Goal: Task Accomplishment & Management: Manage account settings

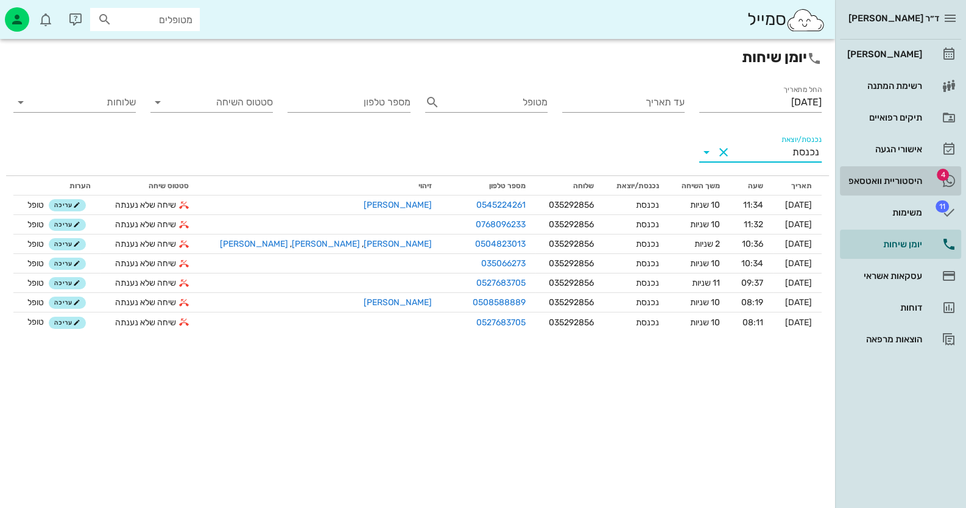
click at [889, 181] on div "היסטוריית וואטסאפ" at bounding box center [883, 181] width 77 height 10
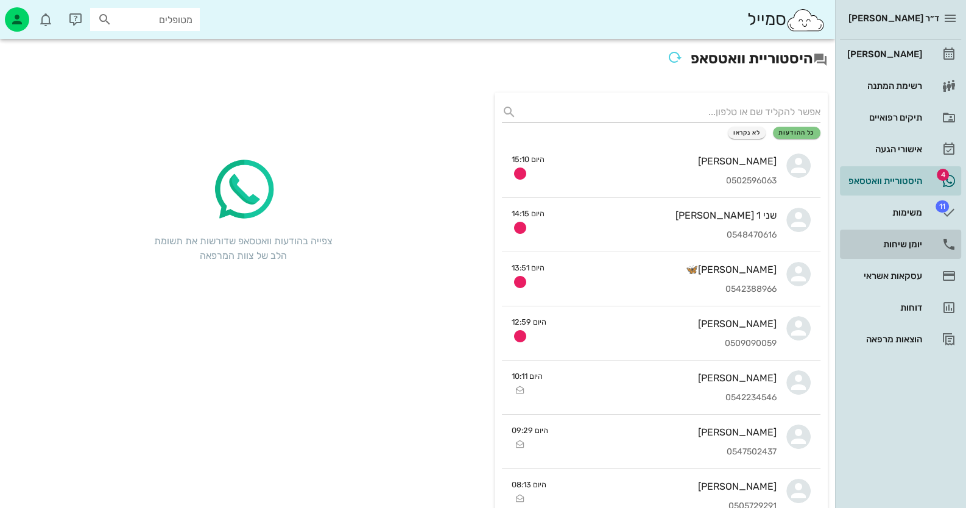
click at [906, 245] on div "יומן שיחות" at bounding box center [883, 244] width 77 height 10
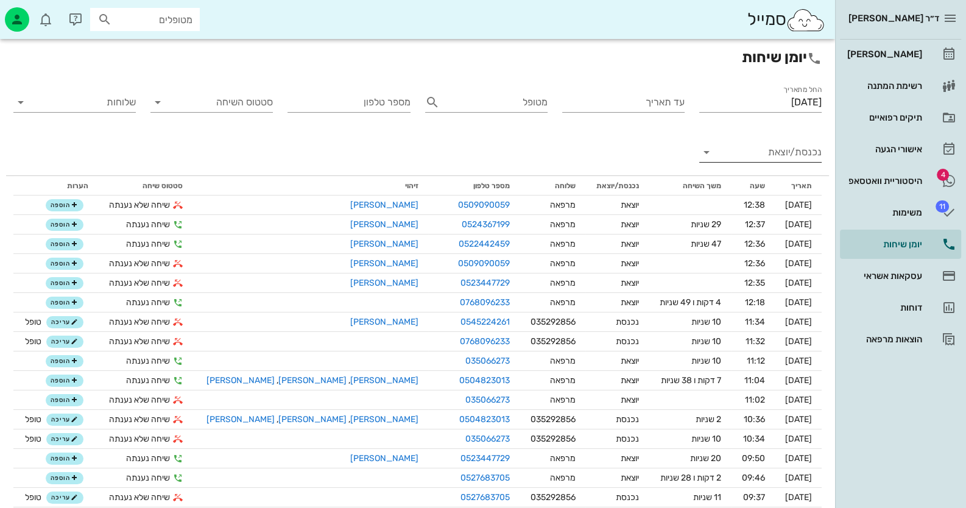
click at [774, 152] on input "נכנסת/יוצאת" at bounding box center [769, 151] width 103 height 19
click at [774, 152] on div "נכנסת" at bounding box center [782, 161] width 27 height 29
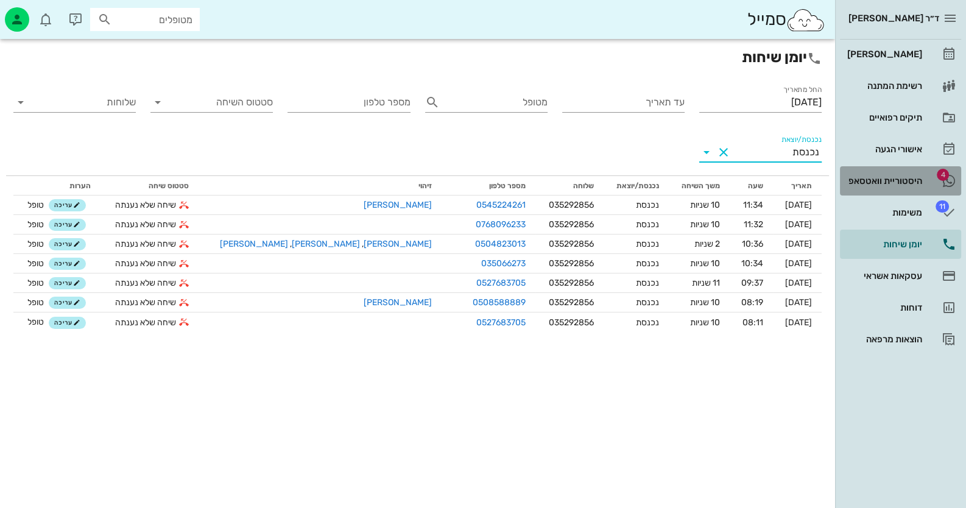
click at [922, 188] on link "4 היסטוריית וואטסאפ" at bounding box center [900, 180] width 121 height 29
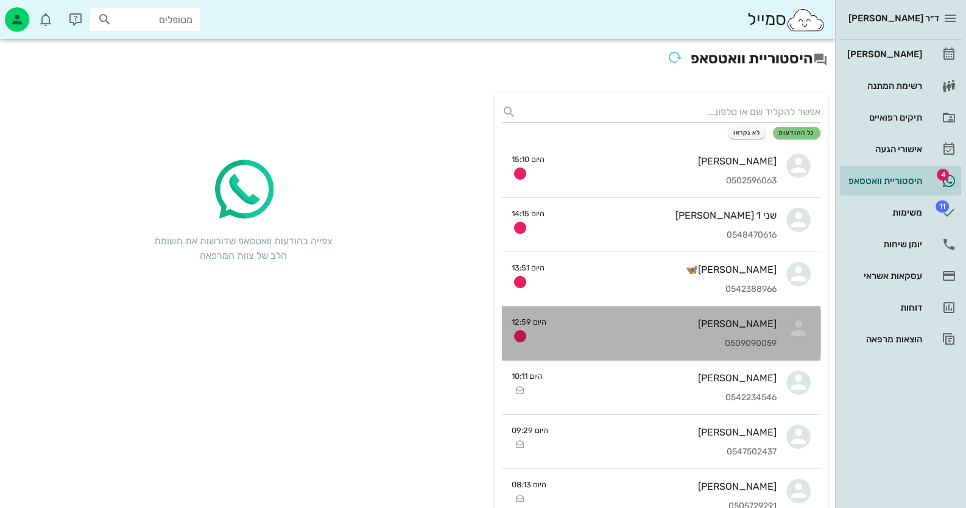
click at [734, 310] on div "[PERSON_NAME] 0509090059" at bounding box center [666, 333] width 220 height 54
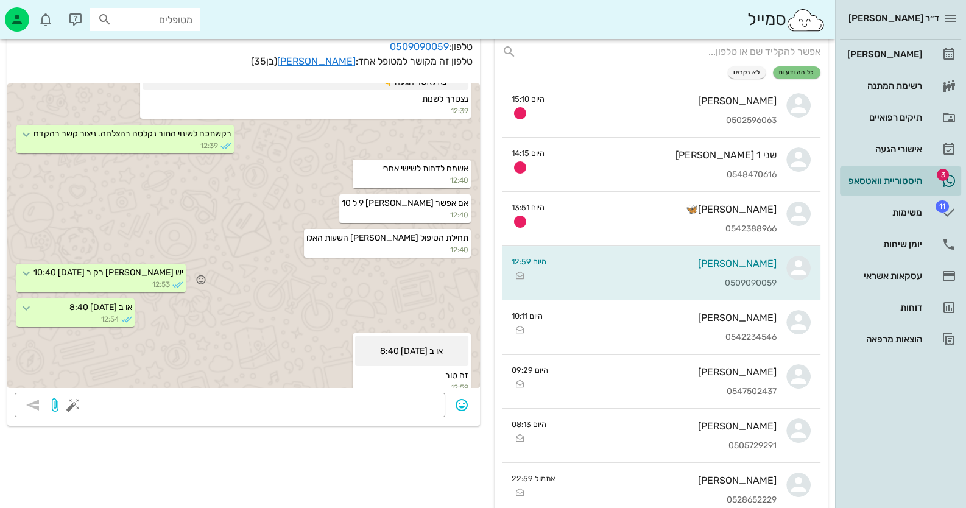
scroll to position [195, 0]
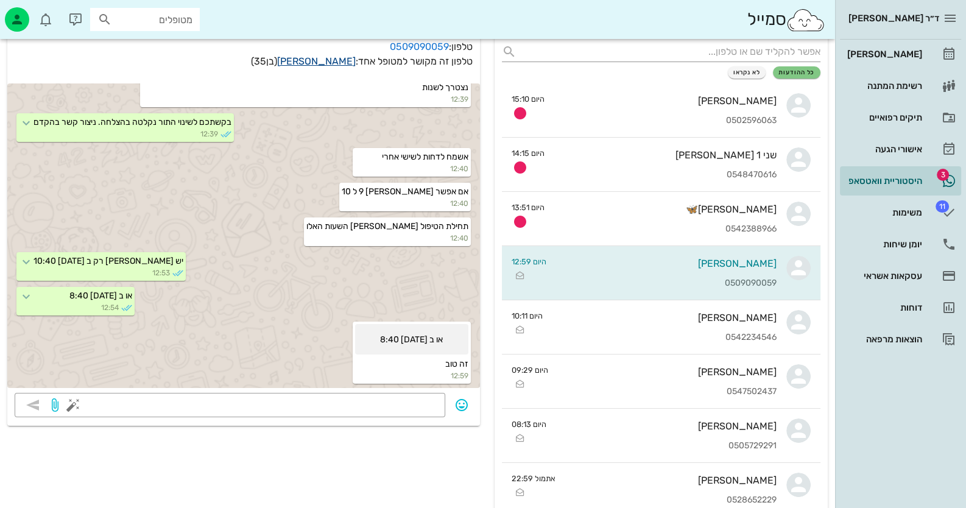
click at [329, 58] on link "[PERSON_NAME]" at bounding box center [316, 61] width 79 height 12
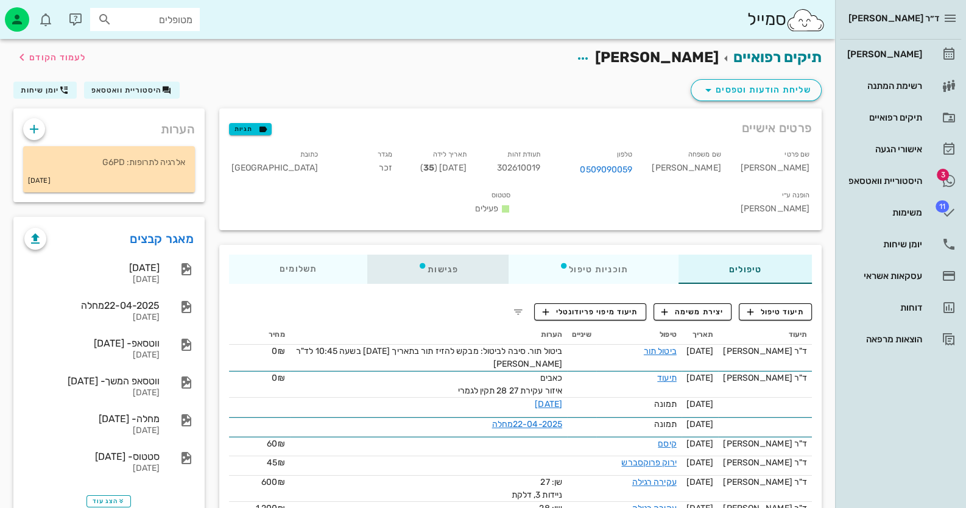
click at [457, 255] on div "פגישות" at bounding box center [437, 269] width 141 height 29
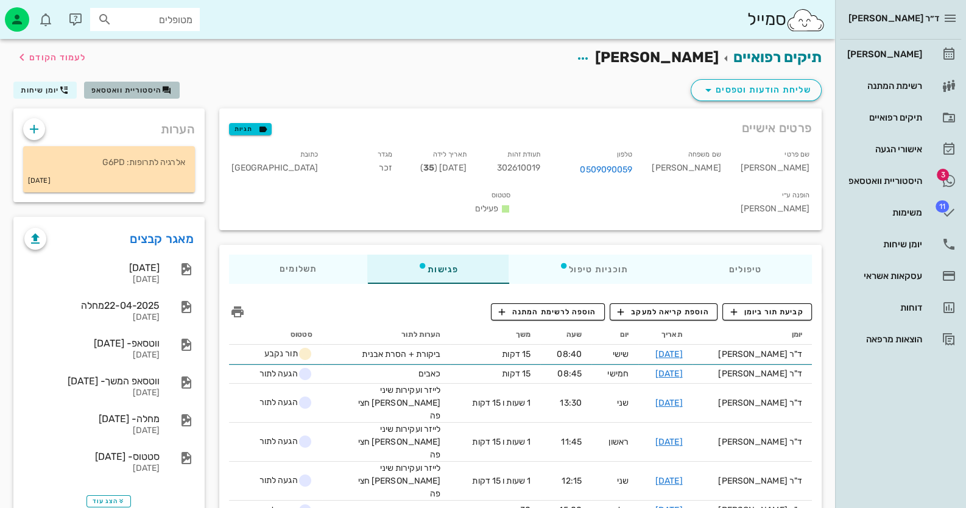
click at [160, 91] on span "היסטוריית וואטסאפ" at bounding box center [126, 90] width 71 height 9
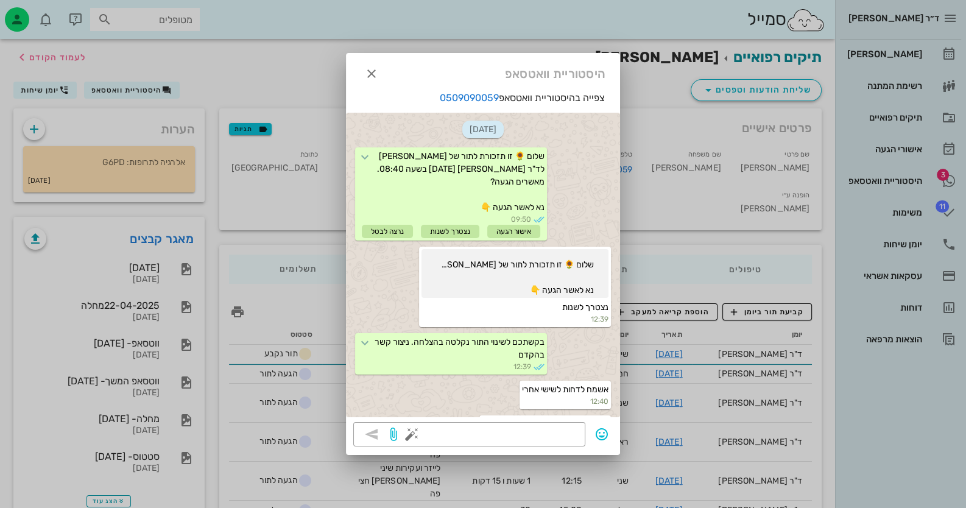
scroll to position [222, 0]
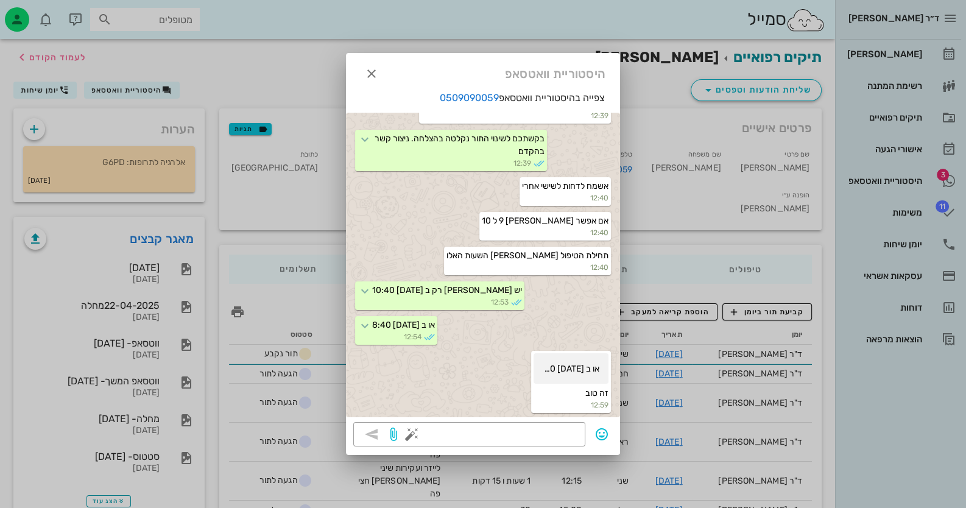
click at [701, 321] on div at bounding box center [483, 254] width 966 height 508
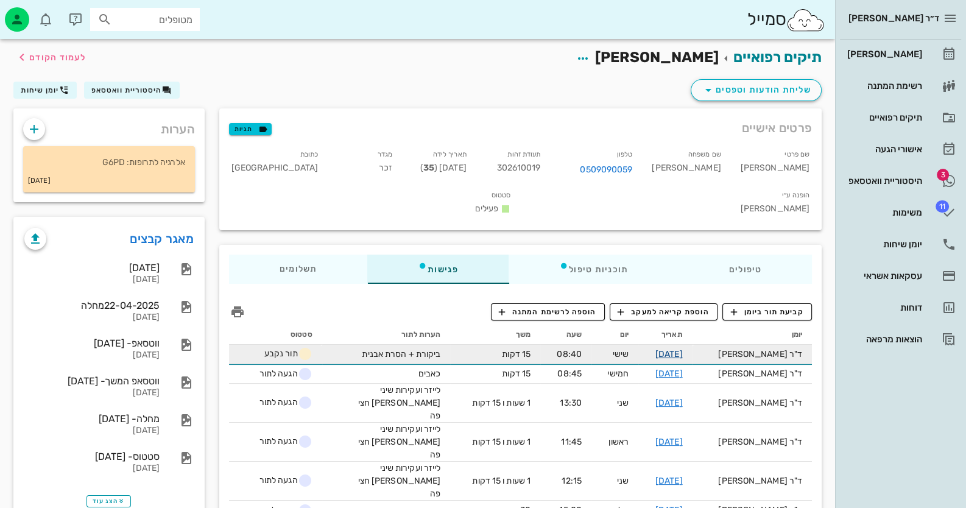
click at [683, 349] on link "[DATE]" at bounding box center [668, 354] width 27 height 10
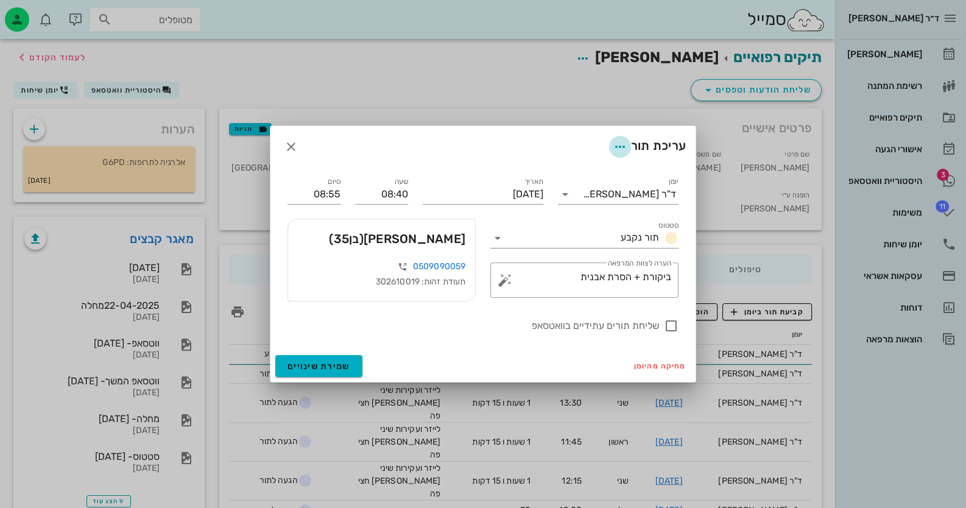
click at [619, 144] on icon "button" at bounding box center [620, 146] width 15 height 15
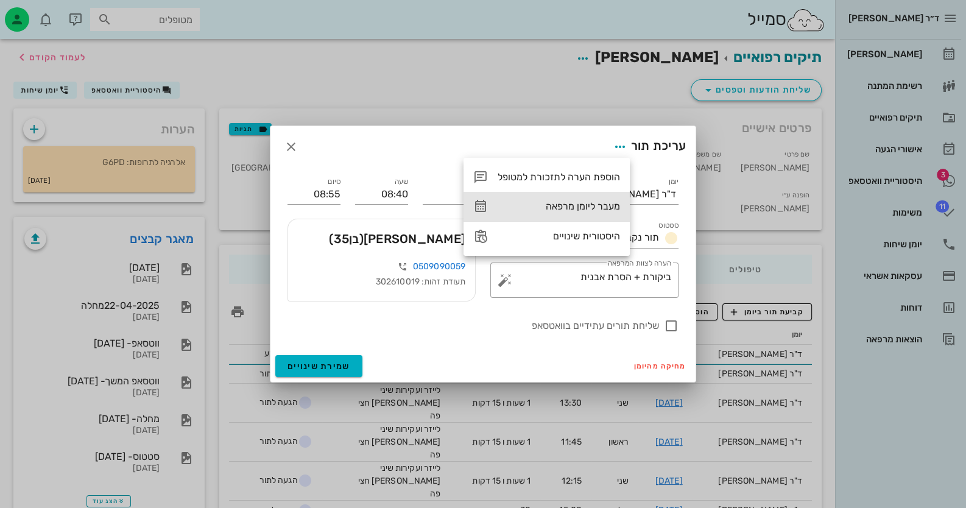
click at [592, 212] on div "מעבר ליומן מרפאה" at bounding box center [546, 206] width 166 height 29
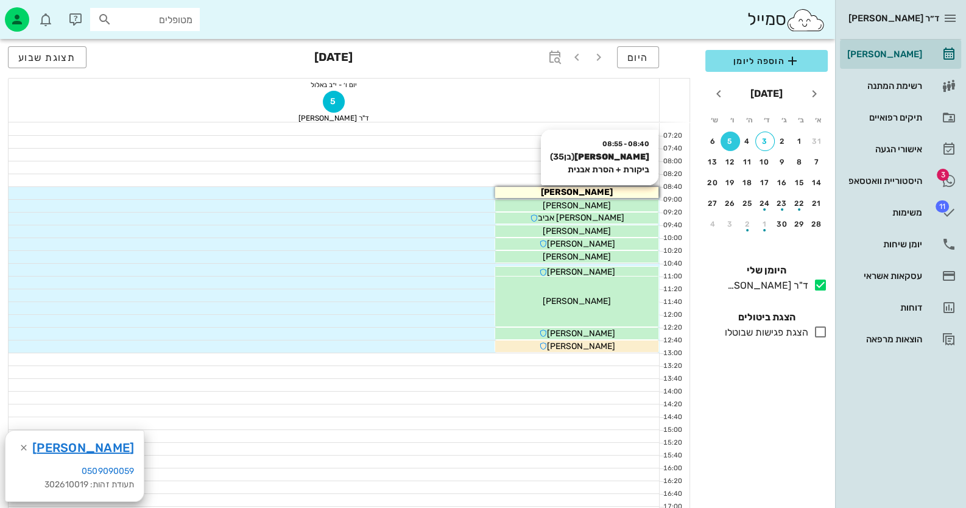
click at [588, 190] on span "[PERSON_NAME]" at bounding box center [577, 192] width 72 height 10
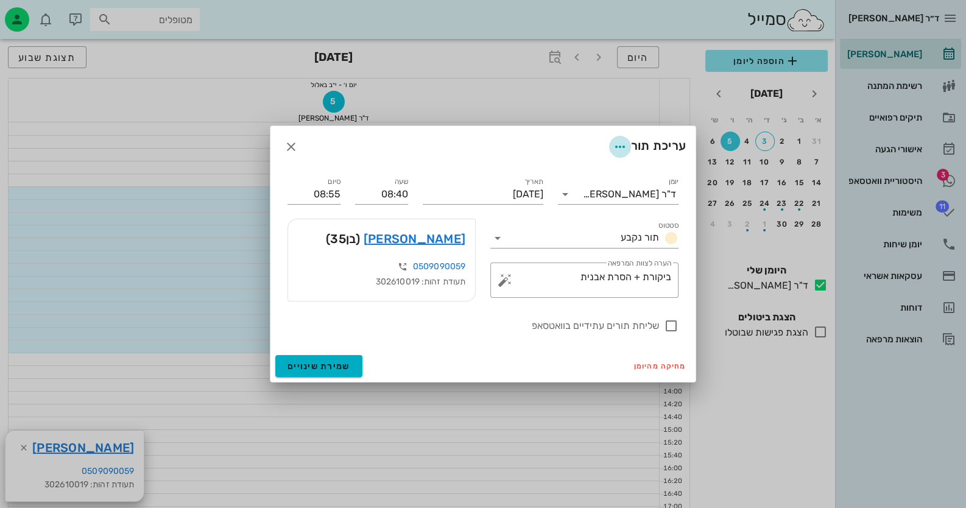
click at [616, 152] on icon "button" at bounding box center [620, 146] width 15 height 15
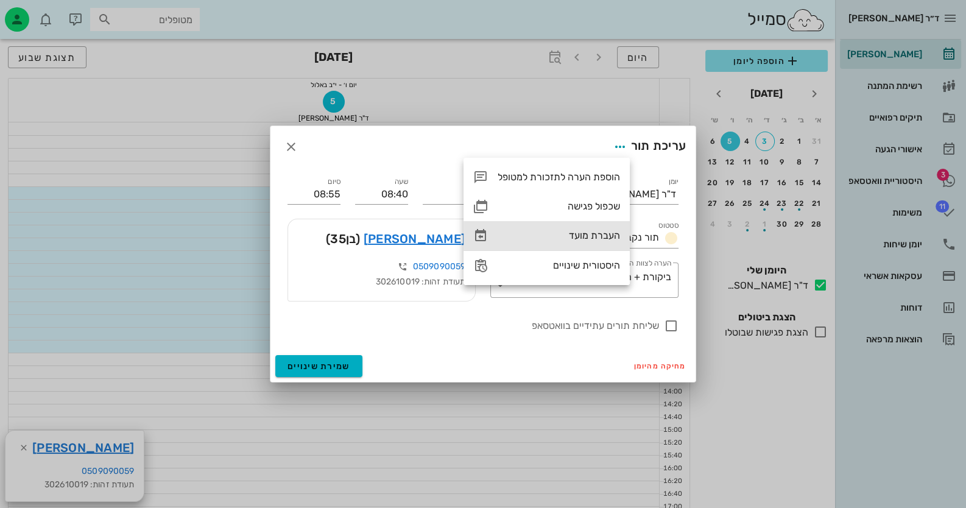
click at [588, 241] on div "העברת מועד" at bounding box center [558, 236] width 122 height 12
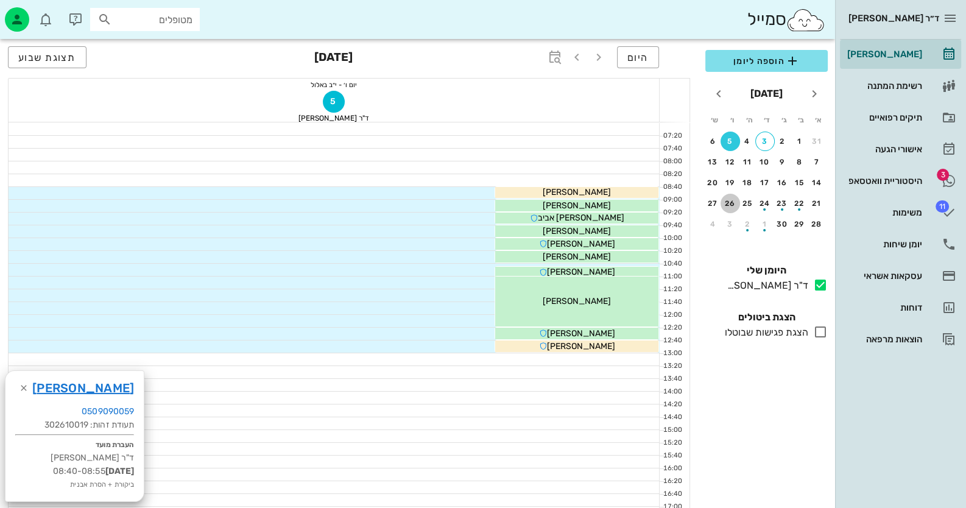
click at [728, 199] on div "26" at bounding box center [729, 203] width 19 height 9
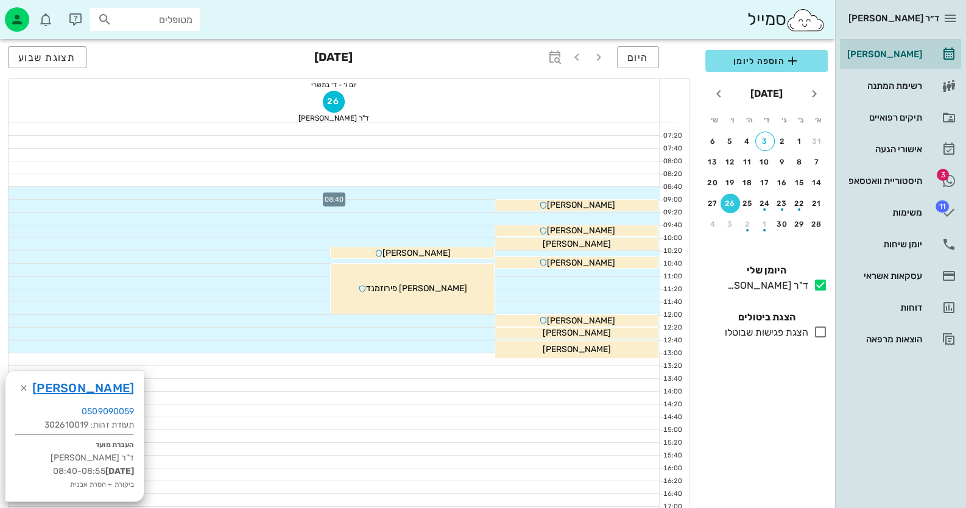
click at [559, 191] on div at bounding box center [334, 193] width 651 height 12
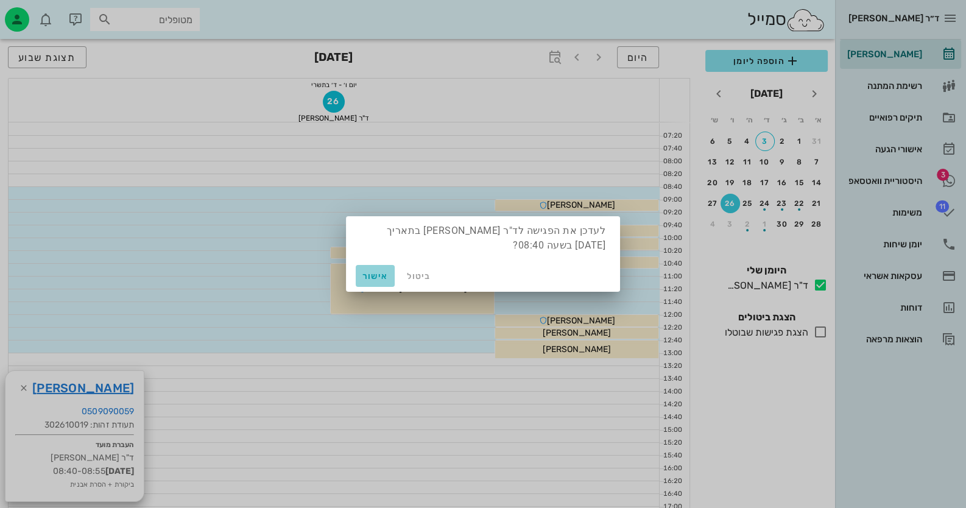
click at [379, 270] on button "אישור" at bounding box center [375, 276] width 39 height 22
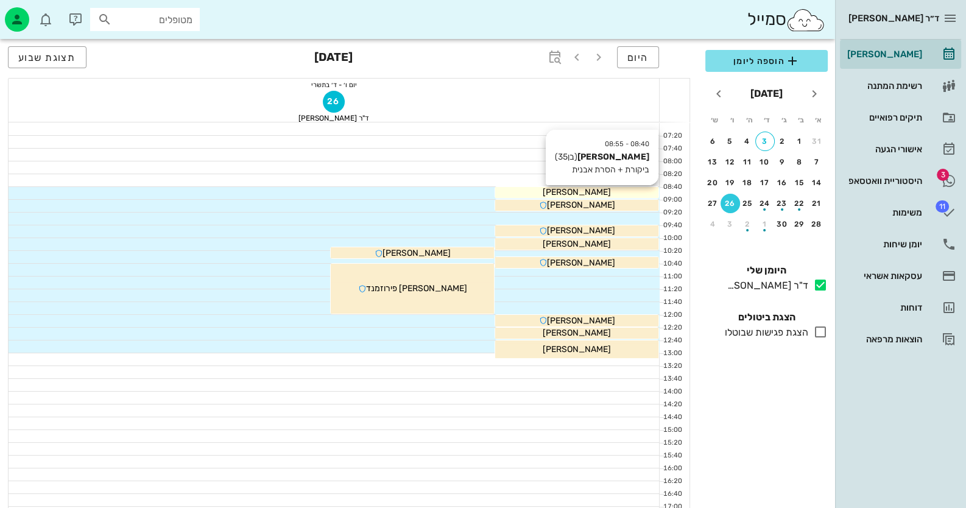
click at [615, 191] on div "[PERSON_NAME]" at bounding box center [576, 192] width 163 height 13
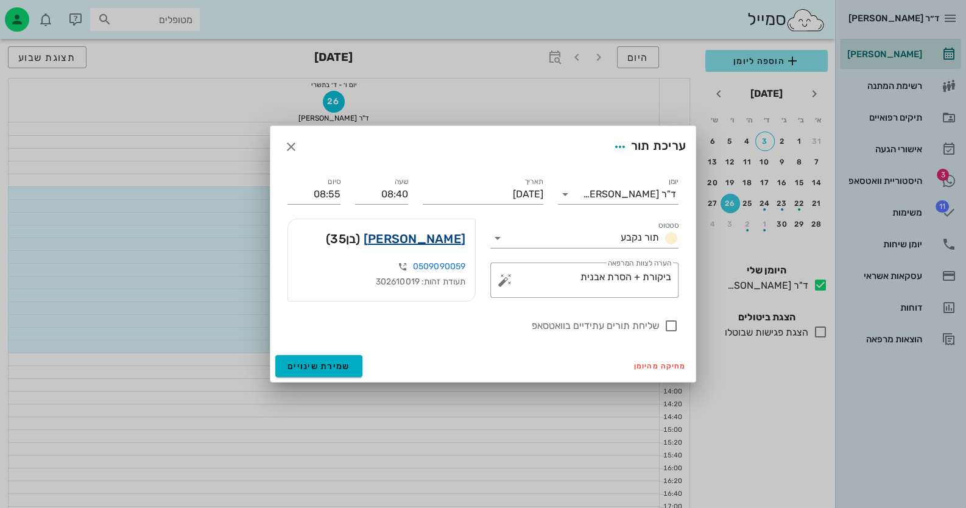
click at [430, 241] on link "[PERSON_NAME]" at bounding box center [415, 238] width 102 height 19
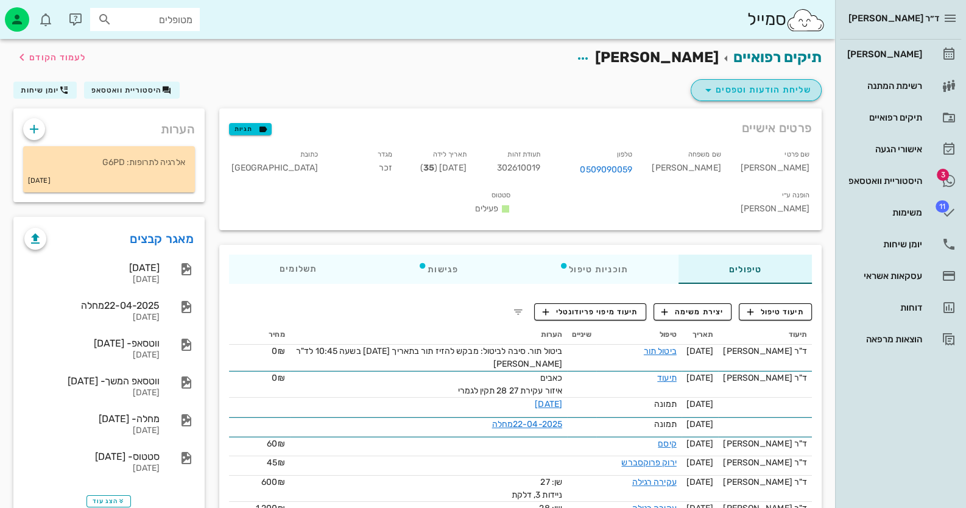
click at [762, 90] on span "שליחת הודעות וטפסים" at bounding box center [756, 90] width 110 height 15
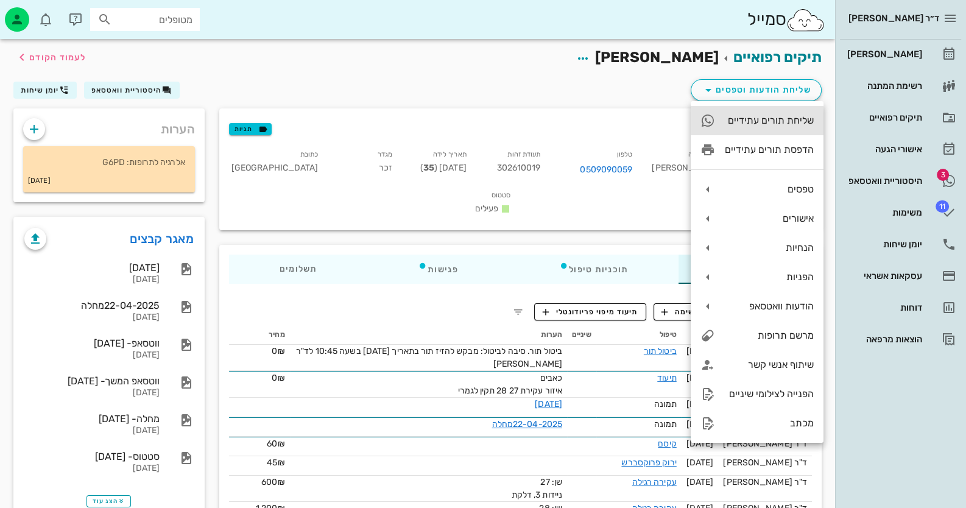
click at [778, 108] on div "שליחת תורים עתידיים" at bounding box center [756, 120] width 133 height 29
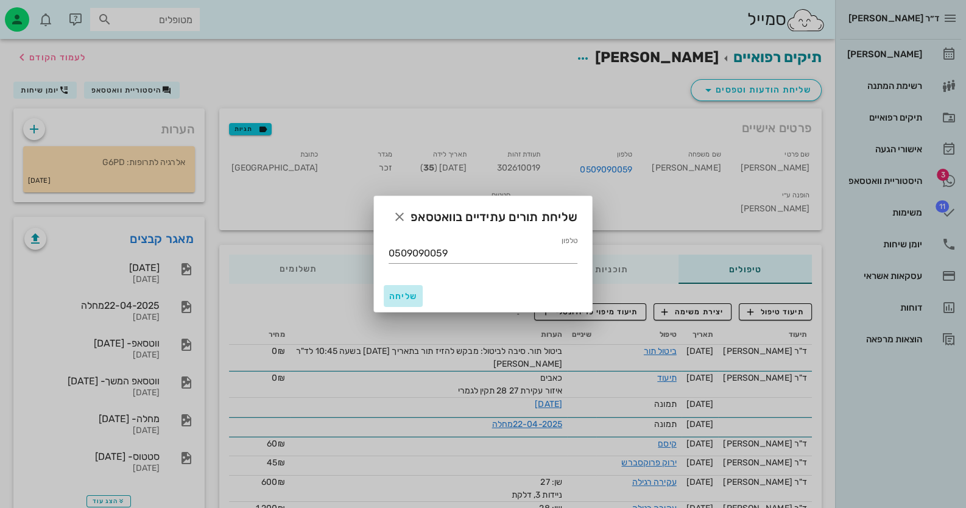
click at [405, 291] on span "שליחה" at bounding box center [402, 296] width 29 height 10
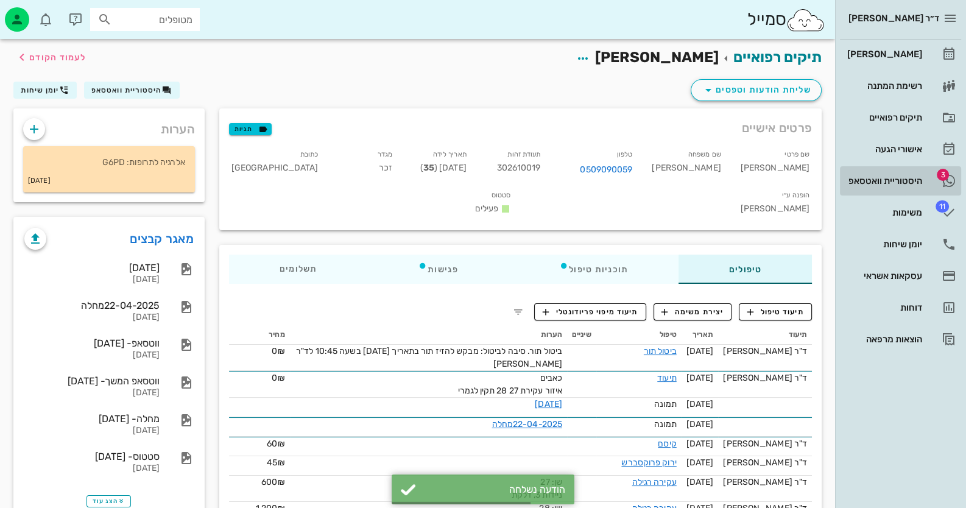
click at [914, 188] on div "היסטוריית וואטסאפ" at bounding box center [883, 180] width 77 height 19
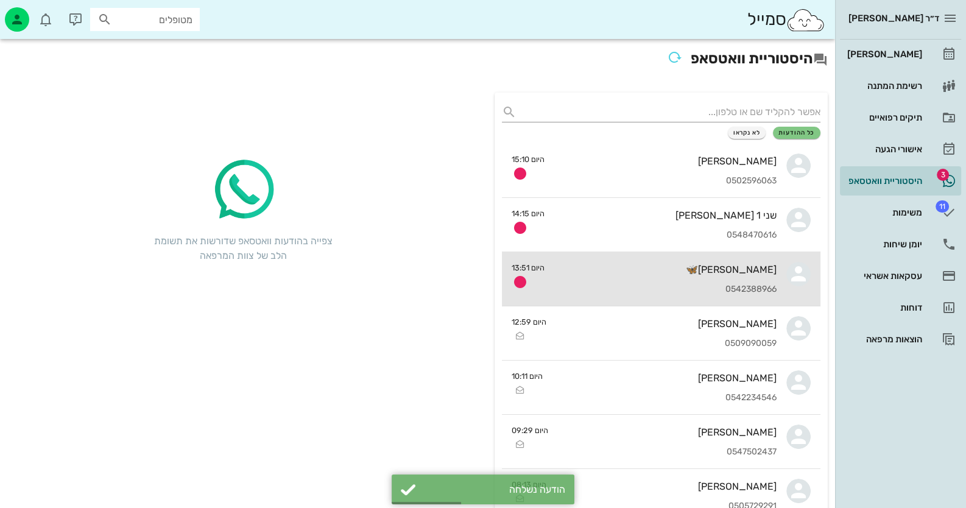
click at [741, 273] on div "[PERSON_NAME]🦋 0542388966" at bounding box center [665, 279] width 222 height 54
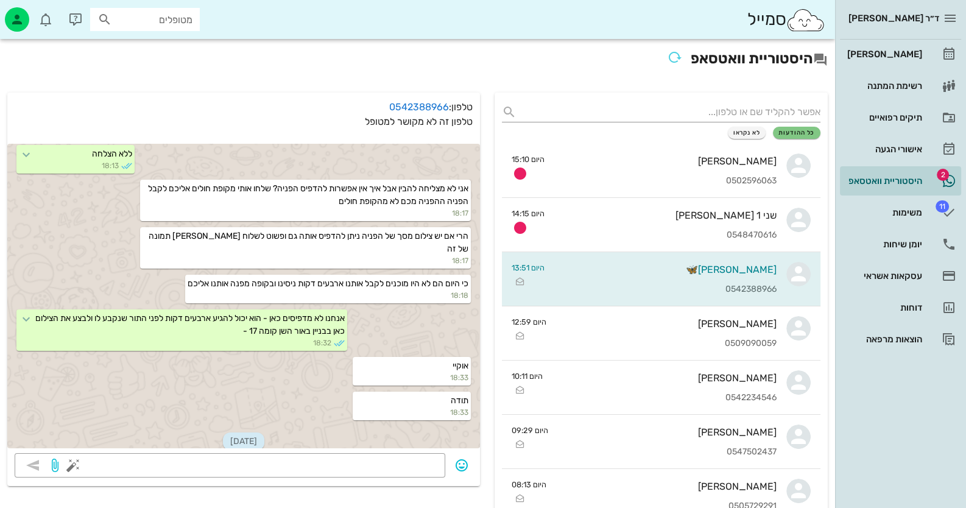
scroll to position [121, 0]
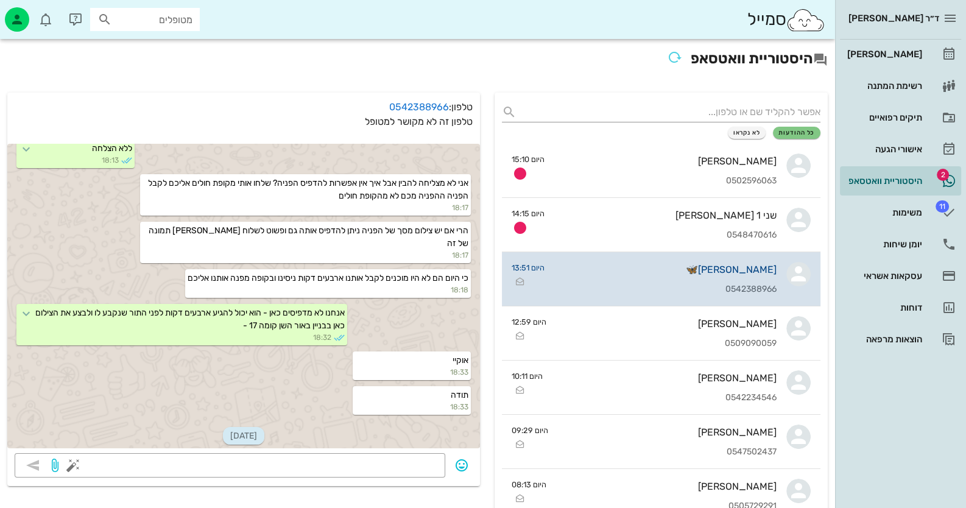
click at [767, 267] on div "[PERSON_NAME]🦋" at bounding box center [665, 270] width 222 height 12
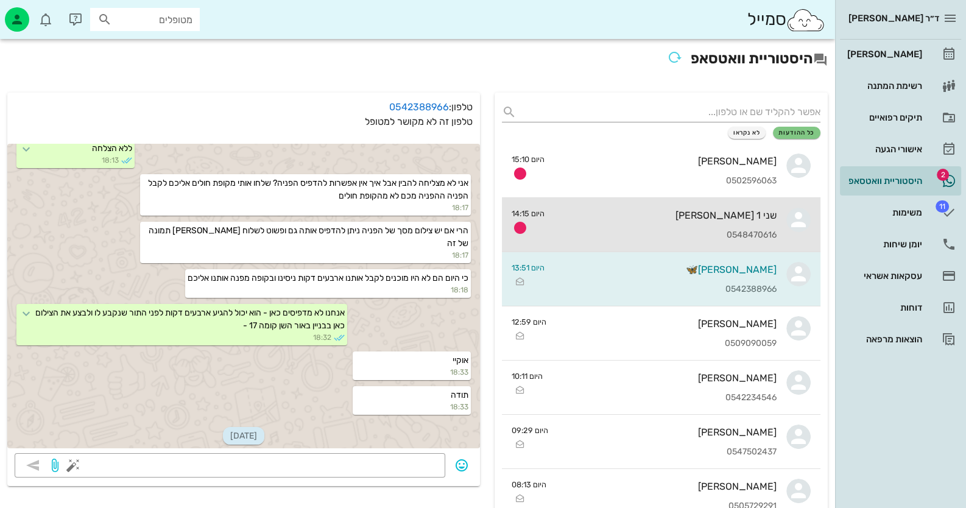
click at [759, 208] on div "שני 1 [PERSON_NAME] 0548470616" at bounding box center [665, 225] width 222 height 54
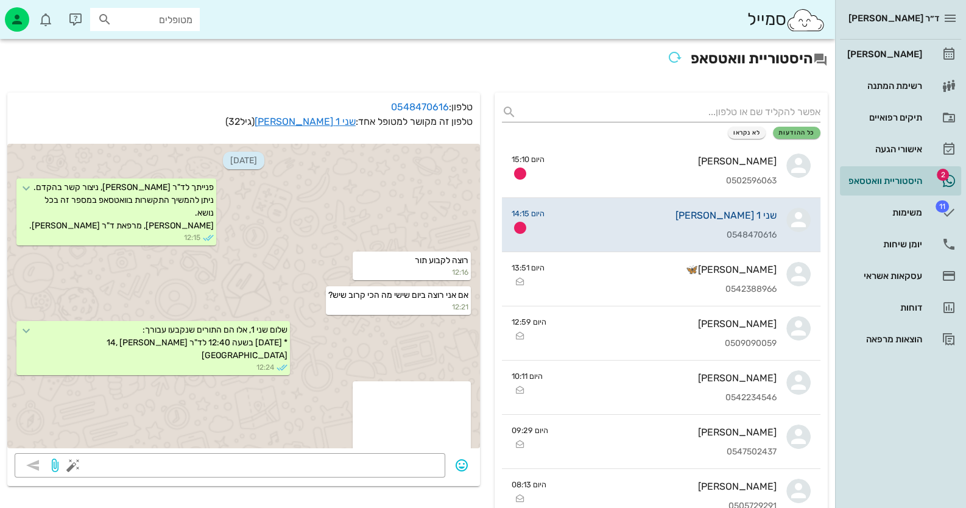
scroll to position [687, 0]
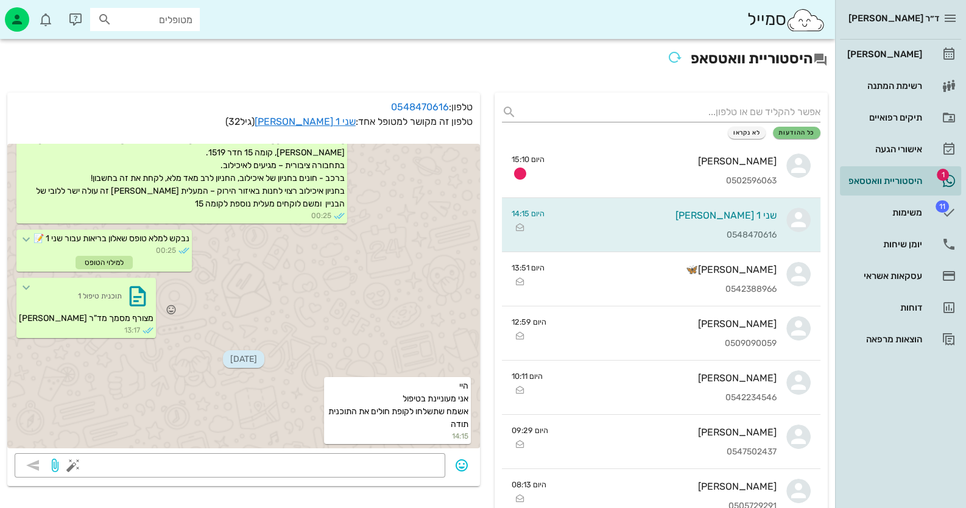
click at [78, 295] on div "תוכנית טיפול 1" at bounding box center [100, 296] width 44 height 10
click at [128, 306] on icon "button" at bounding box center [137, 295] width 19 height 19
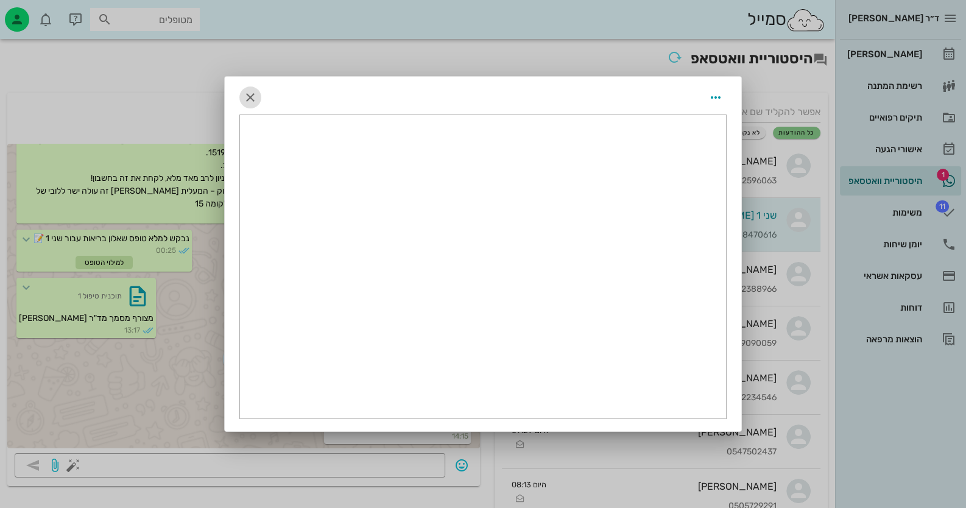
click at [253, 93] on icon "button" at bounding box center [250, 97] width 15 height 15
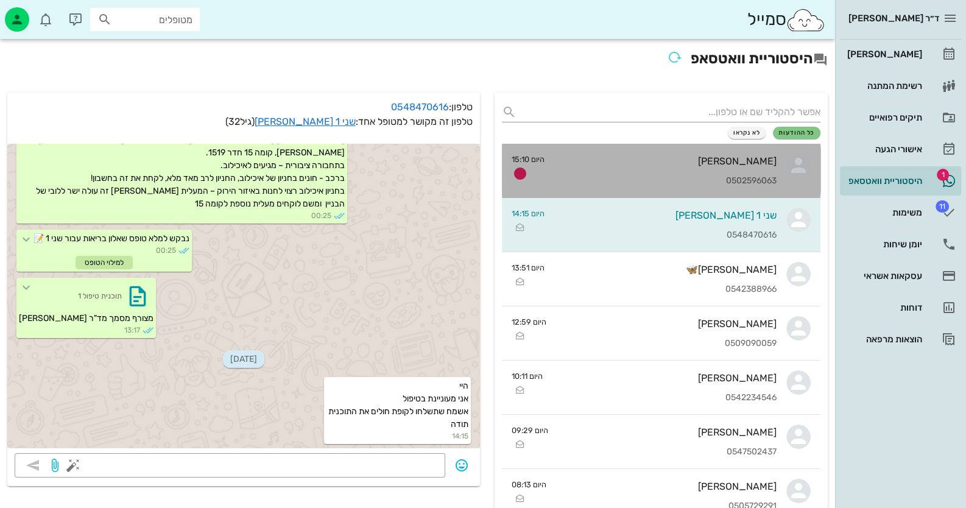
click at [656, 156] on div "[PERSON_NAME]" at bounding box center [665, 161] width 222 height 12
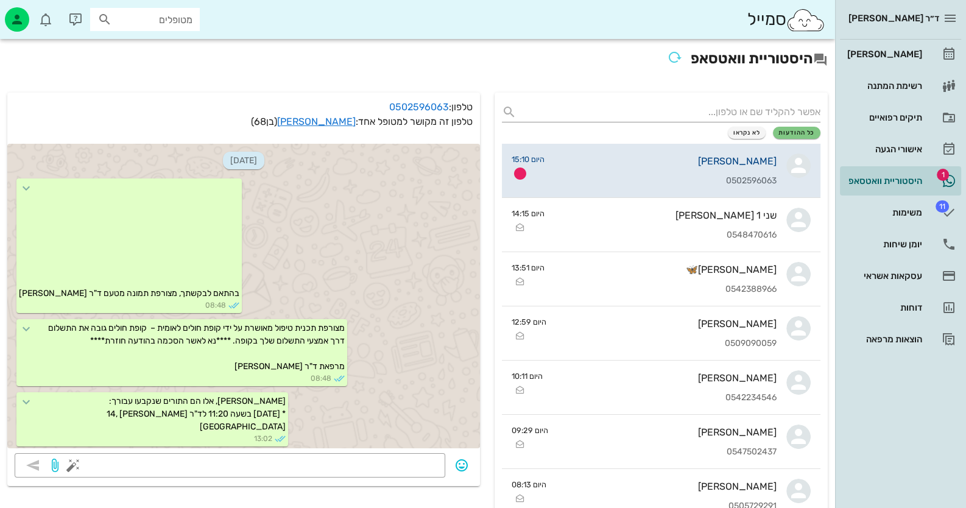
scroll to position [1403, 0]
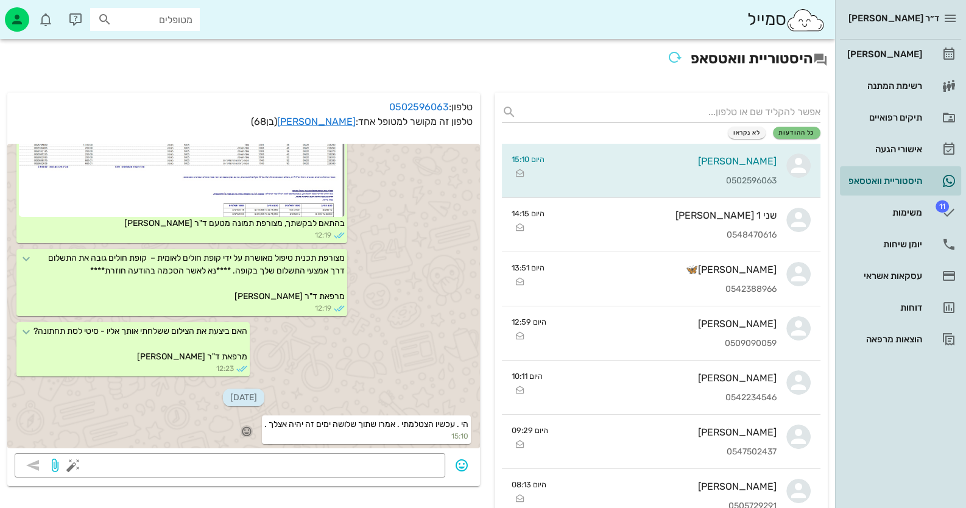
click at [245, 428] on icon "button" at bounding box center [246, 431] width 11 height 11
click at [241, 411] on div "👍" at bounding box center [231, 413] width 22 height 23
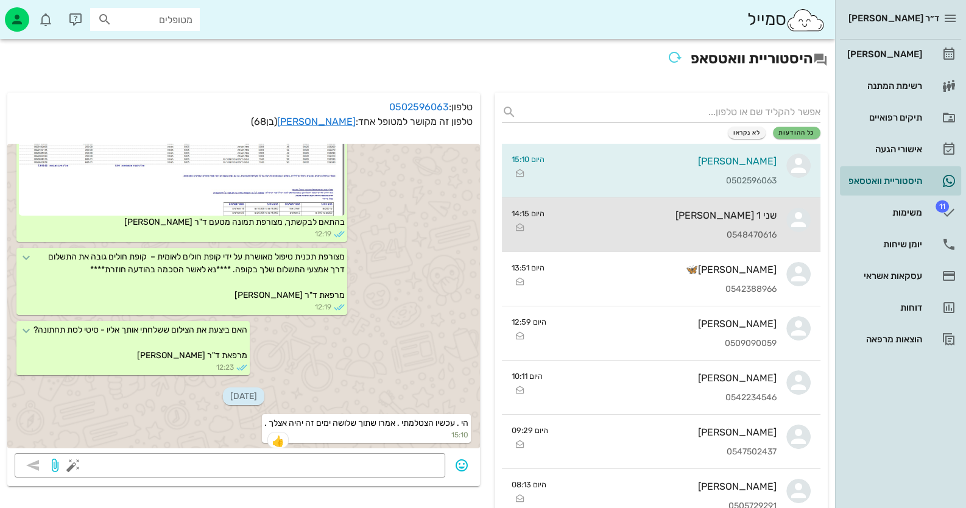
click at [778, 219] on link "שני 1 [PERSON_NAME] 0548470616 היום 14:15" at bounding box center [661, 225] width 318 height 54
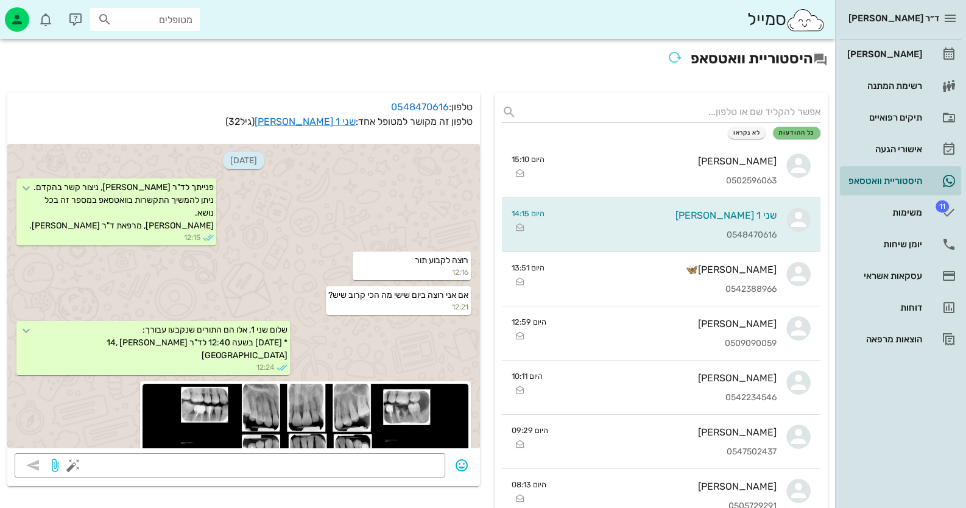
scroll to position [687, 0]
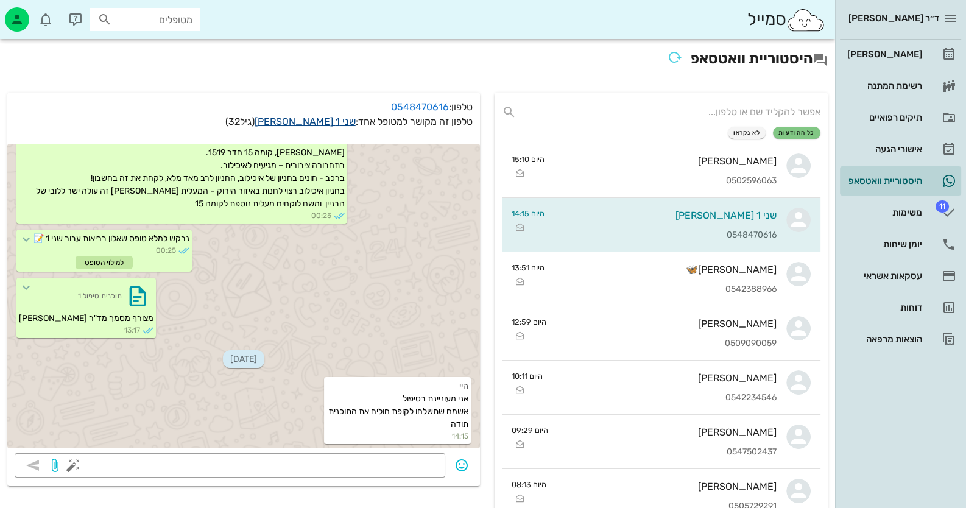
click at [344, 122] on link "שני 1 [PERSON_NAME]" at bounding box center [305, 122] width 101 height 12
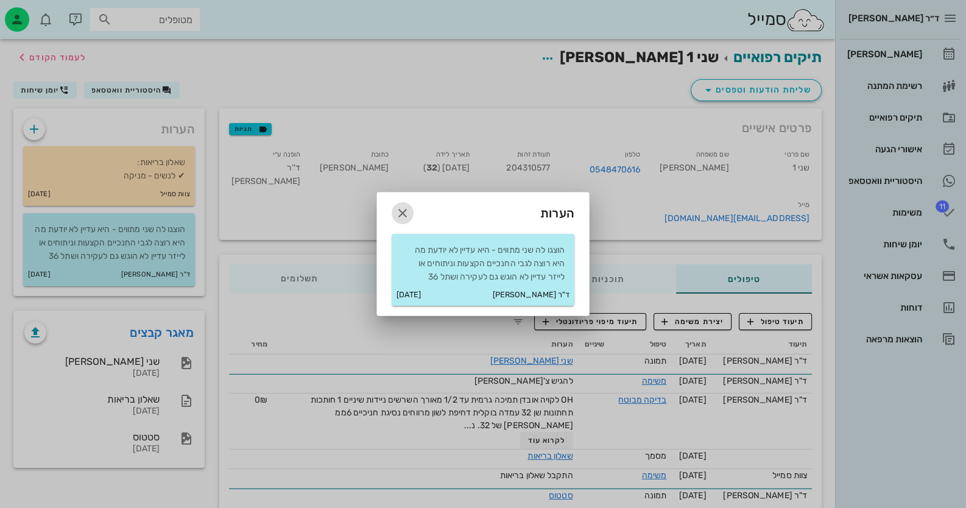
click at [409, 215] on icon "button" at bounding box center [402, 213] width 15 height 15
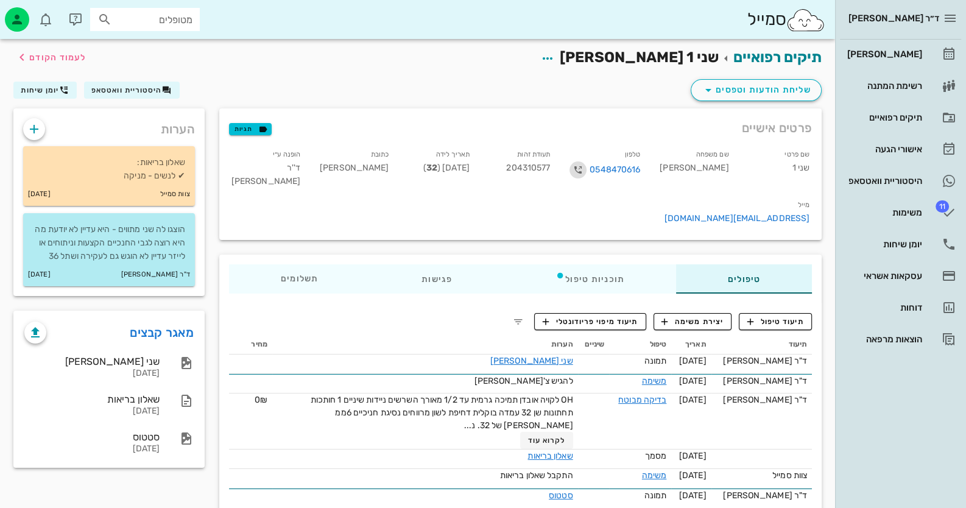
click at [585, 169] on icon "button" at bounding box center [578, 170] width 15 height 15
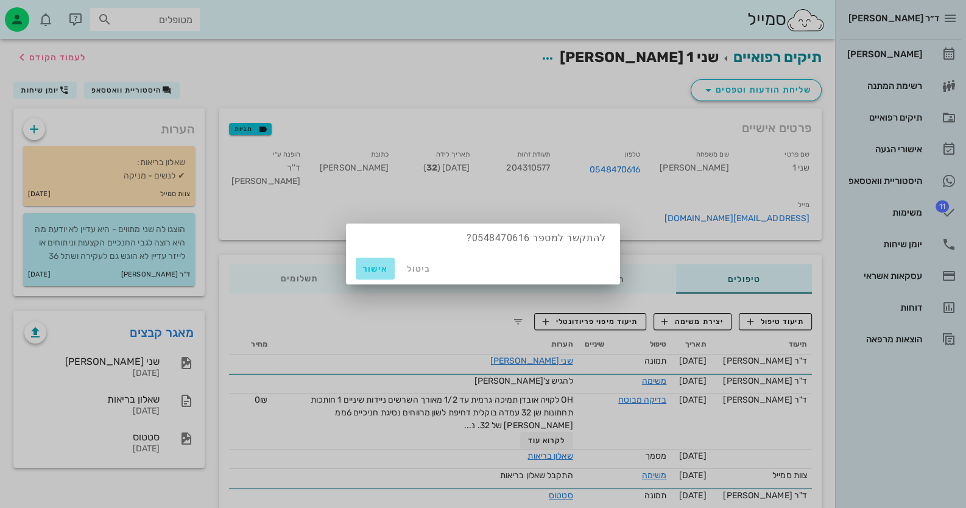
click at [373, 270] on span "אישור" at bounding box center [374, 269] width 29 height 10
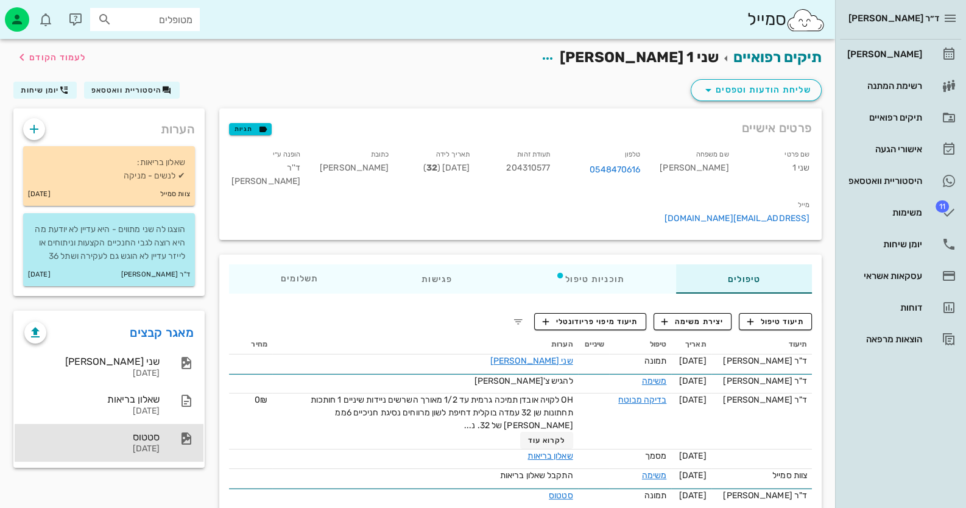
click at [144, 443] on div "סטטוס" at bounding box center [91, 437] width 135 height 12
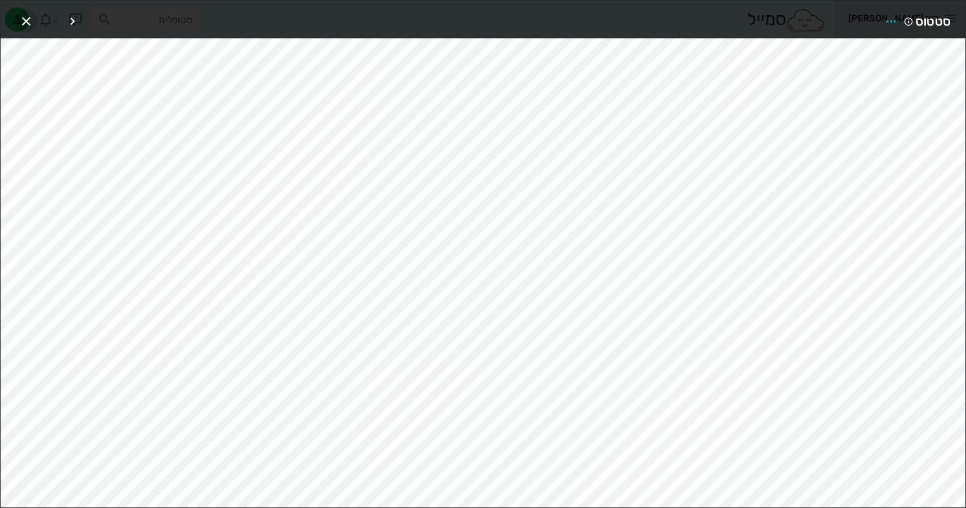
click at [21, 20] on icon "button" at bounding box center [26, 21] width 15 height 15
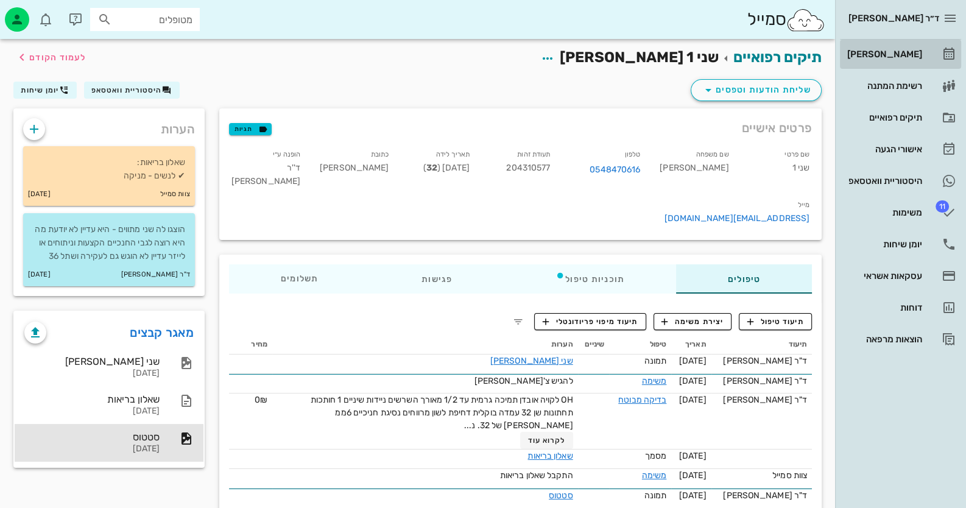
click at [892, 52] on div "[PERSON_NAME]" at bounding box center [883, 54] width 77 height 10
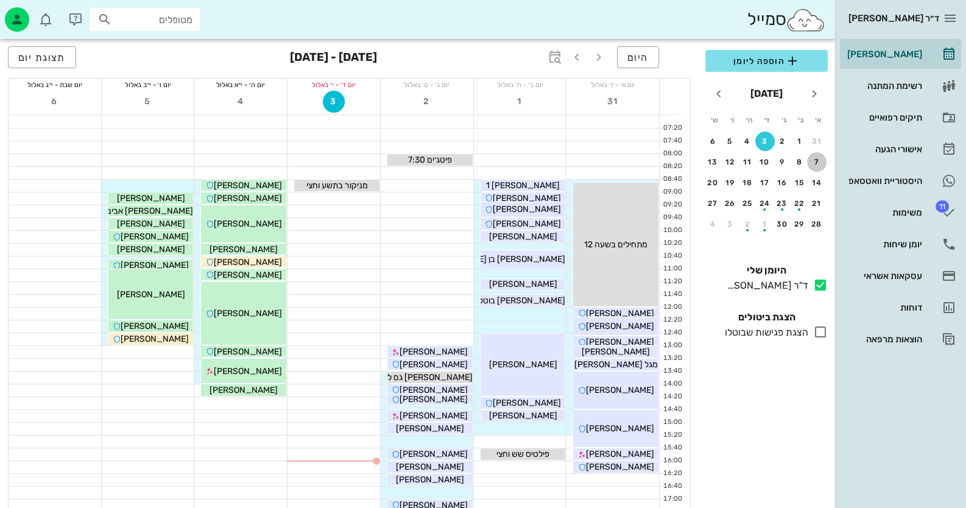
click at [810, 160] on div "7" at bounding box center [816, 162] width 19 height 9
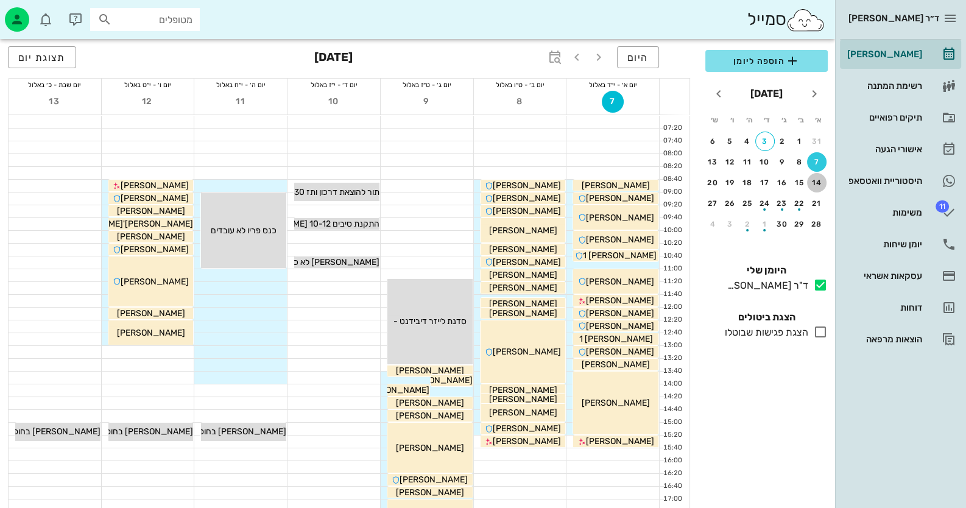
click at [812, 180] on div "14" at bounding box center [816, 182] width 19 height 9
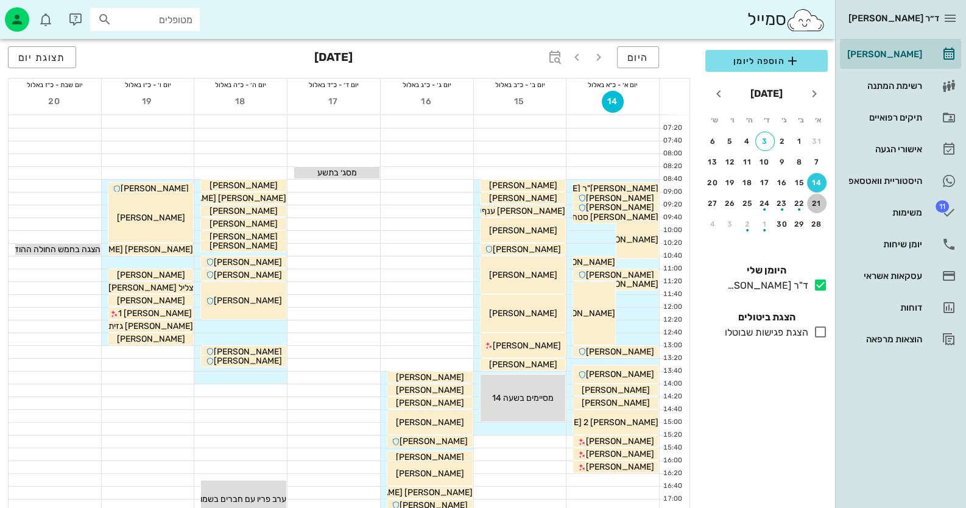
click at [812, 199] on div "21" at bounding box center [816, 203] width 19 height 9
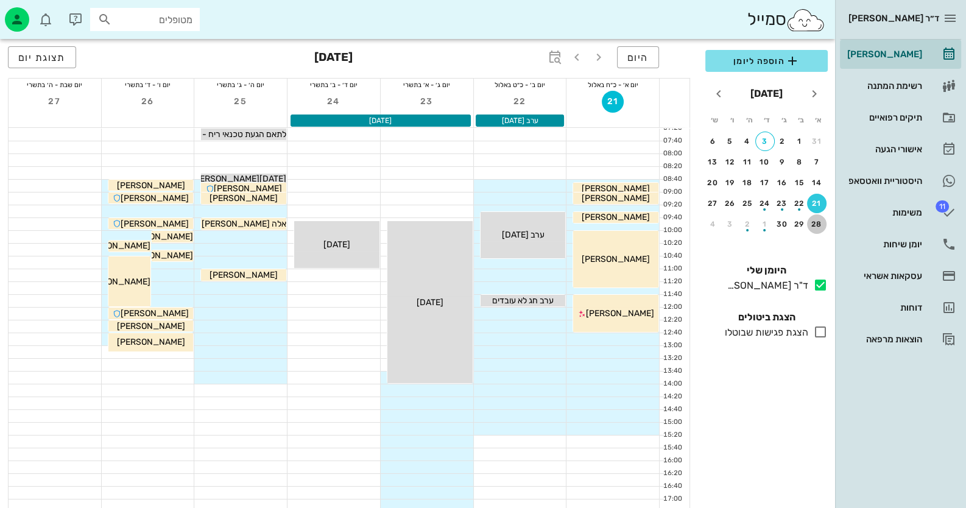
click at [819, 228] on button "28" at bounding box center [816, 223] width 19 height 19
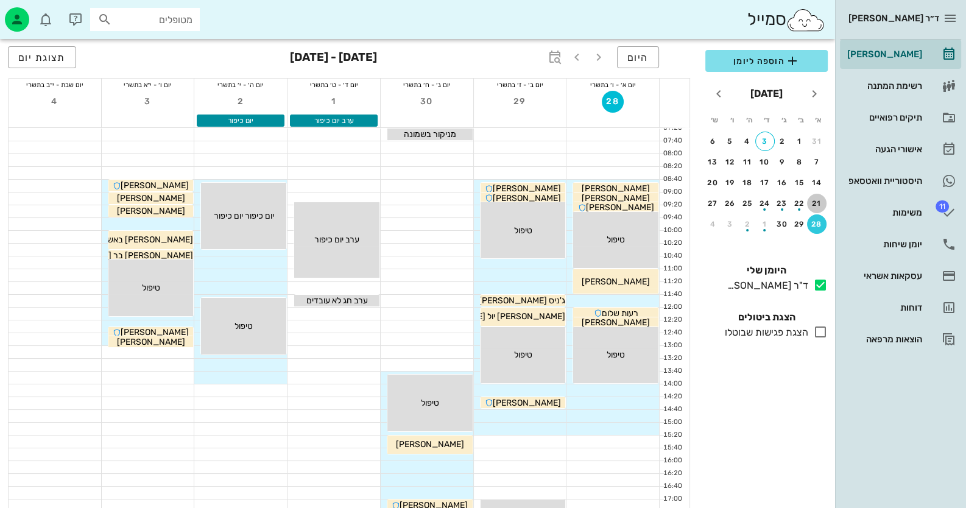
click at [817, 202] on div "21" at bounding box center [816, 203] width 19 height 9
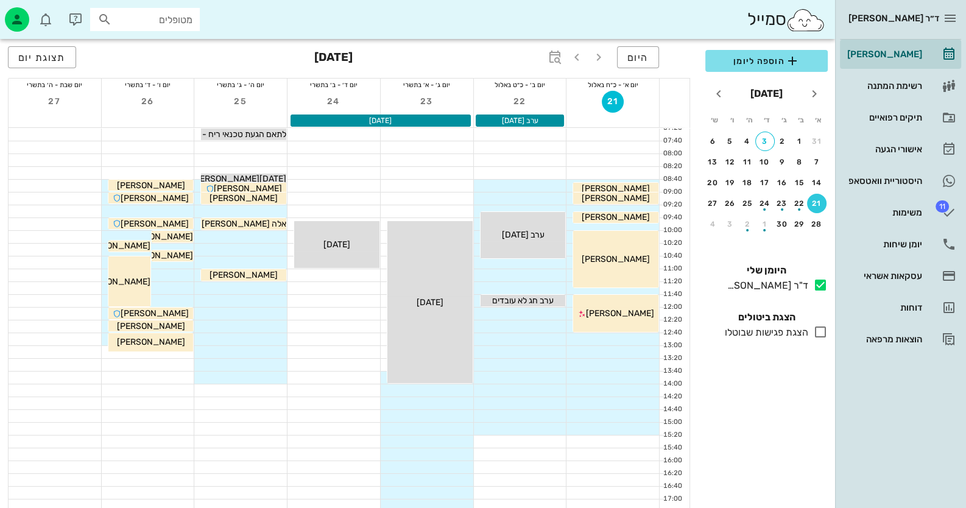
click at [645, 351] on div at bounding box center [612, 352] width 93 height 12
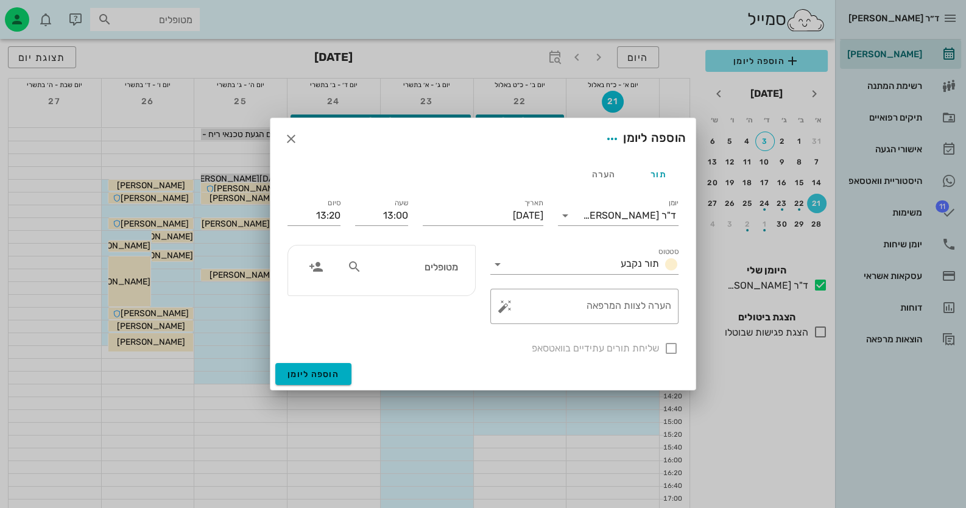
click at [908, 178] on div at bounding box center [483, 254] width 966 height 508
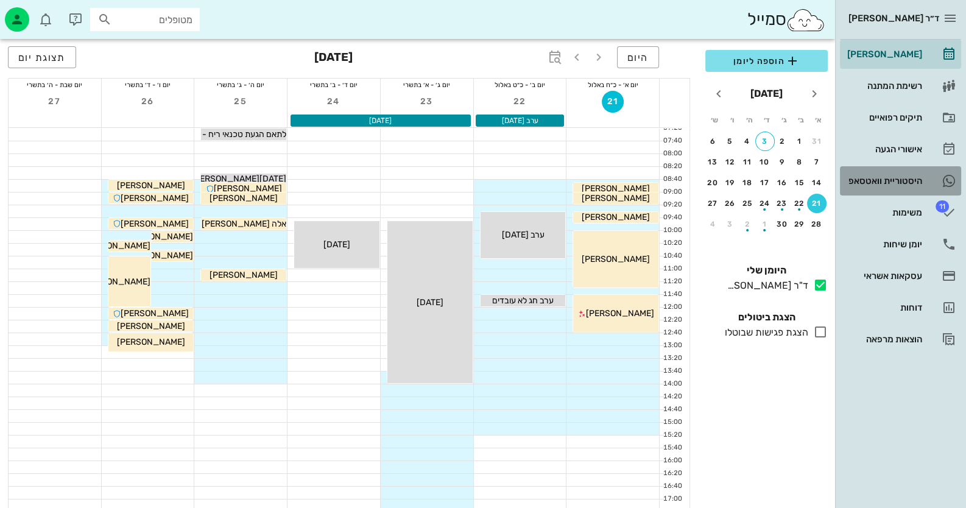
click at [908, 178] on div "היסטוריית וואטסאפ" at bounding box center [883, 181] width 77 height 10
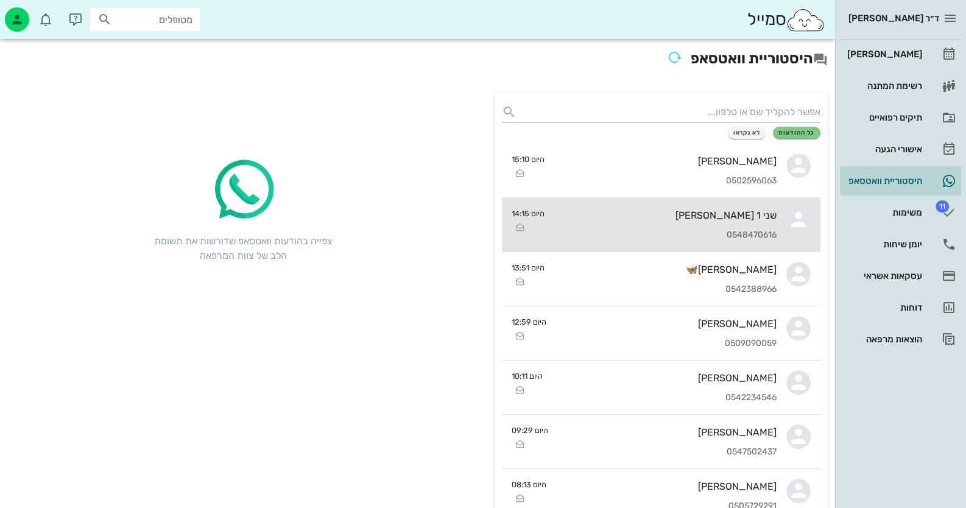
click at [734, 210] on div "שני 1 [PERSON_NAME]" at bounding box center [665, 215] width 222 height 12
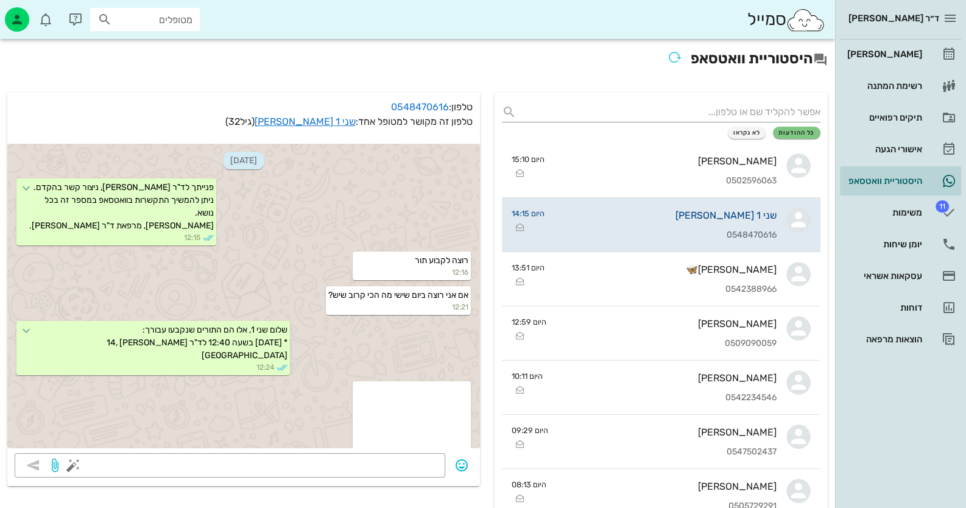
scroll to position [687, 0]
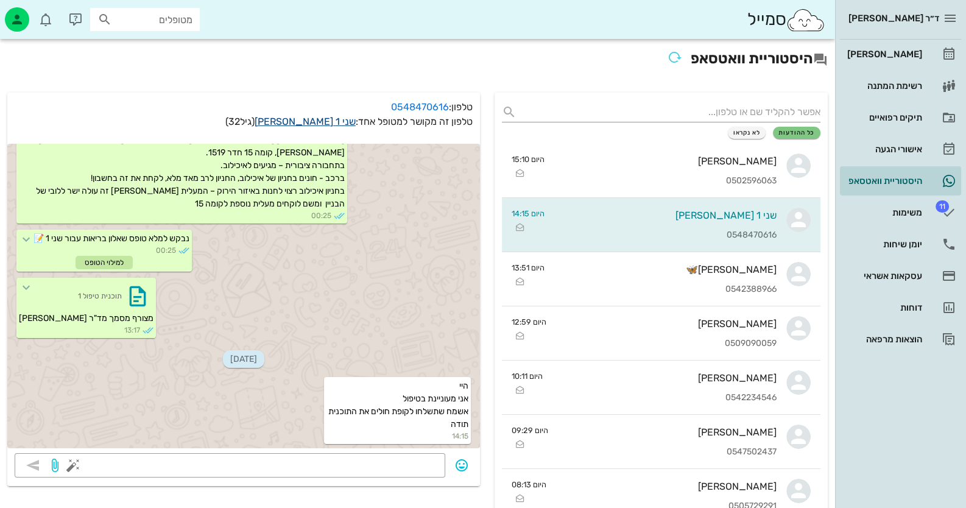
click at [346, 124] on link "שני 1 [PERSON_NAME]" at bounding box center [305, 122] width 101 height 12
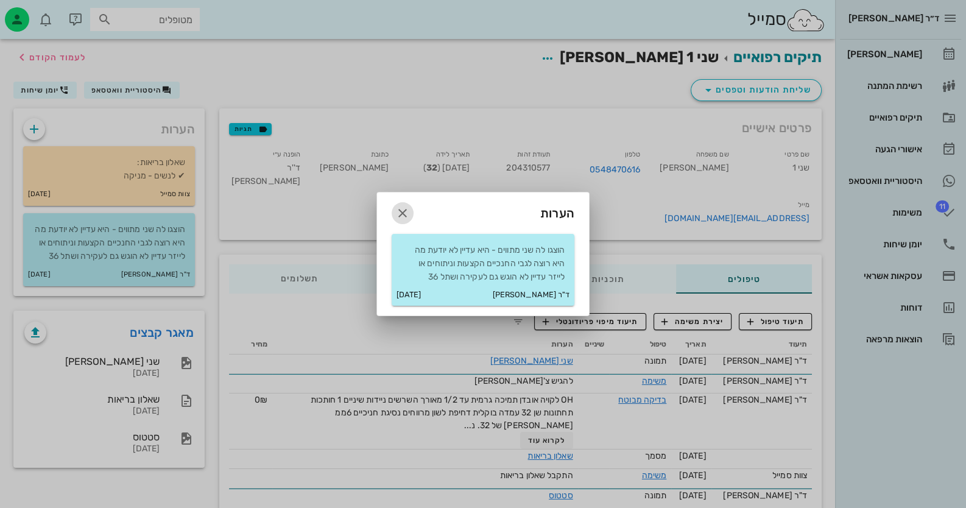
click at [401, 203] on button "button" at bounding box center [403, 213] width 22 height 22
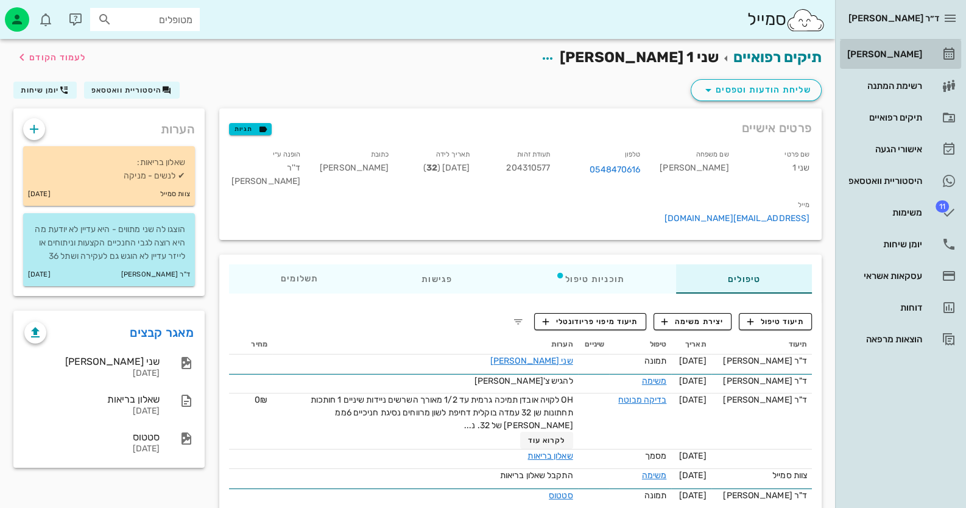
click at [953, 47] on icon at bounding box center [948, 54] width 15 height 15
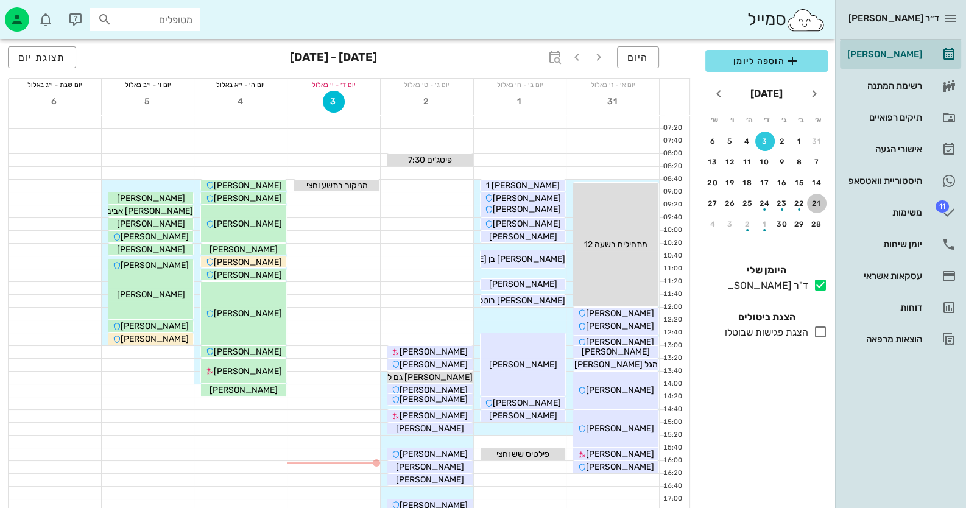
click at [818, 203] on div "21" at bounding box center [816, 203] width 19 height 9
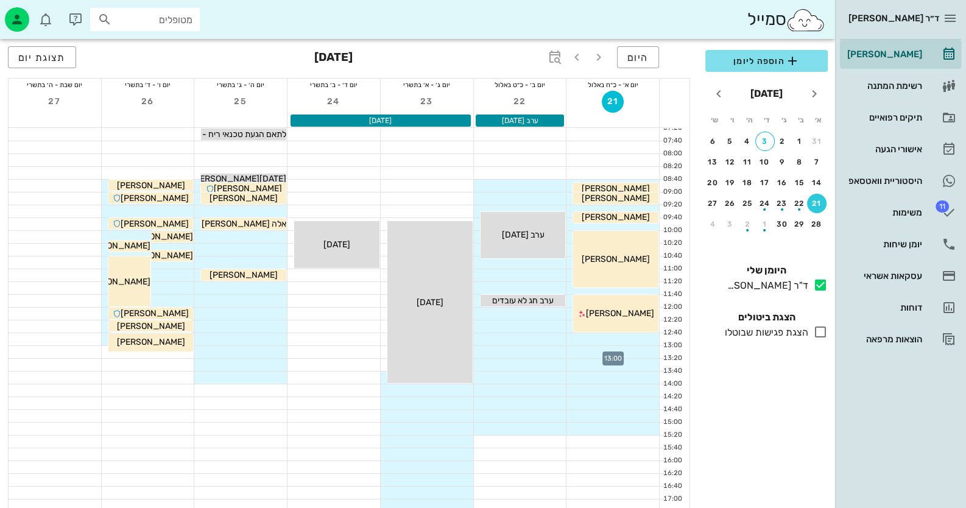
click at [638, 348] on div at bounding box center [612, 352] width 93 height 12
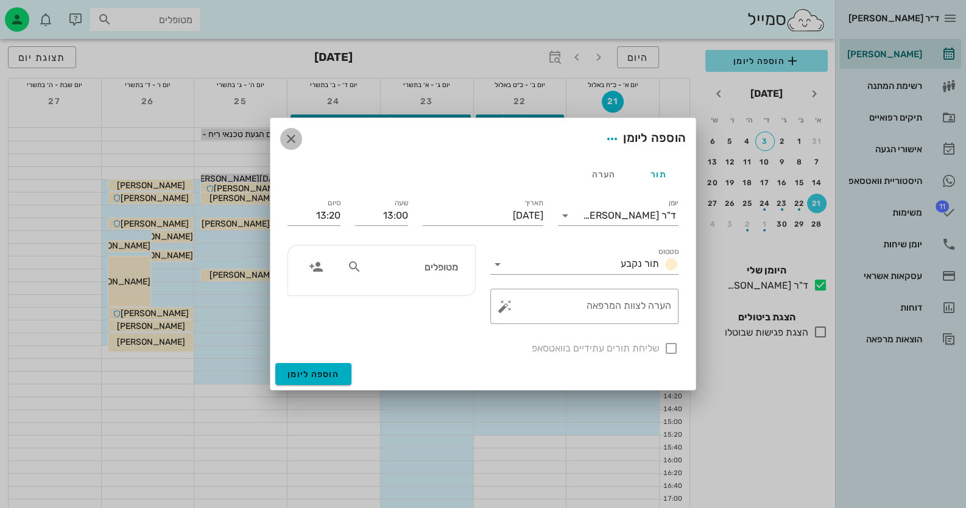
drag, startPoint x: 284, startPoint y: 142, endPoint x: 326, endPoint y: 145, distance: 41.5
click at [285, 142] on icon "button" at bounding box center [291, 139] width 15 height 15
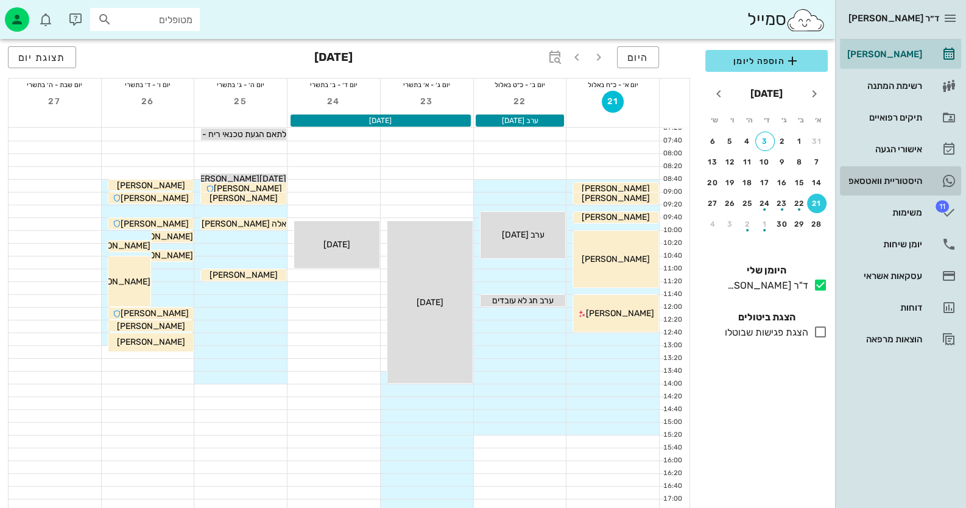
click at [919, 188] on div "היסטוריית וואטסאפ" at bounding box center [883, 180] width 77 height 19
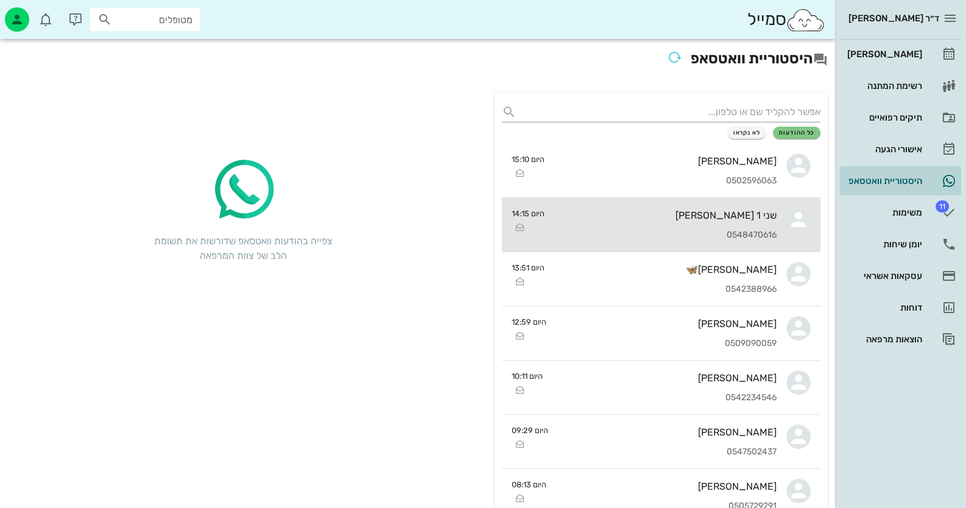
click at [753, 228] on div "שני 1 [PERSON_NAME] 0548470616" at bounding box center [665, 225] width 222 height 54
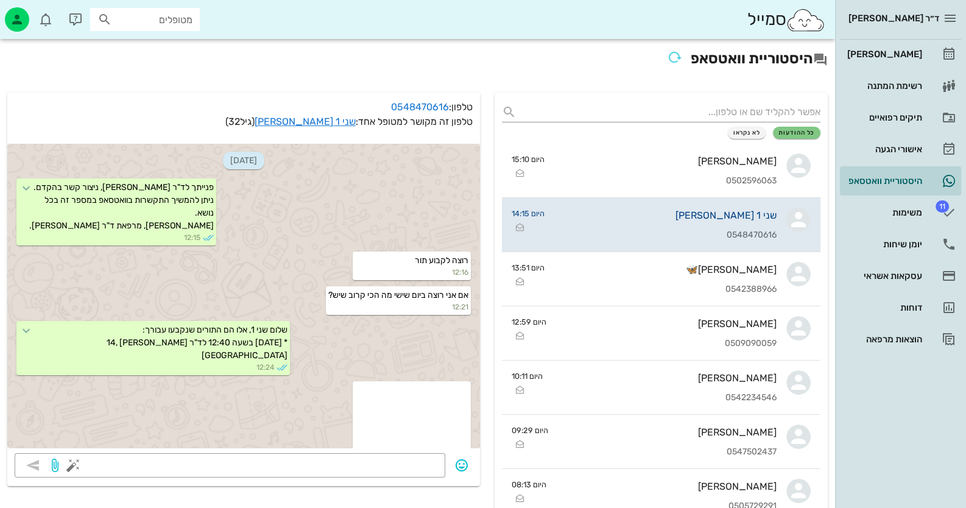
scroll to position [687, 0]
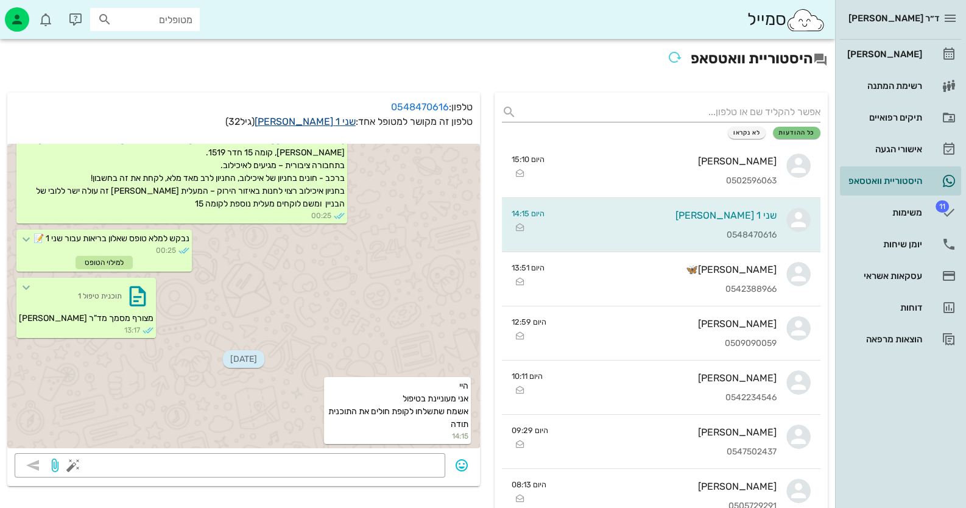
click at [337, 119] on link "שני 1 [PERSON_NAME]" at bounding box center [305, 122] width 101 height 12
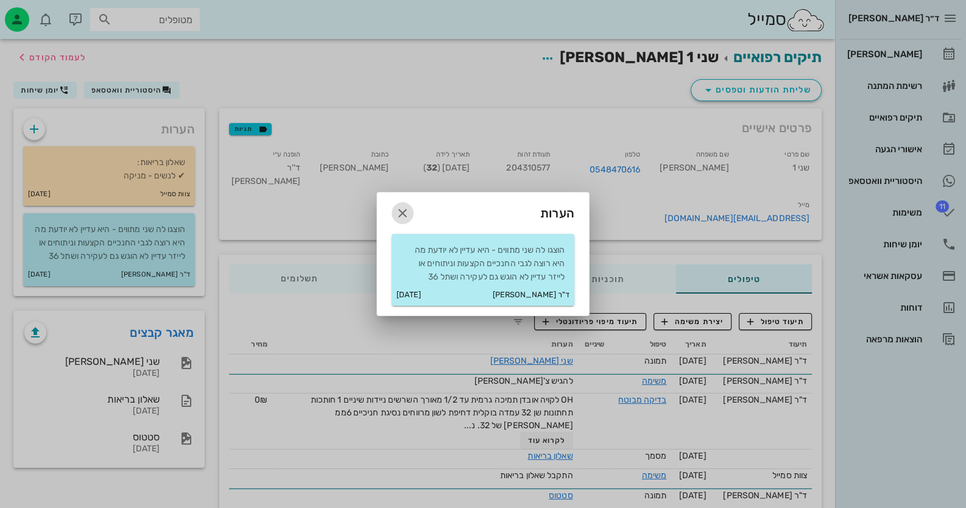
click at [408, 211] on icon "button" at bounding box center [402, 213] width 15 height 15
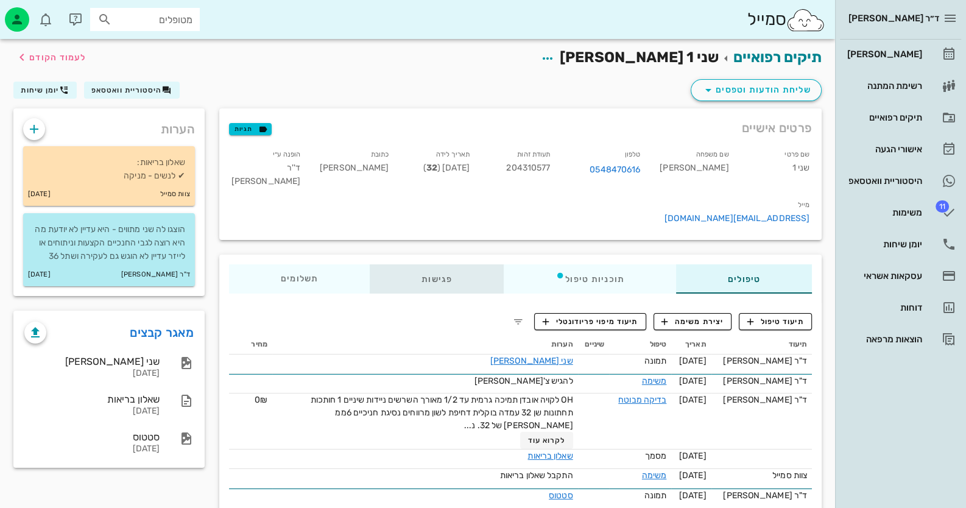
click at [435, 264] on div "פגישות" at bounding box center [437, 278] width 134 height 29
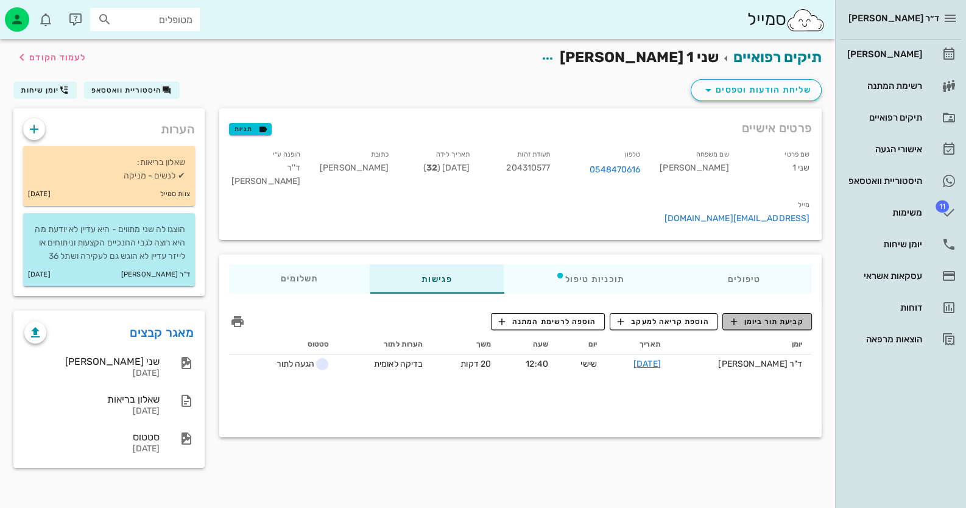
click at [793, 316] on span "קביעת תור ביומן" at bounding box center [766, 321] width 73 height 11
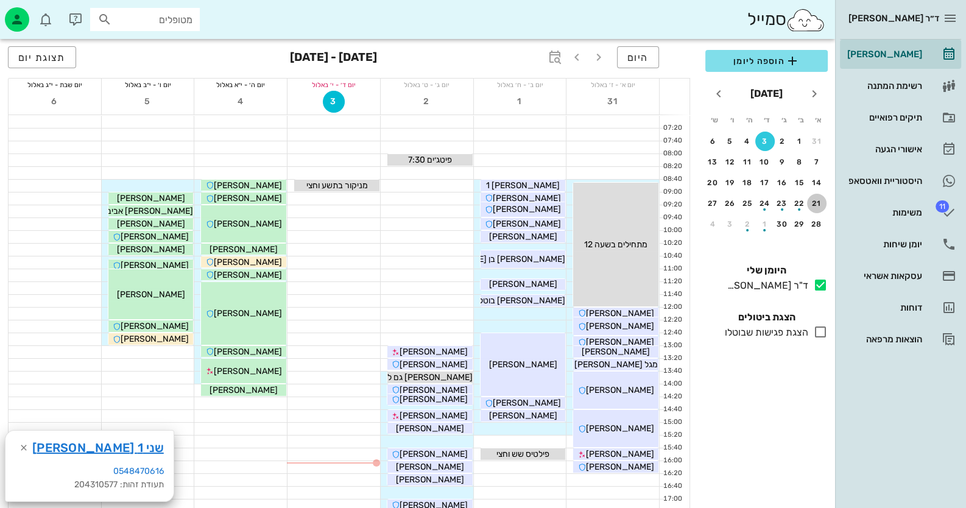
click at [817, 204] on div "21" at bounding box center [816, 203] width 19 height 9
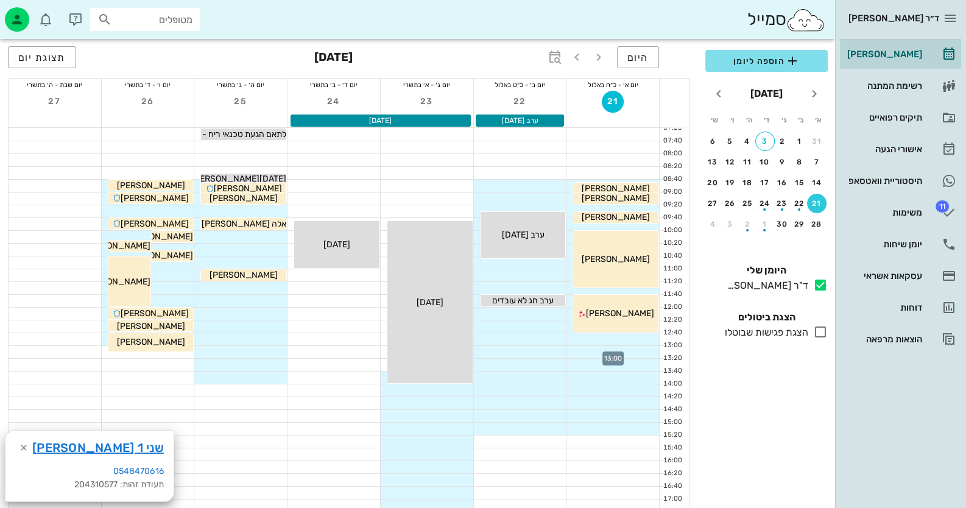
click at [641, 346] on div at bounding box center [612, 352] width 93 height 12
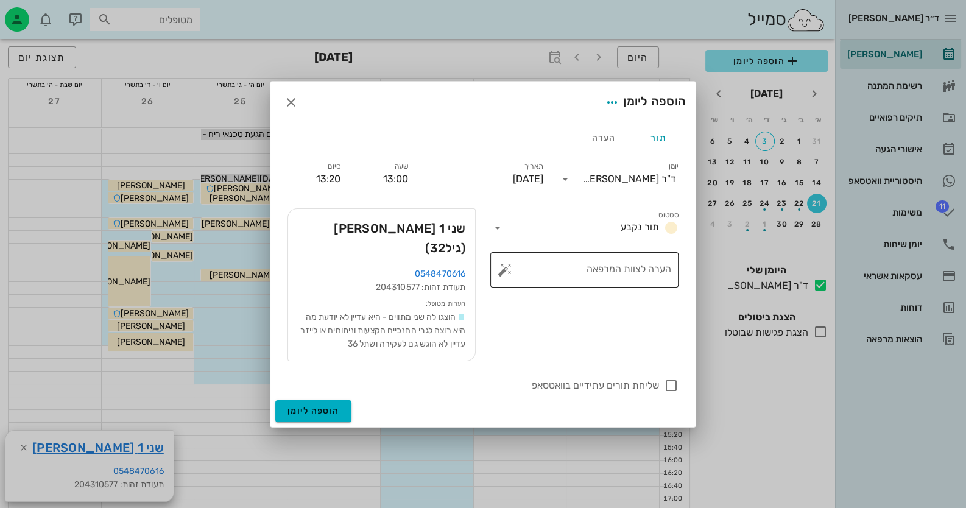
click at [505, 277] on button "button" at bounding box center [504, 269] width 15 height 15
click at [591, 166] on div "לייזר" at bounding box center [557, 182] width 90 height 32
click at [500, 277] on button "button" at bounding box center [504, 269] width 15 height 15
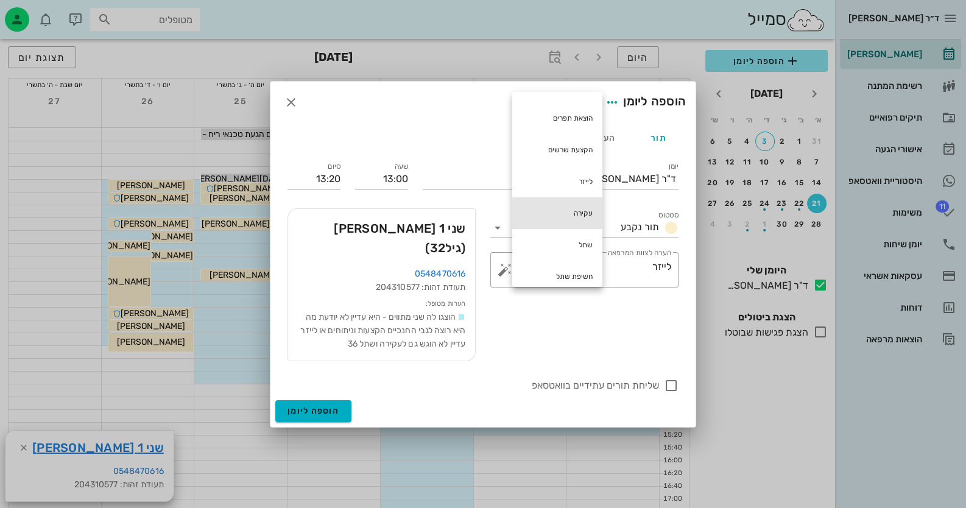
click at [583, 212] on div "עקירה" at bounding box center [557, 213] width 90 height 32
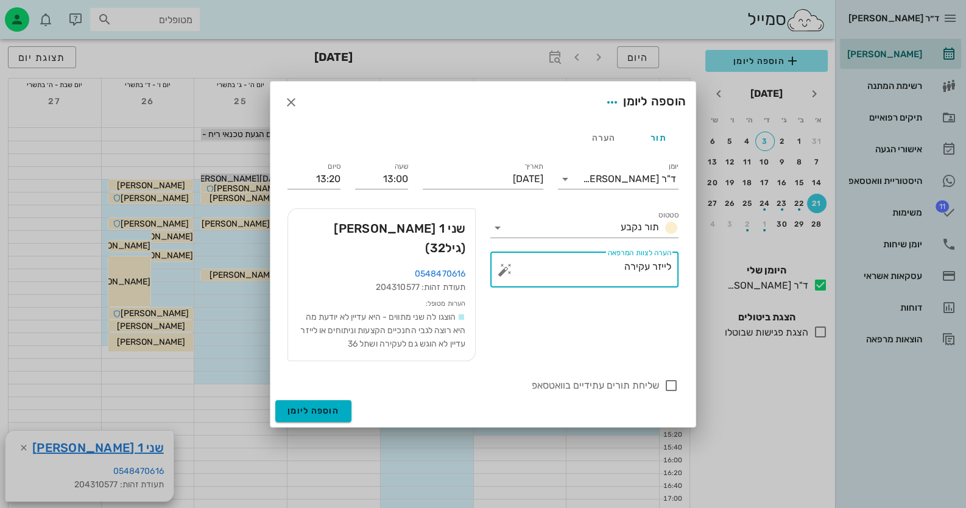
click at [648, 275] on textarea "לייזר עקירה" at bounding box center [589, 272] width 164 height 29
click at [612, 278] on textarea "לייזר +עקירה" at bounding box center [589, 272] width 164 height 29
type textarea "לייזר +עקירה 36"
click at [674, 375] on div at bounding box center [671, 385] width 21 height 21
checkbox input "true"
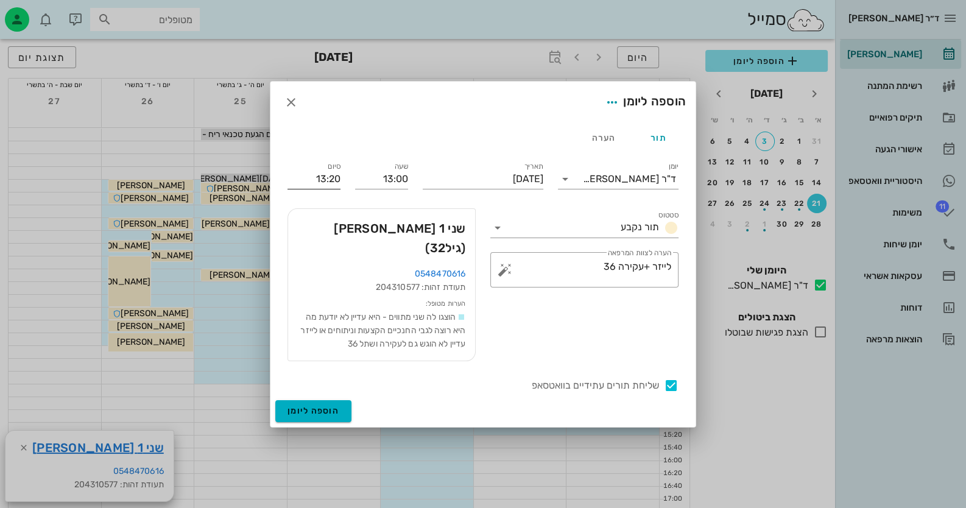
click at [319, 189] on input "13:20" at bounding box center [313, 178] width 53 height 19
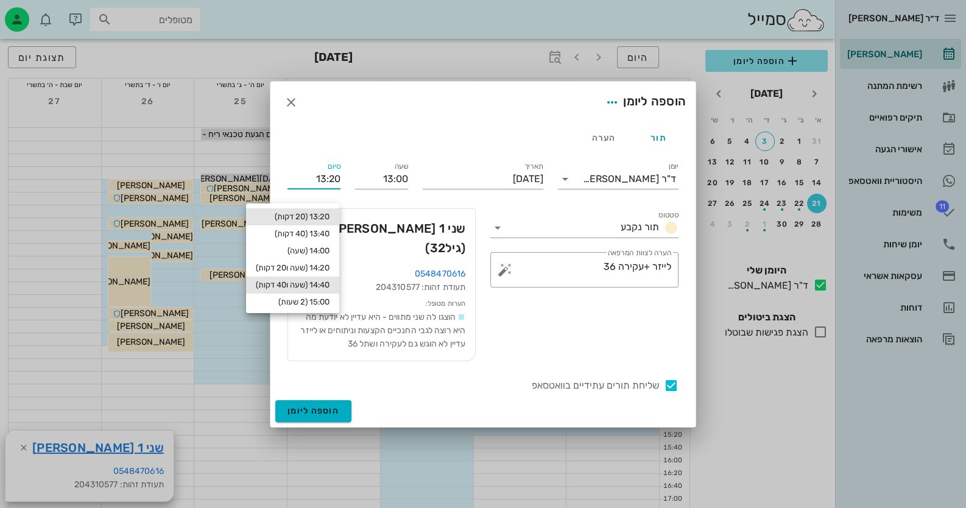
click at [322, 284] on div "14:40 (שעה ו40 דקות)" at bounding box center [293, 285] width 74 height 10
type input "14:40"
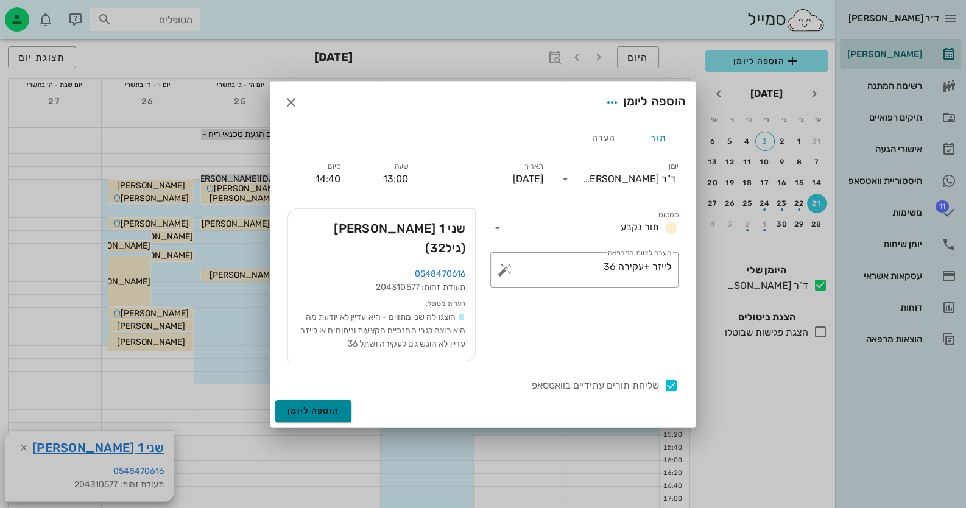
click at [338, 400] on button "הוספה ליומן" at bounding box center [313, 411] width 76 height 22
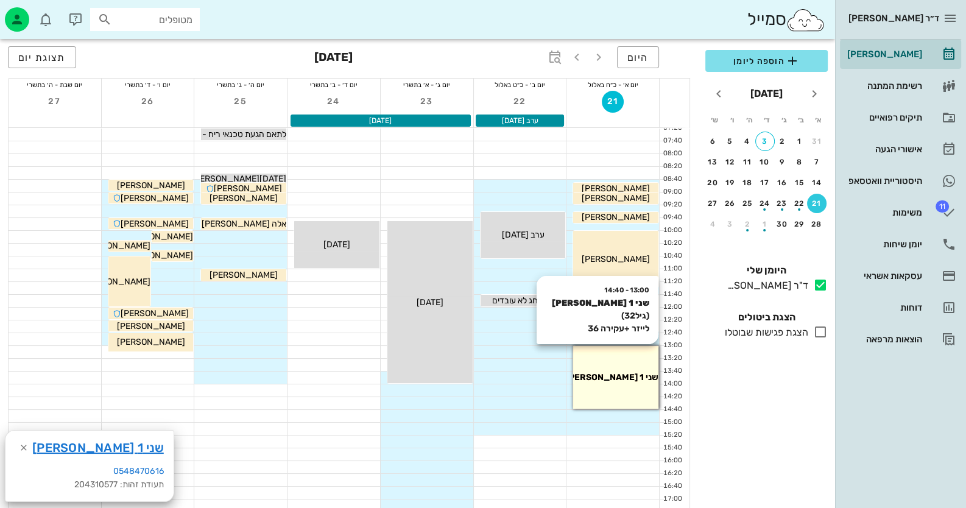
click at [656, 377] on div "שני 1 [PERSON_NAME]" at bounding box center [615, 377] width 85 height 13
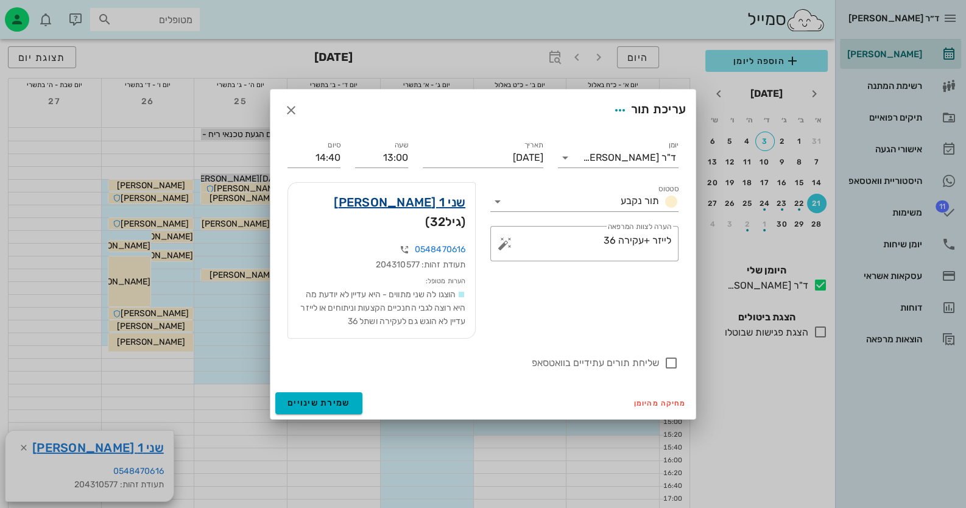
click at [435, 209] on link "שני 1 [PERSON_NAME]" at bounding box center [400, 201] width 132 height 19
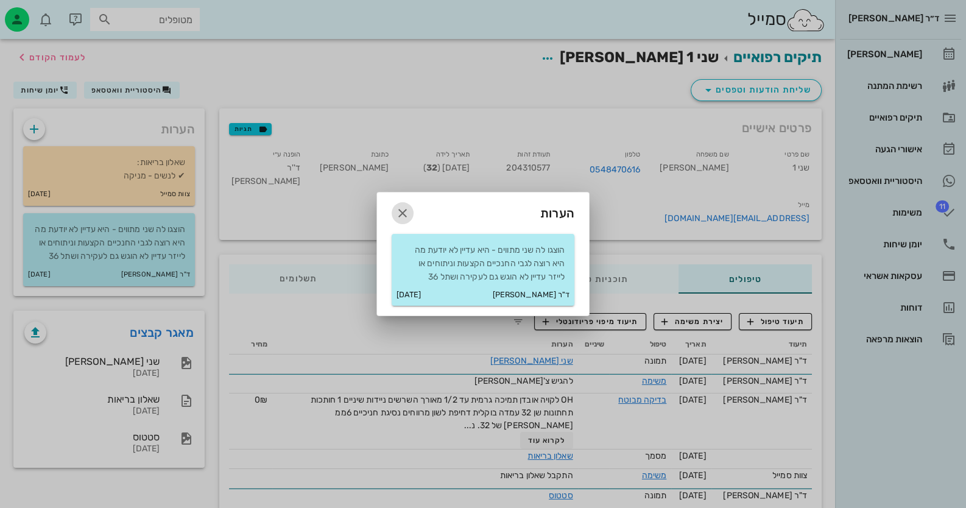
click at [407, 217] on icon "button" at bounding box center [402, 213] width 15 height 15
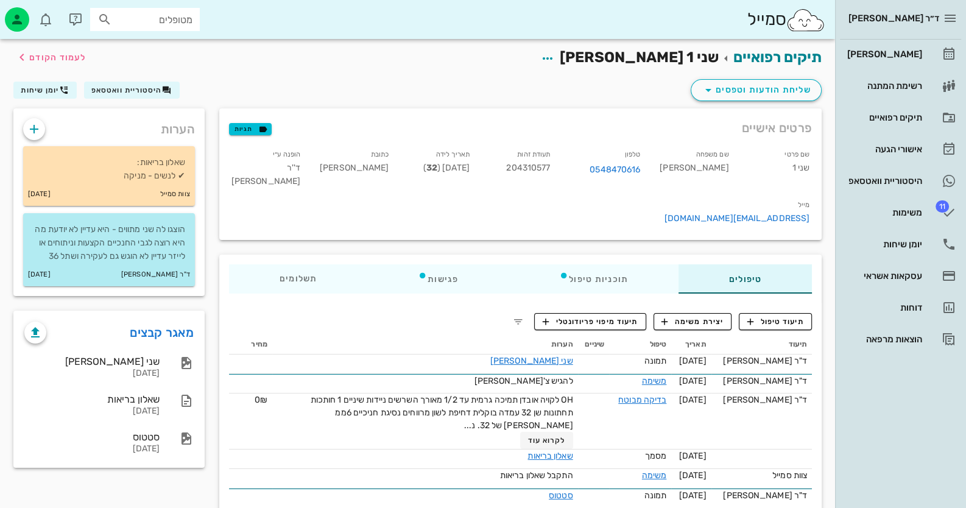
click at [550, 170] on span "204310577" at bounding box center [528, 168] width 44 height 10
copy span "204310577"
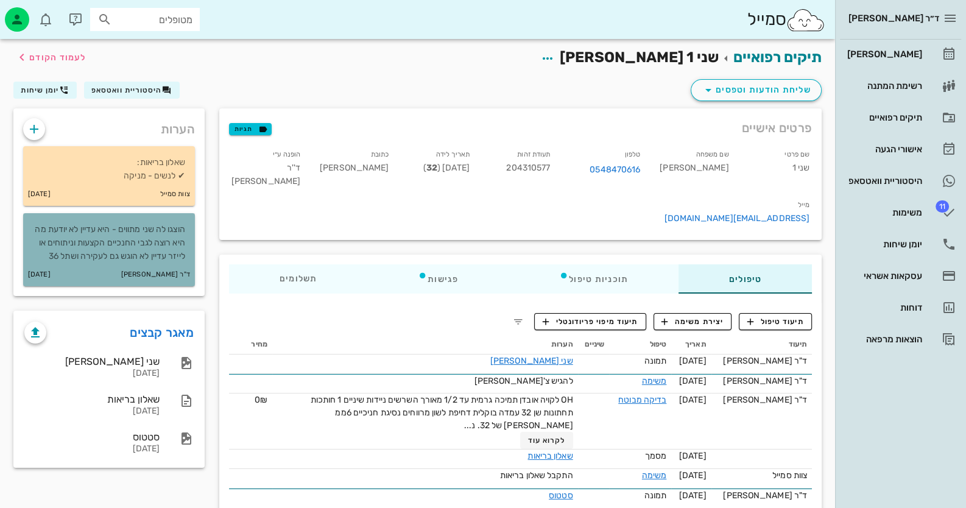
click at [146, 263] on p "הוצגו לה שני מתווים - היא עדיין לא יודעת מה היא רוצה לגבי החנכיים הקצעות וניתוח…" at bounding box center [109, 243] width 152 height 40
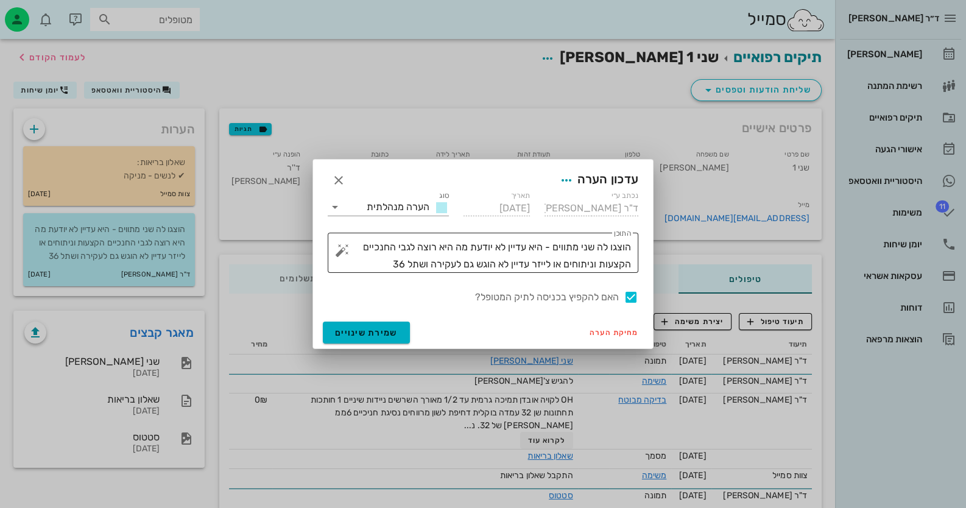
click at [386, 264] on textarea "הוצגו לה שני מתווים - היא עדיין לא יודעת מה היא רוצה לגבי החנכיים הקצעות וניתוח…" at bounding box center [488, 256] width 286 height 34
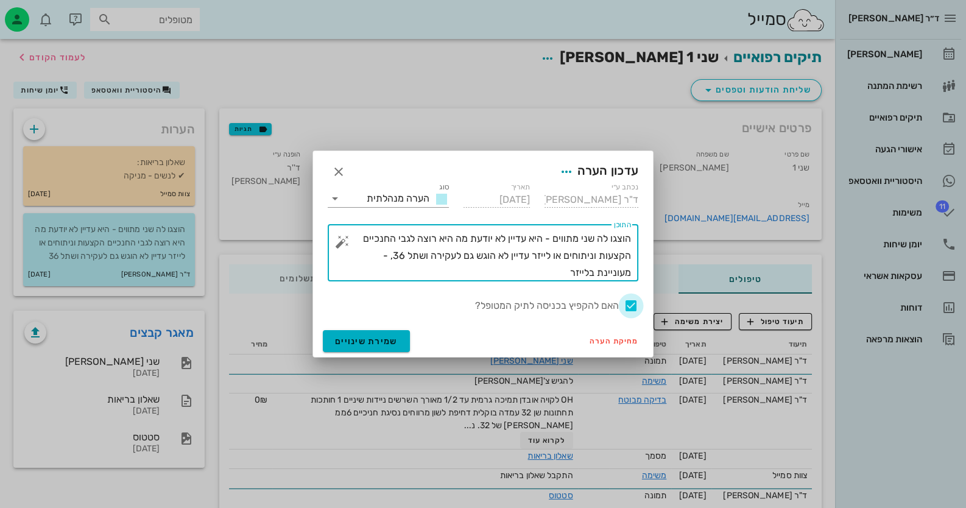
type textarea "הוצגו לה שני מתווים - היא עדיין לא יודעת מה היא רוצה לגבי החנכיים הקצעות וניתוח…"
click at [628, 304] on div at bounding box center [630, 305] width 21 height 21
checkbox input "false"
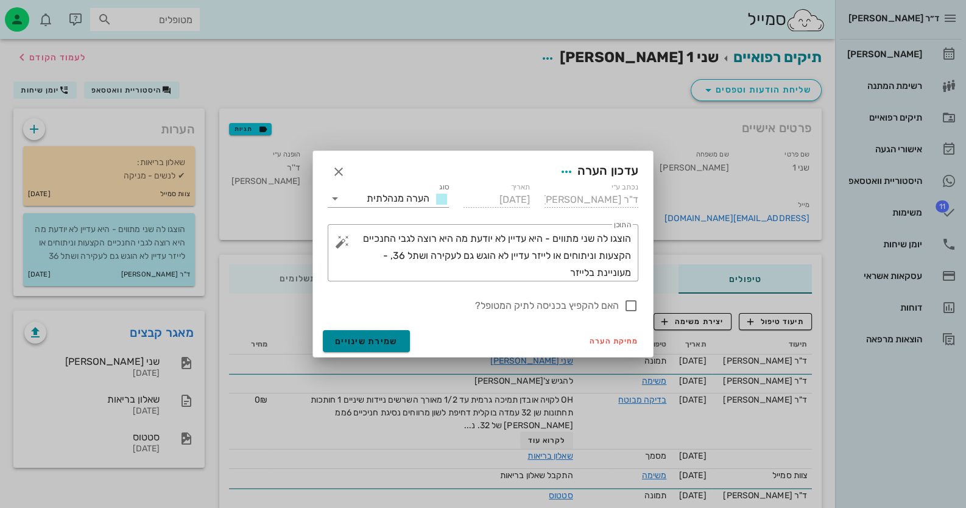
click at [379, 340] on span "שמירת שינויים" at bounding box center [366, 341] width 63 height 10
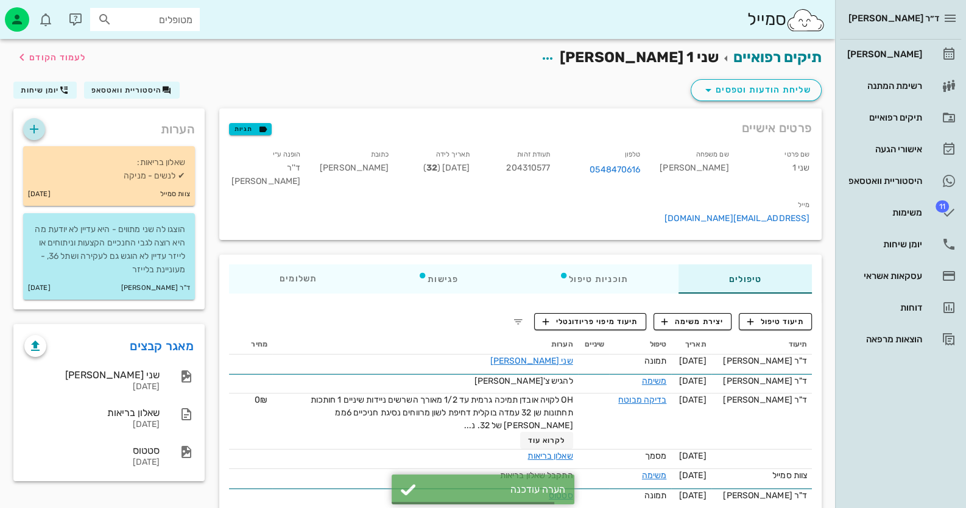
click at [40, 130] on icon "button" at bounding box center [34, 129] width 15 height 15
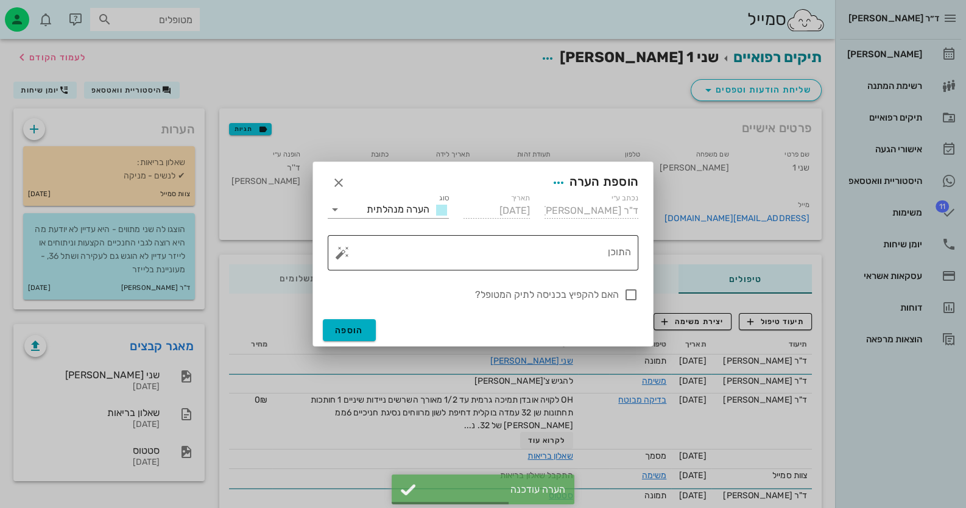
click at [338, 256] on button "button" at bounding box center [342, 252] width 15 height 15
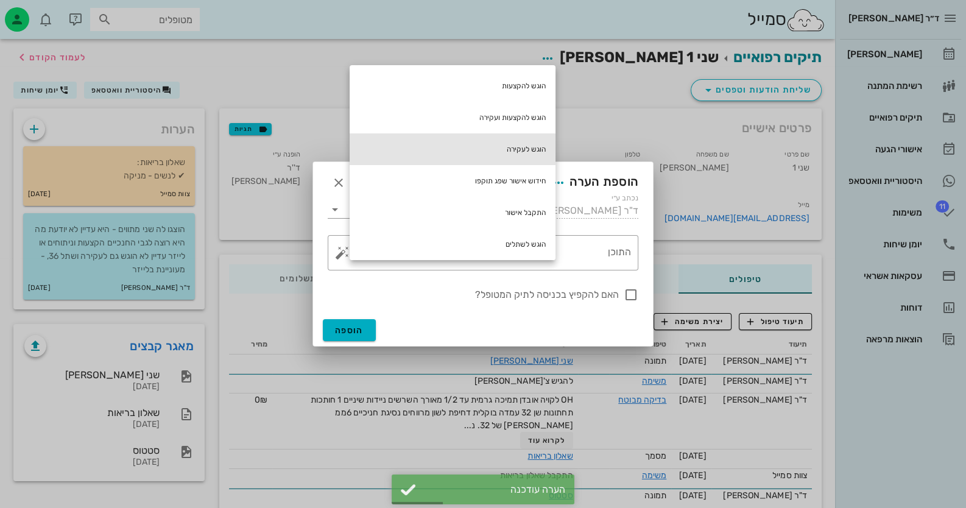
click at [521, 142] on div "הוגש לעקירה" at bounding box center [452, 149] width 206 height 32
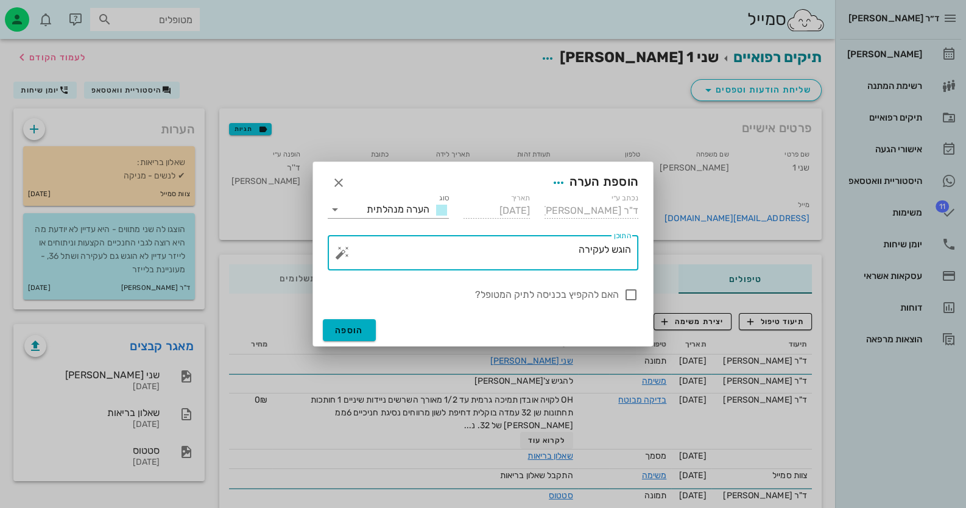
click at [342, 256] on button "button" at bounding box center [342, 252] width 15 height 15
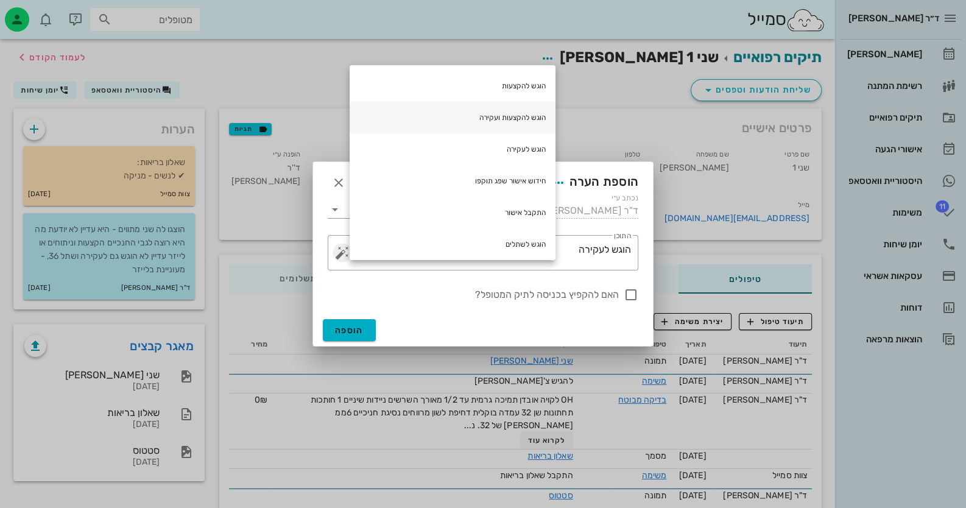
scroll to position [121, 0]
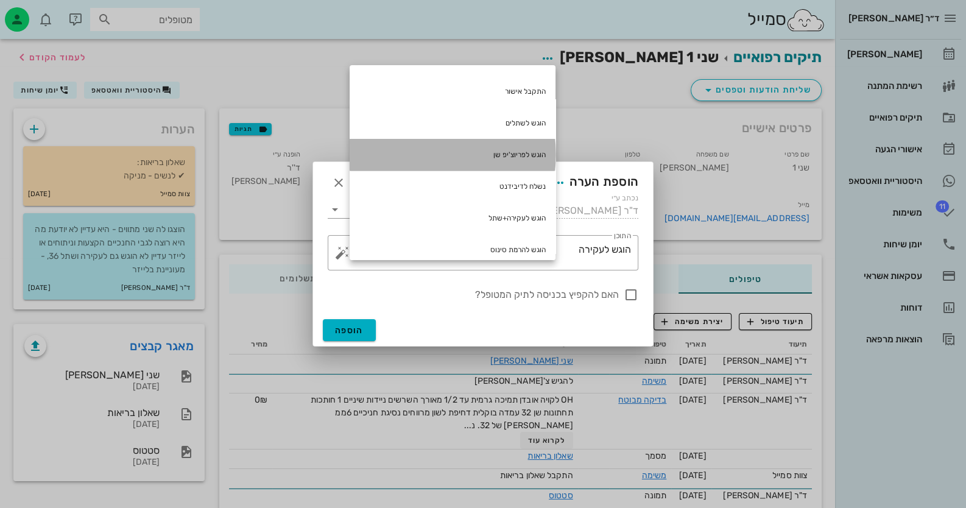
click at [519, 158] on div "הוגש לפריוצ'יפ שן" at bounding box center [452, 155] width 206 height 32
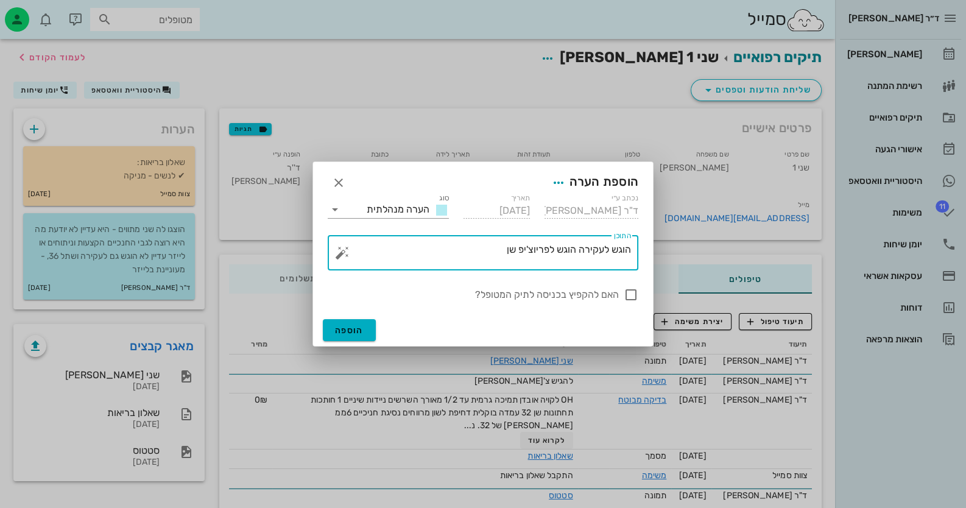
drag, startPoint x: 496, startPoint y: 249, endPoint x: 581, endPoint y: 247, distance: 85.3
click at [581, 247] on textarea "הוגש לעקירה הוגש לפריוצ'יפ שן" at bounding box center [488, 255] width 286 height 29
type textarea "הוגש לעקירה+שתל36"
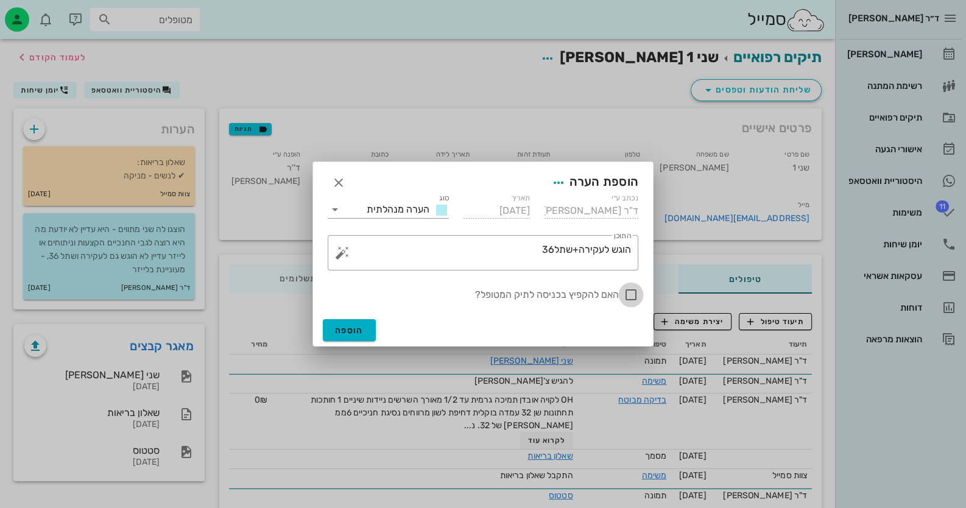
click at [632, 290] on div at bounding box center [630, 294] width 21 height 21
checkbox input "true"
click at [349, 328] on span "הוספה" at bounding box center [349, 330] width 29 height 10
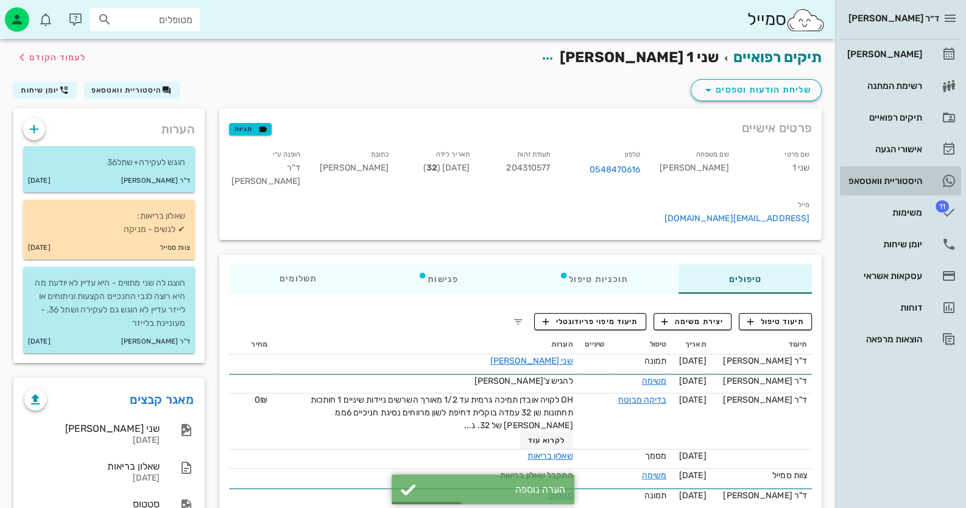
click at [935, 173] on link "היסטוריית וואטסאפ" at bounding box center [900, 180] width 121 height 29
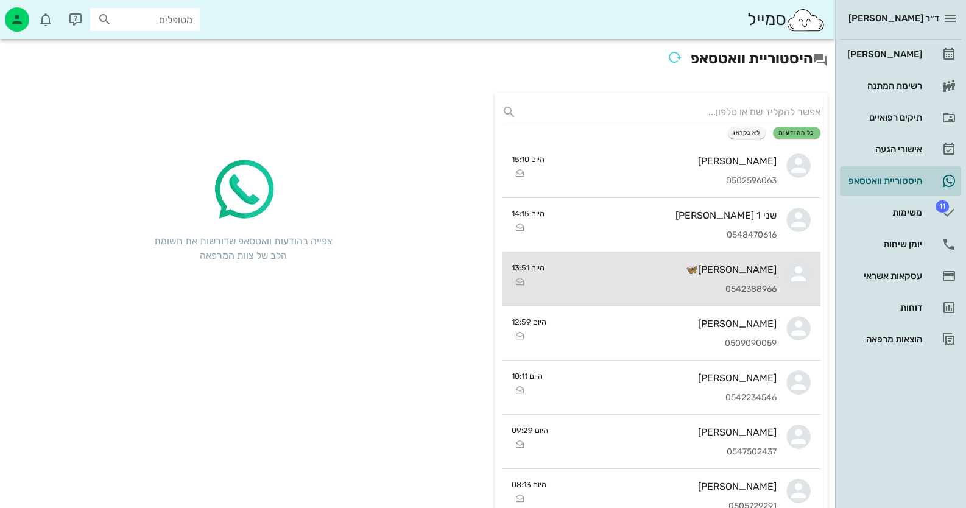
click at [711, 295] on div "[PERSON_NAME]🦋 0542388966" at bounding box center [665, 279] width 222 height 54
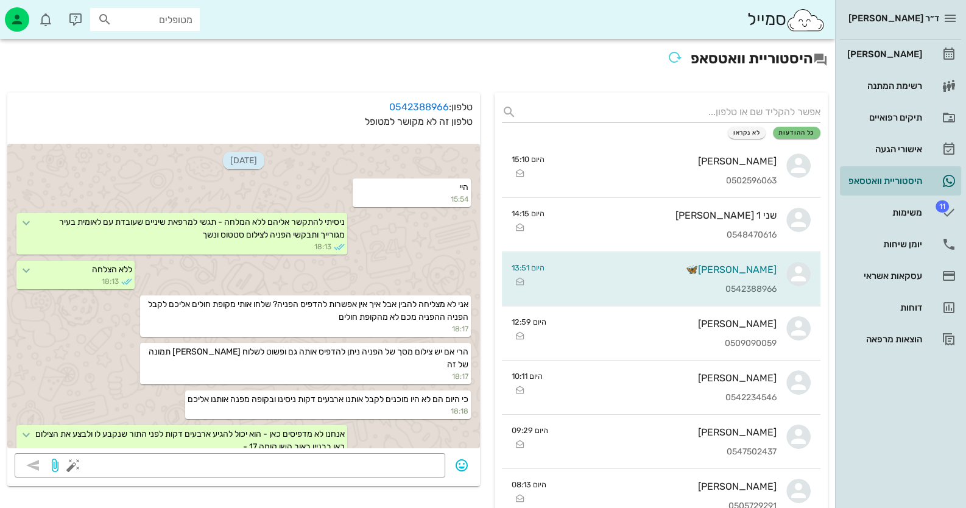
scroll to position [318, 0]
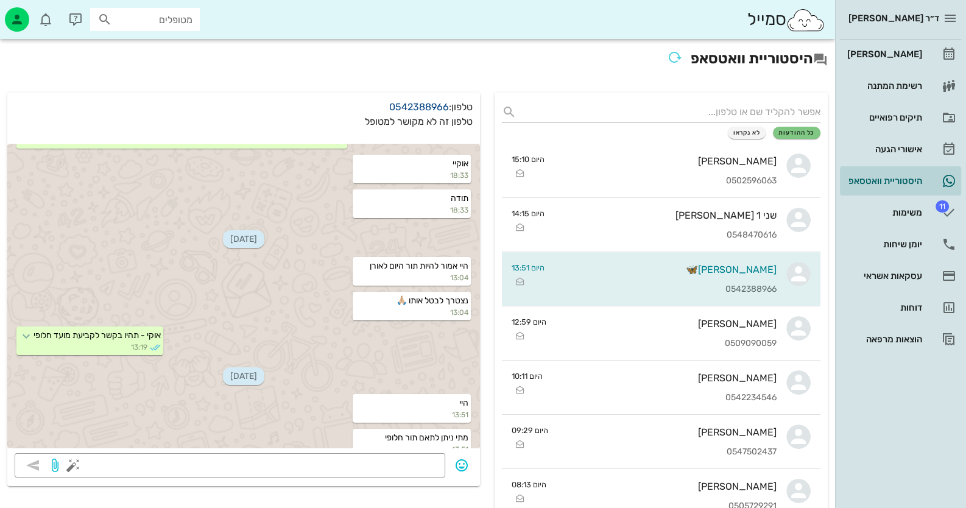
click at [410, 107] on link "0542388966" at bounding box center [419, 107] width 60 height 12
click at [117, 19] on input "text" at bounding box center [153, 20] width 78 height 16
type input "[PERSON_NAME]"
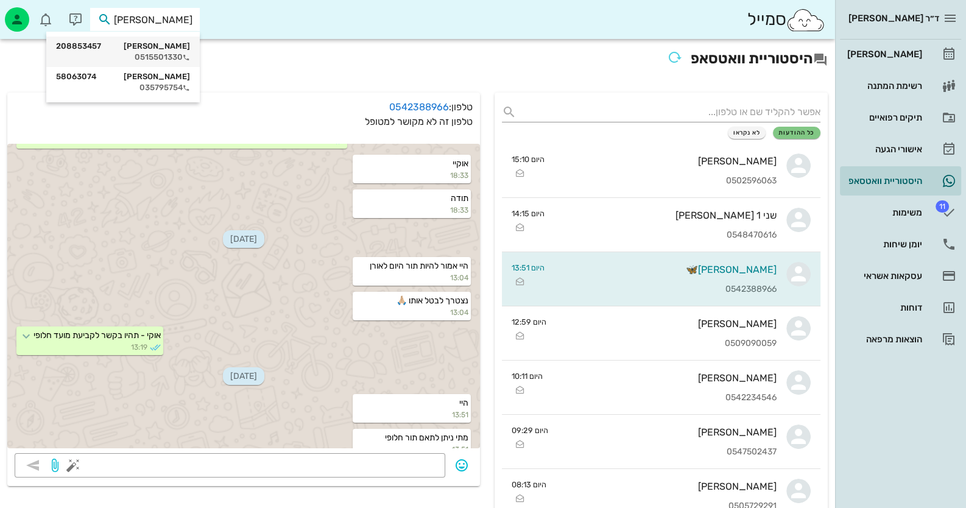
click at [128, 51] on div "[PERSON_NAME] 208853457 0515501330" at bounding box center [123, 52] width 134 height 30
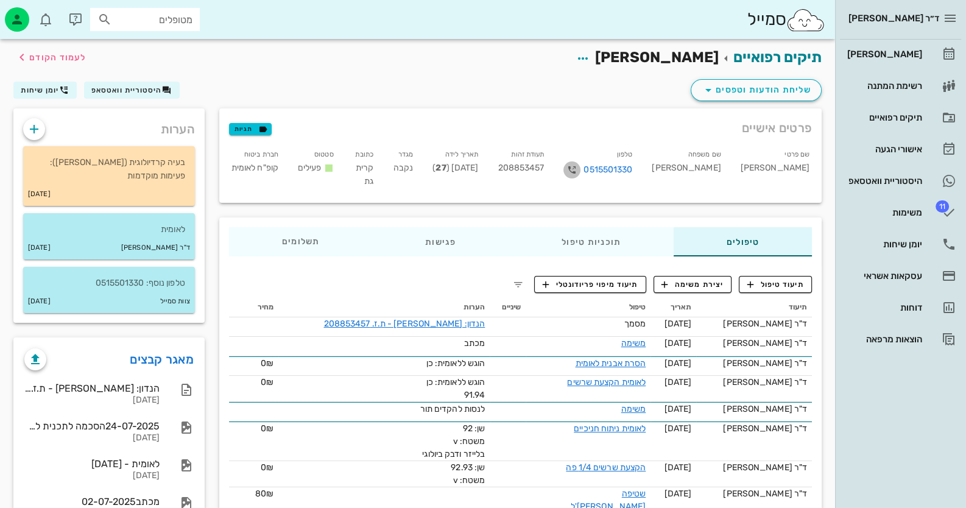
click at [579, 169] on icon "button" at bounding box center [571, 170] width 15 height 15
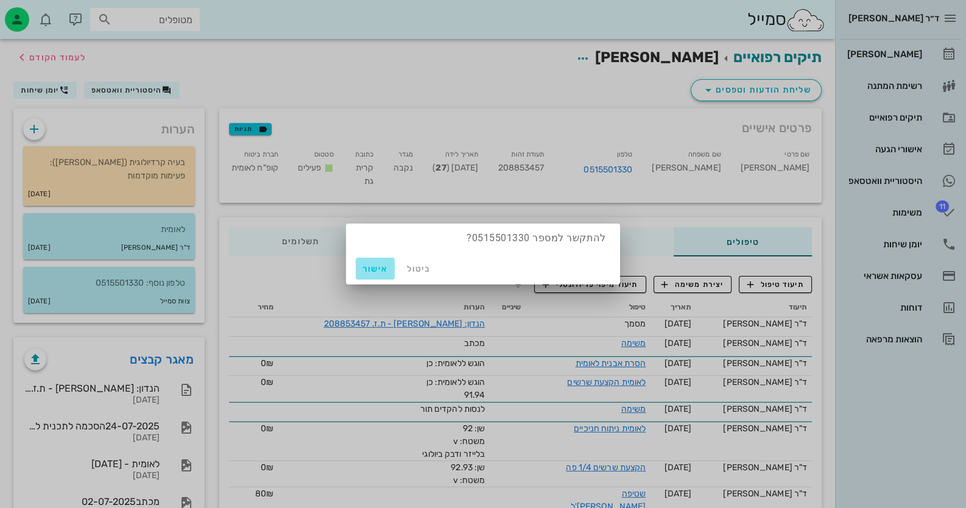
click at [380, 267] on span "אישור" at bounding box center [374, 269] width 29 height 10
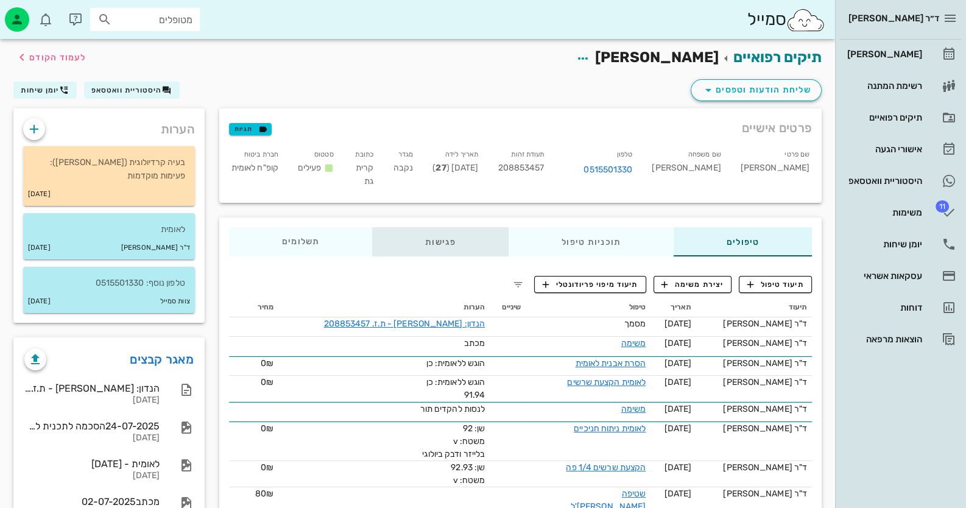
click at [444, 231] on div "פגישות" at bounding box center [440, 241] width 136 height 29
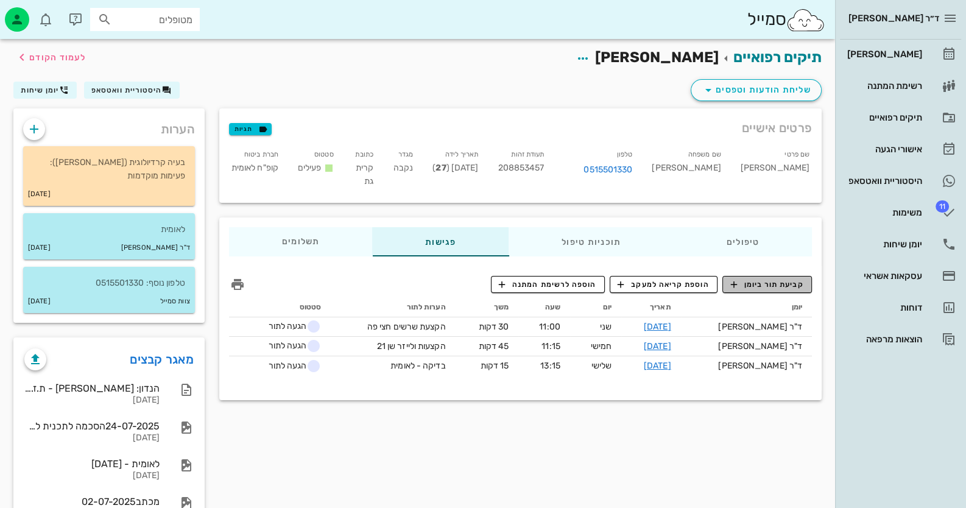
click at [775, 279] on span "קביעת תור ביומן" at bounding box center [766, 284] width 73 height 11
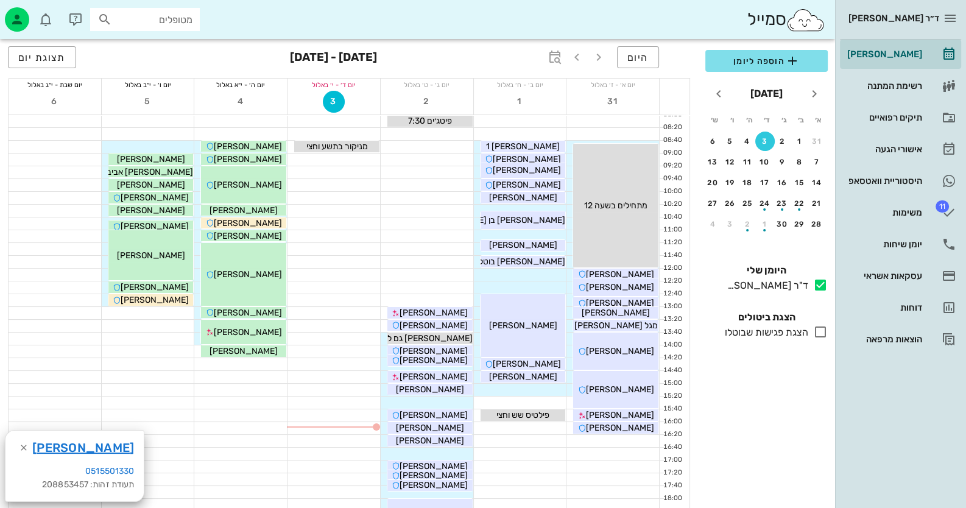
scroll to position [60, 0]
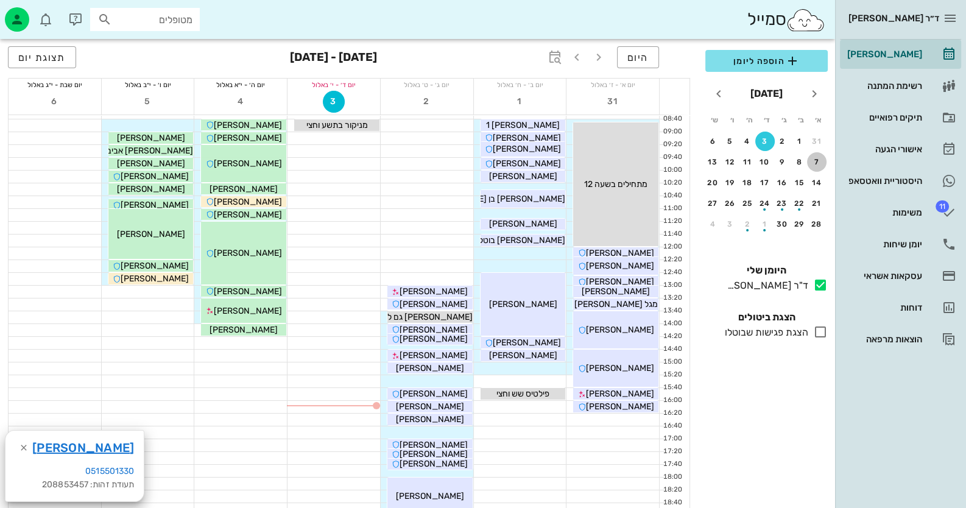
click at [818, 161] on div "7" at bounding box center [816, 162] width 19 height 9
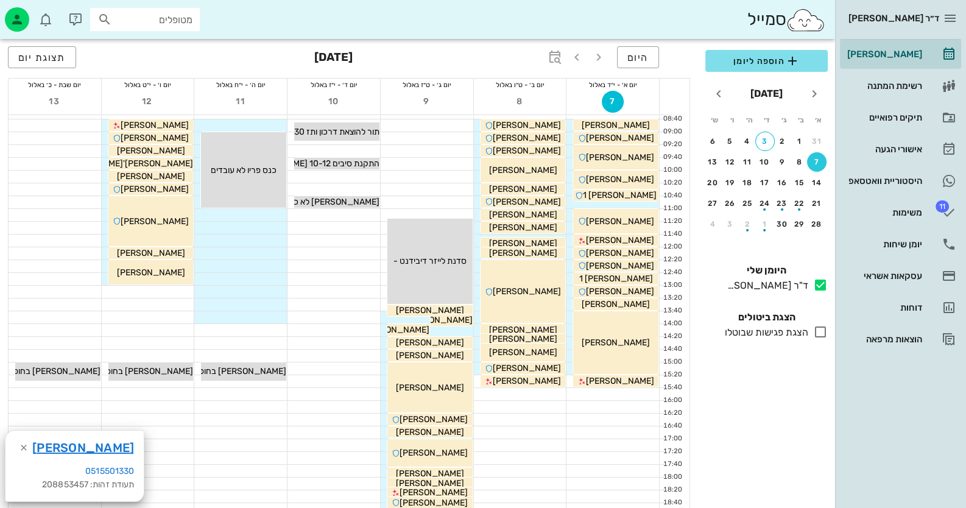
click at [818, 161] on div "7" at bounding box center [816, 162] width 19 height 9
click at [818, 182] on div "14" at bounding box center [816, 182] width 19 height 9
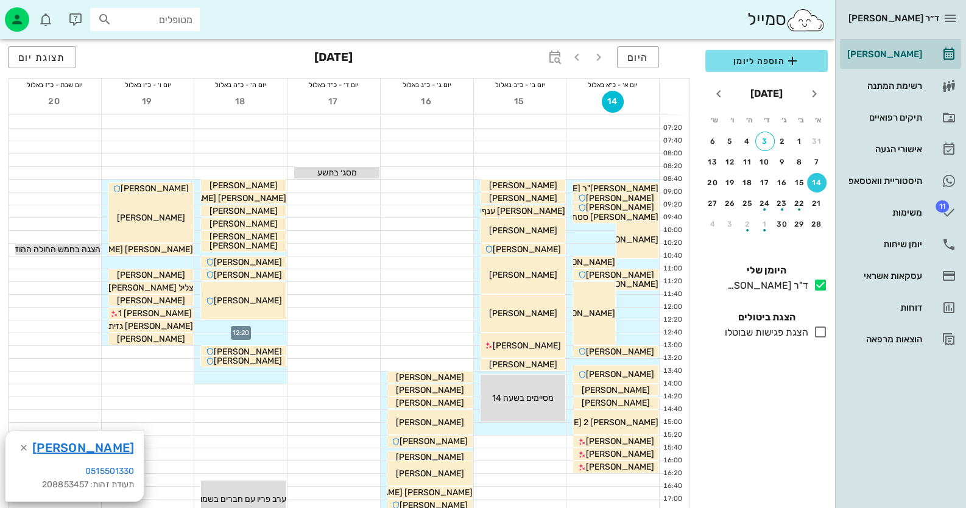
click at [265, 323] on div at bounding box center [240, 326] width 93 height 12
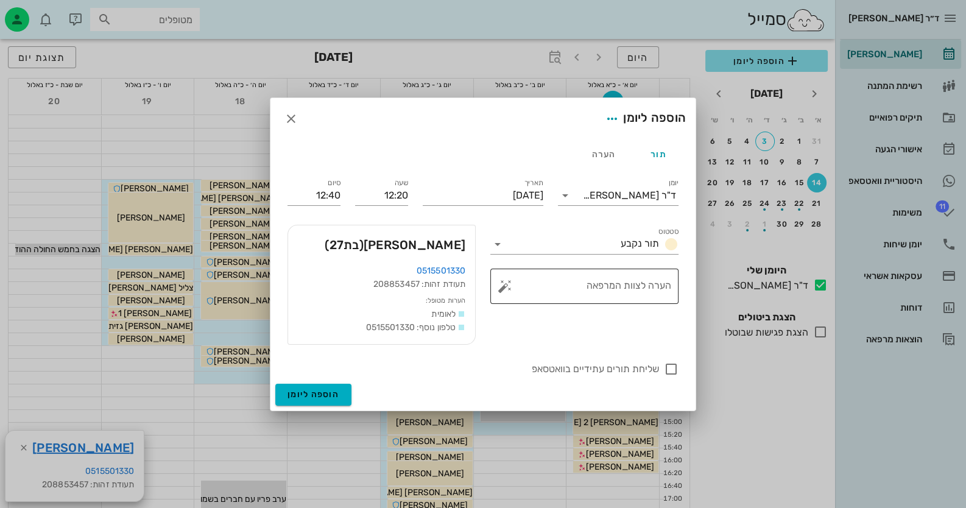
click at [506, 282] on button "button" at bounding box center [504, 286] width 15 height 15
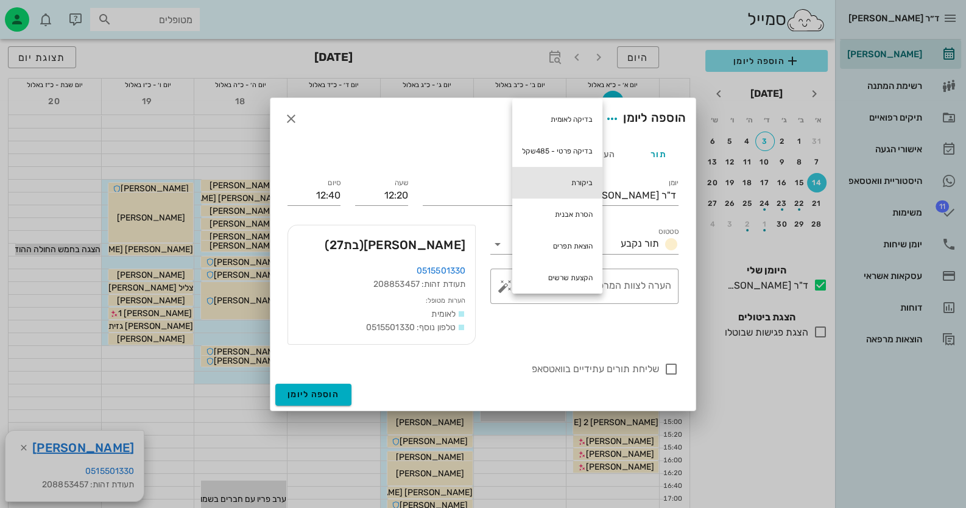
click at [595, 181] on div "ביקורת" at bounding box center [557, 183] width 90 height 32
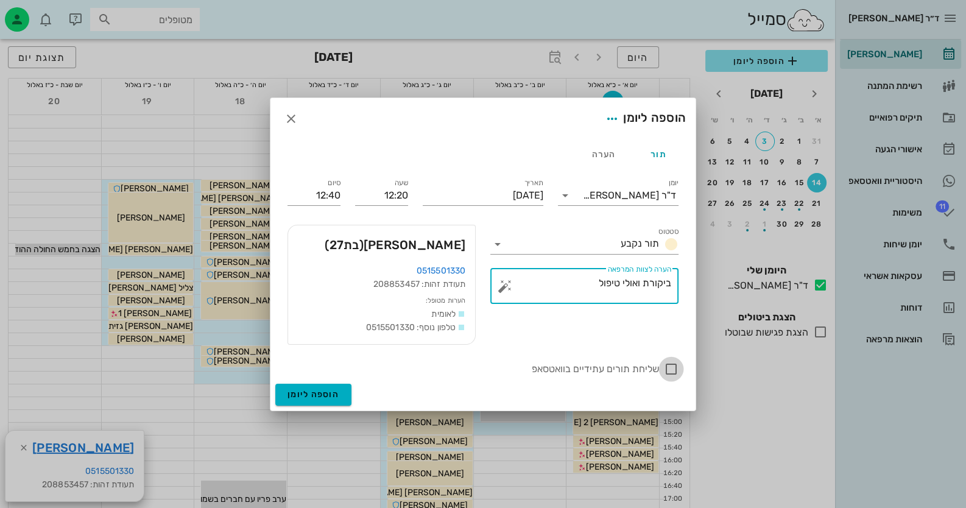
type textarea "ביקורת ואולי טיפול"
click at [673, 367] on div at bounding box center [671, 369] width 21 height 21
checkbox input "true"
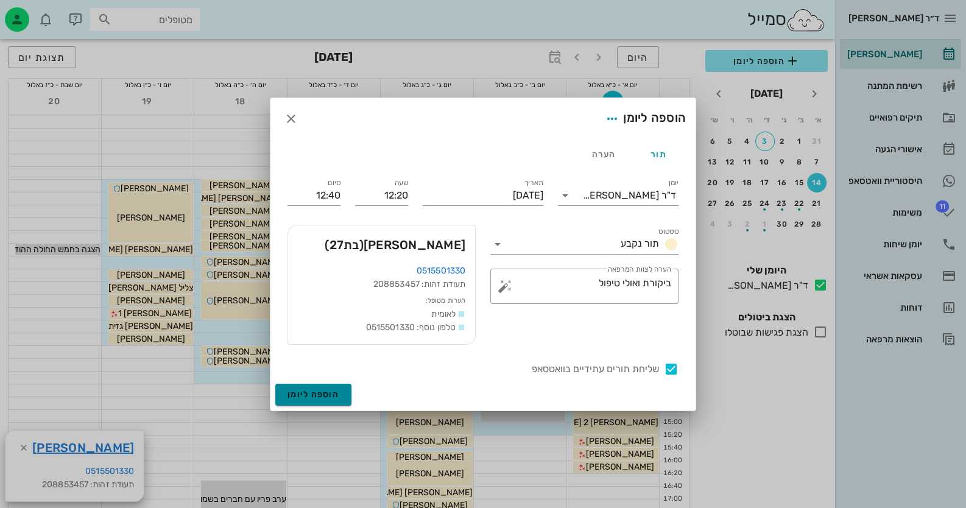
click at [339, 395] on button "הוספה ליומן" at bounding box center [313, 395] width 76 height 22
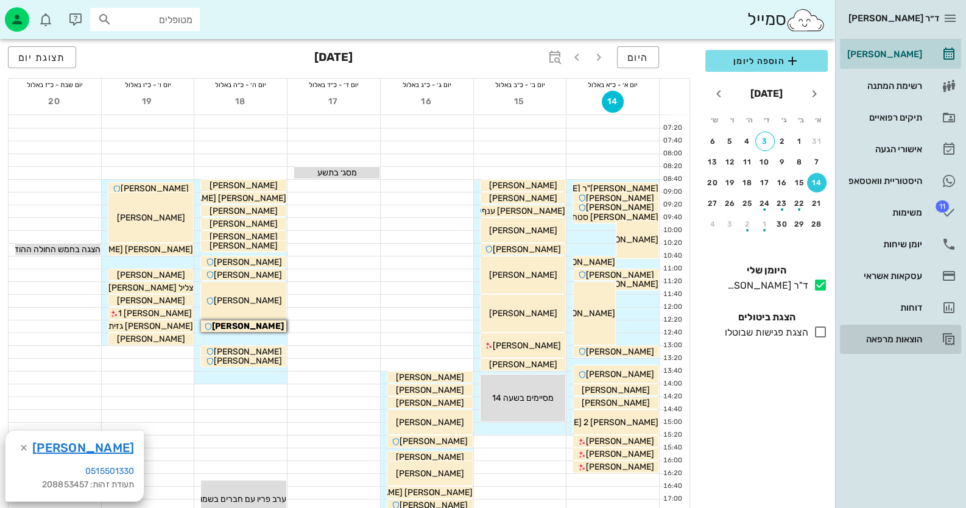
click at [920, 331] on div "הוצאות מרפאה" at bounding box center [883, 338] width 77 height 19
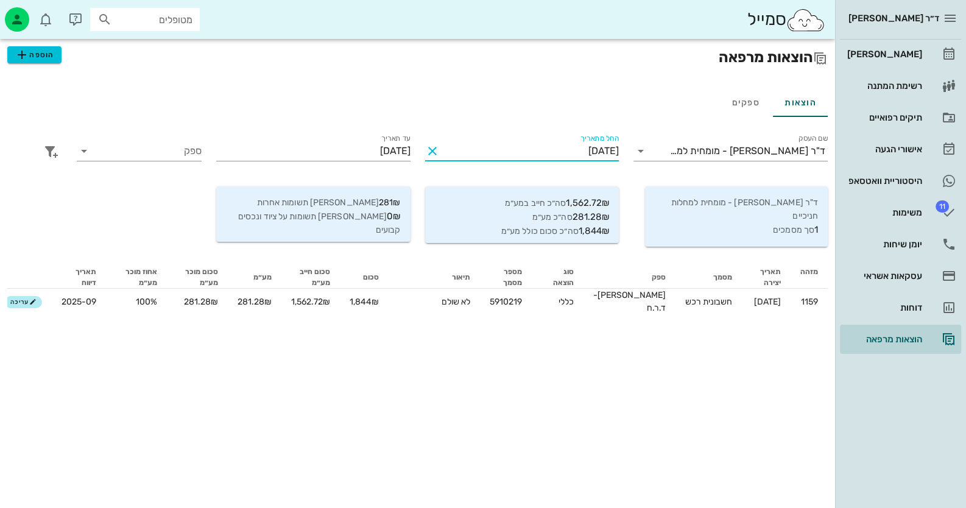
click at [530, 156] on input "[DATE]" at bounding box center [530, 150] width 177 height 19
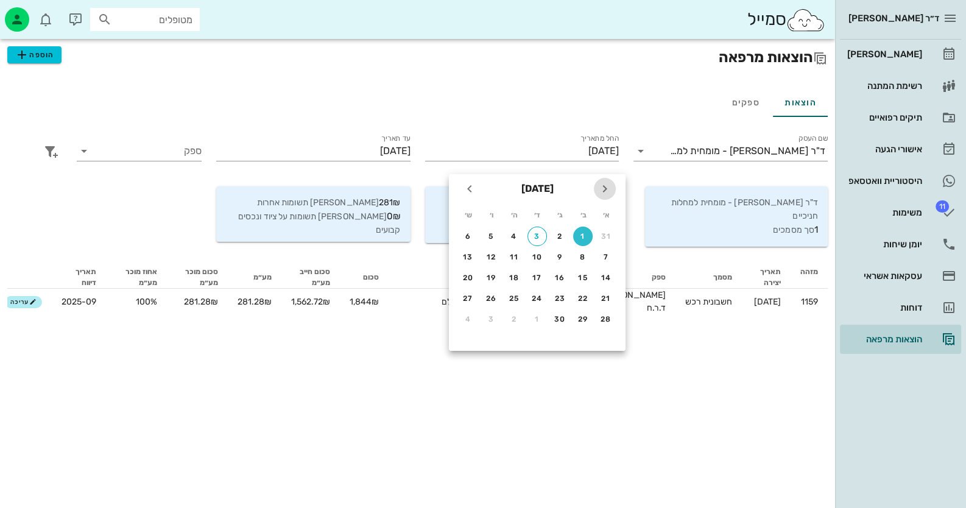
click at [604, 188] on icon "חודש שעבר" at bounding box center [604, 188] width 15 height 15
click at [605, 186] on icon "חודש שעבר" at bounding box center [604, 188] width 15 height 15
click at [606, 258] on div "6" at bounding box center [605, 257] width 19 height 9
type input "[DATE]"
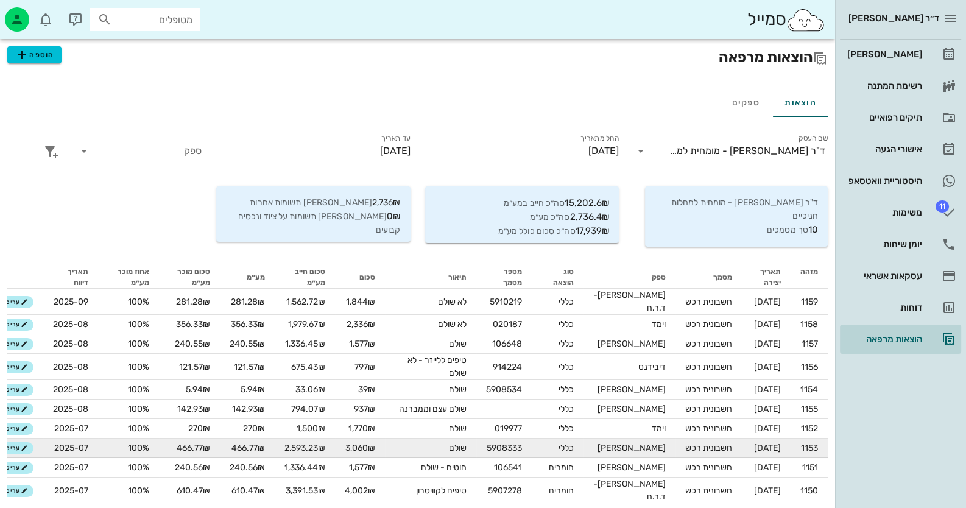
scroll to position [7, 0]
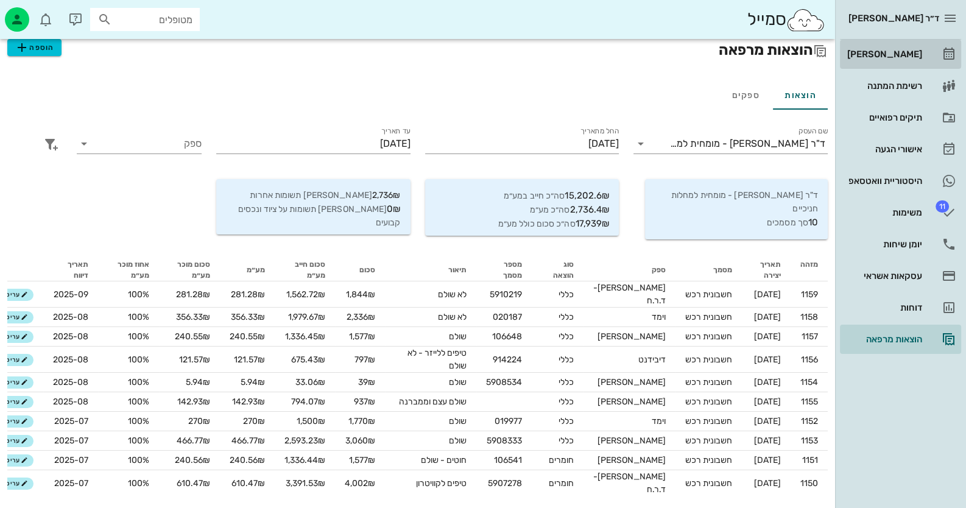
click at [941, 52] on icon at bounding box center [948, 54] width 15 height 15
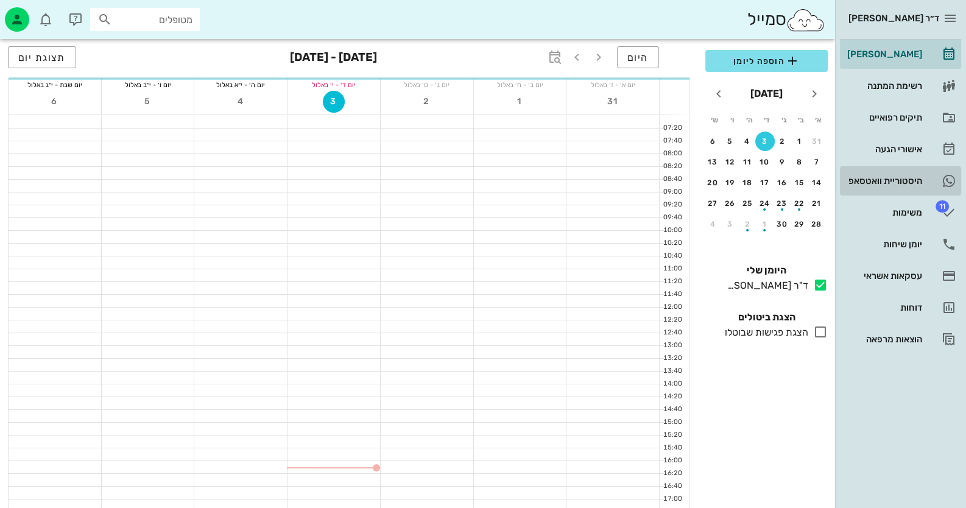
click at [918, 166] on link "היסטוריית וואטסאפ" at bounding box center [900, 180] width 121 height 29
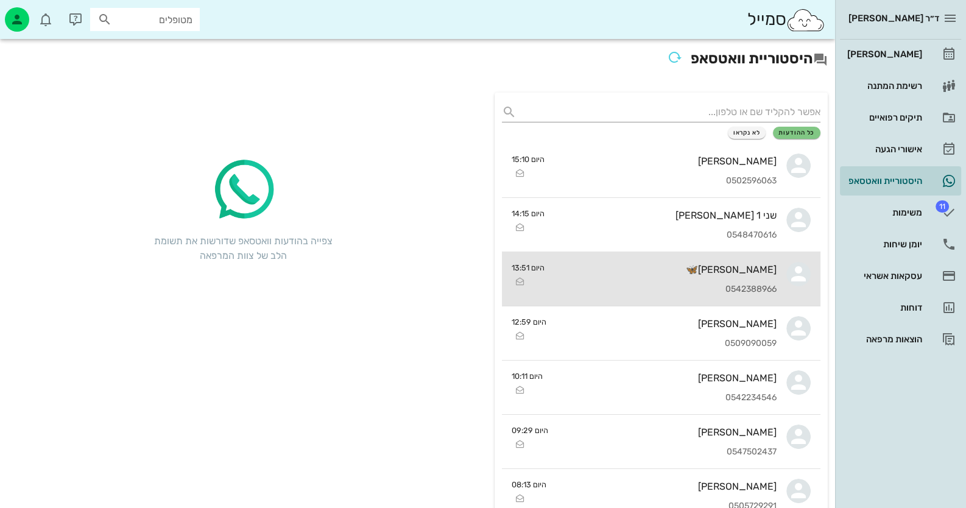
click at [742, 284] on div "0542388966" at bounding box center [665, 289] width 222 height 10
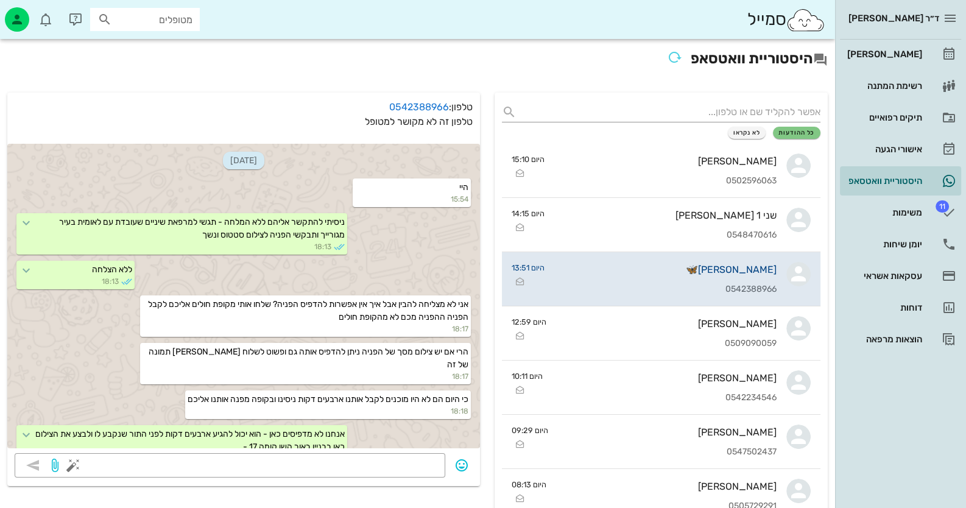
scroll to position [318, 0]
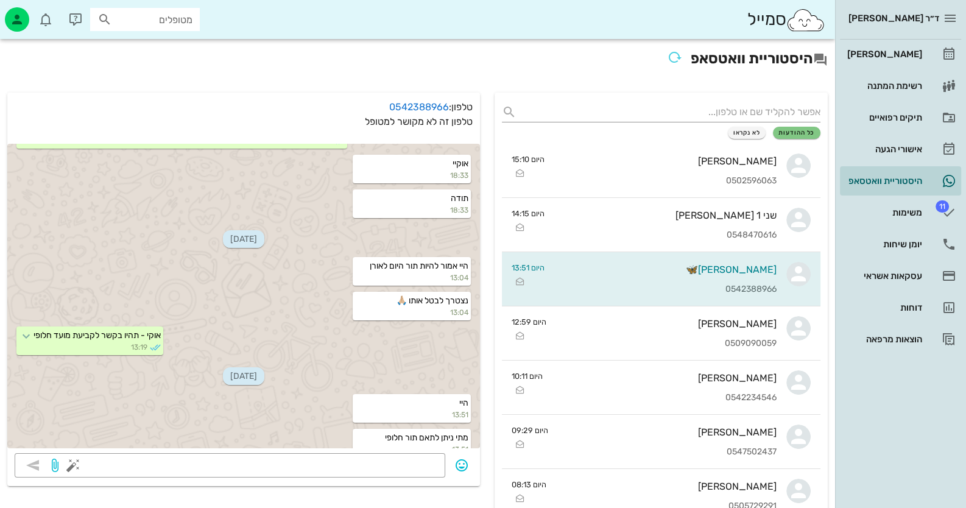
click at [170, 18] on input "מטופלים" at bounding box center [153, 20] width 78 height 16
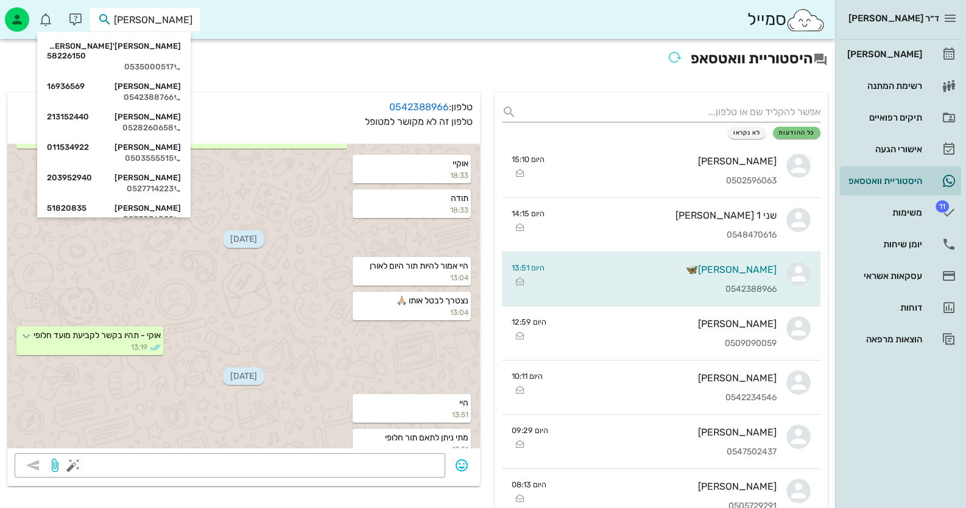
type input "[PERSON_NAME]"
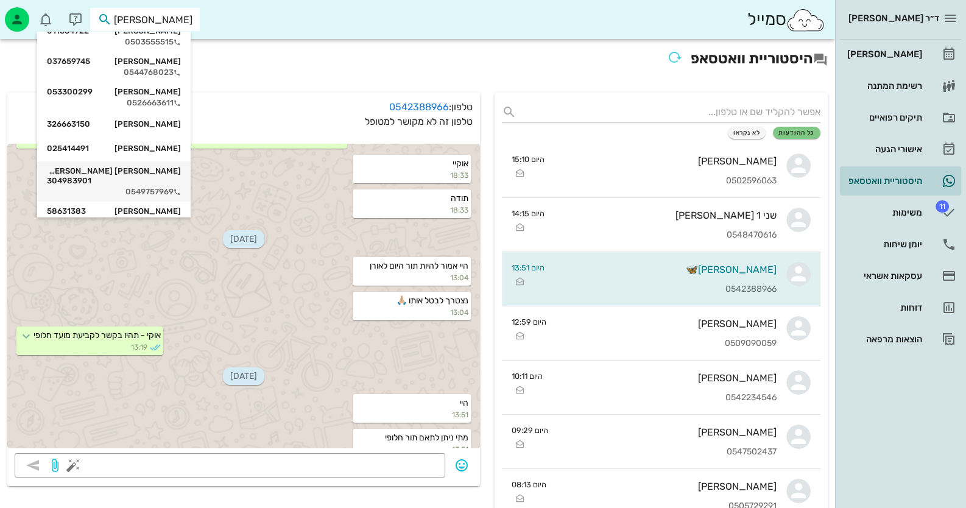
scroll to position [0, 0]
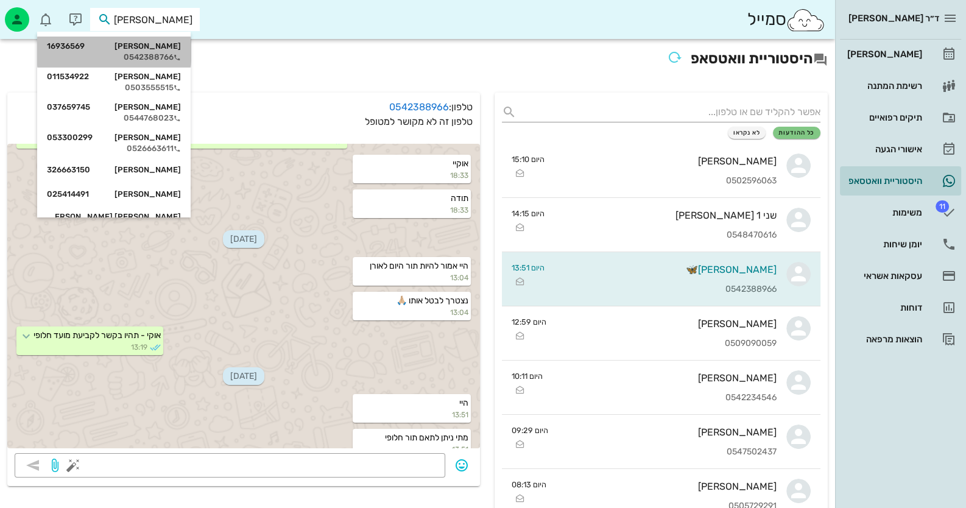
click at [164, 42] on div "[PERSON_NAME] 16936569 0542388766" at bounding box center [114, 52] width 134 height 30
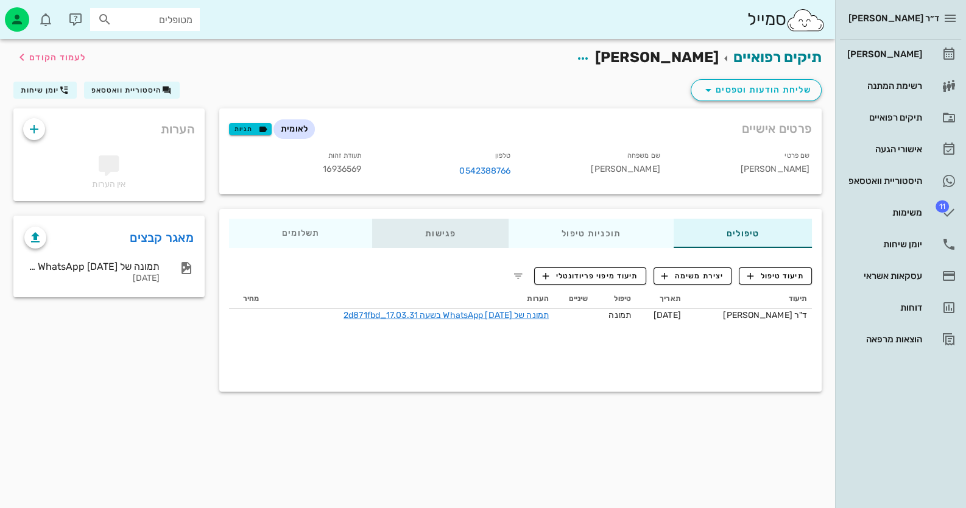
click at [439, 222] on div "פגישות" at bounding box center [440, 233] width 136 height 29
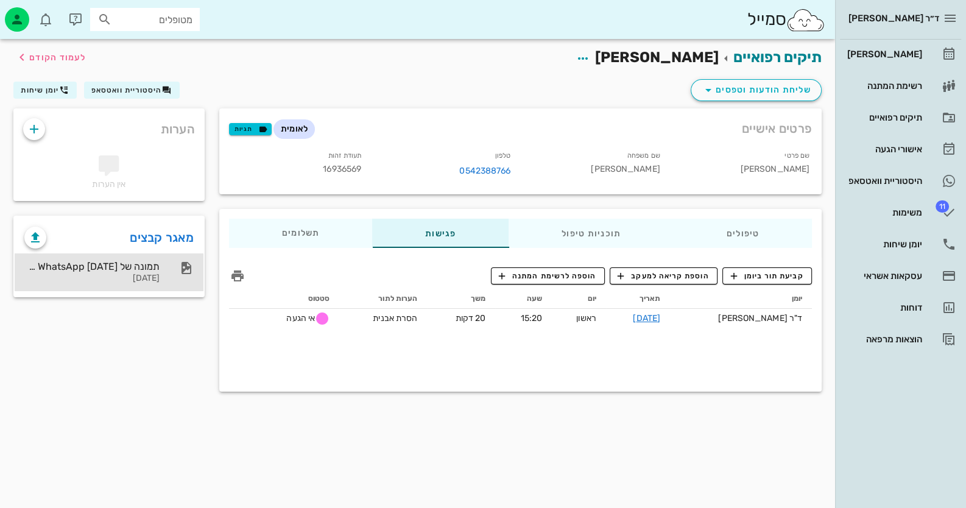
click at [125, 261] on div "תמונה של WhatsApp [DATE] בשעה 17.03.31_2d871fbd" at bounding box center [91, 267] width 135 height 12
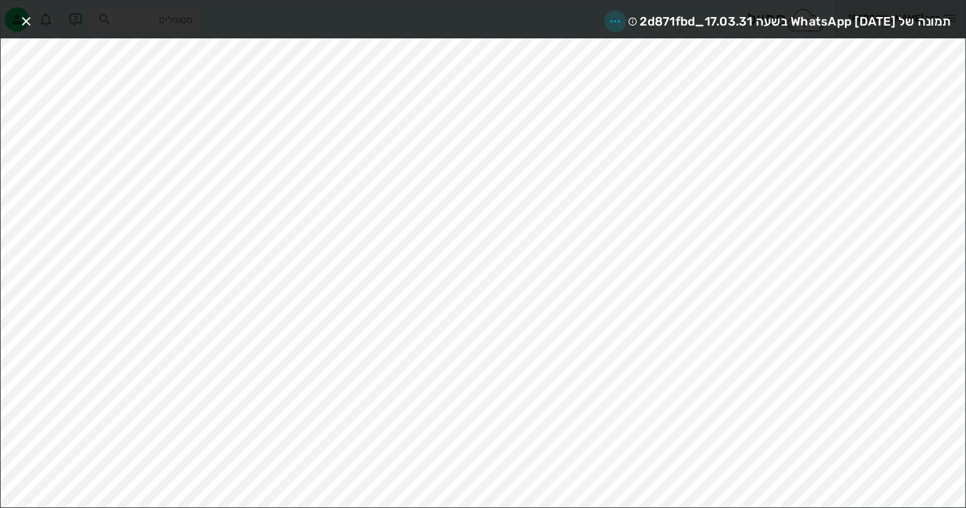
click at [608, 23] on icon "button" at bounding box center [615, 21] width 15 height 15
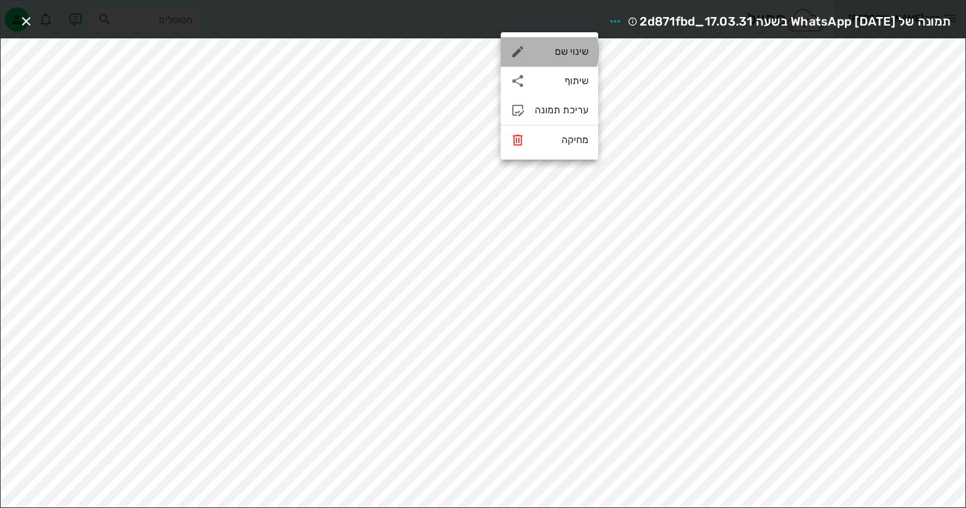
click at [575, 54] on div "שינוי שם" at bounding box center [562, 52] width 54 height 12
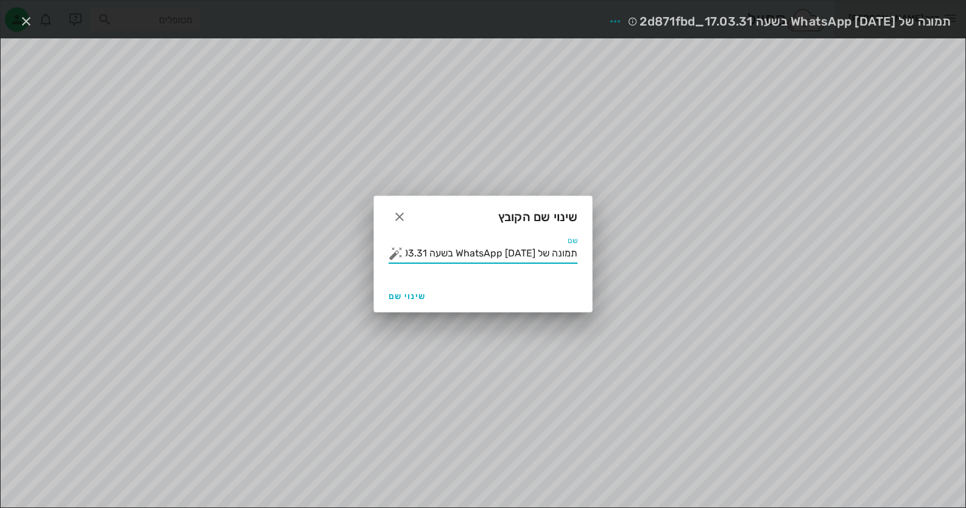
click at [505, 258] on input "תמונה של WhatsApp [DATE] בשעה 17.03.31_2d871fbd" at bounding box center [492, 253] width 172 height 19
click at [399, 258] on button "button" at bounding box center [395, 253] width 15 height 15
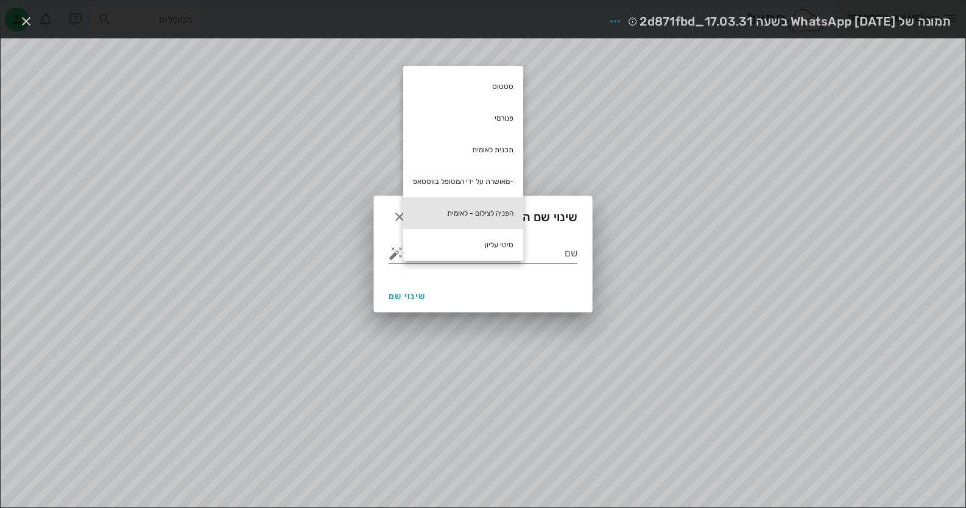
click at [497, 213] on div "הפניה לצילום - לאומית" at bounding box center [463, 213] width 120 height 32
type input "הפניה לצילום - לאומית"
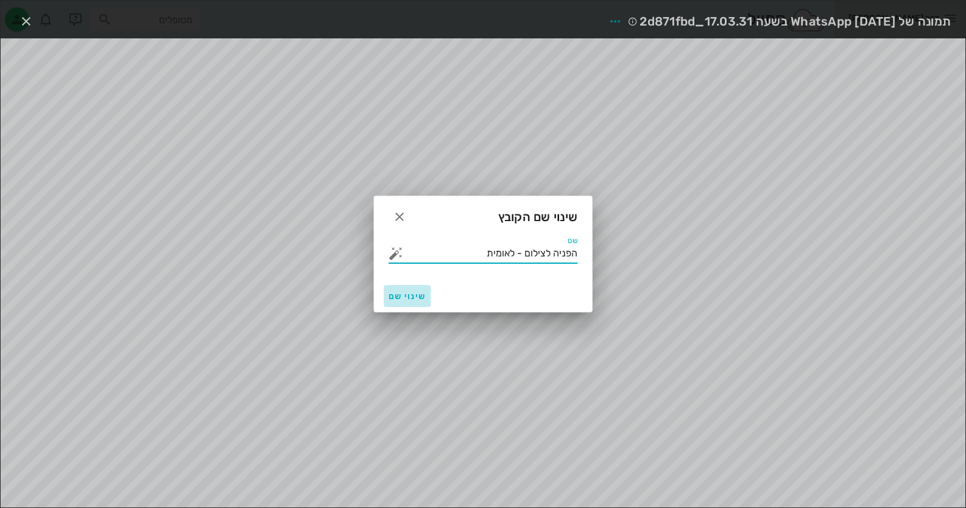
click at [411, 301] on span "שינוי שם" at bounding box center [406, 296] width 37 height 10
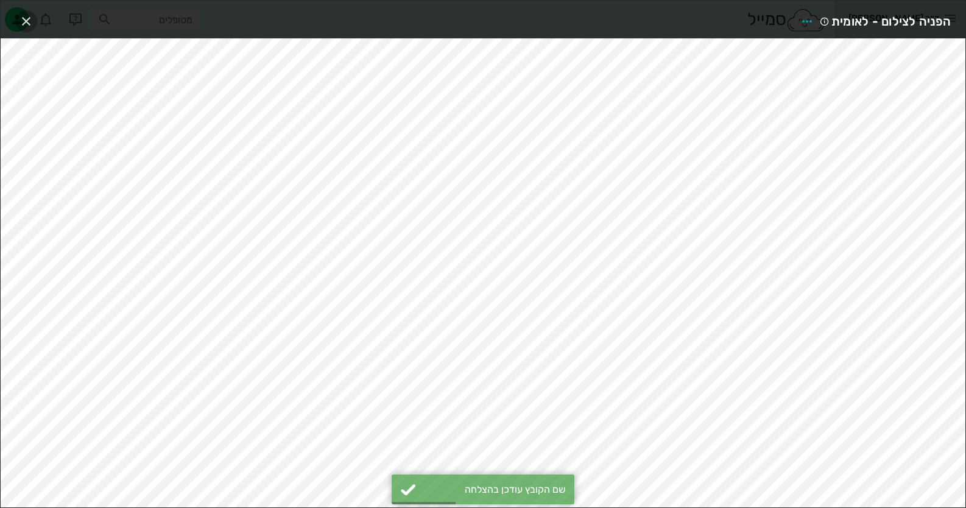
click at [27, 18] on icon "button" at bounding box center [26, 21] width 15 height 15
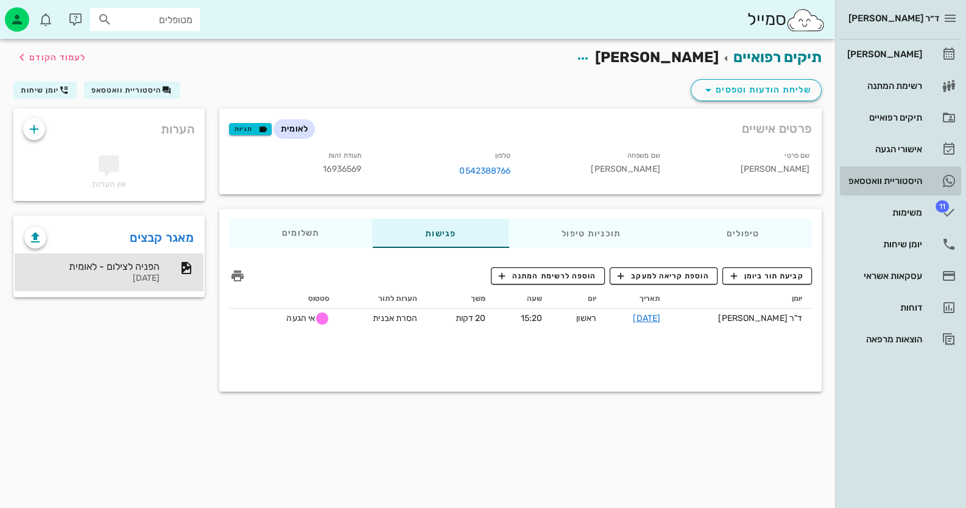
click at [902, 191] on link "היסטוריית וואטסאפ" at bounding box center [900, 180] width 121 height 29
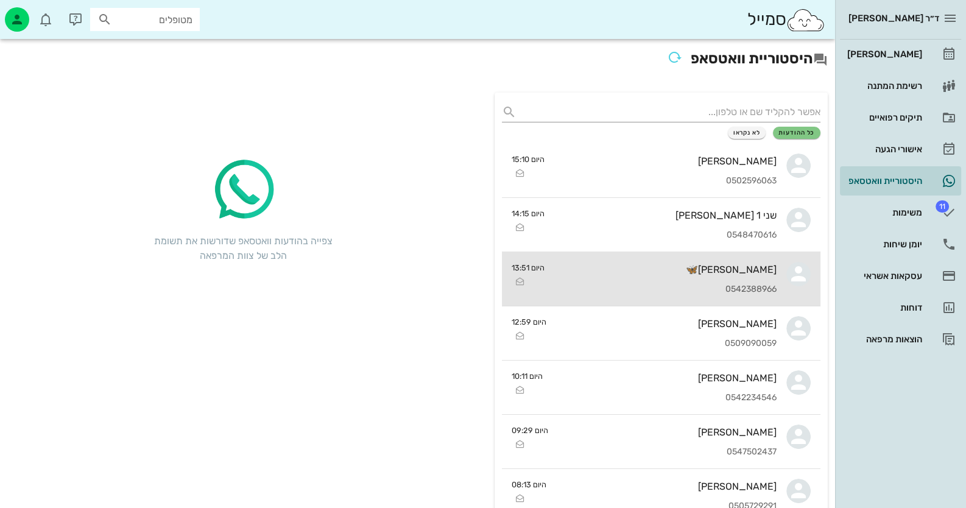
click at [656, 269] on div "[PERSON_NAME]🦋" at bounding box center [665, 270] width 222 height 12
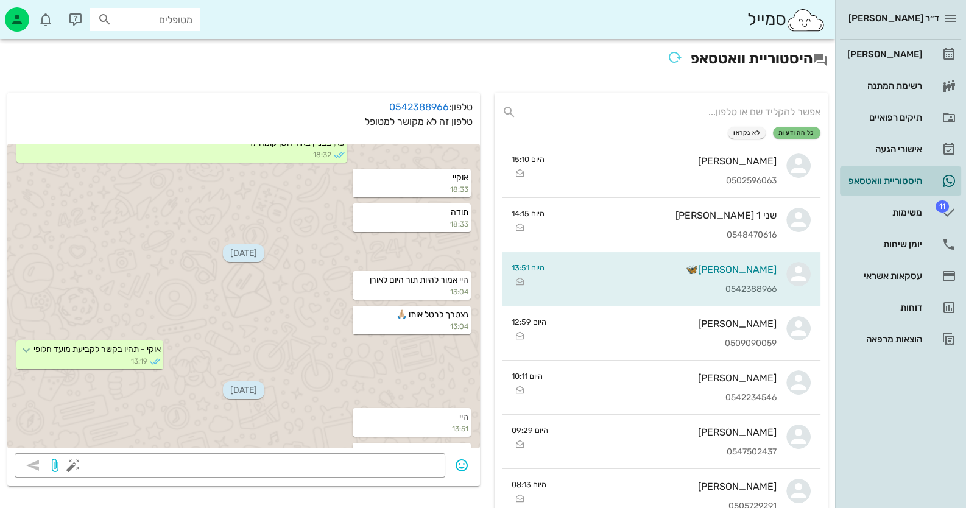
scroll to position [318, 0]
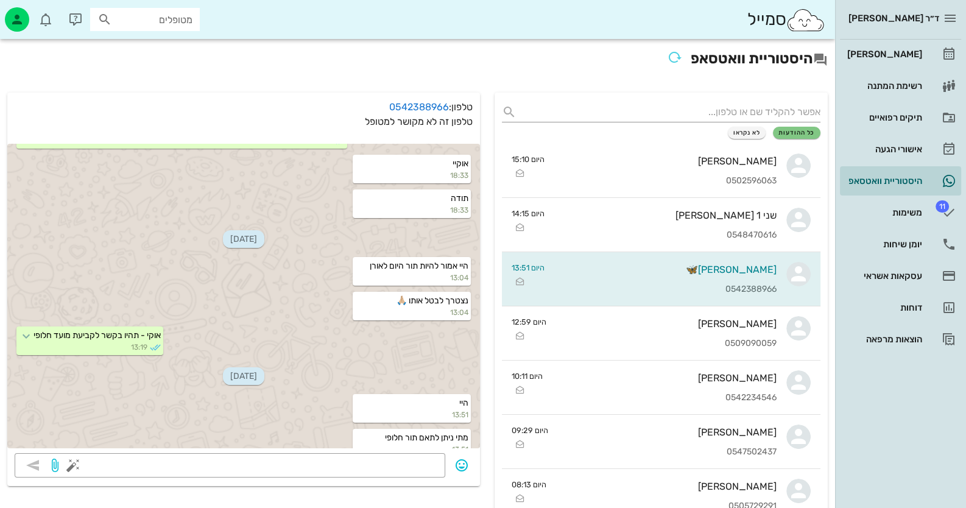
click at [121, 19] on input "מטופלים" at bounding box center [153, 20] width 78 height 16
type input "[PERSON_NAME]"
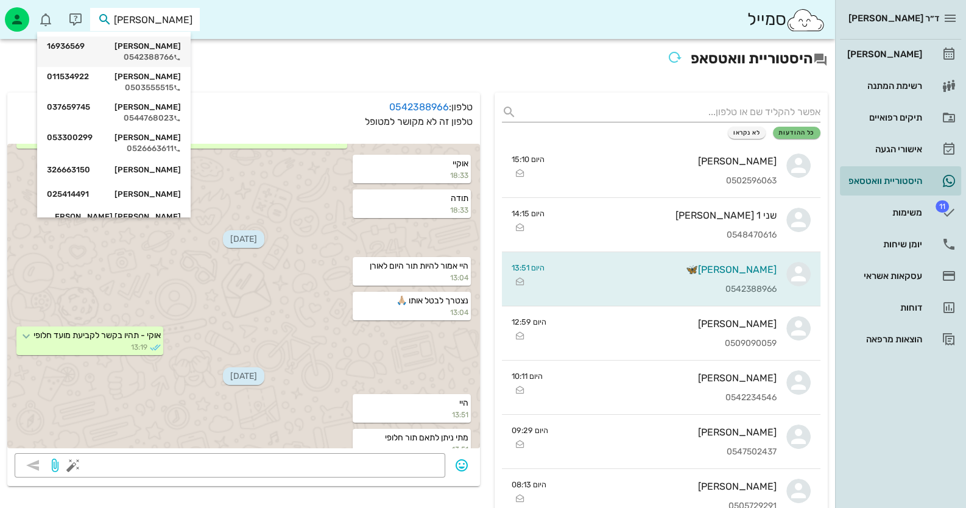
click at [170, 55] on div "0542388766" at bounding box center [114, 57] width 134 height 10
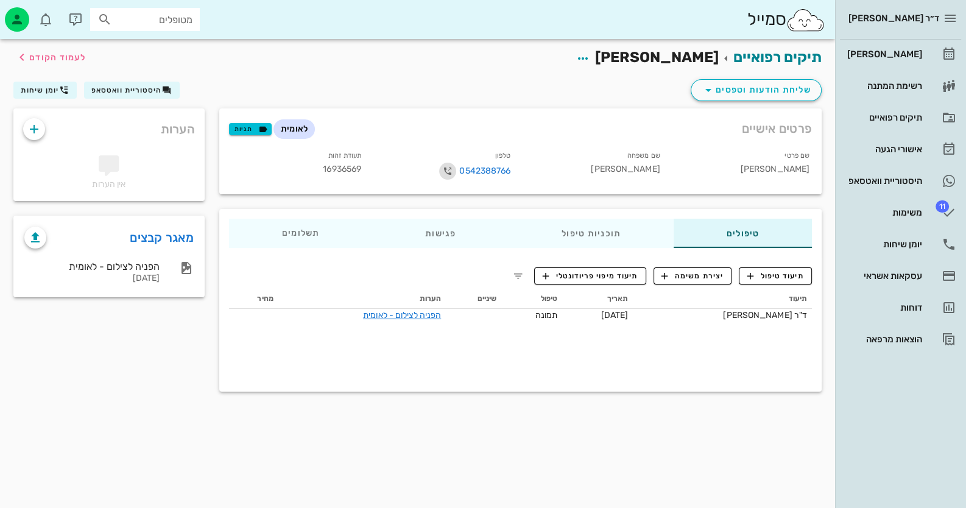
click at [448, 165] on icon "button" at bounding box center [447, 171] width 15 height 15
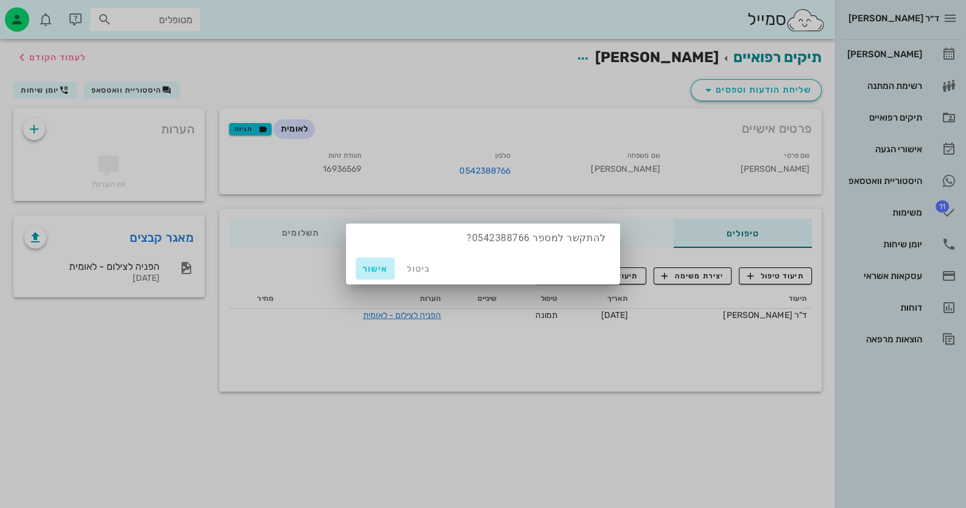
click at [382, 268] on span "אישור" at bounding box center [374, 269] width 29 height 10
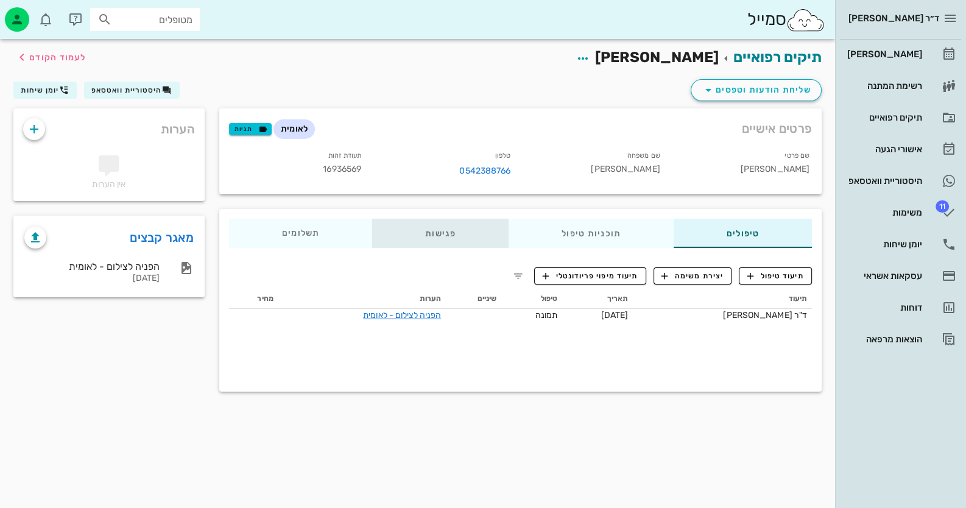
click at [446, 241] on div "פגישות" at bounding box center [440, 233] width 136 height 29
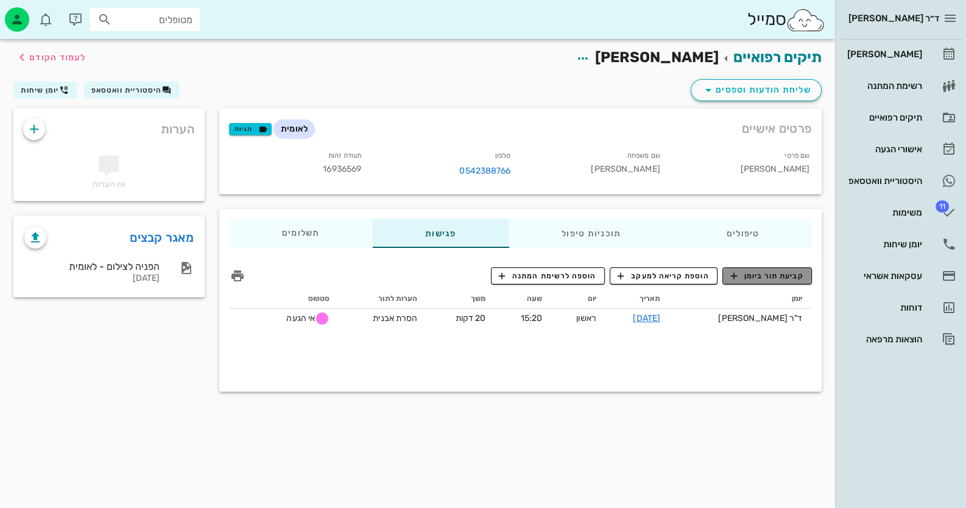
click at [789, 272] on span "קביעת תור ביומן" at bounding box center [766, 275] width 73 height 11
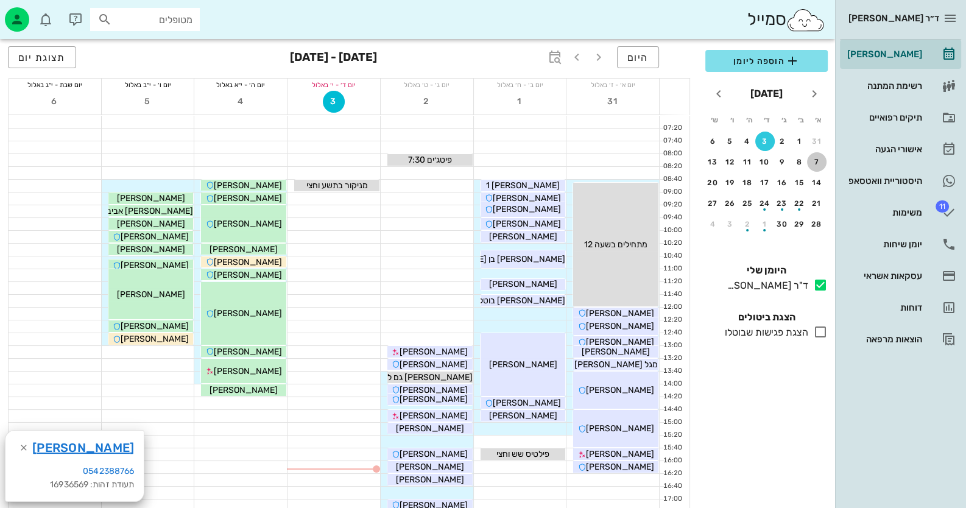
click at [821, 158] on div "7" at bounding box center [816, 162] width 19 height 9
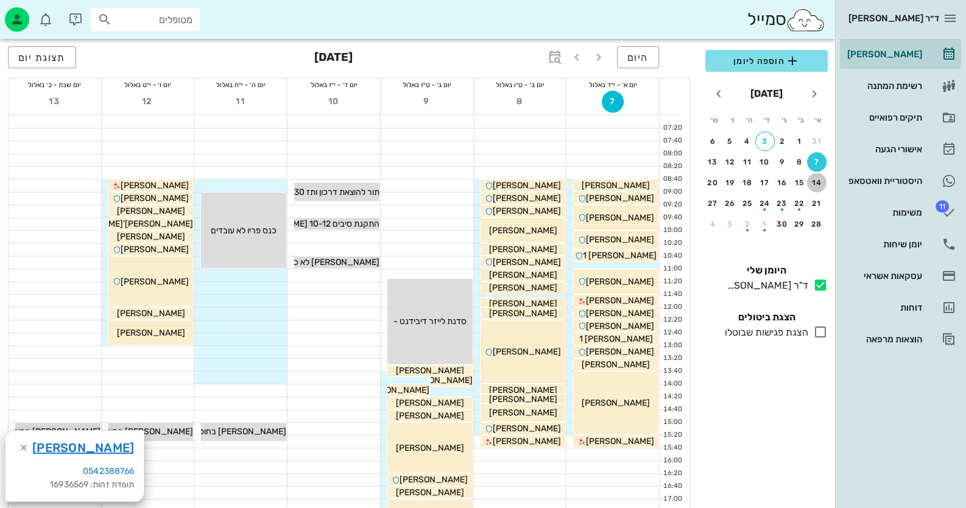
click at [816, 174] on button "14" at bounding box center [816, 182] width 19 height 19
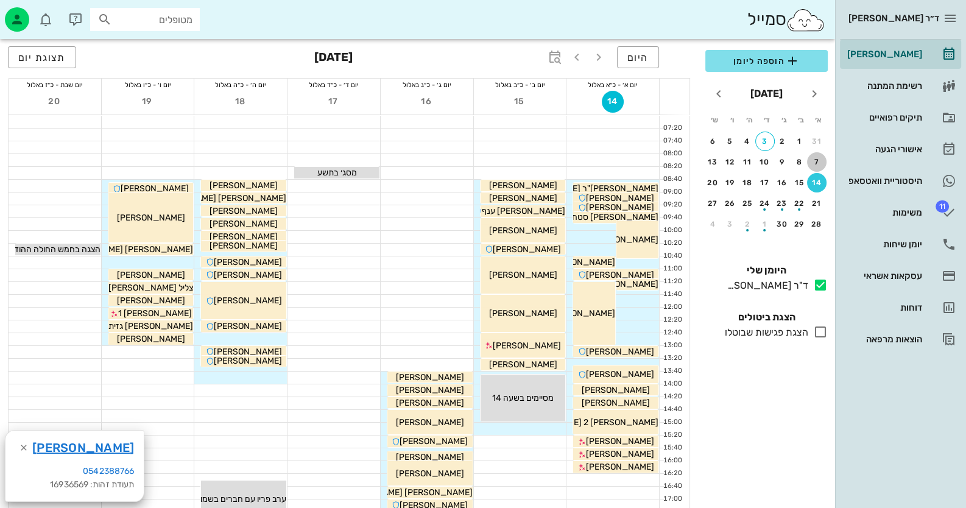
click at [816, 159] on div "7" at bounding box center [816, 162] width 19 height 9
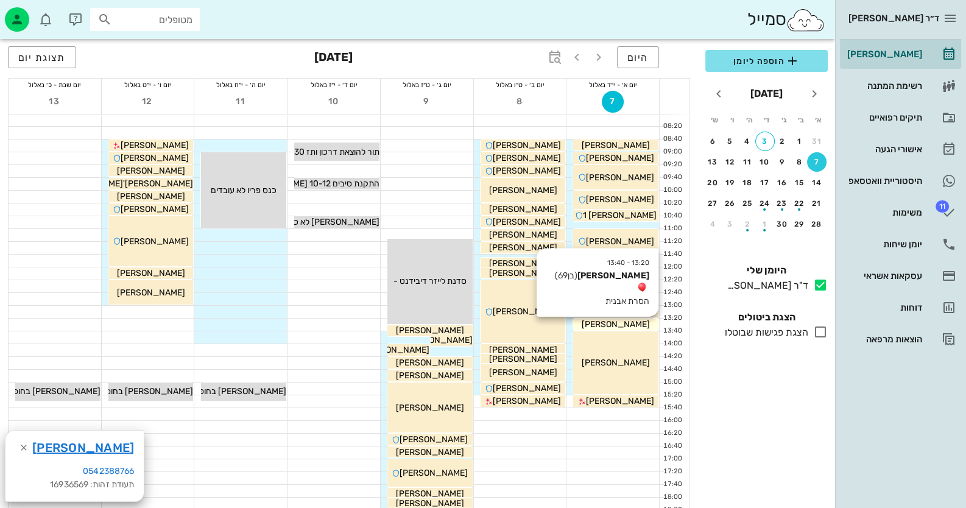
scroll to position [60, 0]
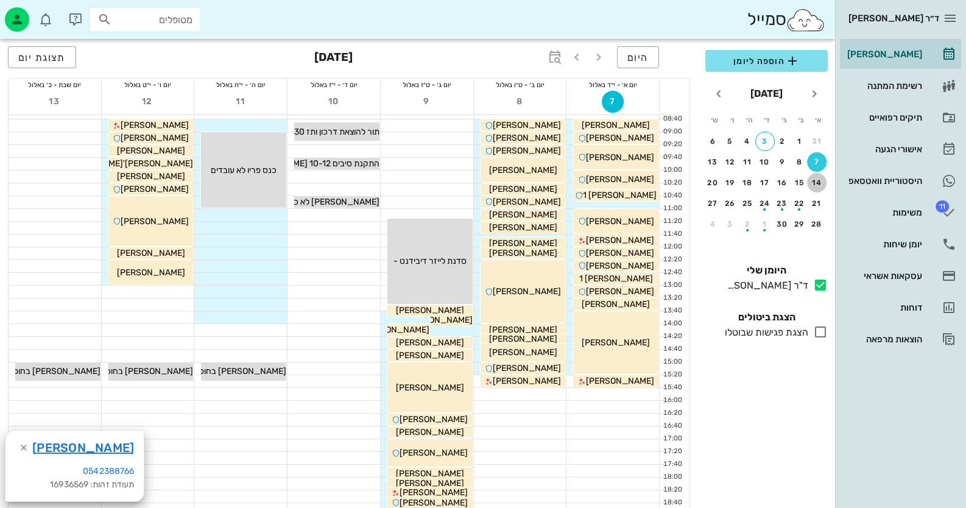
click at [815, 188] on button "14" at bounding box center [816, 182] width 19 height 19
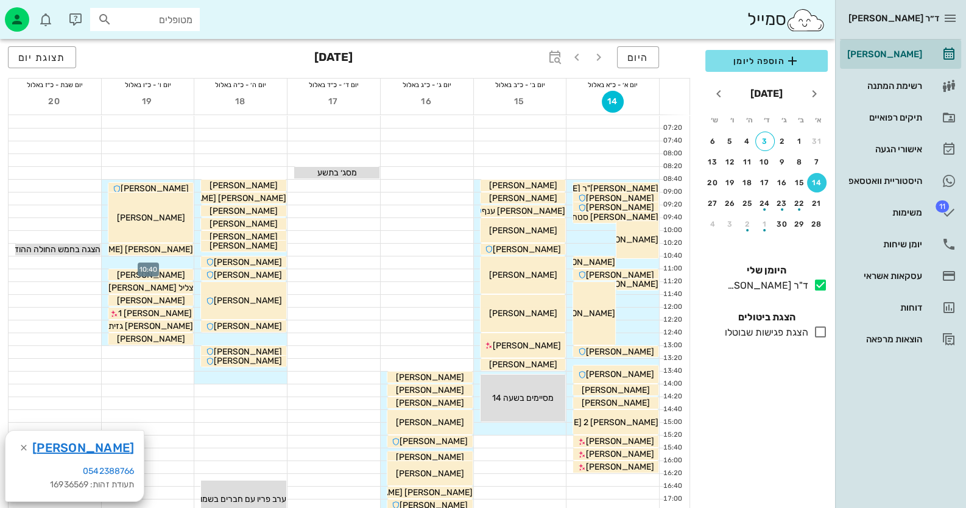
click at [167, 262] on div at bounding box center [148, 262] width 93 height 12
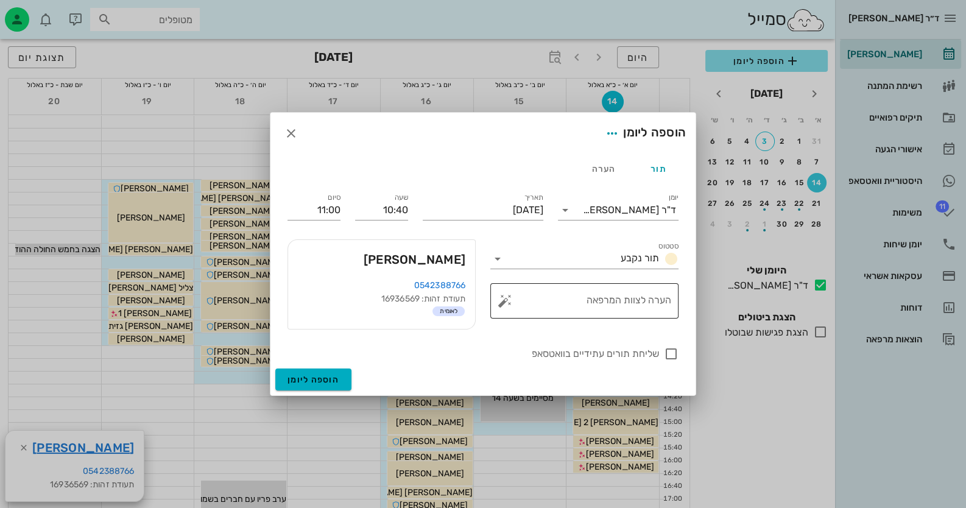
click at [504, 302] on button "button" at bounding box center [504, 300] width 15 height 15
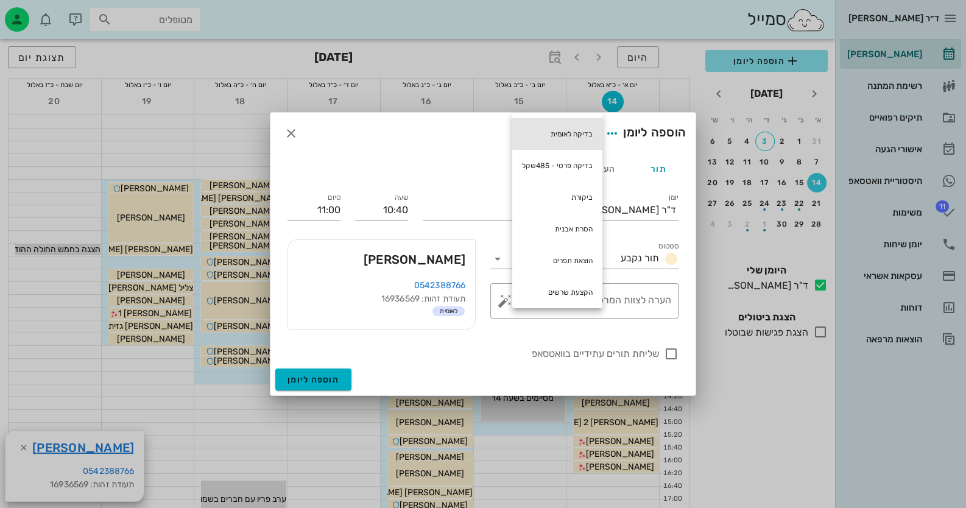
click at [569, 139] on div "בדיקה לאומית" at bounding box center [557, 134] width 90 height 32
type textarea "בדיקה לאומית"
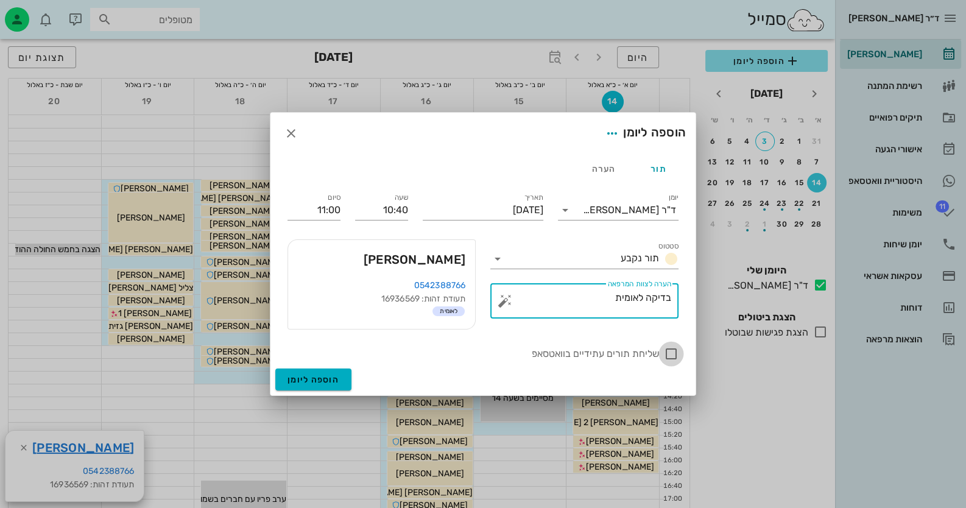
click at [670, 355] on div at bounding box center [671, 353] width 21 height 21
checkbox input "true"
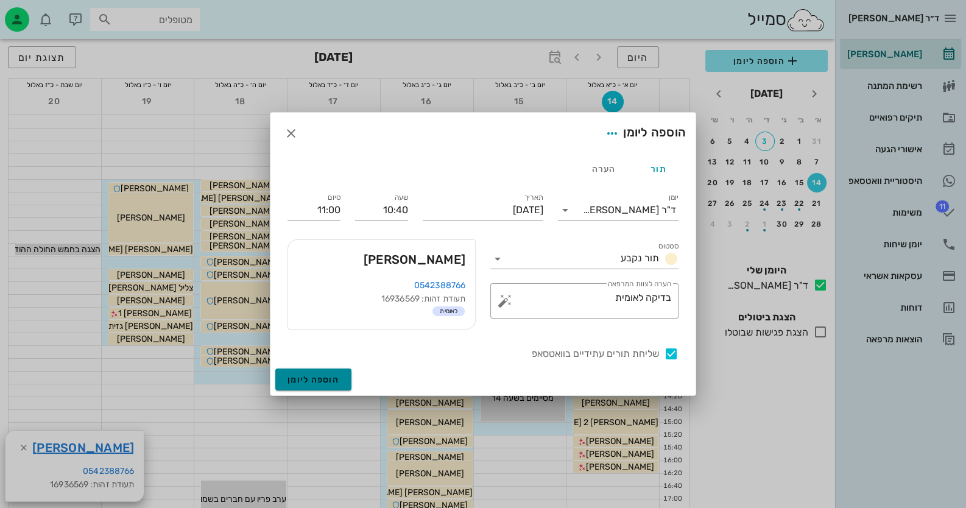
click at [323, 377] on span "הוספה ליומן" at bounding box center [313, 379] width 52 height 10
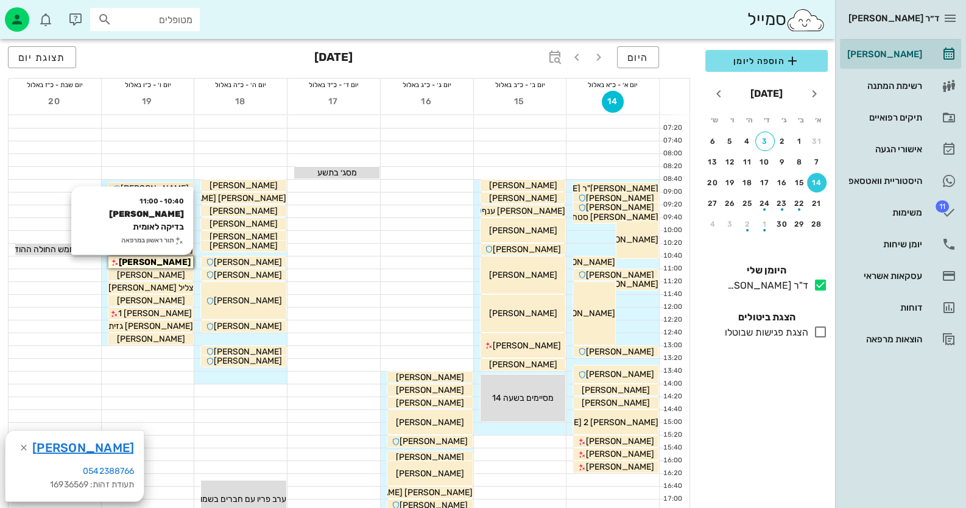
click at [169, 263] on span "[PERSON_NAME]" at bounding box center [155, 262] width 72 height 10
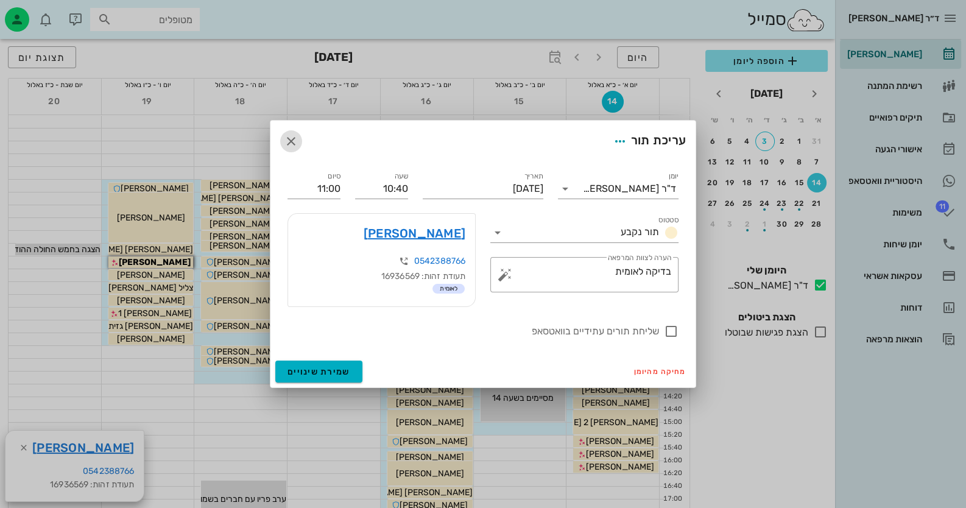
click at [290, 146] on icon "button" at bounding box center [291, 141] width 15 height 15
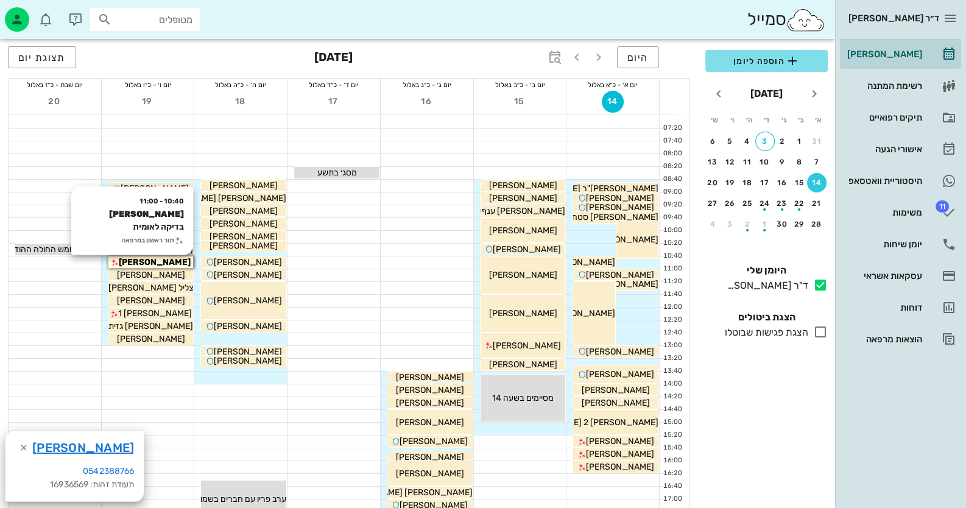
click at [171, 264] on span "[PERSON_NAME]" at bounding box center [155, 262] width 72 height 10
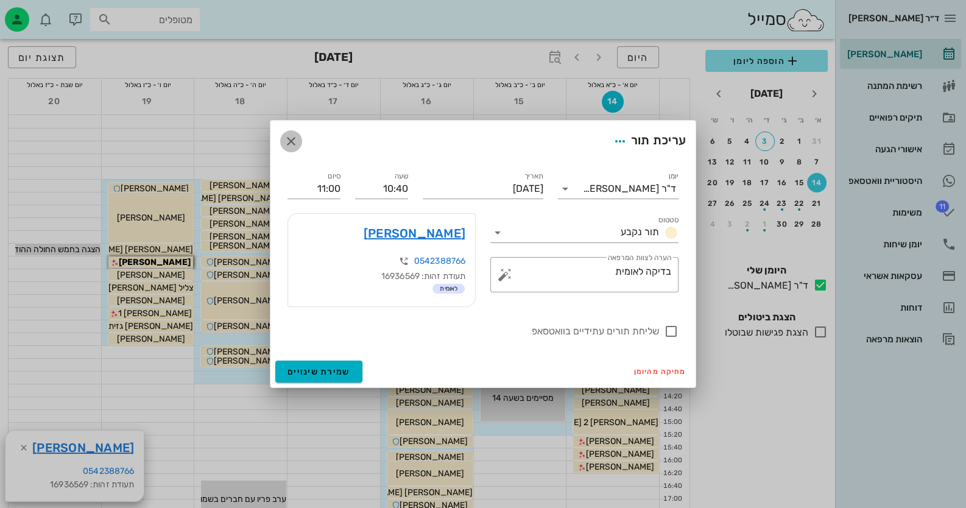
click at [288, 135] on icon "button" at bounding box center [291, 141] width 15 height 15
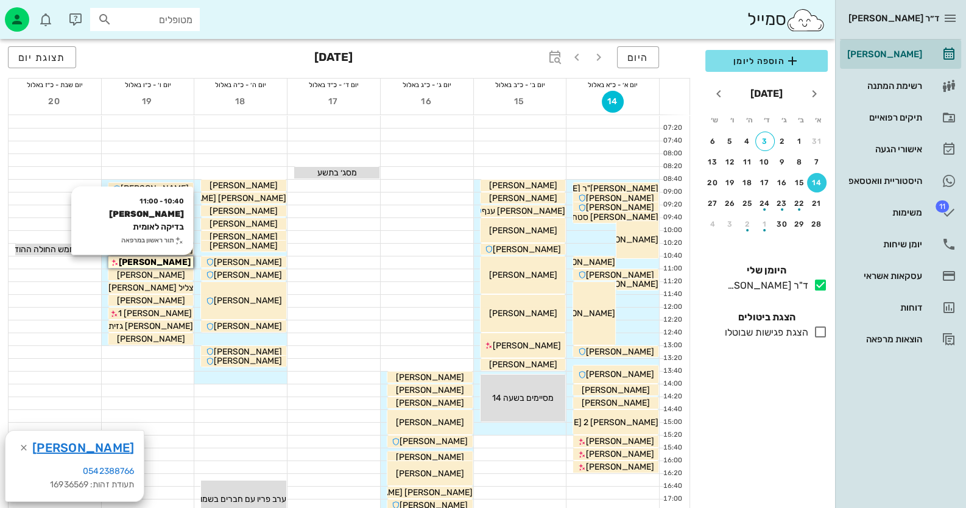
click at [156, 259] on span "[PERSON_NAME]" at bounding box center [155, 262] width 72 height 10
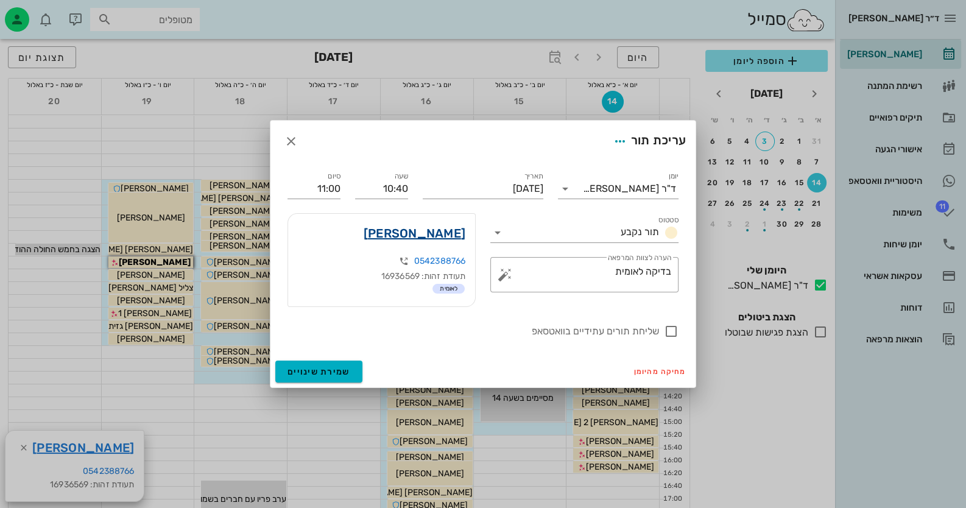
click at [435, 227] on link "[PERSON_NAME]" at bounding box center [415, 232] width 102 height 19
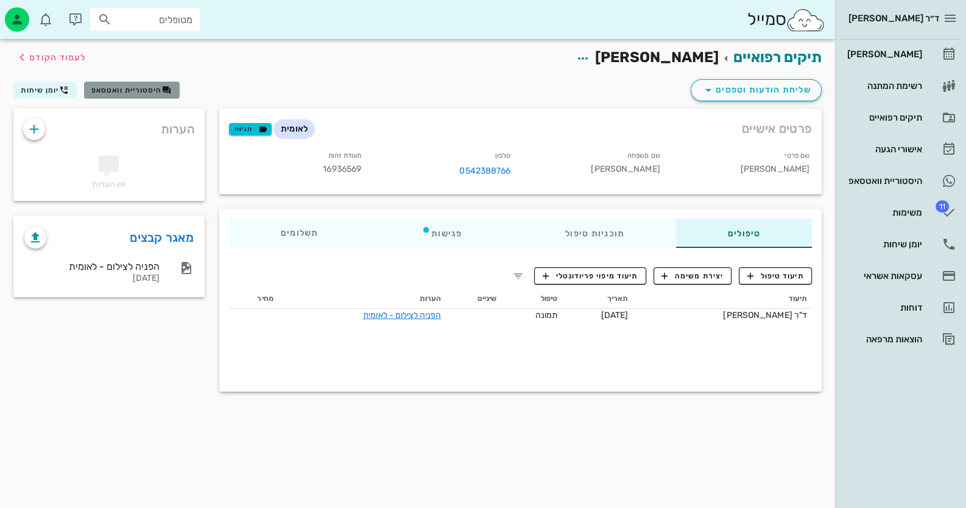
click at [125, 84] on button "היסטוריית וואטסאפ" at bounding box center [132, 90] width 96 height 17
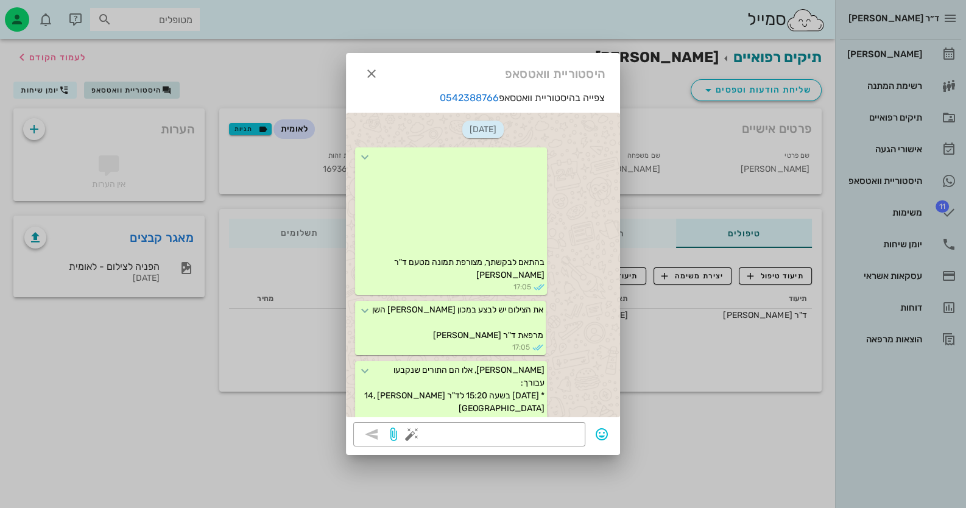
scroll to position [411, 0]
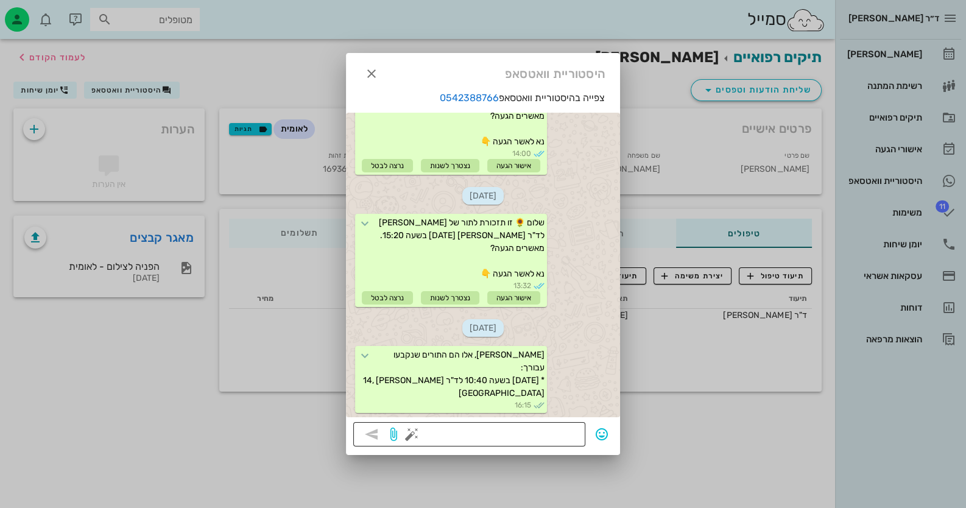
click at [415, 432] on button "button" at bounding box center [411, 434] width 15 height 15
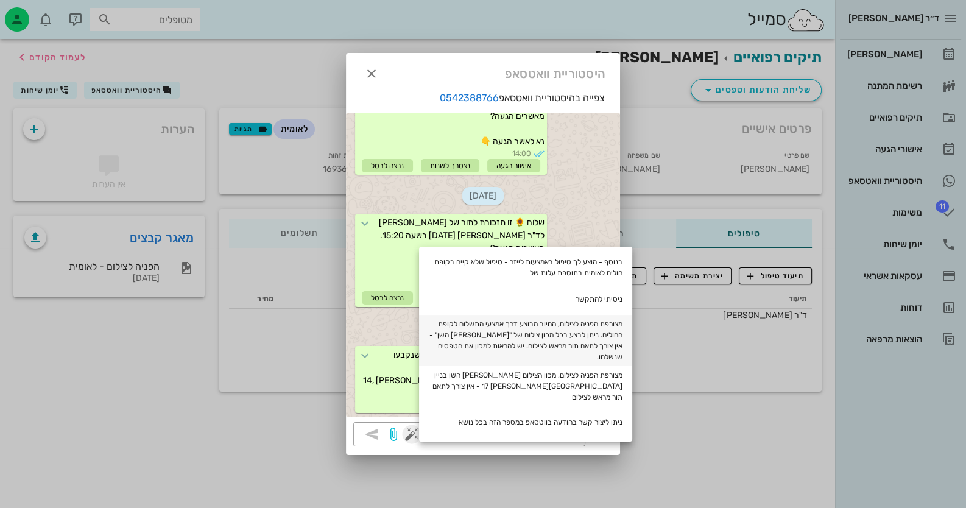
scroll to position [60, 0]
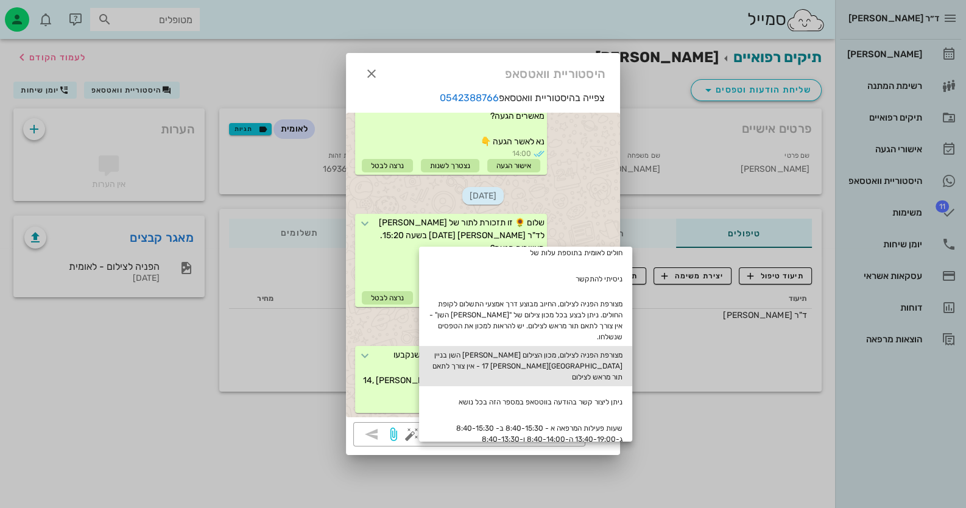
click at [572, 346] on div "מצורפת הפניה לצילום, מכון הצילום [PERSON_NAME] השן בניין [GEOGRAPHIC_DATA][PERS…" at bounding box center [525, 366] width 213 height 40
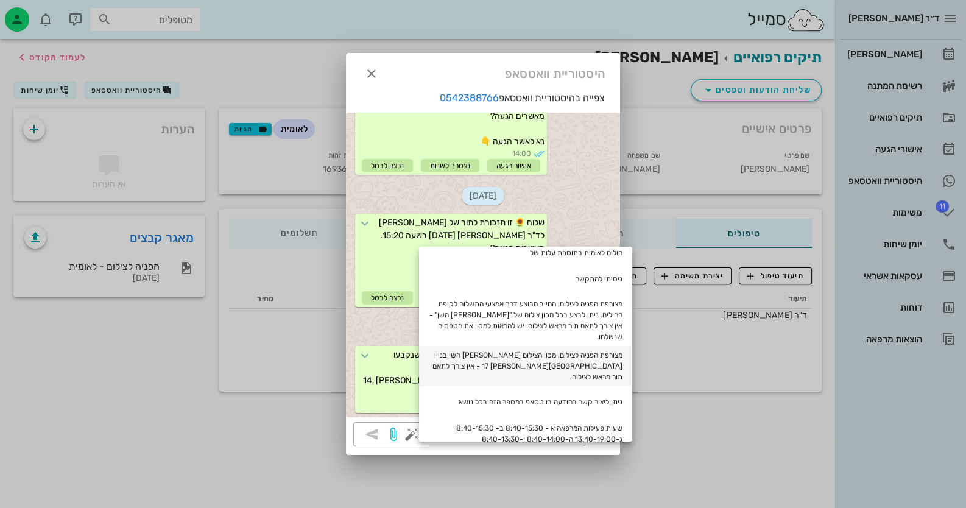
type textarea "מצורפת הפניה לצילום, מכון הצילום [PERSON_NAME] השן בניין [GEOGRAPHIC_DATA][PERS…"
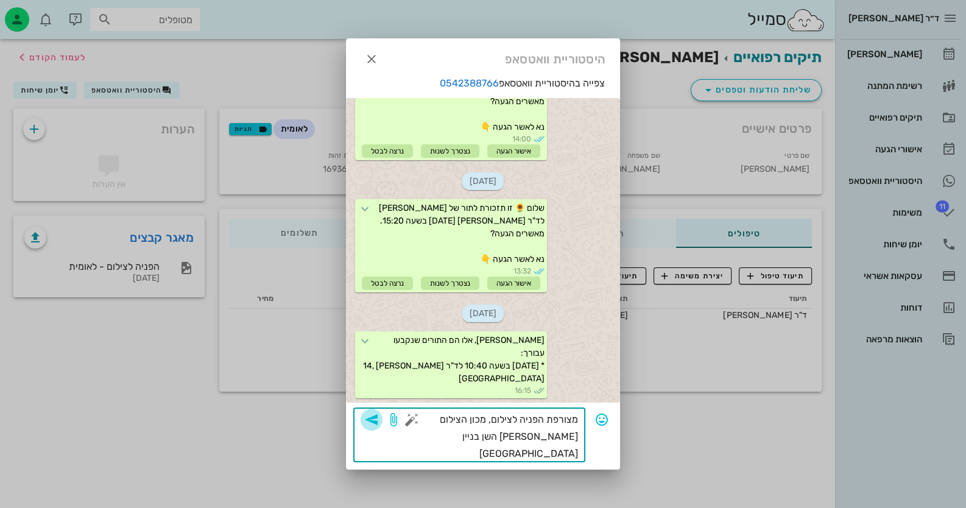
click at [374, 412] on icon "button" at bounding box center [371, 419] width 15 height 15
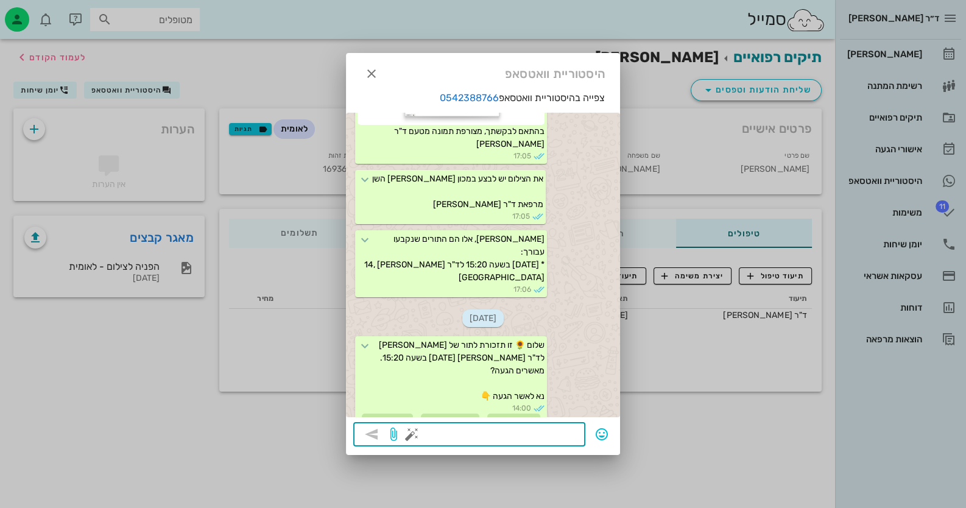
scroll to position [0, 0]
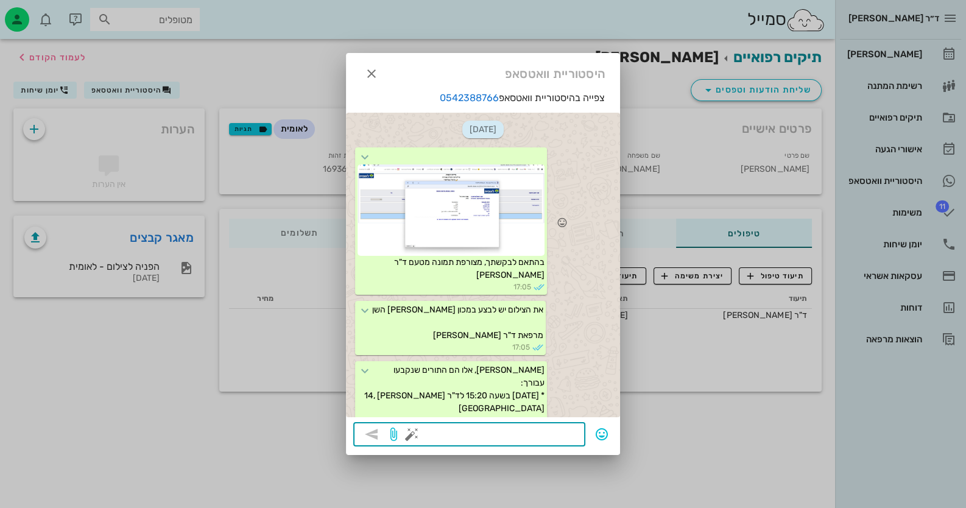
click at [445, 195] on div at bounding box center [450, 209] width 187 height 91
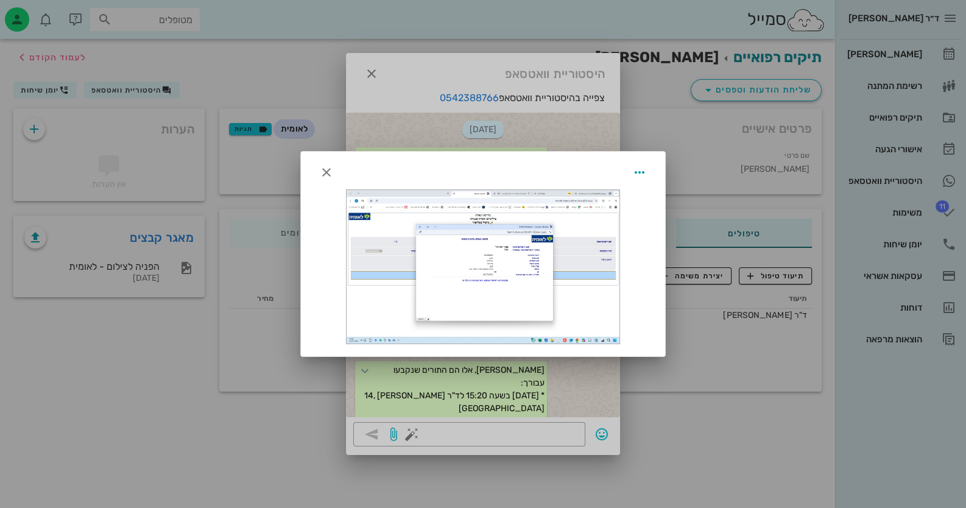
click at [525, 234] on div at bounding box center [482, 266] width 273 height 153
click at [324, 174] on icon "button" at bounding box center [326, 172] width 15 height 15
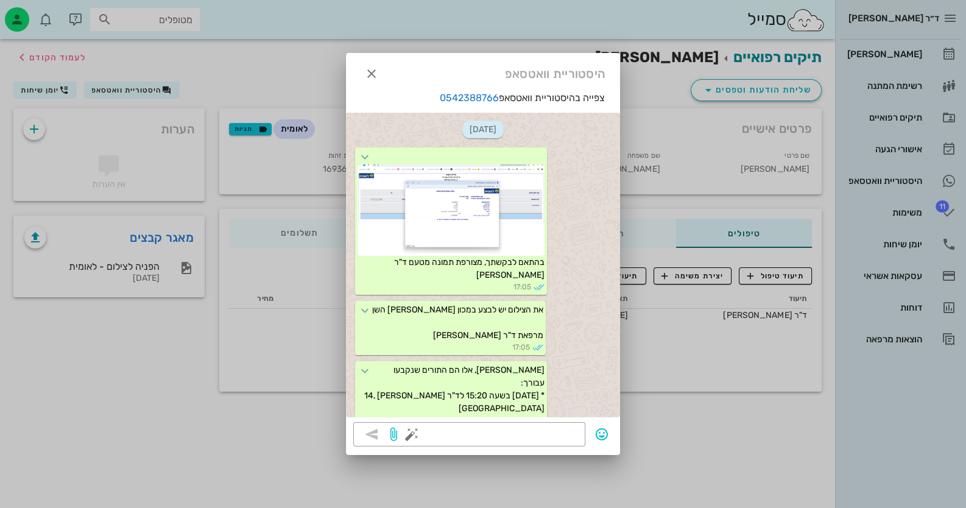
click at [158, 259] on div at bounding box center [483, 254] width 966 height 508
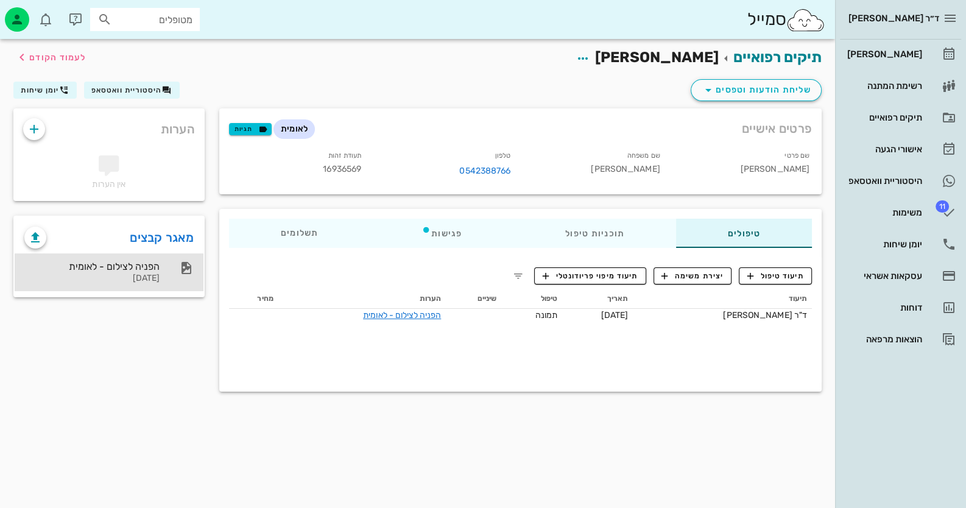
click at [160, 259] on div "הפניה לצילום - לאומית [DATE]" at bounding box center [109, 272] width 189 height 38
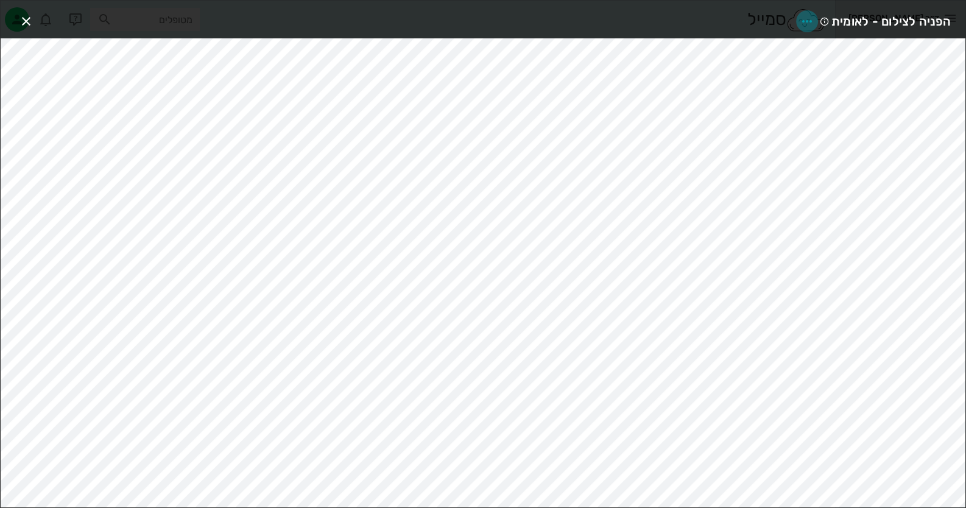
click at [807, 21] on icon "button" at bounding box center [806, 21] width 15 height 15
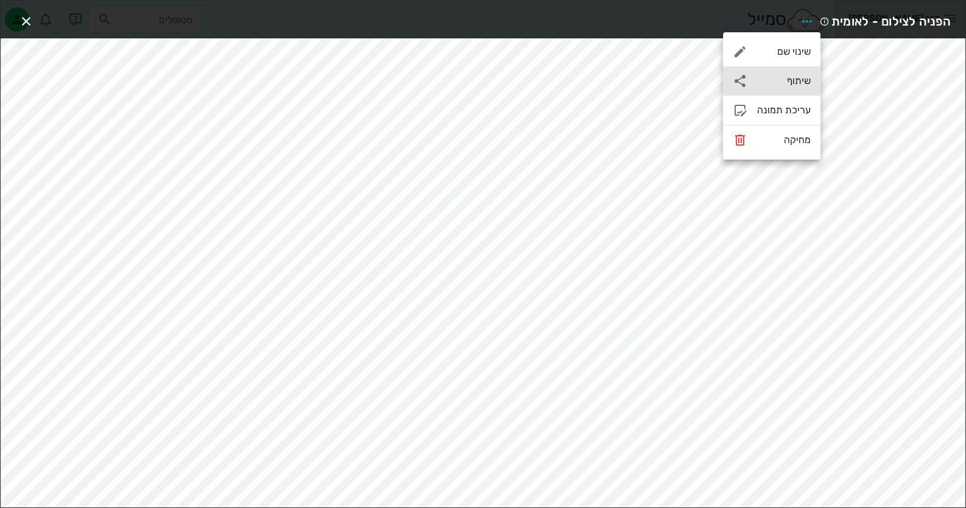
click at [777, 72] on div "שיתוף" at bounding box center [771, 80] width 97 height 29
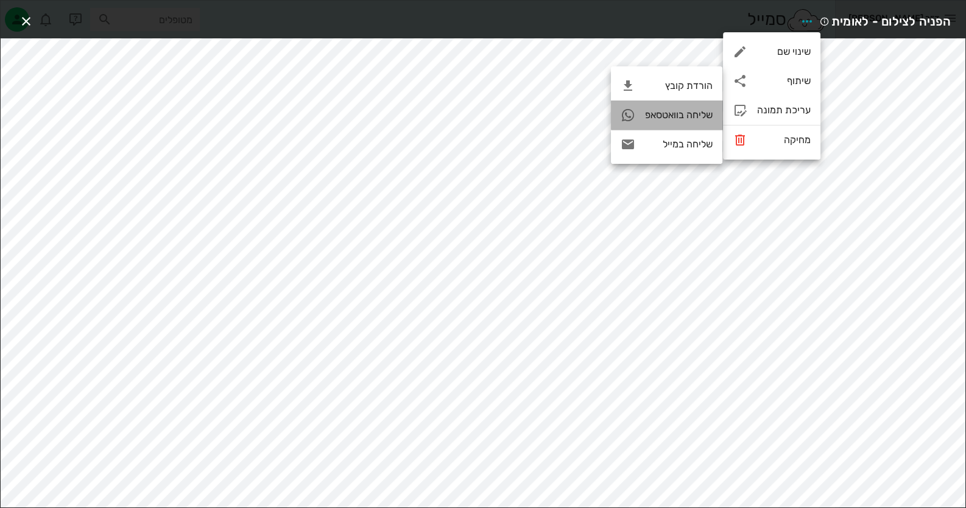
click at [692, 118] on div "שליחה בוואטסאפ" at bounding box center [679, 115] width 68 height 12
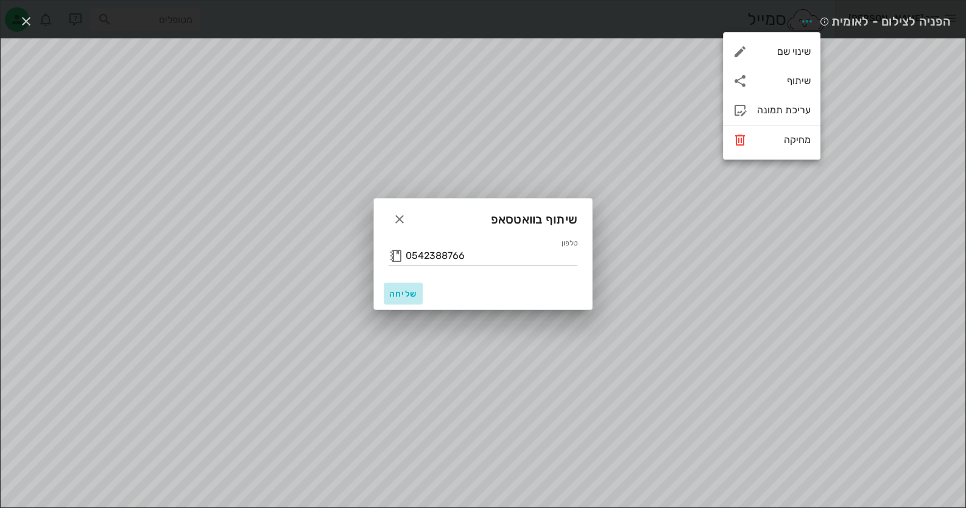
click at [404, 289] on span "שליחה" at bounding box center [402, 294] width 29 height 10
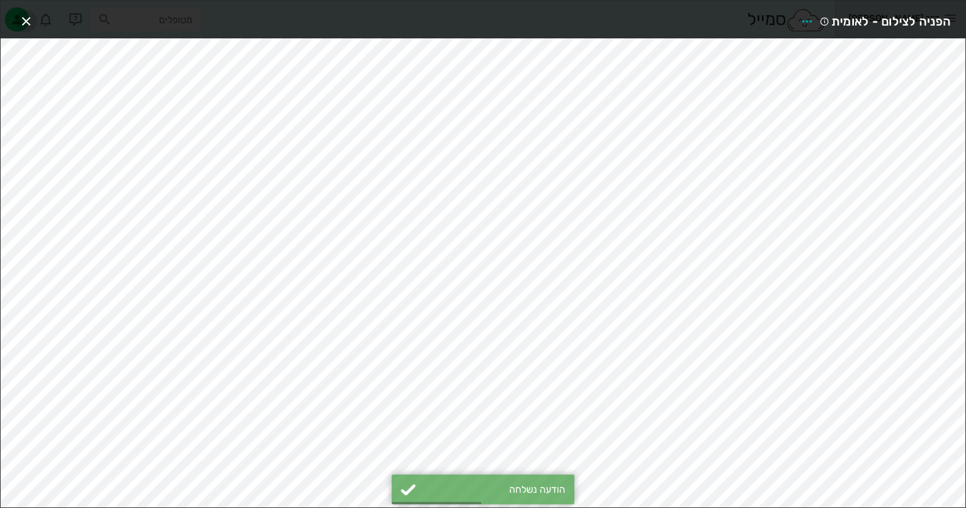
click at [19, 15] on icon "button" at bounding box center [26, 21] width 15 height 15
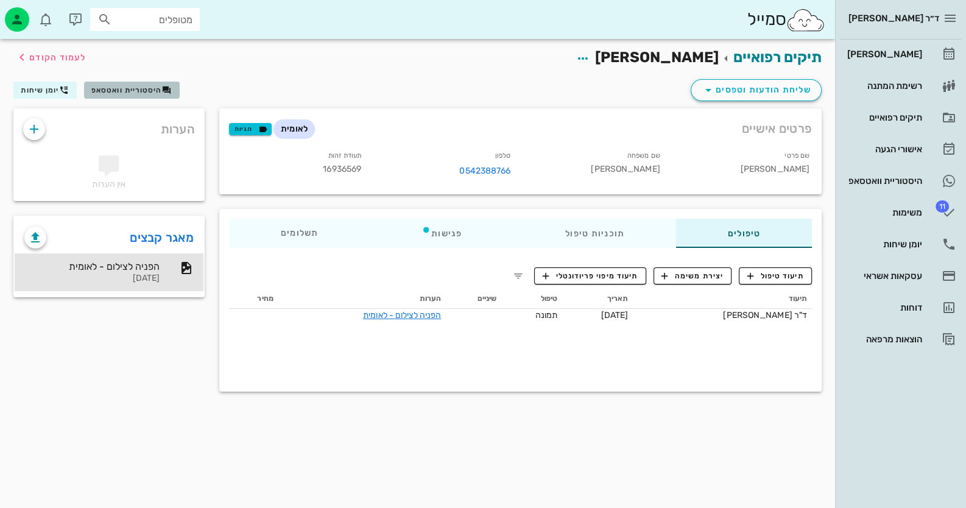
click at [154, 94] on span "היסטוריית וואטסאפ" at bounding box center [126, 90] width 71 height 9
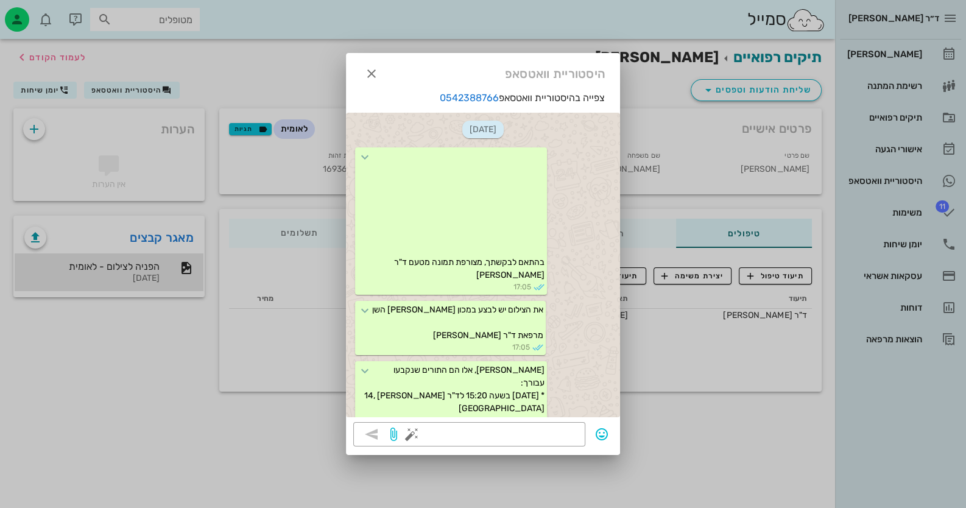
scroll to position [650, 0]
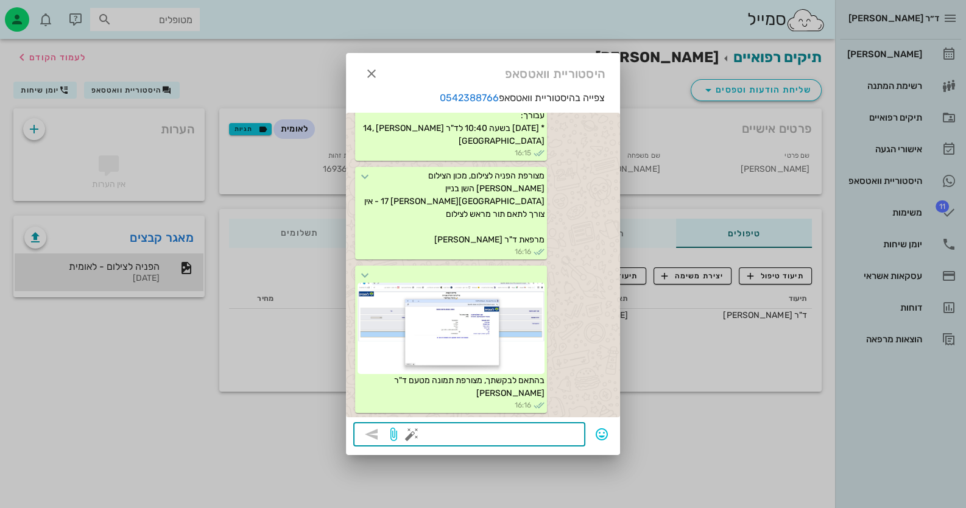
click at [565, 432] on textarea at bounding box center [496, 435] width 164 height 19
type textarea "אם לא פתוח בקומה 17 לרדת לקומה 12"
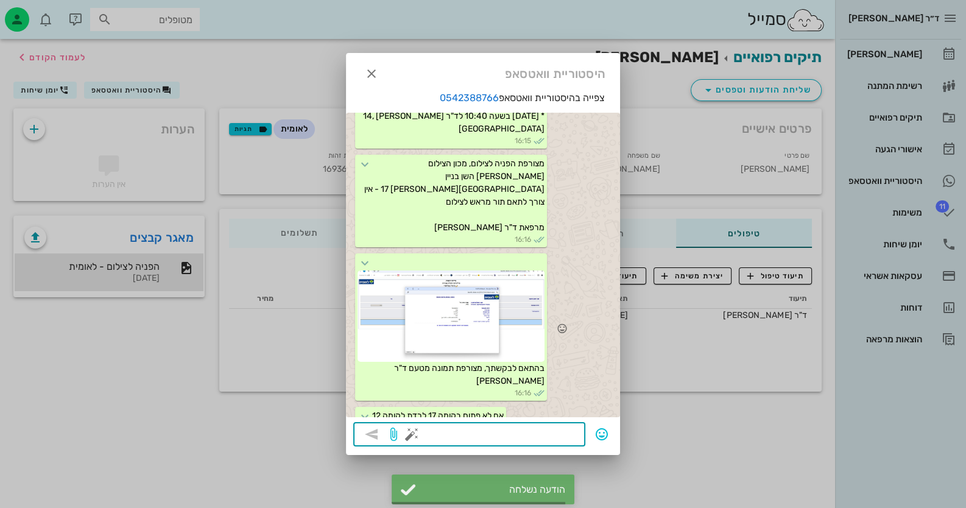
scroll to position [710, 0]
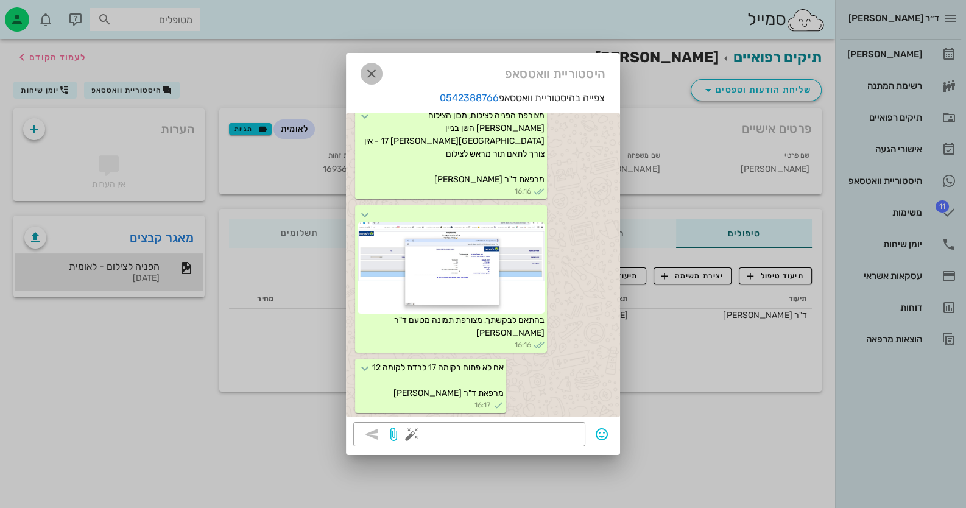
click at [374, 74] on icon "button" at bounding box center [371, 73] width 15 height 15
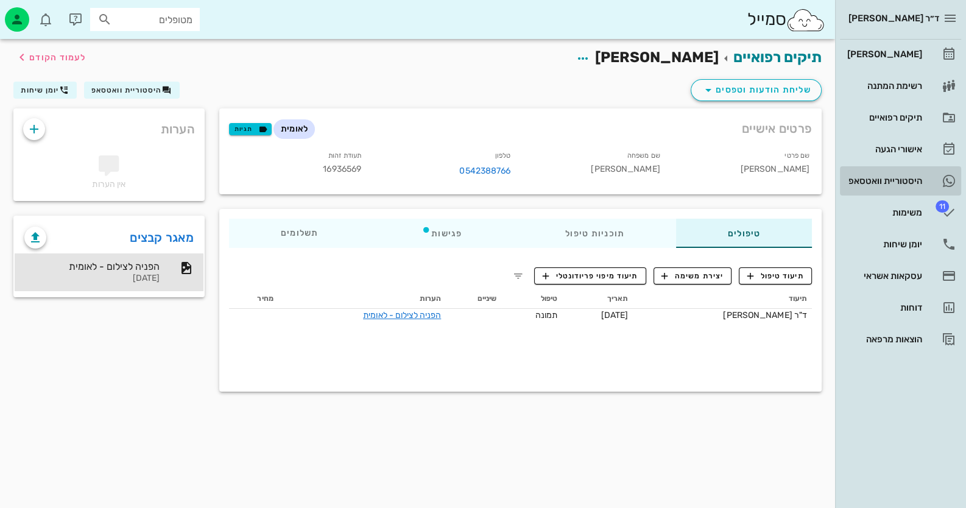
click at [852, 177] on div "היסטוריית וואטסאפ" at bounding box center [883, 181] width 77 height 10
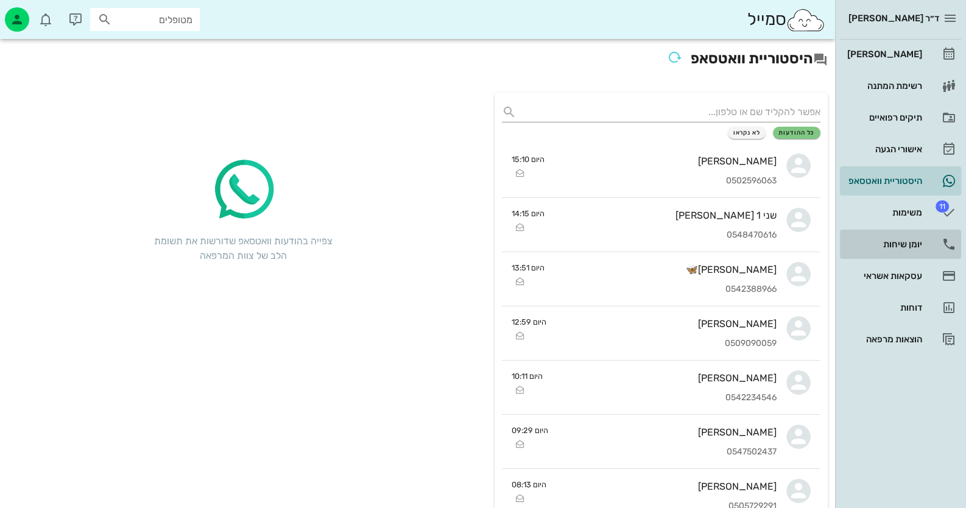
click at [919, 237] on div "יומן שיחות" at bounding box center [883, 243] width 77 height 19
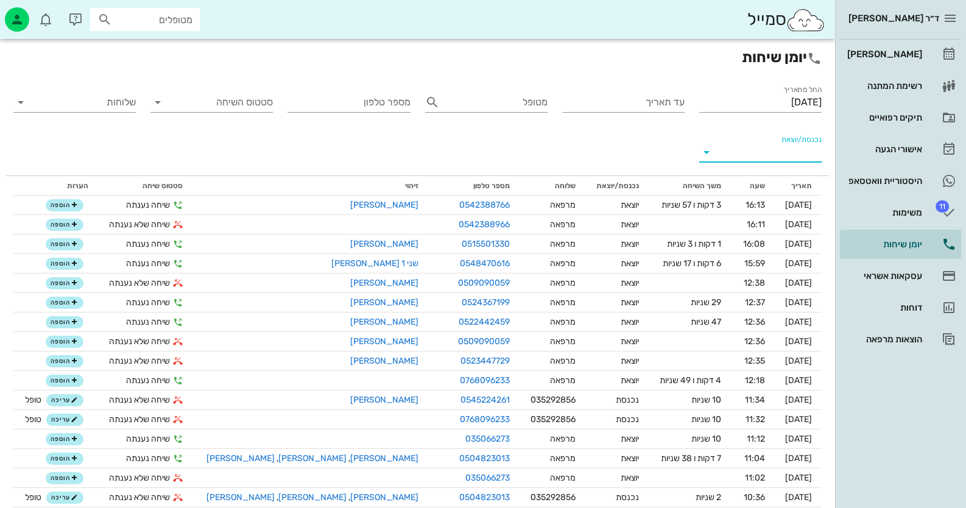
click at [801, 146] on input "נכנסת/יוצאת" at bounding box center [769, 151] width 103 height 19
click at [801, 146] on div "נכנסת יוצאת" at bounding box center [760, 176] width 122 height 68
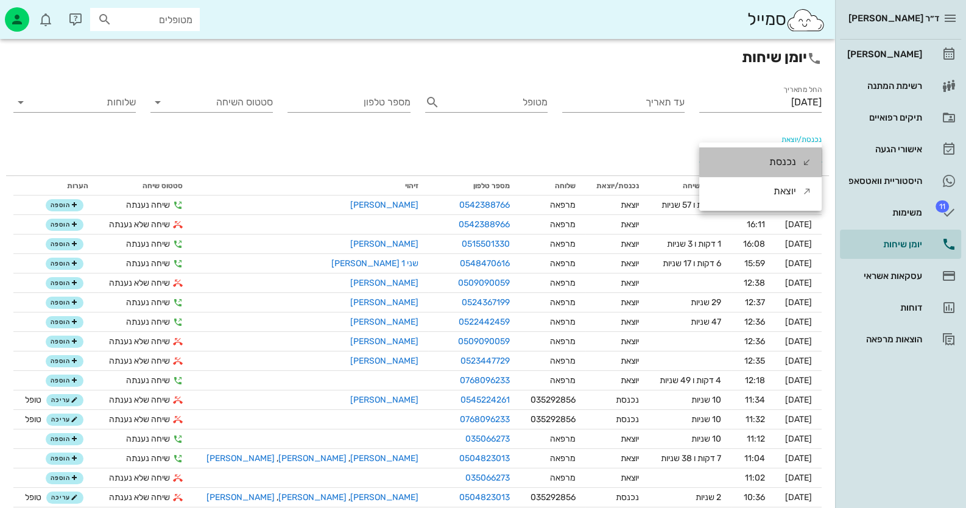
click at [799, 160] on div "נכנסת" at bounding box center [790, 161] width 43 height 29
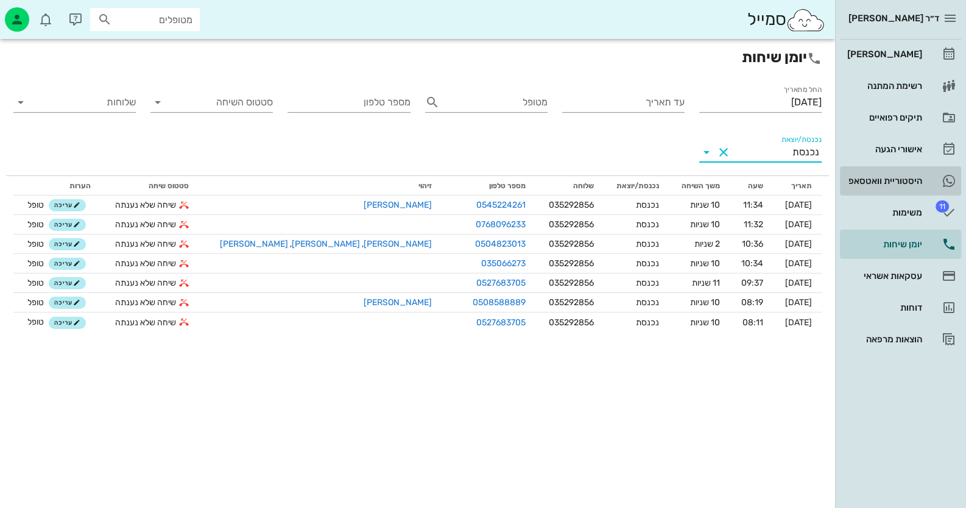
click at [935, 172] on link "היסטוריית וואטסאפ" at bounding box center [900, 180] width 121 height 29
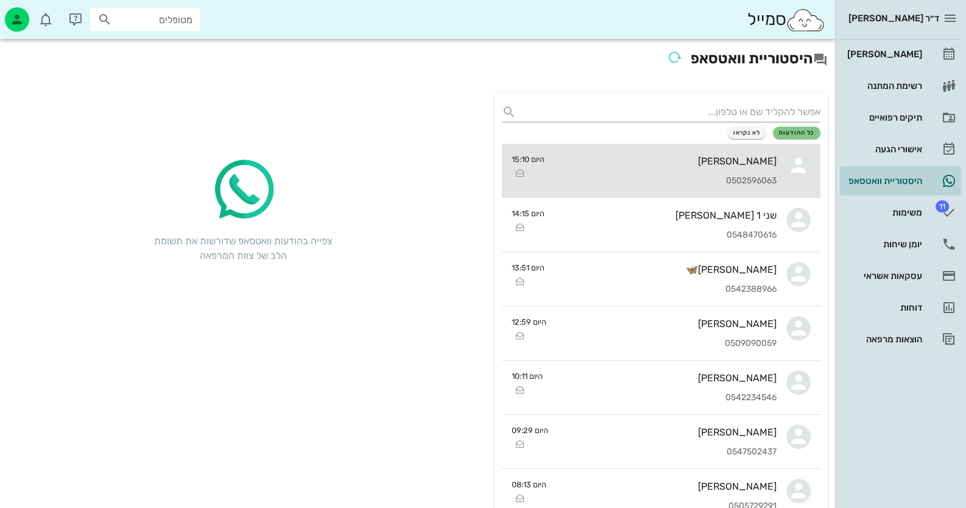
click at [725, 169] on div "[PERSON_NAME] 0502596063" at bounding box center [665, 171] width 222 height 54
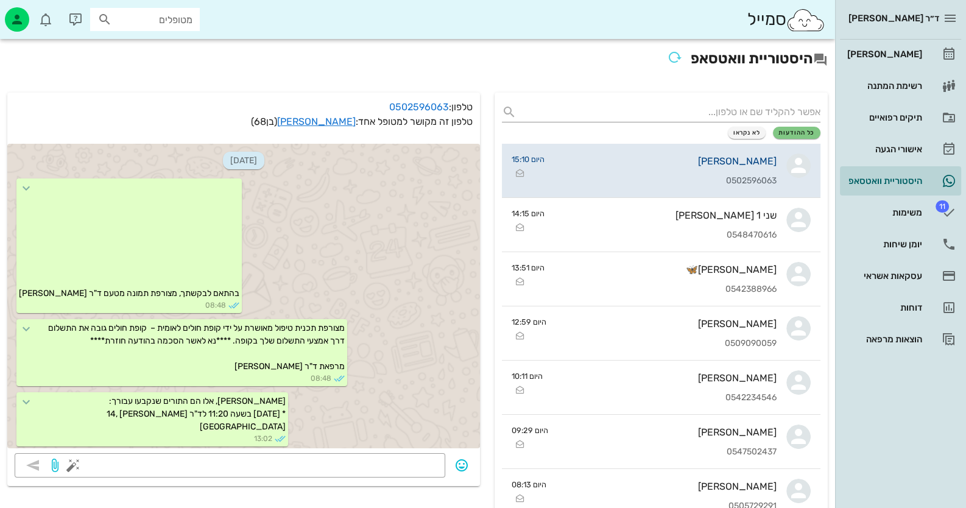
scroll to position [1404, 0]
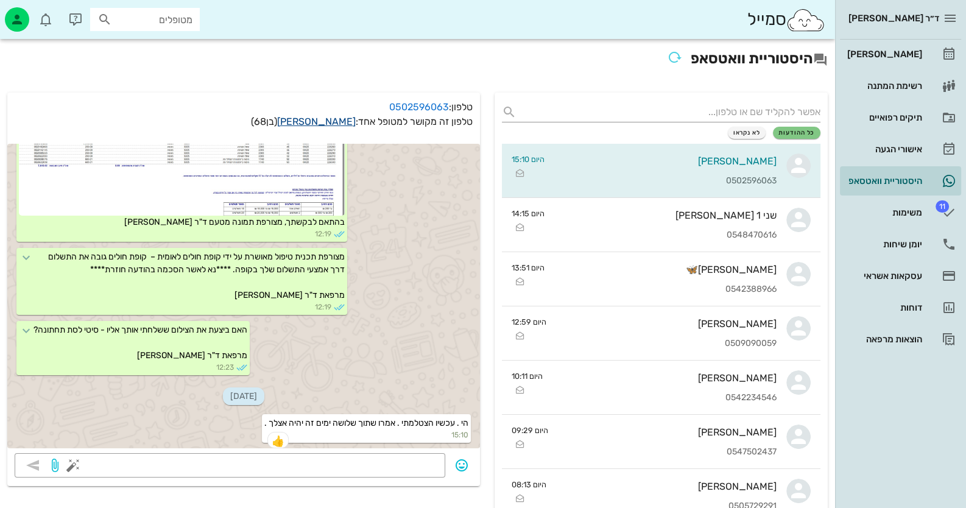
click at [317, 122] on link "[PERSON_NAME]" at bounding box center [316, 122] width 79 height 12
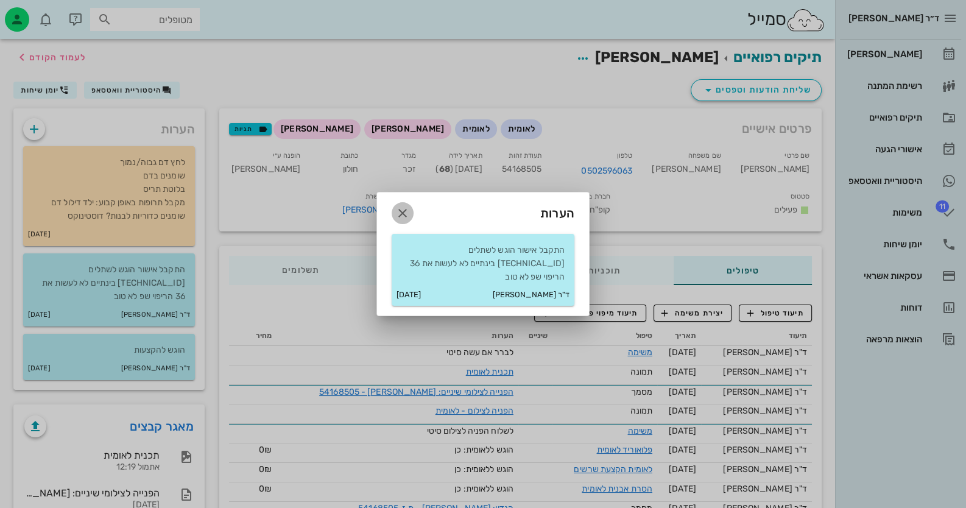
click at [406, 220] on icon "button" at bounding box center [402, 213] width 15 height 15
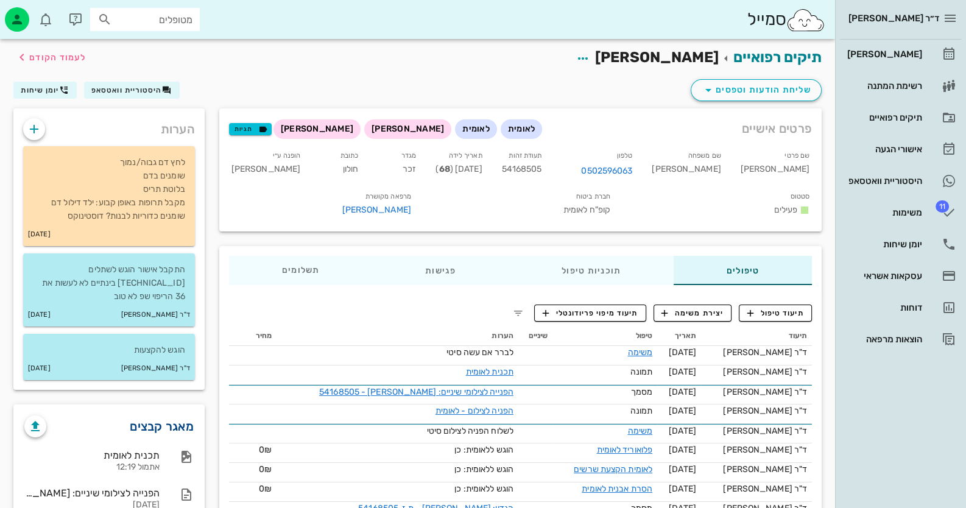
click at [168, 416] on link "מאגר קבצים" at bounding box center [162, 425] width 64 height 19
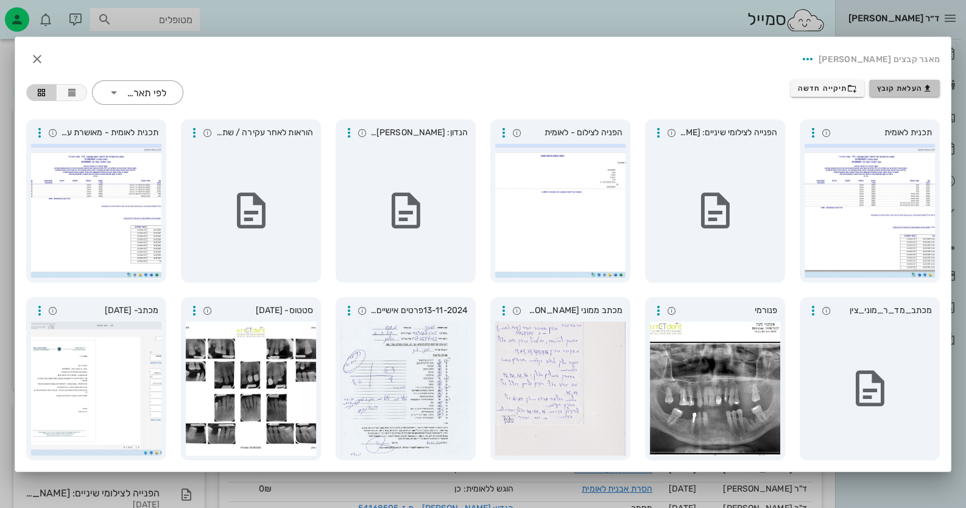
click at [892, 84] on span "העלאת קובץ" at bounding box center [904, 88] width 55 height 10
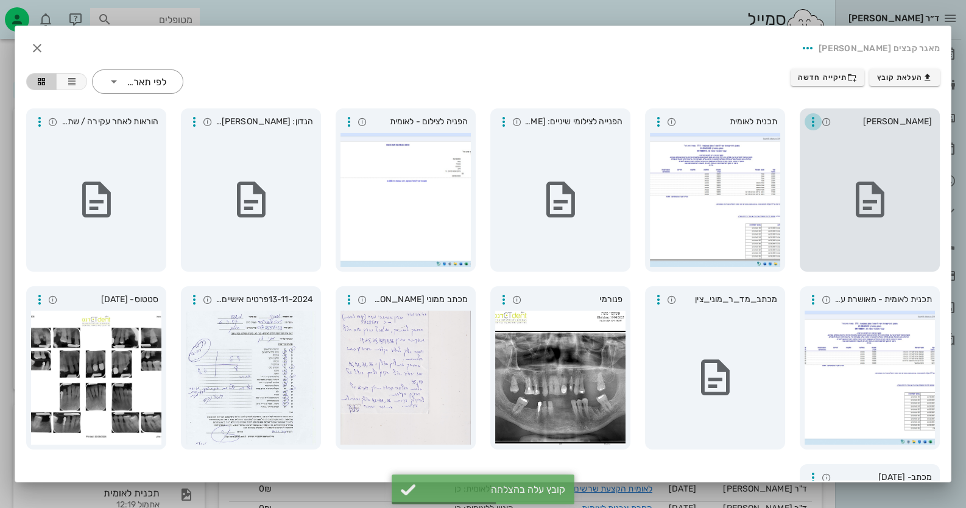
click at [815, 119] on icon "button" at bounding box center [813, 121] width 15 height 15
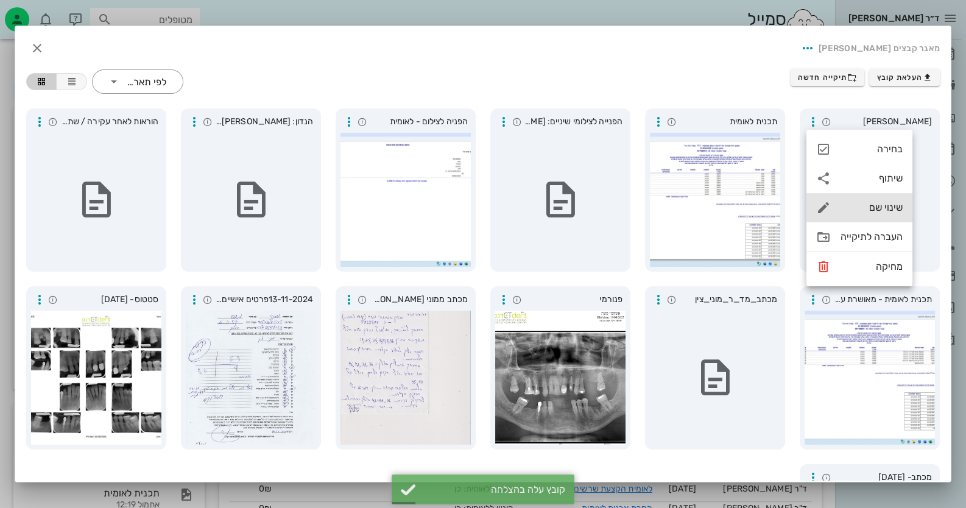
click at [862, 212] on div "שינוי שם" at bounding box center [871, 208] width 62 height 12
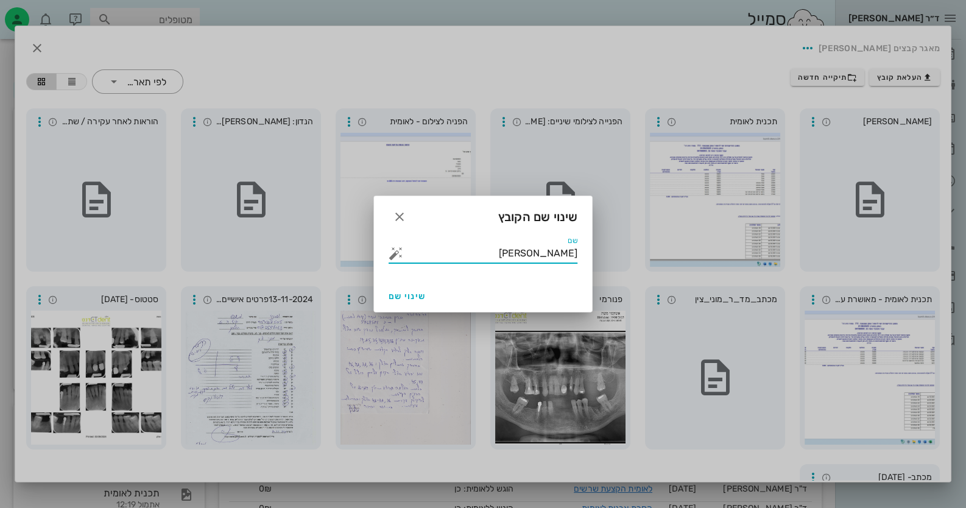
drag, startPoint x: 525, startPoint y: 252, endPoint x: 717, endPoint y: 248, distance: 191.8
click at [717, 248] on div "ד״ר [PERSON_NAME] רשימת המתנה תיקים רפואיים אישורי הגעה היסטוריית וואטסאפ 11 מש…" at bounding box center [483, 392] width 966 height 784
click at [397, 255] on button "button" at bounding box center [395, 253] width 15 height 15
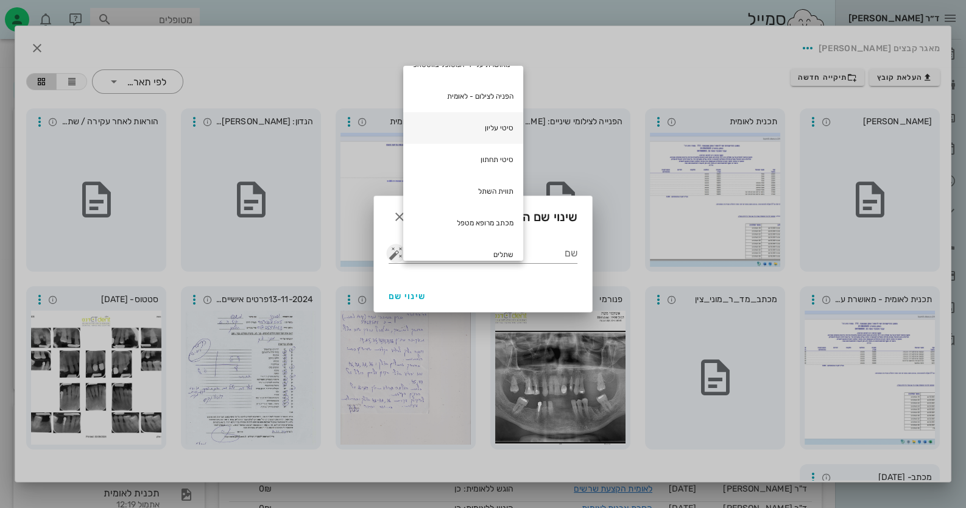
scroll to position [121, 0]
click at [504, 155] on div "סיטי תחתון" at bounding box center [463, 155] width 120 height 32
type input "סיטי תחתון"
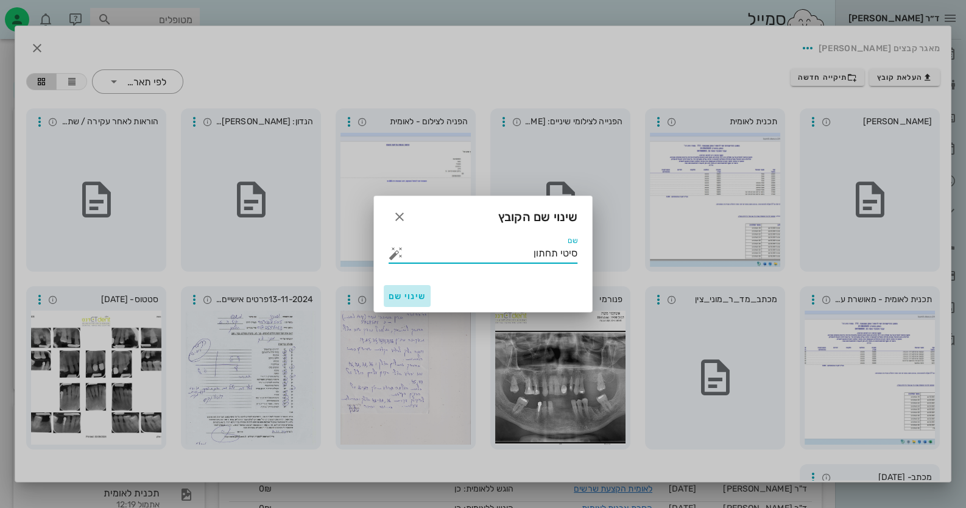
click at [404, 301] on span "שינוי שם" at bounding box center [406, 296] width 37 height 10
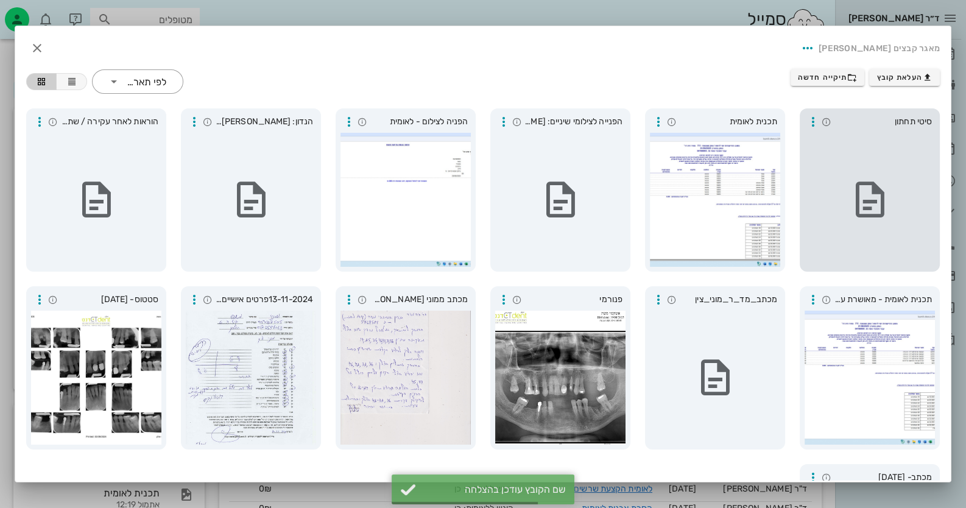
click at [901, 133] on div at bounding box center [869, 200] width 130 height 134
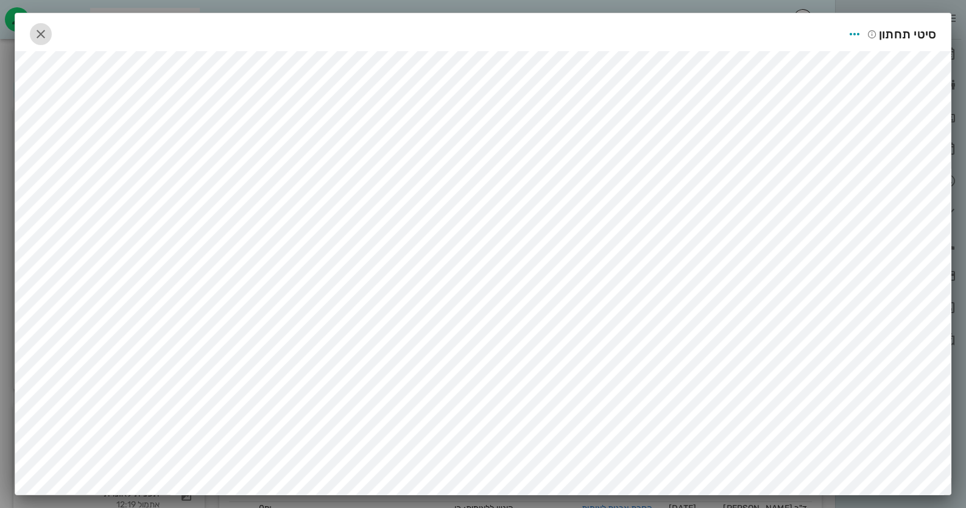
click at [40, 27] on icon "button" at bounding box center [40, 34] width 15 height 15
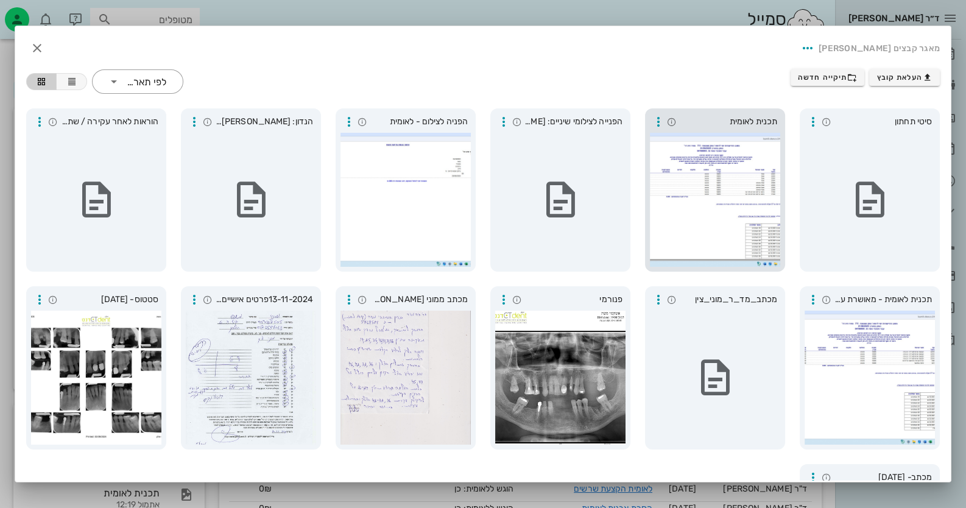
click at [711, 187] on div at bounding box center [715, 200] width 130 height 134
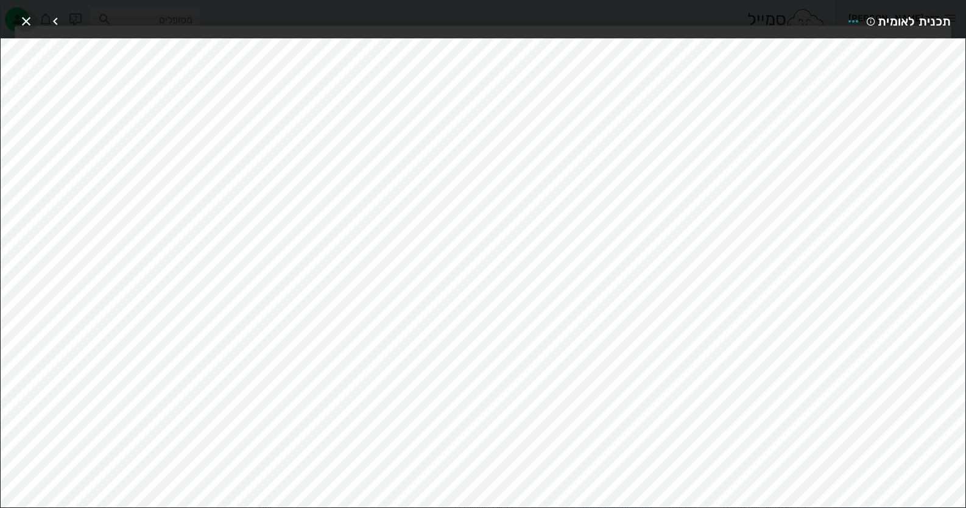
click at [29, 22] on icon "button" at bounding box center [26, 21] width 15 height 15
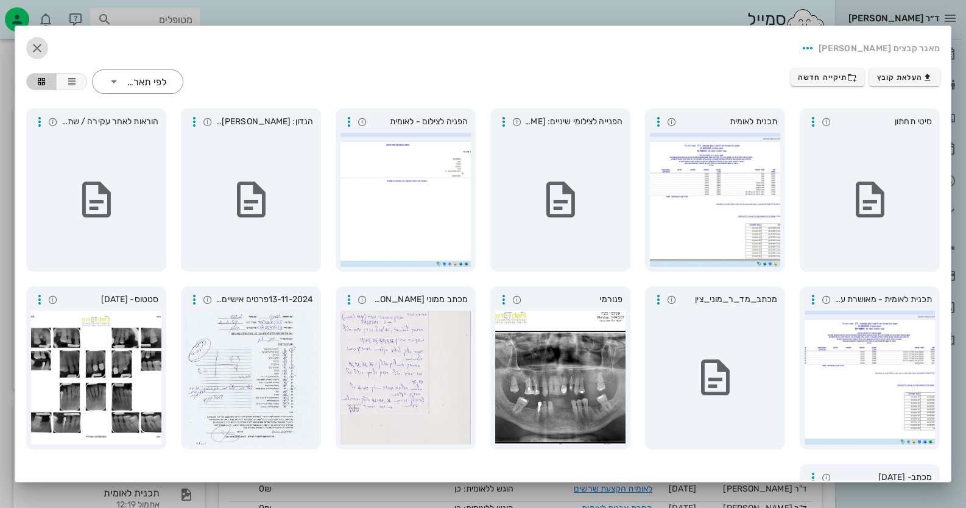
click at [44, 49] on icon "button" at bounding box center [37, 48] width 15 height 15
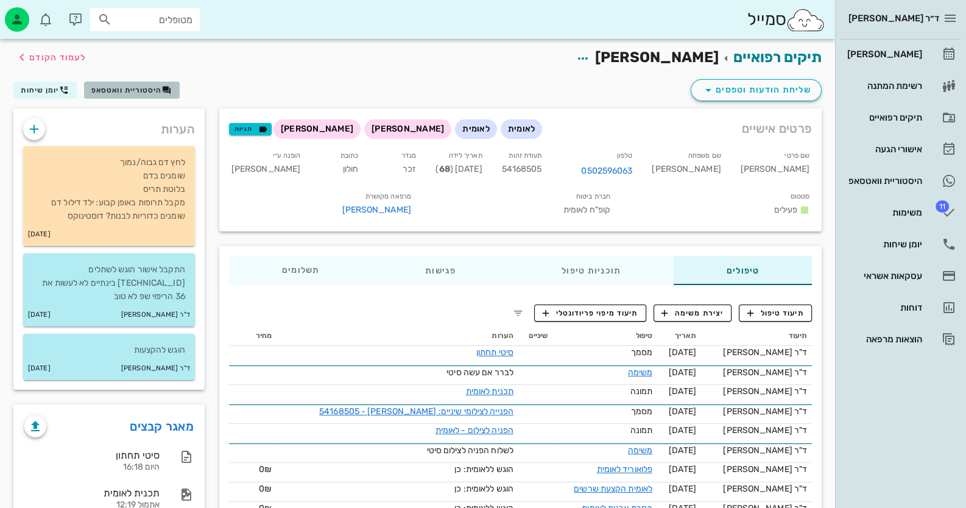
click at [165, 90] on icon "button" at bounding box center [167, 90] width 10 height 10
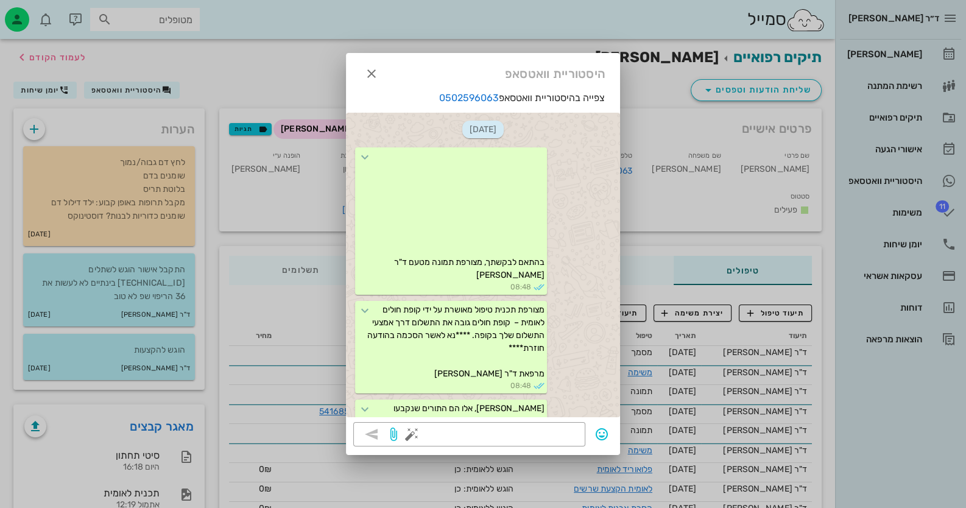
scroll to position [1621, 0]
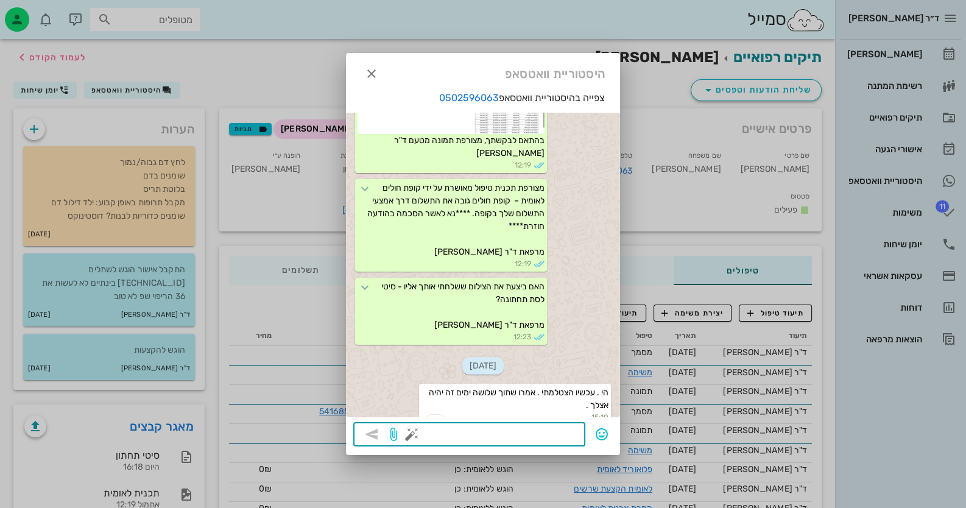
click at [552, 431] on textarea at bounding box center [496, 435] width 164 height 19
type textarea "קיבלתי את הצילום"
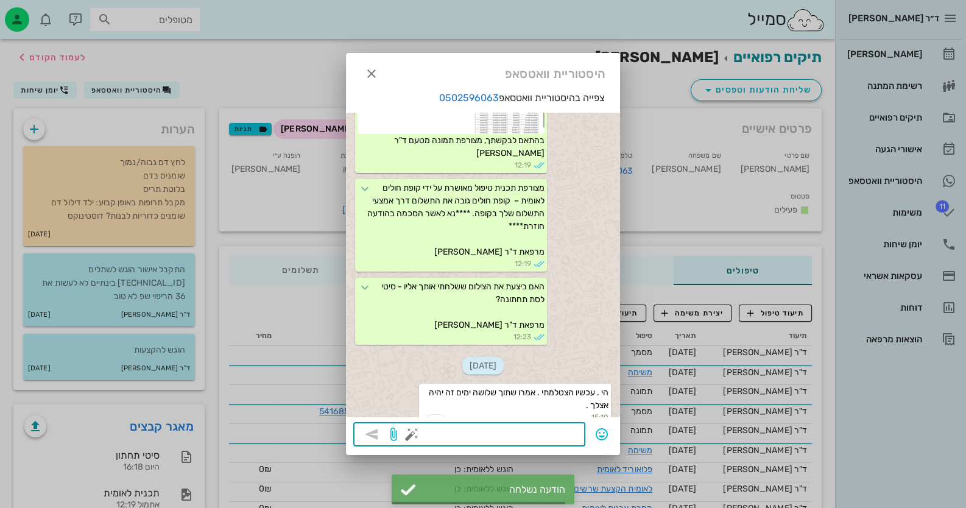
scroll to position [1655, 0]
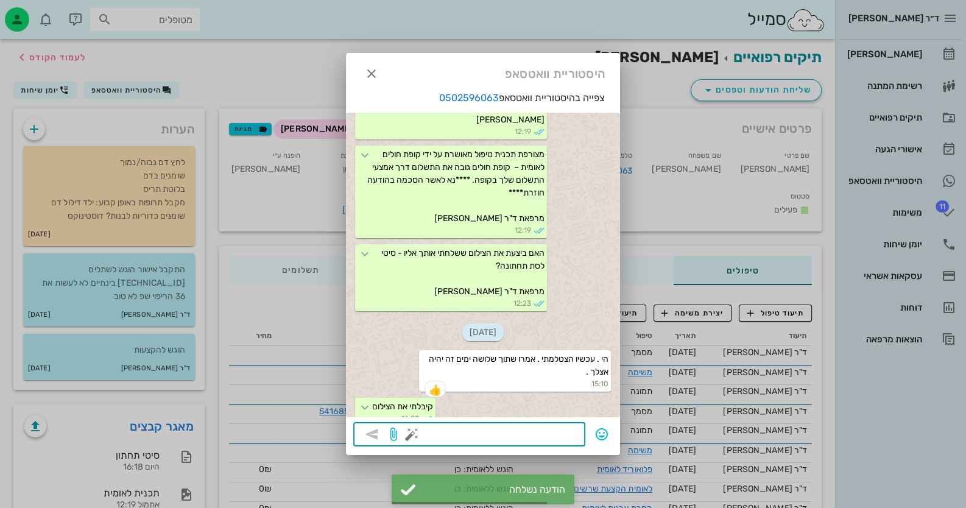
click at [412, 432] on button "button" at bounding box center [411, 434] width 15 height 15
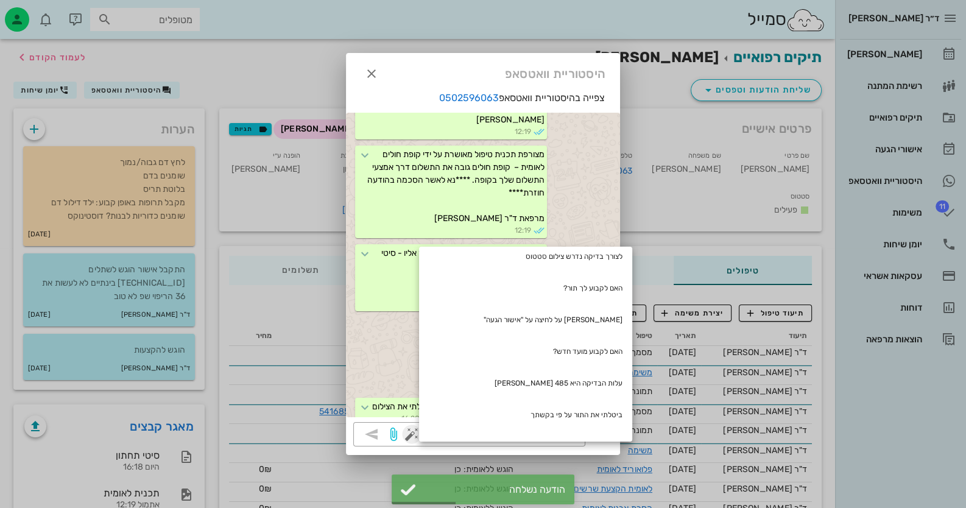
scroll to position [365, 0]
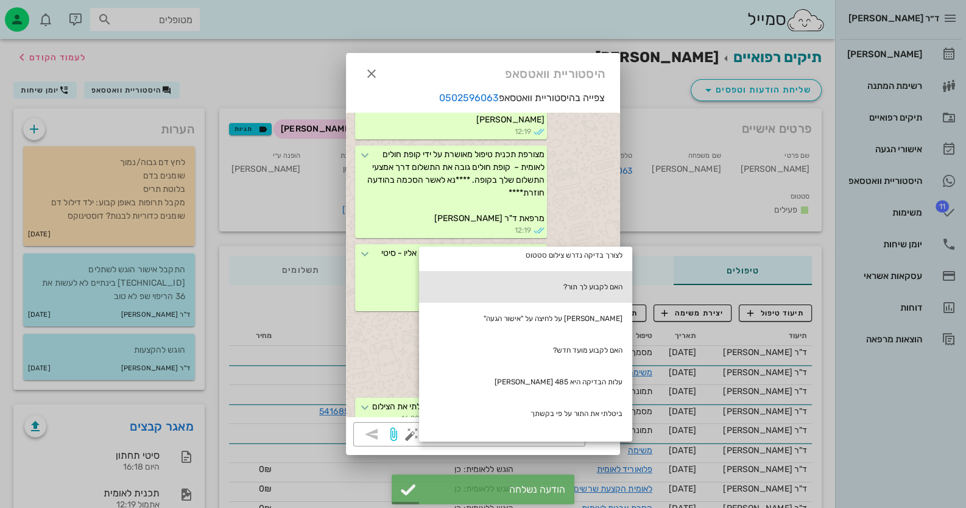
click at [592, 271] on div "האם לקבוע לך תור?" at bounding box center [525, 287] width 213 height 32
type textarea "האם לקבוע לך תור?"
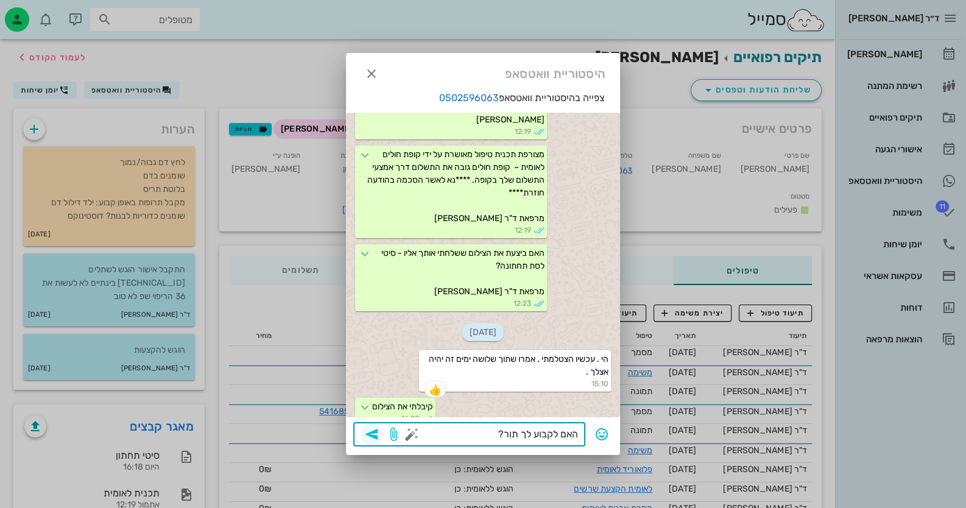
click at [378, 435] on icon "button" at bounding box center [371, 434] width 15 height 15
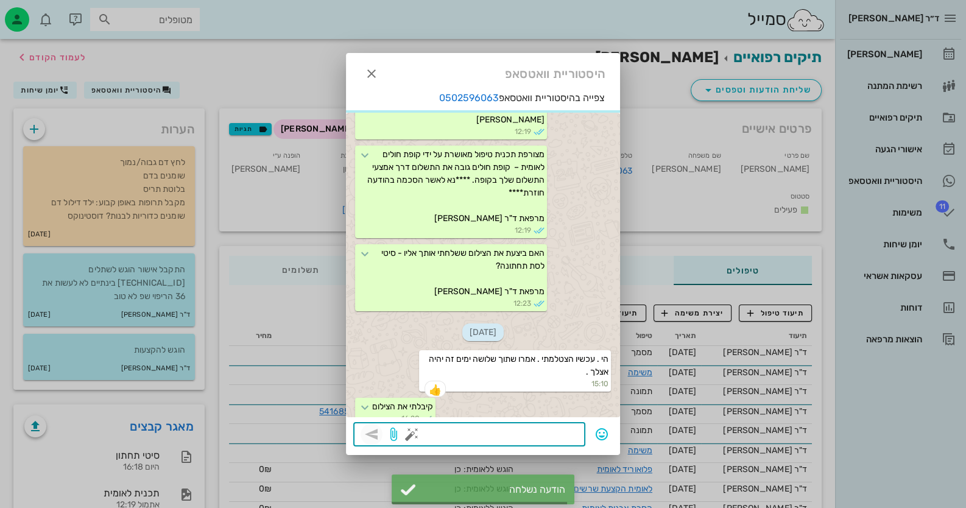
scroll to position [1690, 0]
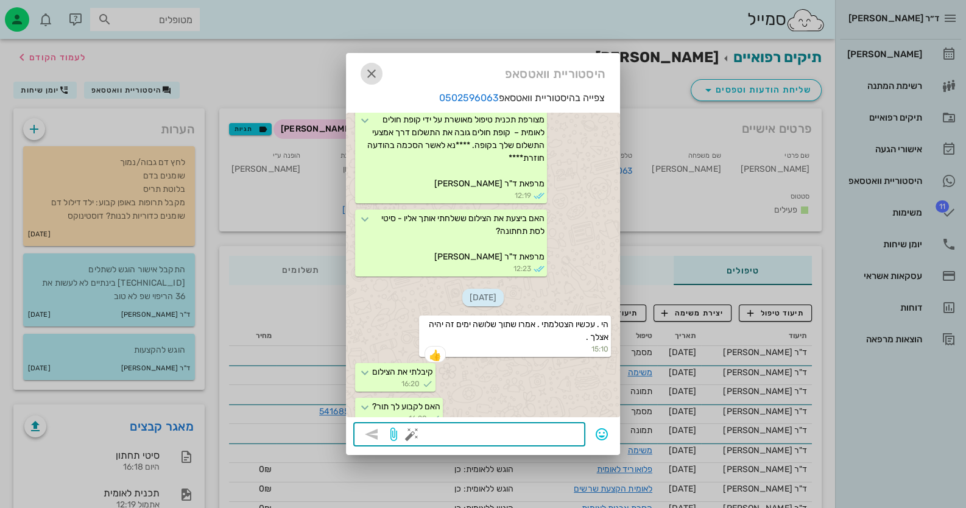
click at [366, 74] on icon "button" at bounding box center [371, 73] width 15 height 15
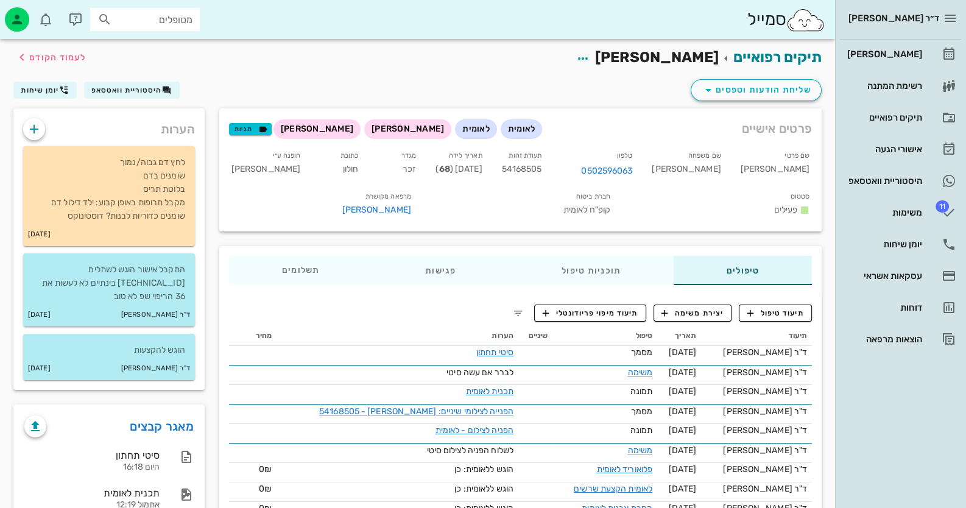
click at [146, 27] on div "מטופלים" at bounding box center [145, 19] width 110 height 23
type input "[PERSON_NAME]"
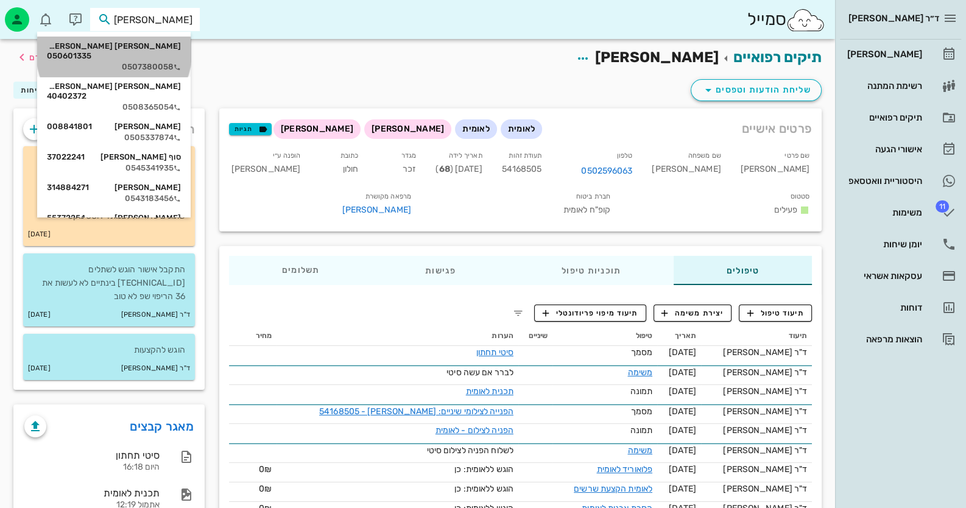
click at [152, 48] on div "[PERSON_NAME] [PERSON_NAME] 050601335" at bounding box center [114, 50] width 134 height 19
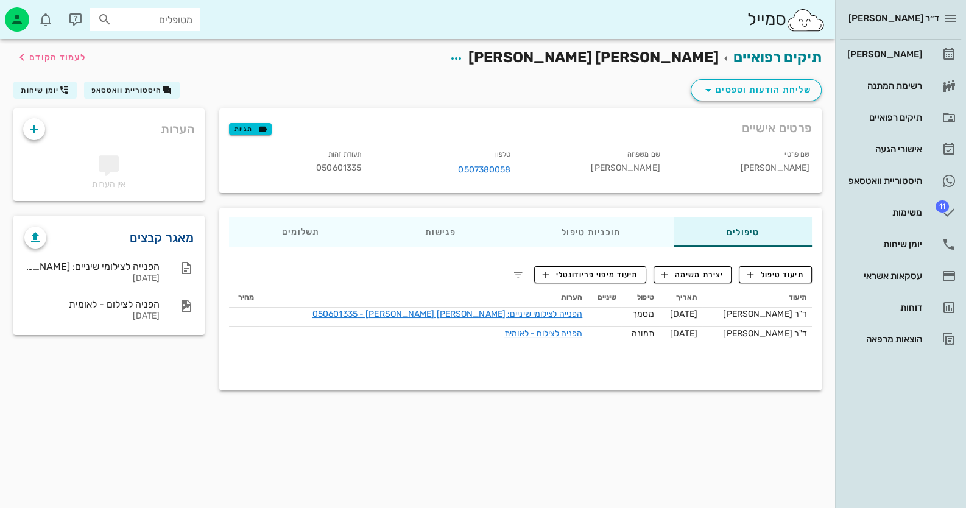
click at [169, 233] on link "מאגר קבצים" at bounding box center [162, 237] width 64 height 19
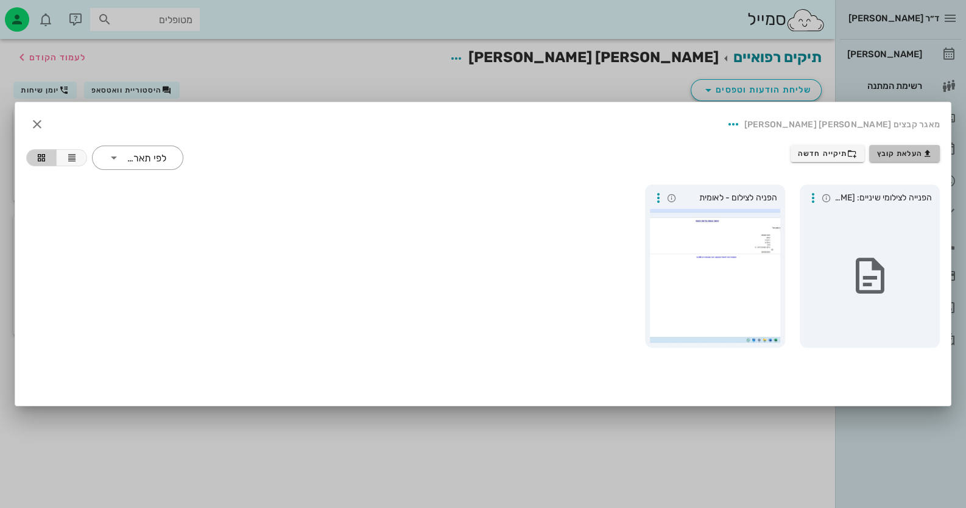
click at [885, 146] on button "העלאת קובץ" at bounding box center [904, 153] width 71 height 17
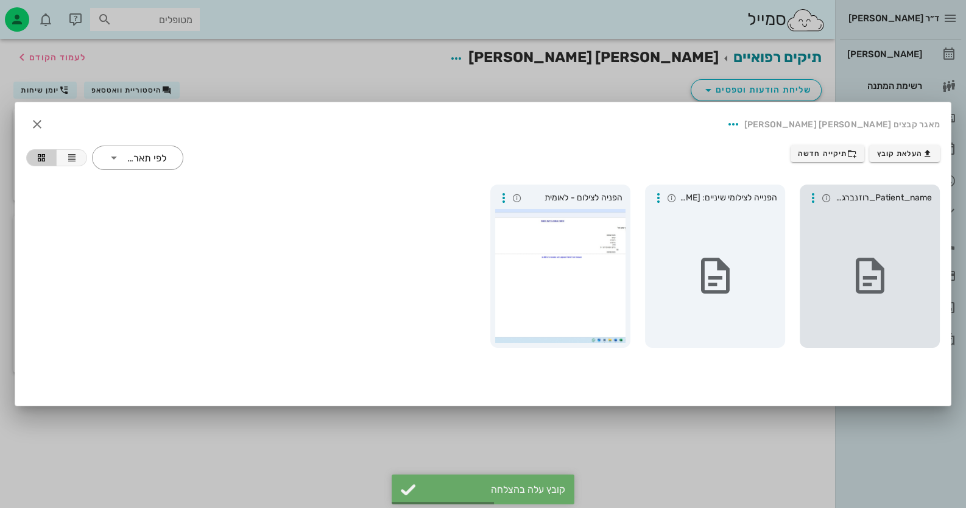
click at [877, 223] on div at bounding box center [869, 276] width 130 height 134
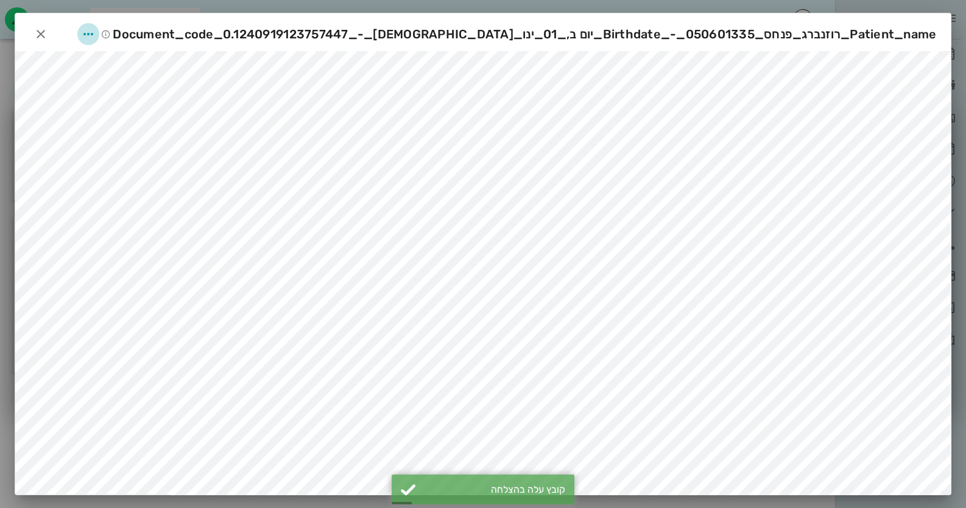
click at [96, 35] on icon "button" at bounding box center [88, 34] width 15 height 15
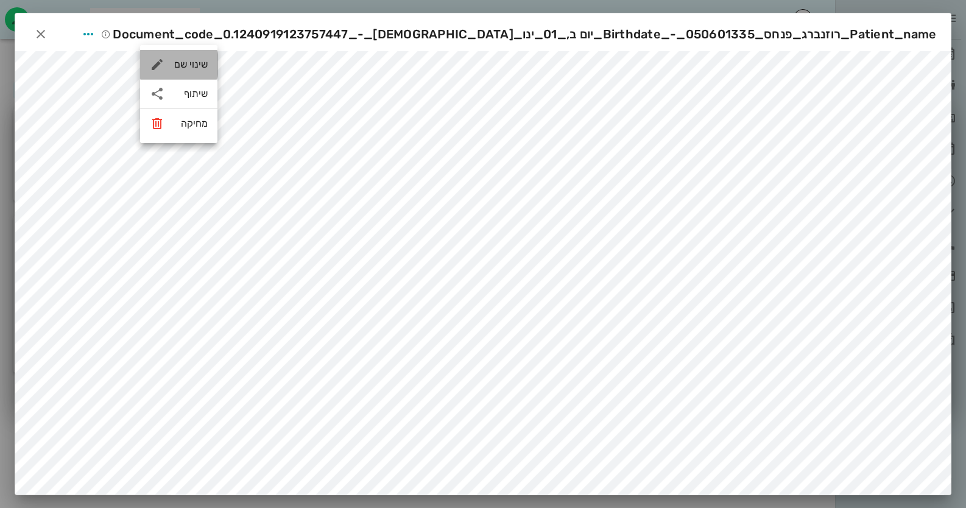
click at [182, 68] on div "שינוי שם" at bounding box center [190, 64] width 33 height 12
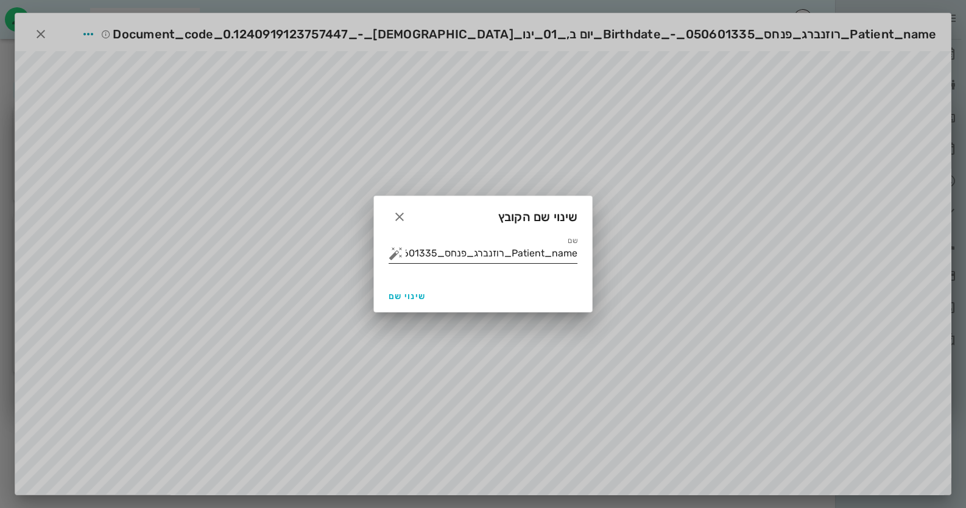
click at [519, 253] on input "Patient_name_רוזנברג_פנחס_050601335_-_Birthdate_יום ב,_01_ינו_[DEMOGRAPHIC_DATA…" at bounding box center [492, 253] width 172 height 19
click at [396, 254] on button "button" at bounding box center [395, 253] width 15 height 15
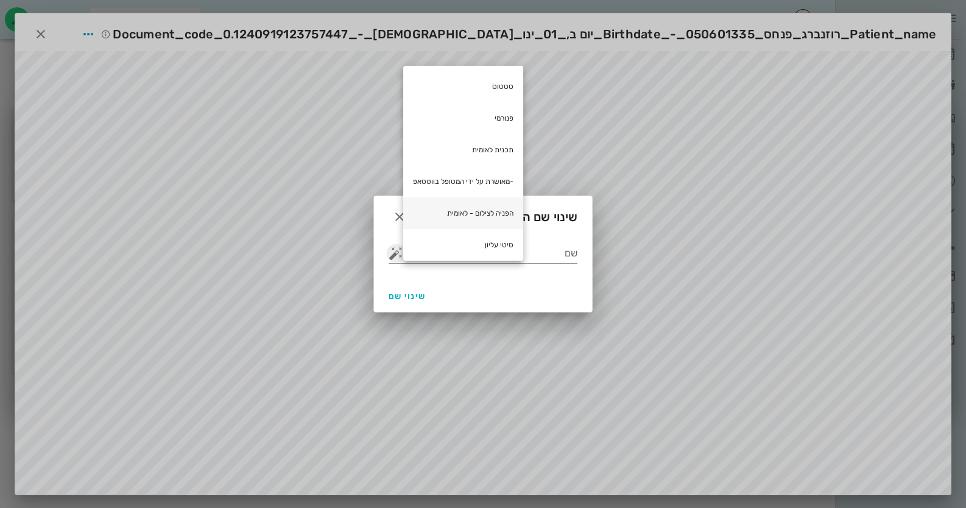
scroll to position [60, 0]
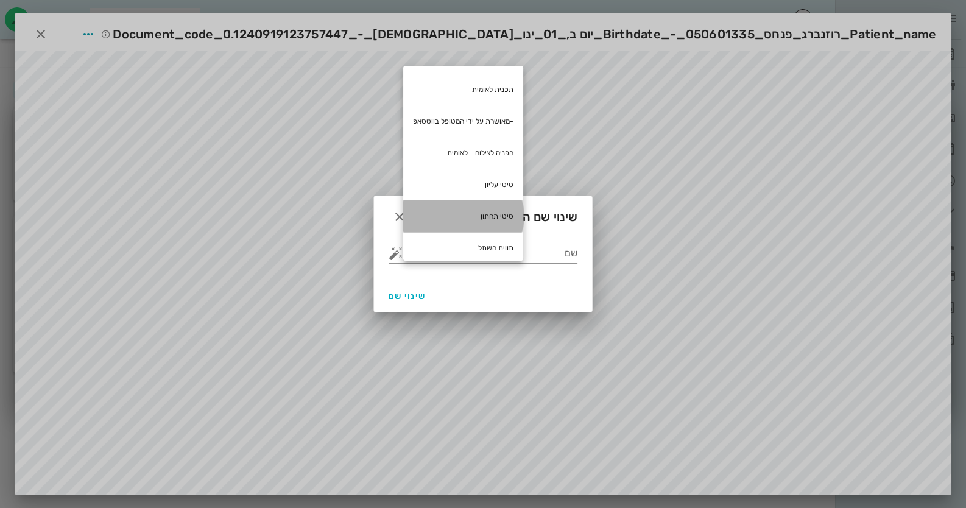
click at [483, 209] on div "סיטי תחתון" at bounding box center [463, 216] width 120 height 32
type input "סיטי תחתון"
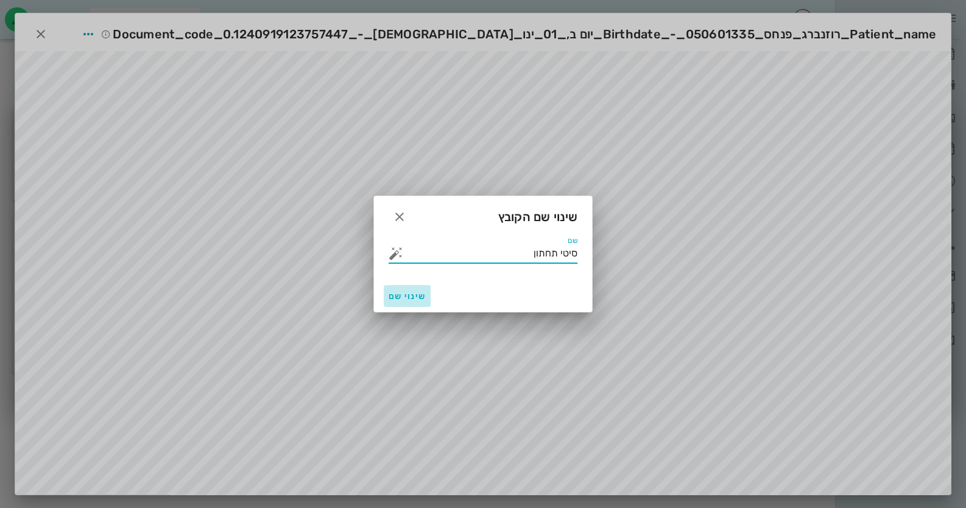
click at [404, 291] on span "שינוי שם" at bounding box center [406, 296] width 37 height 10
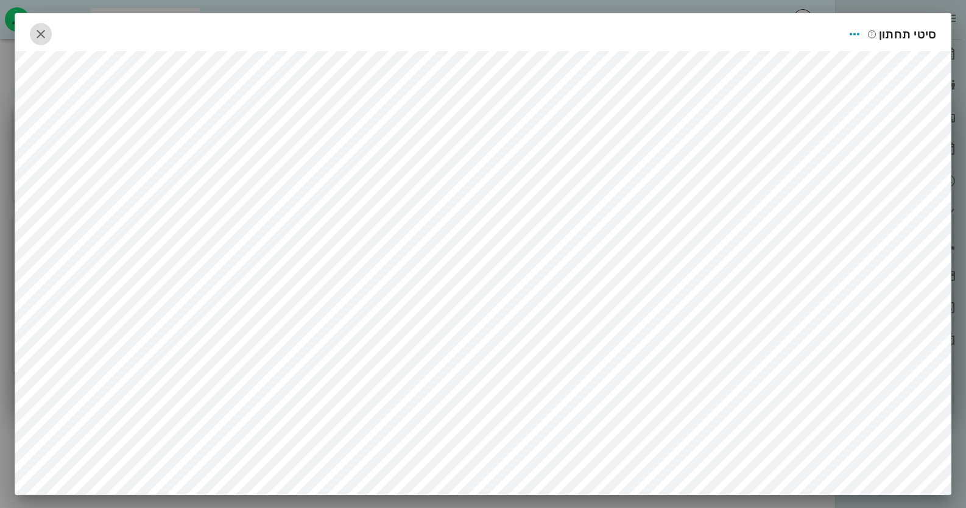
click at [48, 36] on icon "button" at bounding box center [40, 34] width 15 height 15
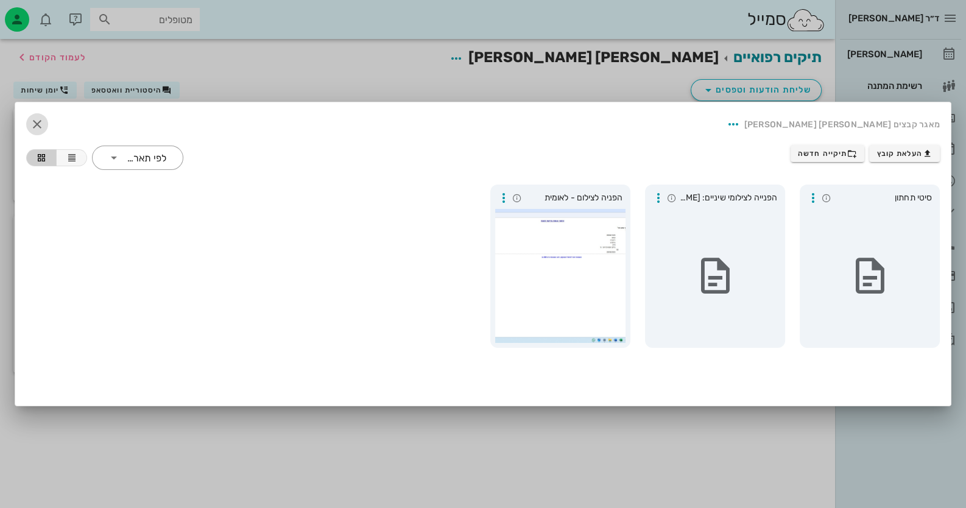
click at [34, 121] on icon "button" at bounding box center [37, 124] width 15 height 15
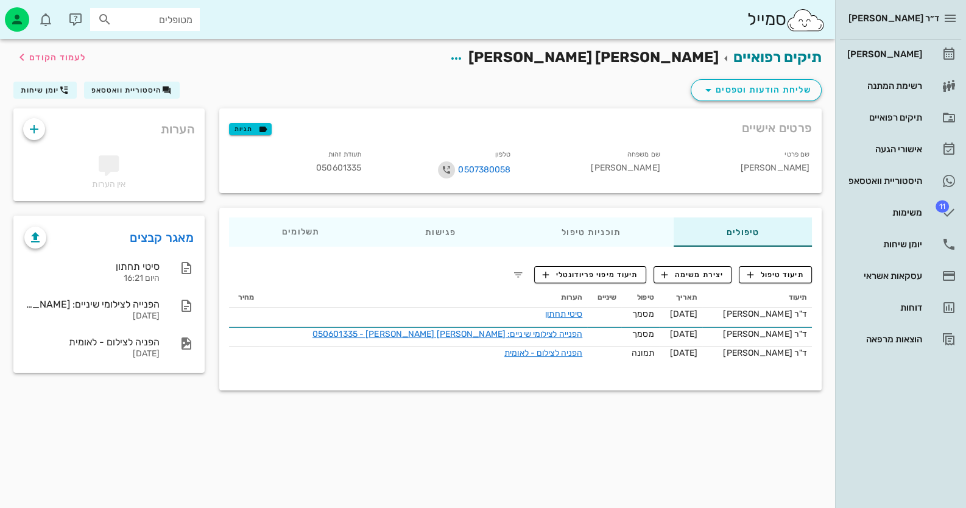
click at [443, 166] on icon "button" at bounding box center [446, 170] width 15 height 15
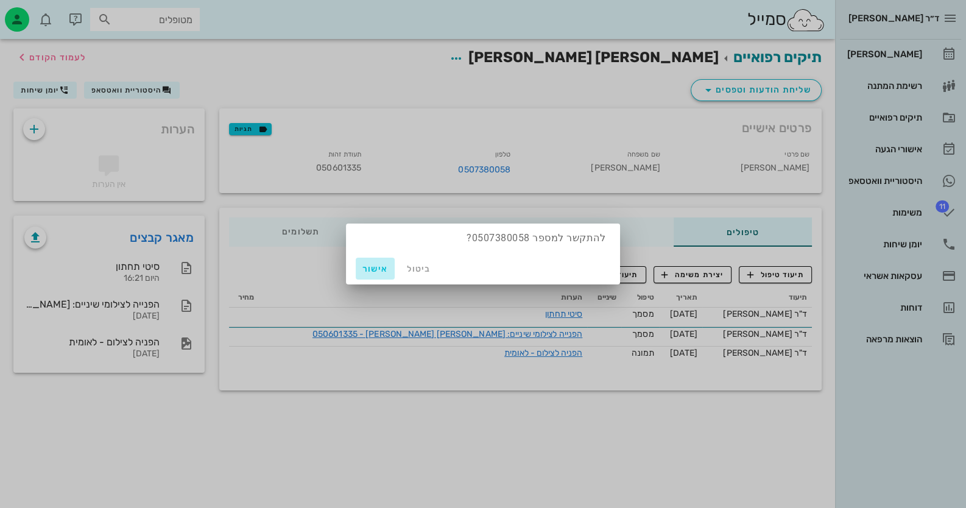
click at [365, 266] on span "אישור" at bounding box center [374, 269] width 29 height 10
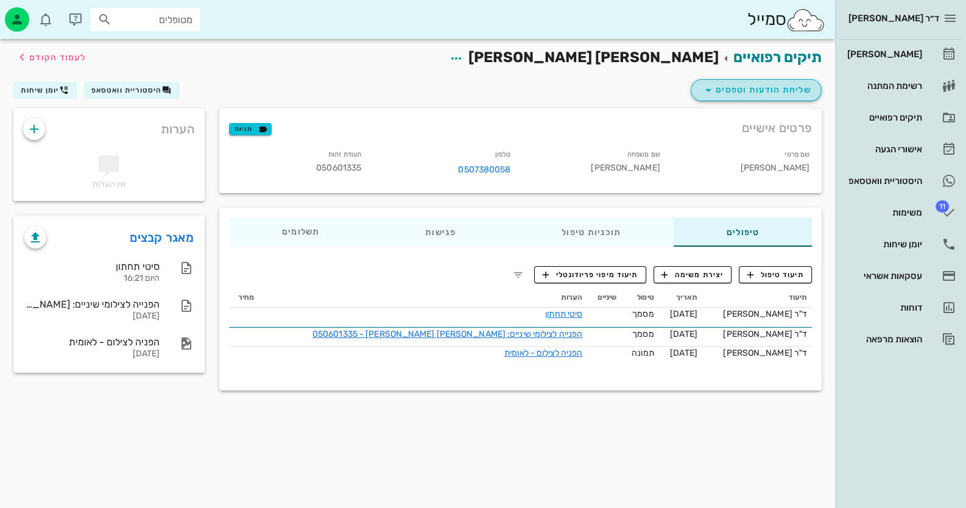
click at [778, 96] on span "שליחת הודעות וטפסים" at bounding box center [756, 90] width 110 height 15
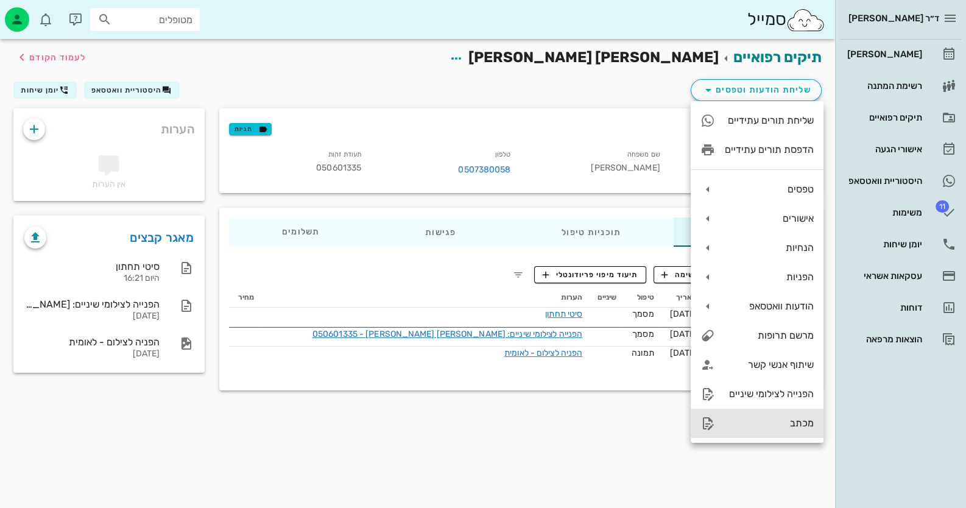
click at [779, 417] on div "מכתב" at bounding box center [769, 423] width 89 height 12
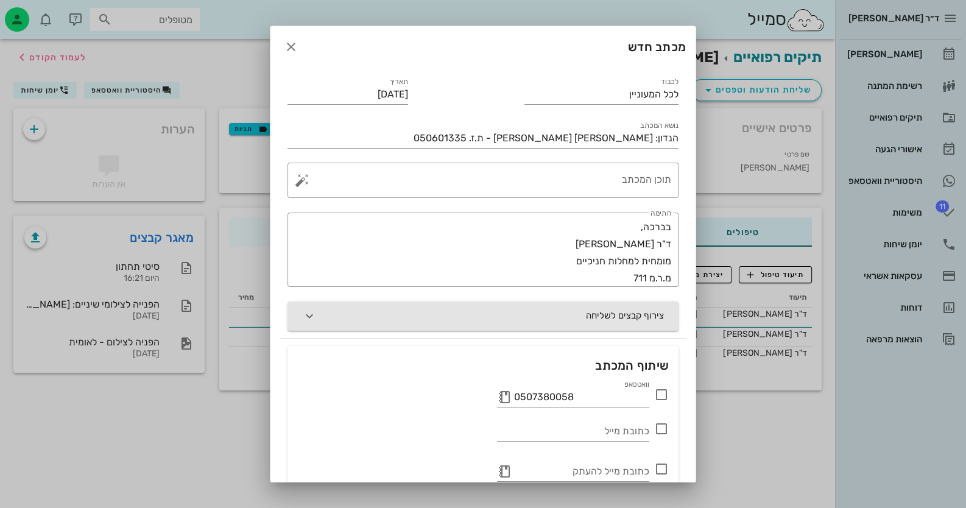
click at [578, 323] on button "צירוף קבצים לשליחה" at bounding box center [482, 315] width 391 height 29
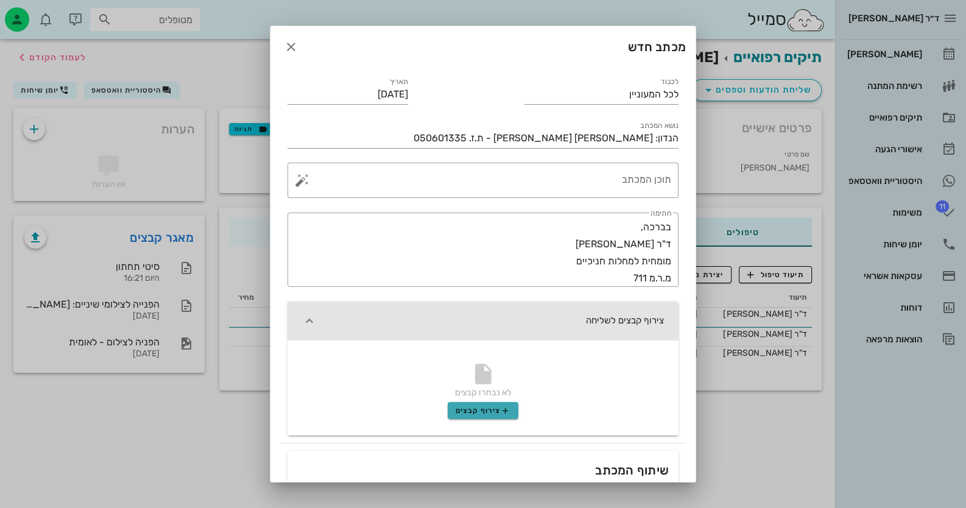
click at [473, 406] on span "צירוף קבצים" at bounding box center [482, 411] width 55 height 10
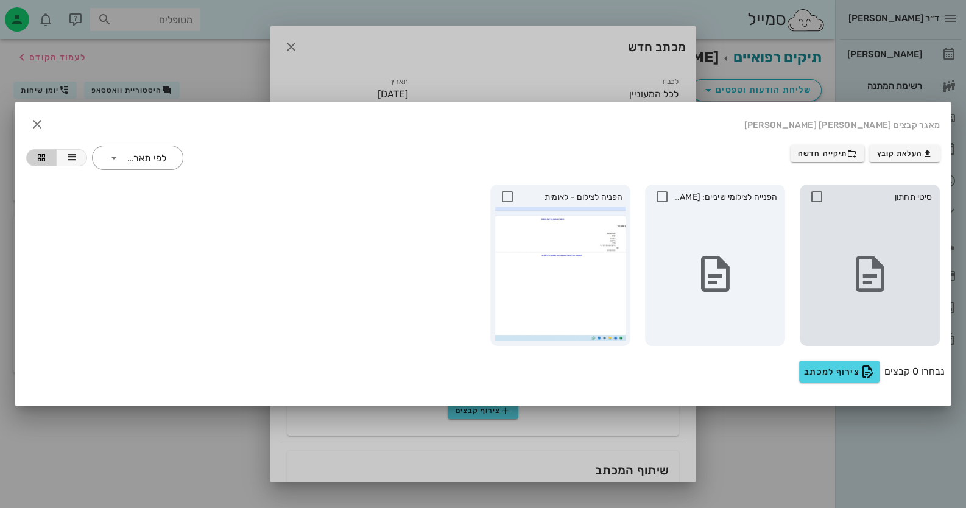
click at [816, 194] on icon at bounding box center [816, 196] width 15 height 15
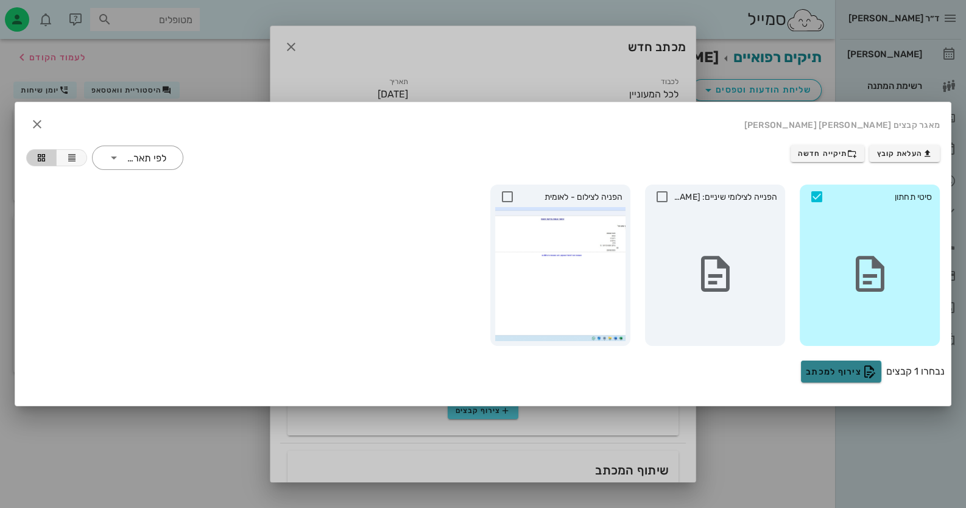
click at [822, 378] on button "צירוף למכתב" at bounding box center [841, 371] width 80 height 22
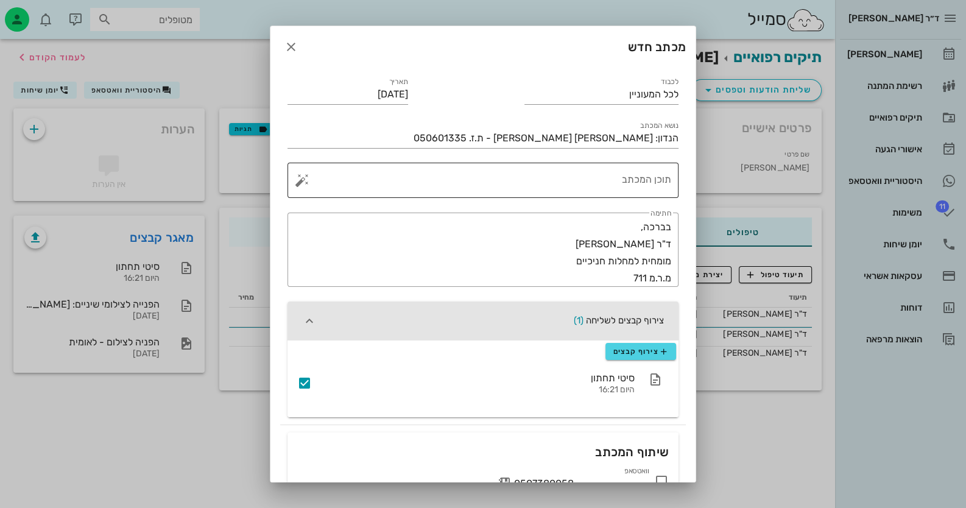
click at [627, 166] on div "תוכן המכתב" at bounding box center [487, 180] width 367 height 35
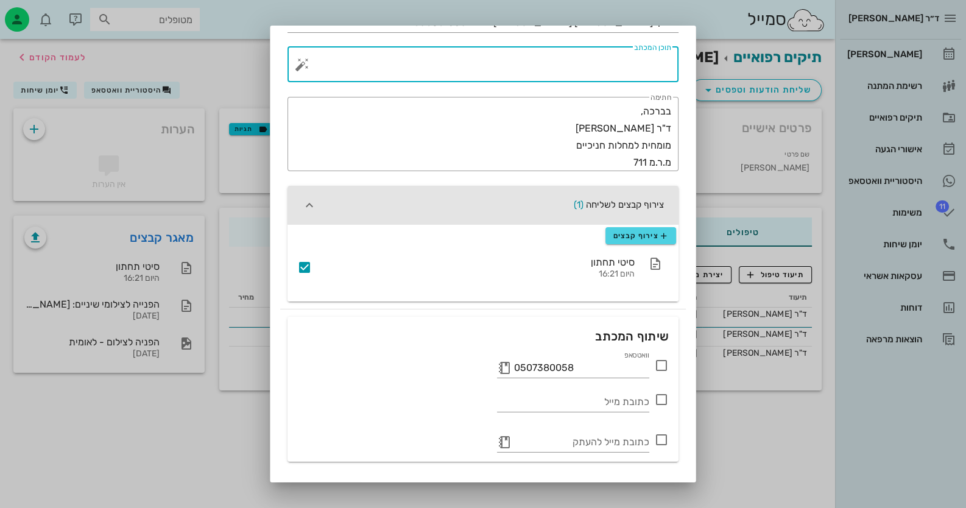
scroll to position [121, 0]
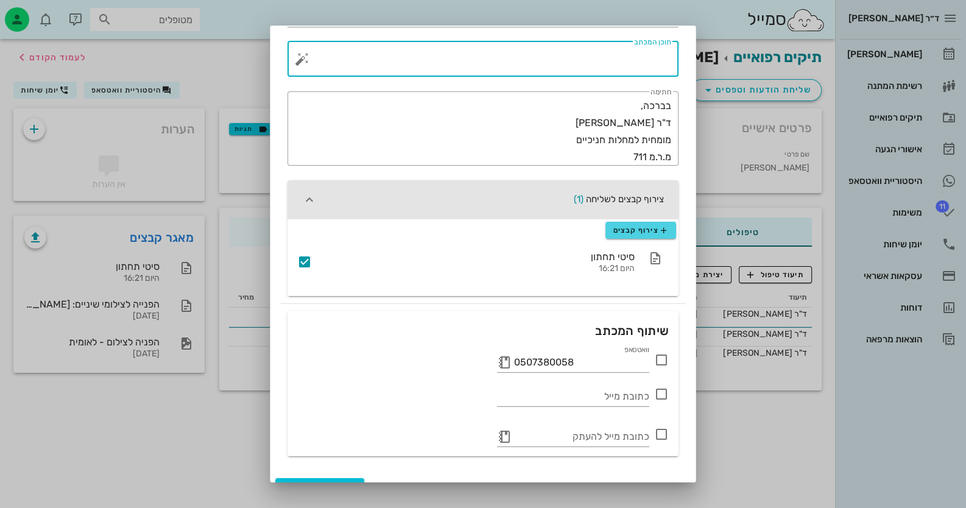
click at [664, 357] on icon at bounding box center [661, 360] width 15 height 15
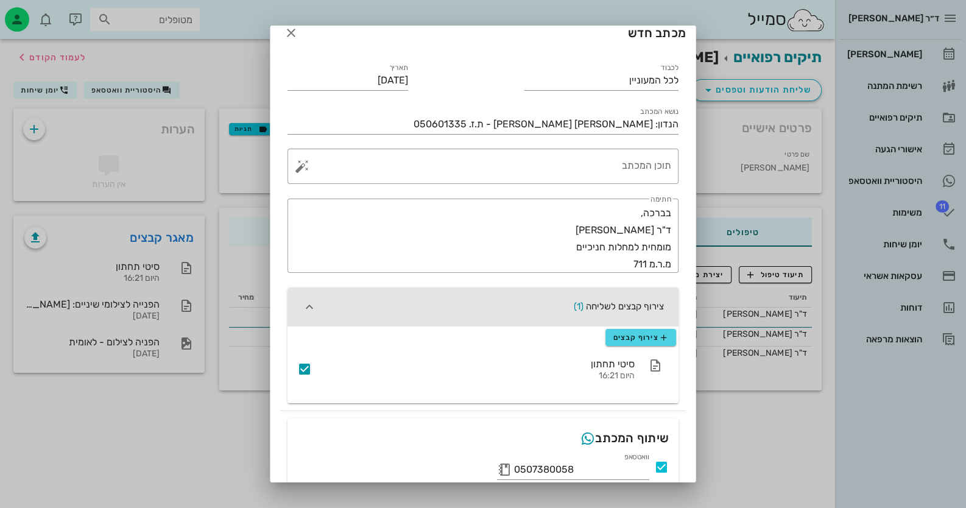
scroll to position [0, 0]
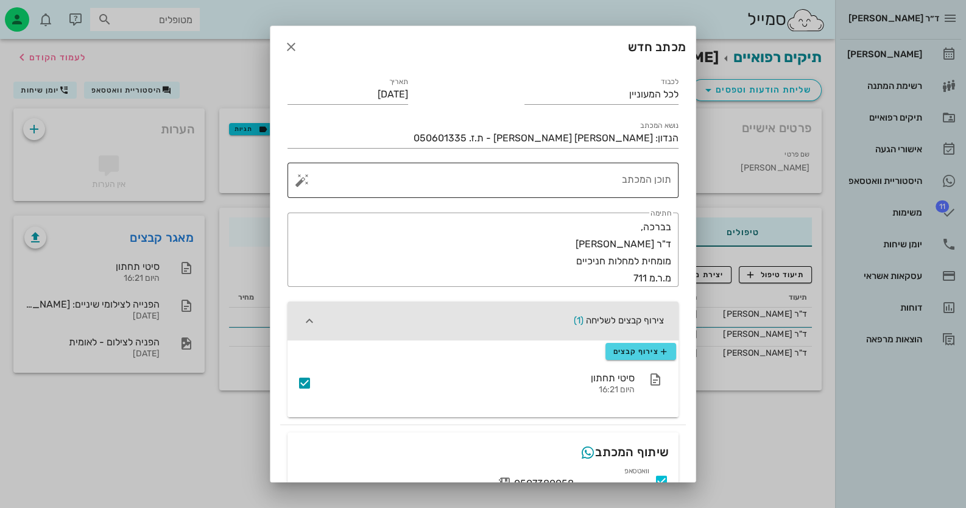
click at [624, 180] on textarea "תוכן המכתב" at bounding box center [487, 183] width 367 height 29
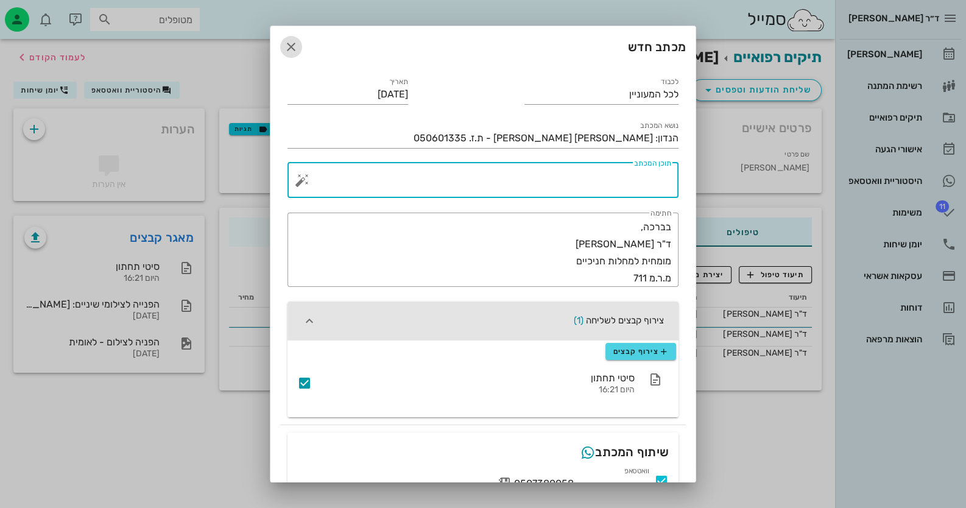
click at [290, 47] on span "button" at bounding box center [291, 47] width 22 height 15
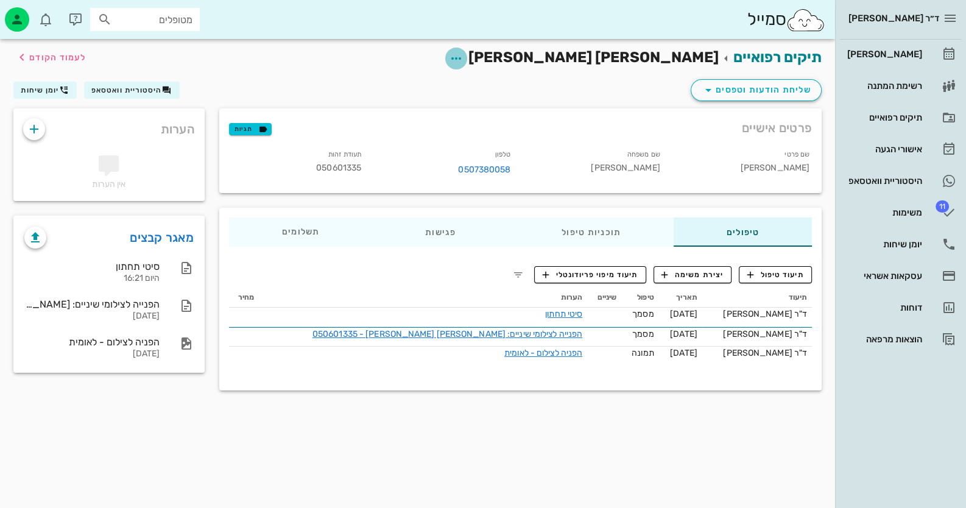
click at [467, 56] on span "button" at bounding box center [456, 58] width 22 height 15
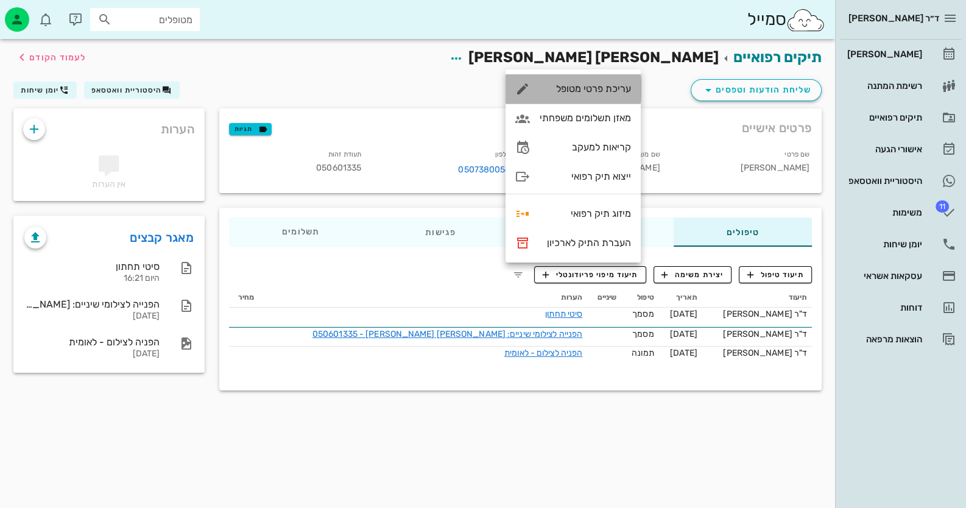
click at [620, 90] on div "עריכת פרטי מטופל" at bounding box center [584, 89] width 91 height 12
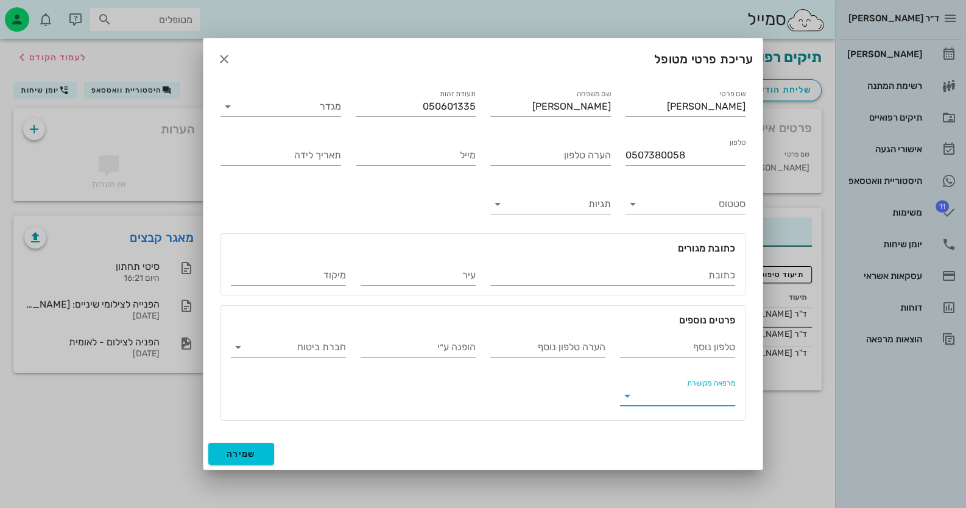
click at [717, 396] on input "מרפאה מקושרת" at bounding box center [687, 395] width 96 height 19
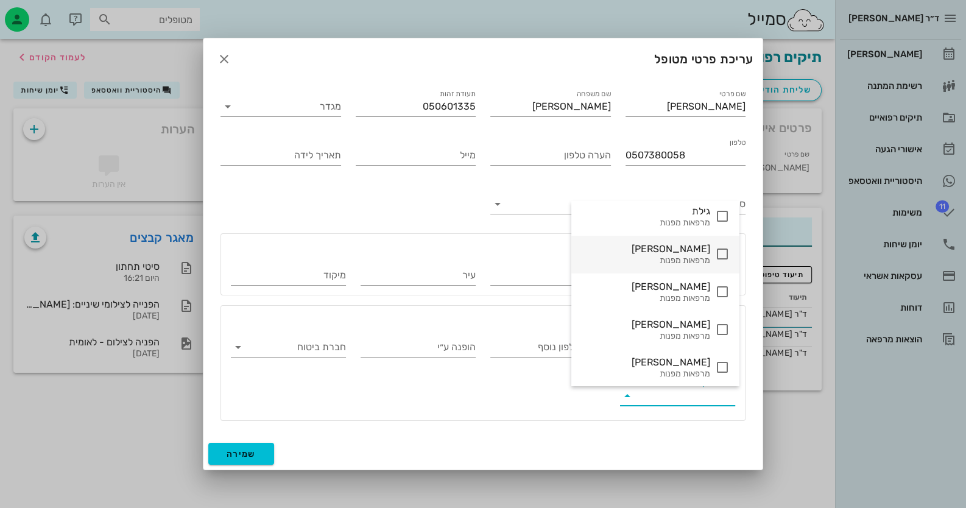
scroll to position [239, 0]
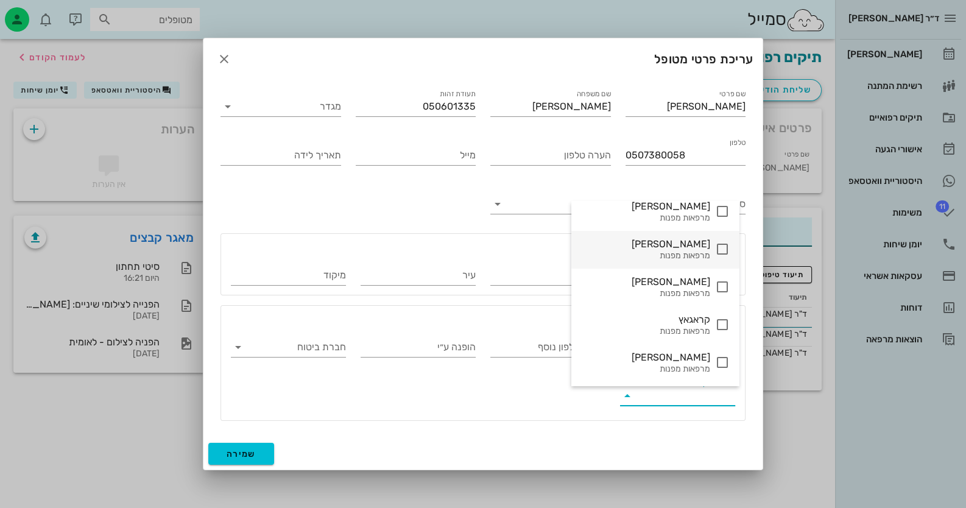
click at [715, 243] on icon at bounding box center [722, 249] width 15 height 15
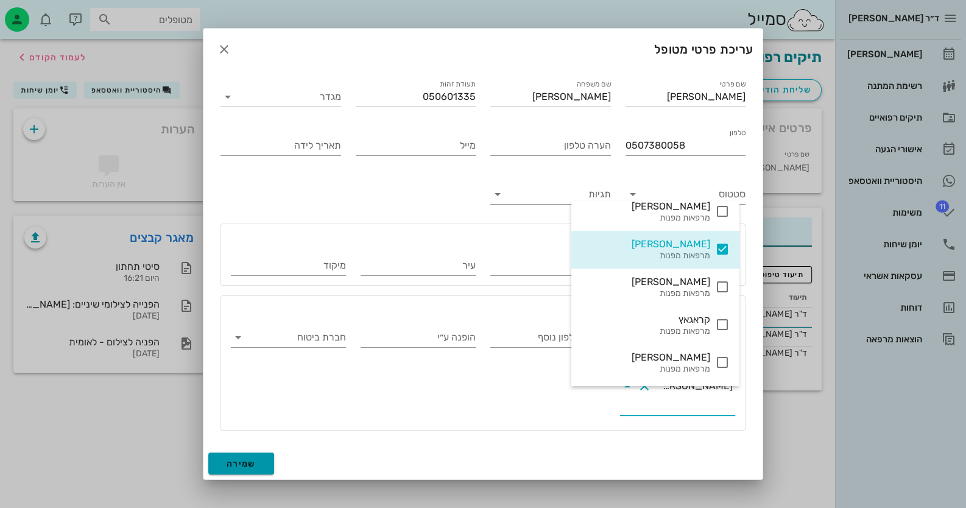
click at [256, 462] on button "שמירה" at bounding box center [241, 463] width 66 height 22
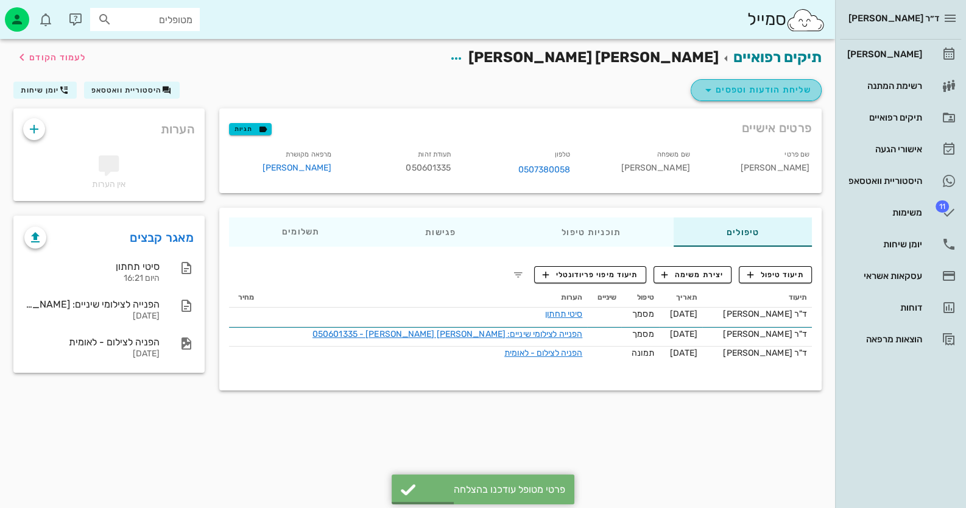
click at [782, 91] on span "שליחת הודעות וטפסים" at bounding box center [756, 90] width 110 height 15
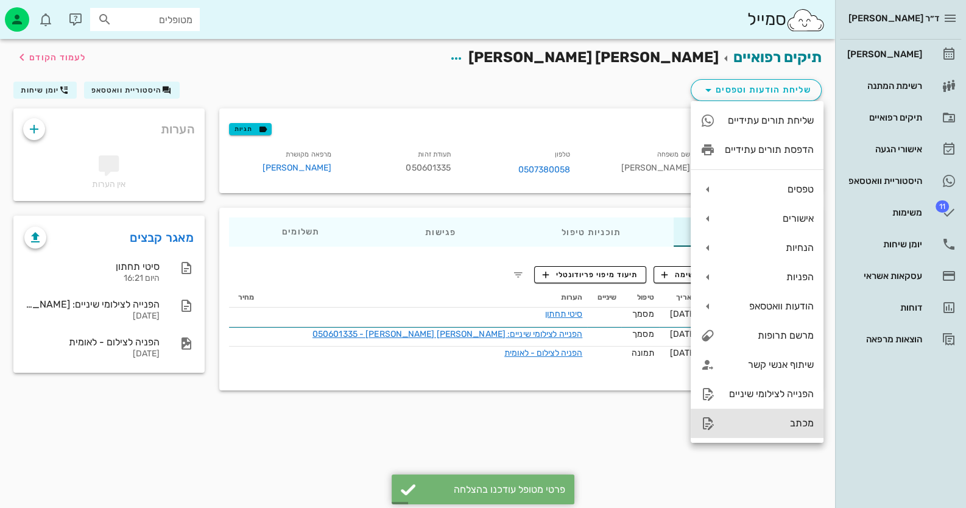
click at [783, 418] on div "מכתב" at bounding box center [769, 423] width 89 height 12
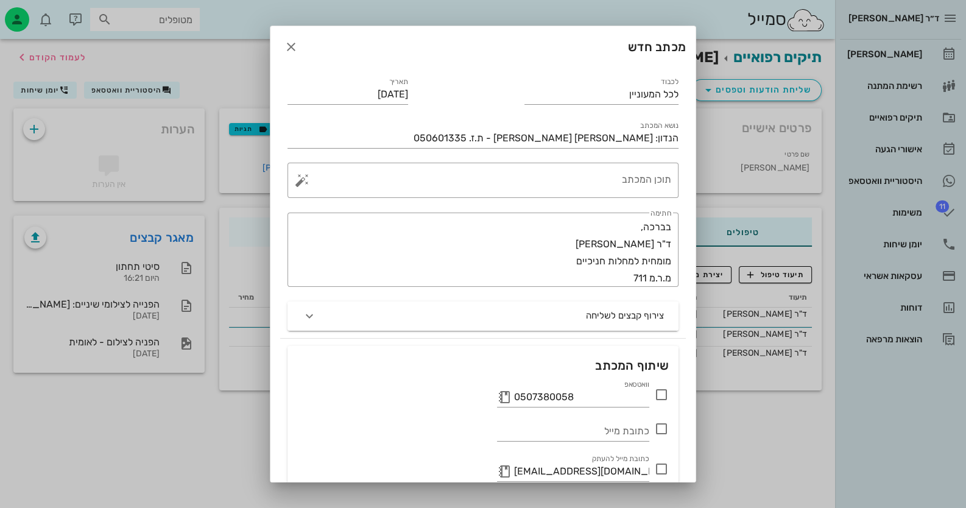
click at [658, 395] on icon at bounding box center [661, 394] width 15 height 15
click at [664, 468] on icon at bounding box center [661, 469] width 15 height 15
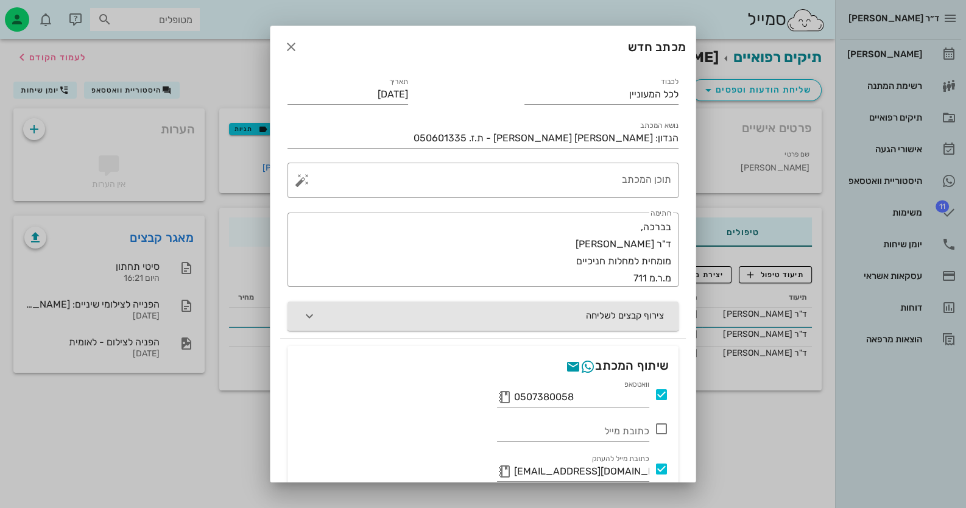
click at [602, 321] on button "צירוף קבצים לשליחה" at bounding box center [482, 315] width 391 height 29
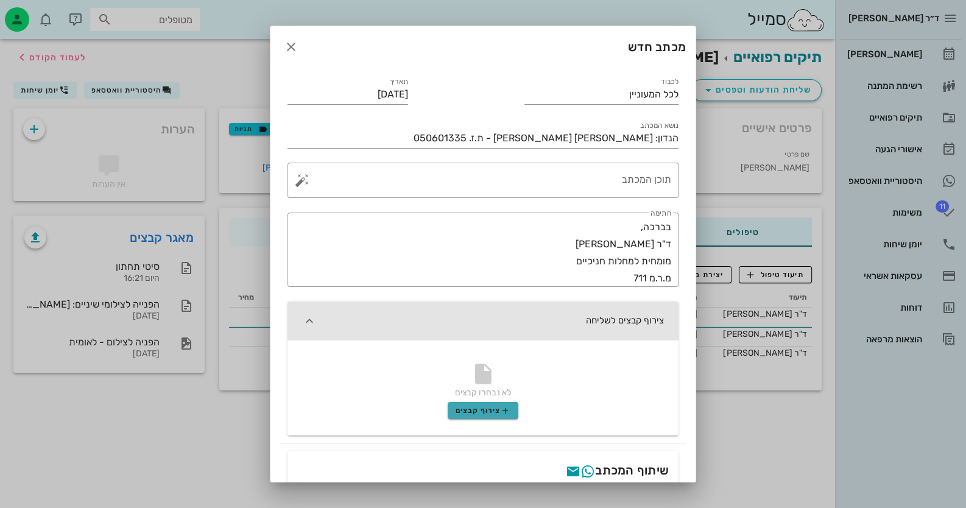
click at [504, 409] on span "צירוף קבצים" at bounding box center [482, 411] width 55 height 10
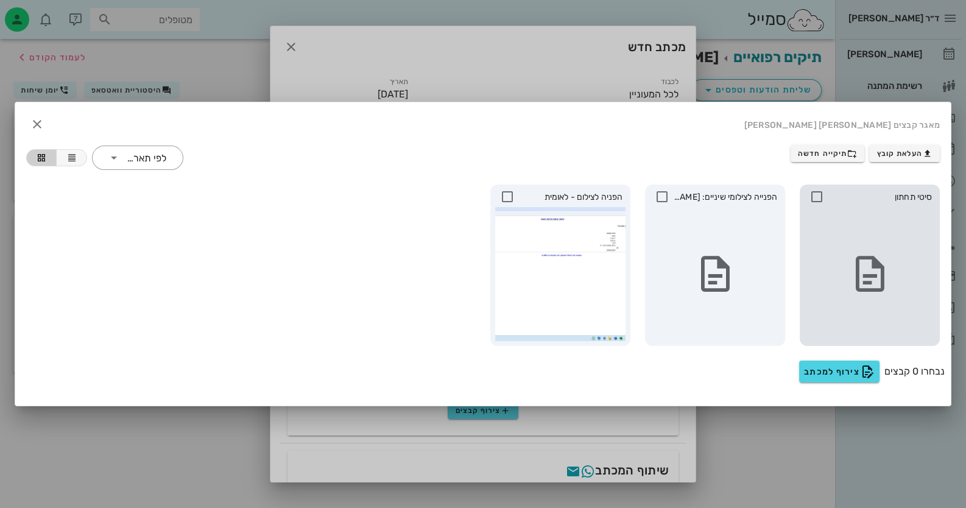
click at [822, 198] on icon at bounding box center [816, 196] width 15 height 15
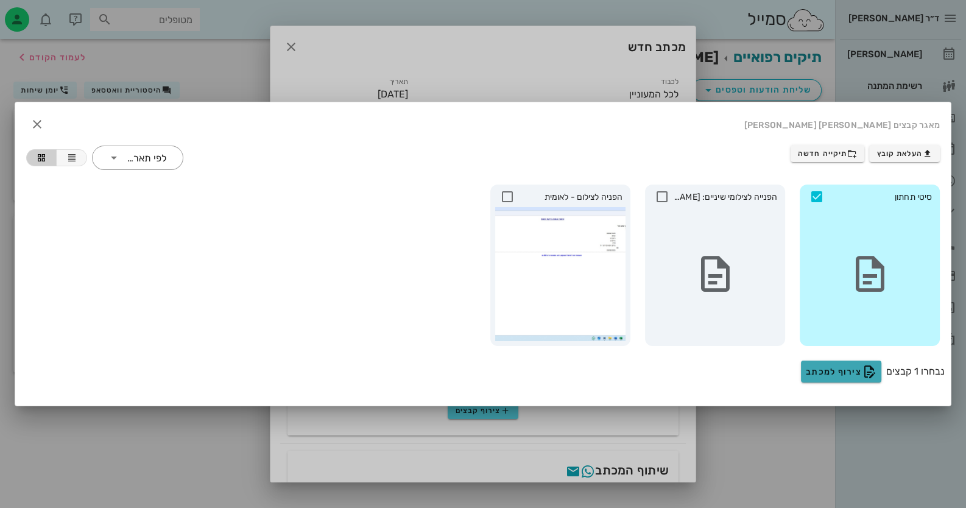
click at [857, 368] on span "צירוף למכתב" at bounding box center [841, 371] width 71 height 15
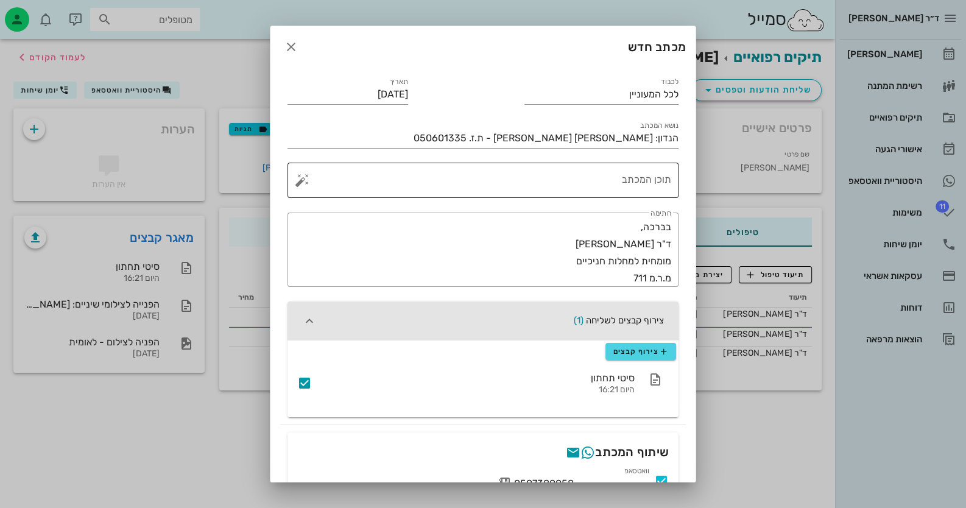
click at [650, 178] on textarea "תוכן המכתב" at bounding box center [487, 183] width 367 height 29
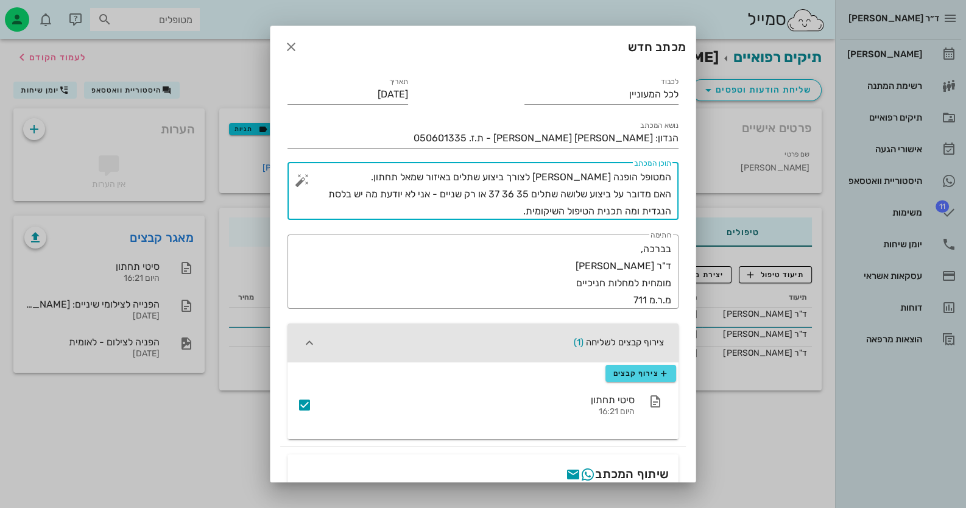
click at [670, 192] on textarea "המטופל הופנה [PERSON_NAME] לצורך ביצוע שתלים באיזור שמאל תחתון. האם מדובר על בי…" at bounding box center [487, 194] width 367 height 51
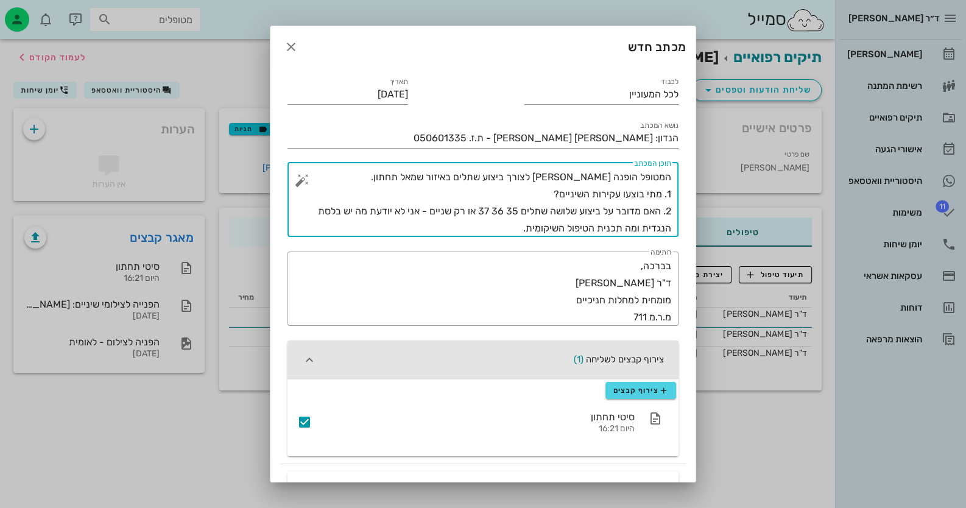
click at [676, 209] on div "​ תוכן המכתב המטופל הופנה [PERSON_NAME] לצורך ביצוע שתלים באיזור שמאל תחתון. 1.…" at bounding box center [482, 200] width 391 height 74
click at [671, 190] on div "​ תוכן המכתב המטופל הופנה [PERSON_NAME] לצורך ביצוע שתלים באיזור שמאל תחתון. 1.…" at bounding box center [482, 200] width 391 height 74
click at [670, 193] on textarea "המטופל הופנה [PERSON_NAME] לצורך ביצוע שתלים באיזור שמאל תחתון. 1. מתי בוצעו עק…" at bounding box center [487, 203] width 367 height 68
click at [481, 228] on textarea "המטופל הופנה [PERSON_NAME] לצורך ביצוע שתלים באיזור שמאל תחתון. 1. מתי בוצעו עק…" at bounding box center [487, 203] width 367 height 68
drag, startPoint x: 612, startPoint y: 228, endPoint x: 416, endPoint y: 224, distance: 195.5
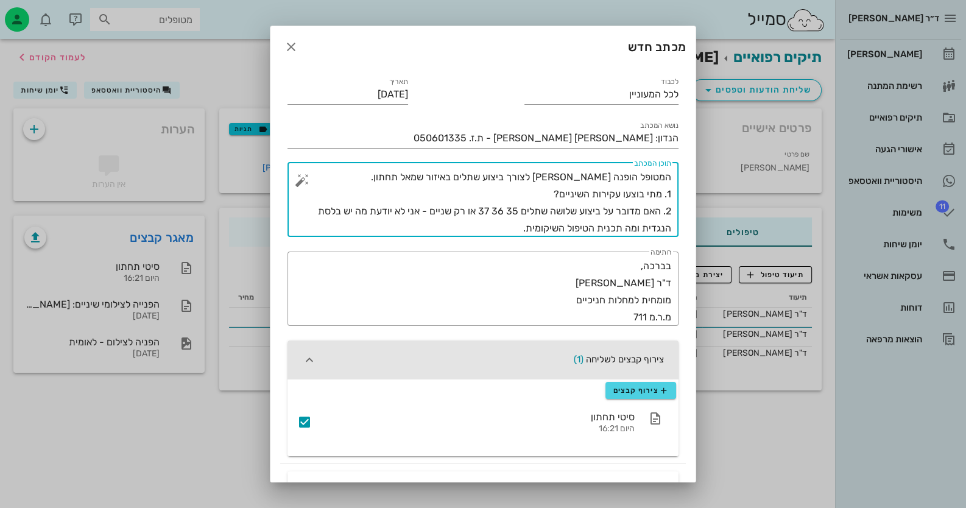
click at [416, 224] on textarea "המטופל הופנה [PERSON_NAME] לצורך ביצוע שתלים באיזור שמאל תחתון. 1. מתי בוצעו עק…" at bounding box center [487, 203] width 367 height 68
click at [658, 210] on textarea "המטופל הופנה [PERSON_NAME] לצורך ביצוע שתלים באיזור שמאל תחתון. 1. מתי בוצעו עק…" at bounding box center [487, 203] width 367 height 68
paste textarea "ה תכנית הטיפול השיקומית."
drag, startPoint x: 499, startPoint y: 226, endPoint x: 511, endPoint y: 226, distance: 11.6
click at [511, 226] on textarea "המטופל הופנה [PERSON_NAME] לצורך ביצוע שתלים באיזור שמאל תחתון. 1. מתי בוצעו עק…" at bounding box center [487, 203] width 367 height 68
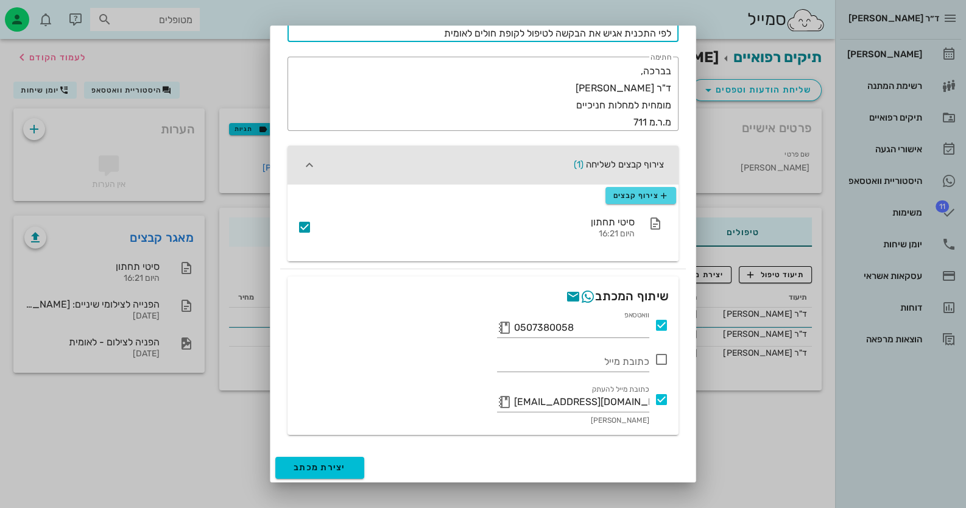
scroll to position [212, 0]
click at [335, 463] on span "יצירת מכתב" at bounding box center [319, 467] width 52 height 10
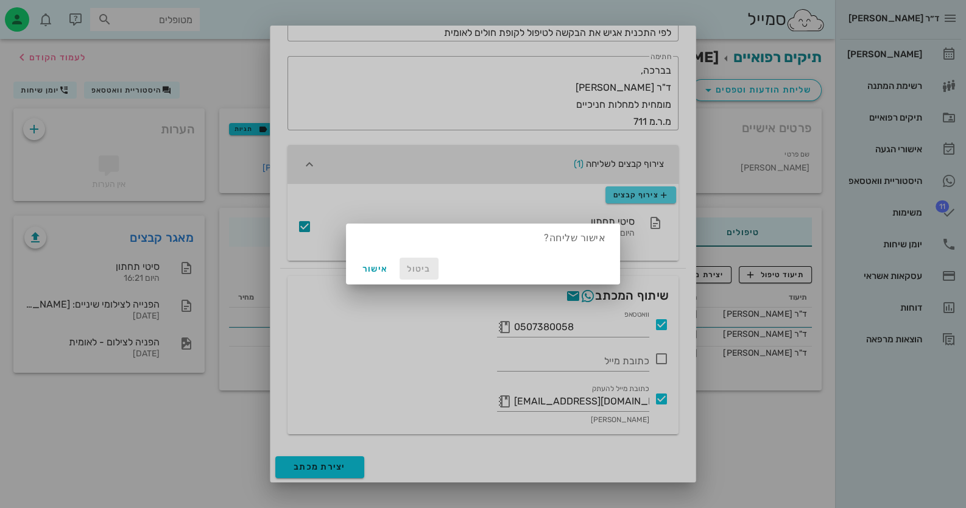
click at [416, 273] on span "ביטול" at bounding box center [418, 269] width 29 height 10
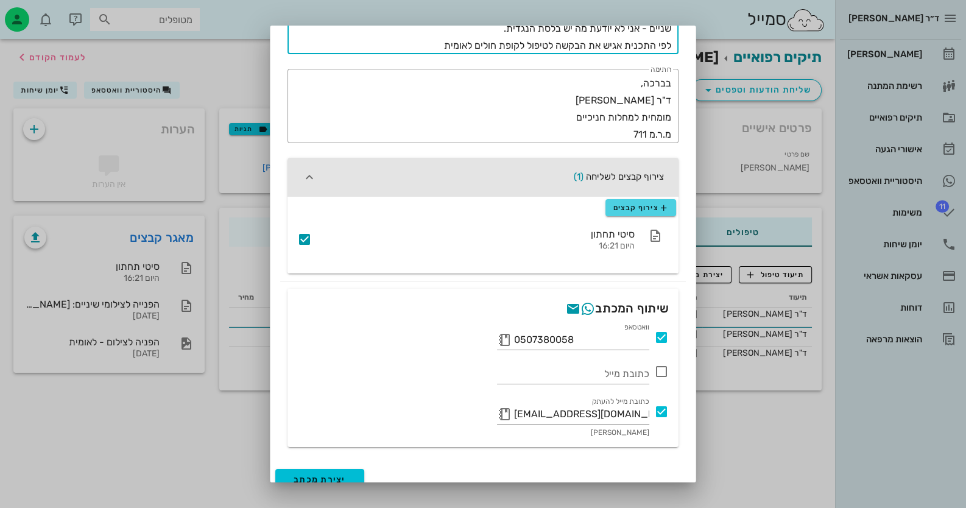
click at [444, 42] on textarea "המטופל הופנה [PERSON_NAME] לצורך ביצוע שתלים באיזור שמאל תחתון. 1. מתי בוצעו עק…" at bounding box center [487, 11] width 367 height 85
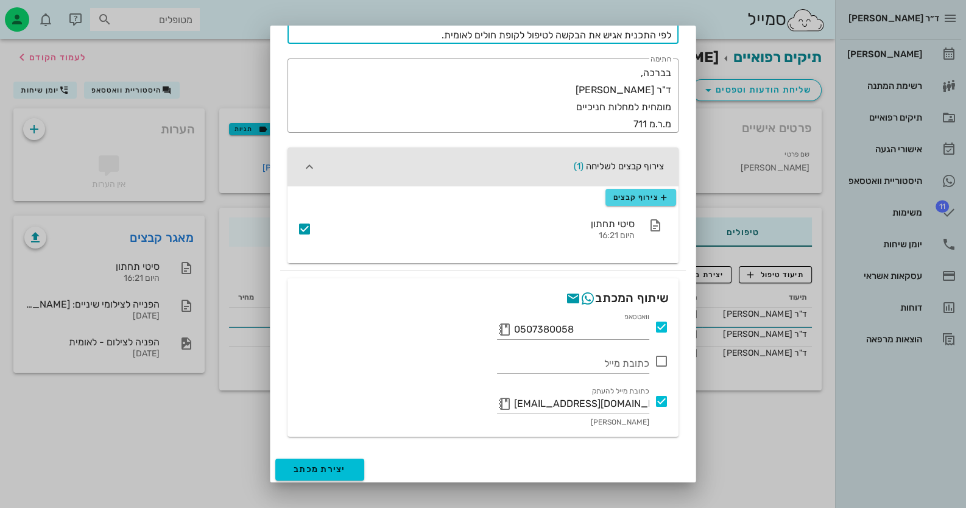
scroll to position [212, 0]
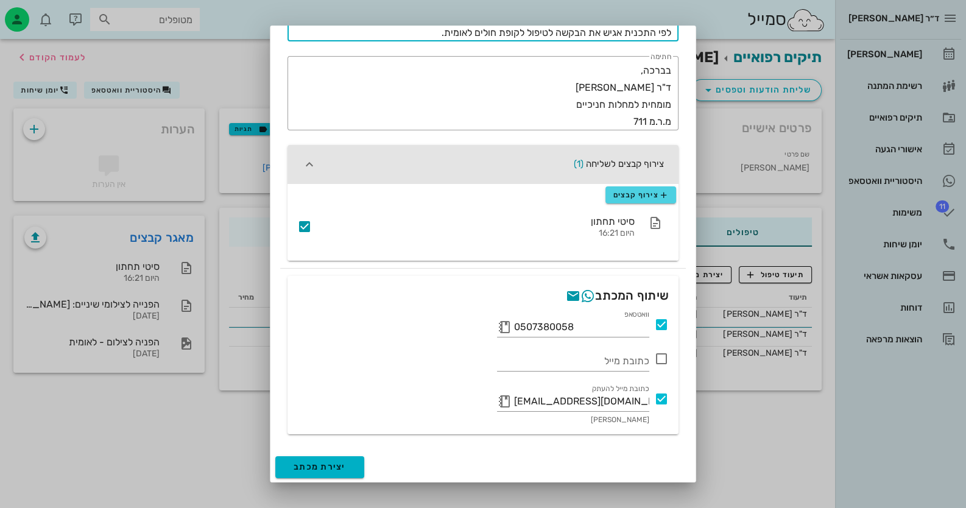
type textarea "המטופל הופנה [PERSON_NAME] לצורך ביצוע שתלים באיזור שמאל תחתון. 1. מתי בוצעו עק…"
click at [329, 477] on button "יצירת מכתב" at bounding box center [319, 467] width 89 height 22
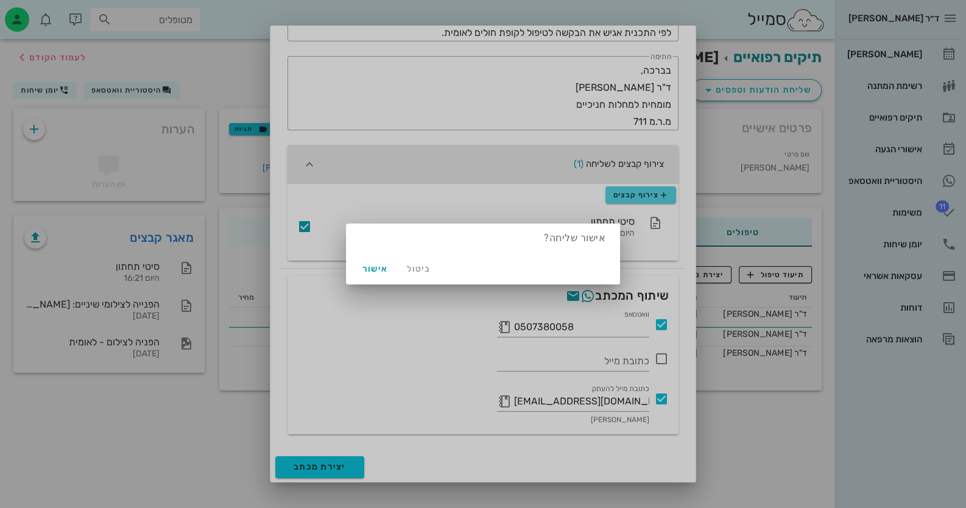
click at [395, 265] on div "ביטול אישור" at bounding box center [483, 269] width 274 height 32
click at [373, 269] on span "אישור" at bounding box center [374, 269] width 29 height 10
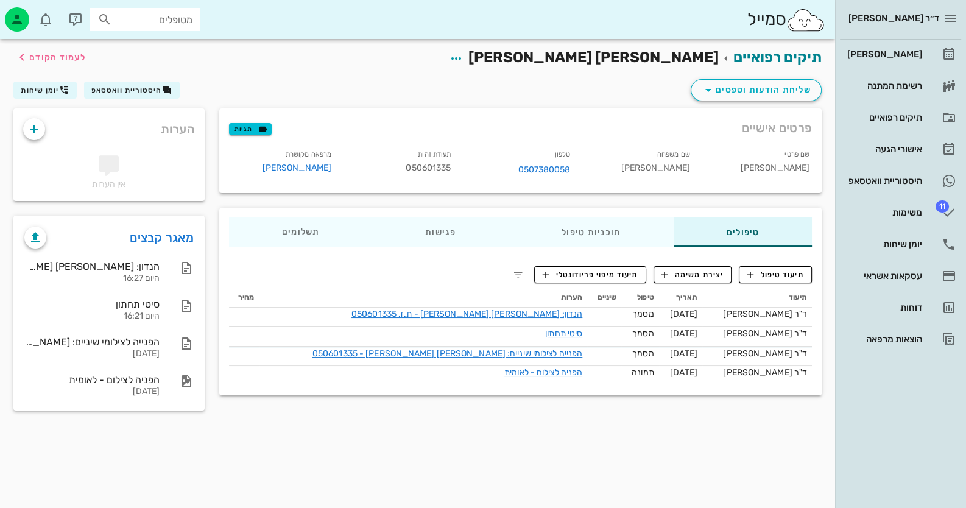
click at [164, 24] on input "מטופלים" at bounding box center [153, 20] width 78 height 16
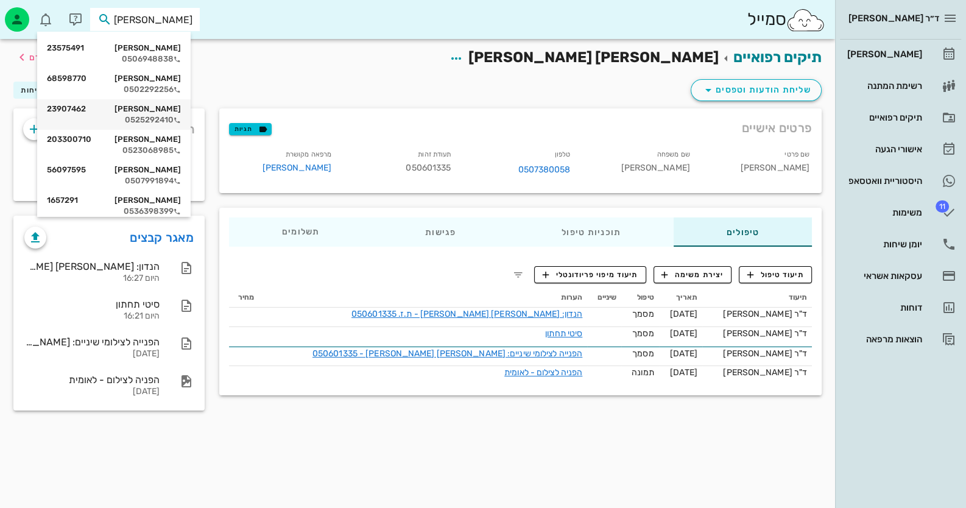
scroll to position [426, 0]
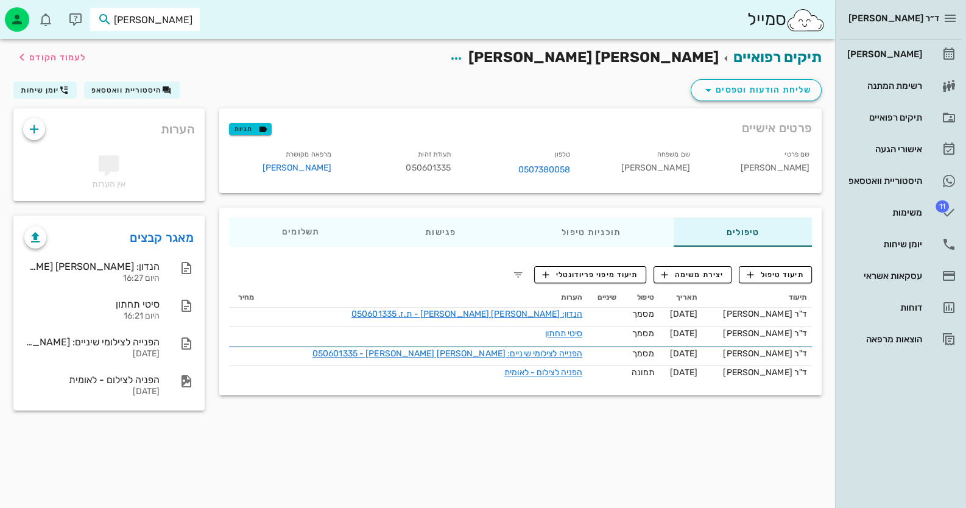
type input "[PERSON_NAME] י"
click at [170, 63] on div "[PERSON_NAME] 4019311 0523344978" at bounding box center [130, 52] width 134 height 30
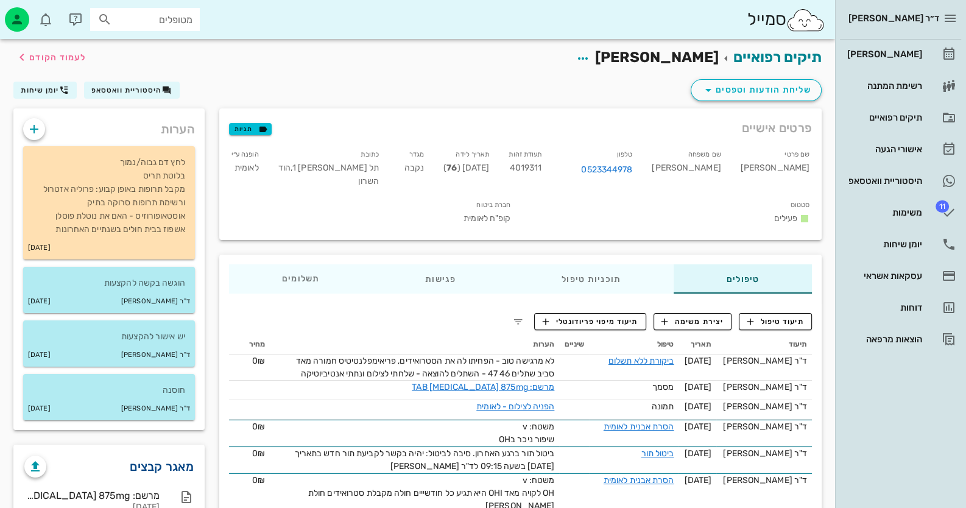
click at [180, 464] on link "מאגר קבצים" at bounding box center [162, 466] width 64 height 19
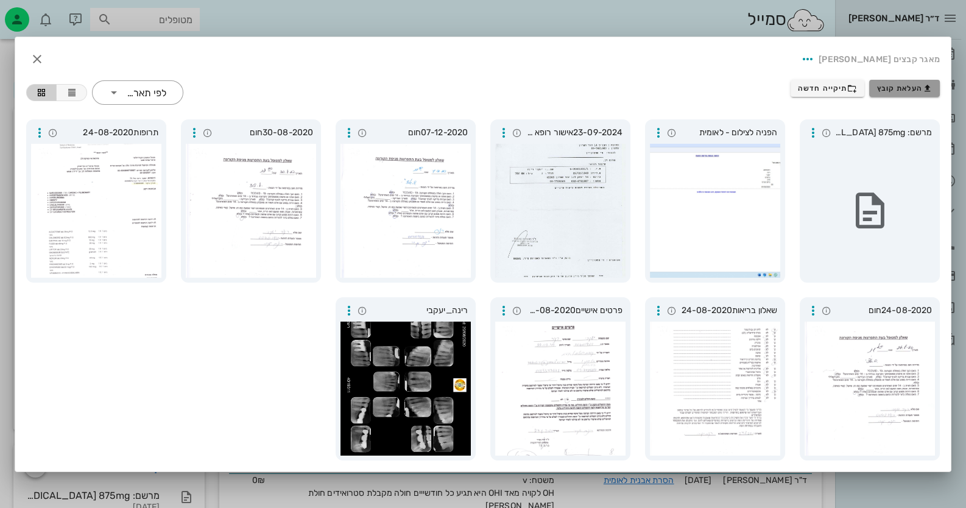
click at [916, 91] on span "העלאת קובץ" at bounding box center [904, 88] width 55 height 10
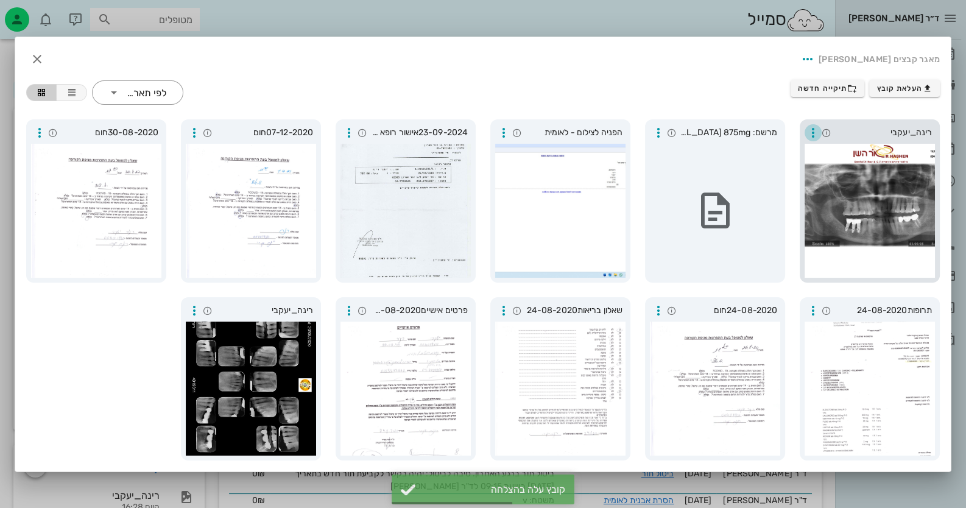
click at [815, 130] on icon "button" at bounding box center [813, 132] width 15 height 15
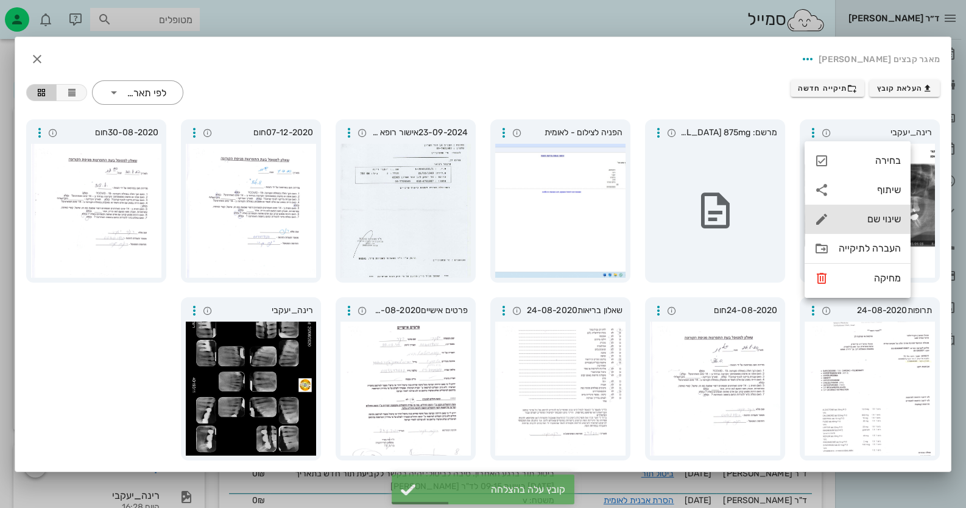
click at [891, 221] on div "שינוי שם" at bounding box center [869, 219] width 62 height 12
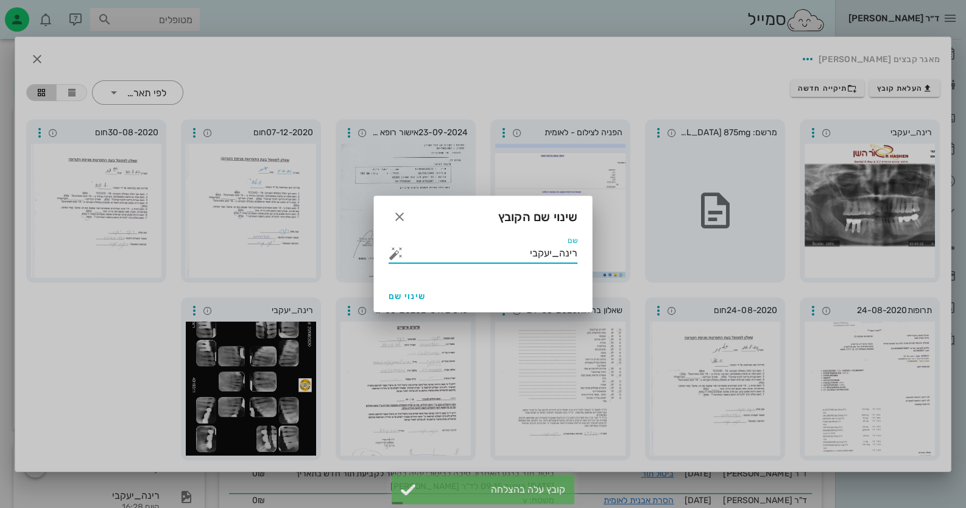
drag, startPoint x: 512, startPoint y: 259, endPoint x: 691, endPoint y: 262, distance: 179.0
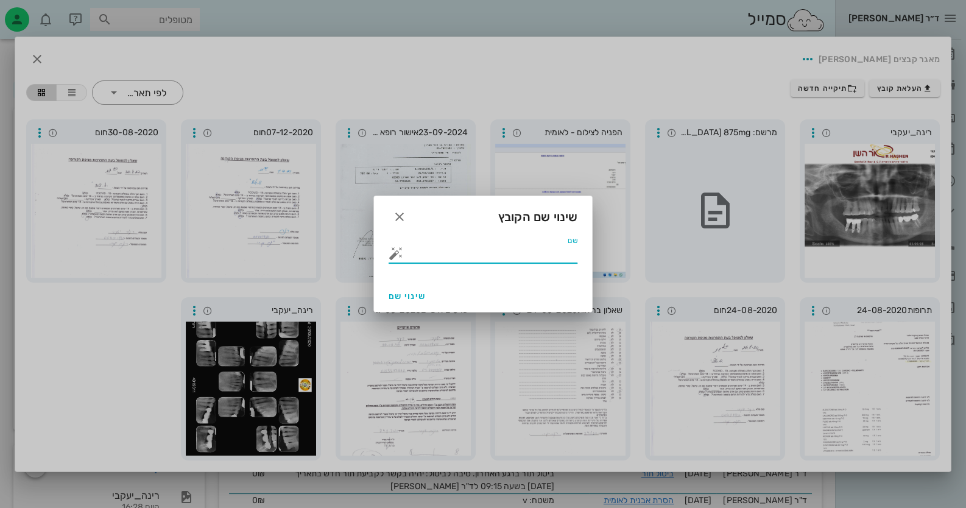
click at [408, 253] on input "שם" at bounding box center [492, 253] width 172 height 19
click at [391, 254] on button "button" at bounding box center [395, 253] width 15 height 15
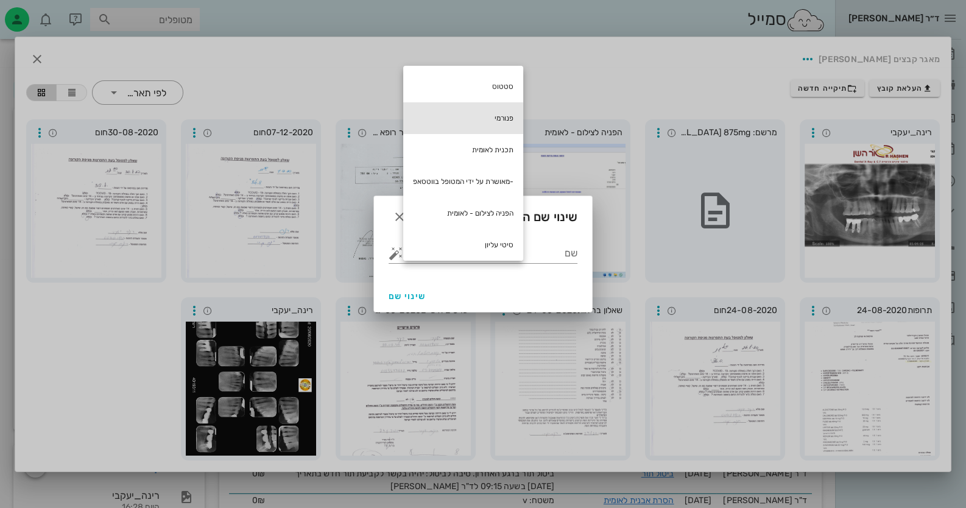
click at [501, 122] on div "פנורמי" at bounding box center [463, 118] width 120 height 32
type input "פנורמי"
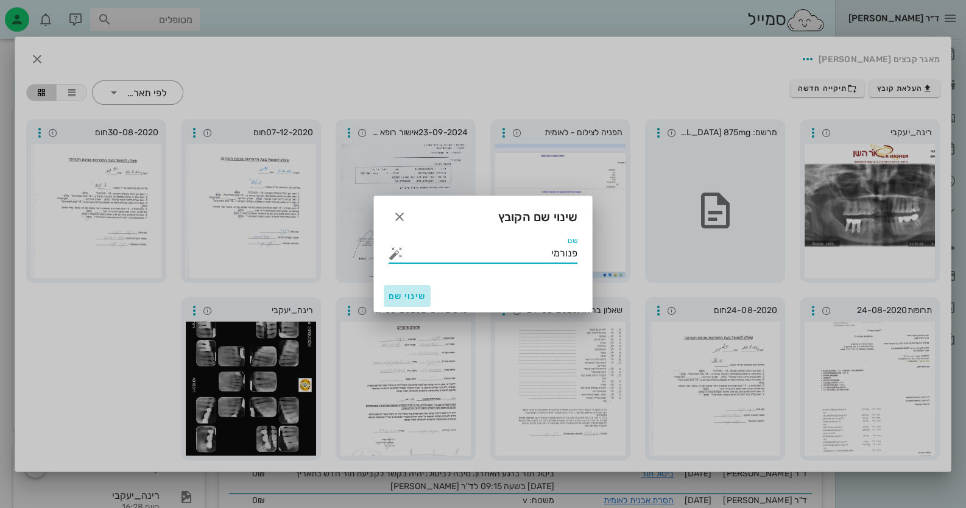
click at [416, 295] on span "שינוי שם" at bounding box center [406, 296] width 37 height 10
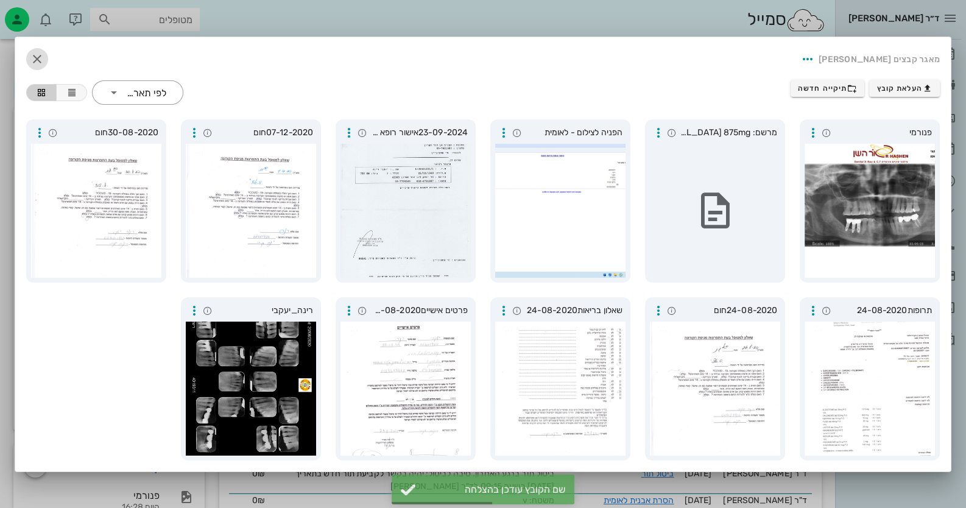
click at [27, 61] on span "button" at bounding box center [37, 59] width 22 height 15
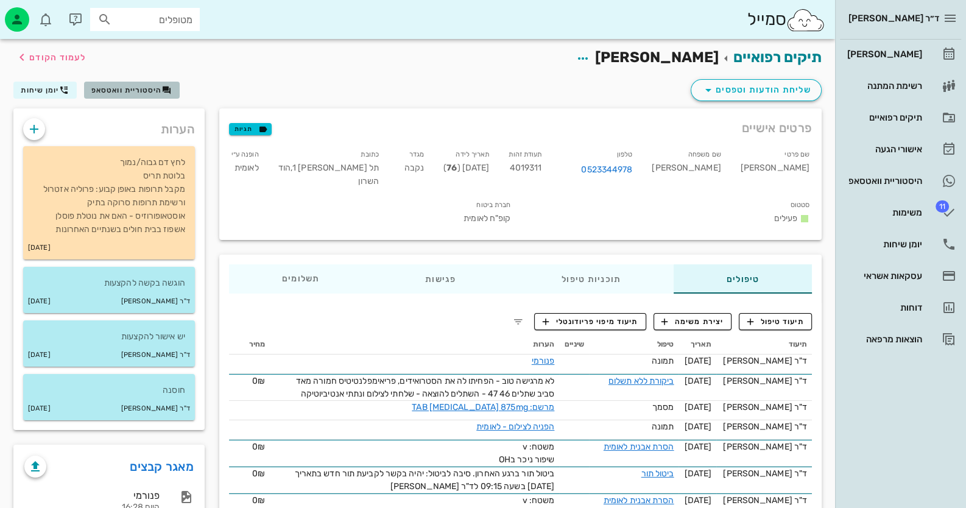
click at [124, 96] on button "היסטוריית וואטסאפ" at bounding box center [132, 90] width 96 height 17
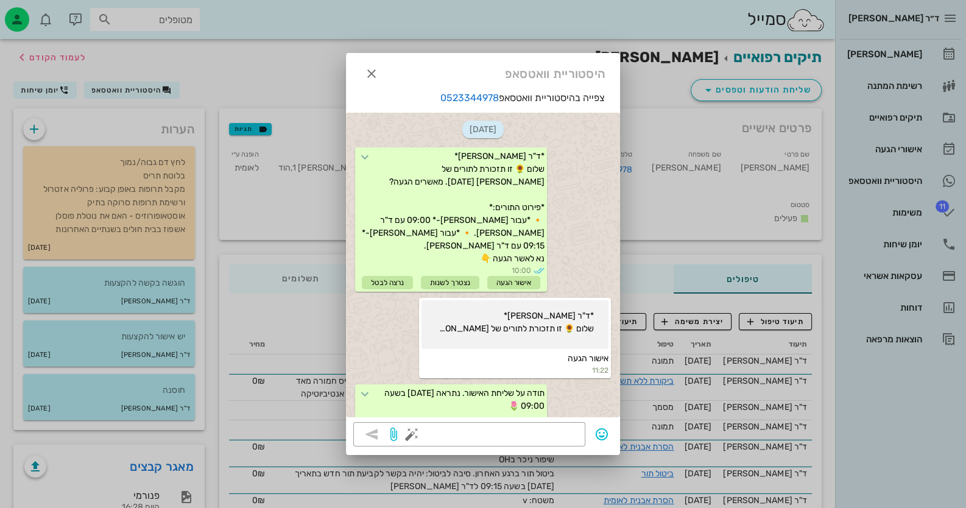
scroll to position [387, 0]
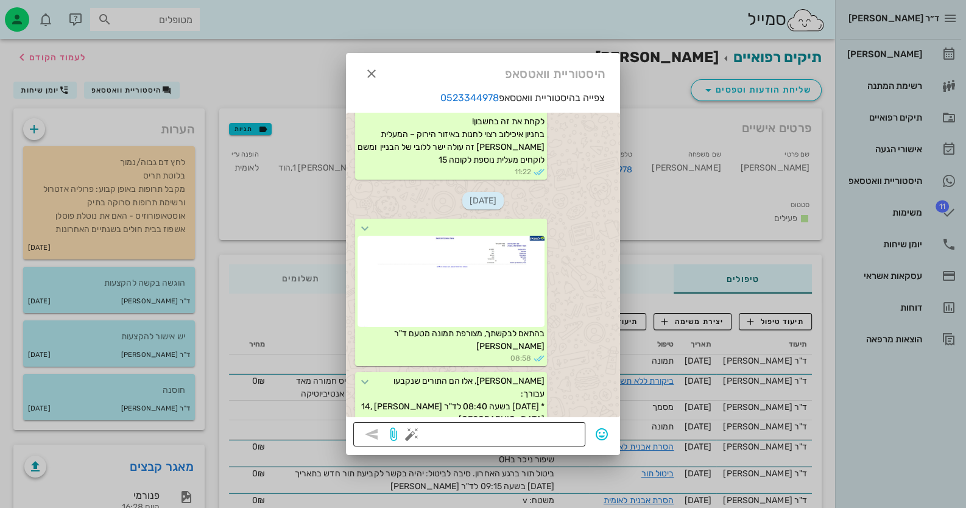
click at [558, 430] on textarea at bounding box center [496, 435] width 164 height 19
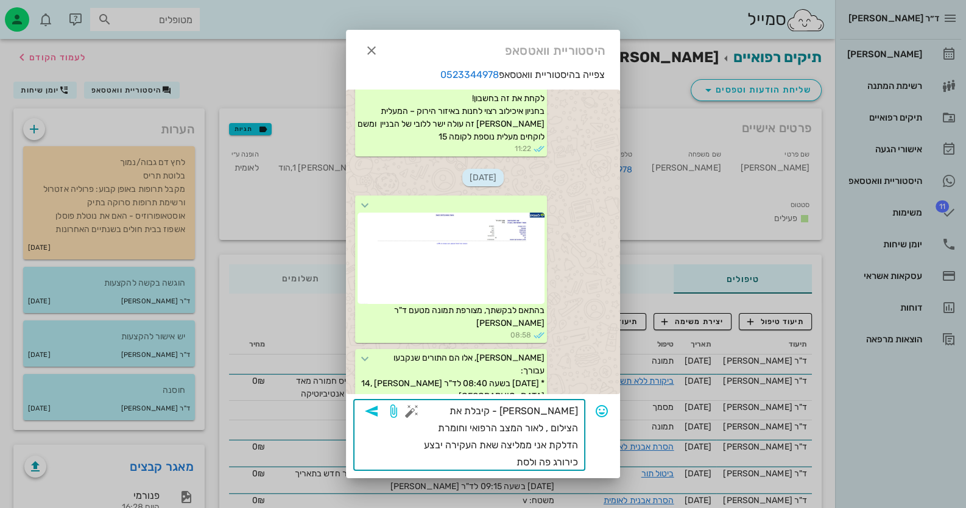
click at [504, 412] on textarea "[PERSON_NAME] - קיבלת את הצילום , לאור המצב הרפואי וחומרת הדלקת אני ממליצה שאת …" at bounding box center [496, 436] width 164 height 68
click at [517, 446] on textarea "[PERSON_NAME] - קיבלתי את הצילום , לאור המצב הרפואי וחומרת הדלקת אני ממליצה שאת…" at bounding box center [496, 436] width 164 height 68
type textarea "[PERSON_NAME] - קיבלתי את הצילום , לאור המצב הרפואי וחומרת הדלקת אני ממליצה שאת…"
click at [378, 414] on icon "button" at bounding box center [371, 411] width 15 height 15
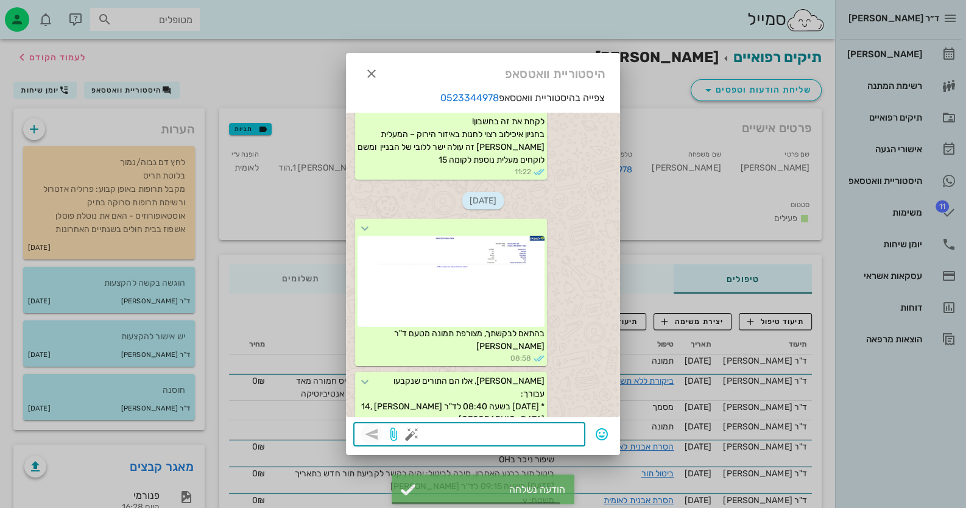
scroll to position [505, 0]
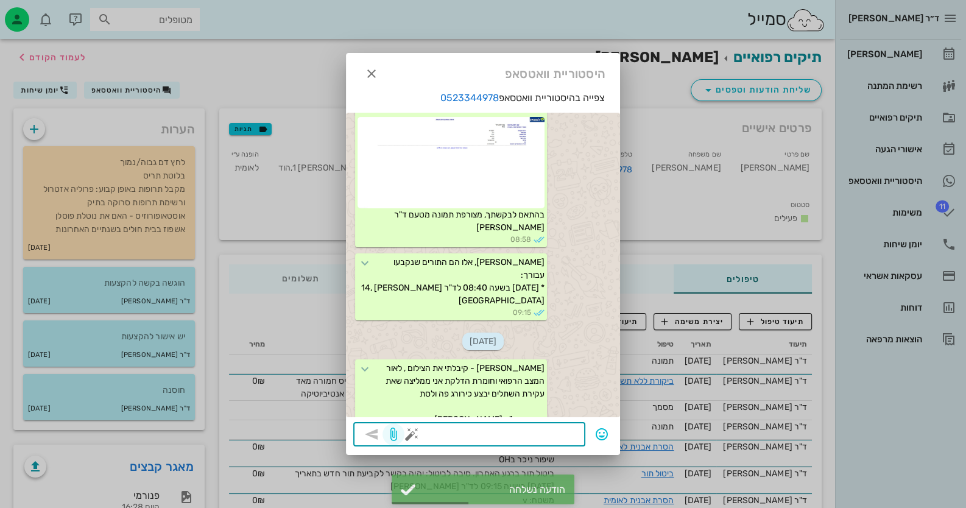
click at [399, 435] on icon "button" at bounding box center [393, 434] width 15 height 15
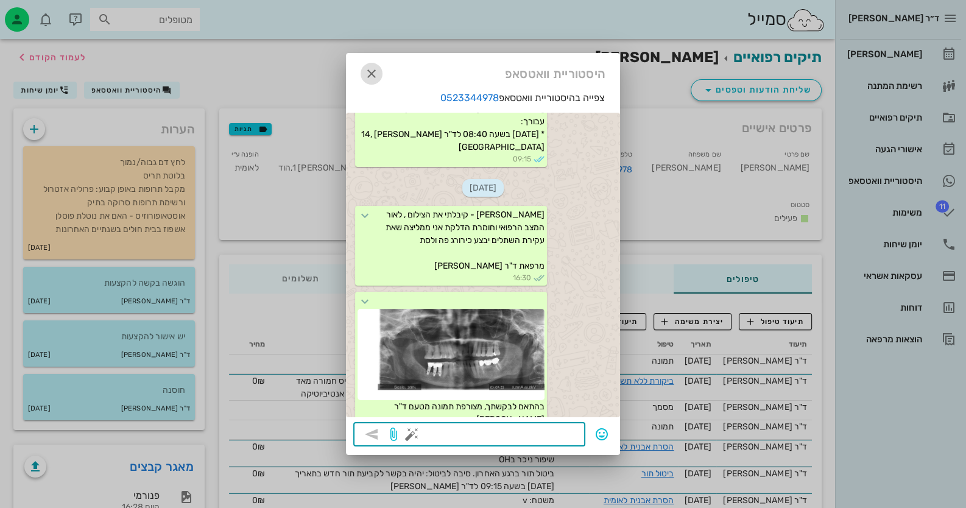
click at [373, 73] on icon "button" at bounding box center [371, 73] width 15 height 15
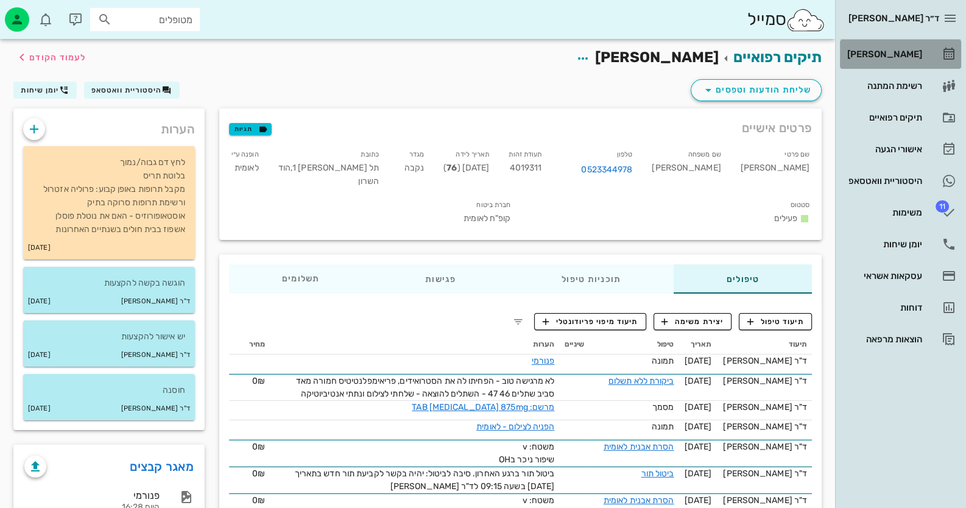
click at [907, 54] on div "[PERSON_NAME]" at bounding box center [883, 54] width 77 height 10
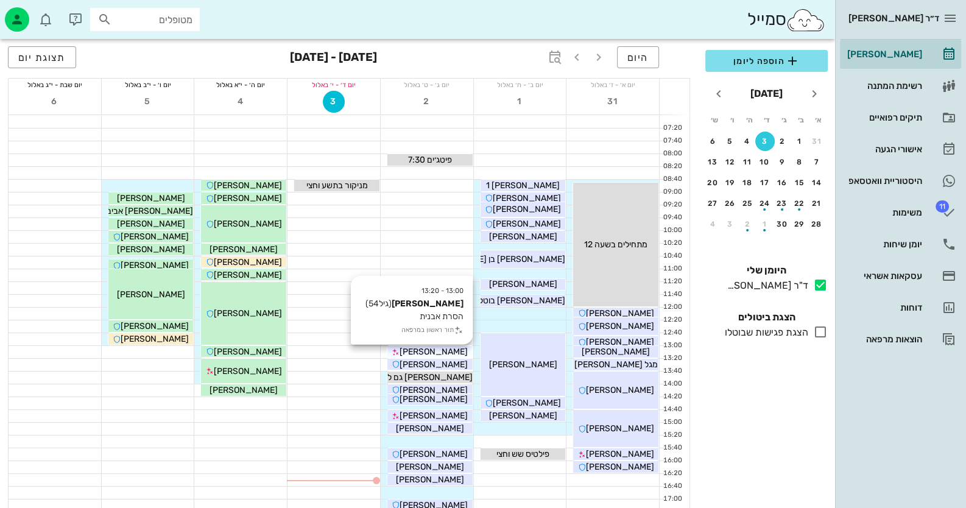
click at [455, 346] on span "[PERSON_NAME]" at bounding box center [433, 351] width 68 height 10
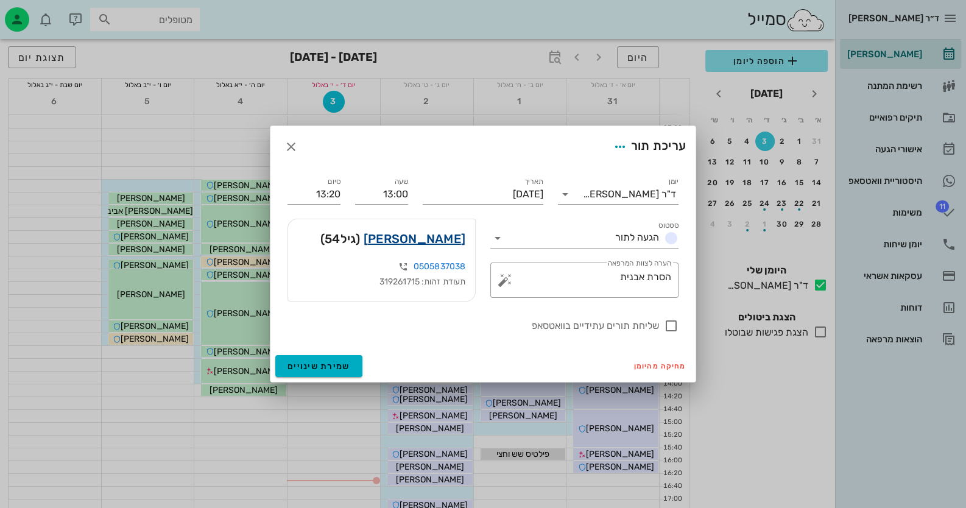
click at [449, 232] on link "[PERSON_NAME]" at bounding box center [415, 238] width 102 height 19
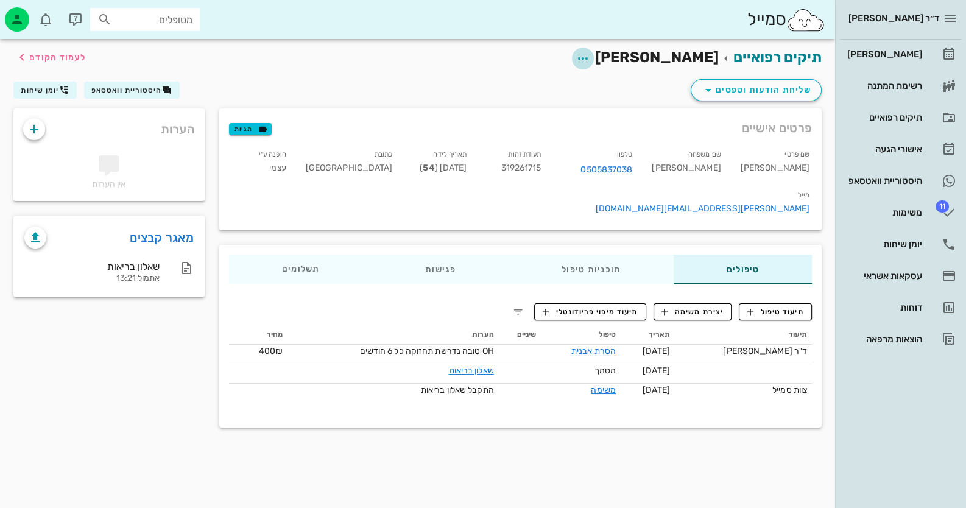
click at [590, 57] on icon "button" at bounding box center [582, 58] width 15 height 15
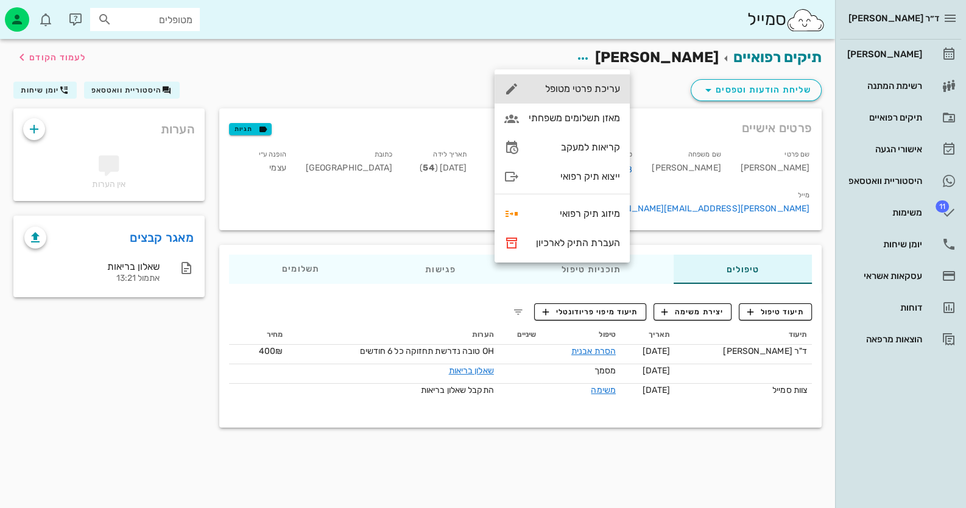
click at [614, 100] on div "עריכת פרטי מטופל" at bounding box center [561, 88] width 135 height 29
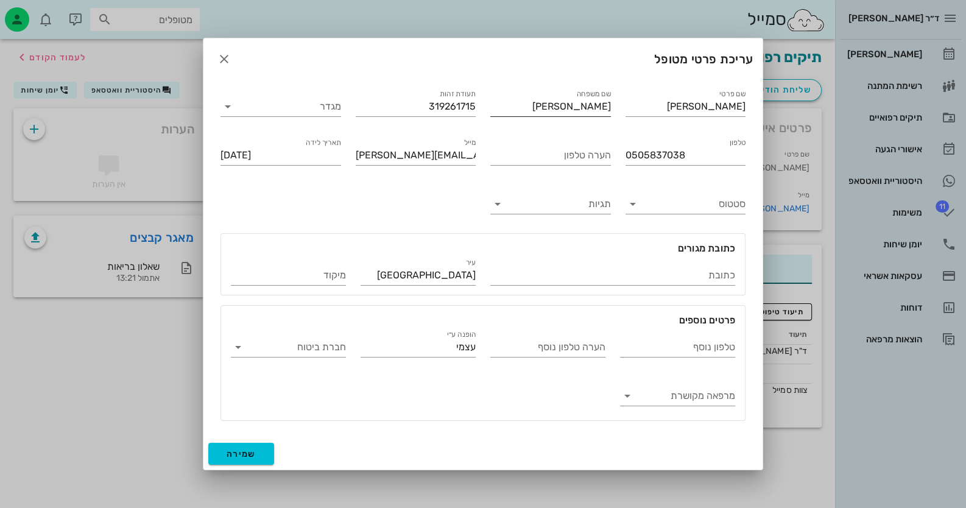
click at [597, 108] on input "[PERSON_NAME]" at bounding box center [550, 106] width 121 height 19
type input "[PERSON_NAME]"
click at [223, 459] on button "שמירה" at bounding box center [241, 454] width 66 height 22
type input "[DATE]"
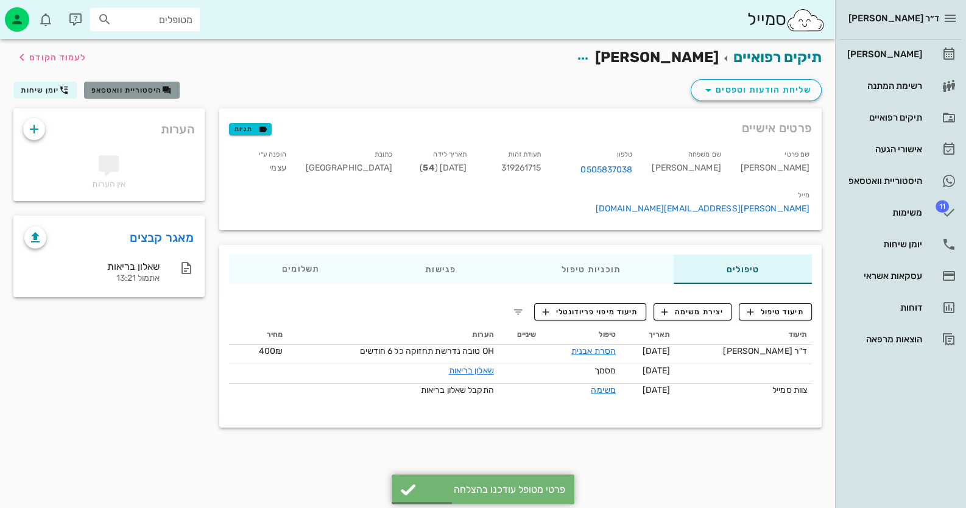
click at [133, 88] on span "היסטוריית וואטסאפ" at bounding box center [126, 90] width 71 height 9
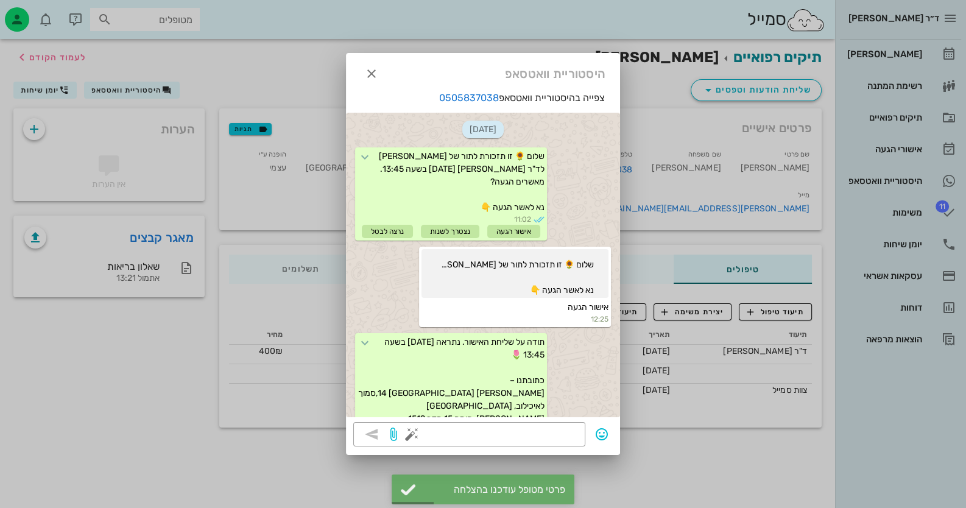
scroll to position [512, 0]
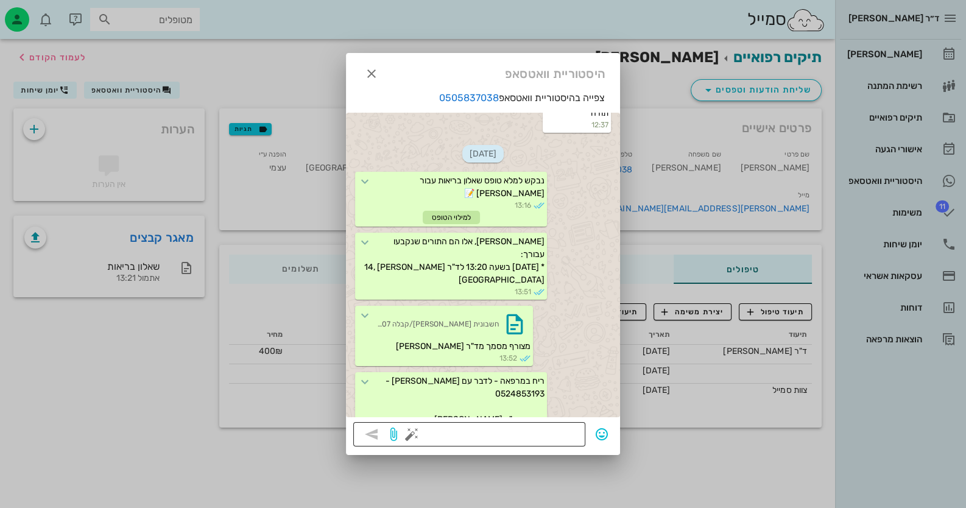
click at [411, 431] on button "button" at bounding box center [411, 434] width 15 height 15
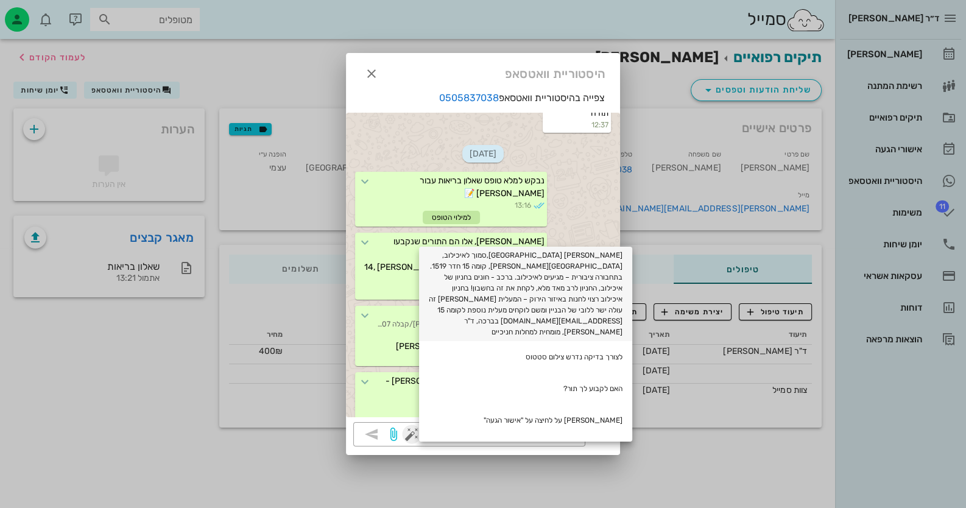
scroll to position [485, 0]
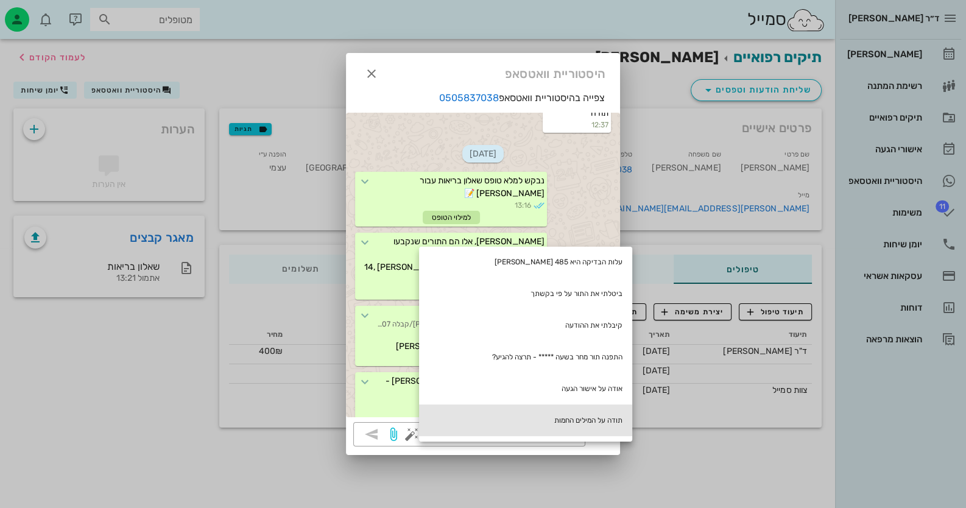
click at [613, 404] on div "תודה על המילים החמות" at bounding box center [525, 420] width 213 height 32
type textarea "תודה על המילים החמות"
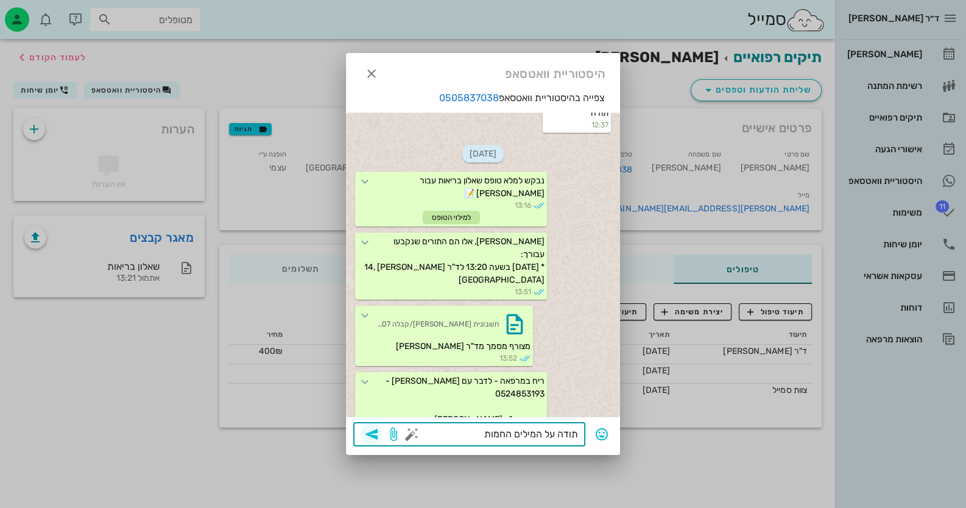
click at [381, 435] on span "button" at bounding box center [371, 434] width 22 height 15
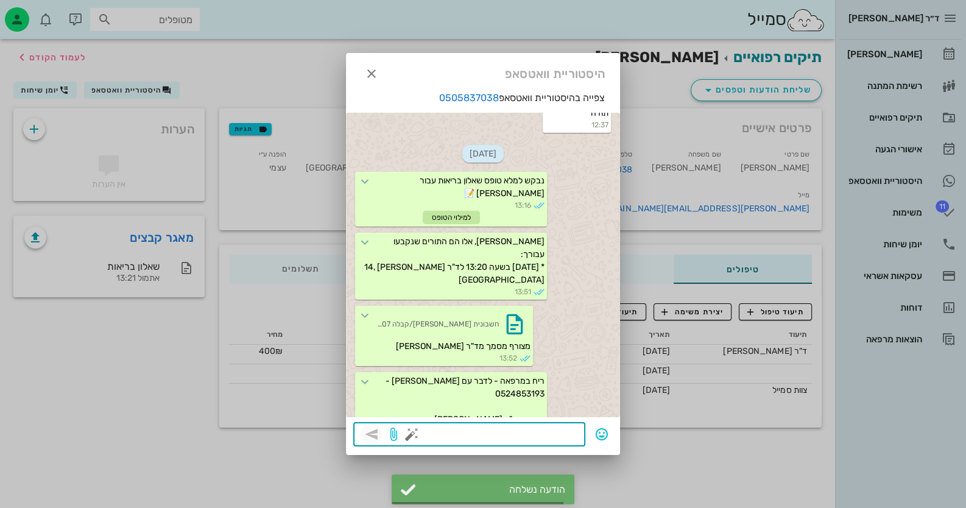
scroll to position [605, 0]
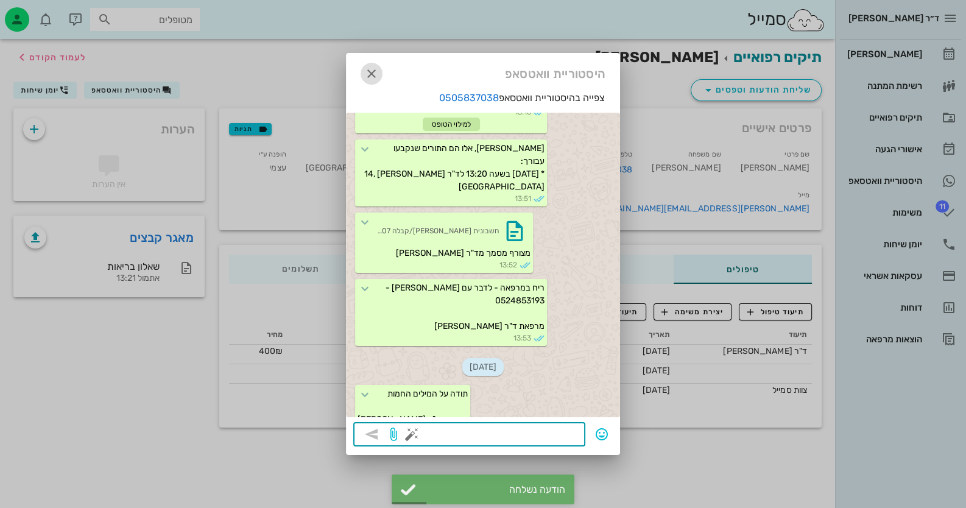
click at [370, 72] on icon "button" at bounding box center [371, 73] width 15 height 15
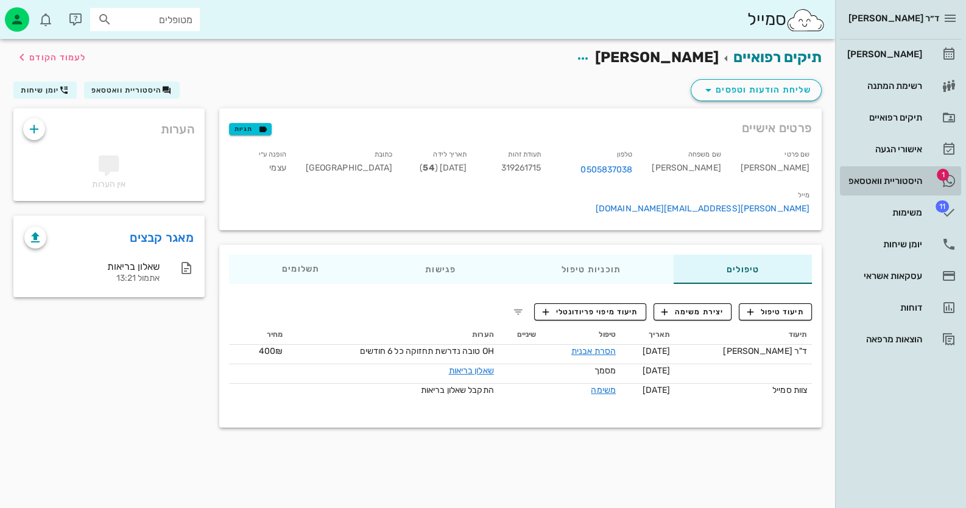
click at [920, 172] on div "היסטוריית וואטסאפ" at bounding box center [883, 180] width 77 height 19
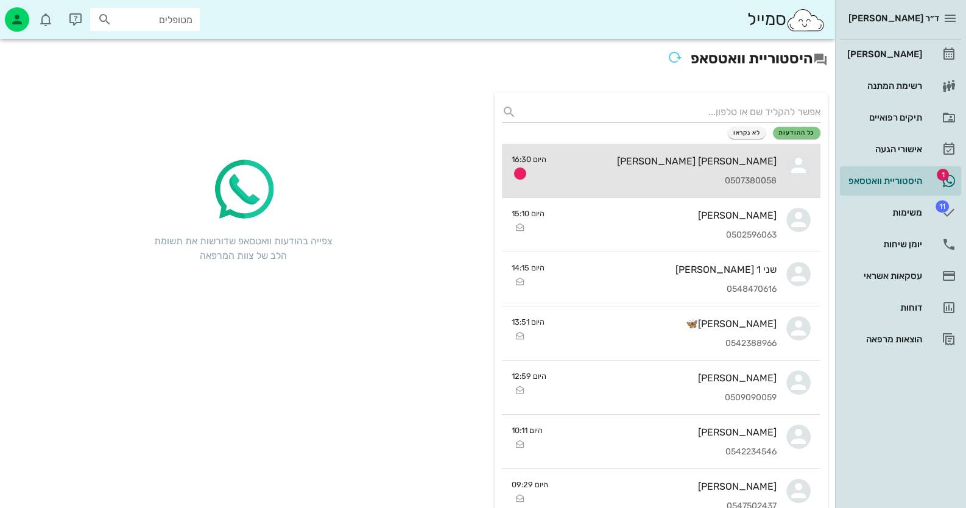
click at [699, 145] on div "[PERSON_NAME] [PERSON_NAME] 0507380058" at bounding box center [666, 171] width 220 height 54
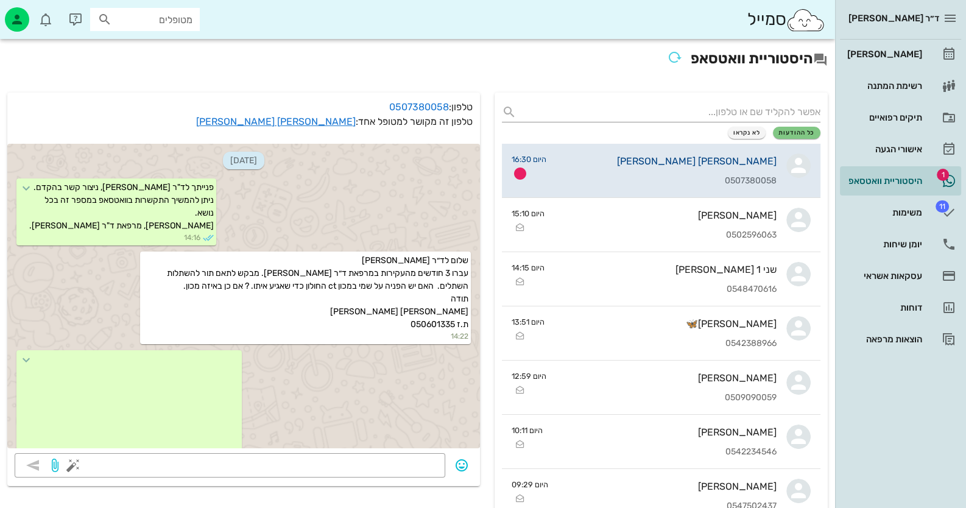
scroll to position [579, 0]
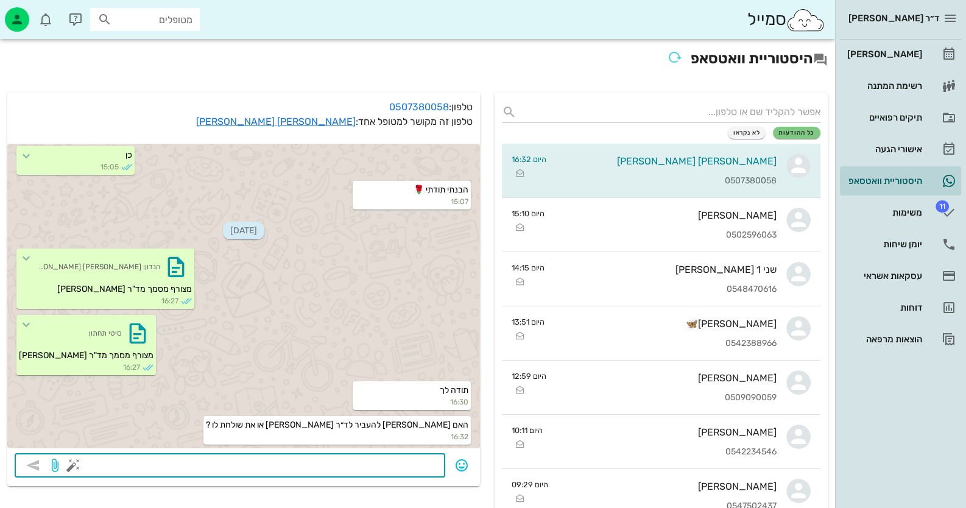
click at [359, 466] on textarea at bounding box center [257, 466] width 362 height 19
click at [378, 465] on textarea "שלחתי במייל - כדאי שתוודא שהוא קיבל אותו" at bounding box center [257, 466] width 362 height 19
type textarea "שלחתי במייל - רק כדאי שתוודא שהוא קיבל אותו"
click at [38, 471] on icon "button" at bounding box center [33, 465] width 15 height 15
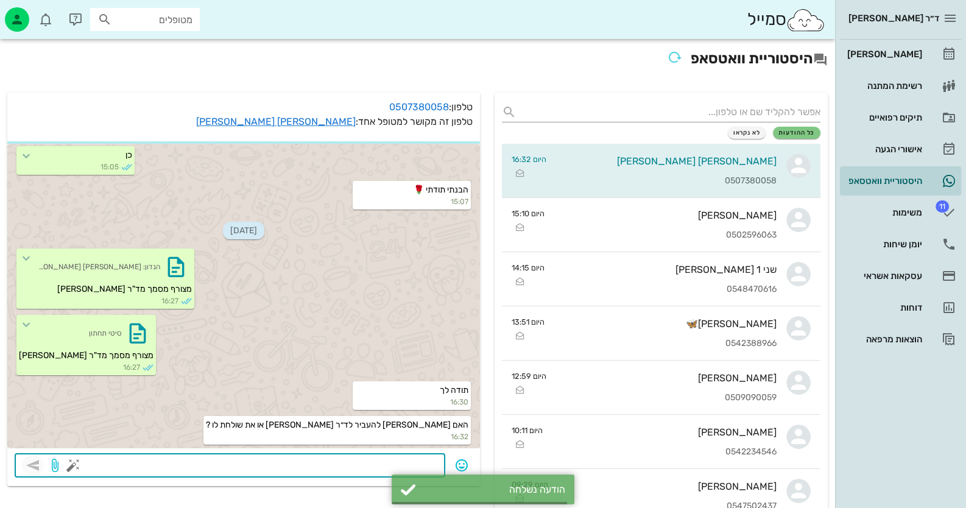
scroll to position [614, 0]
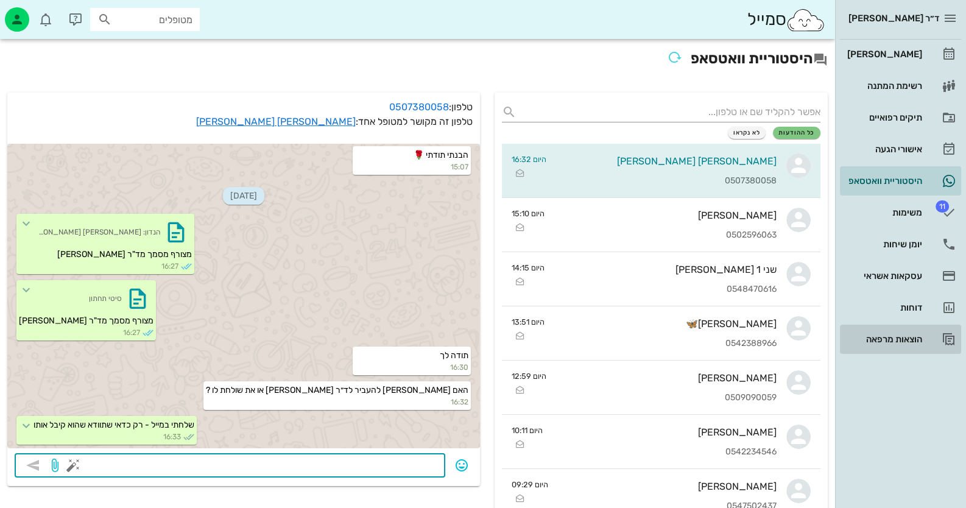
click at [916, 343] on div "הוצאות מרפאה" at bounding box center [883, 339] width 77 height 10
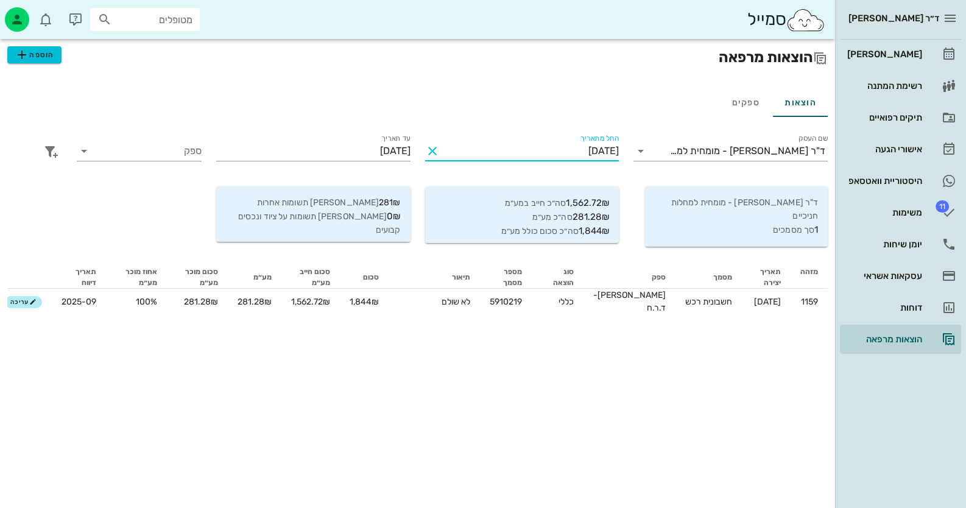
click at [578, 150] on input "[DATE]" at bounding box center [530, 150] width 177 height 19
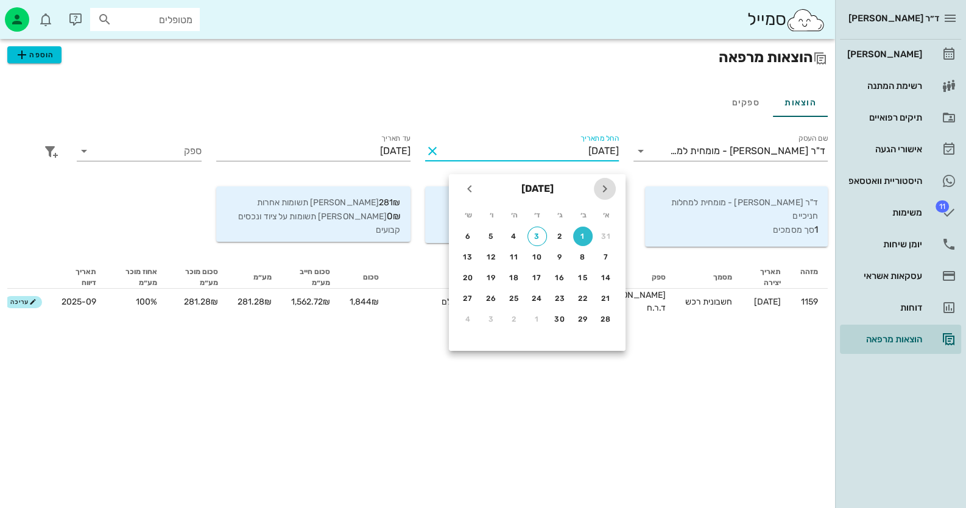
click at [600, 189] on icon "חודש שעבר" at bounding box center [604, 188] width 15 height 15
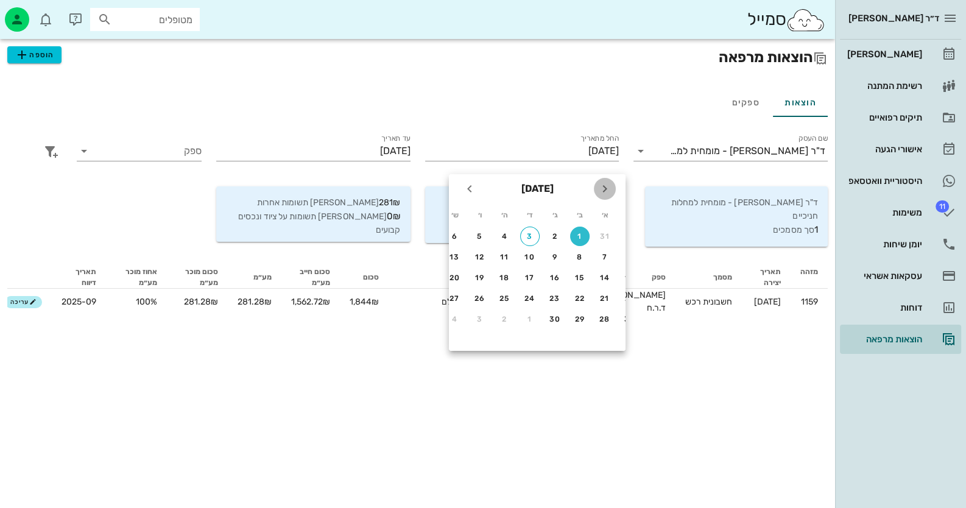
click at [602, 189] on icon "חודש שעבר" at bounding box center [604, 188] width 15 height 15
click at [600, 237] on div "1" at bounding box center [605, 236] width 19 height 9
type input "[DATE]"
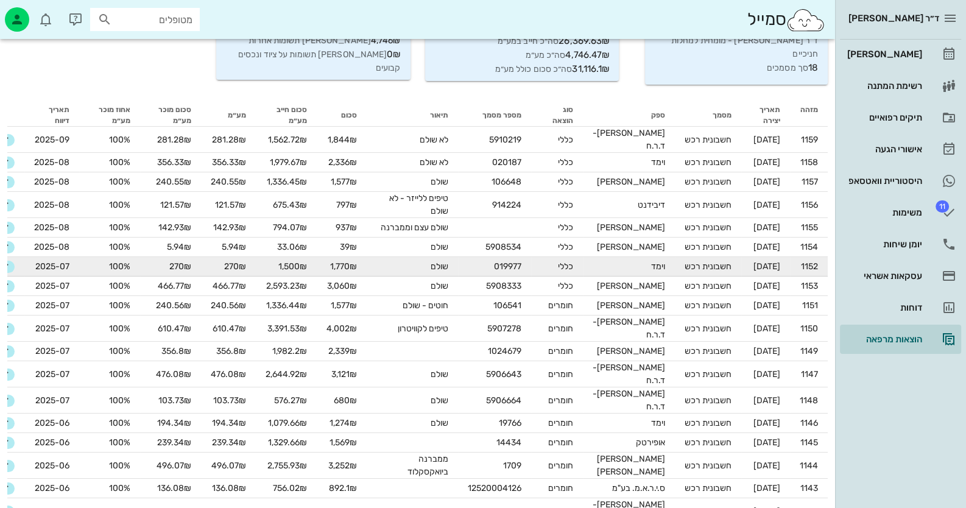
scroll to position [170, 0]
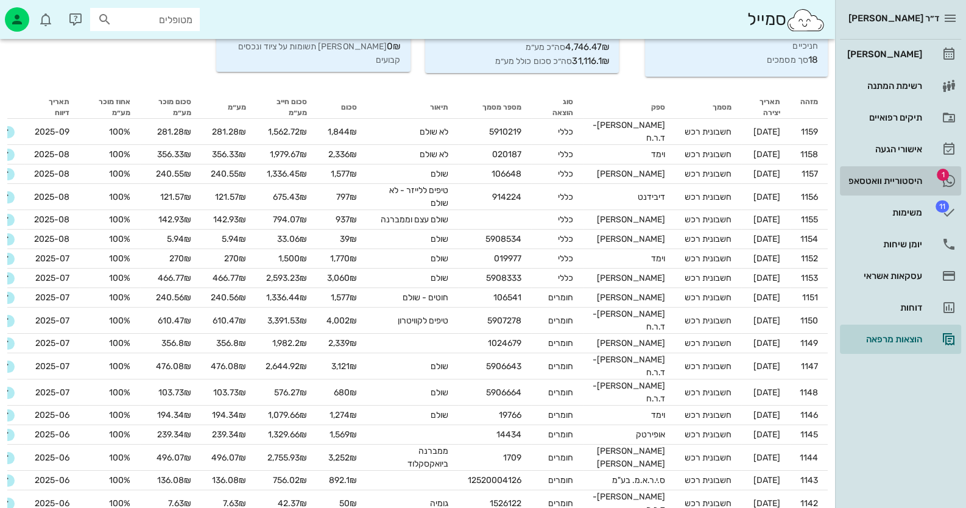
click at [903, 191] on link "1 היסטוריית וואטסאפ" at bounding box center [900, 180] width 121 height 29
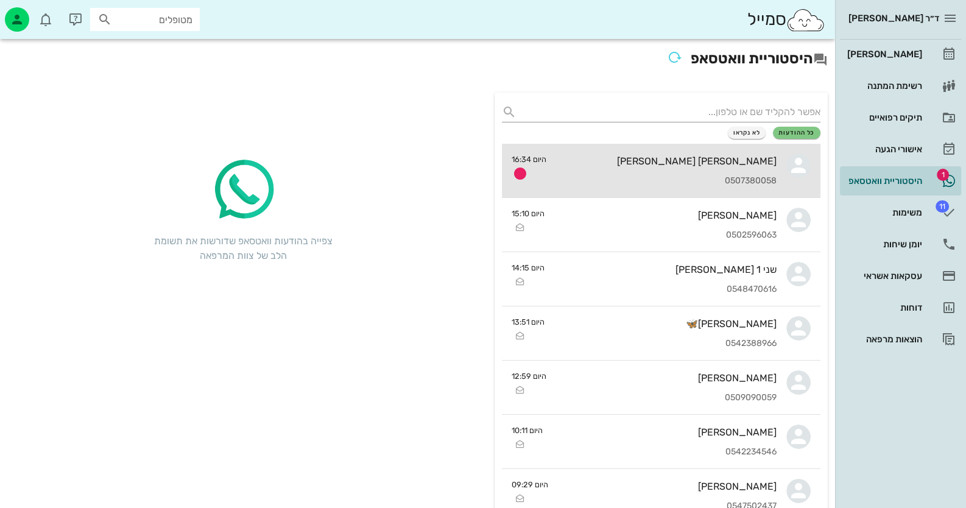
click at [812, 181] on link "[PERSON_NAME] [PERSON_NAME] 0507380058 היום 16:34" at bounding box center [661, 171] width 318 height 54
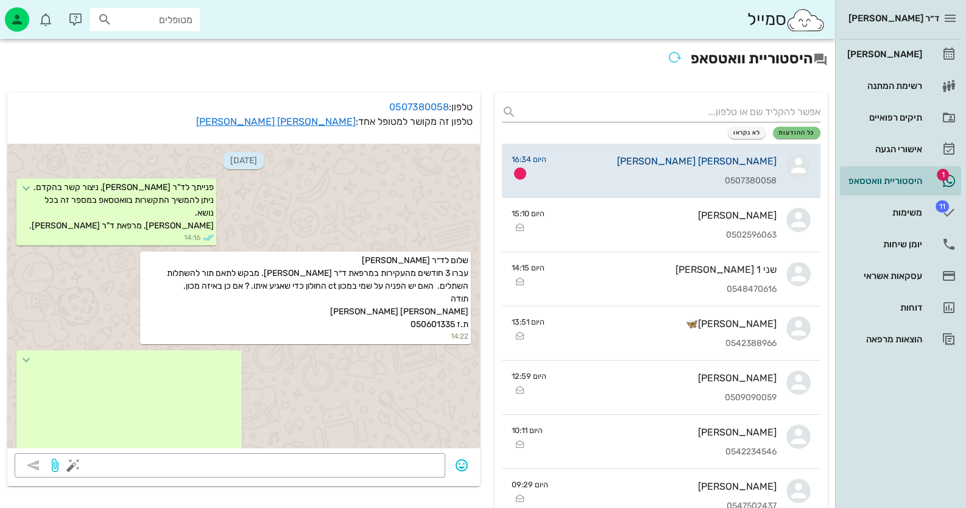
scroll to position [648, 0]
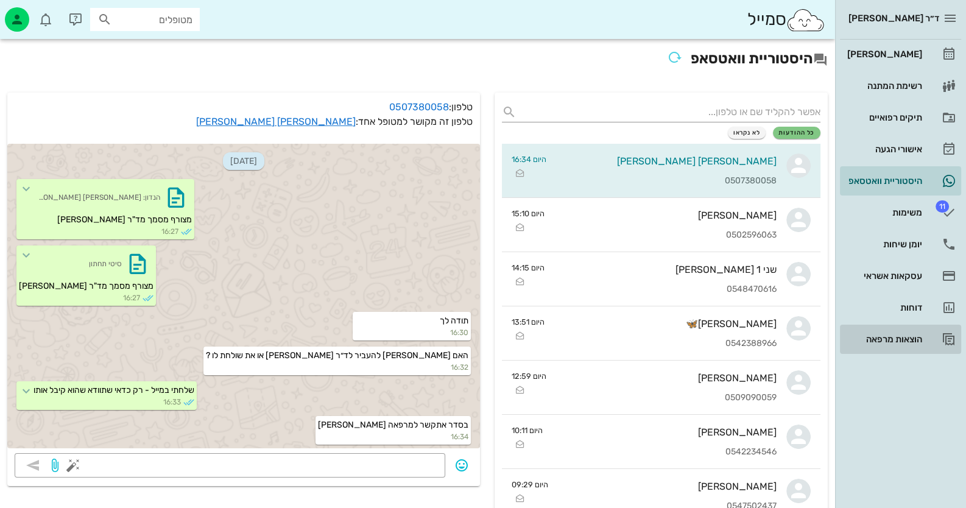
click at [907, 336] on div "הוצאות מרפאה" at bounding box center [883, 339] width 77 height 10
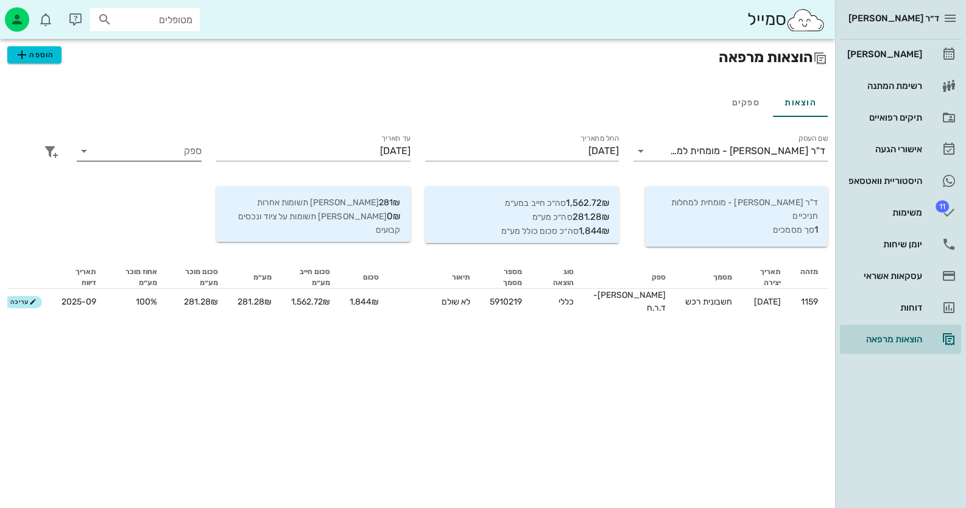
click at [141, 161] on div "ספק" at bounding box center [139, 157] width 125 height 33
click at [149, 155] on input "ספק" at bounding box center [148, 150] width 105 height 19
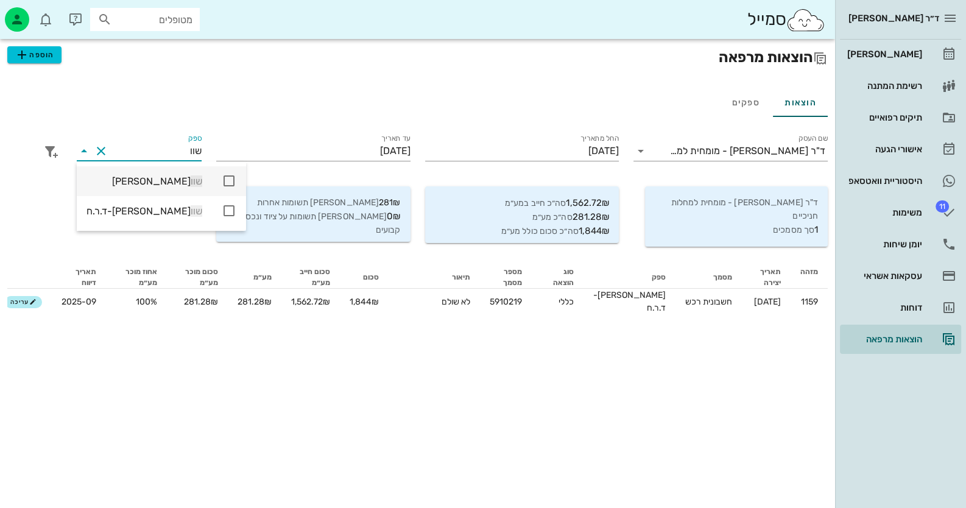
click at [222, 177] on icon at bounding box center [229, 181] width 15 height 15
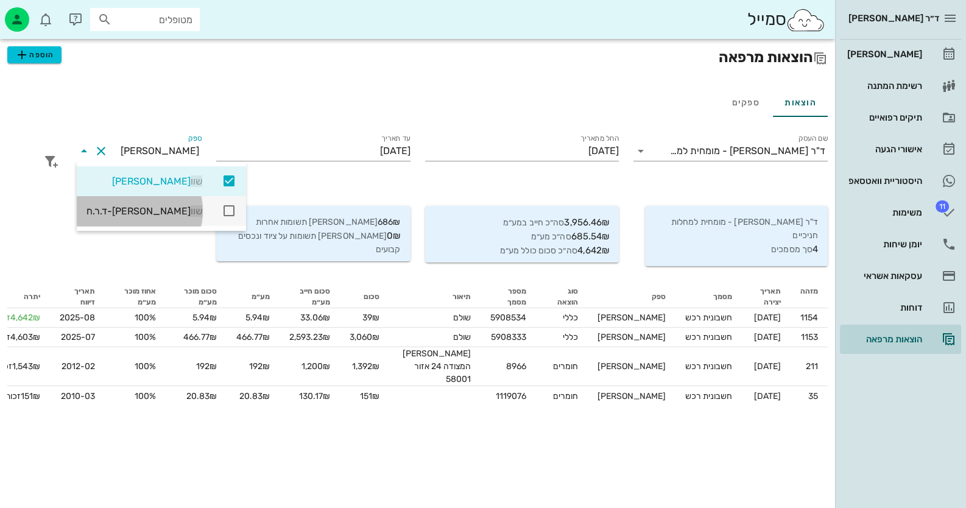
click at [222, 210] on icon at bounding box center [229, 210] width 15 height 15
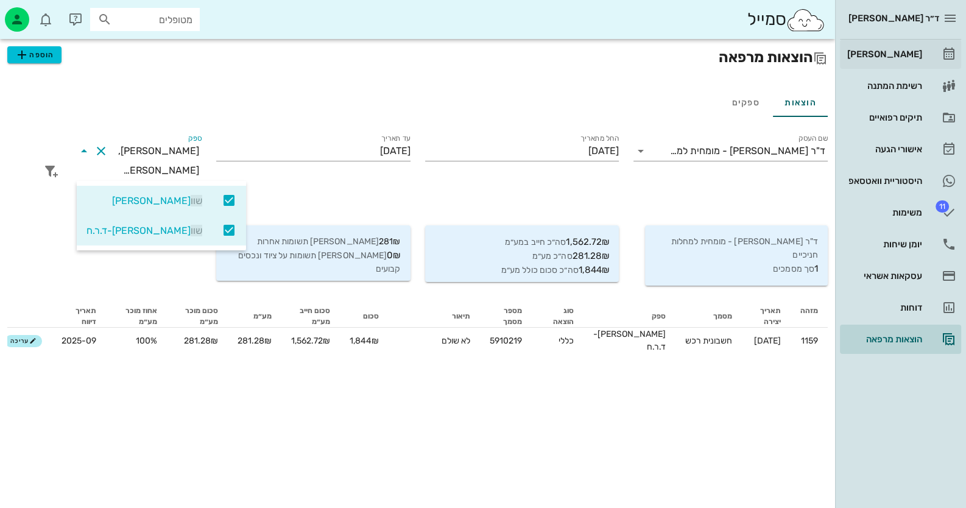
type input "שוו"
click at [905, 56] on div "[PERSON_NAME]" at bounding box center [883, 54] width 77 height 10
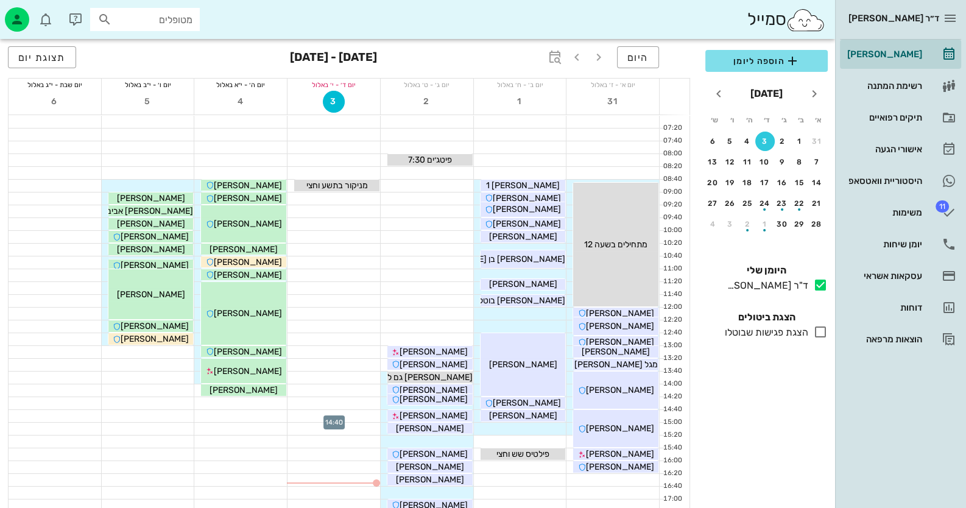
scroll to position [121, 0]
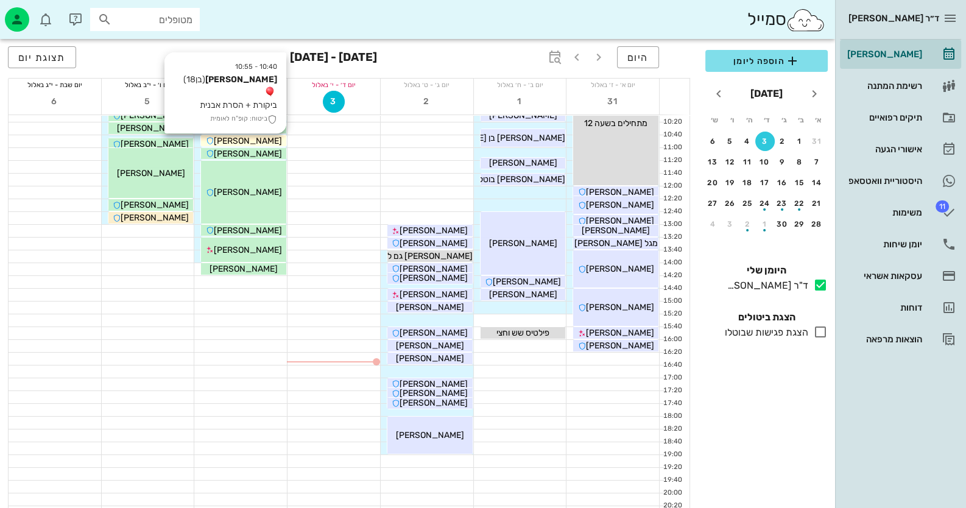
click at [261, 141] on span "[PERSON_NAME]" at bounding box center [248, 141] width 68 height 10
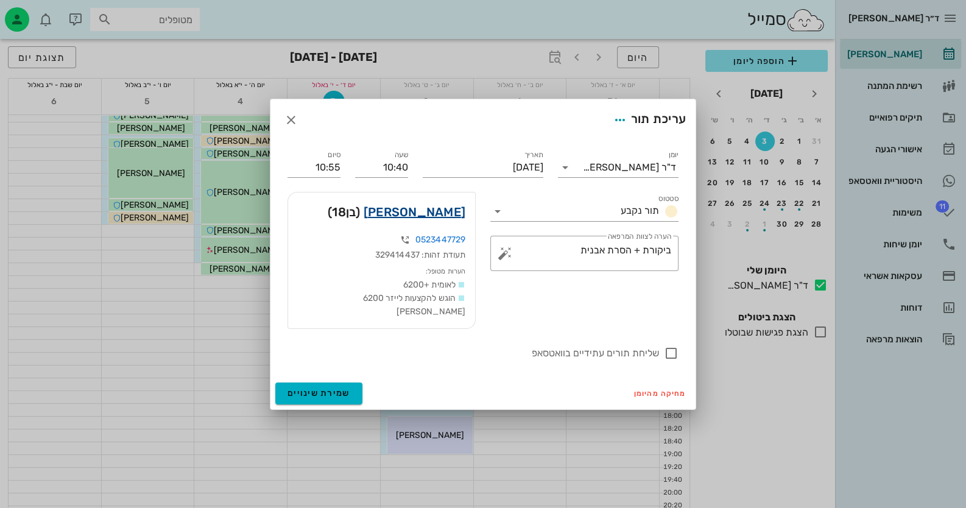
click at [453, 222] on link "[PERSON_NAME]" at bounding box center [415, 211] width 102 height 19
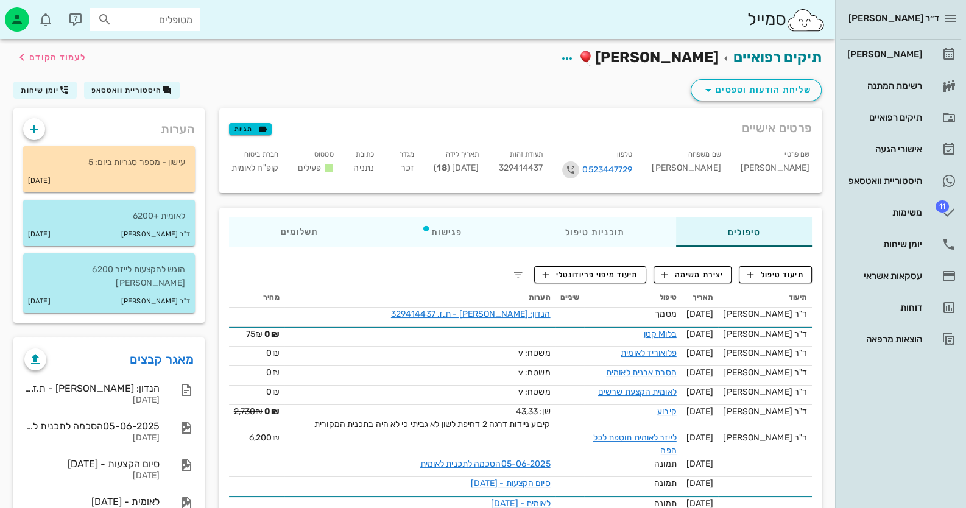
click at [578, 169] on icon "button" at bounding box center [570, 170] width 15 height 15
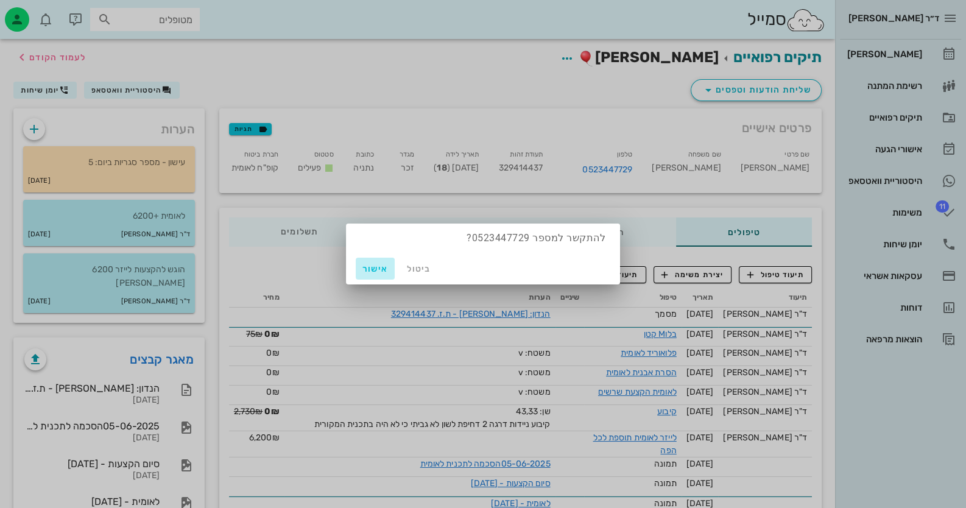
click at [376, 268] on span "אישור" at bounding box center [374, 269] width 29 height 10
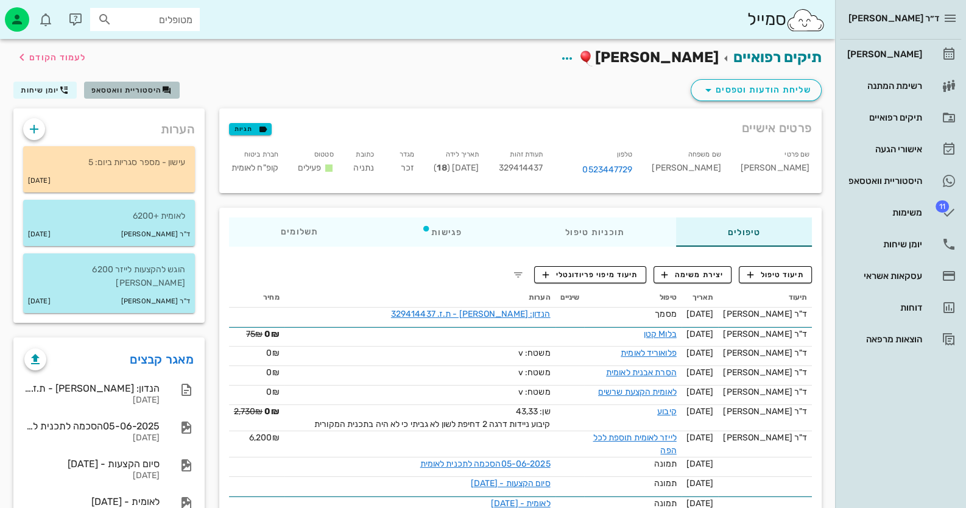
click at [146, 95] on button "היסטוריית וואטסאפ" at bounding box center [132, 90] width 96 height 17
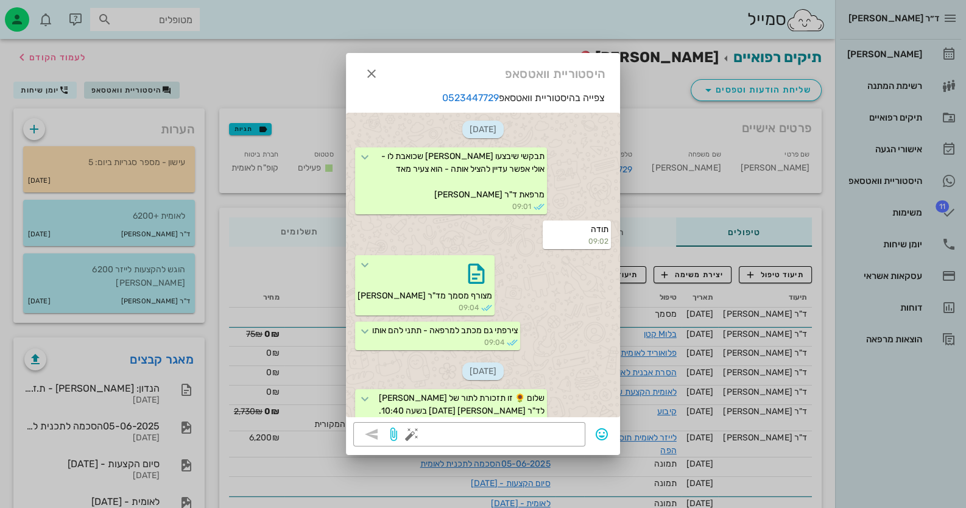
scroll to position [189, 0]
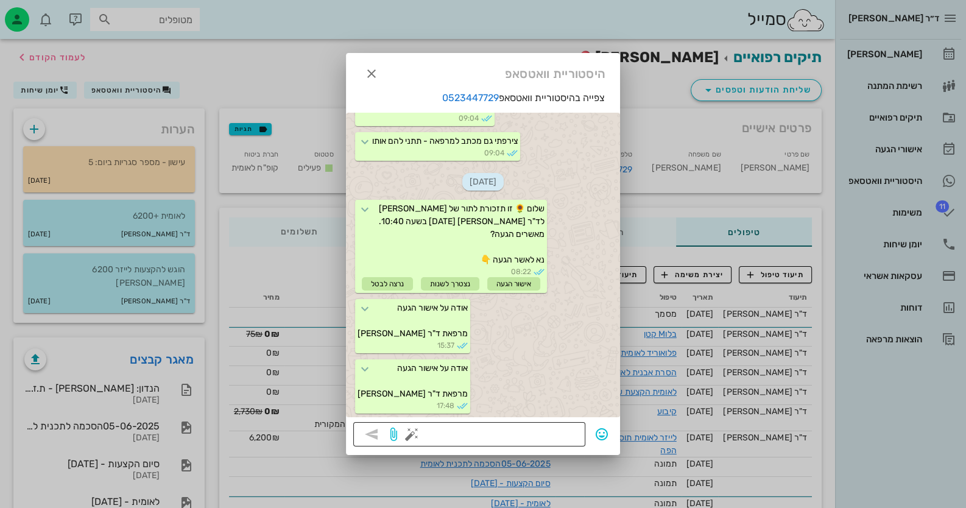
click at [545, 427] on textarea at bounding box center [496, 435] width 164 height 19
click at [416, 431] on button "button" at bounding box center [411, 434] width 15 height 15
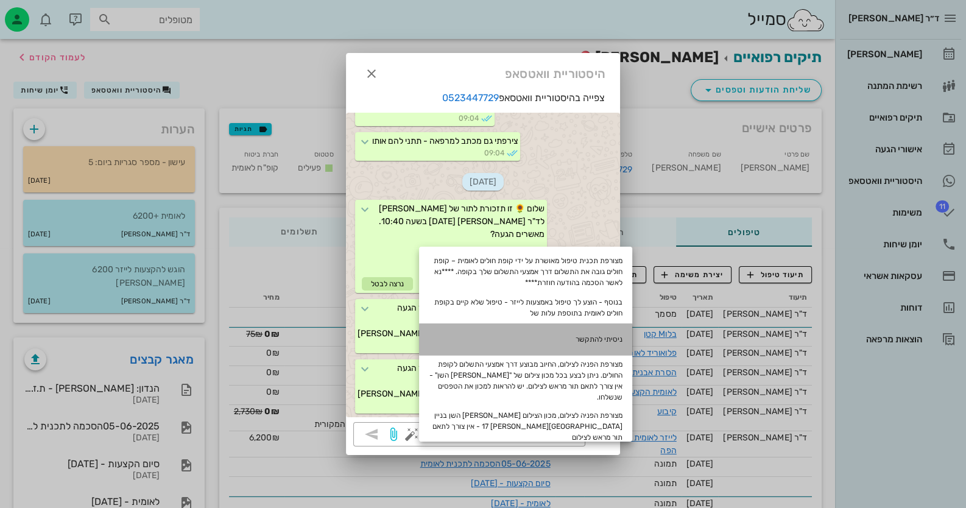
click at [624, 331] on div "ניסיתי להתקשר" at bounding box center [525, 339] width 213 height 32
type textarea "ניסיתי להתקשר"
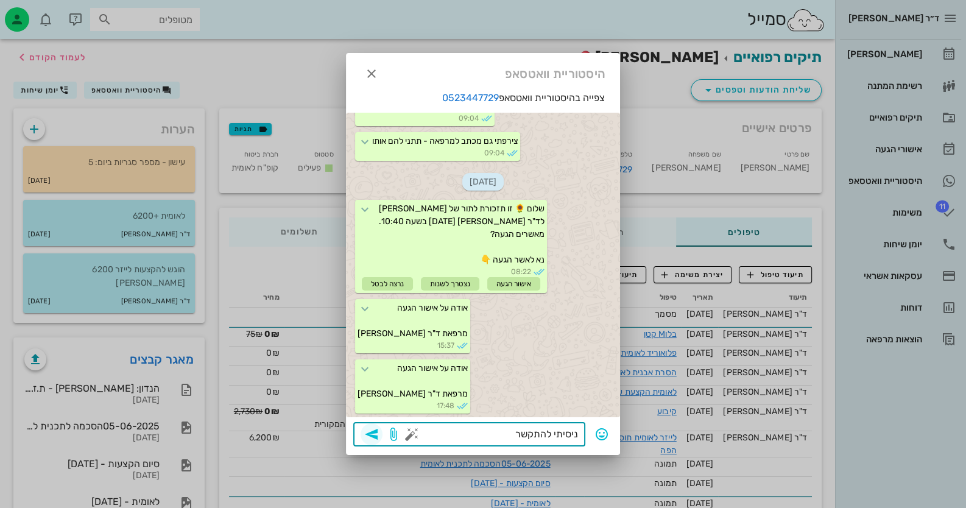
click at [379, 431] on span "button" at bounding box center [371, 434] width 22 height 15
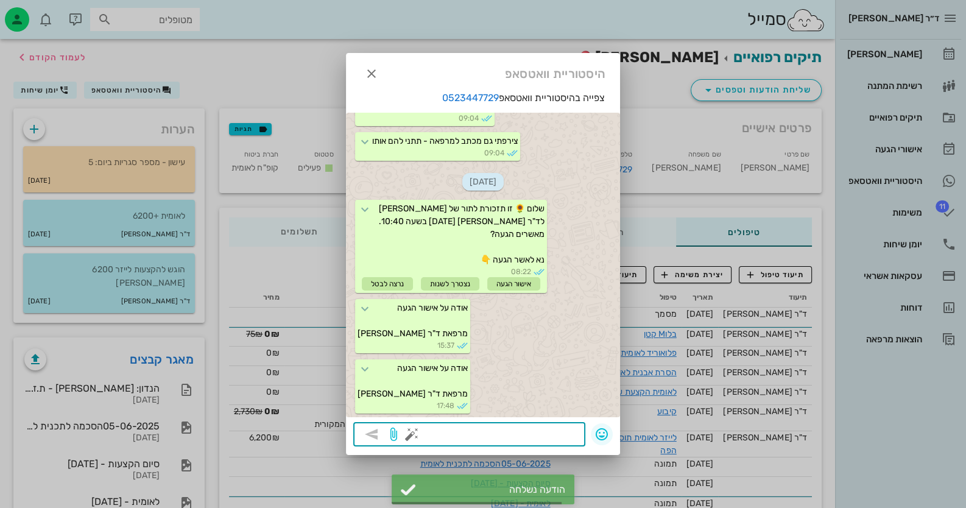
scroll to position [283, 0]
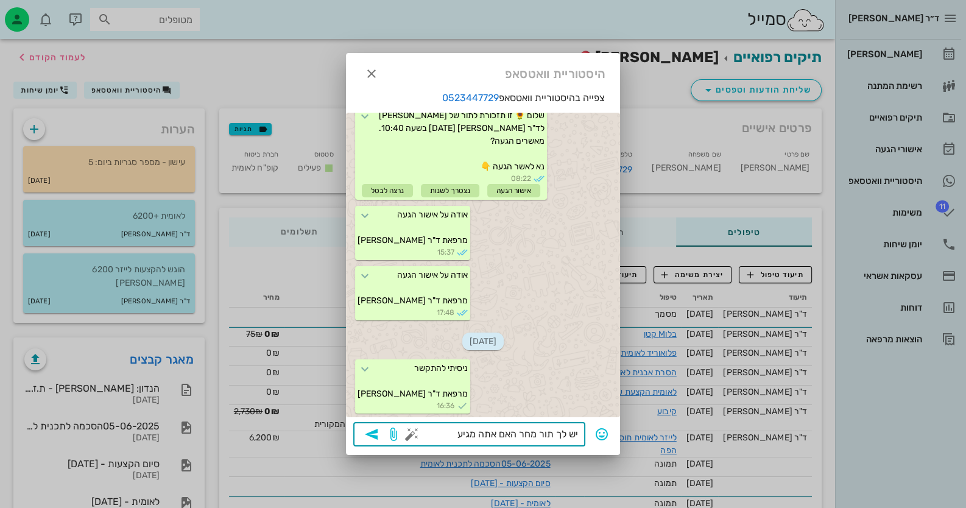
type textarea "יש לך תור מחר האם אתה מגיע?"
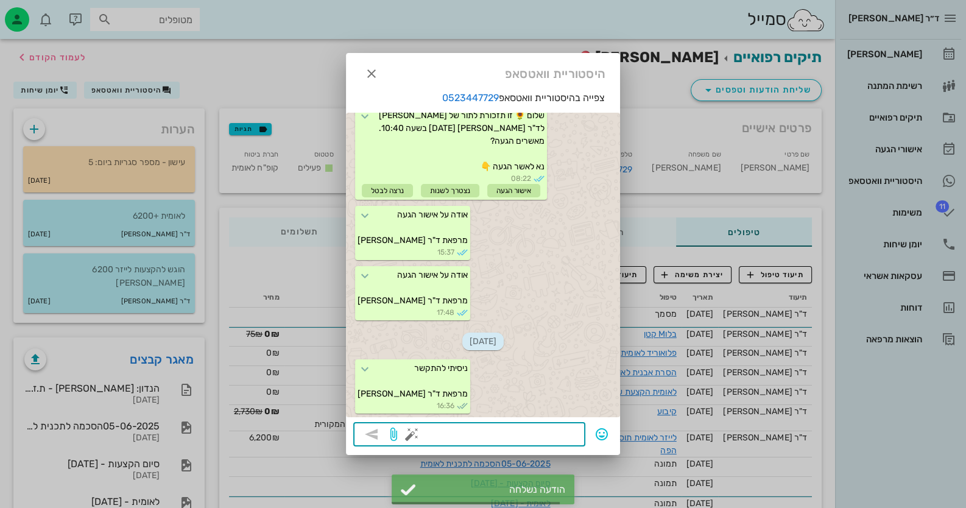
scroll to position [343, 0]
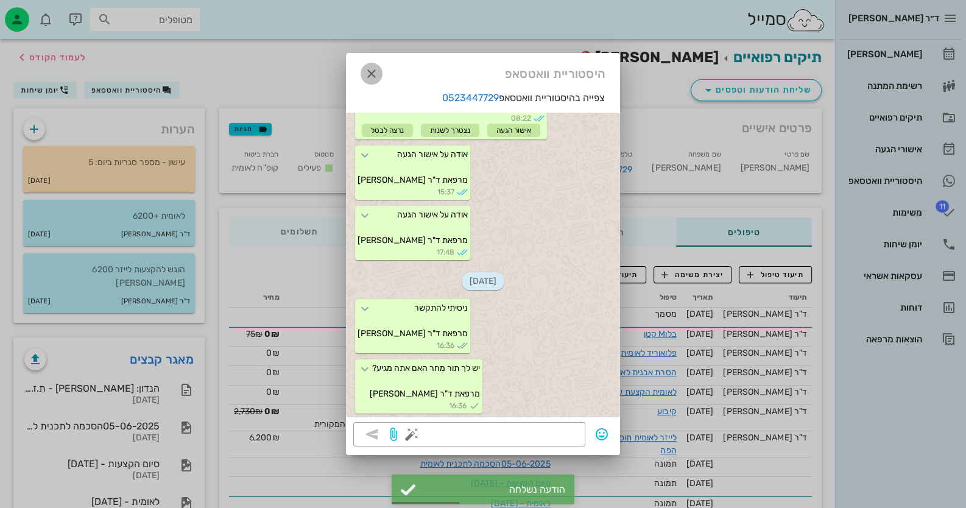
click at [371, 66] on icon "button" at bounding box center [371, 73] width 15 height 15
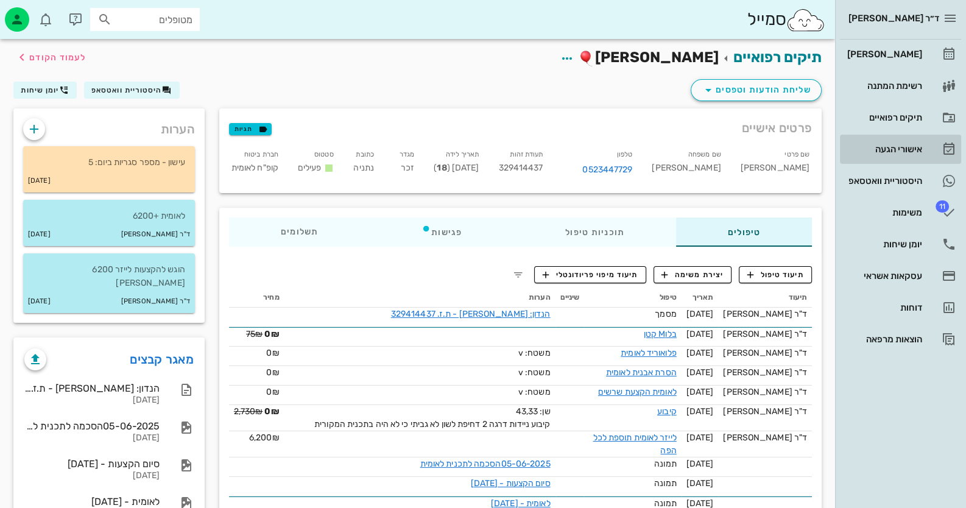
click at [908, 158] on div "אישורי הגעה" at bounding box center [883, 148] width 77 height 19
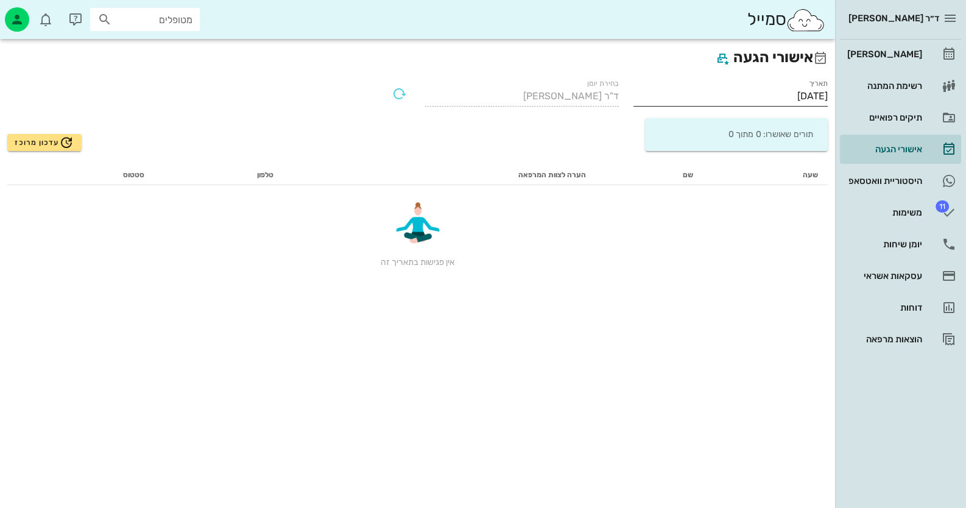
click at [798, 99] on input "[DATE]" at bounding box center [730, 95] width 194 height 19
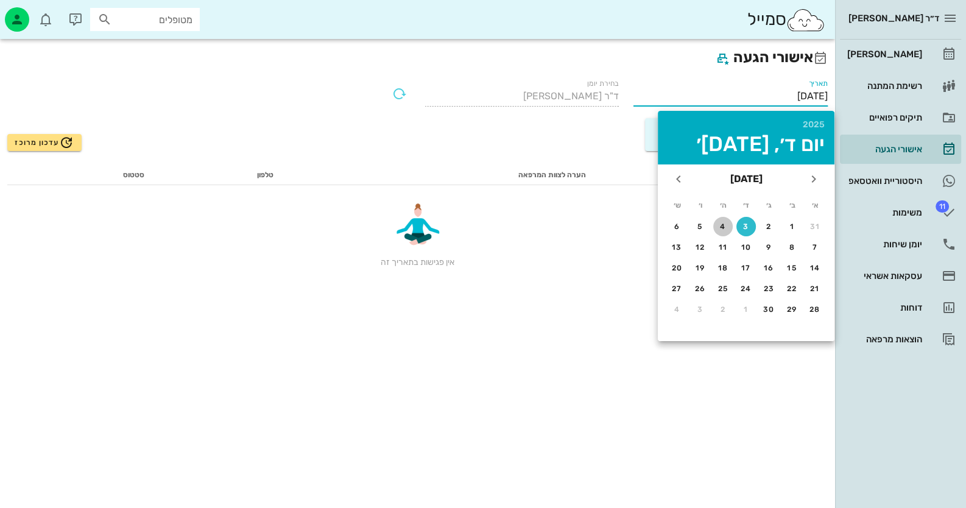
click at [724, 224] on div "4" at bounding box center [722, 226] width 19 height 9
type input "[DATE]"
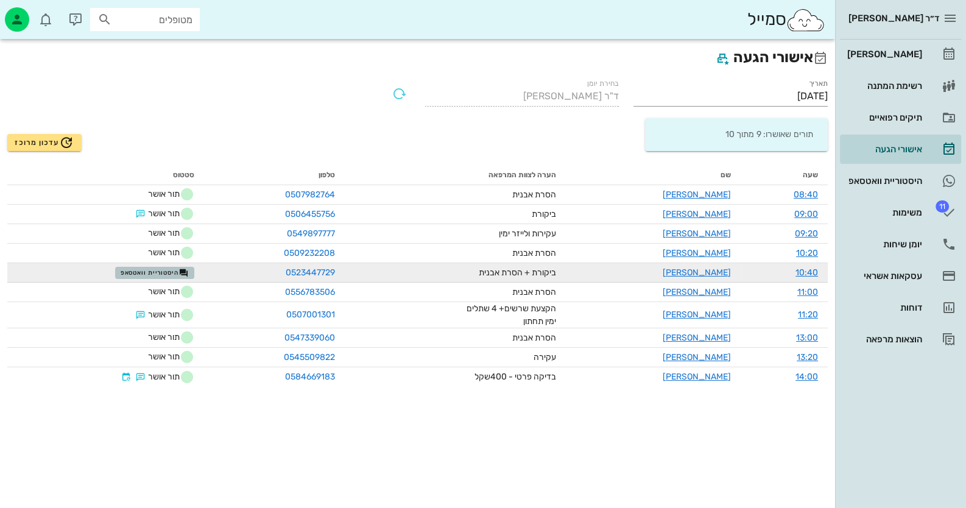
click at [146, 272] on span "היסטוריית וואטסאפ" at bounding box center [155, 273] width 68 height 10
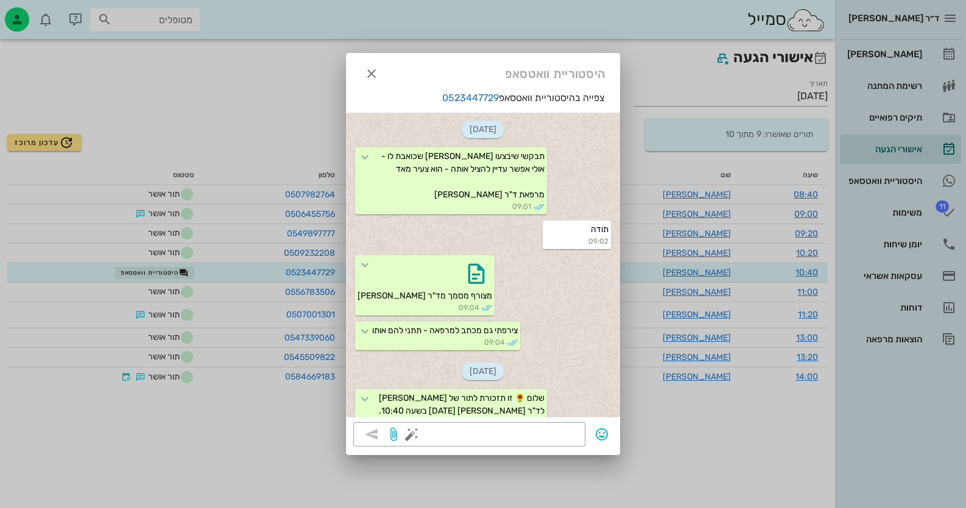
scroll to position [343, 0]
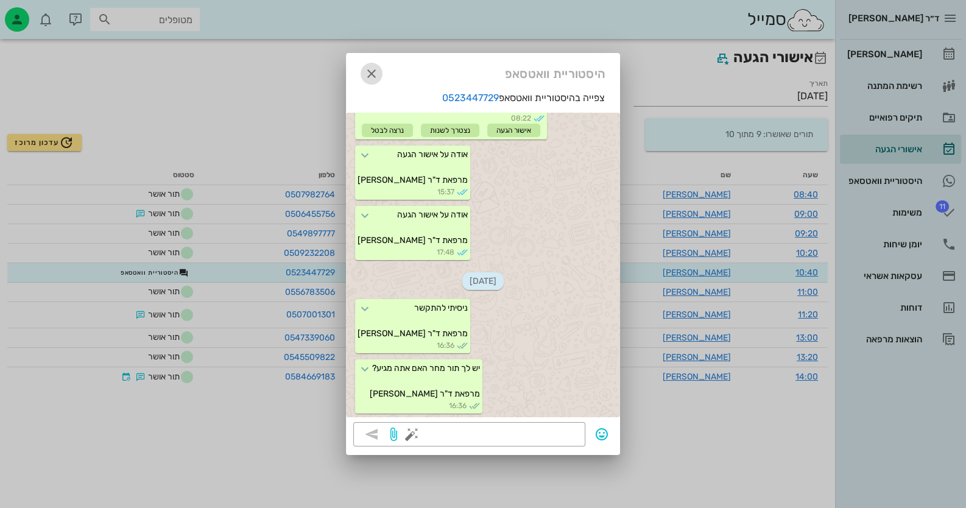
click at [362, 69] on span "button" at bounding box center [371, 73] width 22 height 15
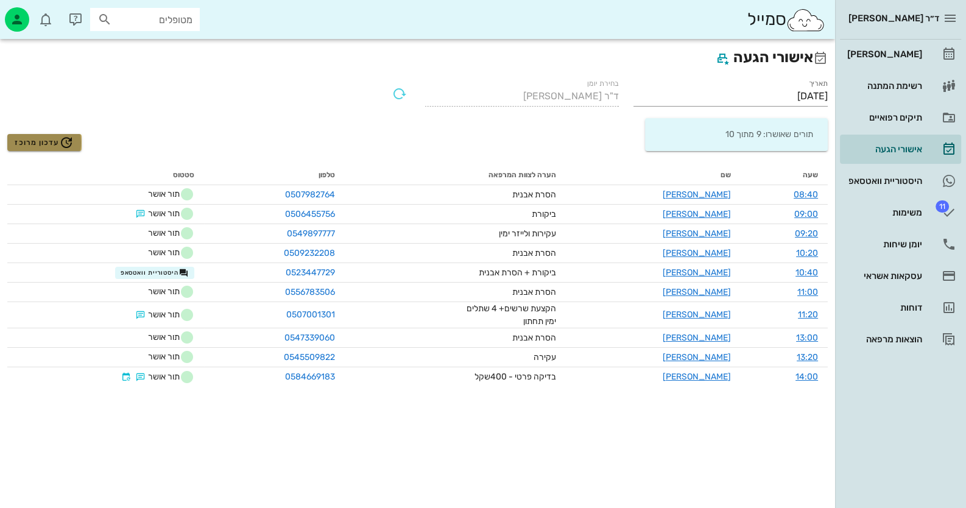
click at [58, 139] on span "עדכון מרוכז" at bounding box center [44, 142] width 59 height 15
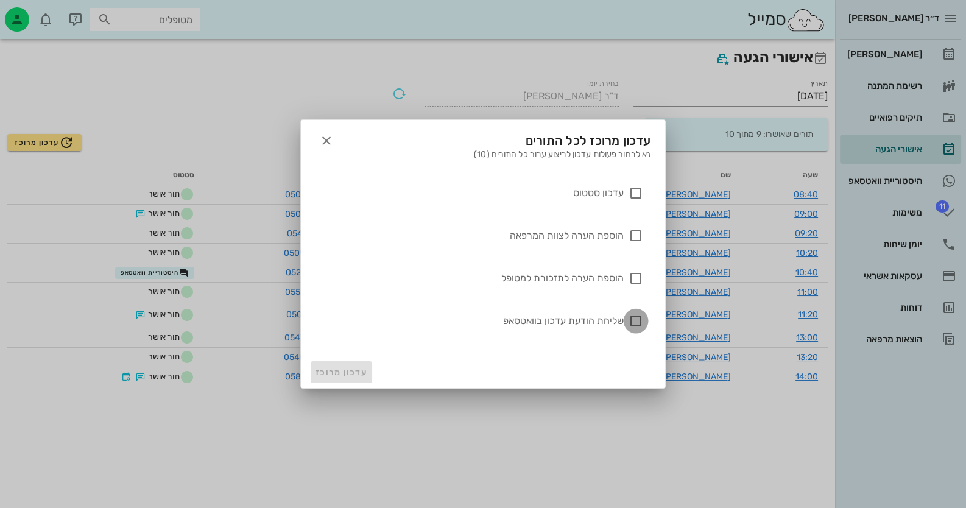
click at [633, 323] on div at bounding box center [635, 321] width 21 height 21
checkbox input "true"
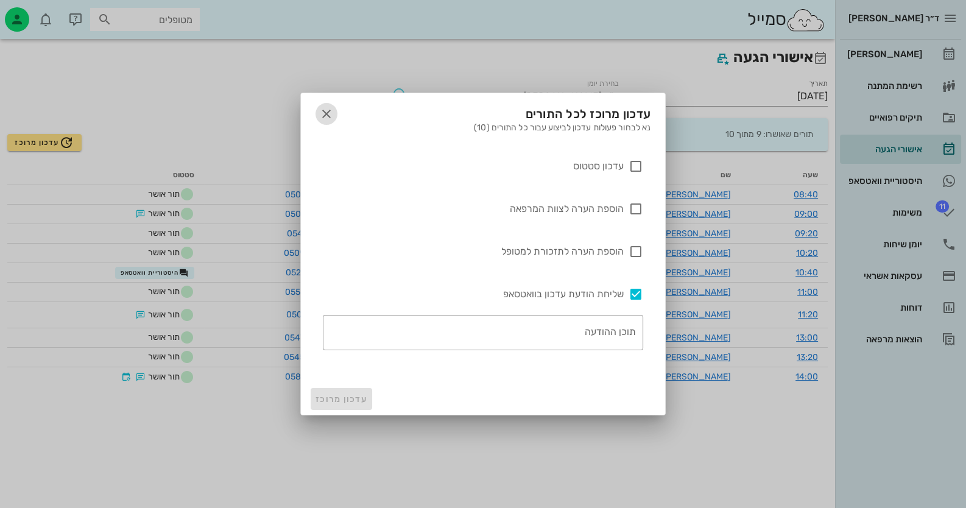
click at [328, 119] on icon "button" at bounding box center [326, 114] width 15 height 15
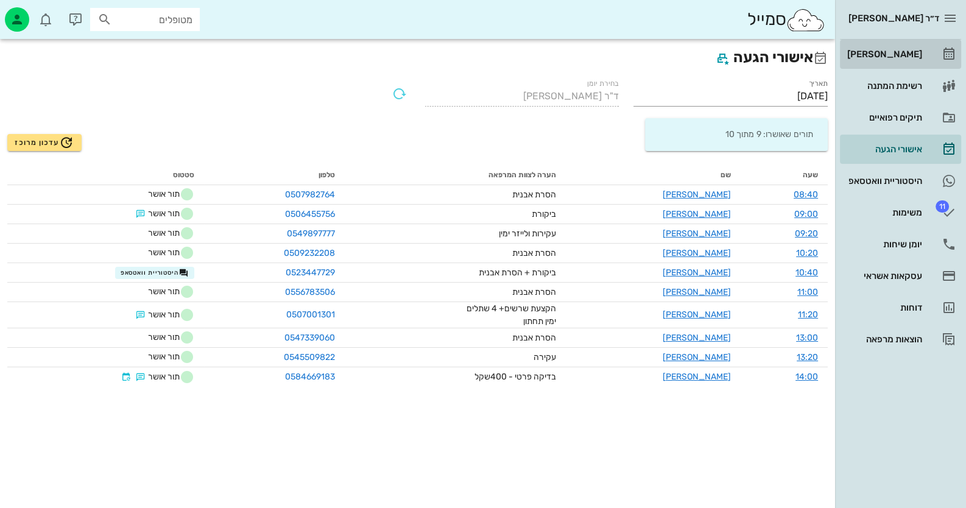
click at [938, 60] on link "[PERSON_NAME]" at bounding box center [900, 54] width 121 height 29
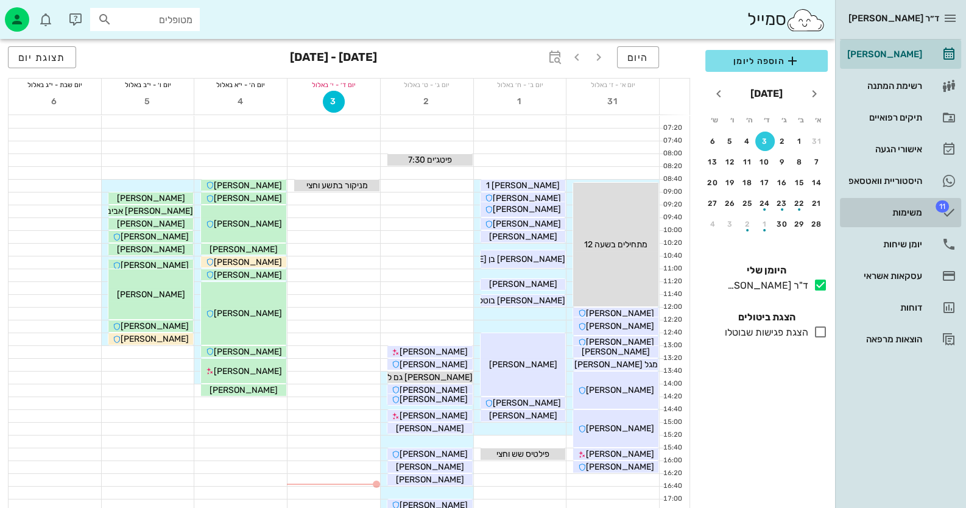
click at [907, 203] on div "משימות" at bounding box center [883, 212] width 77 height 19
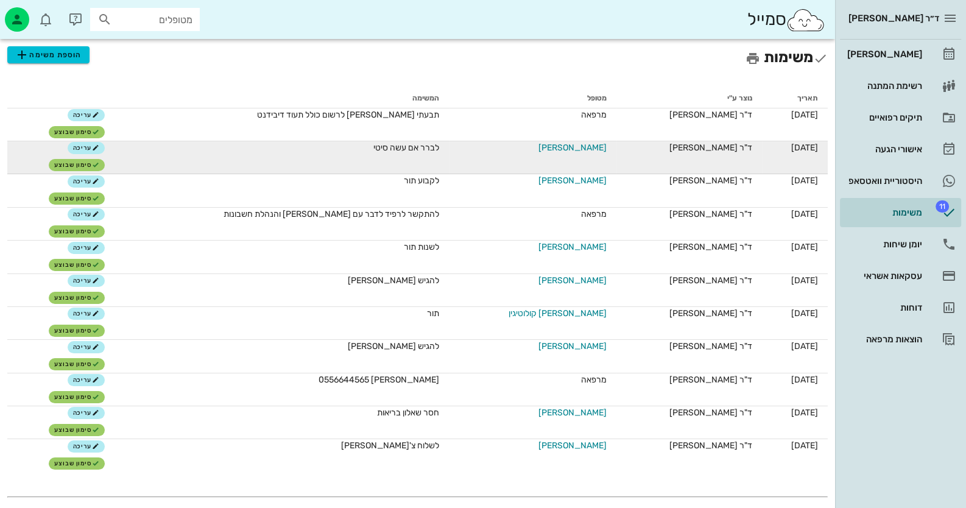
click at [566, 144] on span "[PERSON_NAME]" at bounding box center [572, 147] width 68 height 13
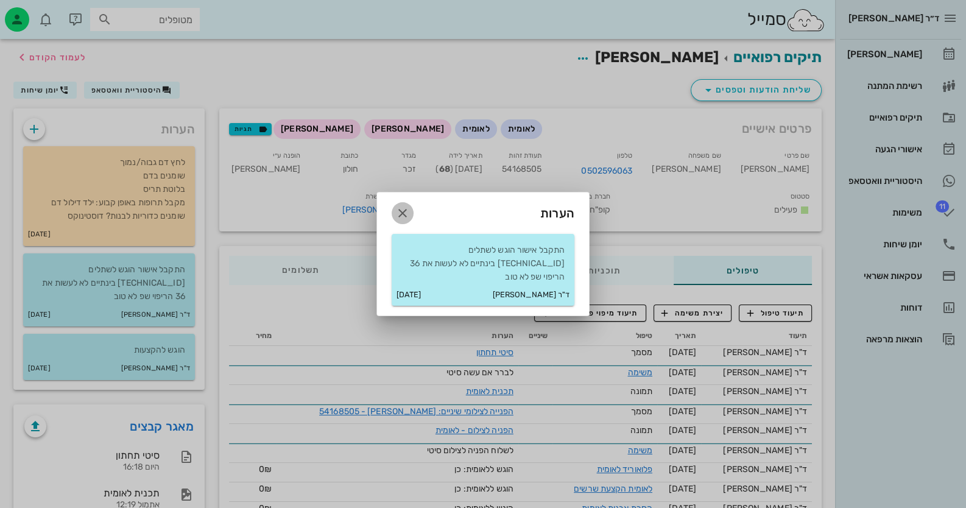
click at [404, 217] on icon "button" at bounding box center [402, 213] width 15 height 15
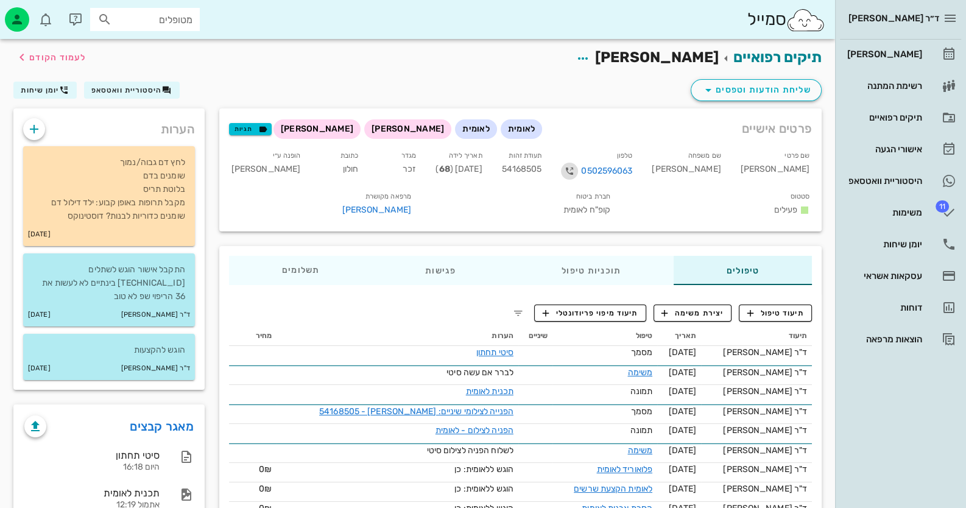
click at [577, 170] on icon "button" at bounding box center [569, 171] width 15 height 15
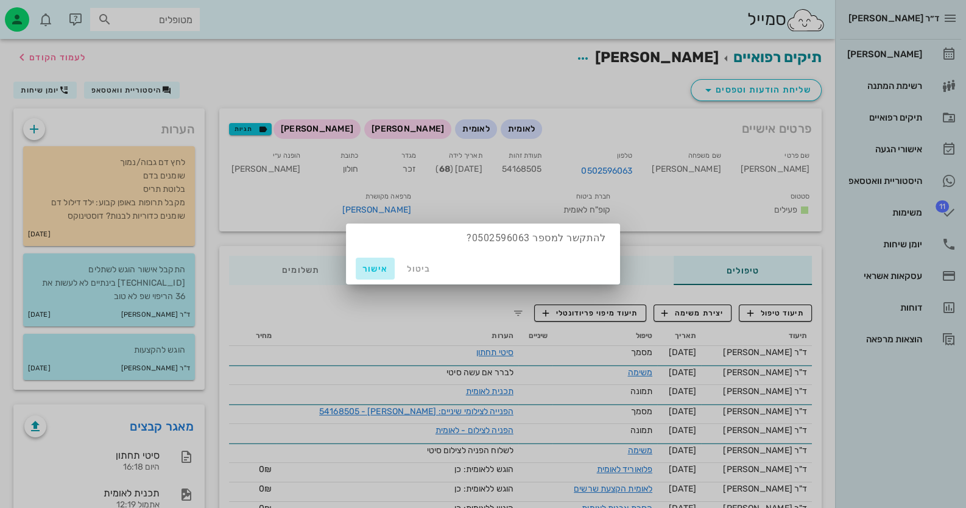
click at [376, 262] on button "אישור" at bounding box center [375, 269] width 39 height 22
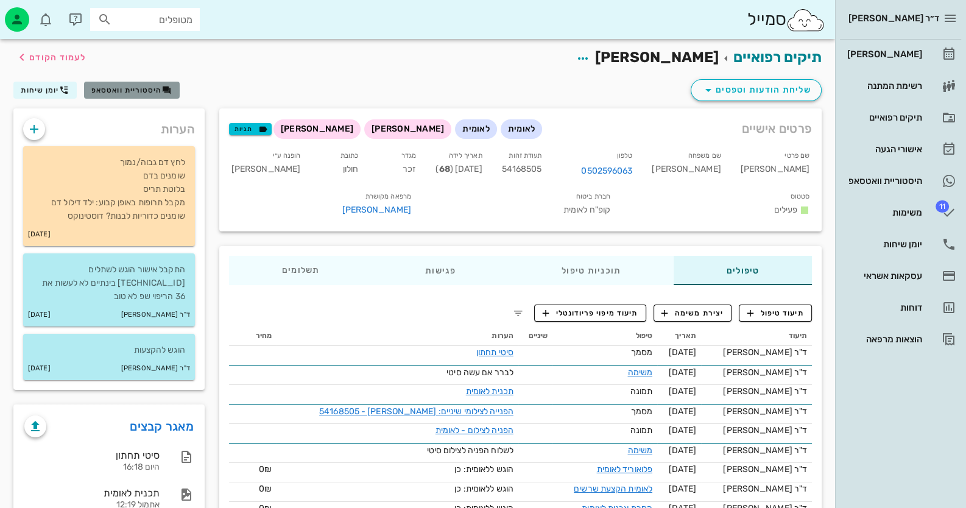
click at [133, 88] on span "היסטוריית וואטסאפ" at bounding box center [126, 90] width 71 height 9
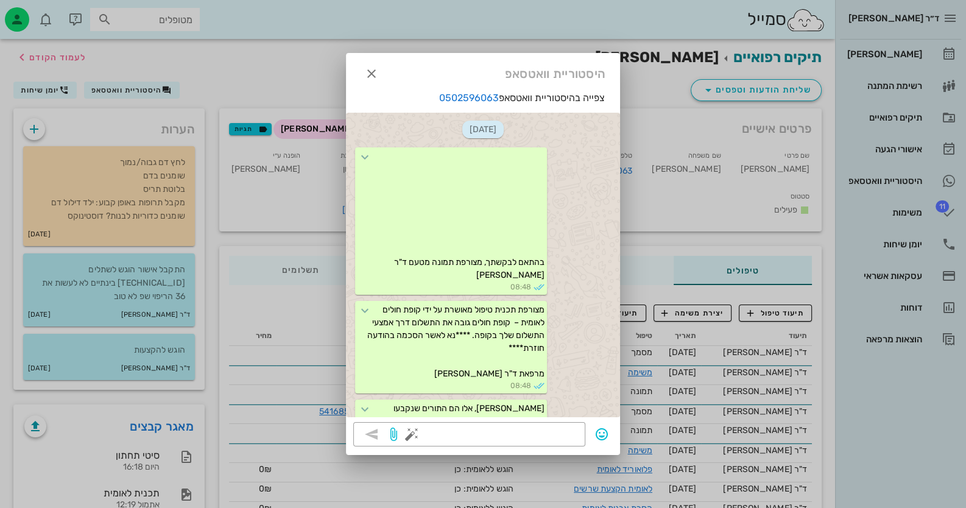
scroll to position [1690, 0]
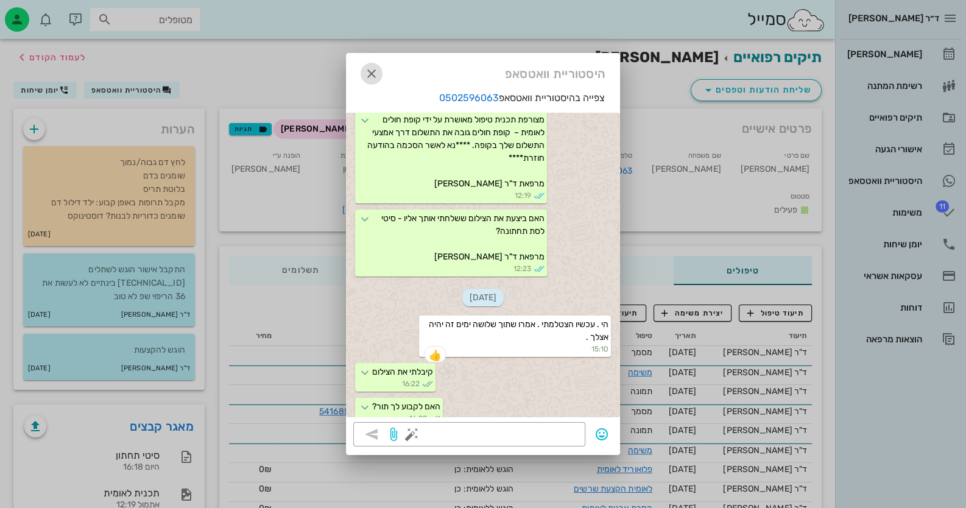
click at [368, 80] on icon "button" at bounding box center [371, 73] width 15 height 15
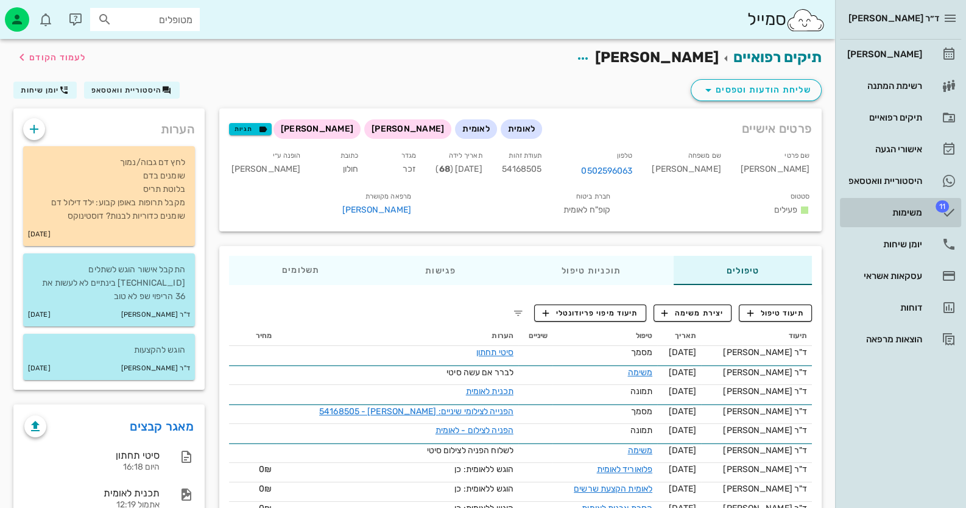
click at [928, 219] on link "11 משימות" at bounding box center [900, 212] width 121 height 29
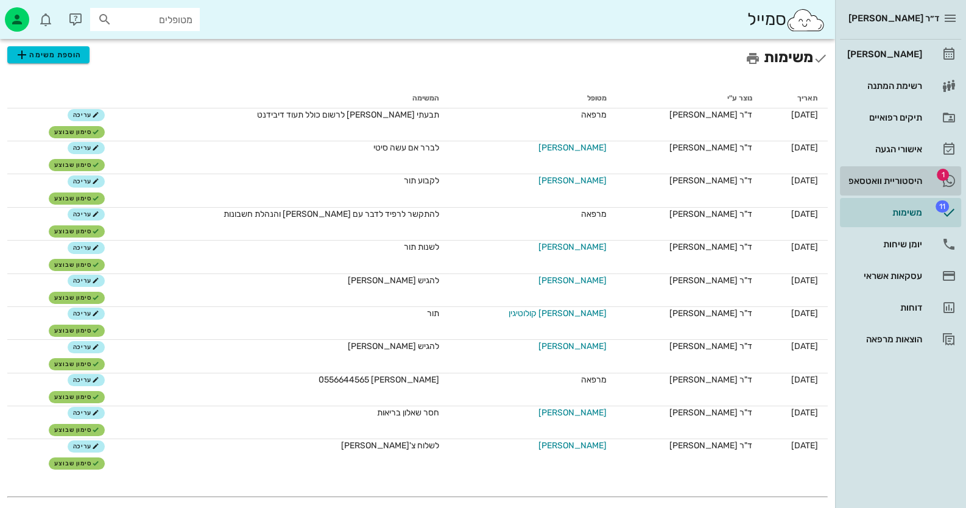
click at [929, 176] on link "1 היסטוריית וואטסאפ" at bounding box center [900, 180] width 121 height 29
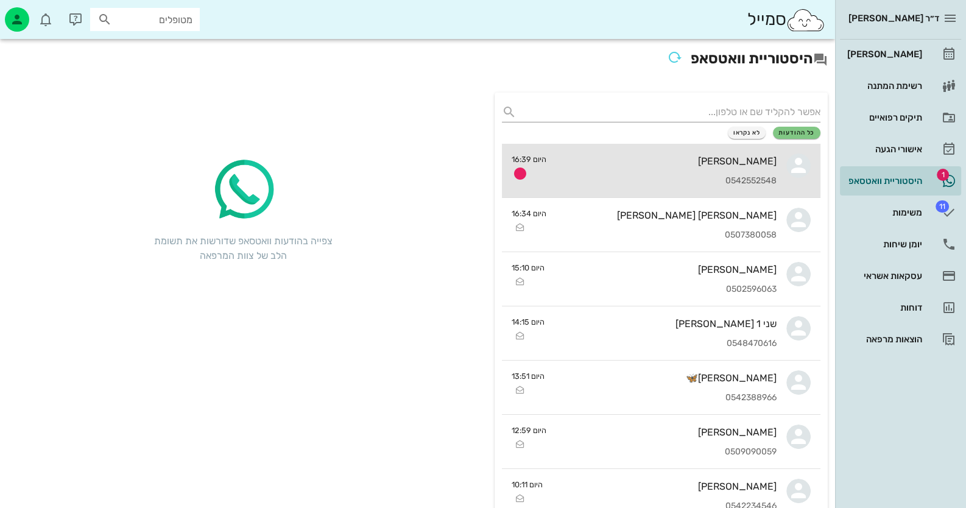
click at [730, 167] on div "[PERSON_NAME] 0542552548" at bounding box center [666, 171] width 220 height 54
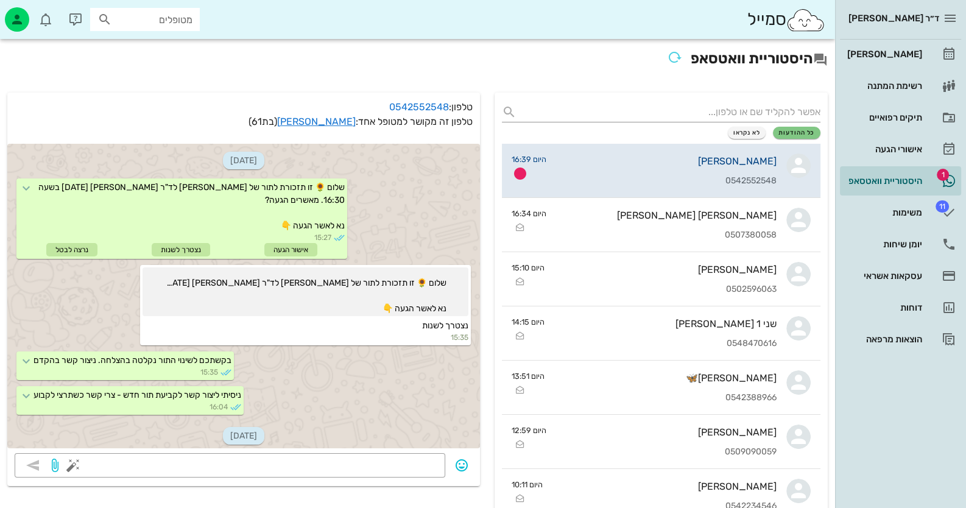
scroll to position [162, 0]
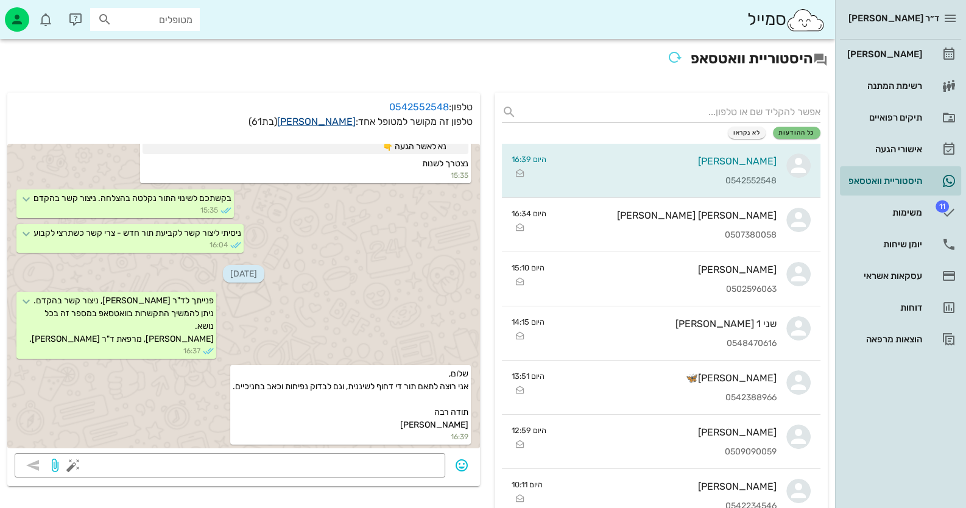
click at [325, 122] on link "[PERSON_NAME]" at bounding box center [316, 122] width 79 height 12
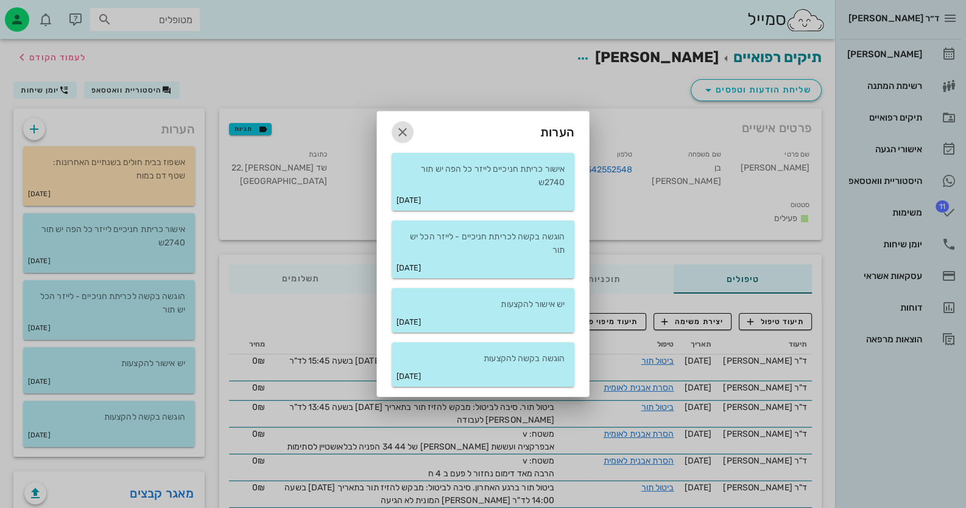
click at [396, 130] on icon "button" at bounding box center [402, 132] width 15 height 15
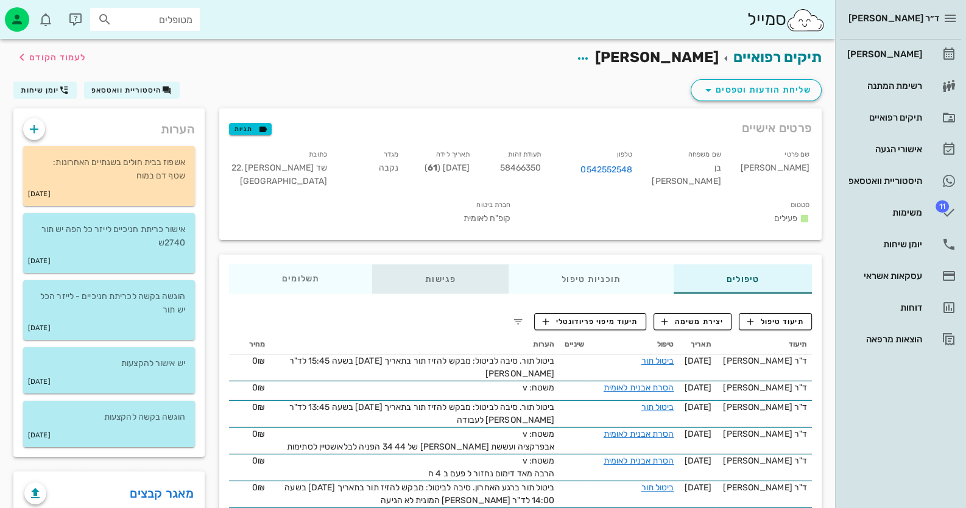
click at [441, 264] on div "פגישות" at bounding box center [440, 278] width 136 height 29
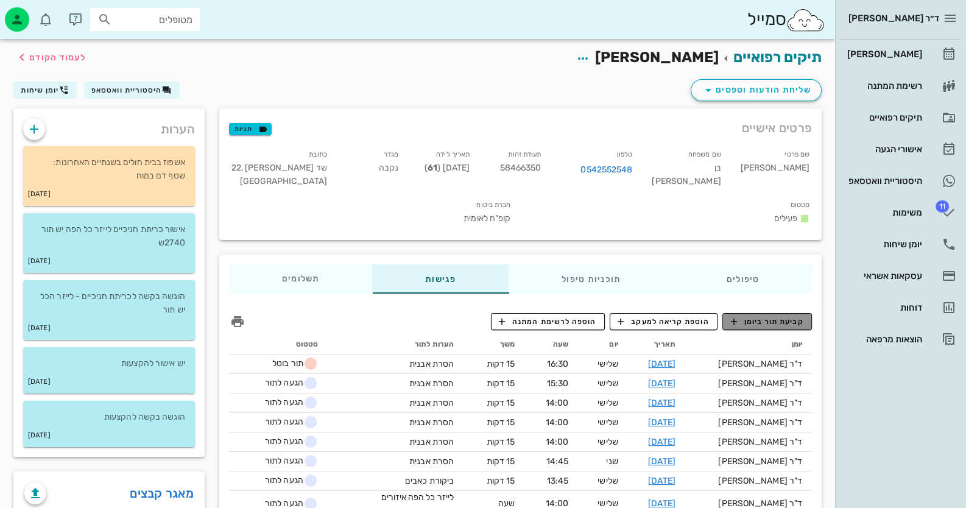
click at [768, 313] on button "קביעת תור ביומן" at bounding box center [767, 321] width 90 height 17
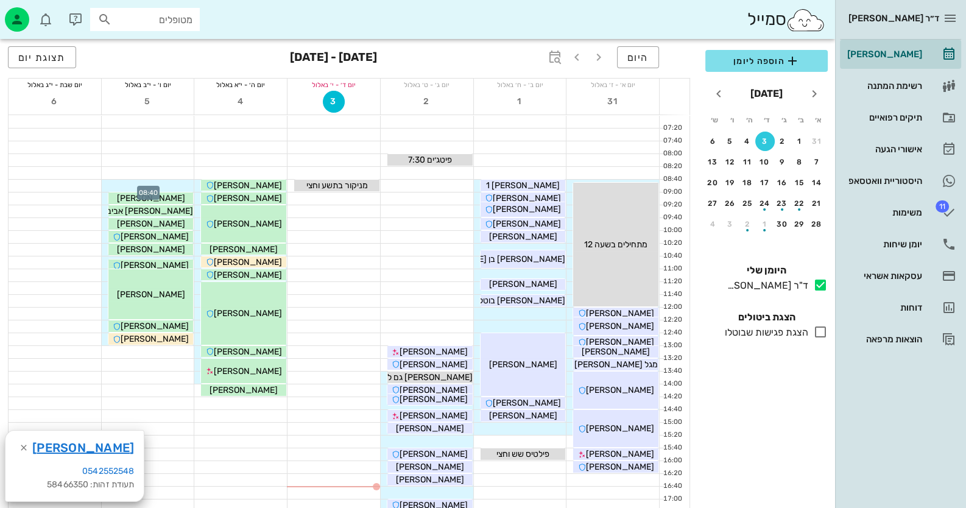
click at [171, 185] on div at bounding box center [148, 186] width 93 height 12
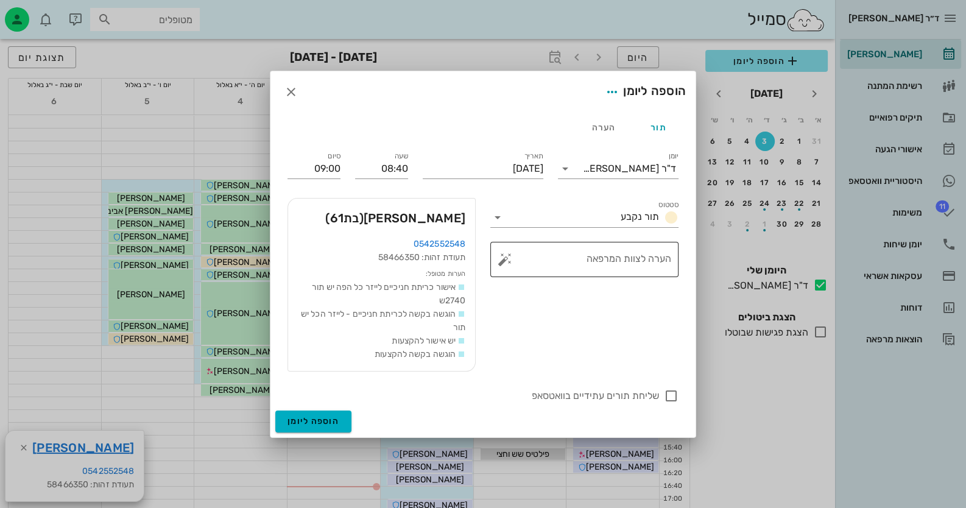
click at [508, 258] on button "button" at bounding box center [504, 259] width 15 height 15
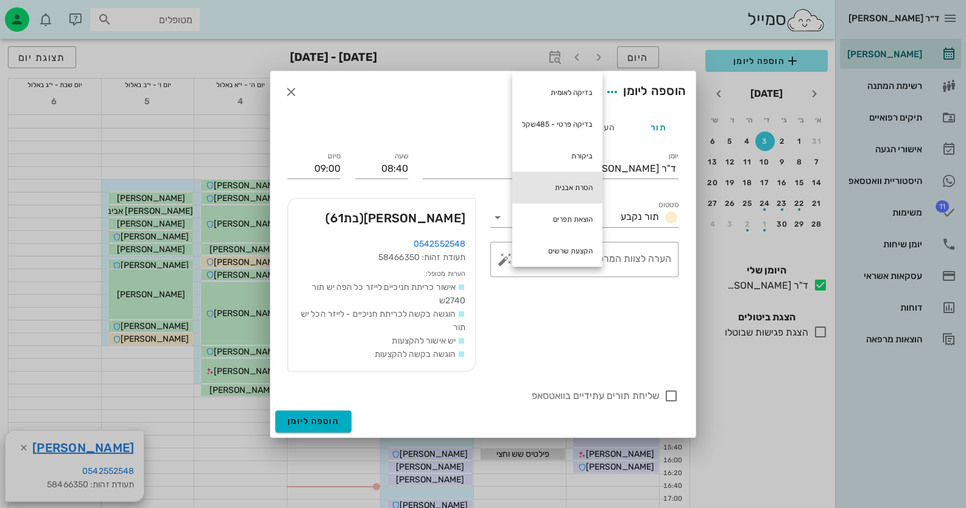
click at [561, 189] on div "הסרת אבנית" at bounding box center [557, 188] width 90 height 32
type textarea "הסרת אבנית"
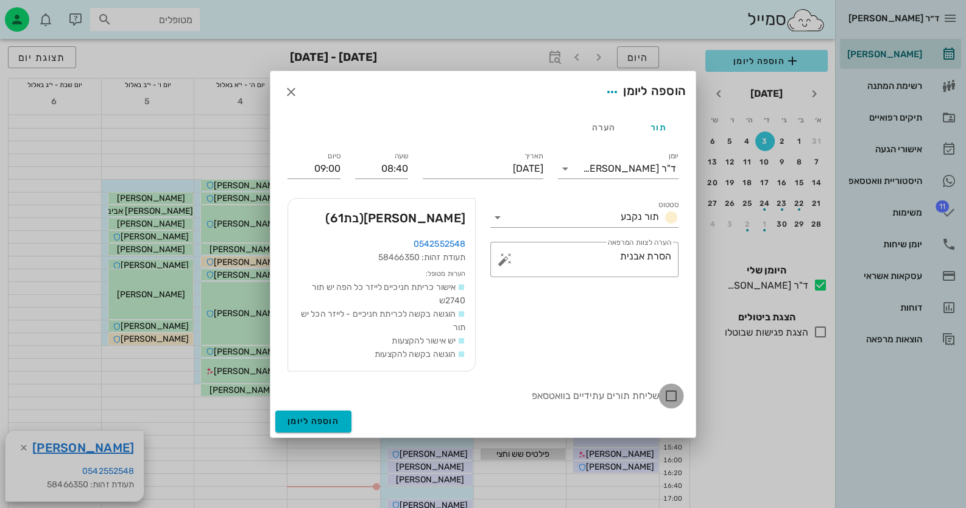
click at [675, 396] on div at bounding box center [671, 395] width 21 height 21
checkbox input "true"
click at [319, 420] on span "הוספה ליומן" at bounding box center [313, 421] width 52 height 10
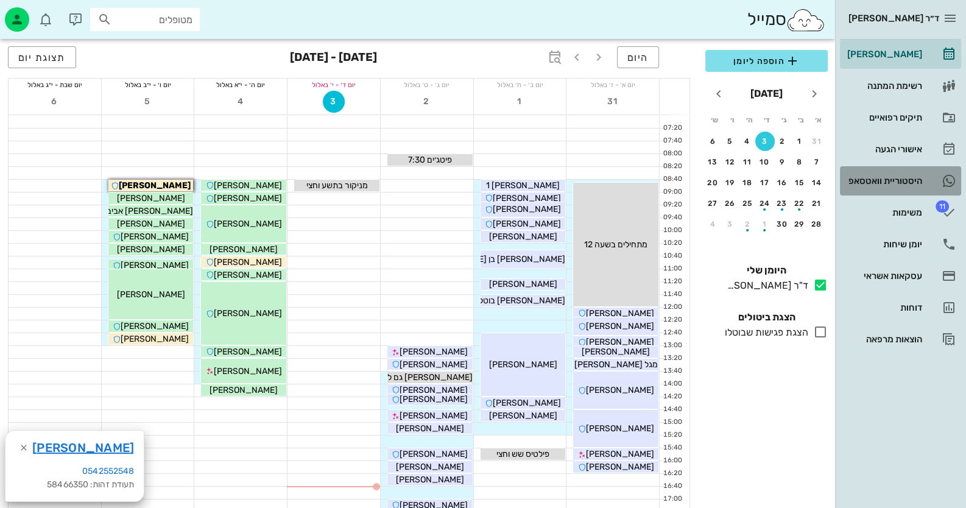
click at [901, 186] on div "היסטוריית וואטסאפ" at bounding box center [883, 180] width 77 height 19
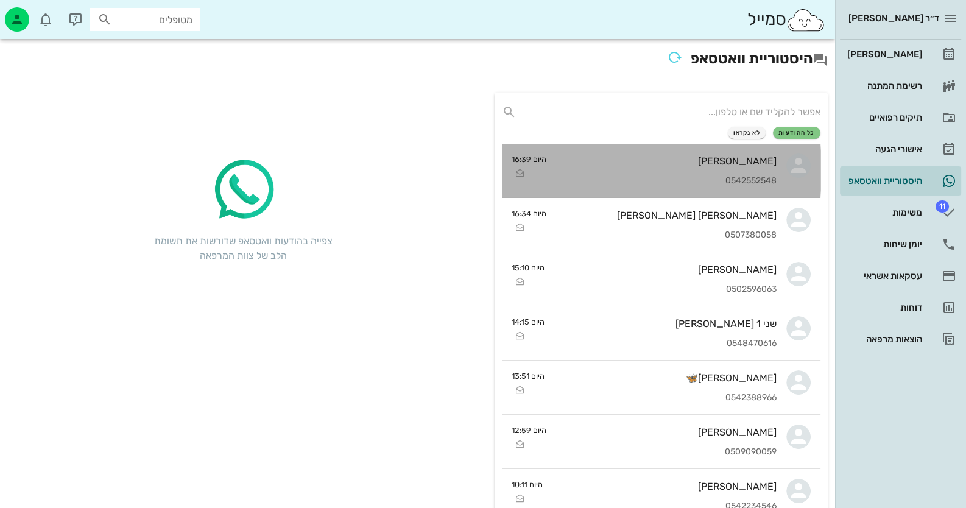
click at [633, 160] on div "[PERSON_NAME]" at bounding box center [666, 161] width 220 height 12
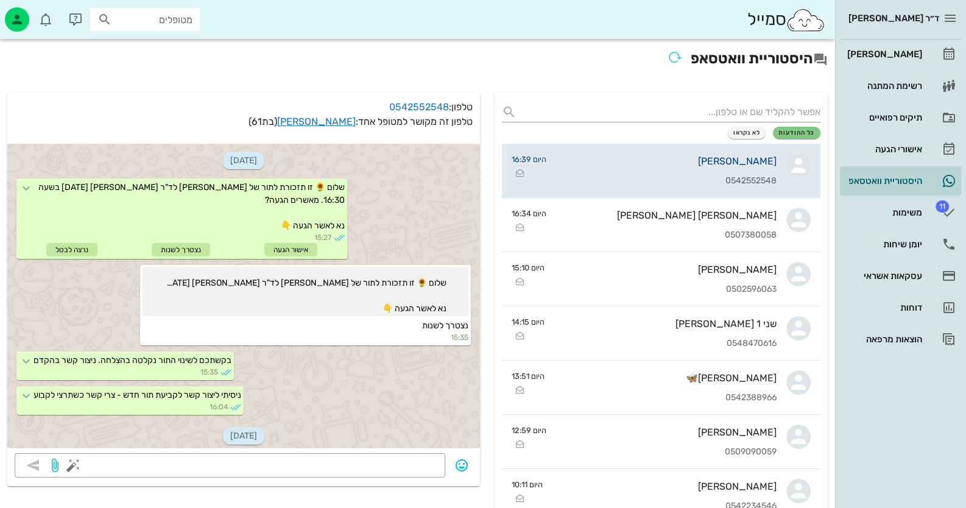
scroll to position [248, 0]
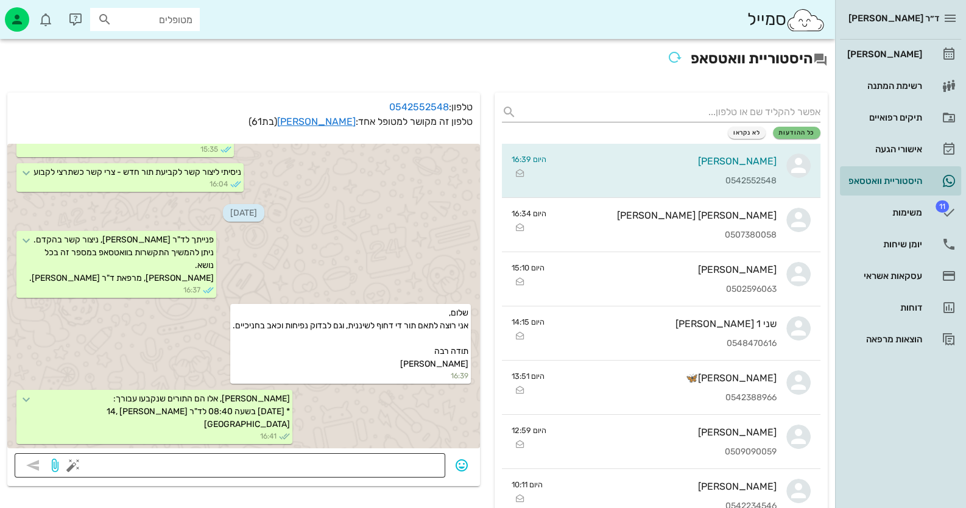
click at [76, 469] on button "button" at bounding box center [73, 465] width 15 height 15
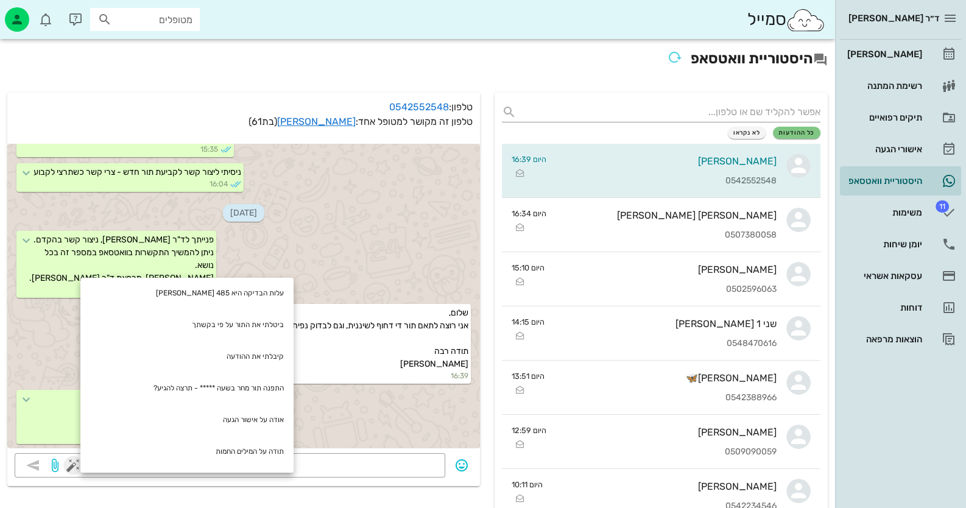
scroll to position [121, 0]
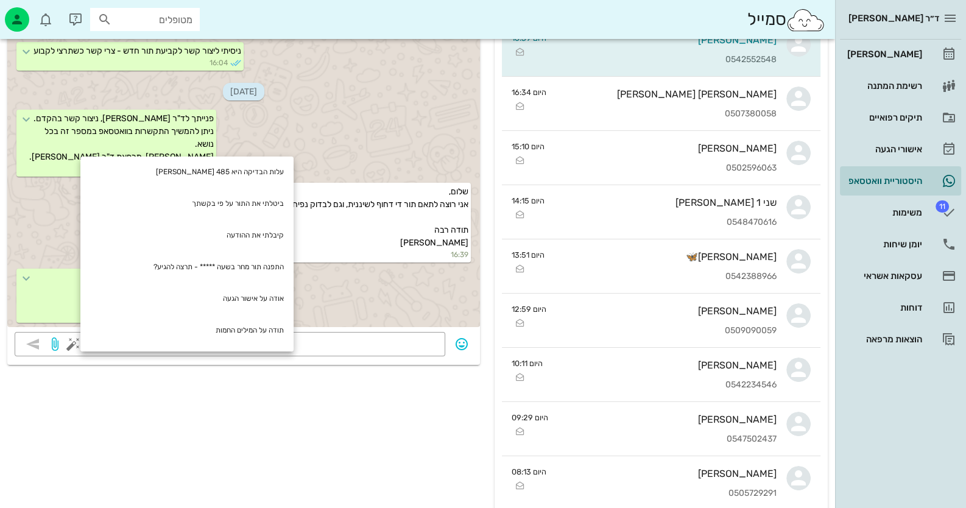
click at [44, 181] on div "שלום, אני רוצה לתאם תור די דחוף לשיננית, וגם לבדוק נפיחות וכאב בחניכיים. תודה ר…" at bounding box center [243, 224] width 472 height 86
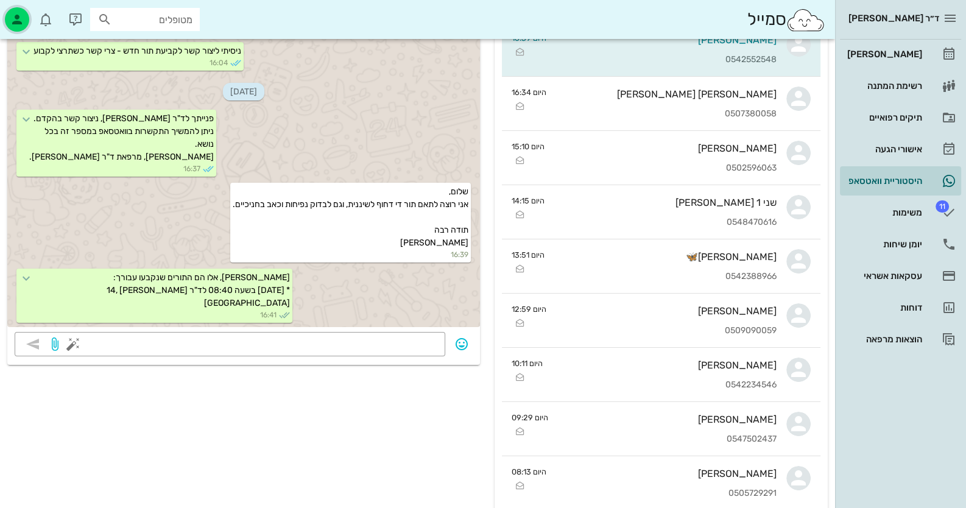
click at [12, 18] on icon "button" at bounding box center [17, 19] width 15 height 15
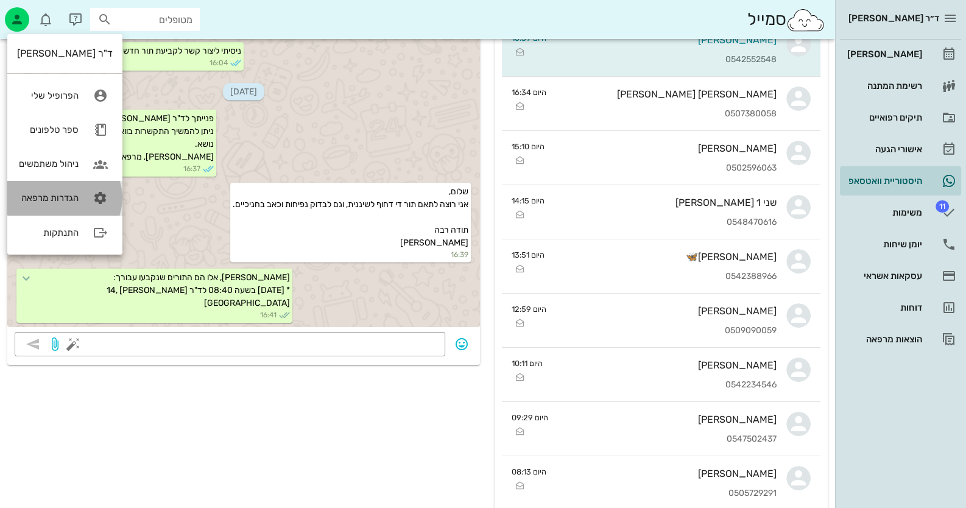
click at [54, 189] on link "הגדרות מרפאה" at bounding box center [64, 198] width 115 height 34
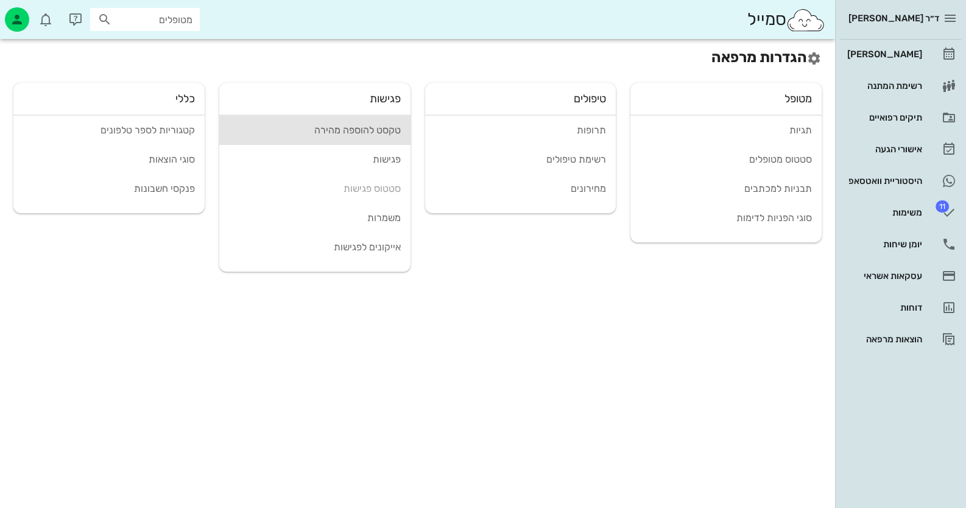
click at [343, 129] on div "טקסט להוספה מהירה" at bounding box center [315, 130] width 172 height 12
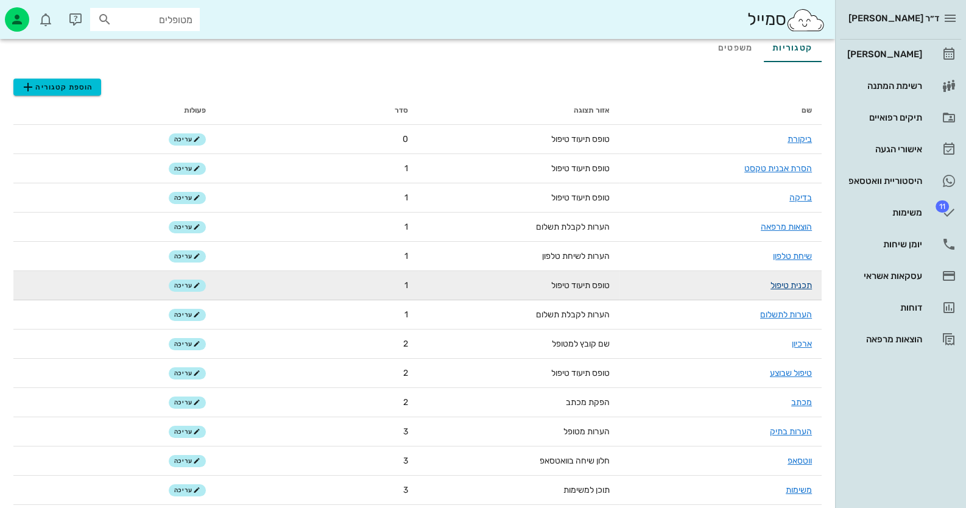
scroll to position [60, 0]
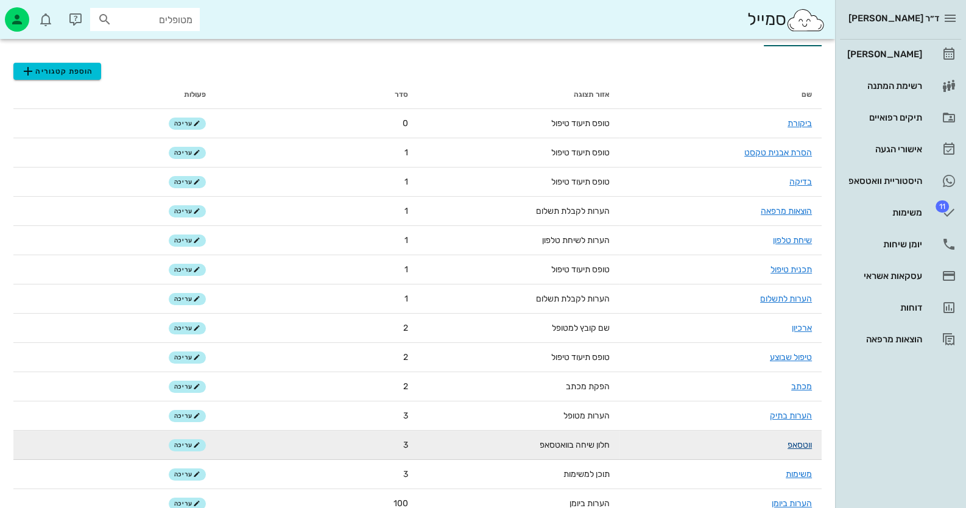
click at [792, 448] on link "ווטסאפ" at bounding box center [799, 445] width 24 height 10
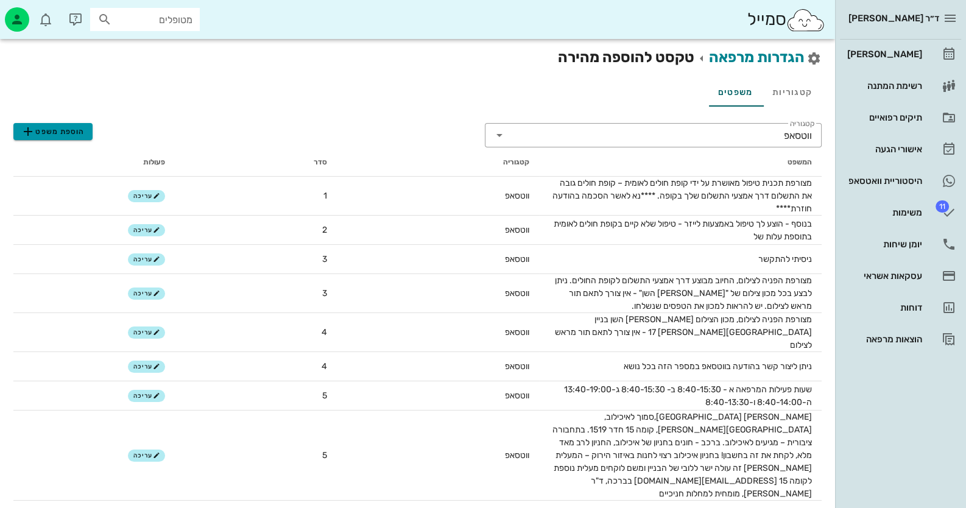
click at [71, 132] on span "הוספת משפט" at bounding box center [53, 131] width 64 height 15
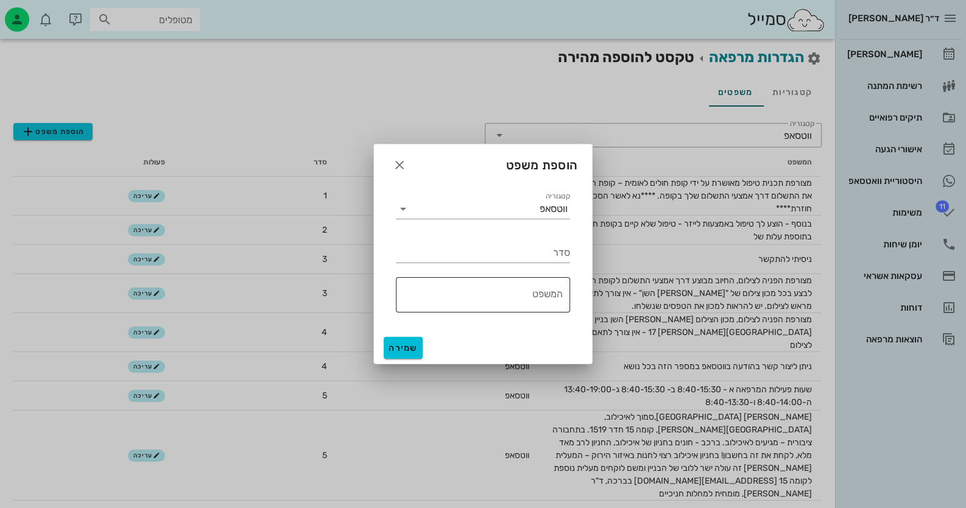
click at [511, 295] on textarea "המשפט" at bounding box center [479, 297] width 167 height 29
type textarea "מתאים?"
click at [540, 255] on input "סדר" at bounding box center [483, 252] width 174 height 19
type input "4"
click at [406, 355] on button "שמירה" at bounding box center [403, 348] width 39 height 22
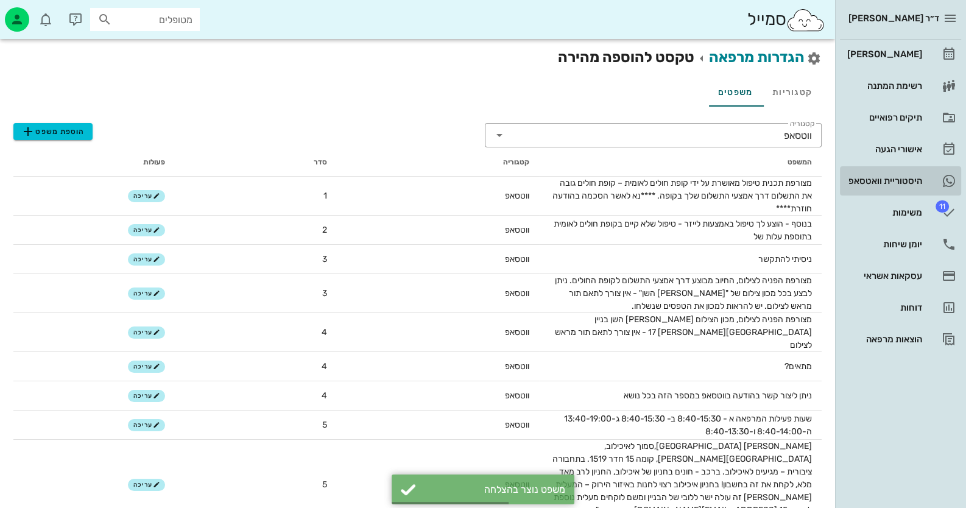
click at [922, 172] on link "היסטוריית וואטסאפ" at bounding box center [900, 180] width 121 height 29
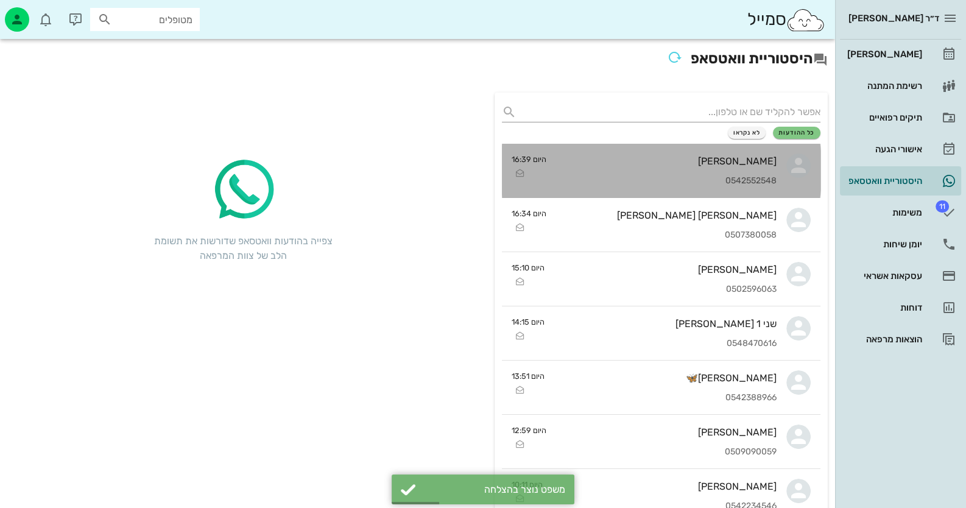
click at [741, 158] on div "[PERSON_NAME]" at bounding box center [666, 161] width 220 height 12
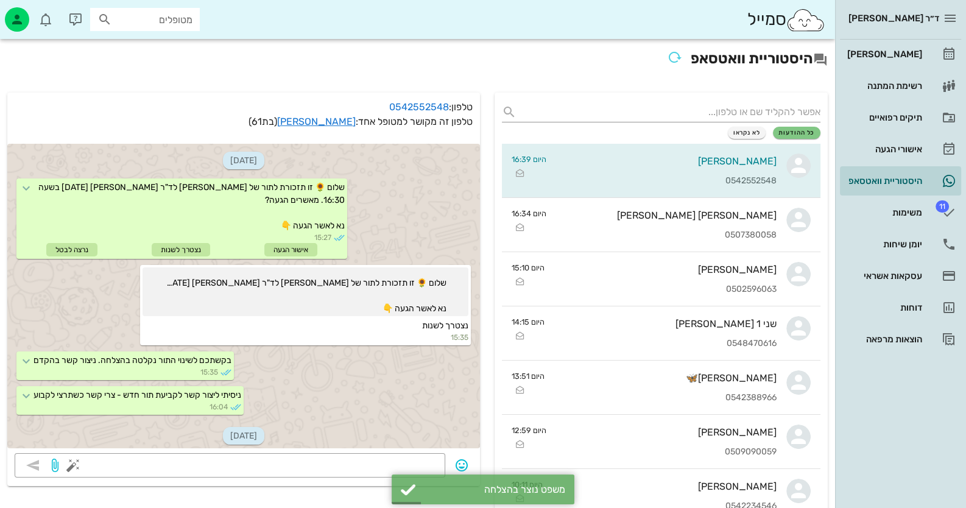
scroll to position [248, 0]
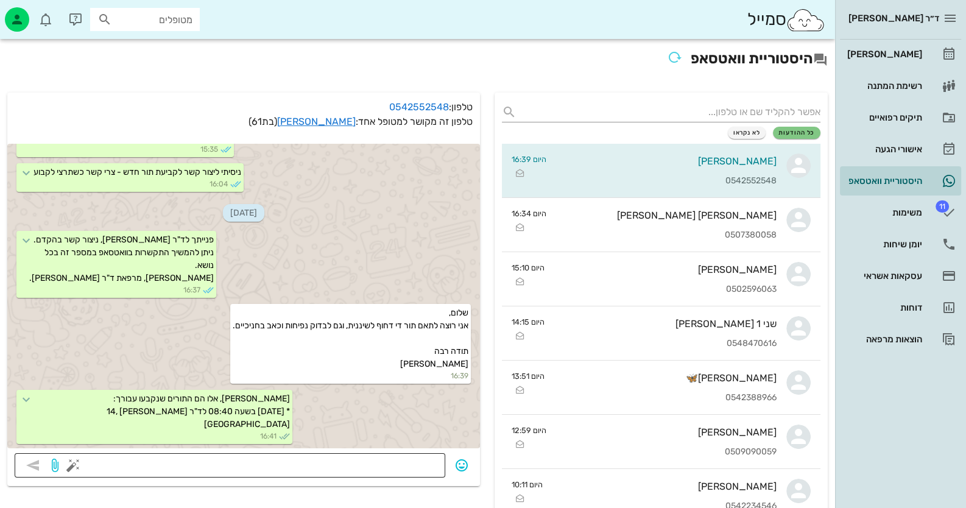
click at [77, 468] on button "button" at bounding box center [73, 465] width 15 height 15
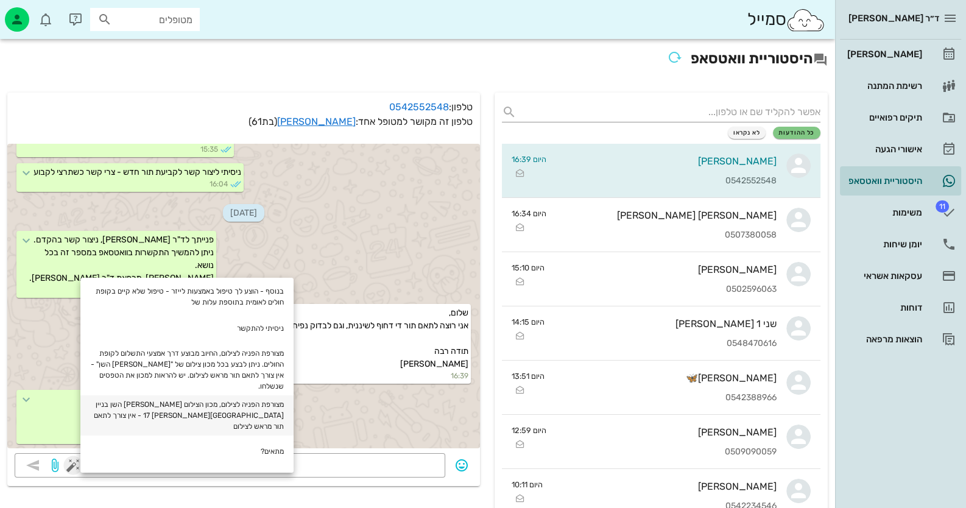
scroll to position [60, 0]
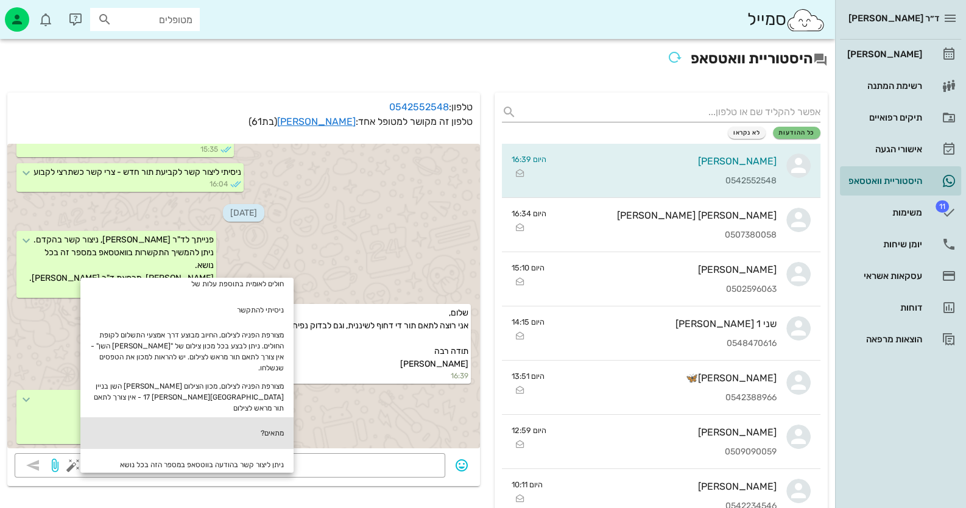
click at [260, 417] on div "מתאים?" at bounding box center [186, 433] width 213 height 32
type textarea "מתאים?"
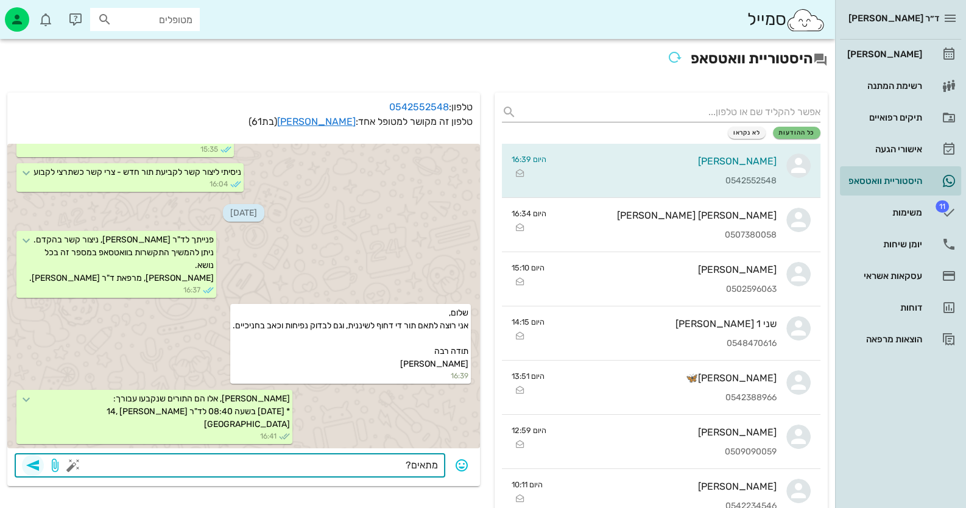
click at [32, 463] on icon "button" at bounding box center [33, 465] width 15 height 15
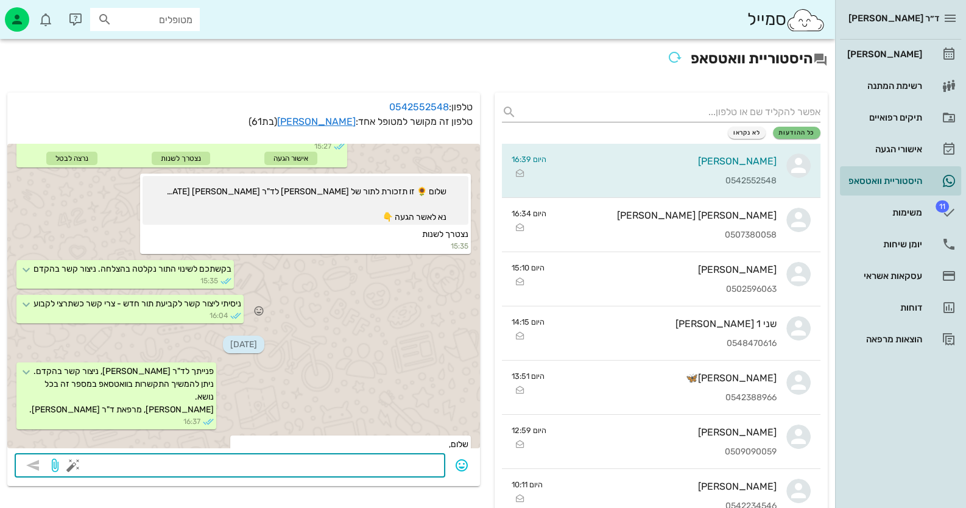
scroll to position [0, 0]
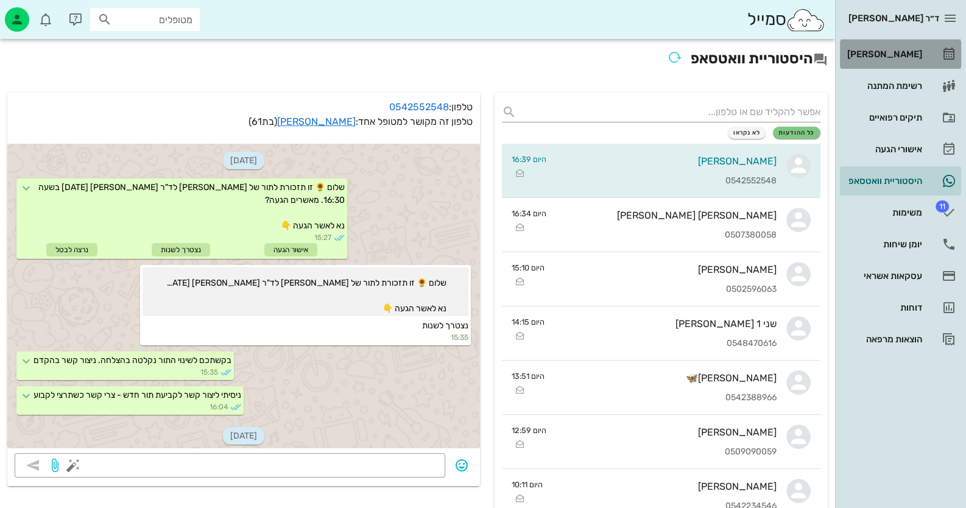
click at [947, 49] on icon at bounding box center [948, 54] width 15 height 15
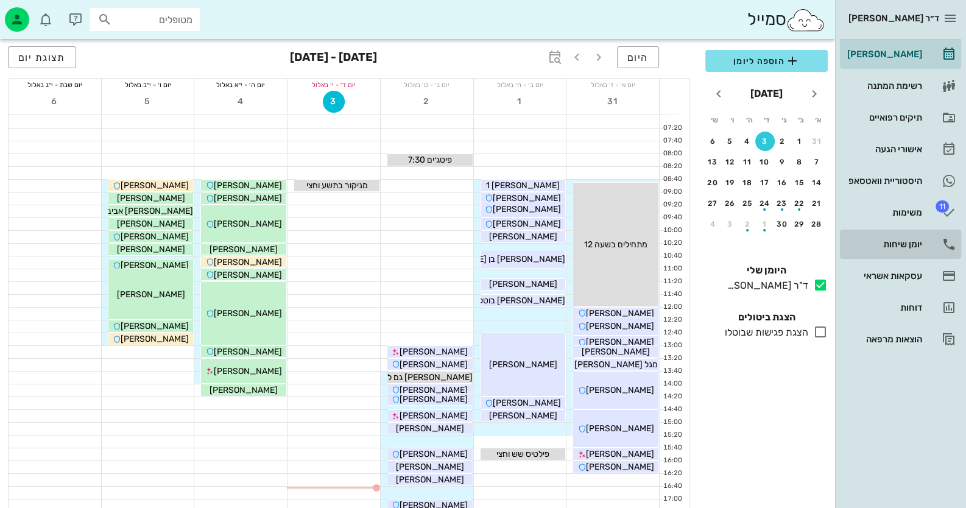
click at [910, 248] on div "יומן שיחות" at bounding box center [883, 244] width 77 height 10
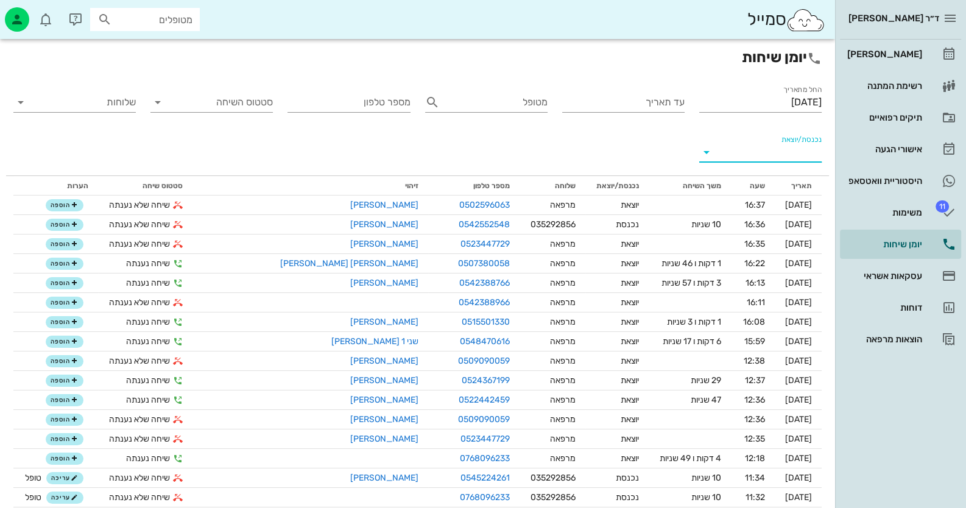
click at [787, 154] on input "נכנסת/יוצאת" at bounding box center [769, 151] width 103 height 19
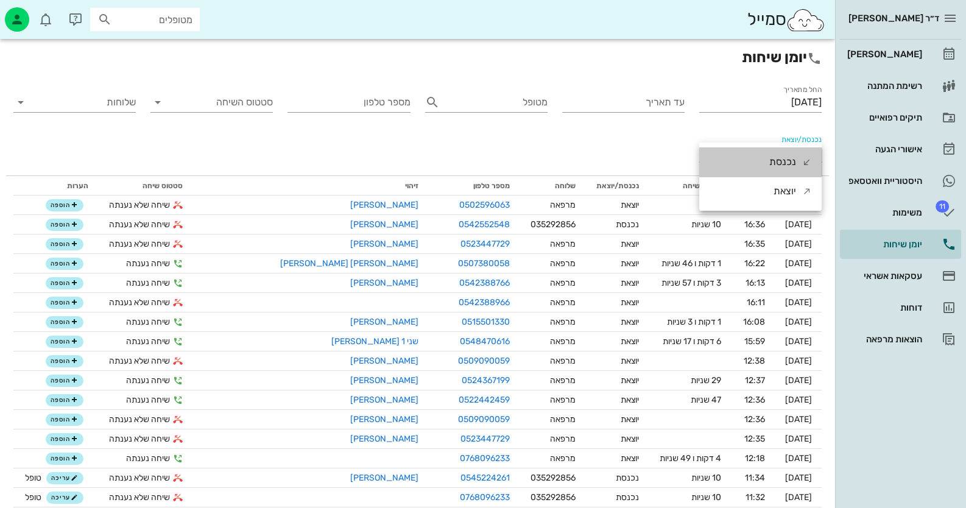
click at [787, 154] on div "נכנסת" at bounding box center [782, 161] width 27 height 29
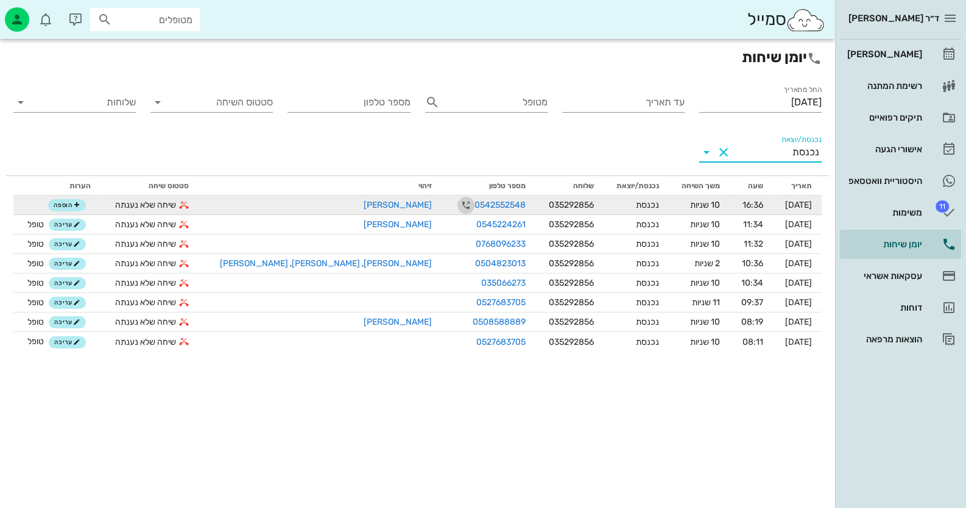
click at [458, 201] on icon "button" at bounding box center [465, 205] width 15 height 15
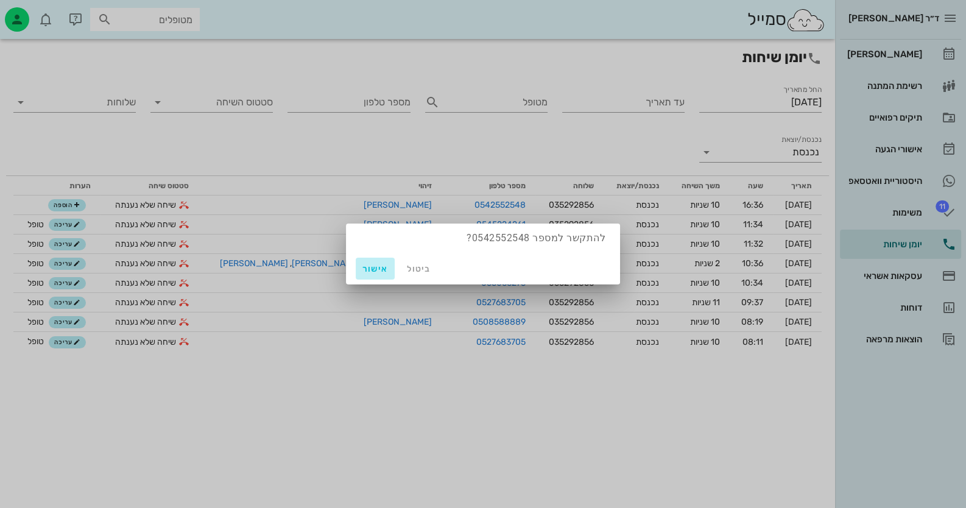
click at [373, 269] on span "אישור" at bounding box center [374, 269] width 29 height 10
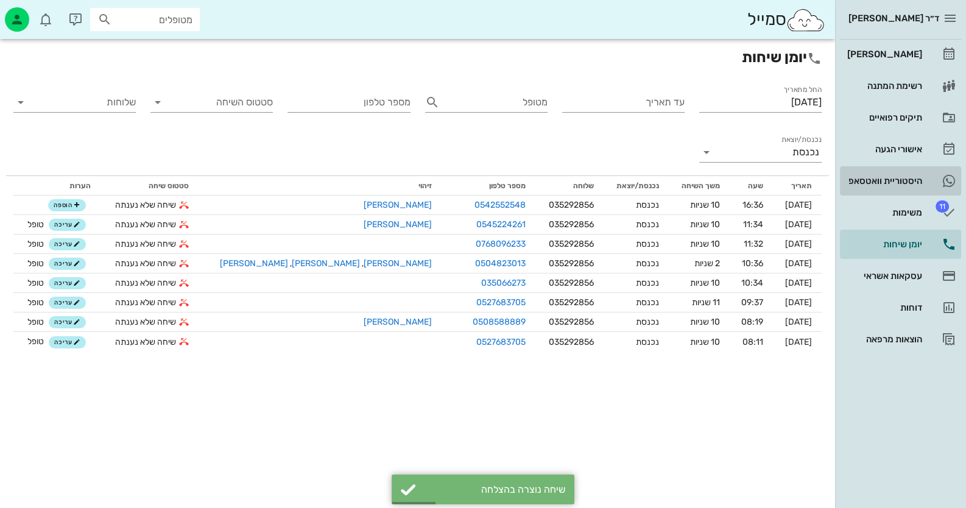
click at [901, 184] on div "היסטוריית וואטסאפ" at bounding box center [883, 181] width 77 height 10
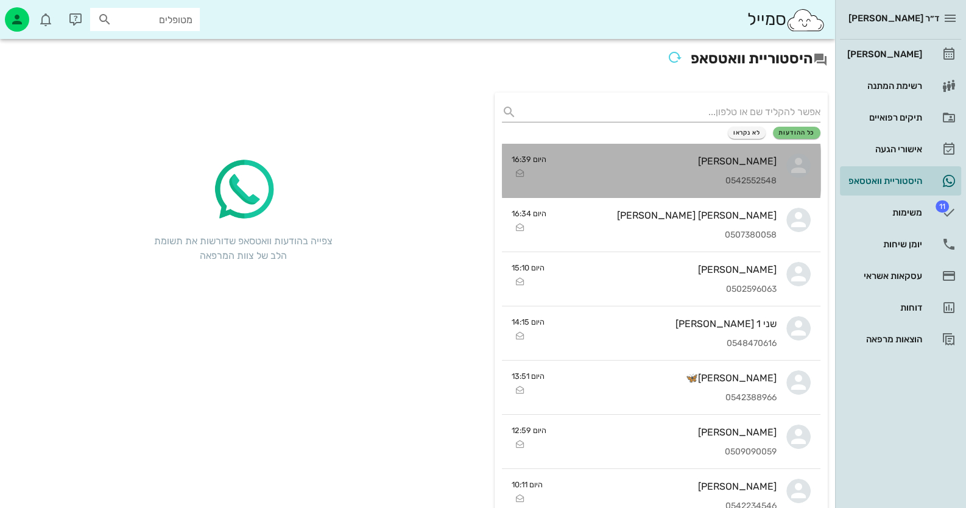
click at [704, 190] on div "[PERSON_NAME] 0542552548" at bounding box center [666, 171] width 220 height 54
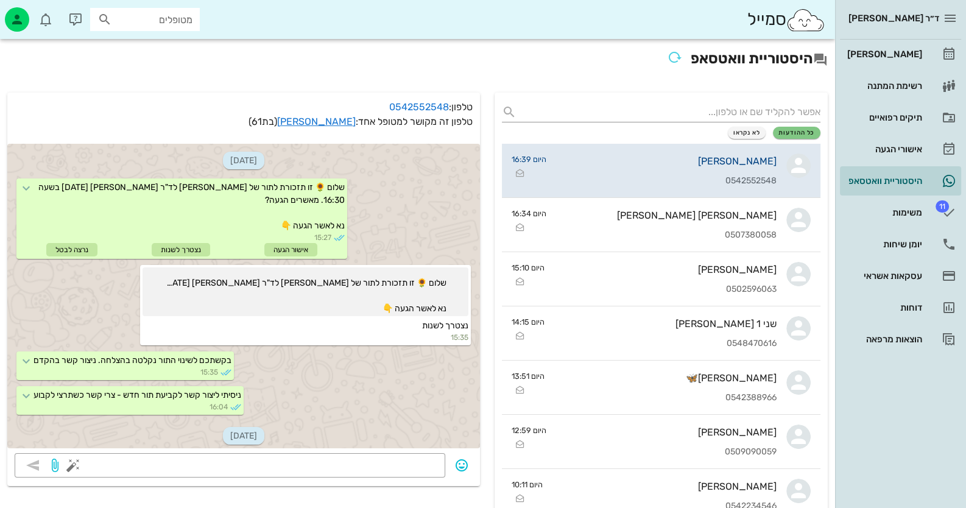
scroll to position [283, 0]
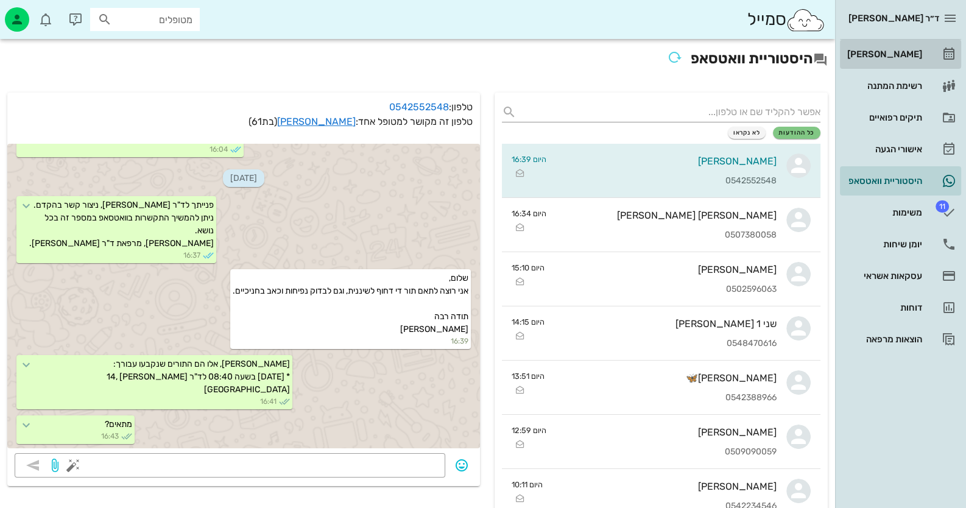
click at [921, 54] on div "[PERSON_NAME]" at bounding box center [883, 54] width 77 height 10
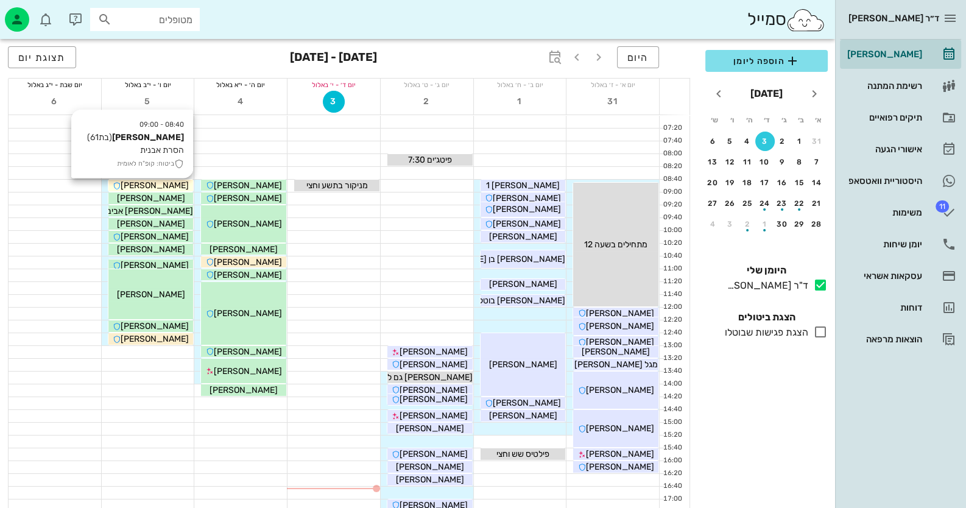
click at [159, 185] on span "[PERSON_NAME]" at bounding box center [155, 185] width 68 height 10
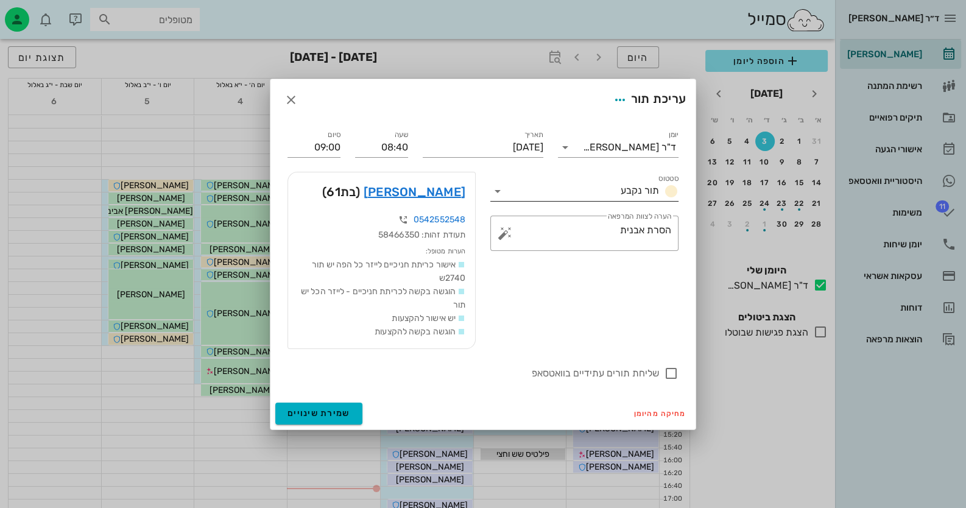
click at [497, 186] on icon at bounding box center [497, 191] width 15 height 15
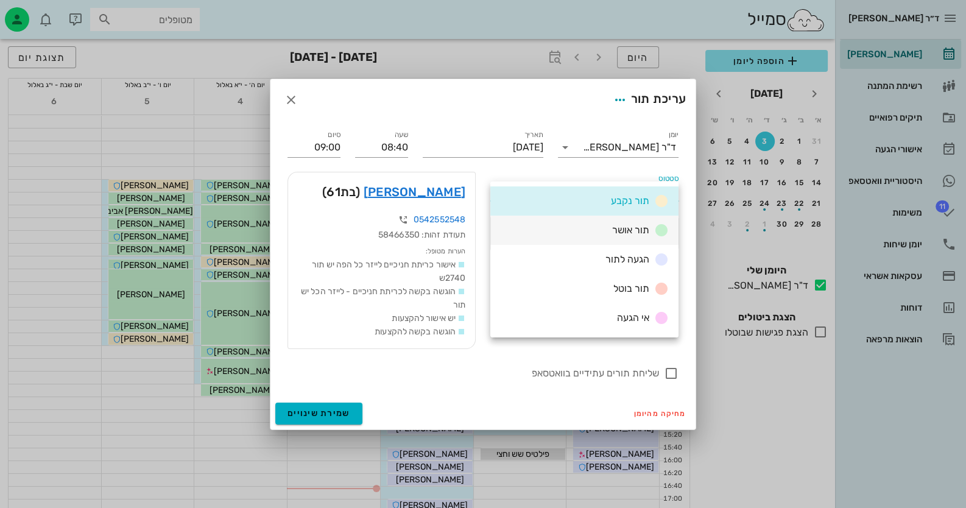
click at [568, 221] on div "תור אושר" at bounding box center [584, 230] width 188 height 29
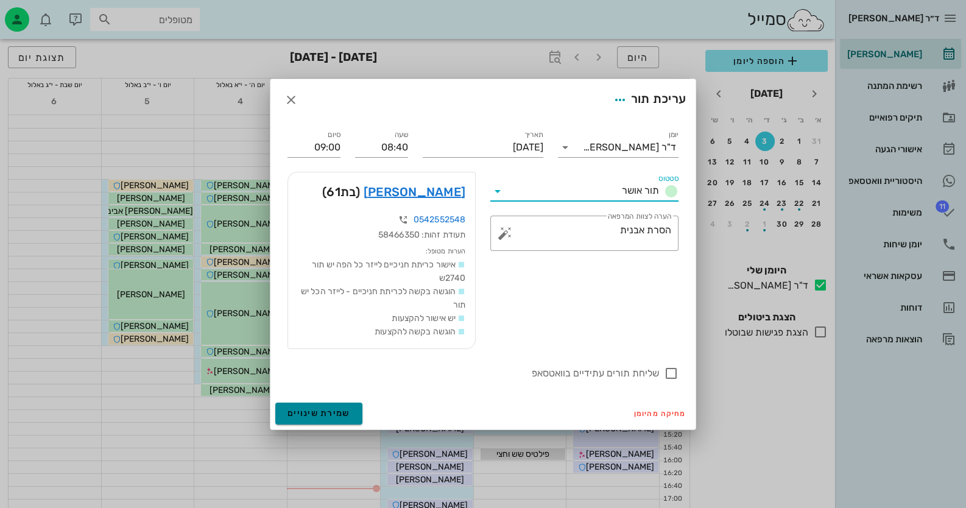
click at [314, 418] on span "שמירת שינויים" at bounding box center [318, 413] width 63 height 10
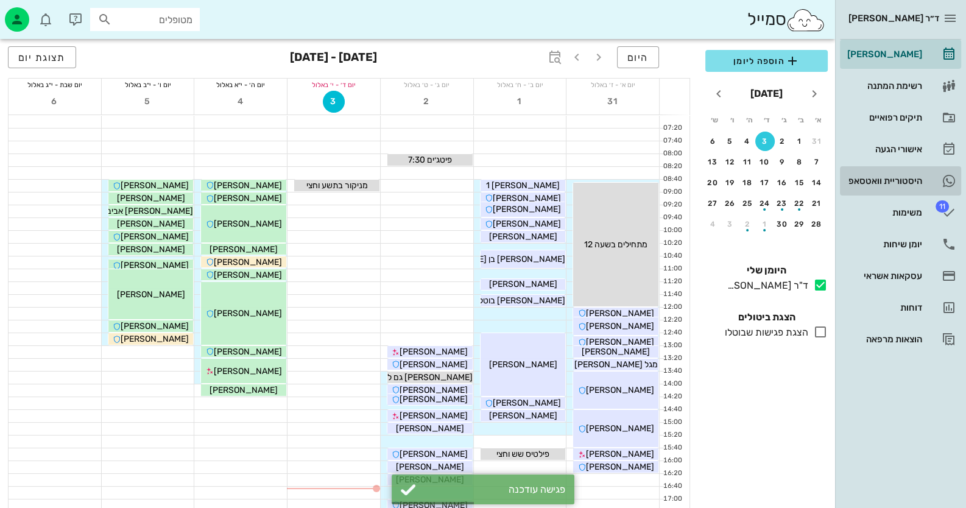
click at [886, 180] on div "היסטוריית וואטסאפ" at bounding box center [883, 181] width 77 height 10
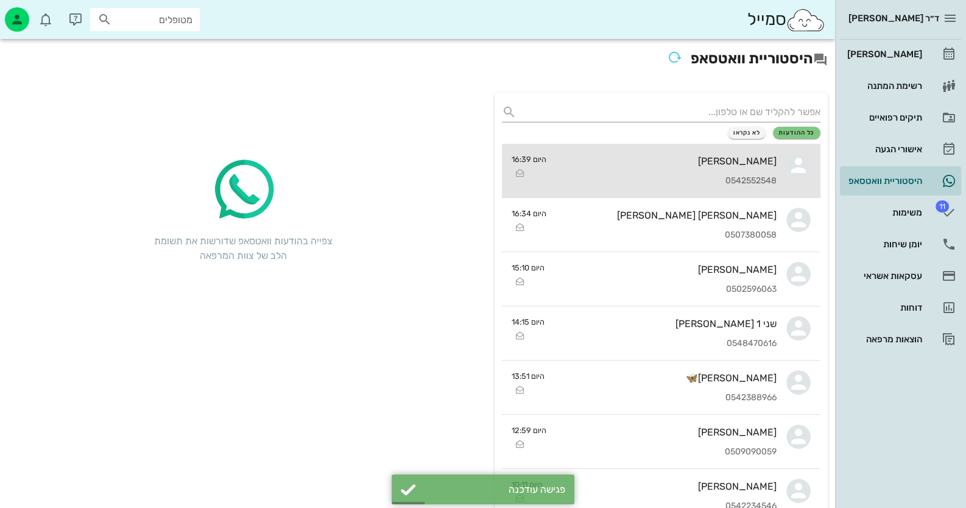
click at [735, 181] on div "0542552548" at bounding box center [666, 181] width 220 height 10
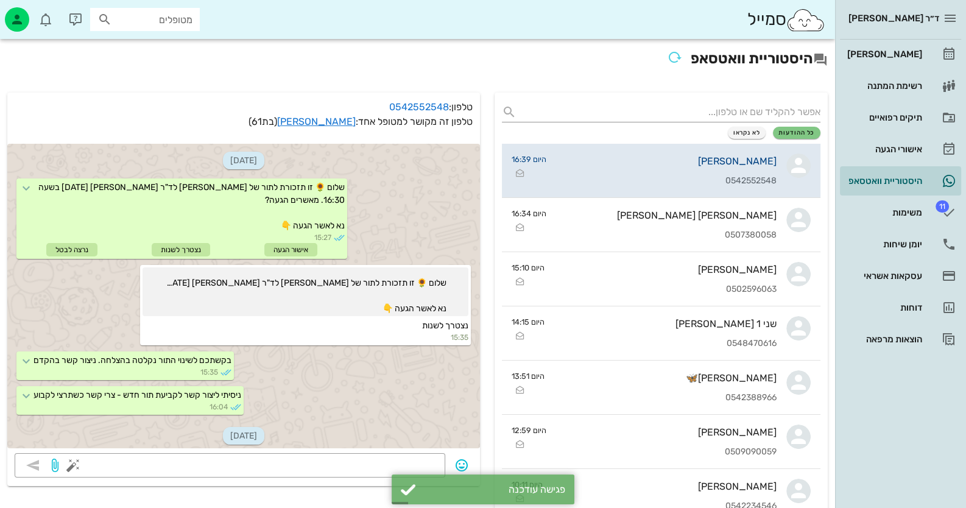
scroll to position [283, 0]
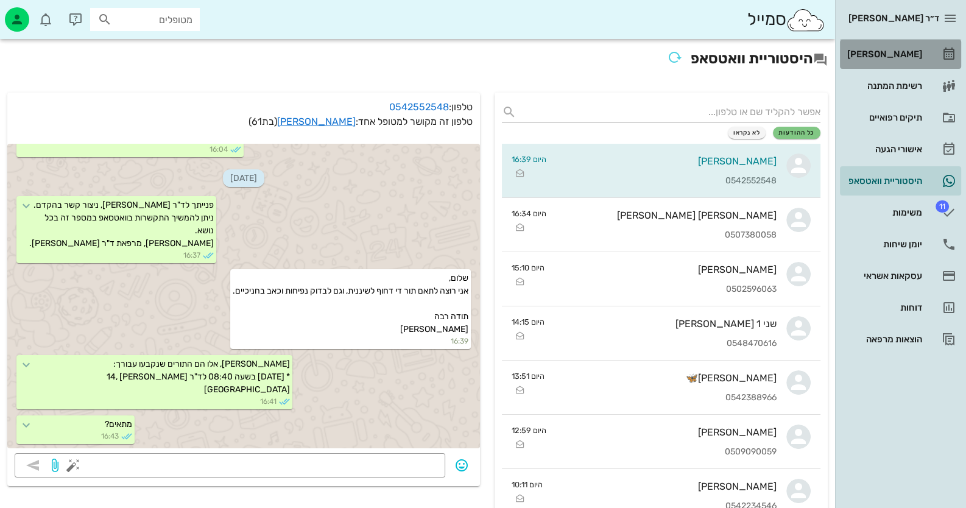
click at [910, 60] on div "[PERSON_NAME]" at bounding box center [883, 53] width 77 height 19
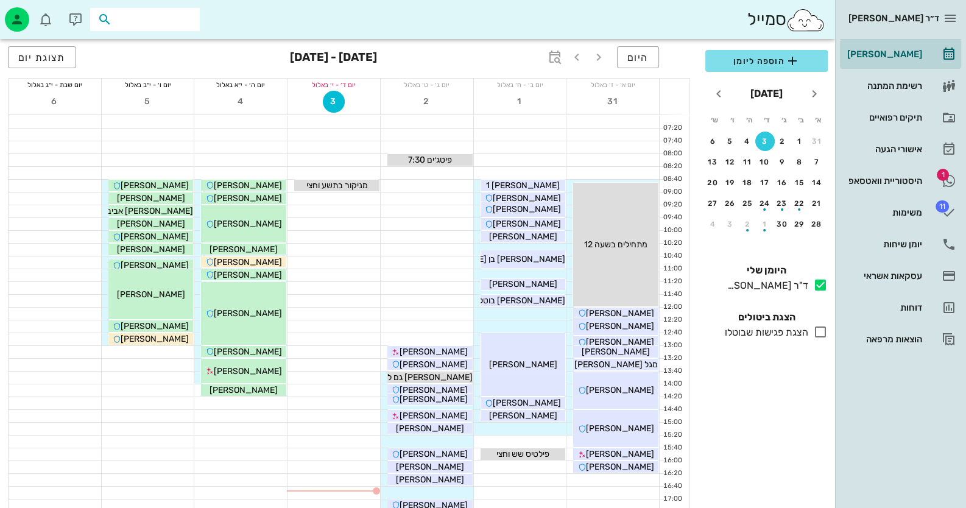
click at [181, 25] on input "text" at bounding box center [153, 20] width 78 height 16
type input "0508524294"
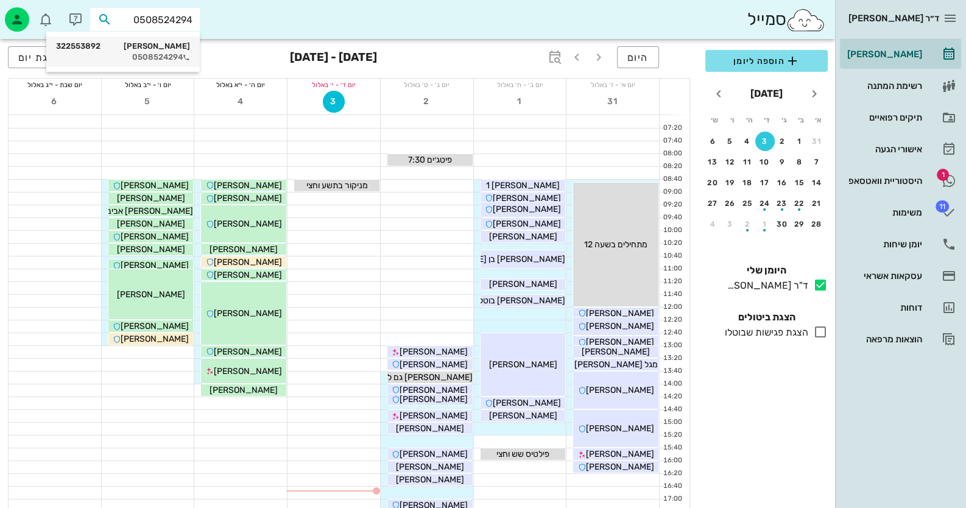
click at [147, 61] on div "0508524294" at bounding box center [123, 57] width 134 height 10
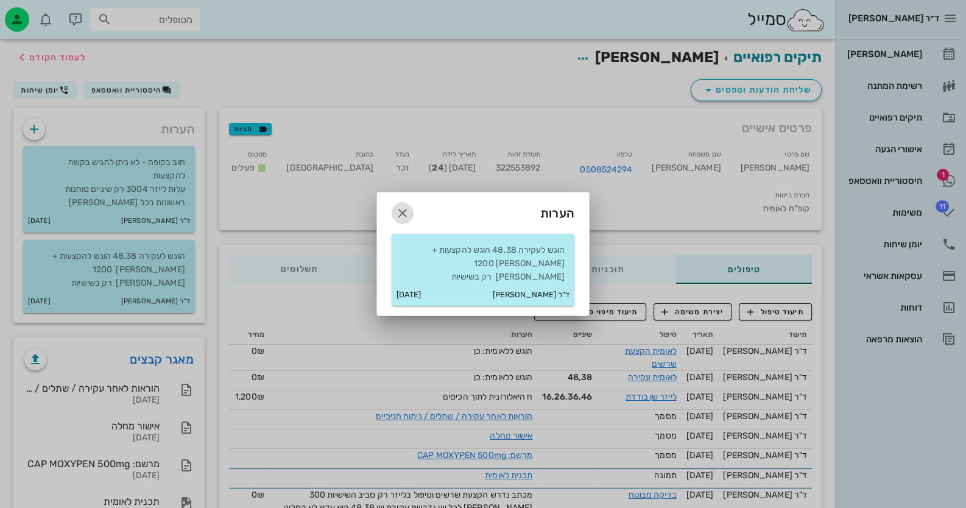
click at [406, 220] on icon "button" at bounding box center [402, 213] width 15 height 15
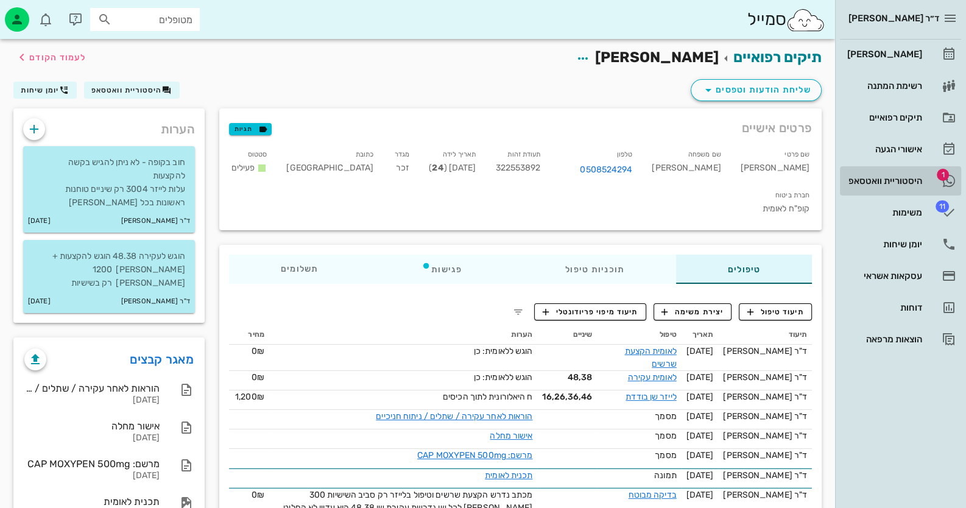
click at [868, 186] on div "היסטוריית וואטסאפ" at bounding box center [883, 180] width 77 height 19
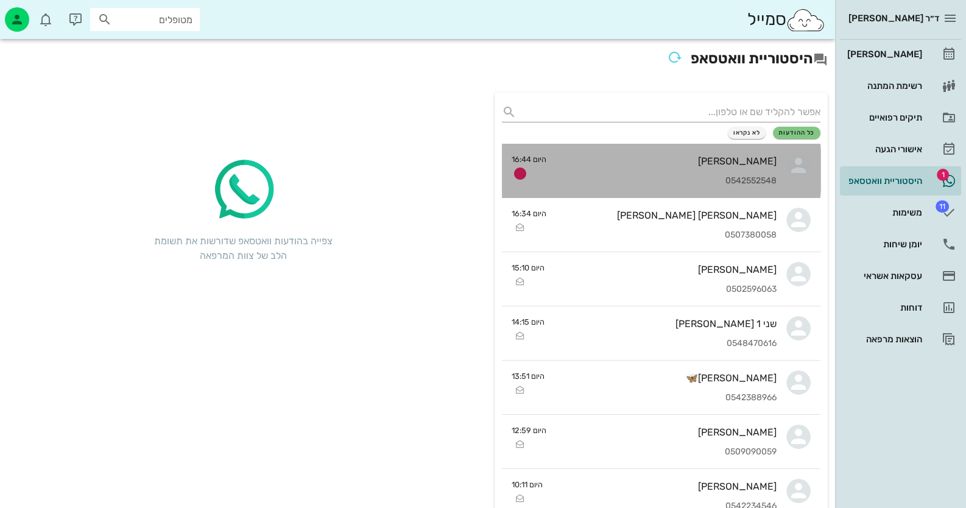
click at [645, 164] on div "[PERSON_NAME]" at bounding box center [666, 161] width 220 height 12
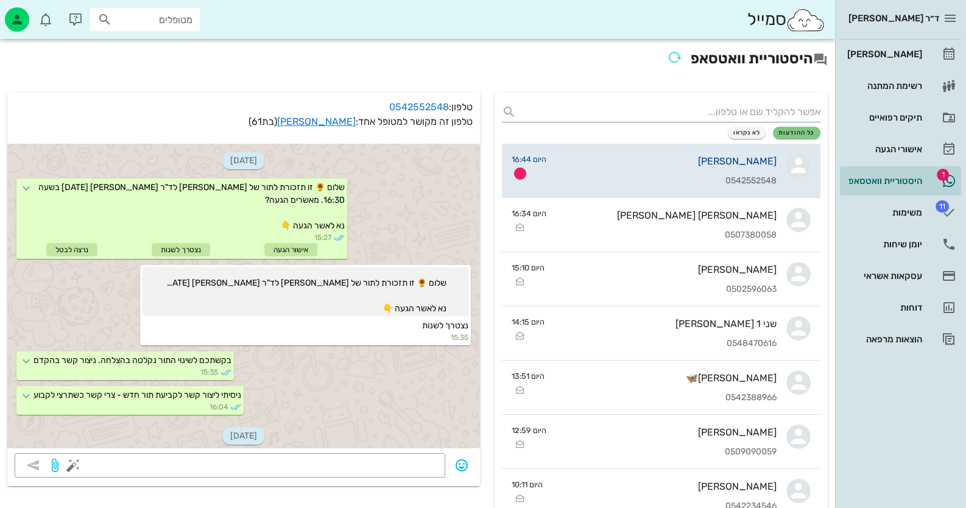
scroll to position [330, 0]
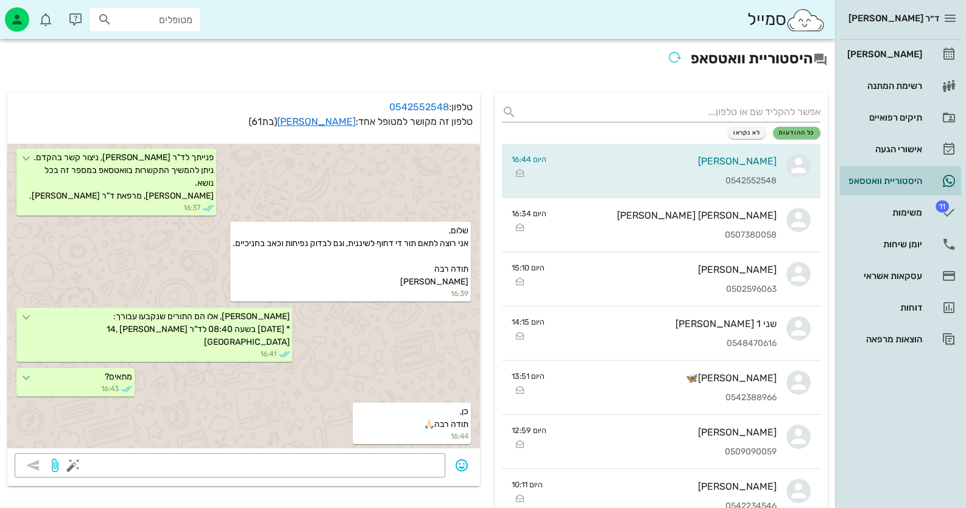
click at [179, 16] on input "מטופלים" at bounding box center [153, 20] width 78 height 16
click at [896, 248] on div "יומן שיחות" at bounding box center [883, 244] width 77 height 10
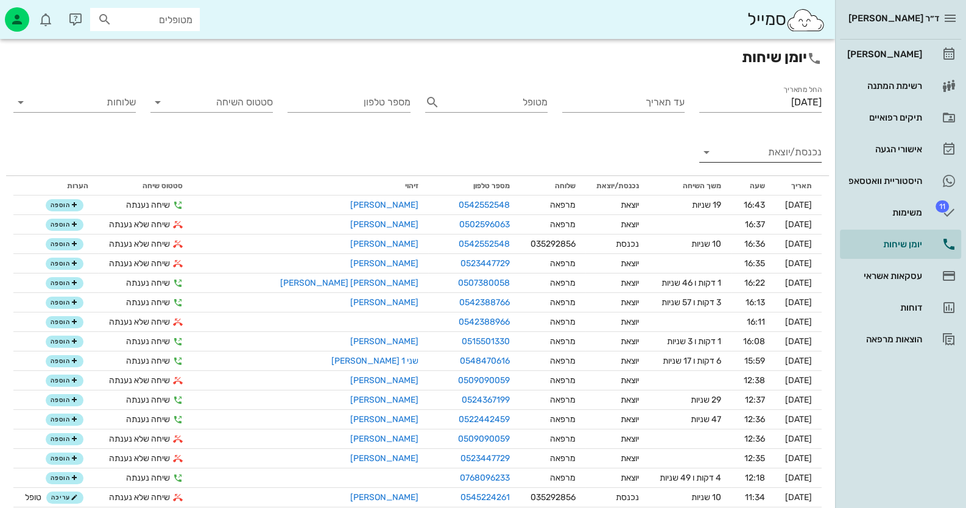
click at [804, 149] on input "נכנסת/יוצאת" at bounding box center [769, 151] width 103 height 19
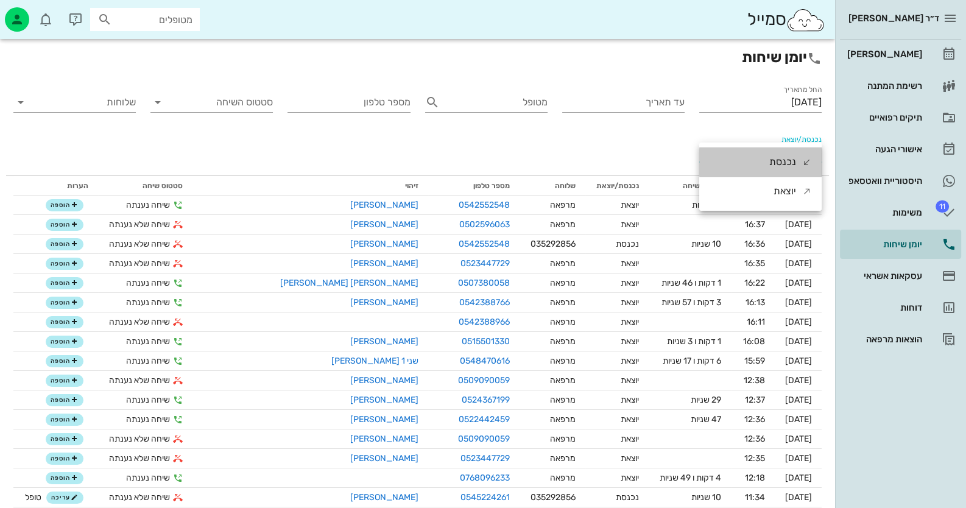
click at [804, 149] on div "נכנסת" at bounding box center [790, 161] width 43 height 29
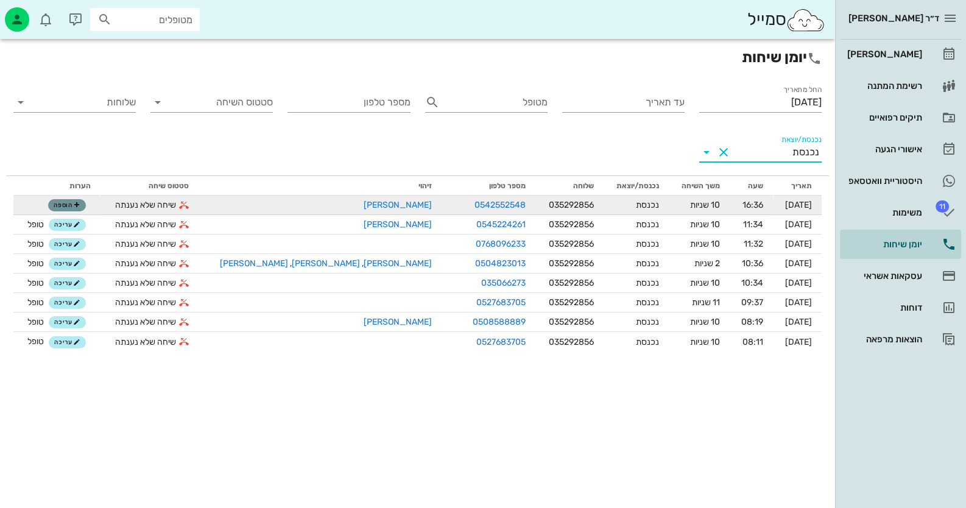
click at [72, 209] on button "הוספה" at bounding box center [67, 205] width 38 height 12
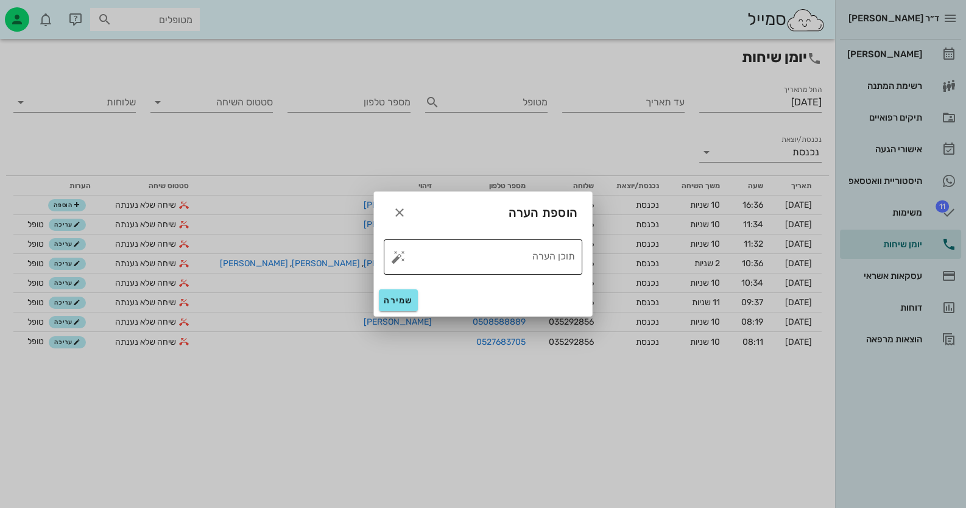
click at [400, 256] on button "button" at bounding box center [398, 257] width 15 height 15
click at [450, 241] on div "טופל" at bounding box center [451, 244] width 91 height 32
type textarea "טופל"
click at [401, 304] on span "שמירה" at bounding box center [398, 300] width 29 height 10
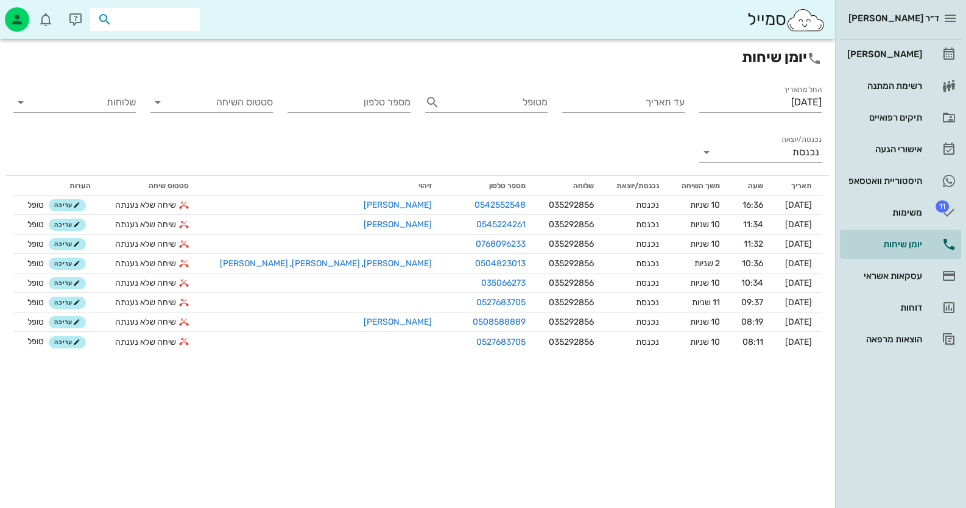
click at [183, 24] on input "text" at bounding box center [153, 20] width 78 height 16
type input "0503335758"
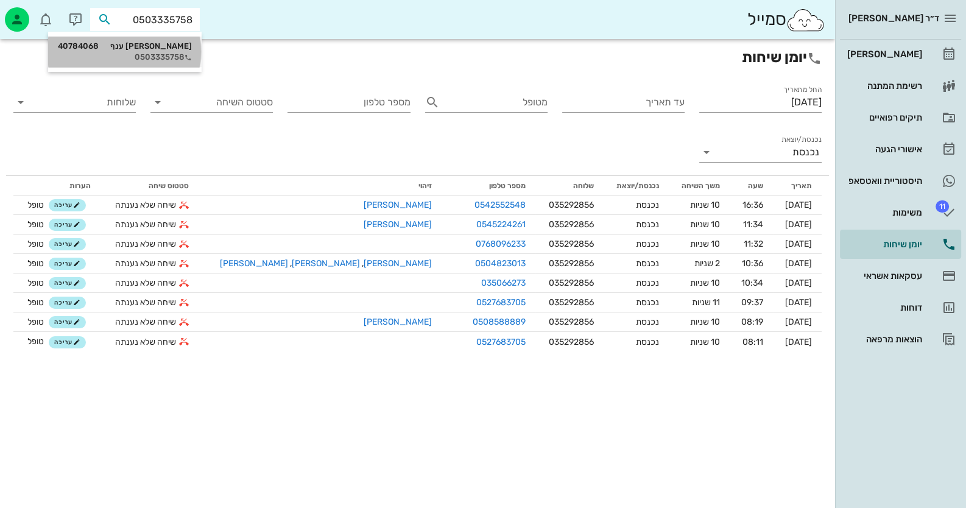
click at [163, 58] on div "0503335758" at bounding box center [125, 57] width 134 height 10
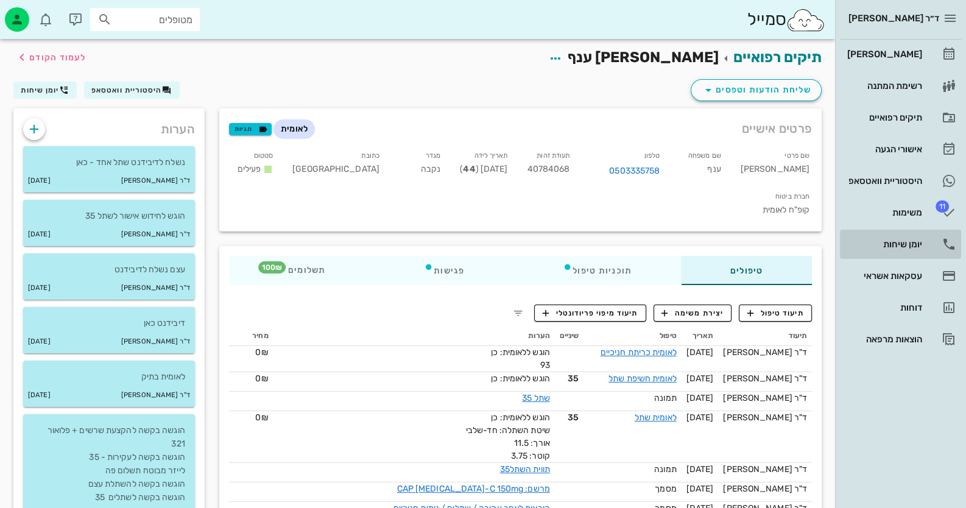
click at [886, 251] on div "יומן שיחות" at bounding box center [883, 243] width 77 height 19
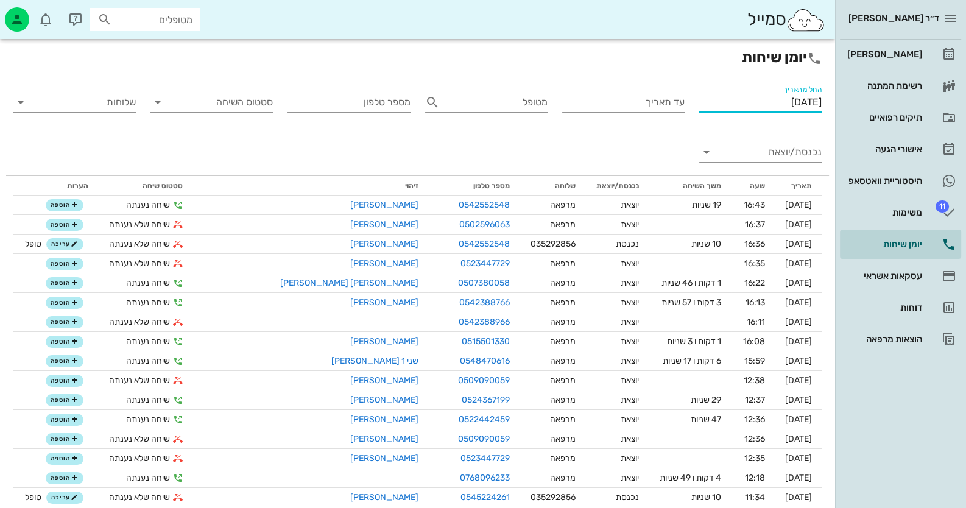
click at [749, 99] on input "[DATE]" at bounding box center [760, 102] width 122 height 19
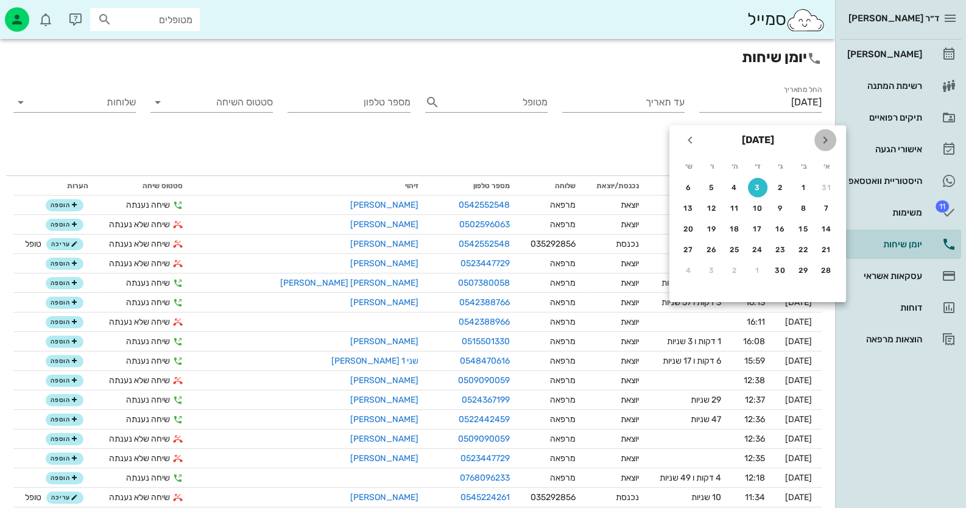
click at [829, 136] on icon "חודש שעבר" at bounding box center [825, 140] width 15 height 15
click at [798, 267] on div "25" at bounding box center [802, 270] width 19 height 9
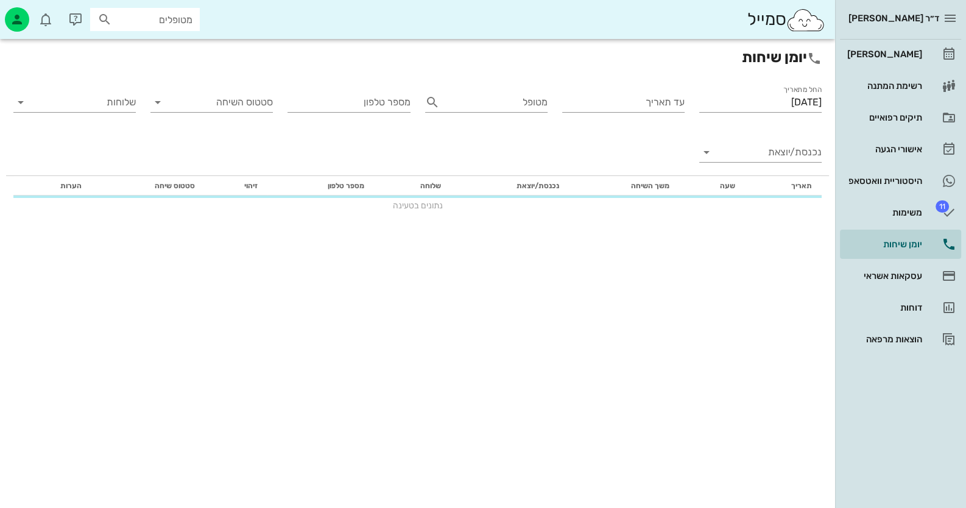
type input "[DATE]"
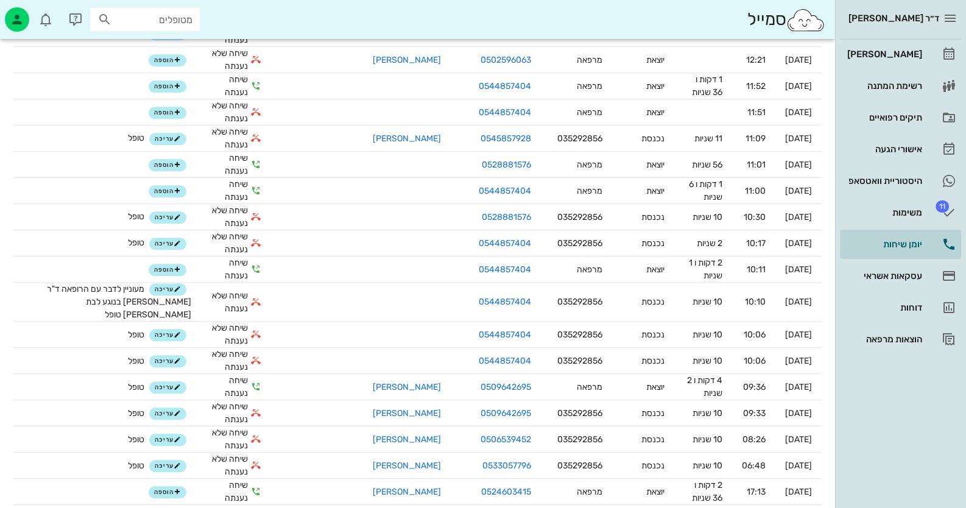
scroll to position [1887, 0]
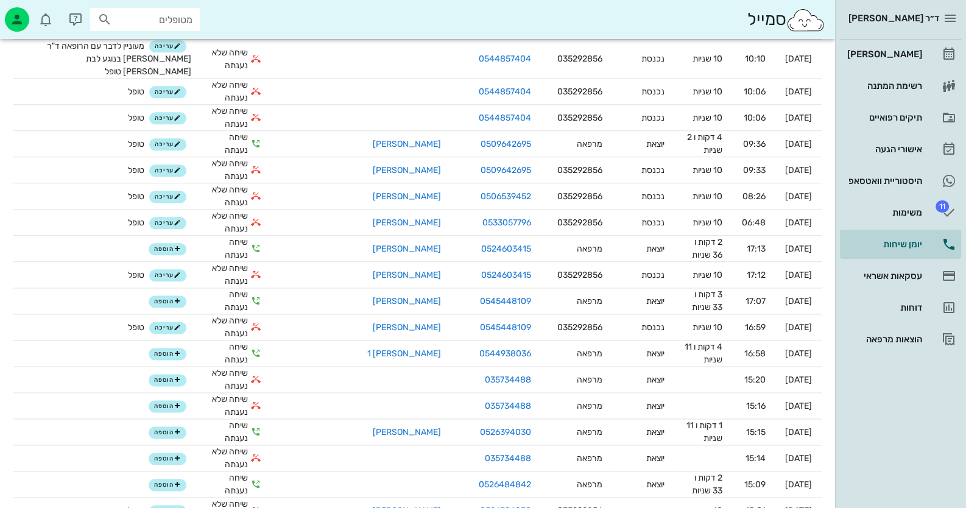
click at [131, 21] on input "מטופלים" at bounding box center [153, 20] width 78 height 16
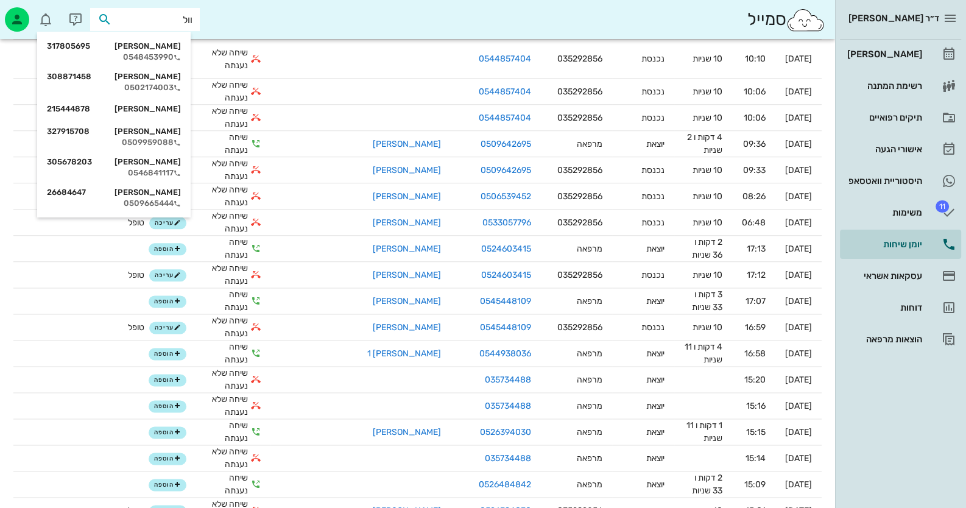
type input "[PERSON_NAME]"
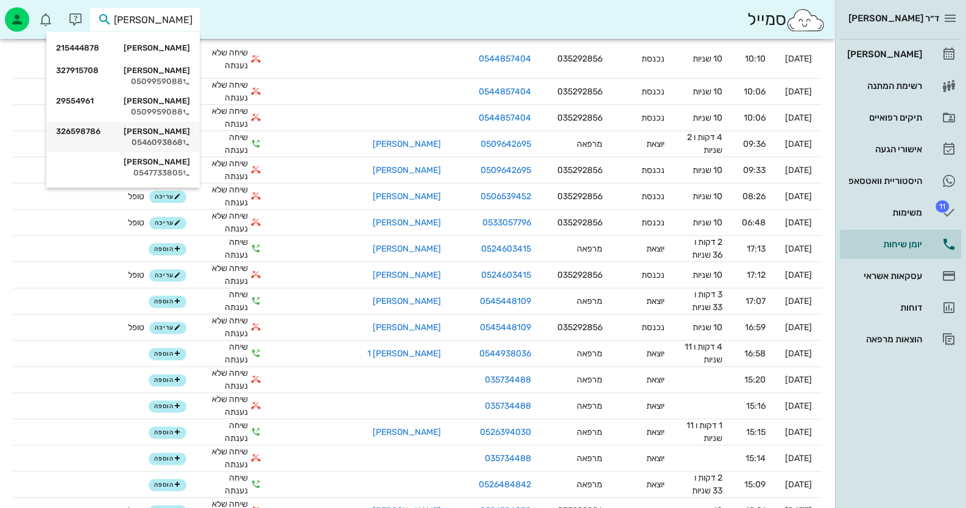
click at [177, 138] on div "0546093868" at bounding box center [123, 143] width 134 height 10
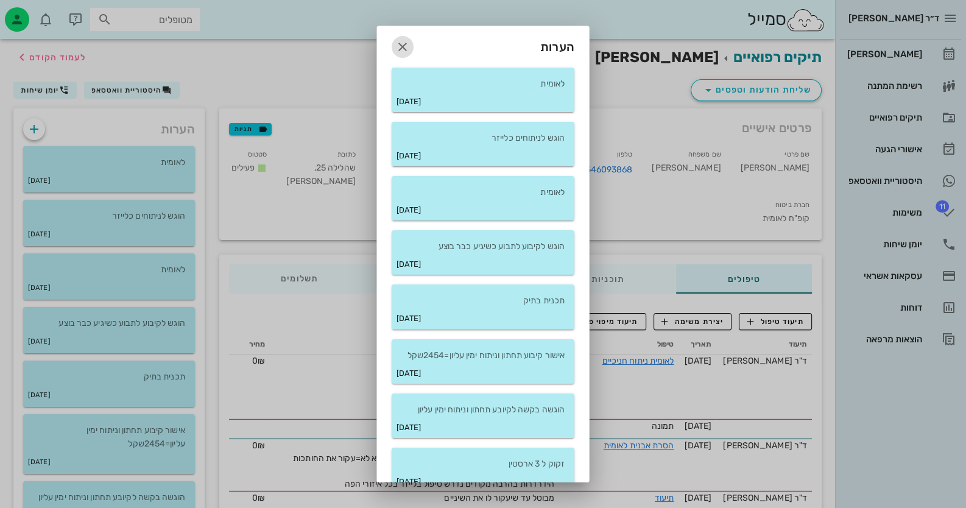
click at [410, 40] on icon "button" at bounding box center [402, 47] width 15 height 15
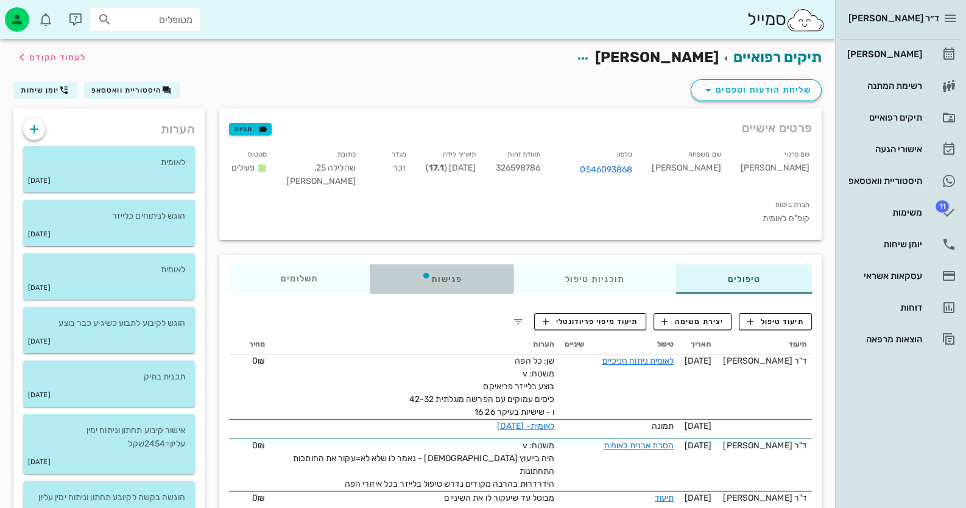
click at [454, 264] on div "פגישות" at bounding box center [442, 278] width 144 height 29
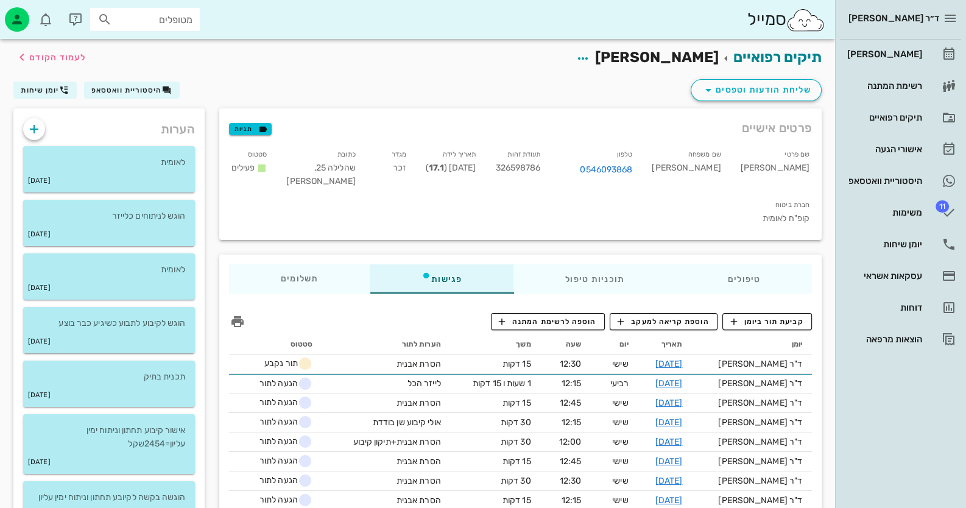
click at [776, 77] on div "שליחת הודעות וטפסים היסטוריית וואטסאפ יומן שיחות" at bounding box center [417, 93] width 823 height 32
click at [778, 86] on span "שליחת הודעות וטפסים" at bounding box center [756, 90] width 110 height 15
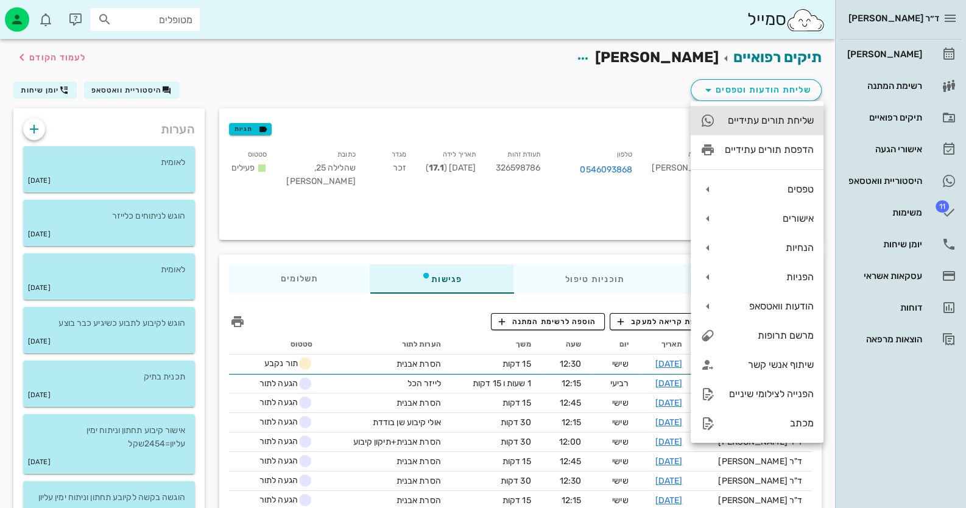
click at [771, 124] on div "שליחת תורים עתידיים" at bounding box center [769, 120] width 89 height 12
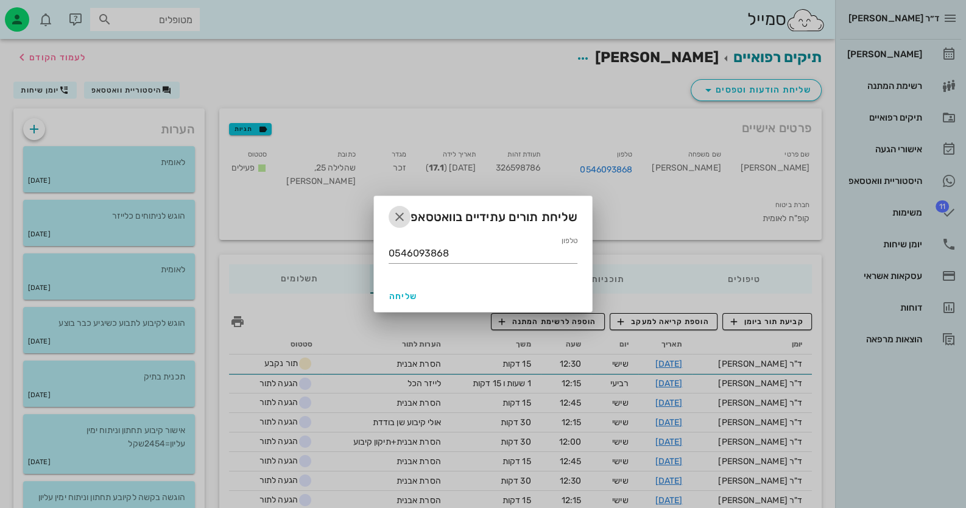
click at [396, 211] on icon "button" at bounding box center [399, 216] width 15 height 15
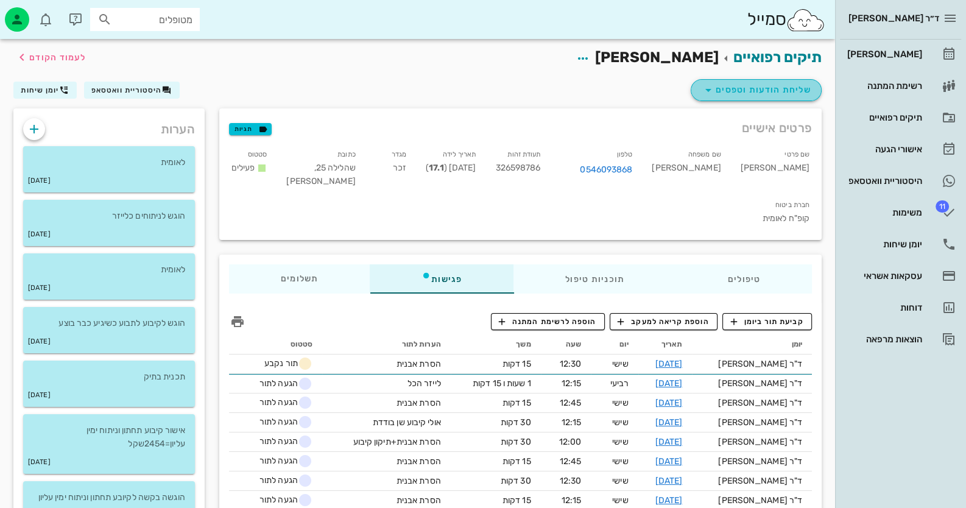
click at [773, 88] on span "שליחת הודעות וטפסים" at bounding box center [756, 90] width 110 height 15
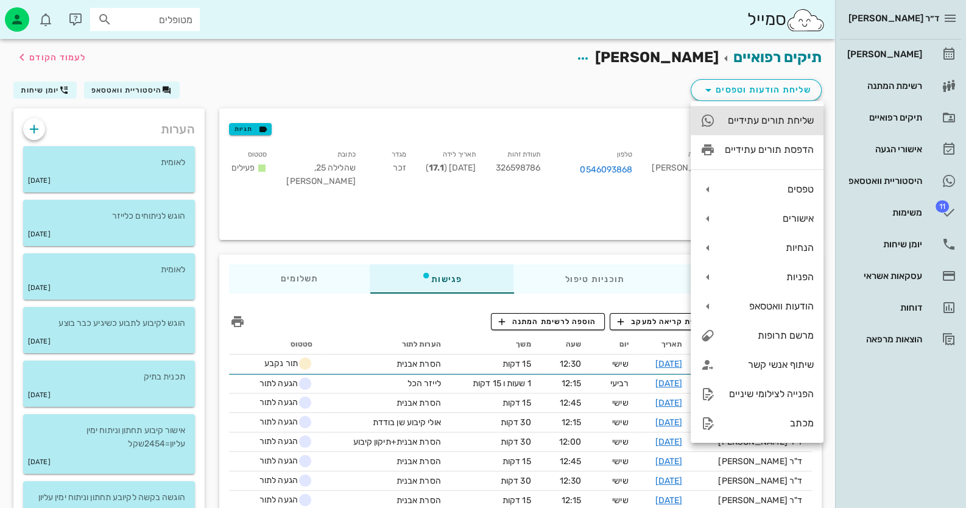
click at [776, 119] on div "שליחת תורים עתידיים" at bounding box center [769, 120] width 89 height 12
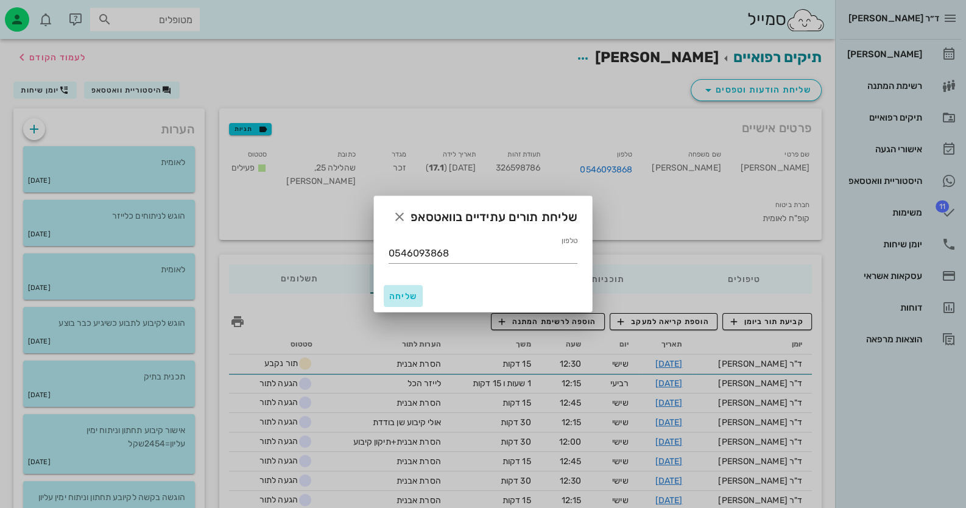
click at [415, 292] on span "שליחה" at bounding box center [402, 296] width 29 height 10
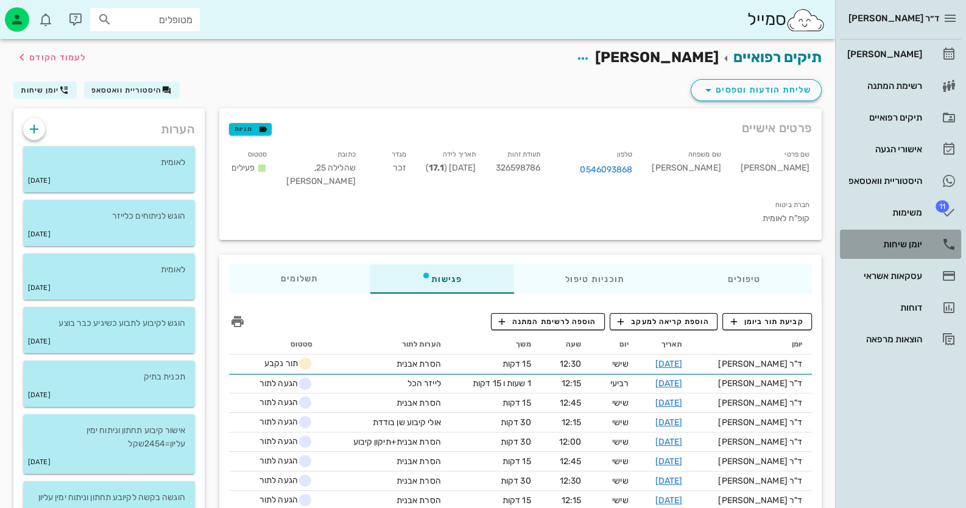
click at [916, 241] on div "יומן שיחות" at bounding box center [883, 244] width 77 height 10
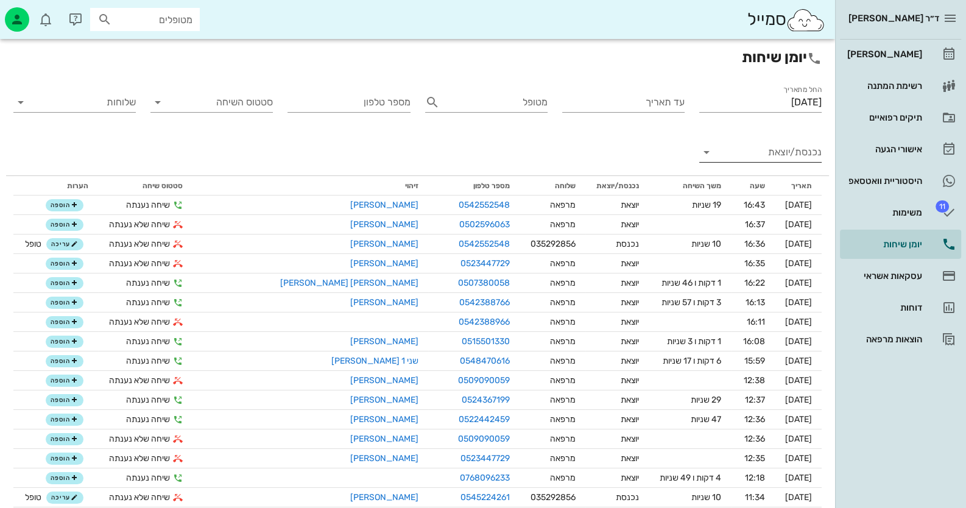
click at [801, 150] on input "נכנסת/יוצאת" at bounding box center [769, 151] width 103 height 19
click at [0, 0] on div "נכנסת" at bounding box center [0, 0] width 0 height 0
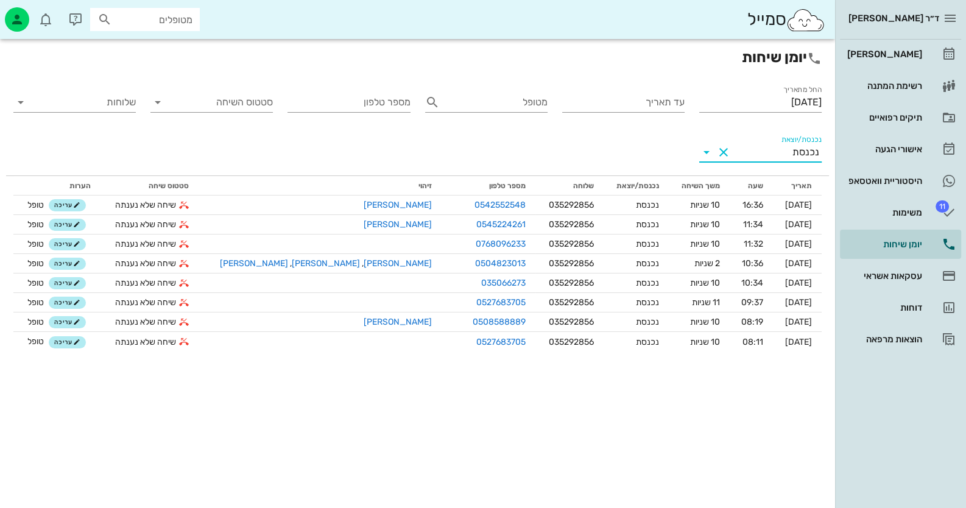
click at [906, 21] on span "ד״ר [PERSON_NAME]" at bounding box center [893, 18] width 91 height 11
click at [923, 52] on link "[PERSON_NAME]" at bounding box center [900, 54] width 121 height 29
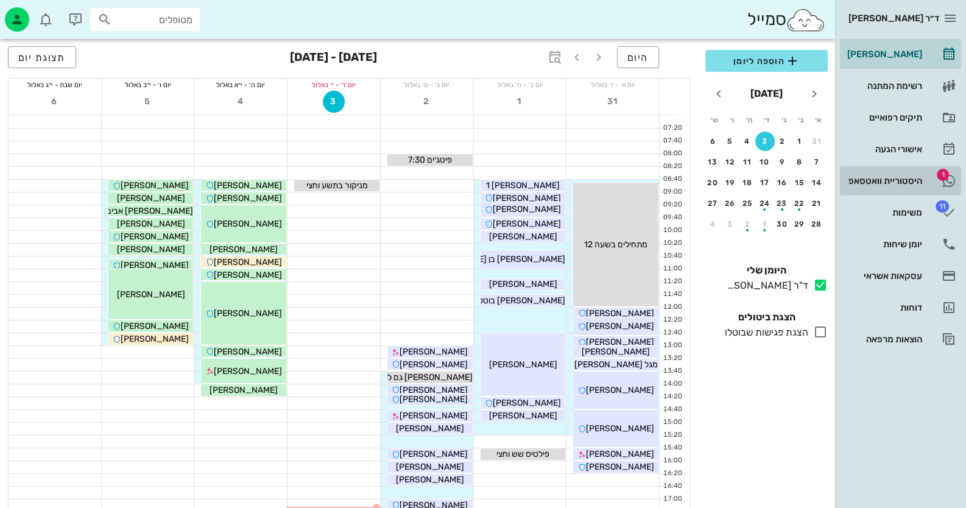
click at [896, 176] on div "היסטוריית וואטסאפ" at bounding box center [883, 181] width 77 height 10
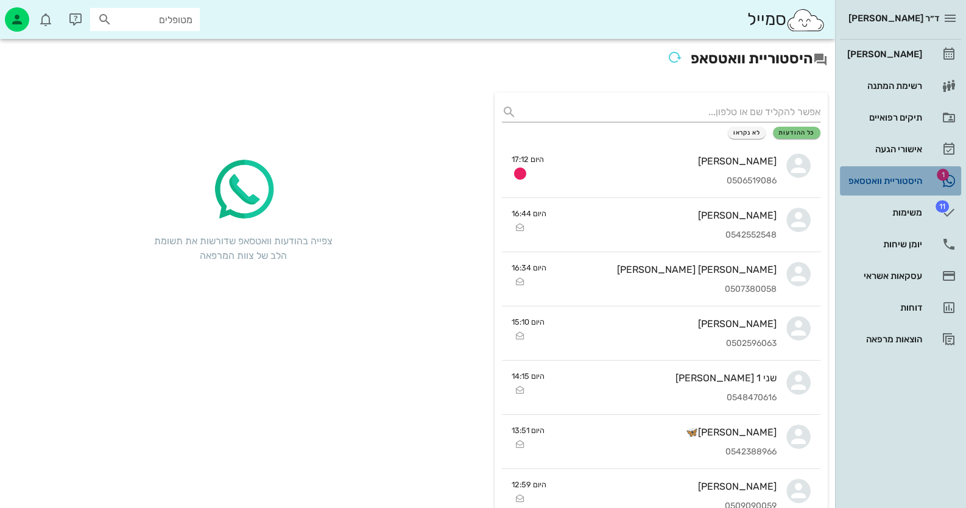
click at [843, 173] on link "1 היסטוריית וואטסאפ" at bounding box center [900, 180] width 121 height 29
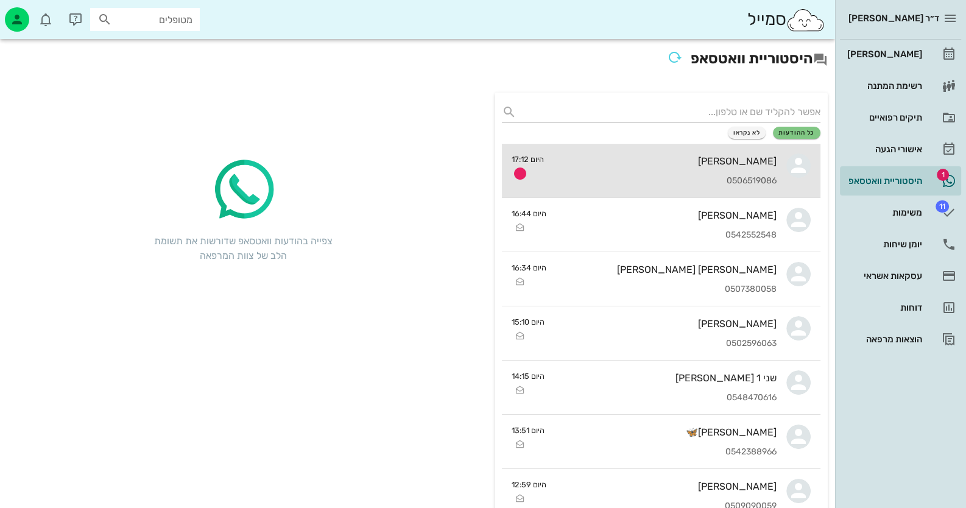
click at [800, 170] on icon at bounding box center [798, 165] width 24 height 24
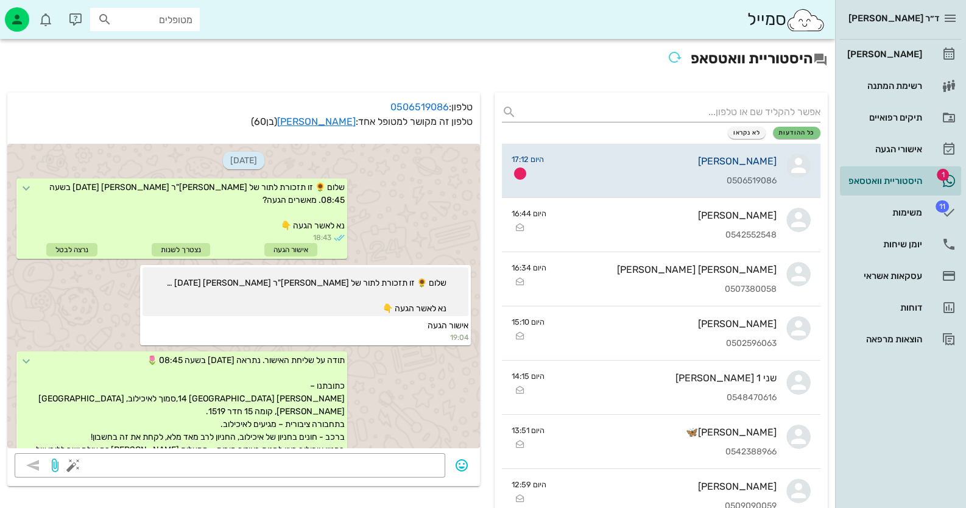
scroll to position [511, 0]
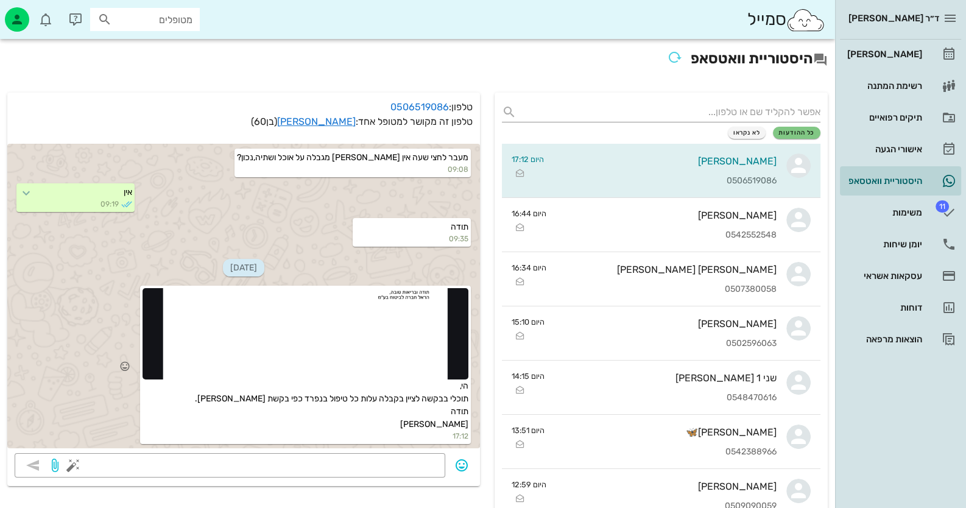
click at [413, 373] on div at bounding box center [305, 333] width 326 height 91
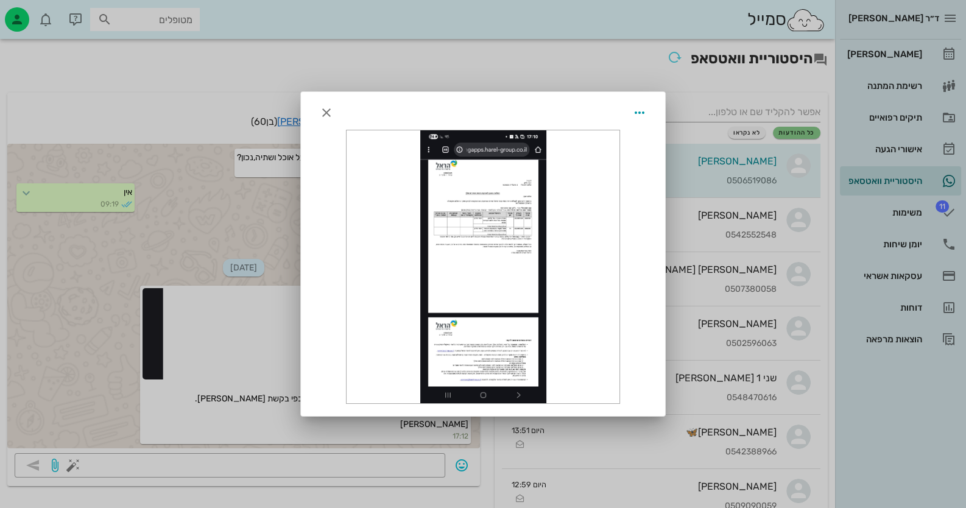
click at [518, 237] on div at bounding box center [482, 266] width 273 height 273
click at [637, 112] on icon "button" at bounding box center [639, 112] width 15 height 15
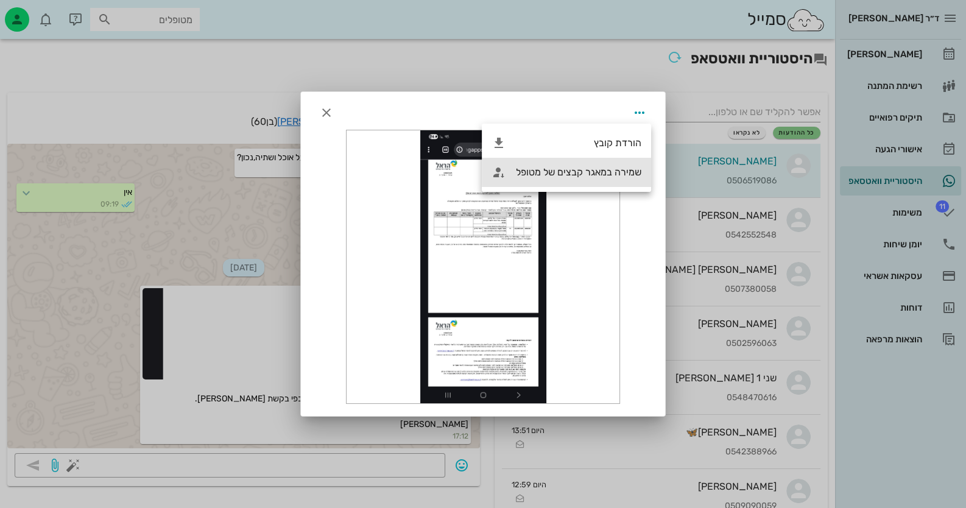
click at [606, 169] on div "שמירה במאגר קבצים של מטופל" at bounding box center [578, 172] width 125 height 12
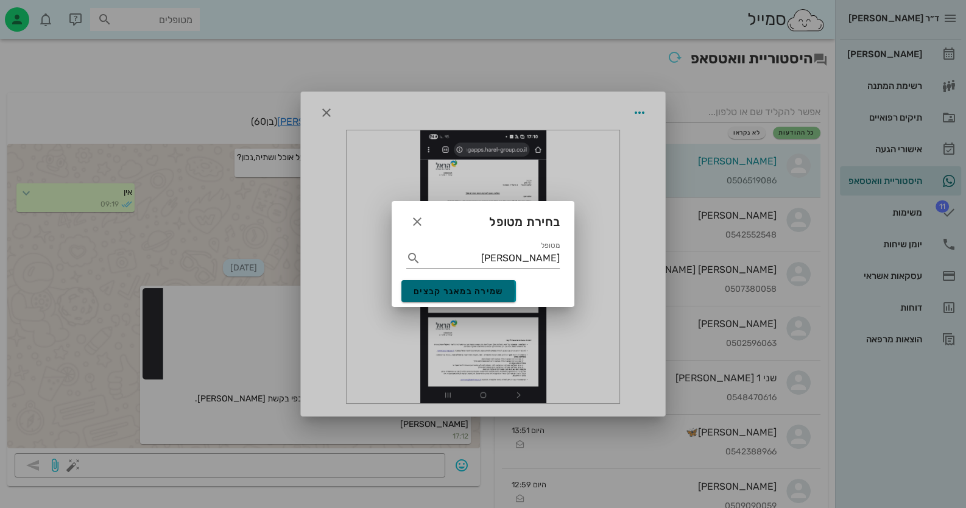
click at [489, 290] on span "שמירה במאגר קבצים" at bounding box center [458, 291] width 90 height 10
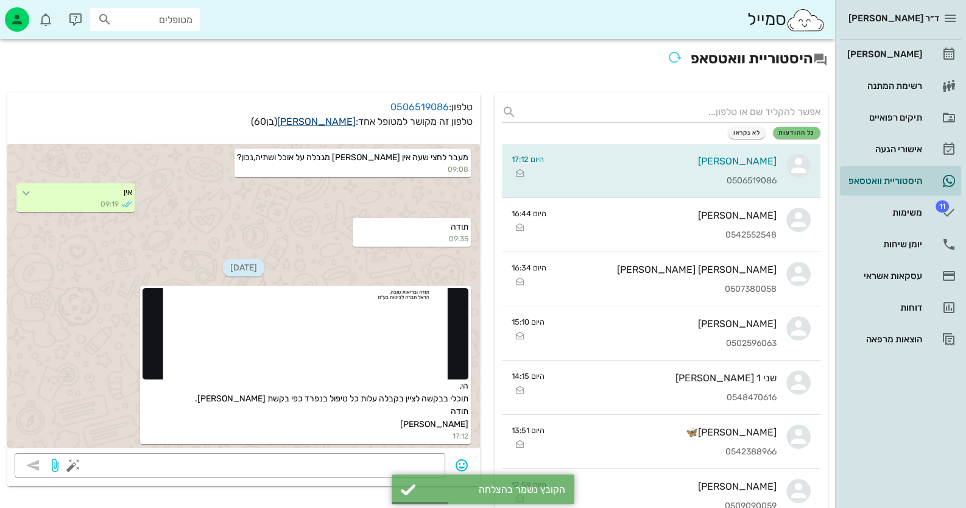
click at [341, 118] on link "[PERSON_NAME]" at bounding box center [316, 122] width 79 height 12
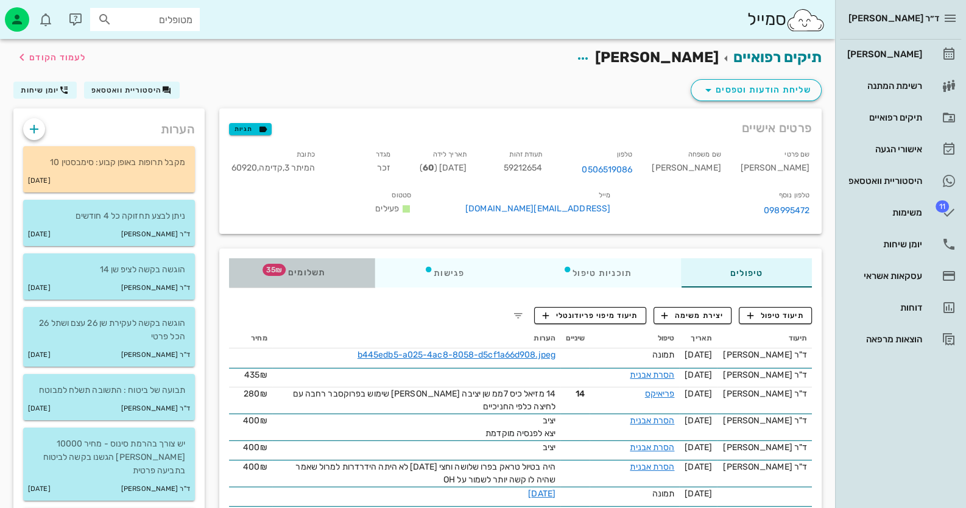
click at [307, 269] on span "תשלומים 35₪" at bounding box center [301, 273] width 47 height 9
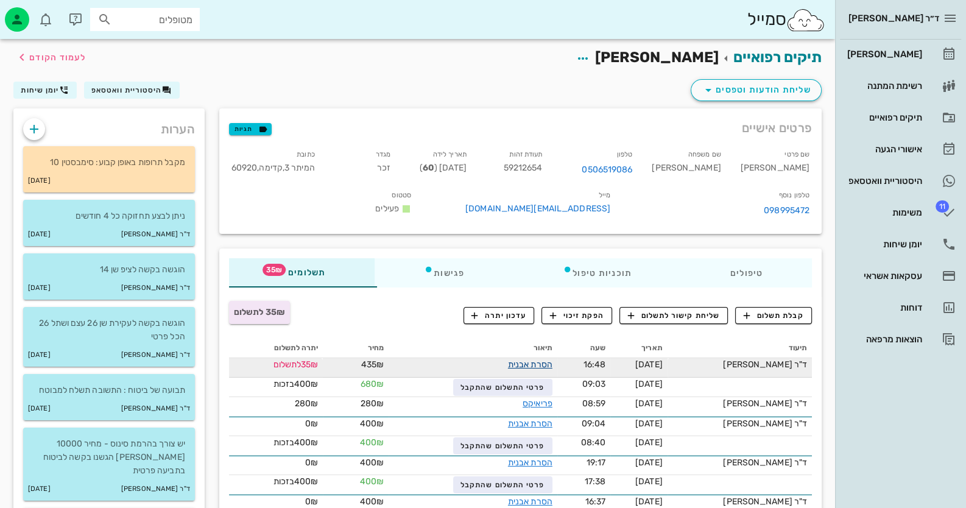
click at [552, 364] on link "הסרת אבנית" at bounding box center [530, 364] width 44 height 10
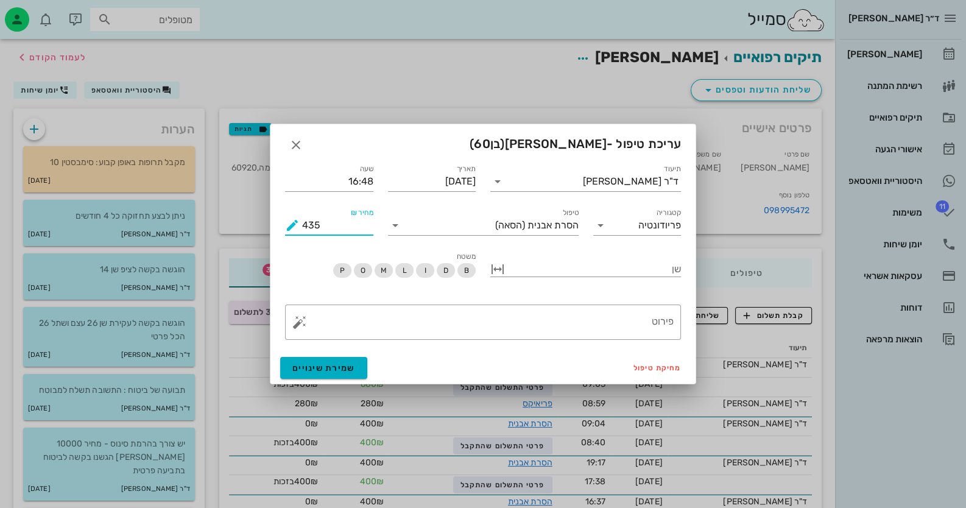
drag, startPoint x: 324, startPoint y: 223, endPoint x: 286, endPoint y: 223, distance: 37.8
click at [286, 223] on div "מחיר ₪ 435" at bounding box center [329, 225] width 88 height 19
type input "400"
click at [337, 376] on button "שמירת שינויים" at bounding box center [323, 368] width 87 height 22
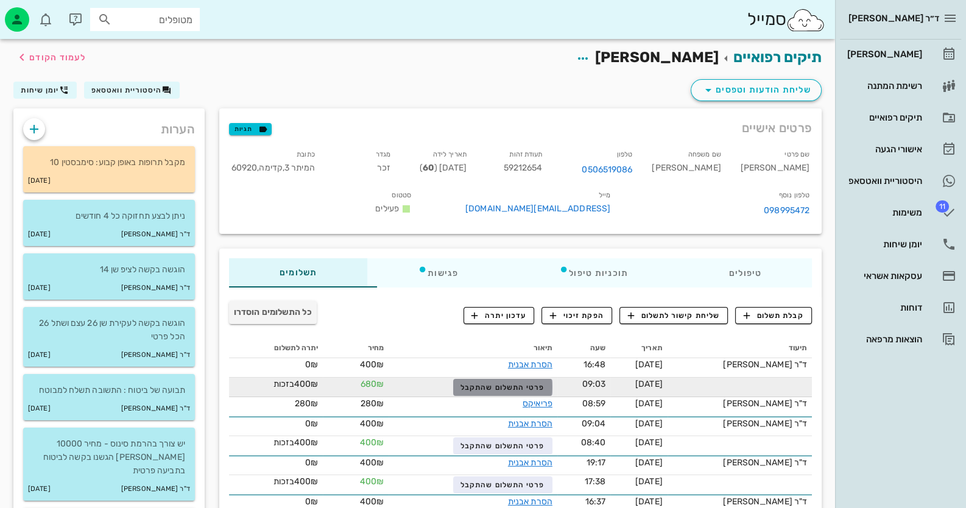
click at [524, 383] on span "פרטי התשלום שהתקבל" at bounding box center [502, 387] width 84 height 9
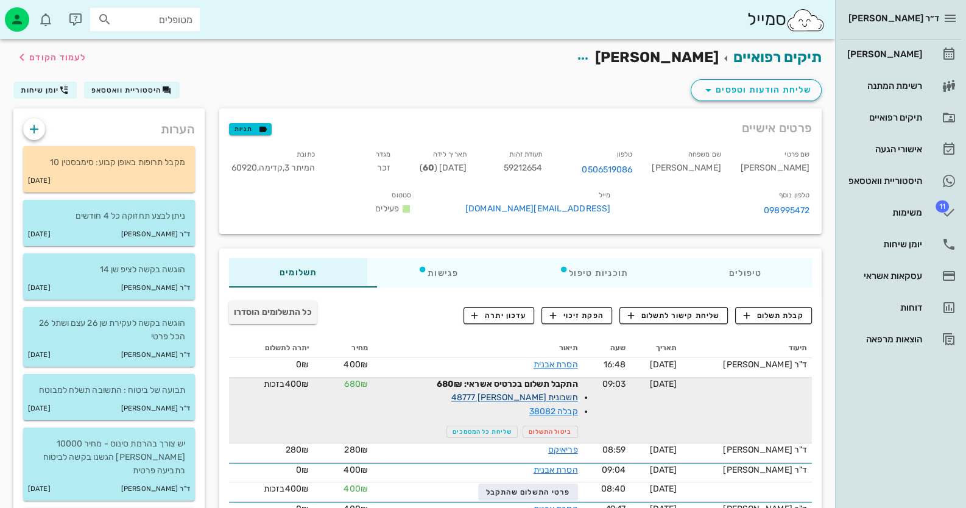
click at [567, 392] on link "חשבונית [PERSON_NAME] 48777" at bounding box center [514, 397] width 127 height 10
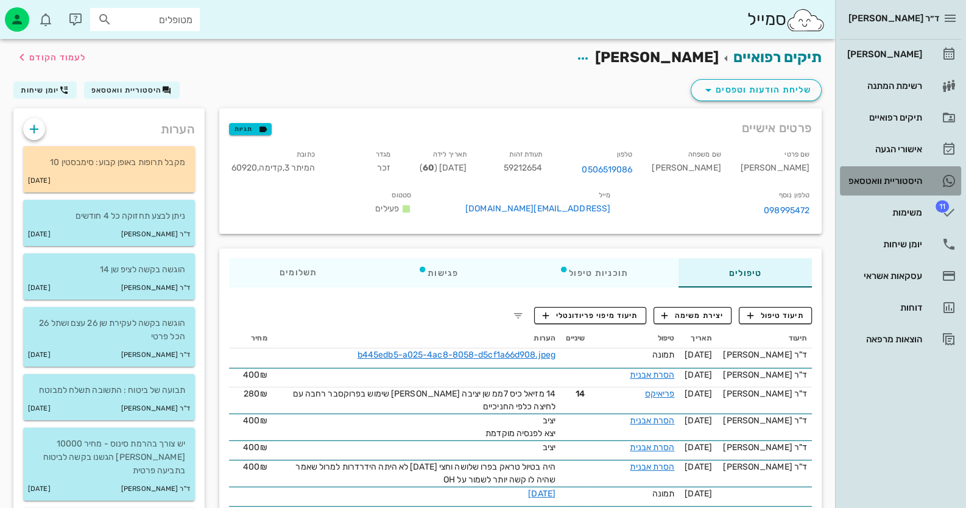
click at [875, 190] on div "היסטוריית וואטסאפ" at bounding box center [883, 180] width 77 height 19
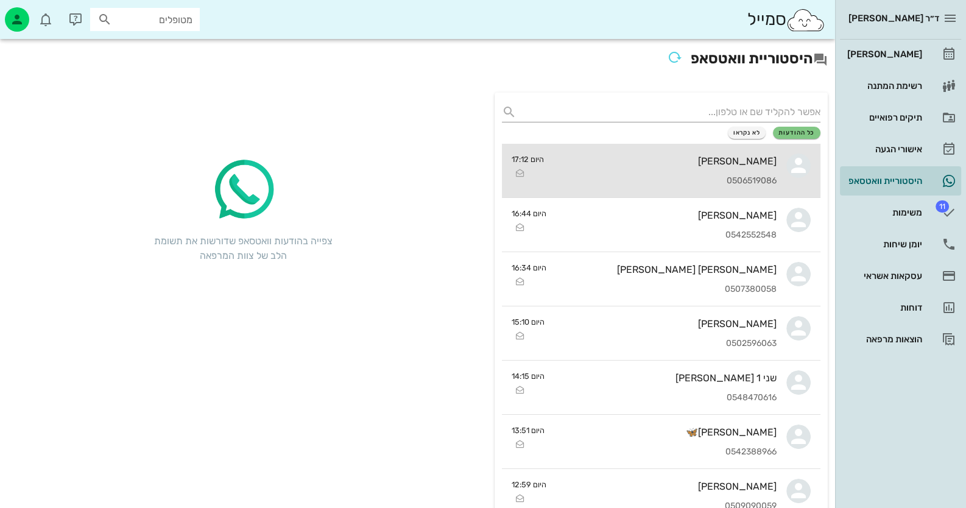
click at [706, 184] on div "0506519086" at bounding box center [664, 181] width 223 height 10
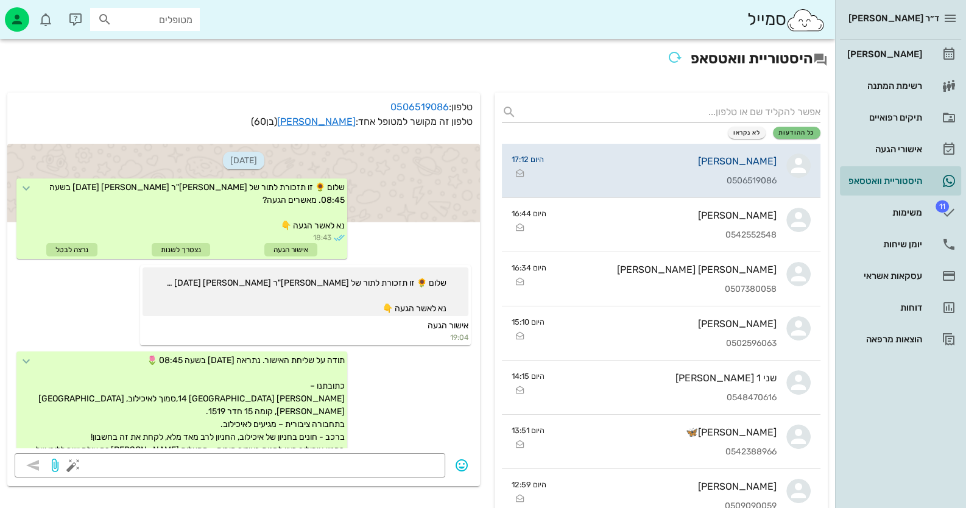
scroll to position [511, 0]
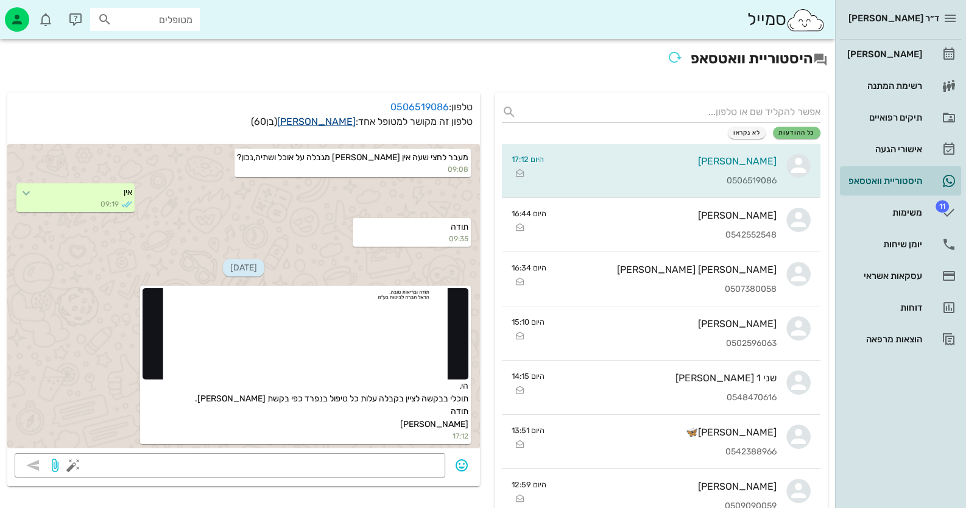
click at [335, 118] on link "[PERSON_NAME]" at bounding box center [316, 122] width 79 height 12
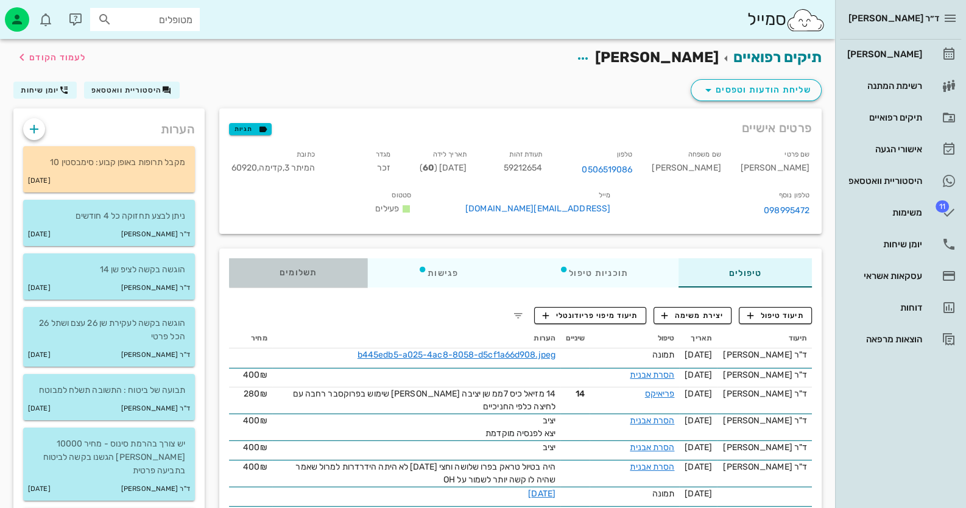
click at [283, 269] on span "תשלומים 0₪" at bounding box center [298, 273] width 38 height 9
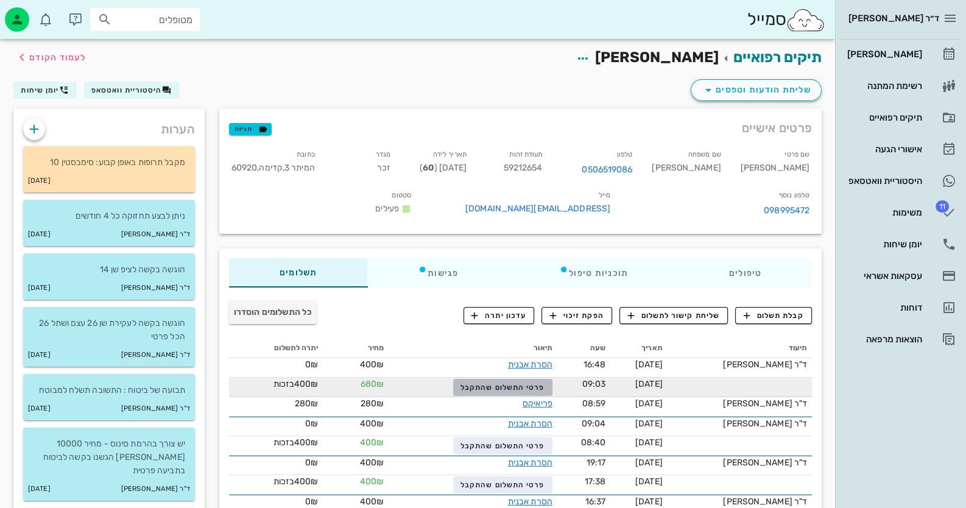
click at [551, 388] on button "פרטי התשלום שהתקבל" at bounding box center [502, 387] width 99 height 17
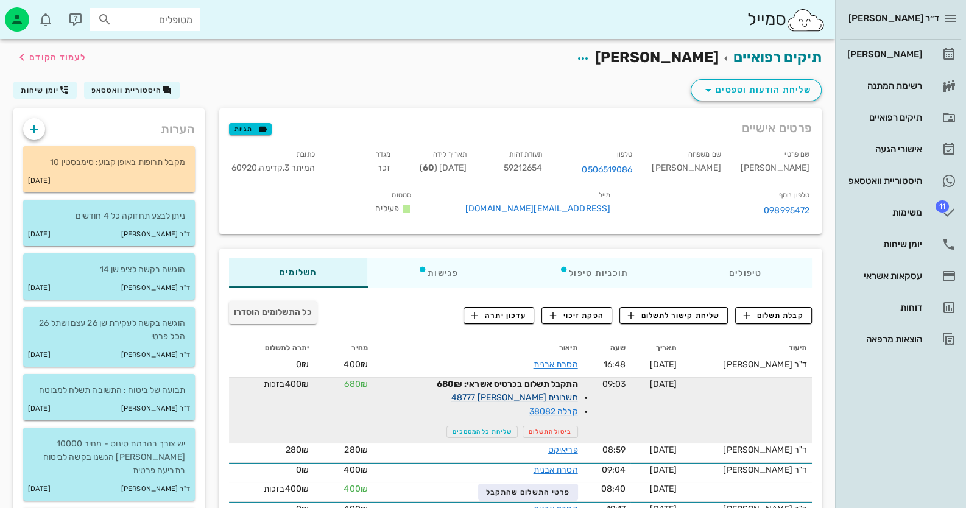
click at [576, 392] on link "חשבונית [PERSON_NAME] 48777" at bounding box center [514, 397] width 127 height 10
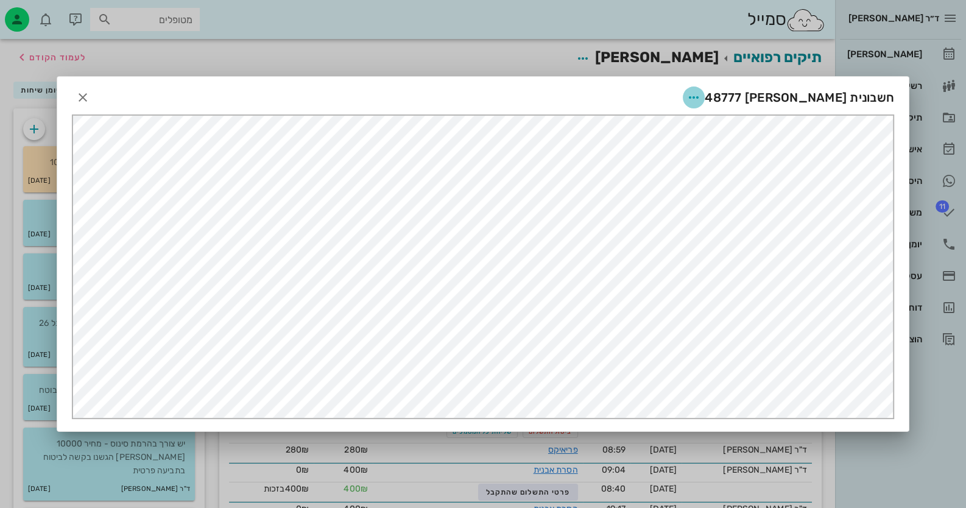
click at [701, 96] on icon "button" at bounding box center [693, 97] width 15 height 15
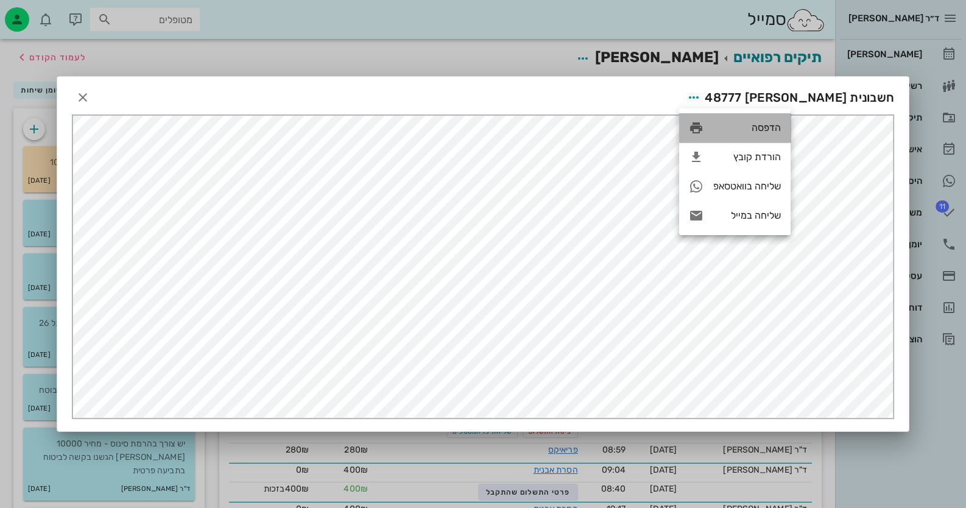
click at [774, 133] on div "הדפסה" at bounding box center [747, 128] width 68 height 12
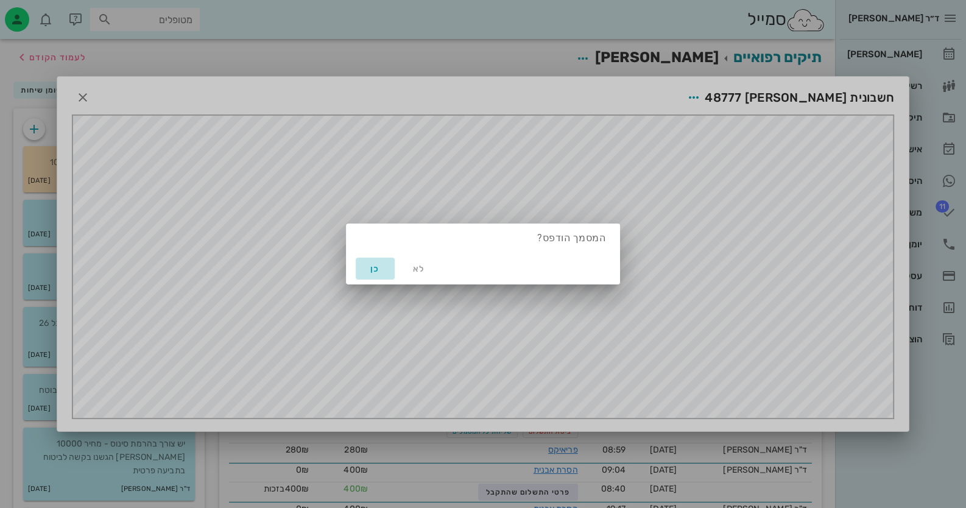
click at [368, 272] on span "כן" at bounding box center [374, 269] width 29 height 10
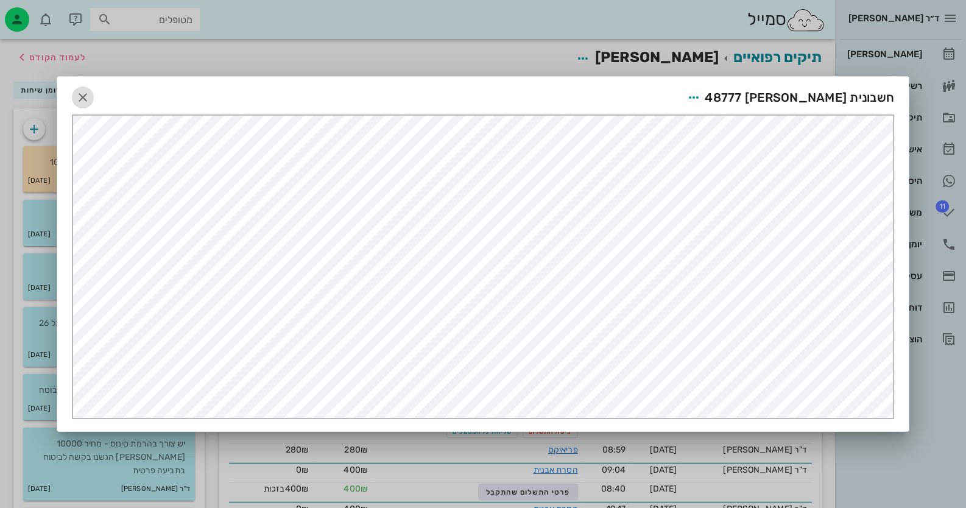
click at [83, 94] on icon "button" at bounding box center [83, 97] width 15 height 15
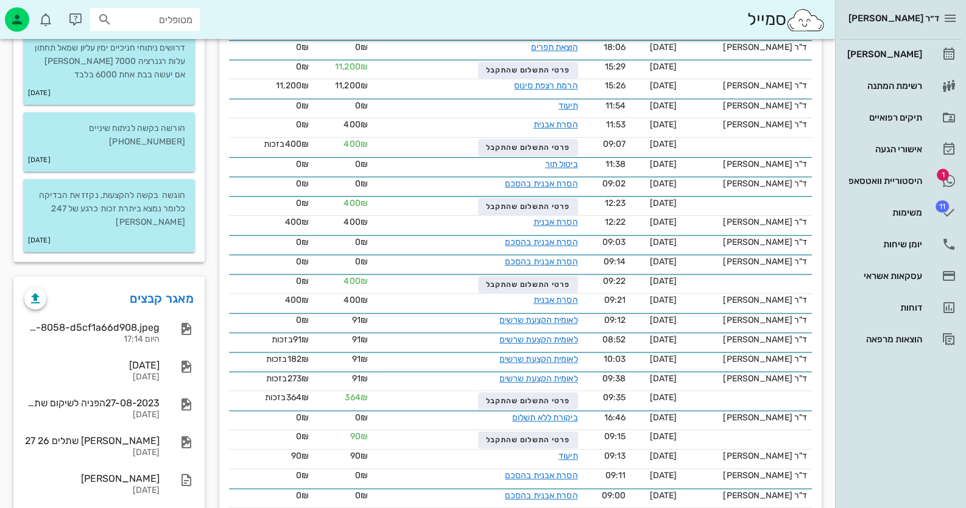
scroll to position [852, 0]
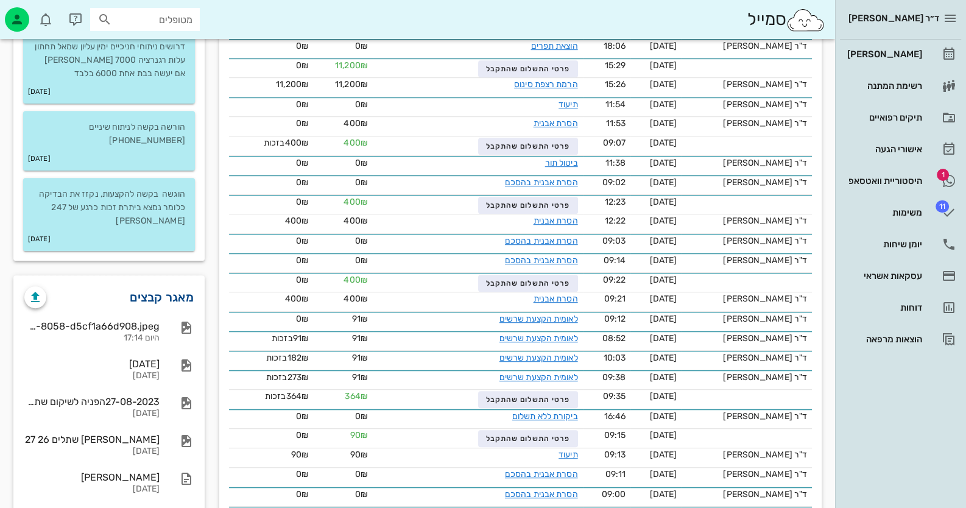
click at [160, 287] on link "מאגר קבצים" at bounding box center [162, 296] width 64 height 19
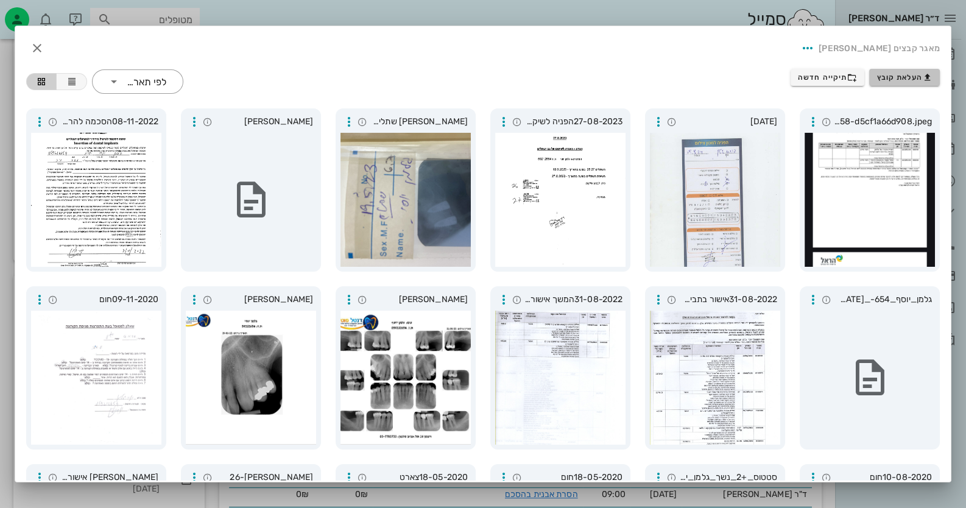
click at [936, 79] on button "העלאת קובץ" at bounding box center [904, 77] width 71 height 17
click at [896, 72] on span "העלאת קובץ" at bounding box center [904, 77] width 55 height 10
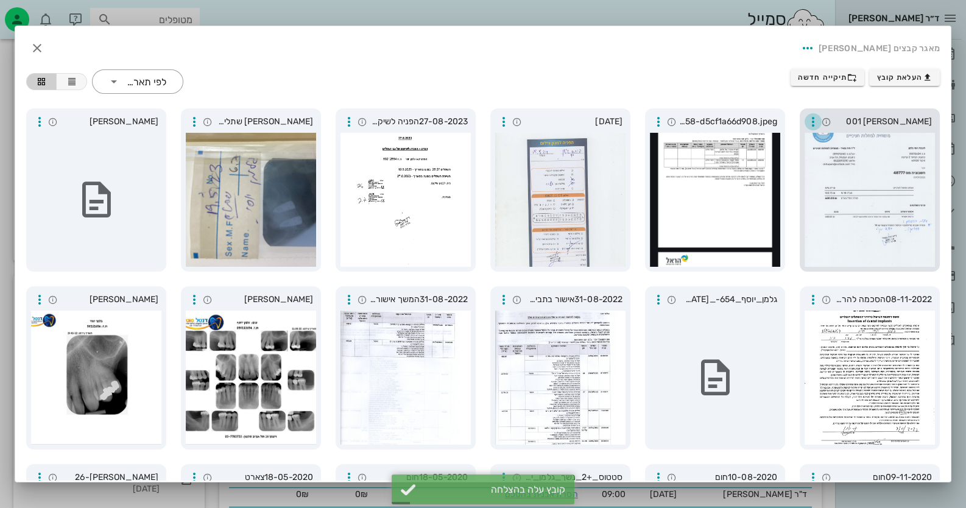
click at [815, 120] on icon "button" at bounding box center [813, 121] width 15 height 15
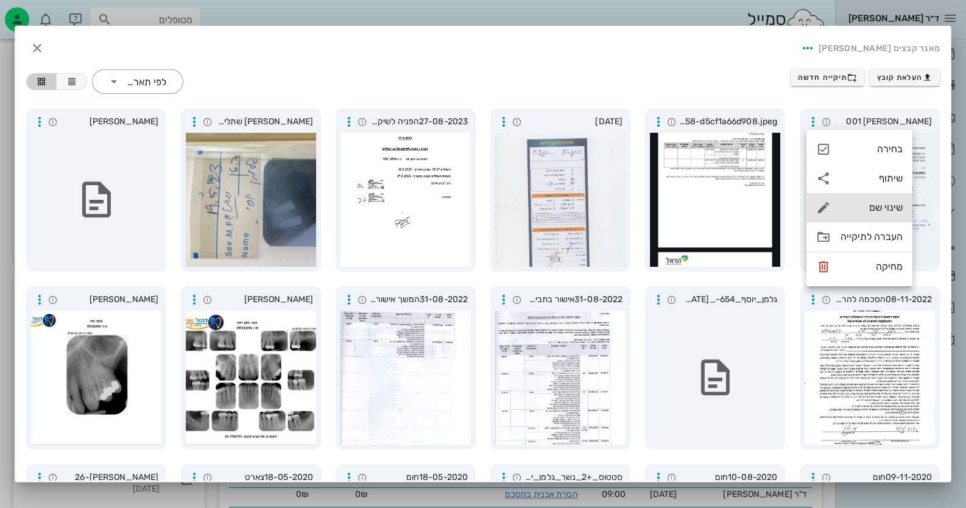
click at [882, 212] on div "שינוי שם" at bounding box center [871, 208] width 62 height 12
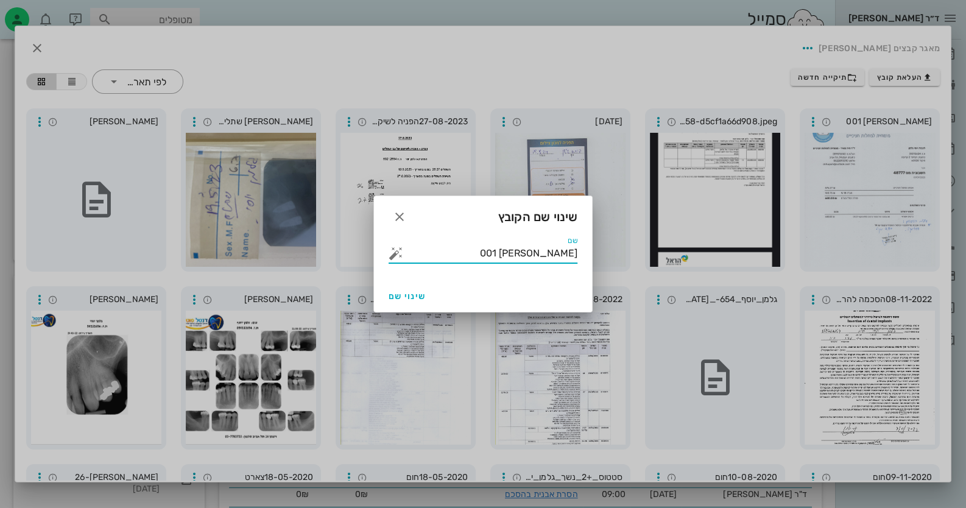
drag, startPoint x: 525, startPoint y: 249, endPoint x: 749, endPoint y: 262, distance: 224.4
click at [749, 262] on div "ד״ר חיה מאיר יומן מרפאה רשימת המתנה תיקים רפואיים אישורי הגעה 1 היסטוריית וואטס…" at bounding box center [483, 446] width 966 height 2596
type input "חשבונית מפורטת"
click at [412, 298] on span "שינוי שם" at bounding box center [406, 296] width 37 height 10
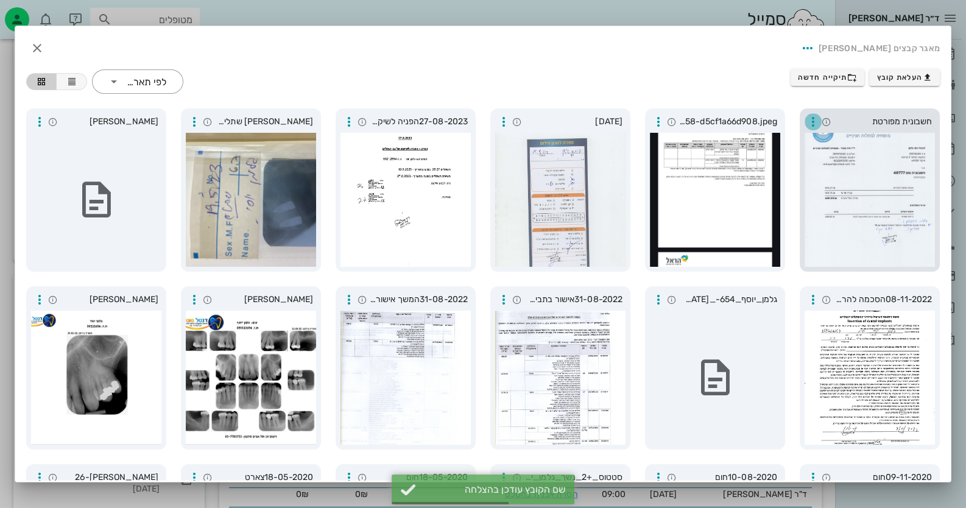
click at [812, 122] on icon "button" at bounding box center [813, 121] width 15 height 15
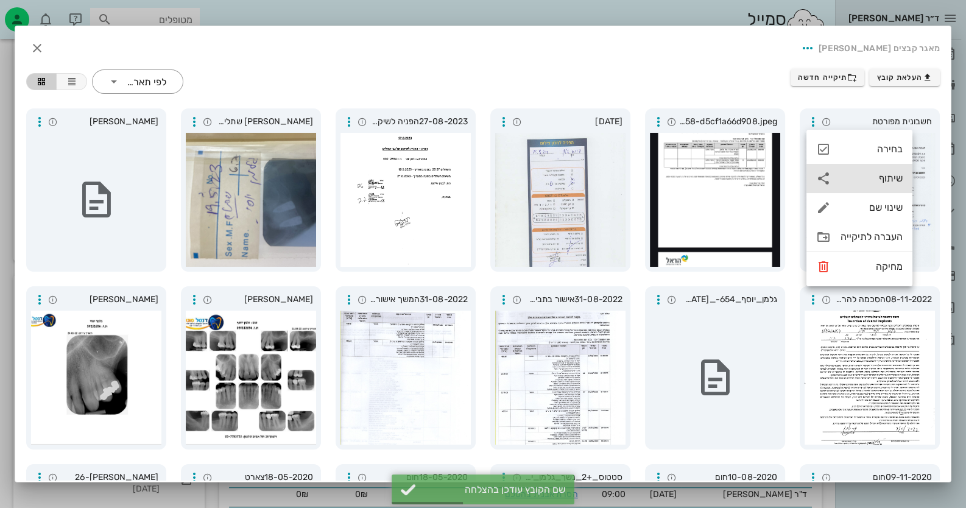
click at [891, 180] on div "שיתוף" at bounding box center [871, 178] width 62 height 12
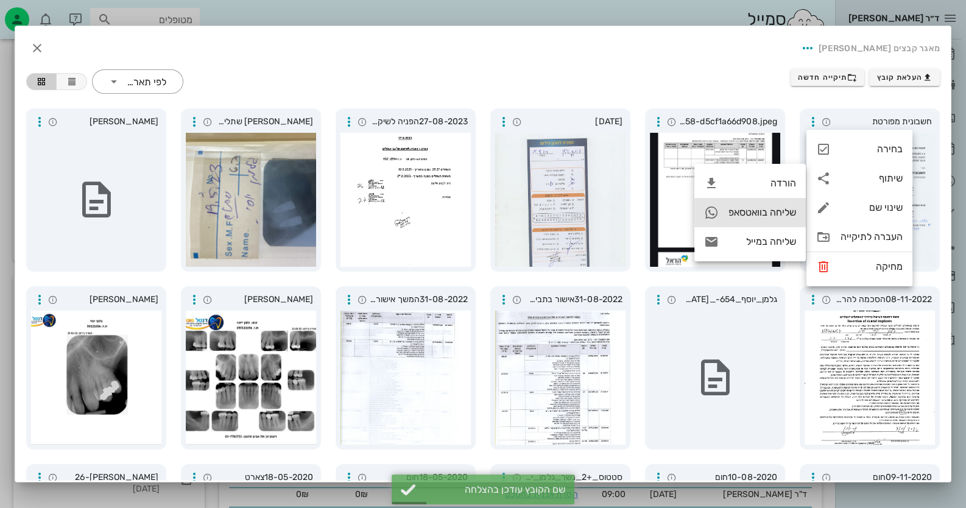
click at [762, 206] on div "שליחה בוואטסאפ" at bounding box center [749, 212] width 111 height 29
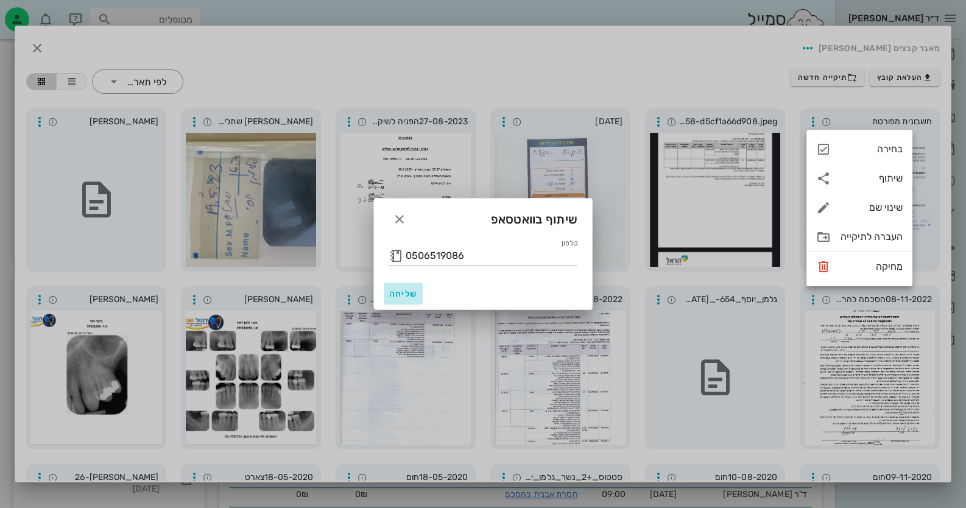
click at [393, 295] on span "שליחה" at bounding box center [402, 294] width 29 height 10
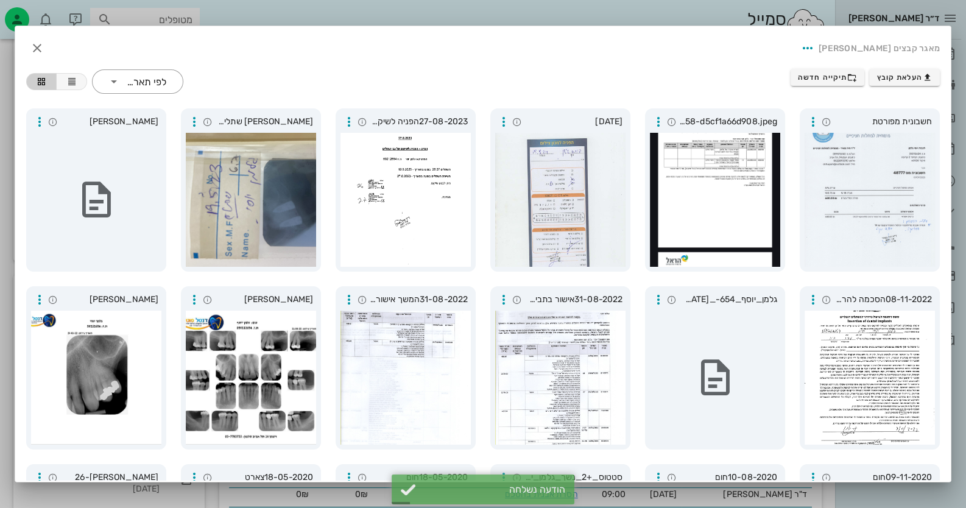
click at [52, 57] on div "מאגר קבצים יוסי גלמן" at bounding box center [482, 47] width 933 height 41
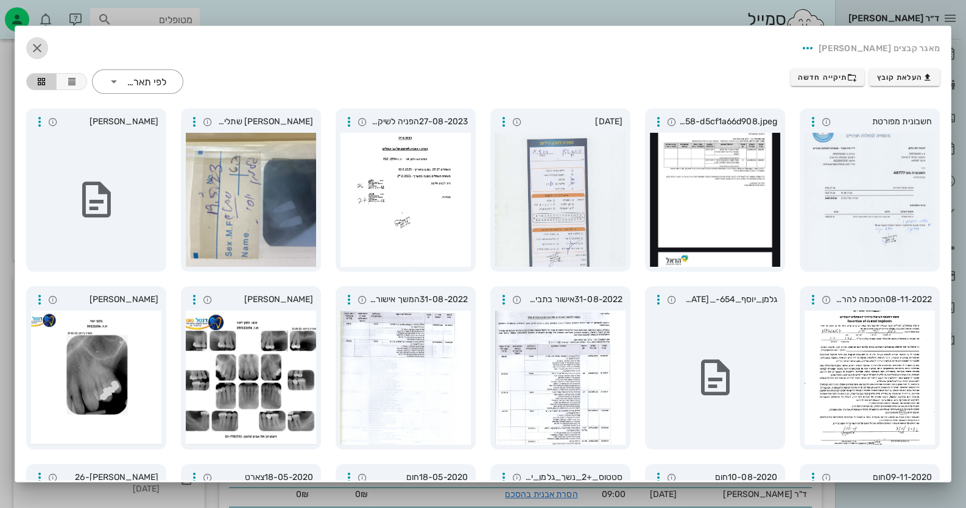
click at [44, 44] on icon "button" at bounding box center [37, 48] width 15 height 15
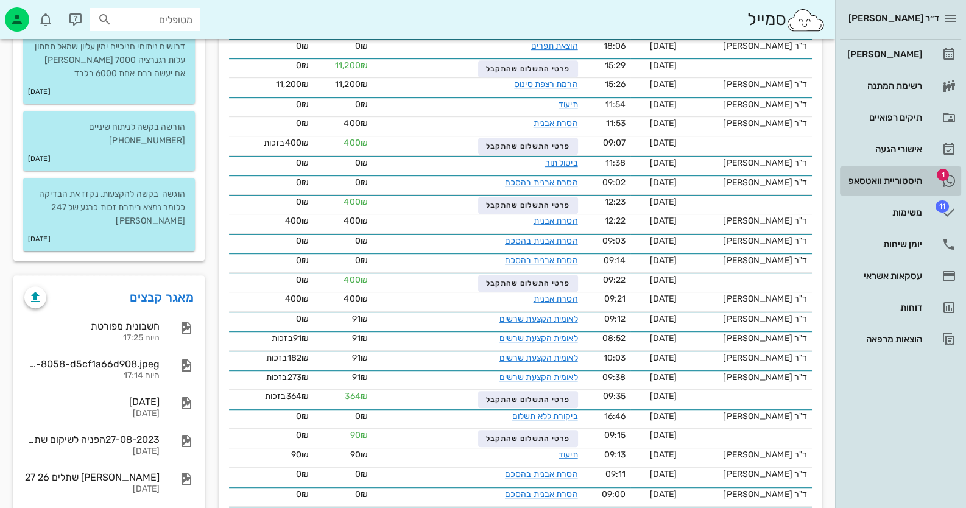
click at [845, 167] on link "1 היסטוריית וואטסאפ" at bounding box center [900, 180] width 121 height 29
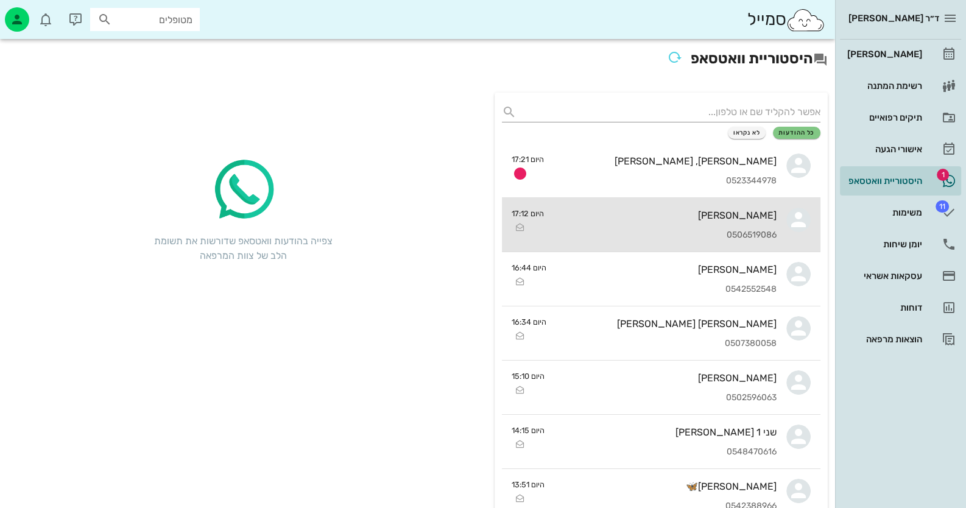
click at [659, 210] on div "[PERSON_NAME]" at bounding box center [664, 215] width 223 height 12
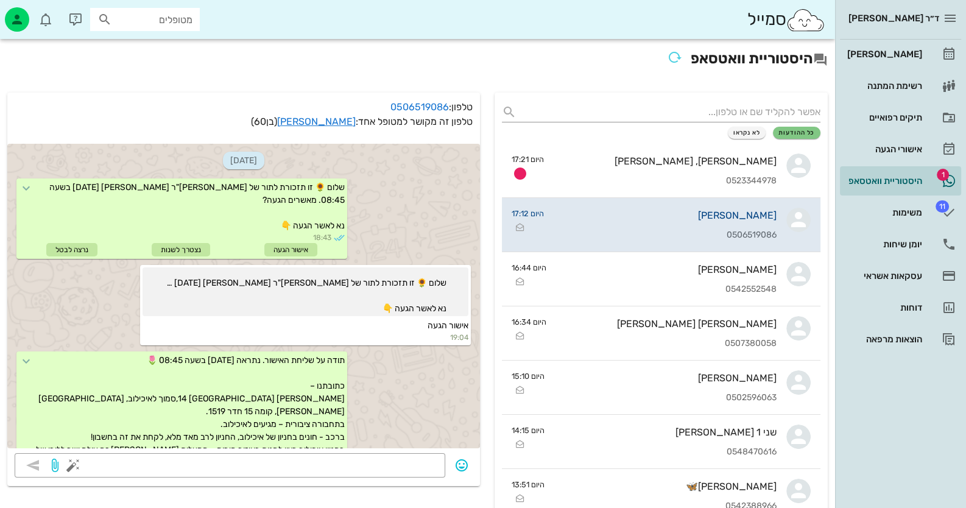
scroll to position [652, 0]
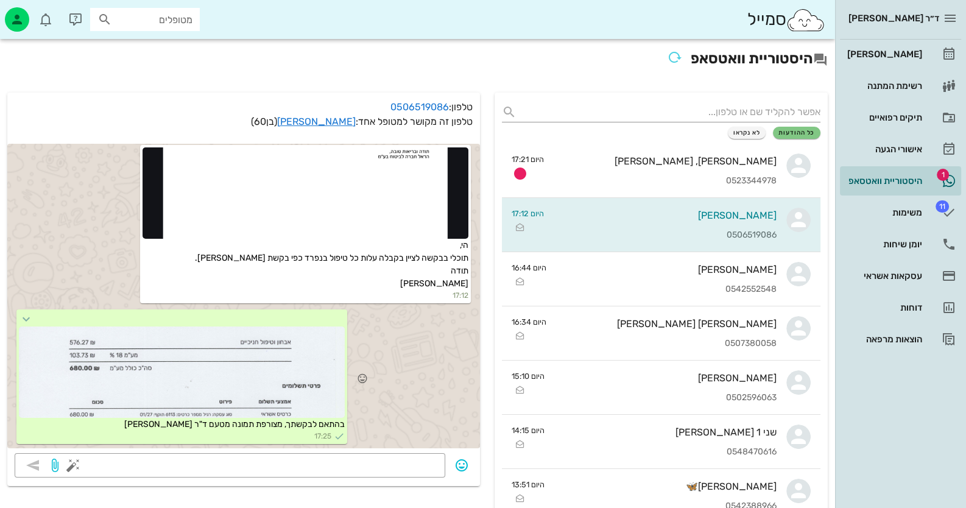
click at [271, 350] on div at bounding box center [182, 371] width 326 height 91
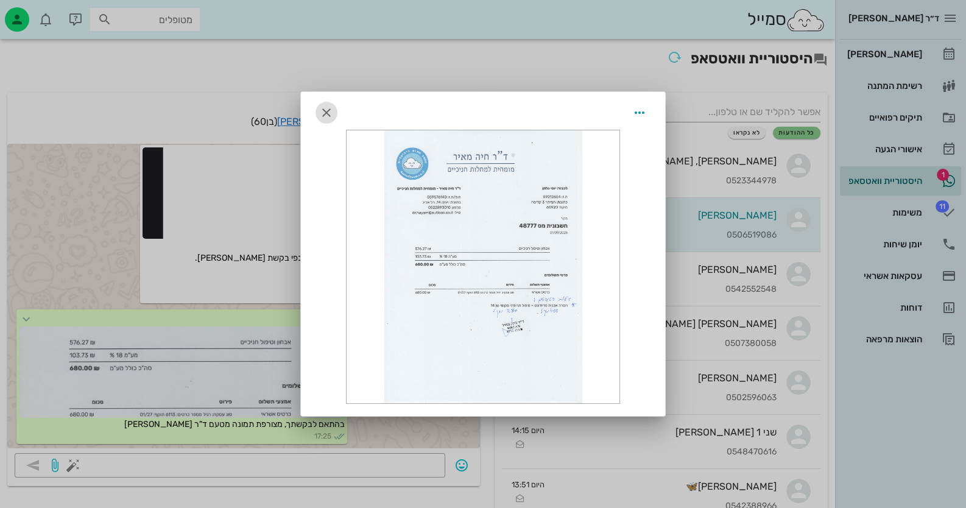
click at [321, 104] on button "button" at bounding box center [326, 113] width 22 height 22
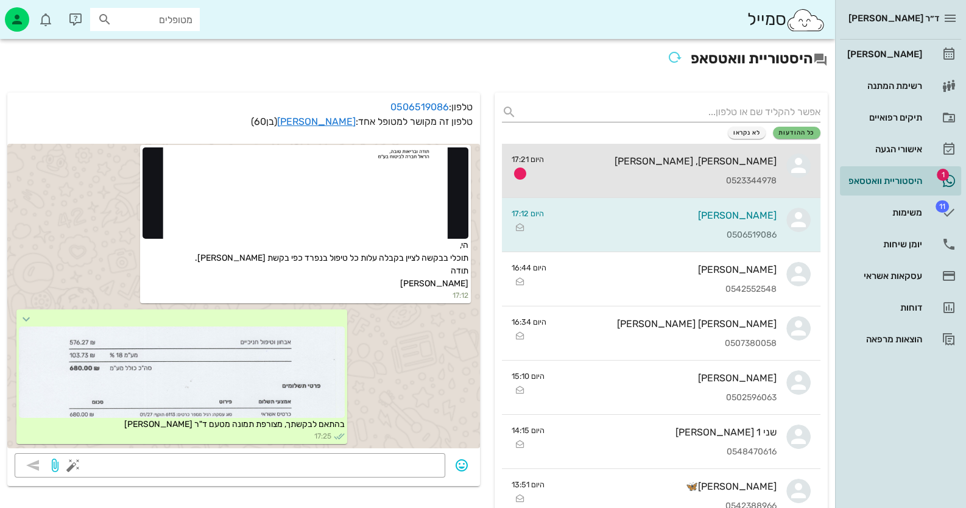
click at [728, 158] on div "רינה, יחזקאל יעקובי" at bounding box center [664, 161] width 223 height 12
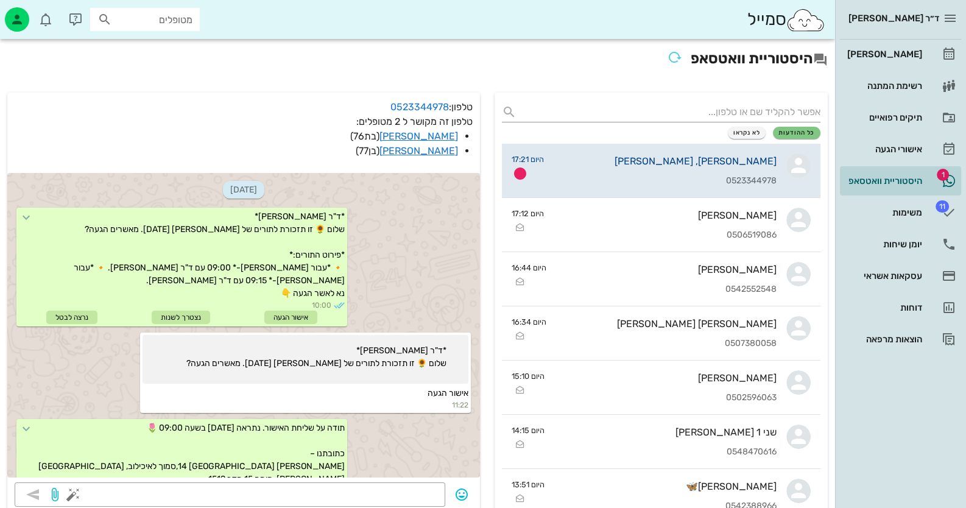
scroll to position [626, 0]
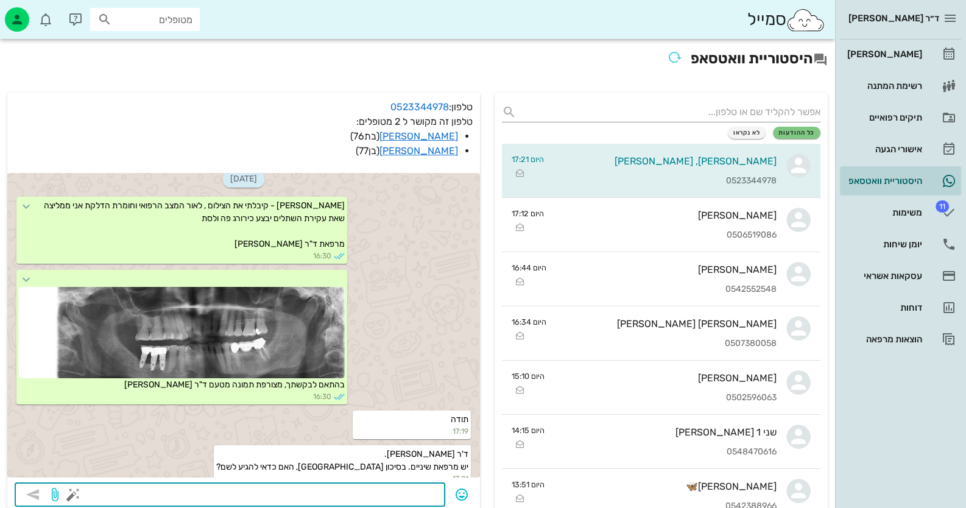
click at [350, 486] on textarea at bounding box center [257, 495] width 362 height 19
type textarea "בהחלט"
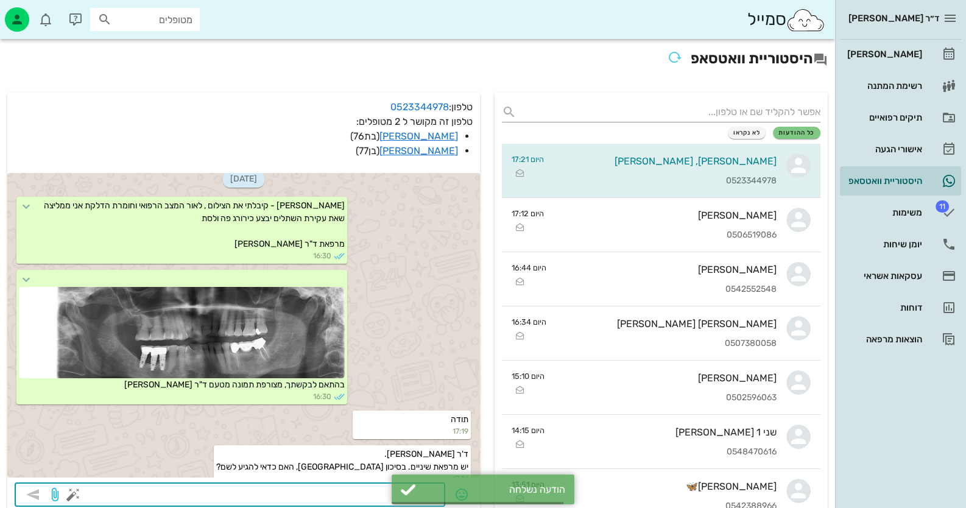
scroll to position [661, 0]
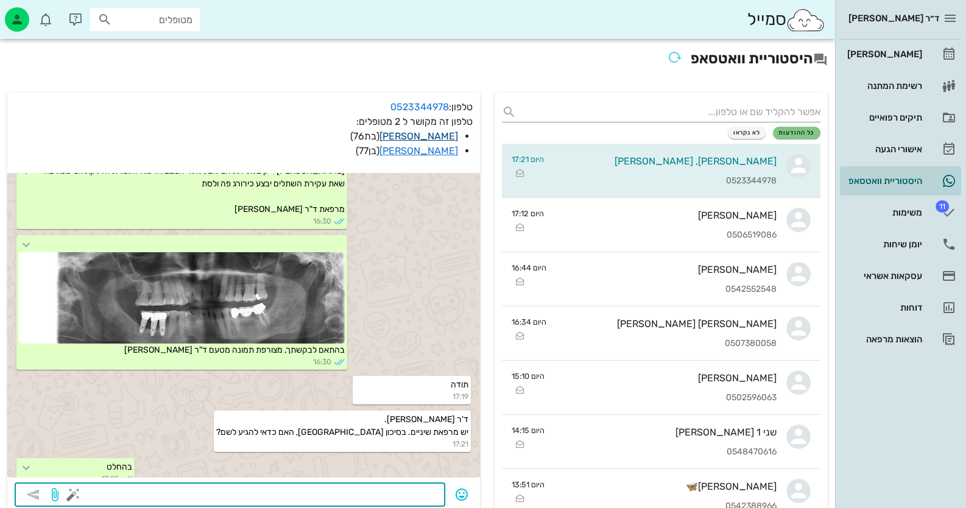
click at [442, 135] on link "[PERSON_NAME]" at bounding box center [418, 136] width 79 height 12
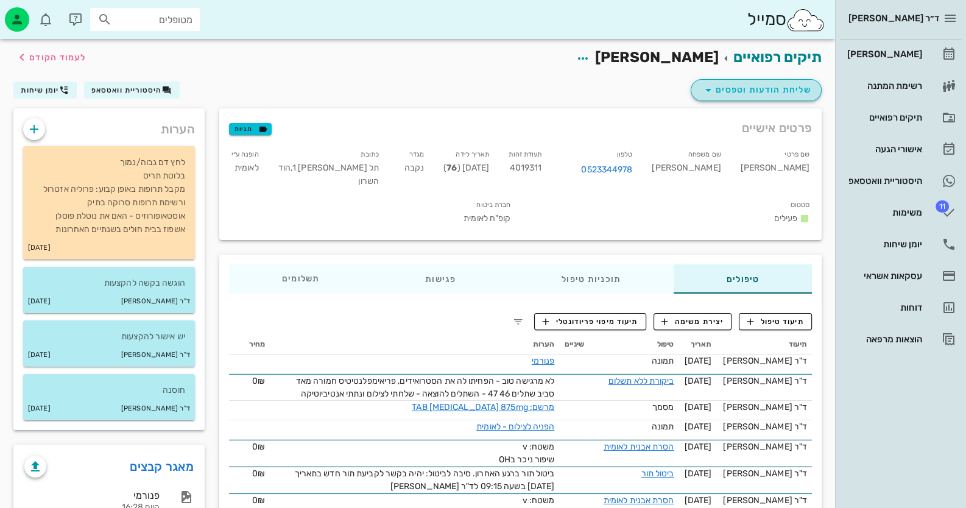
click at [768, 92] on span "שליחת הודעות וטפסים" at bounding box center [756, 90] width 110 height 15
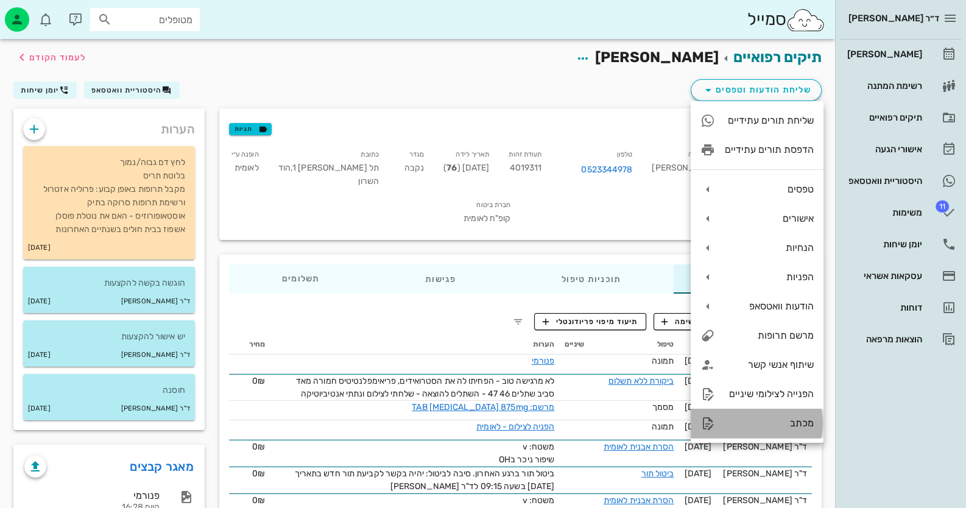
click at [782, 432] on div "מכתב" at bounding box center [756, 423] width 133 height 29
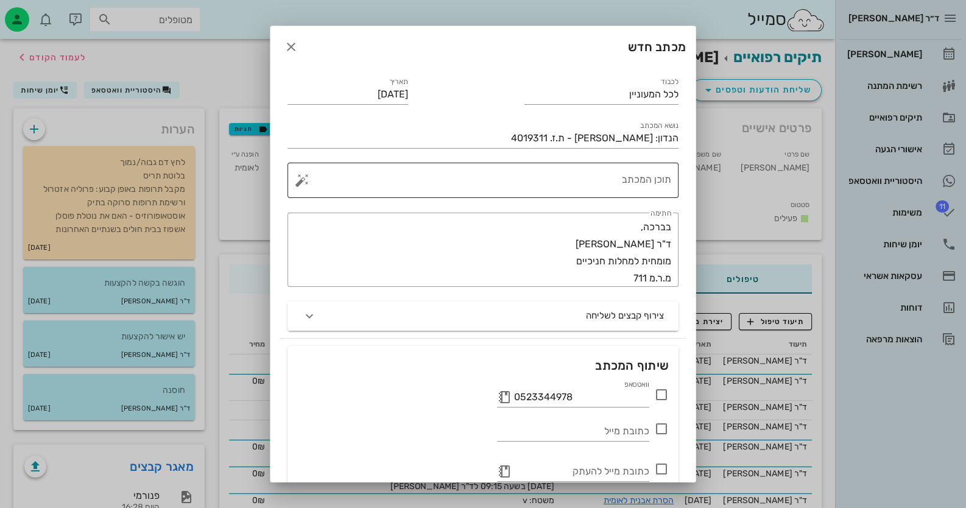
click at [584, 175] on textarea "תוכן המכתב" at bounding box center [487, 183] width 367 height 29
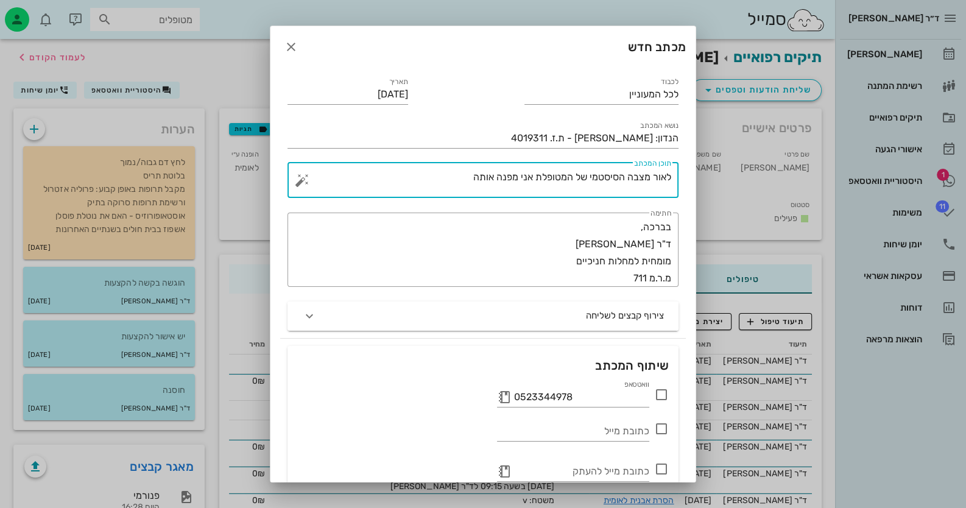
click at [670, 174] on textarea "לאור מצבה הסיסטמי של המטופלת אני מפנה אותה" at bounding box center [487, 183] width 367 height 29
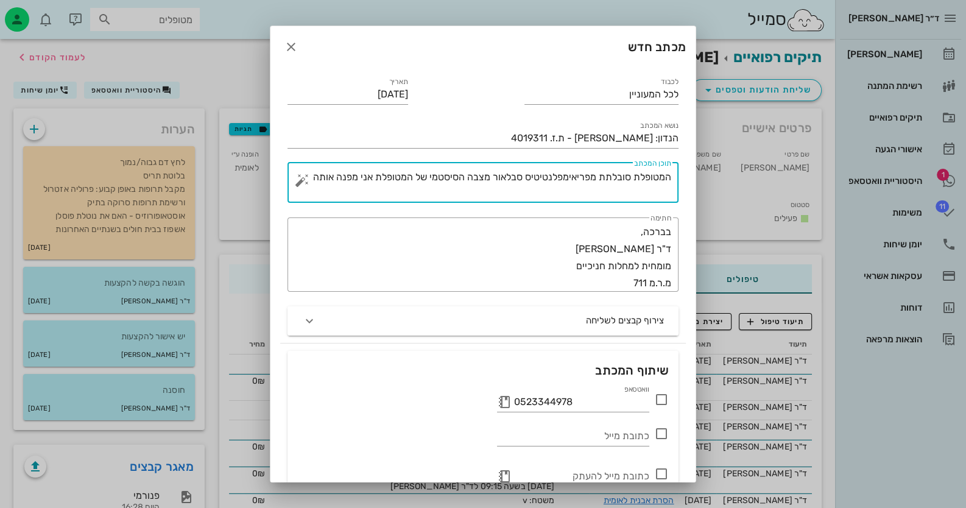
click at [607, 176] on textarea "המטופלת סובלתת מפריאימפלנטיטיס סבלאור מצבה הסיסטמי של המטופלת אני מפנה אותה" at bounding box center [487, 186] width 367 height 34
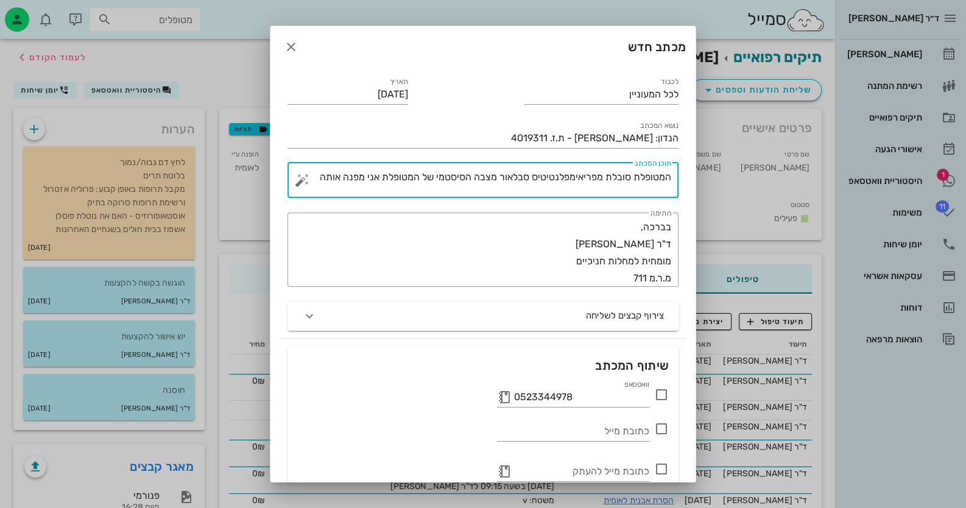
click at [518, 175] on textarea "המטופלת סובלת מפריאימפלנטיטיס סבלאור מצבה הסיסטמי של המטופלת אני מפנה אותה" at bounding box center [487, 183] width 367 height 29
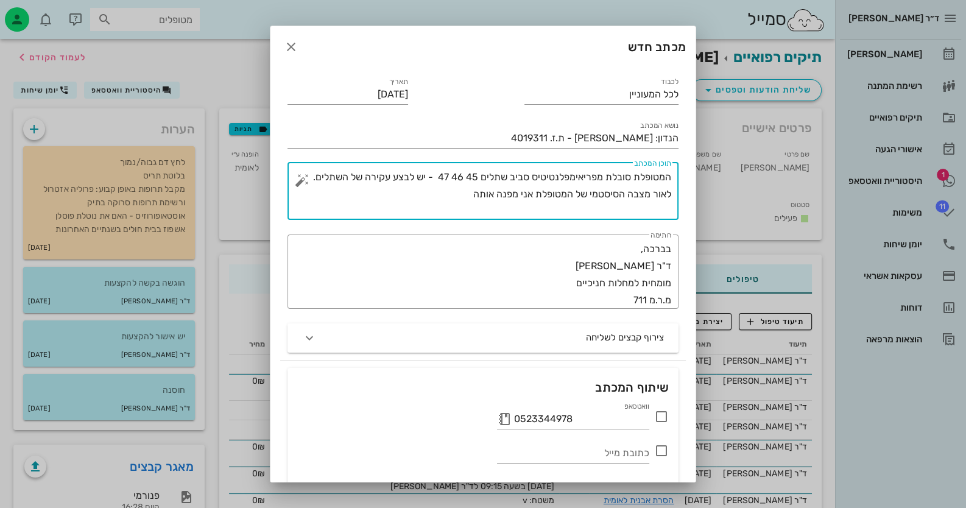
drag, startPoint x: 587, startPoint y: 208, endPoint x: 538, endPoint y: 212, distance: 49.5
click at [538, 212] on textarea "המטופלת סובלת מפריאימפלנטיטיס סביב שתלים 45 46 47 - יש לבצע עקירה של השתלים. לא…" at bounding box center [487, 194] width 367 height 51
click at [511, 209] on textarea "המטופלת סובלת מפריאימפלנטיטיס סביב שתלים 45 46 47 - יש לבצע עקירה של השתלים. לא…" at bounding box center [487, 194] width 367 height 51
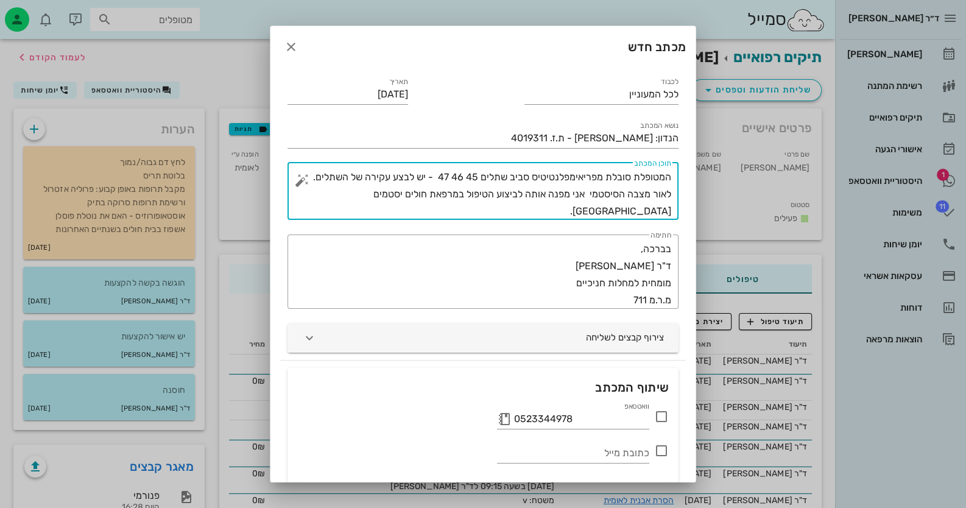
type textarea "המטופלת סובלת מפריאימפלנטיטיס סביב שתלים 45 46 47 - יש לבצע עקירה של השתלים. לא…"
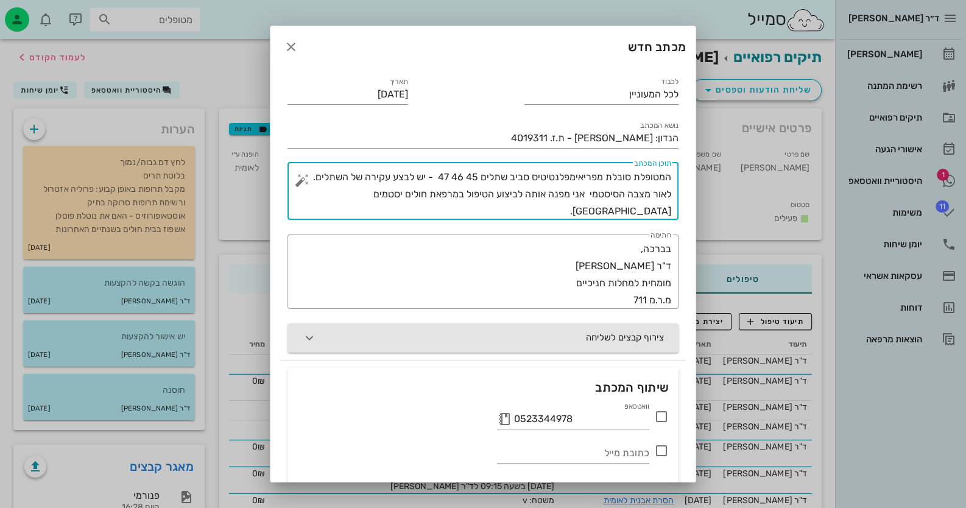
click at [547, 334] on button "צירוף קבצים לשליחה" at bounding box center [482, 337] width 391 height 29
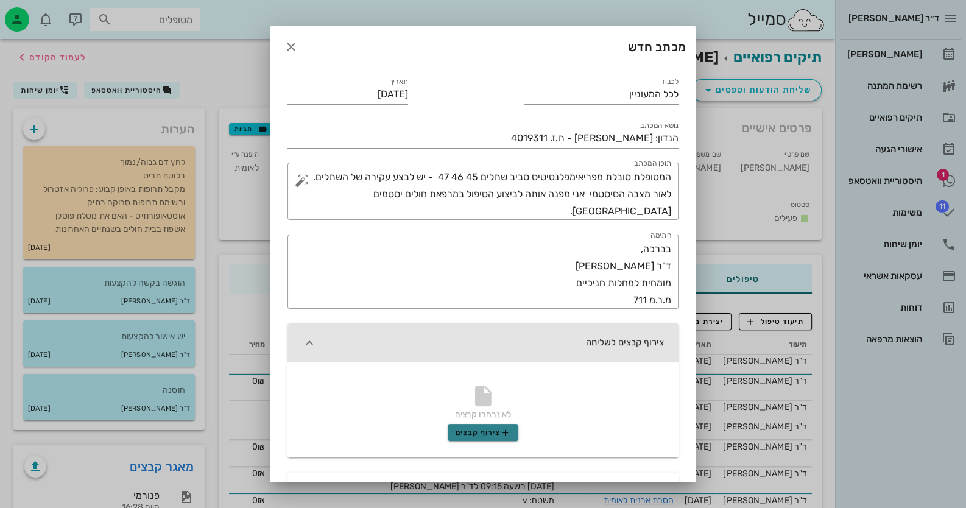
click at [506, 439] on button "צירוף קבצים" at bounding box center [483, 432] width 71 height 17
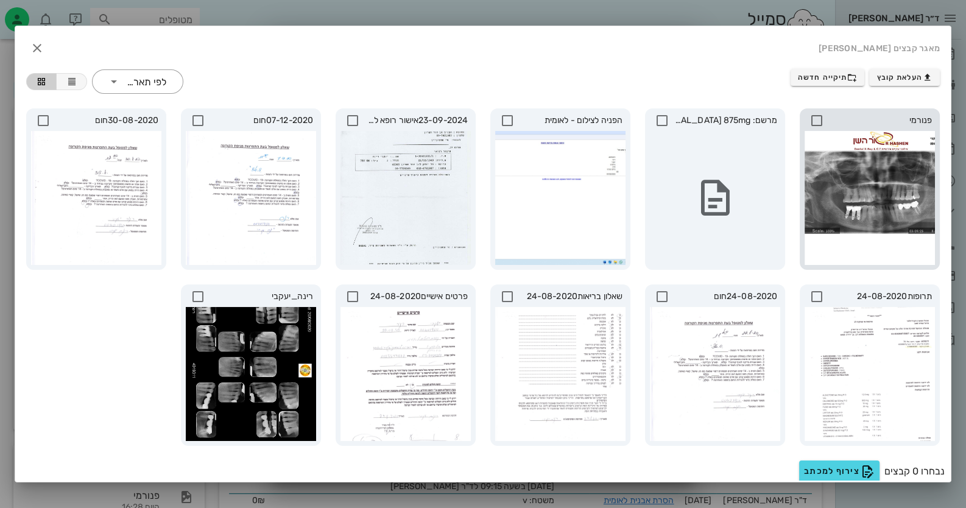
click at [819, 118] on icon at bounding box center [816, 120] width 15 height 15
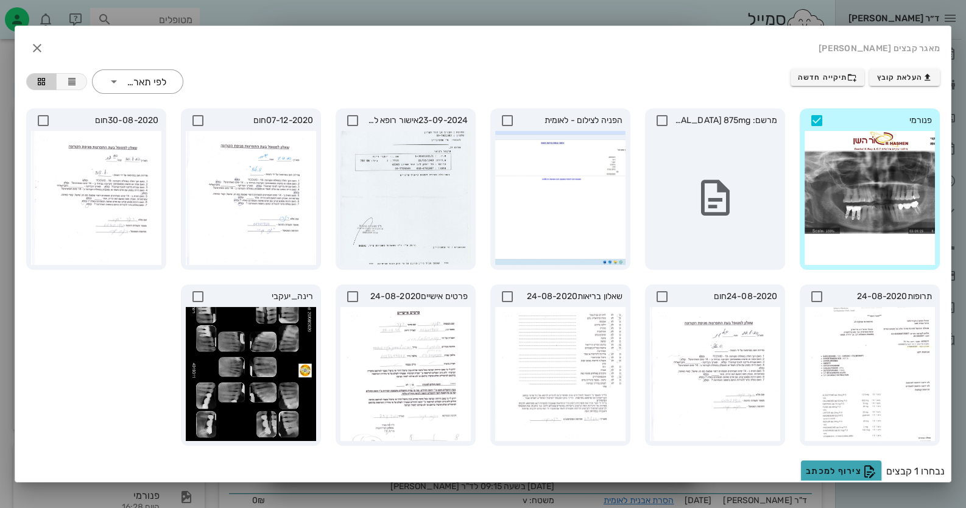
click at [846, 468] on span "צירוף למכתב" at bounding box center [841, 471] width 71 height 15
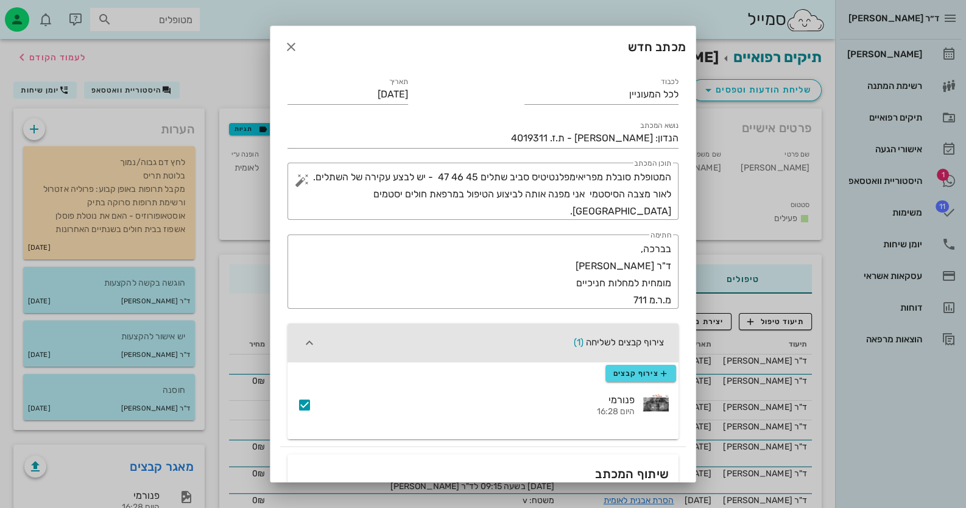
click at [629, 397] on div "פנורמי" at bounding box center [477, 400] width 313 height 12
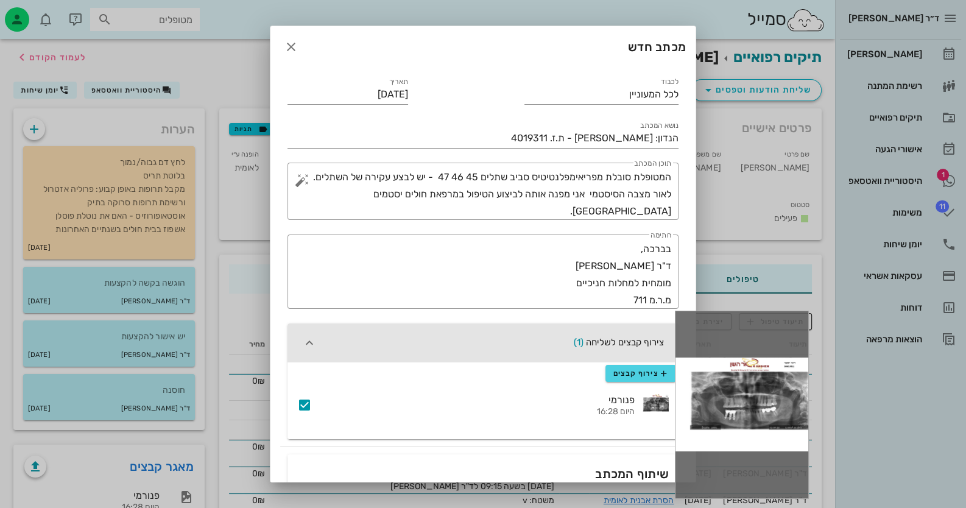
click at [648, 399] on div at bounding box center [655, 405] width 27 height 23
drag, startPoint x: 709, startPoint y: 374, endPoint x: 645, endPoint y: 401, distance: 69.3
drag, startPoint x: 645, startPoint y: 401, endPoint x: 515, endPoint y: 404, distance: 129.7
click at [515, 403] on div "פנורמי" at bounding box center [477, 400] width 313 height 12
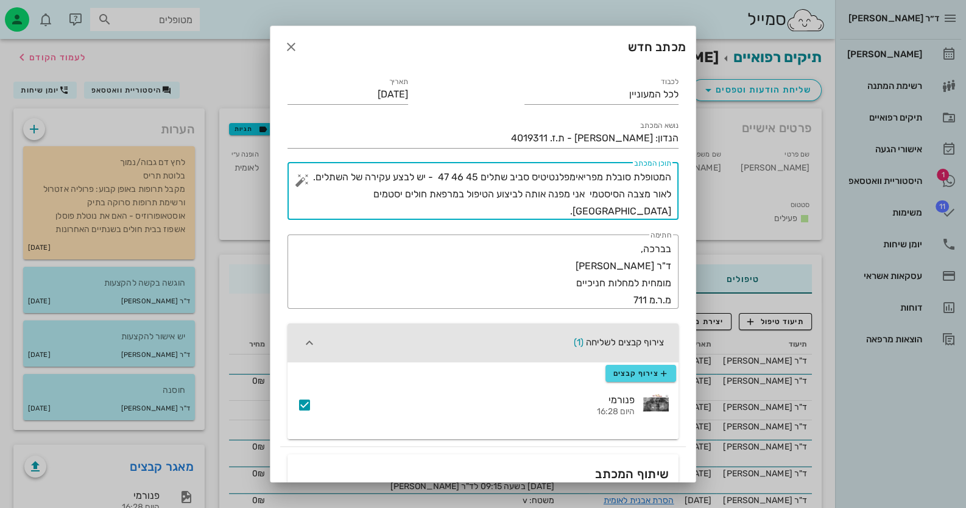
drag, startPoint x: 318, startPoint y: 210, endPoint x: 694, endPoint y: 158, distance: 379.2
click at [694, 158] on div "לכבוד לכל המעוניין תאריך 03-09-2025 נושא המכתב הנדון: רינה יעקובי - ת.ז. 401931…" at bounding box center [482, 342] width 425 height 549
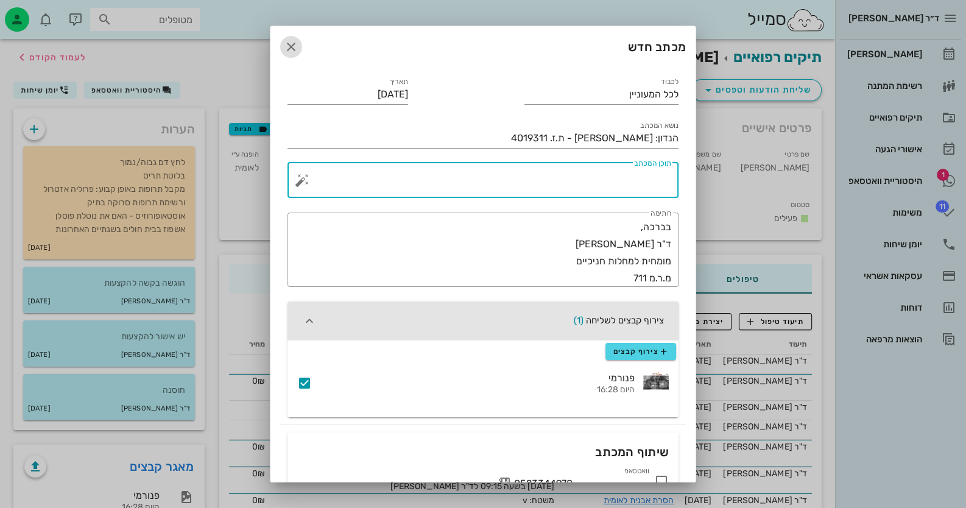
click at [298, 51] on icon "button" at bounding box center [291, 47] width 15 height 15
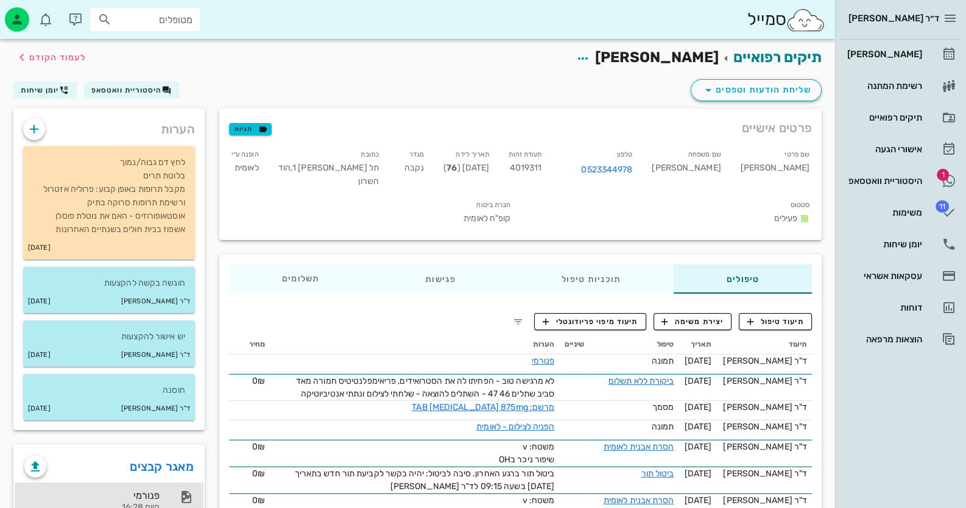
click at [141, 493] on div "פנורמי" at bounding box center [91, 496] width 135 height 12
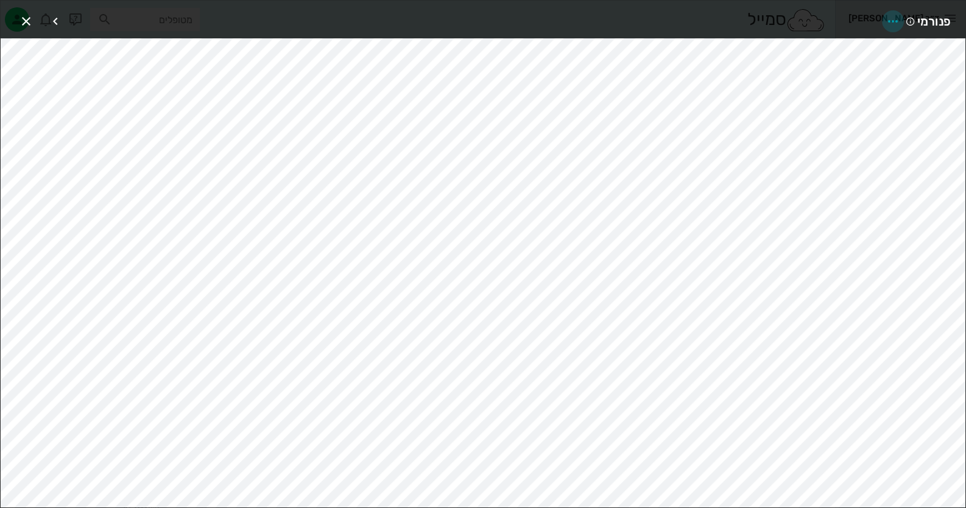
click at [900, 18] on span "button" at bounding box center [893, 21] width 22 height 15
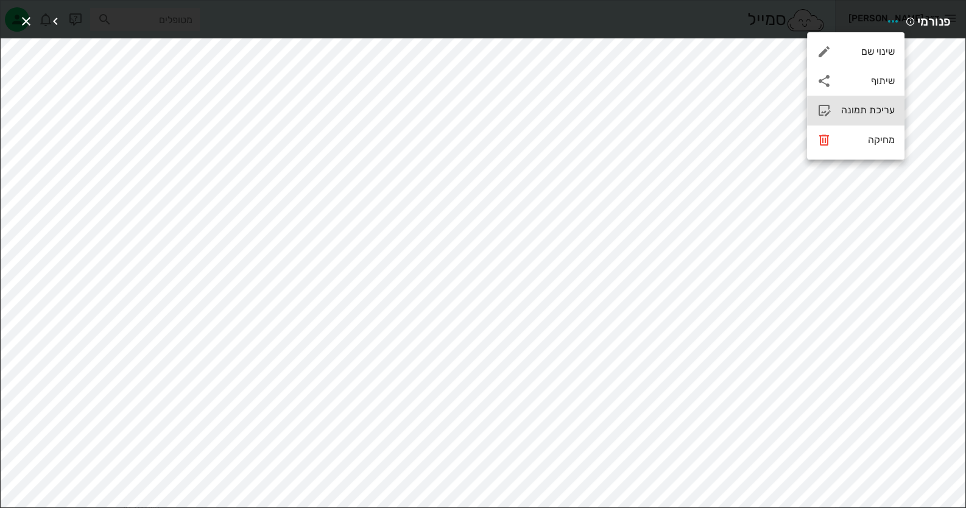
click at [874, 103] on div "עריכת תמונה" at bounding box center [855, 110] width 97 height 29
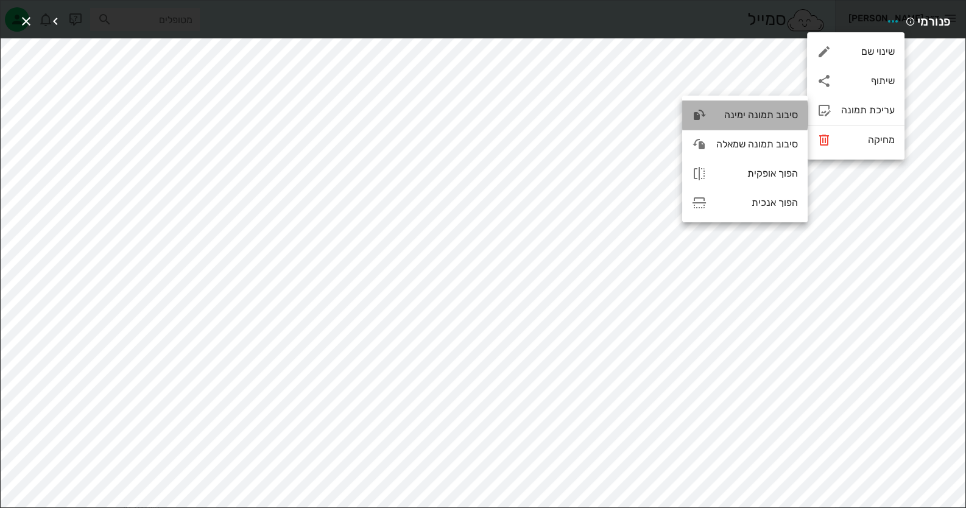
click at [770, 116] on div "סיבוב תמונה ימינה" at bounding box center [757, 115] width 82 height 12
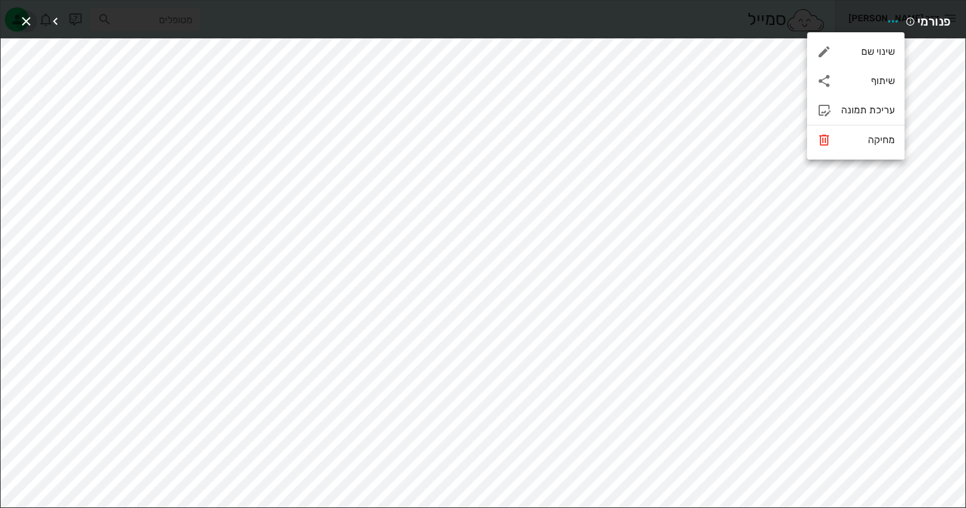
click at [36, 23] on span "button" at bounding box center [26, 21] width 22 height 15
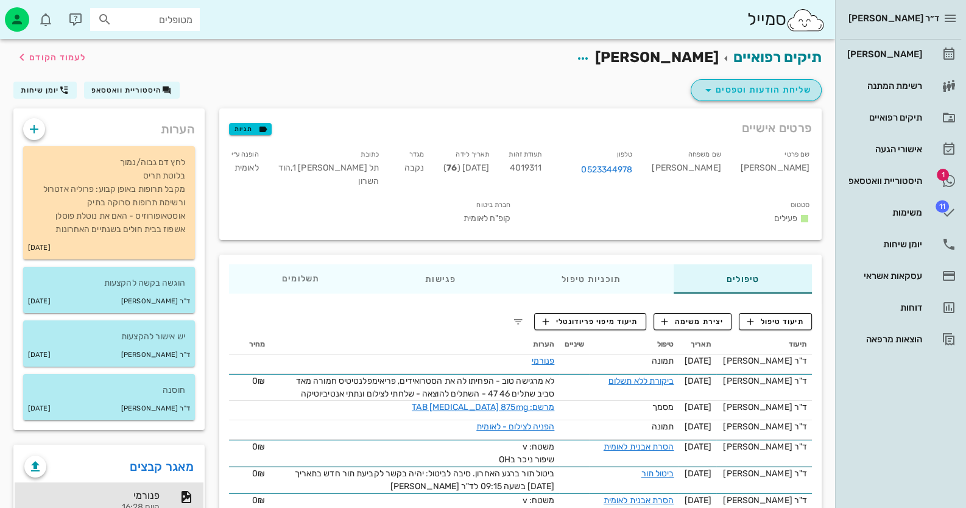
click at [740, 83] on span "שליחת הודעות וטפסים" at bounding box center [756, 90] width 110 height 15
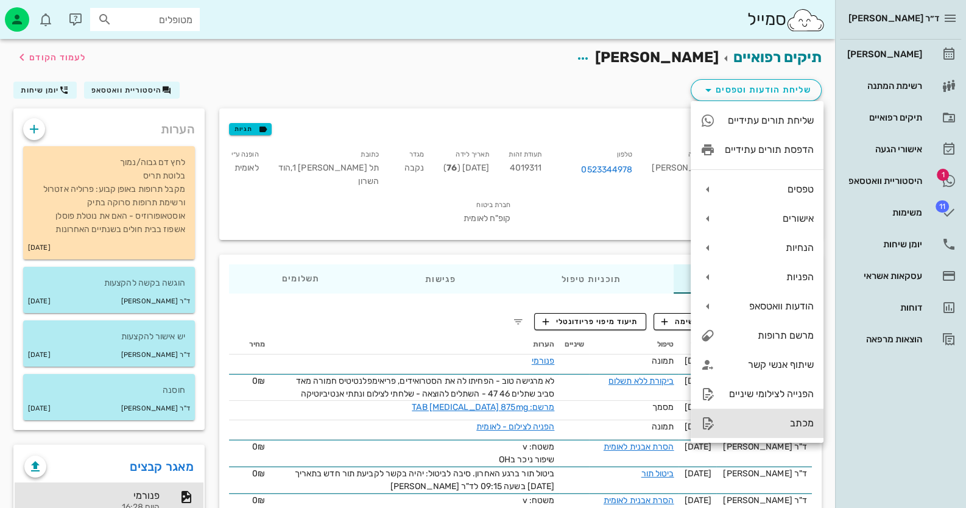
click at [783, 417] on div "מכתב" at bounding box center [769, 423] width 89 height 12
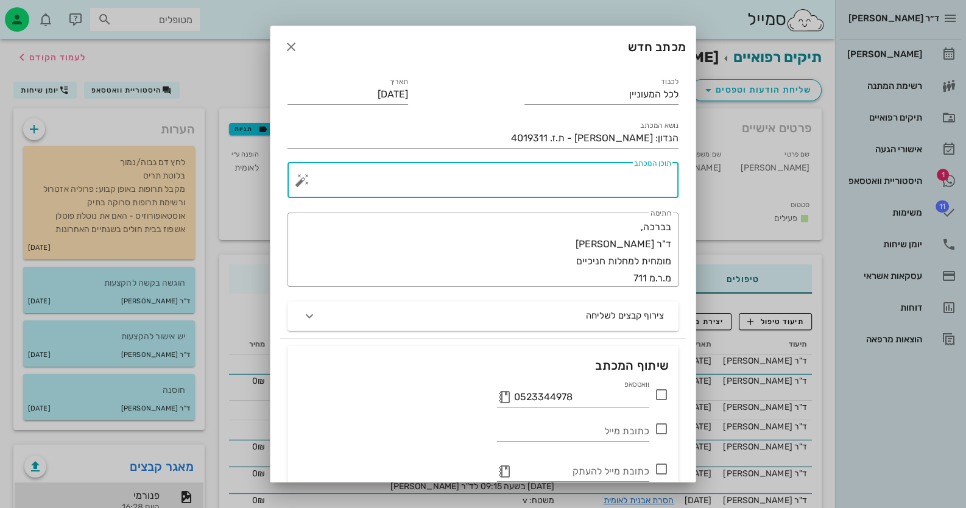
click at [602, 174] on textarea "תוכן המכתב" at bounding box center [487, 183] width 367 height 29
paste textarea "המטופלת סובלת מפריאימפלנטיטיס סביב שתלים 45 46 47 - יש לבצע עקירה של השתלים. לא…"
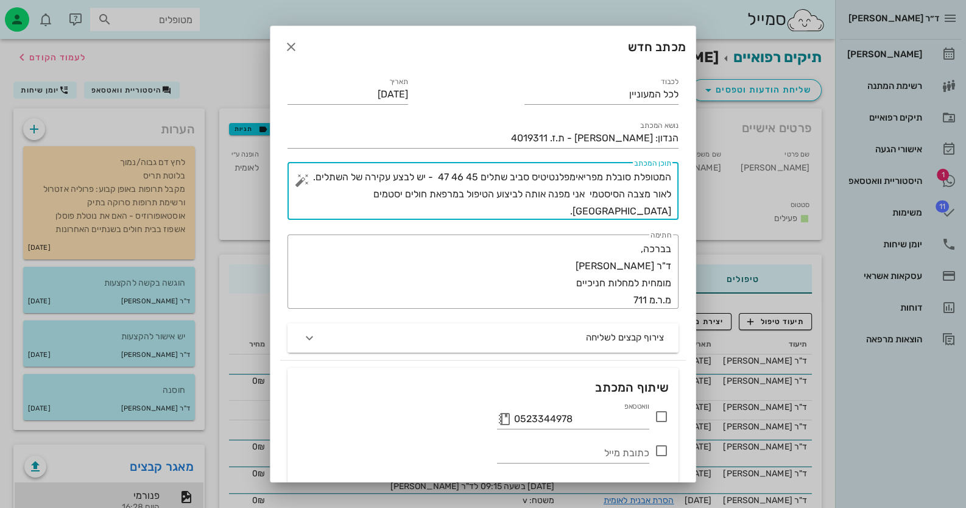
drag, startPoint x: 479, startPoint y: 174, endPoint x: 469, endPoint y: 175, distance: 9.2
click at [469, 175] on textarea "המטופלת סובלת מפריאימפלנטיטיס סביב שתלים 45 46 47 - יש לבצע עקירה של השתלים. לא…" at bounding box center [487, 194] width 367 height 51
click at [510, 174] on textarea "המטופלת סובלת מפריאימפלנטיטיס סביב שתלים 45 46 47 - יש לבצע עקירה של השתלים. לא…" at bounding box center [487, 194] width 367 height 51
click at [508, 175] on textarea "המטופלת סובלת מפריאימפלנטיטיס סביב שתלים 45 46 47 - יש לבצע עקירה של השתלים. לא…" at bounding box center [487, 194] width 367 height 51
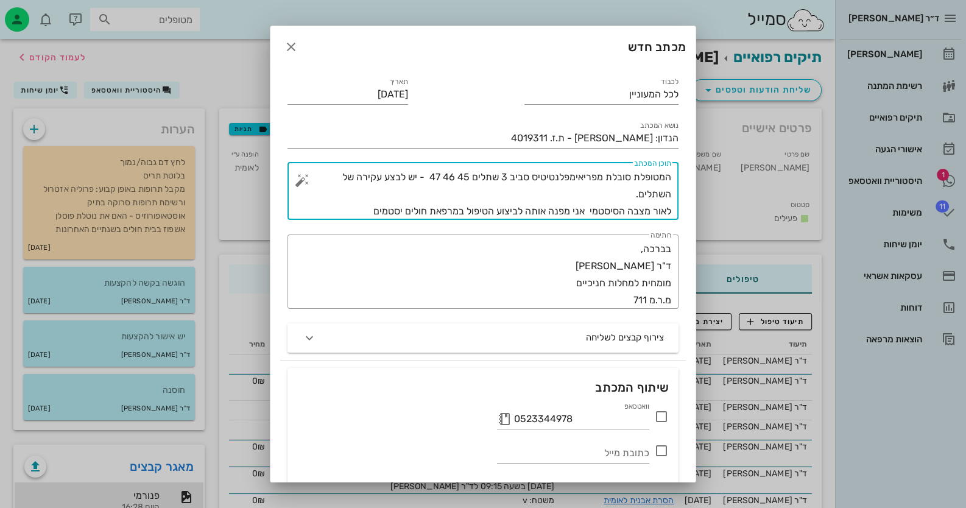
drag, startPoint x: 472, startPoint y: 175, endPoint x: 463, endPoint y: 177, distance: 9.8
click at [463, 177] on textarea "המטופלת סובלת מפריאימפלנטיטיס סביב 3 שתלים 45 46 47 - יש לבצע עקירה של השתלים. …" at bounding box center [487, 194] width 367 height 51
click at [404, 208] on textarea "המטופלת סובלת מפריאימפלנטיטיס סביב 3 שתלים באיזור 46 47 - יש לבצע עקירה של השתל…" at bounding box center [487, 194] width 367 height 51
click at [405, 209] on textarea "המטופלת סובלת מפריאימפלנטיטיס סביב 3 שתלים באיזור 46 47 - יש לבצע עקירה של השתל…" at bounding box center [487, 194] width 367 height 51
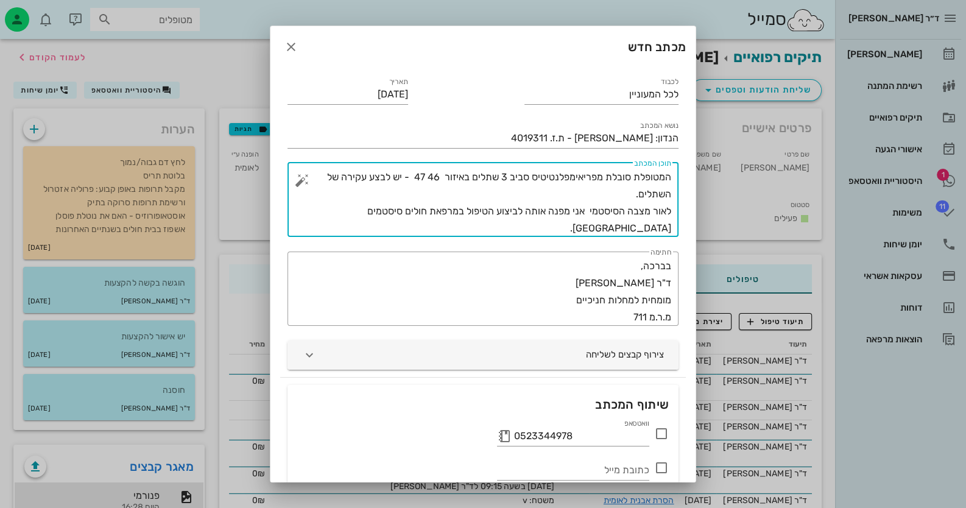
type textarea "המטופלת סובלת מפריאימפלנטיטיס סביב 3 שתלים באיזור 46 47 - יש לבצע עקירה של השתל…"
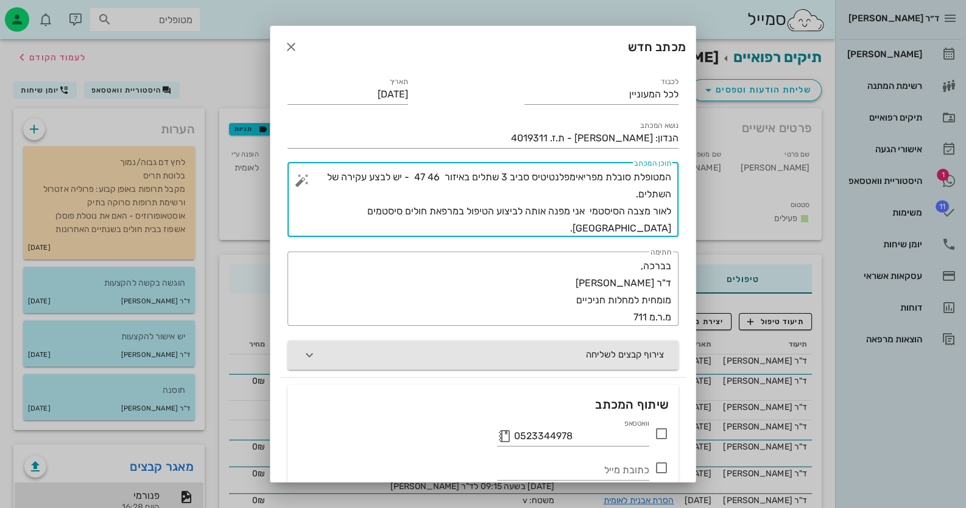
click at [593, 362] on button "צירוף קבצים לשליחה" at bounding box center [482, 354] width 391 height 29
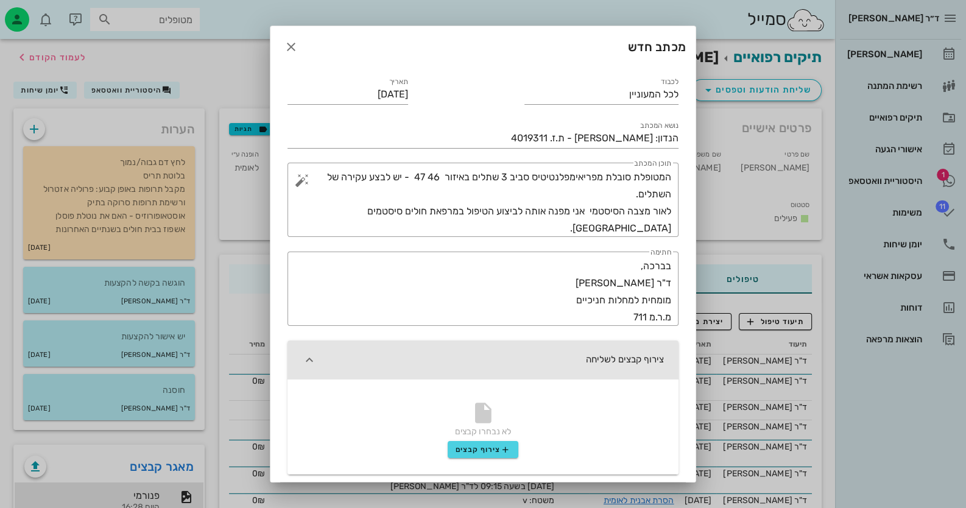
click at [499, 438] on div "לא נבחרו קבצים צירוף קבצים" at bounding box center [482, 421] width 391 height 85
click at [498, 447] on span "צירוף קבצים" at bounding box center [482, 449] width 55 height 10
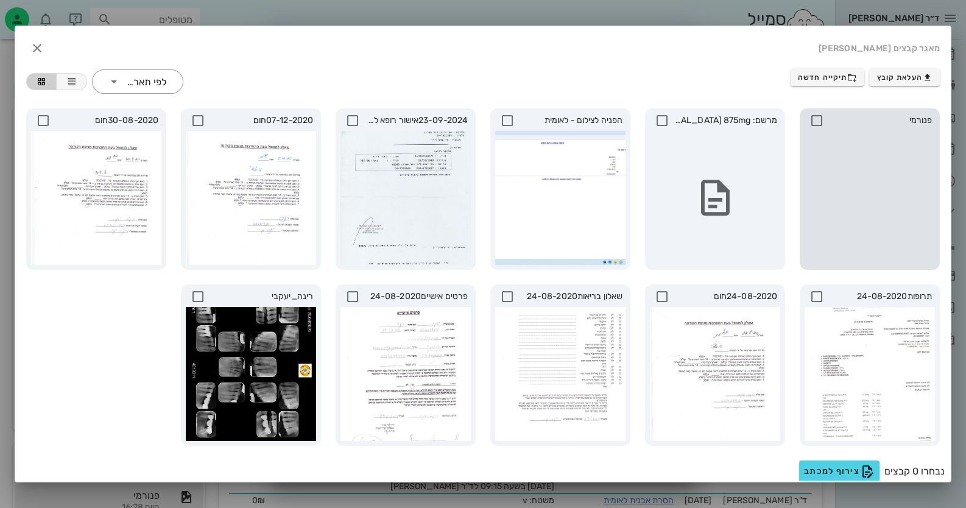
click at [820, 115] on icon at bounding box center [816, 120] width 15 height 15
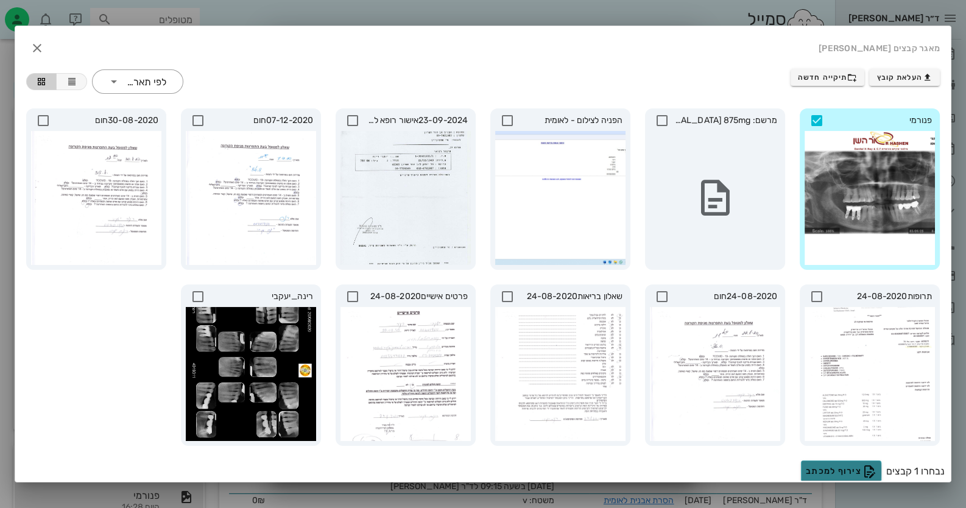
click at [852, 476] on span "צירוף למכתב" at bounding box center [841, 471] width 71 height 15
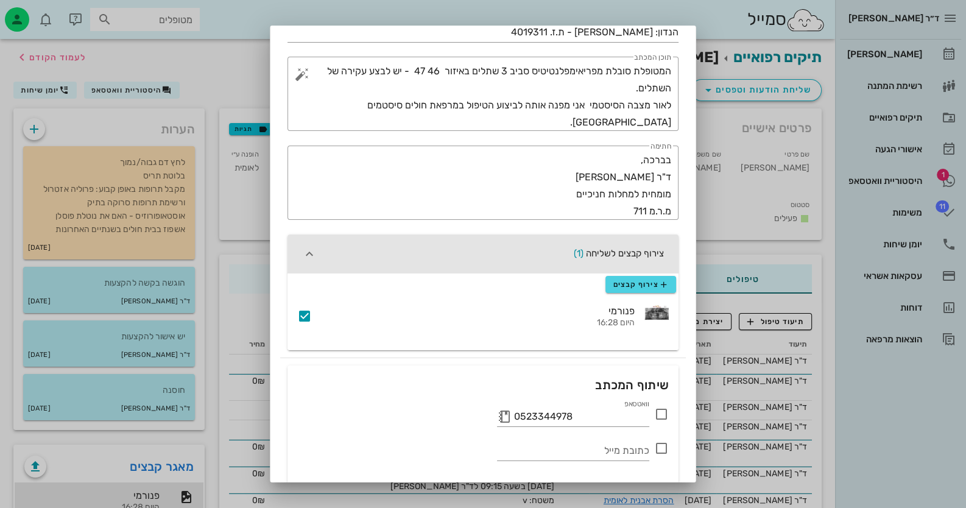
scroll to position [182, 0]
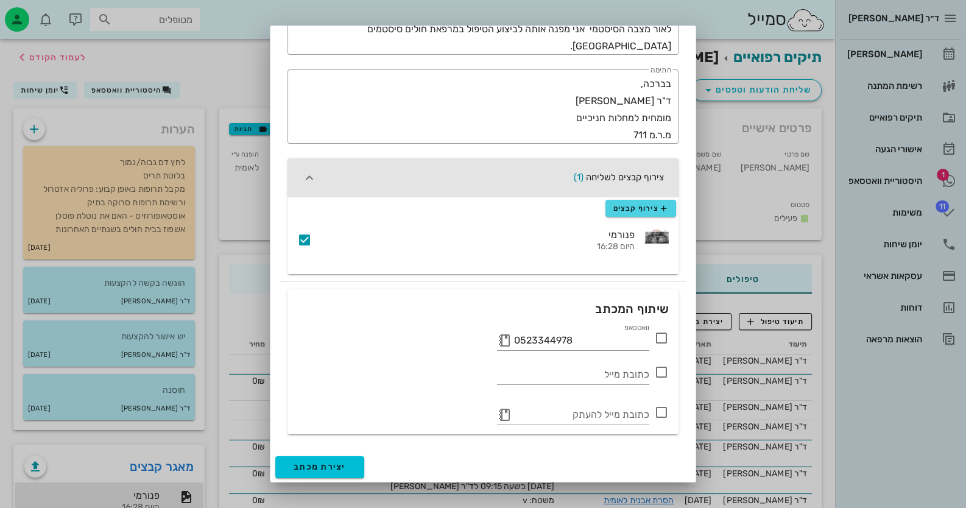
click at [669, 337] on div "וואטסאפ 0523344978" at bounding box center [483, 337] width 386 height 32
click at [659, 340] on icon at bounding box center [661, 338] width 15 height 15
click at [345, 465] on span "יצירת מכתב" at bounding box center [319, 467] width 52 height 10
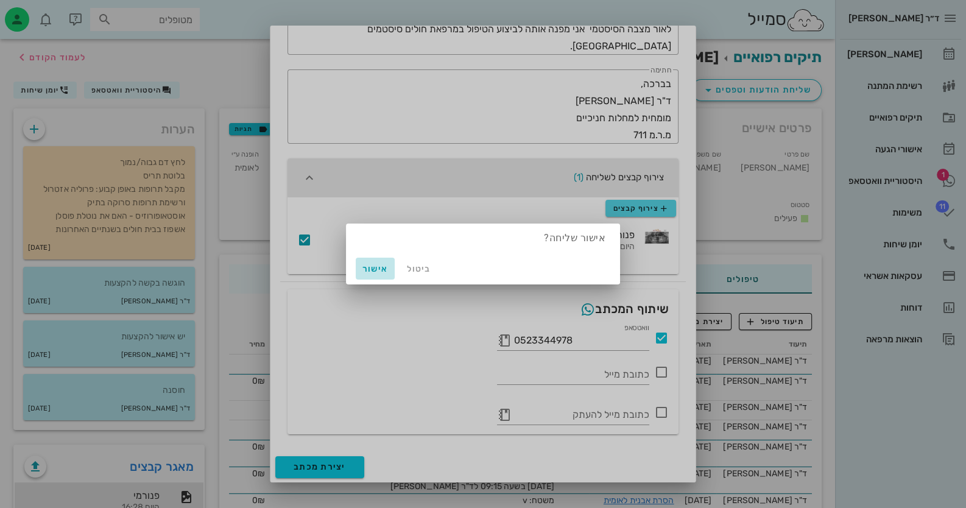
click at [365, 269] on span "אישור" at bounding box center [374, 269] width 29 height 10
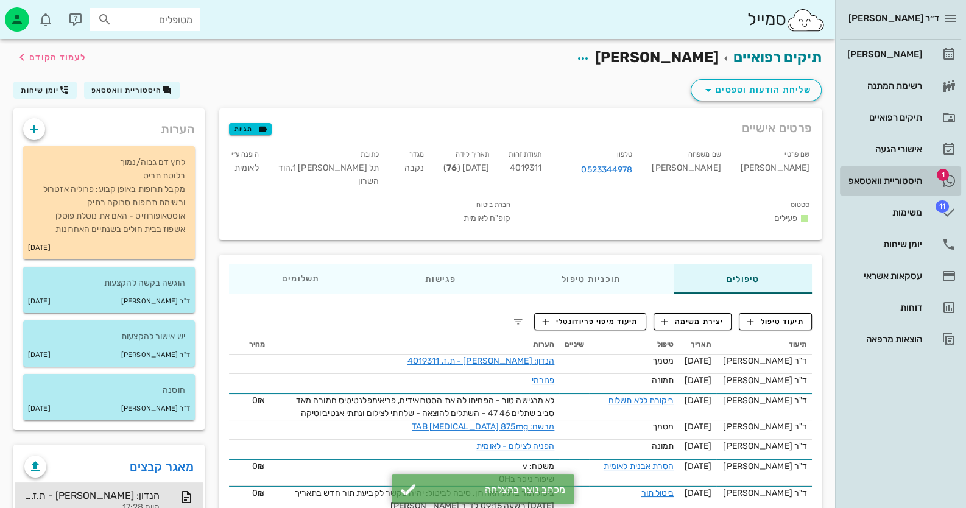
click at [891, 183] on div "היסטוריית וואטסאפ" at bounding box center [883, 181] width 77 height 10
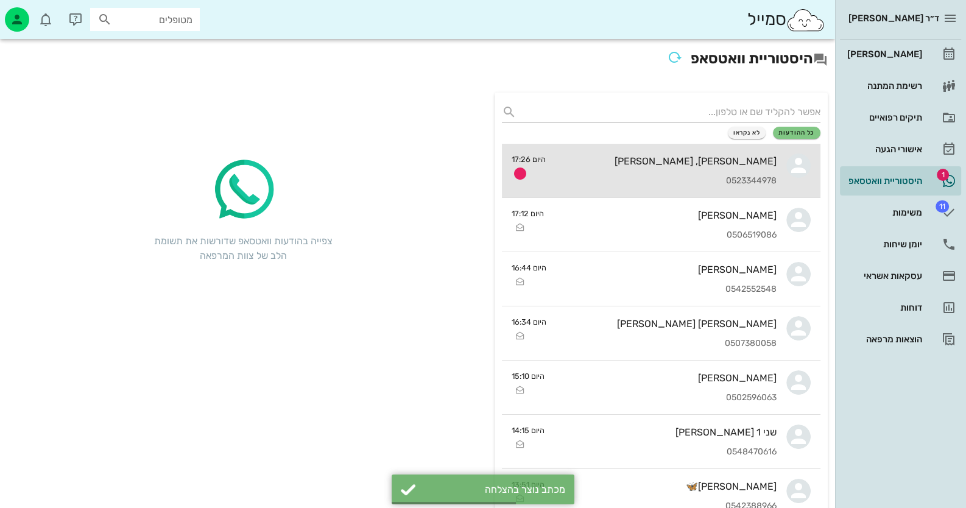
click at [696, 156] on div "רינה, יחזקאל יעקובי" at bounding box center [665, 161] width 221 height 12
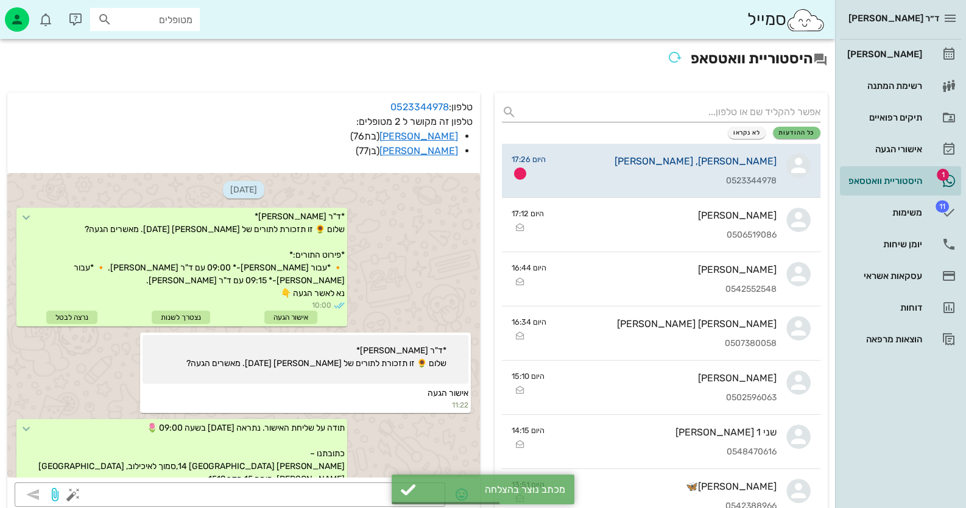
scroll to position [762, 0]
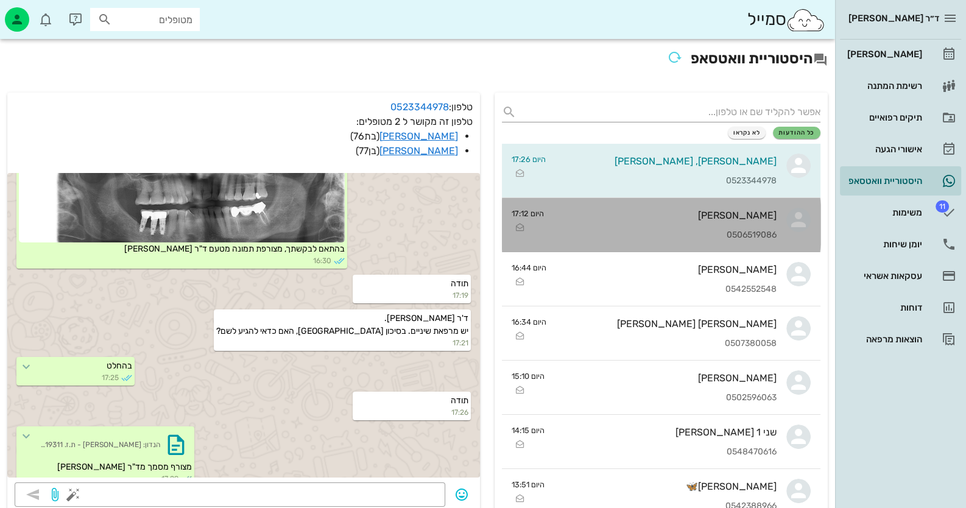
click at [705, 219] on div "[PERSON_NAME]" at bounding box center [664, 215] width 223 height 12
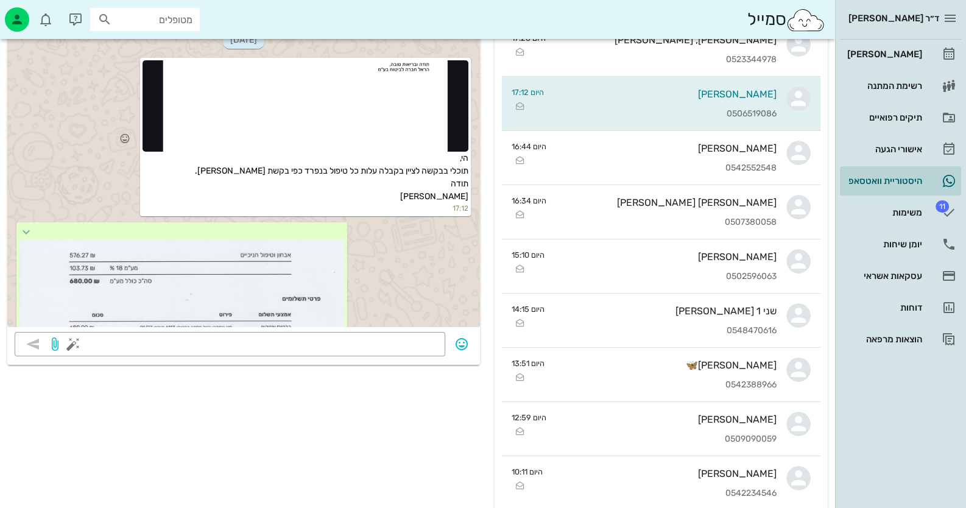
scroll to position [652, 0]
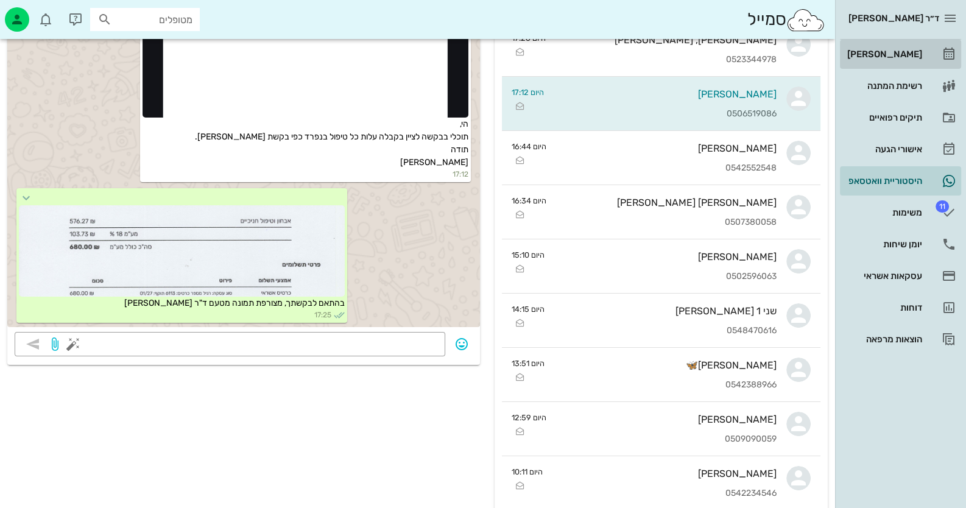
click at [921, 57] on div "[PERSON_NAME]" at bounding box center [883, 54] width 77 height 10
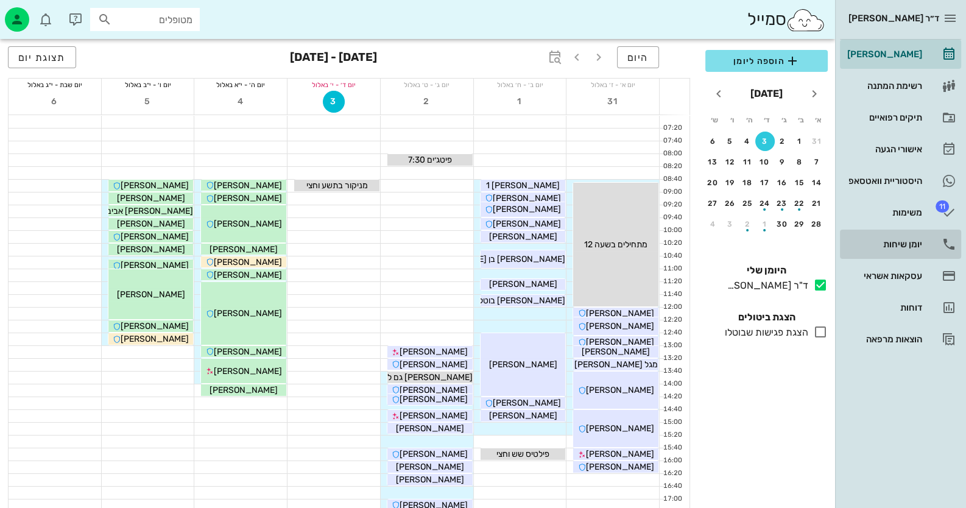
click at [916, 236] on div "יומן שיחות" at bounding box center [883, 243] width 77 height 19
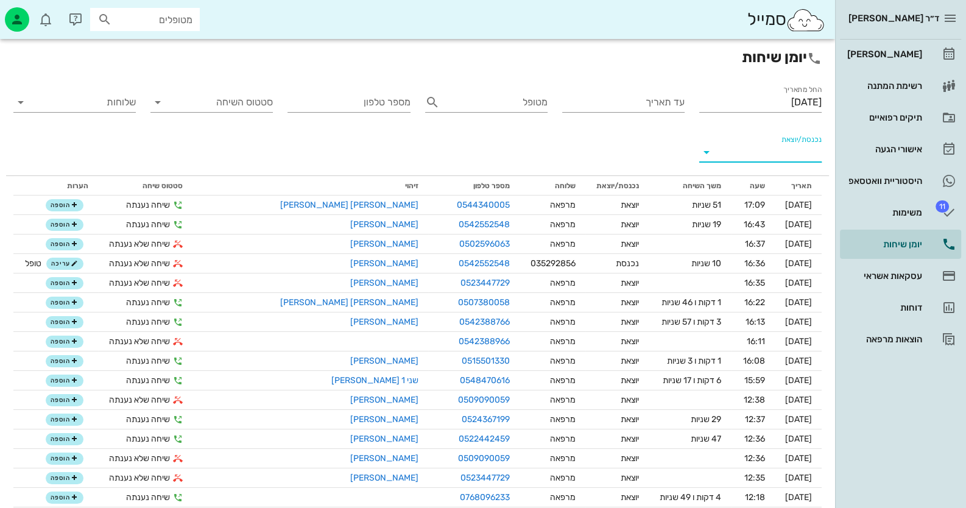
click at [751, 152] on input "נכנסת/יוצאת" at bounding box center [769, 151] width 103 height 19
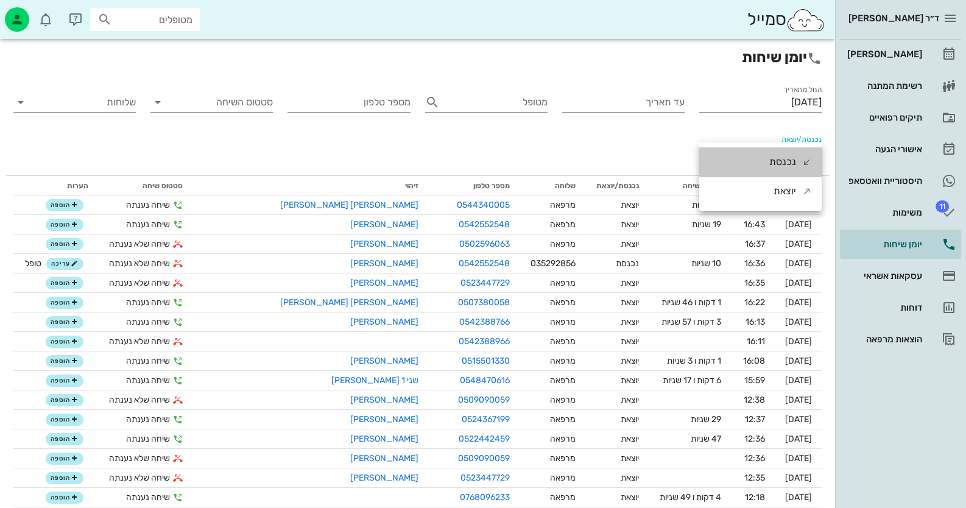
click at [751, 152] on div "נכנסת" at bounding box center [760, 161] width 122 height 29
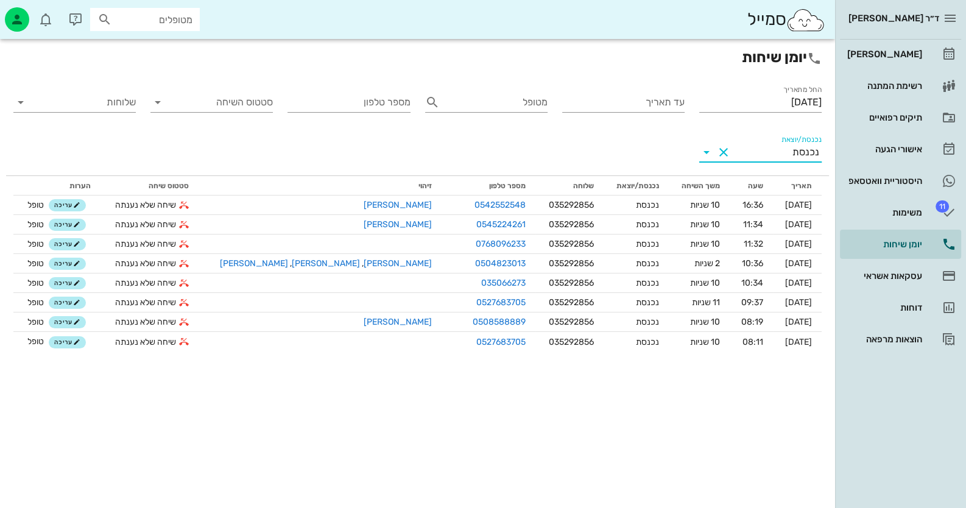
click at [930, 37] on div "ד״ר חיה מאיר יומן מרפאה רשימת המתנה תיקים רפואיים אישורי הגעה היסטוריית וואטסאפ…" at bounding box center [900, 177] width 131 height 354
click at [927, 57] on link "[PERSON_NAME]" at bounding box center [900, 54] width 121 height 29
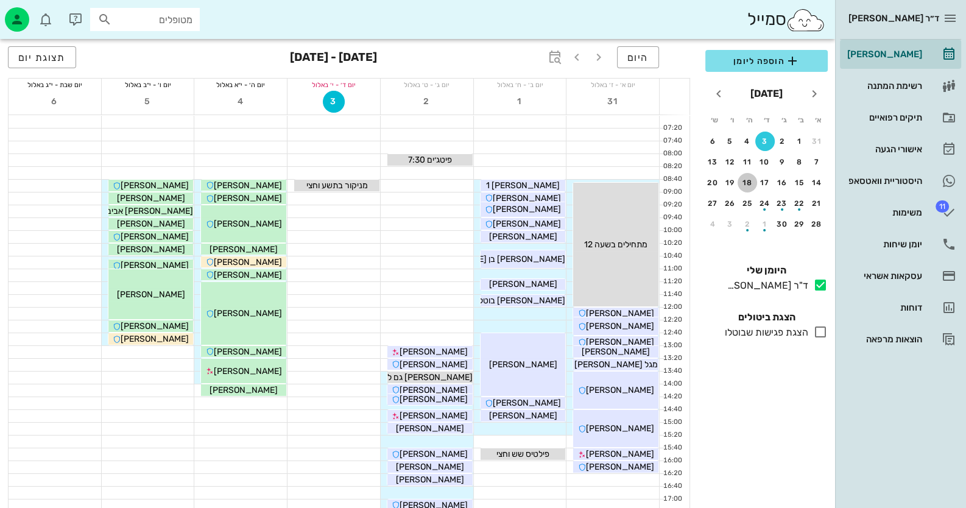
click at [749, 181] on div "18" at bounding box center [746, 182] width 19 height 9
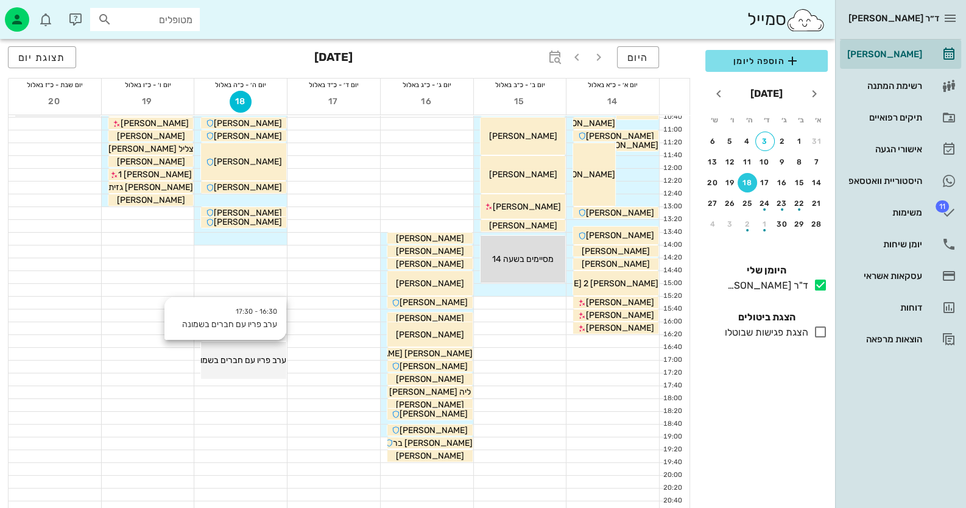
scroll to position [144, 0]
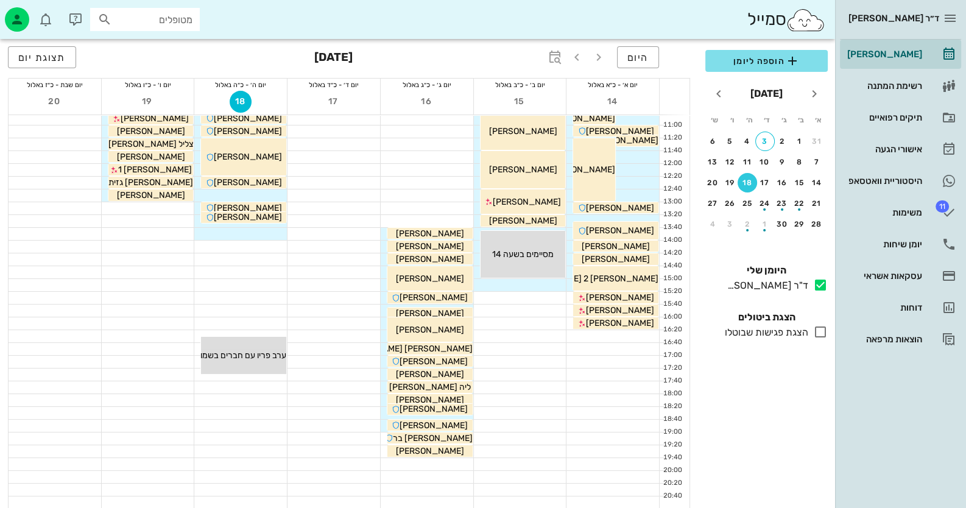
click at [260, 289] on div at bounding box center [240, 285] width 93 height 12
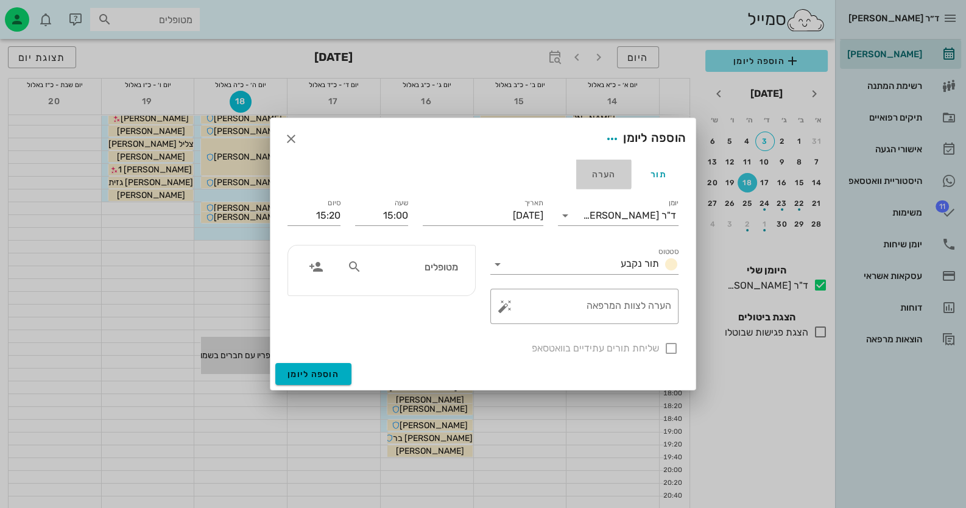
click at [605, 174] on div "הערה" at bounding box center [603, 174] width 55 height 29
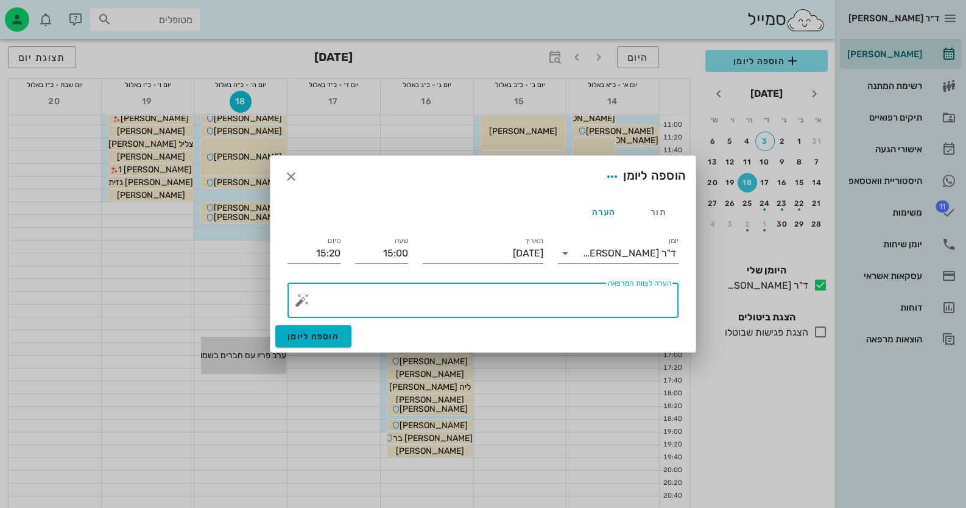
click at [641, 308] on textarea "הערה לצוות המרפאה" at bounding box center [487, 303] width 367 height 29
type textarea "קורס ער בפתח תקוה בחמש לצאת מוקדם"
click at [312, 335] on span "הוספה ליומן" at bounding box center [313, 336] width 52 height 10
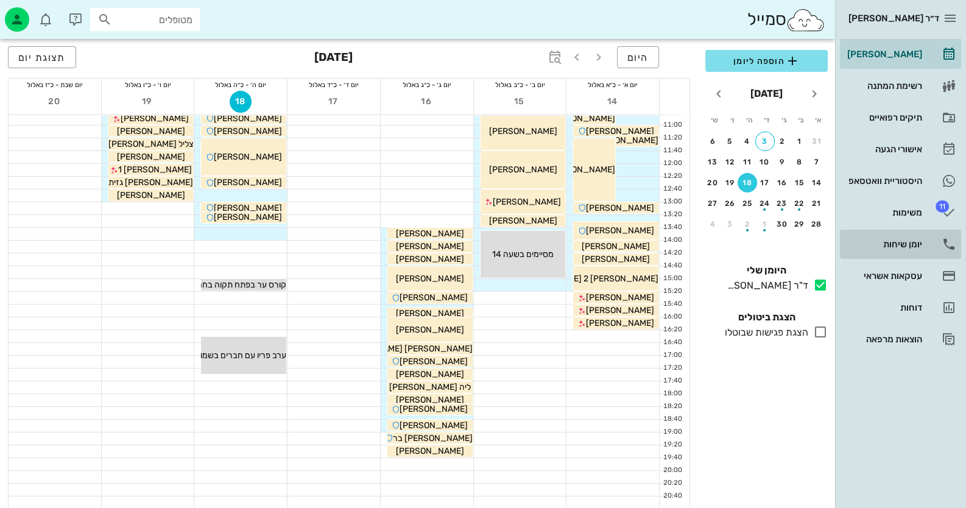
click at [892, 243] on div "יומן שיחות" at bounding box center [883, 244] width 77 height 10
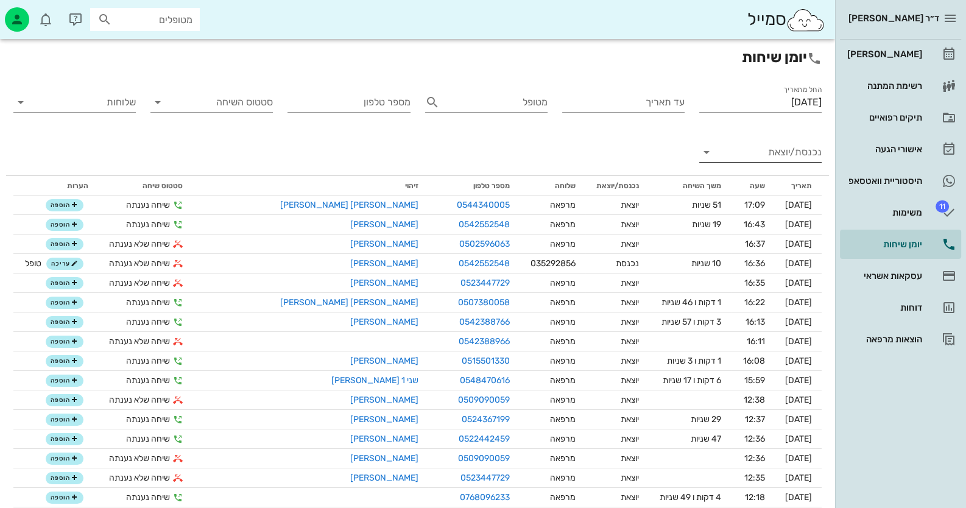
click at [776, 153] on input "נכנסת/יוצאת" at bounding box center [769, 151] width 103 height 19
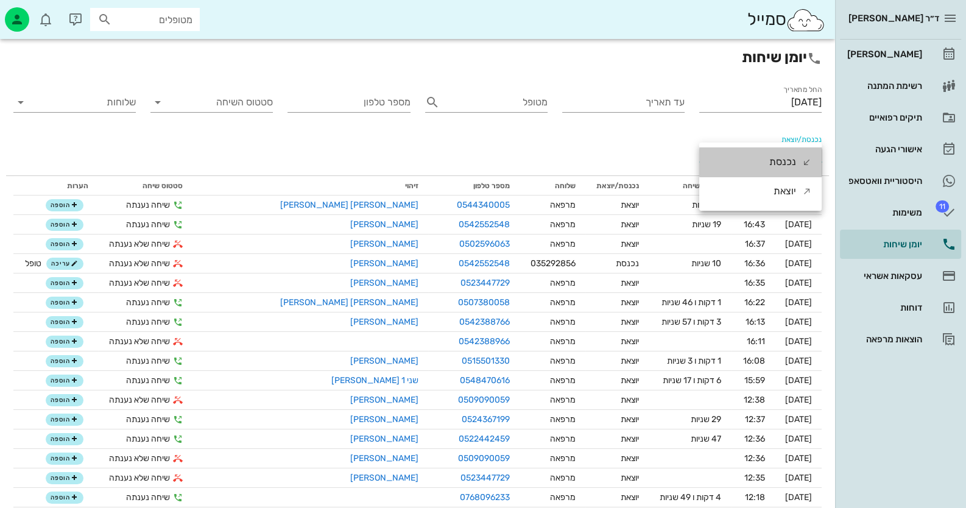
click at [776, 153] on div "נכנסת" at bounding box center [782, 161] width 27 height 29
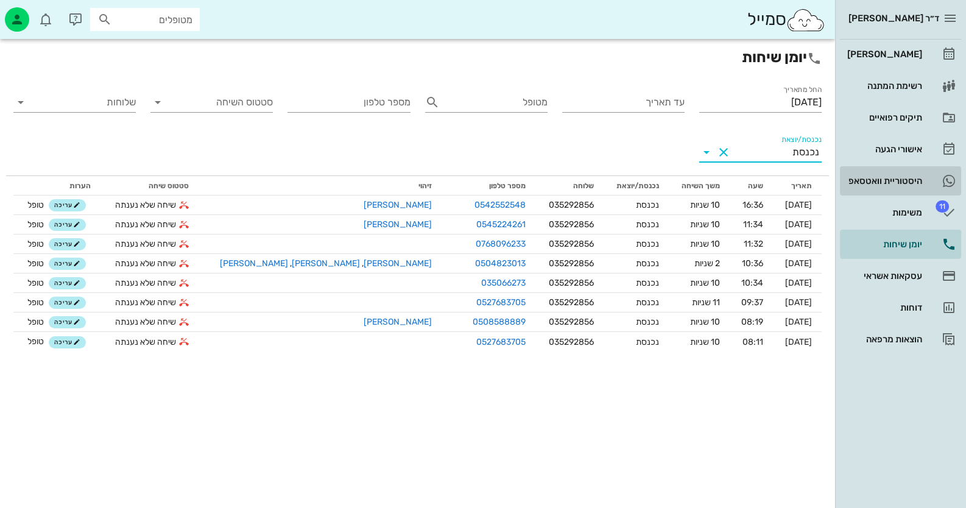
click at [914, 173] on div "היסטוריית וואטסאפ" at bounding box center [883, 180] width 77 height 19
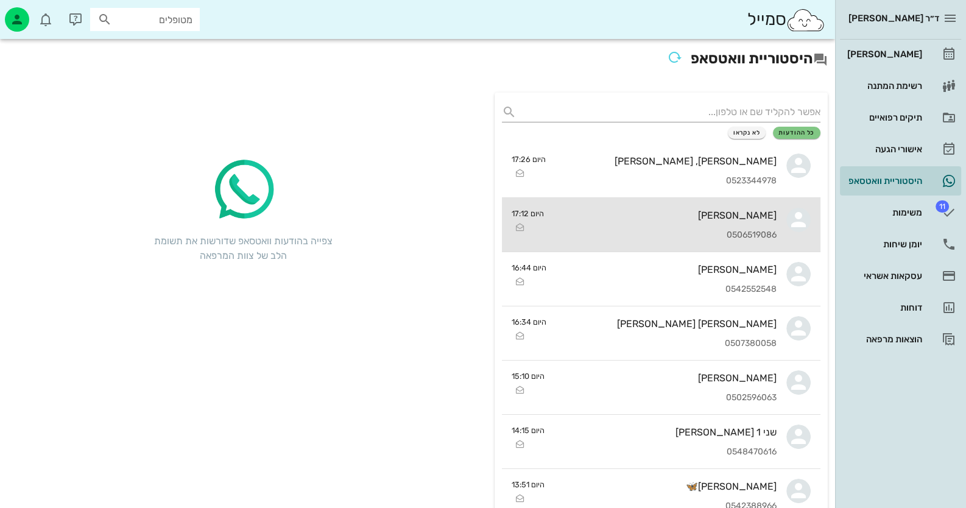
click at [737, 224] on div "יוסי גלמן 0506519086" at bounding box center [664, 225] width 223 height 54
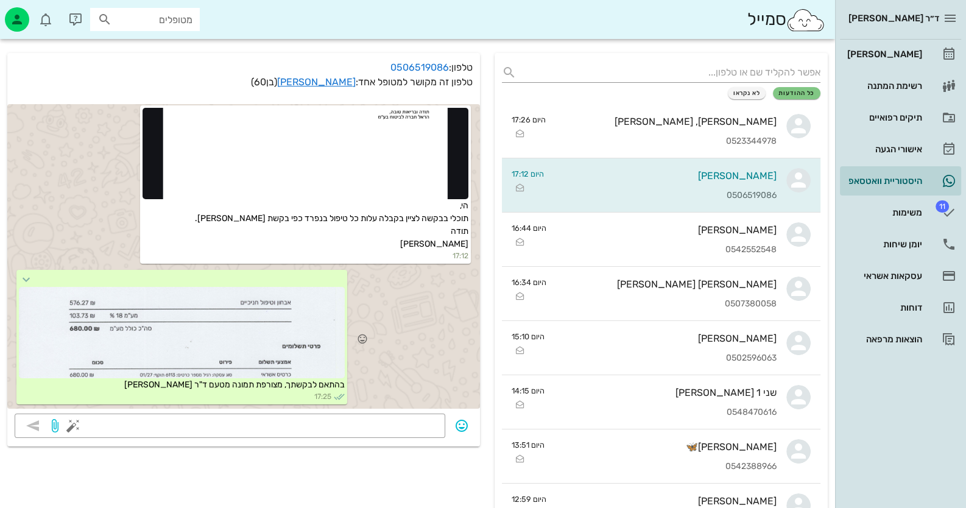
scroll to position [60, 0]
